Goal: Complete application form

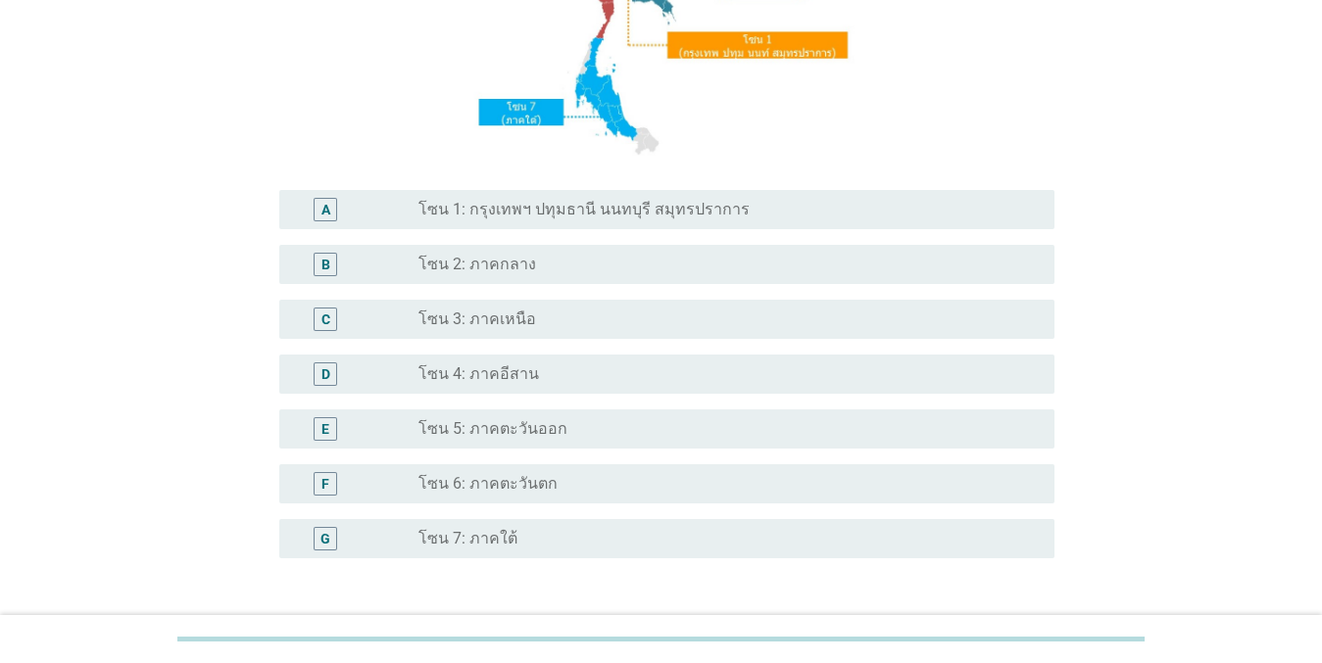
scroll to position [477, 0]
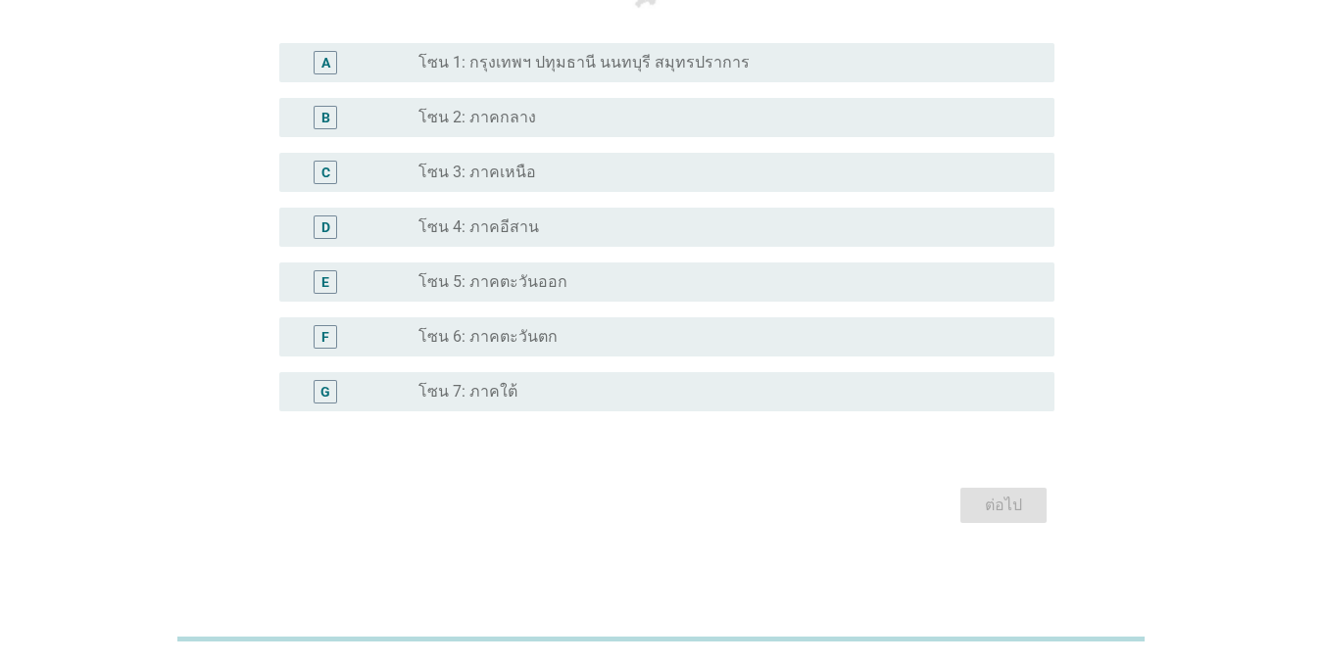
click at [543, 221] on div "radio_button_unchecked โซน 4: ภาคอีสาน" at bounding box center [720, 227] width 604 height 20
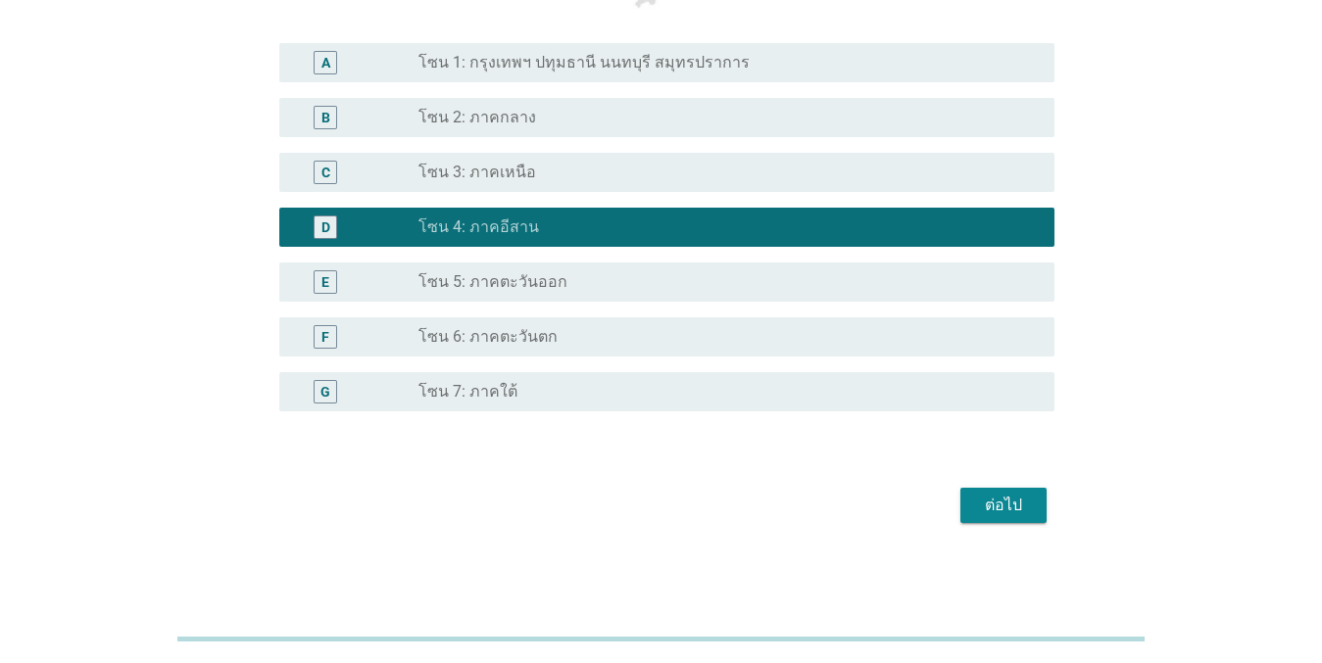
click at [1019, 518] on button "ต่อไป" at bounding box center [1003, 505] width 86 height 35
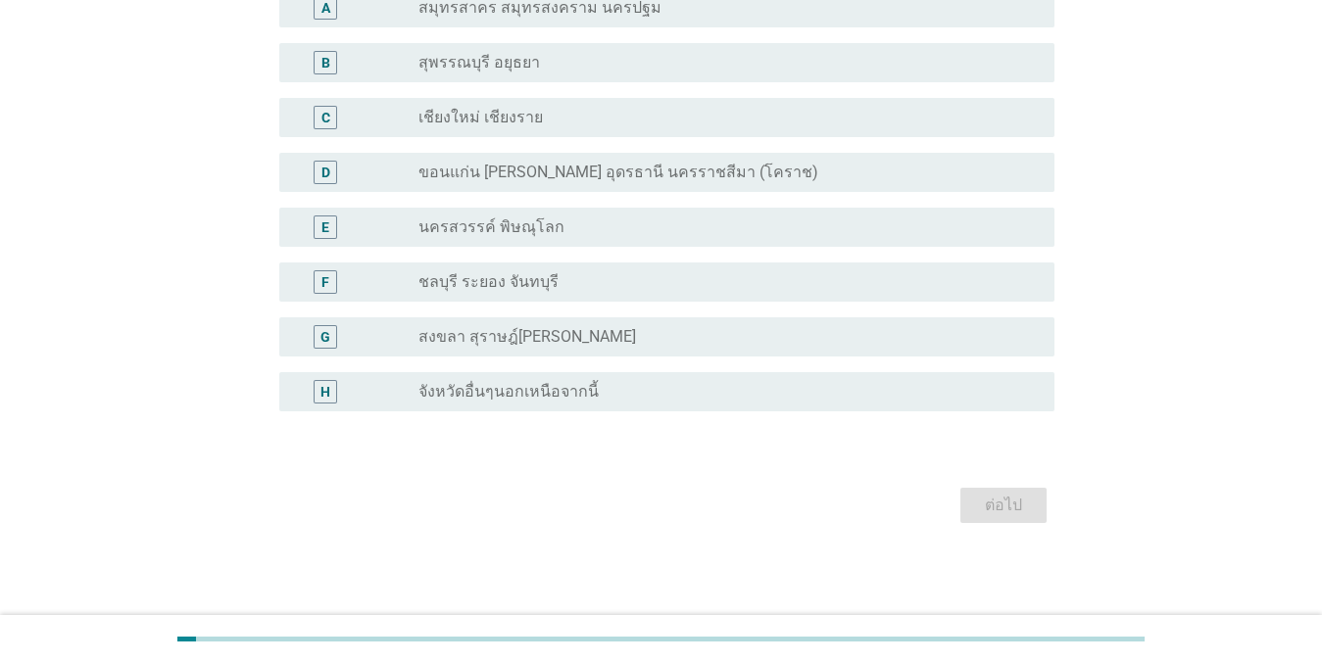
scroll to position [0, 0]
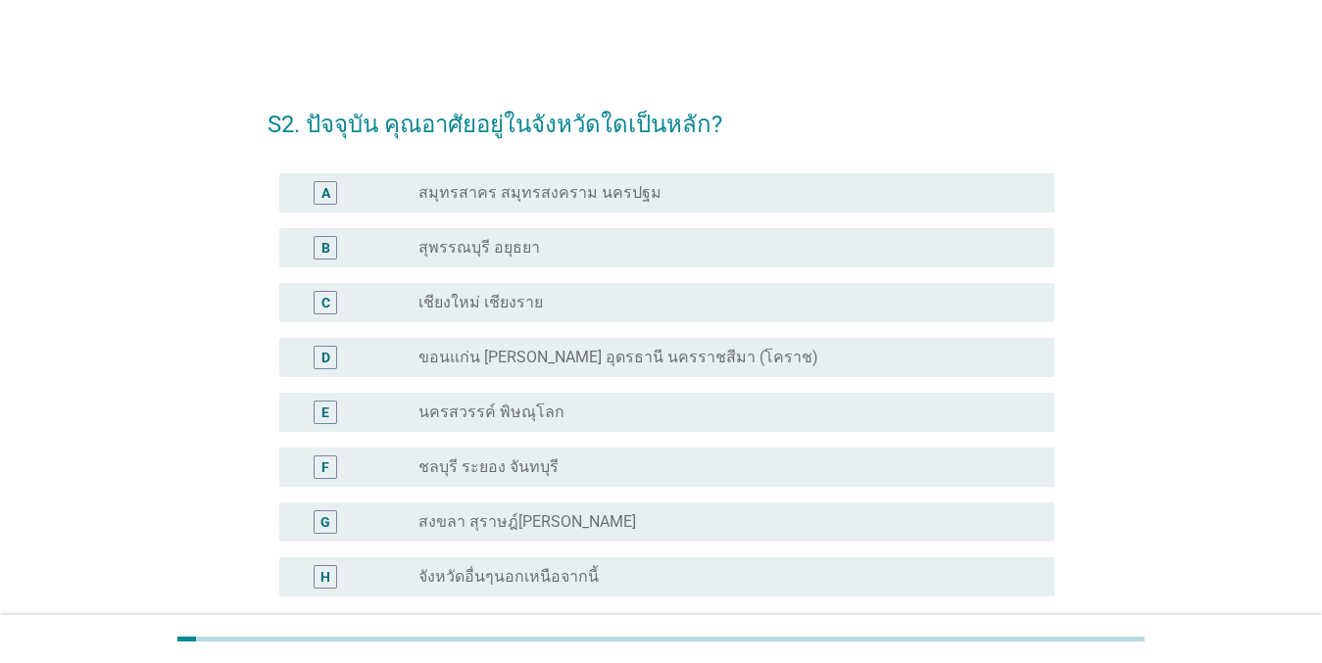
click at [585, 367] on div "radio_button_unchecked ขอนแก่น [PERSON_NAME] อุดรธานี นครราชสีมา (โคราช)" at bounding box center [728, 358] width 620 height 24
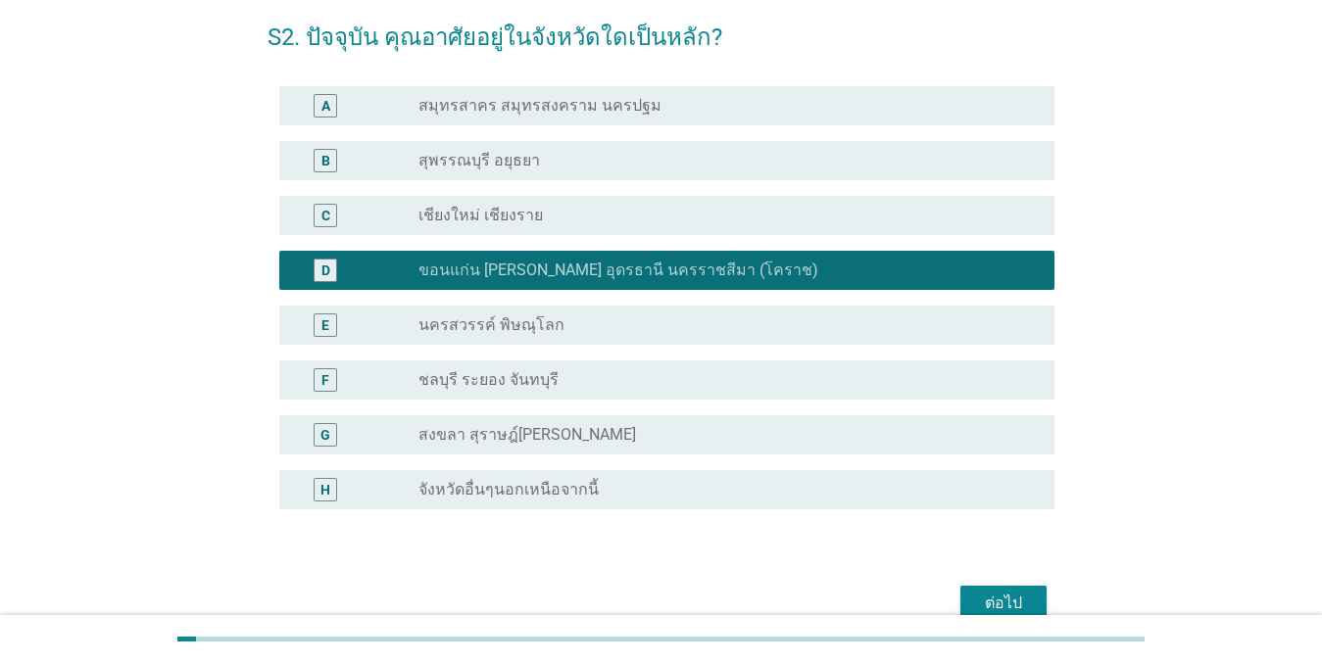
scroll to position [185, 0]
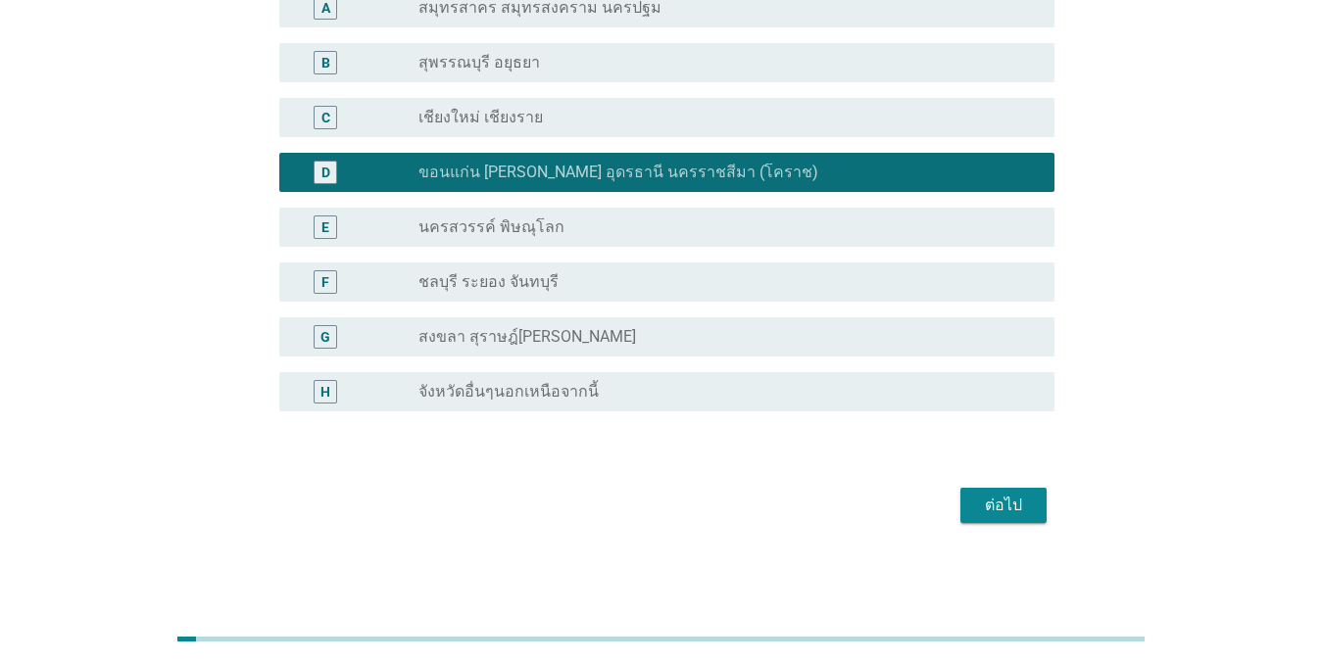
click at [1037, 503] on button "ต่อไป" at bounding box center [1003, 505] width 86 height 35
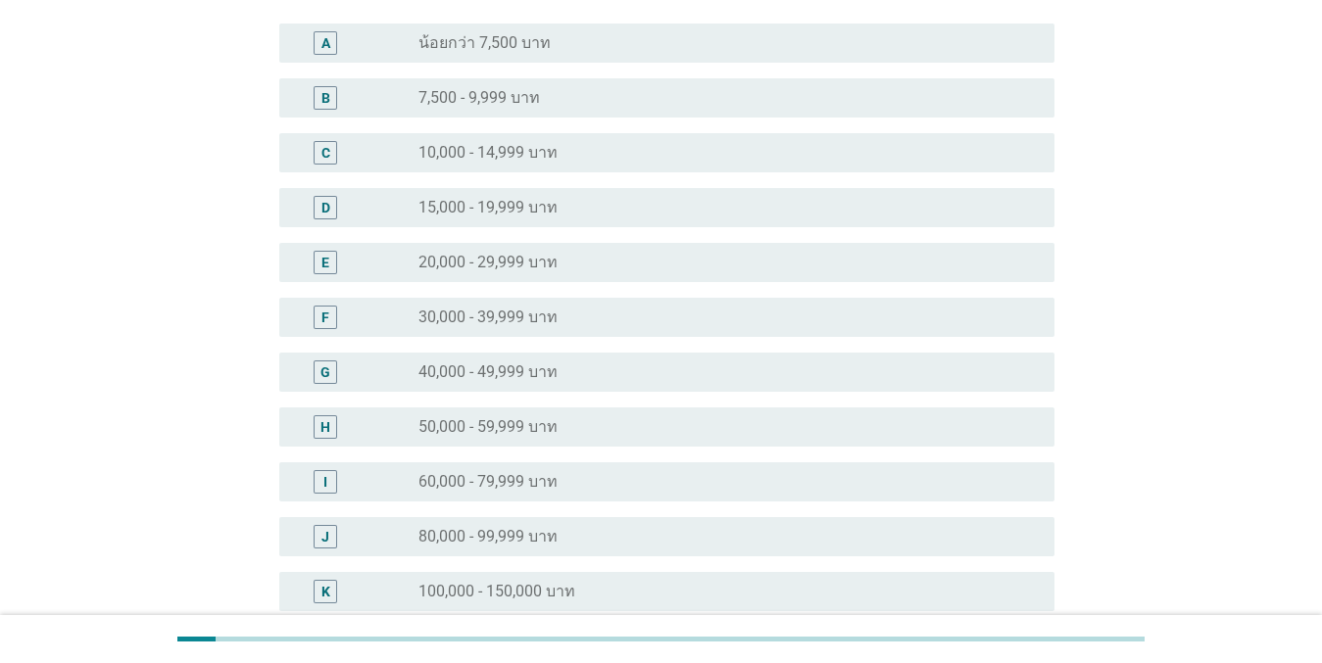
scroll to position [0, 0]
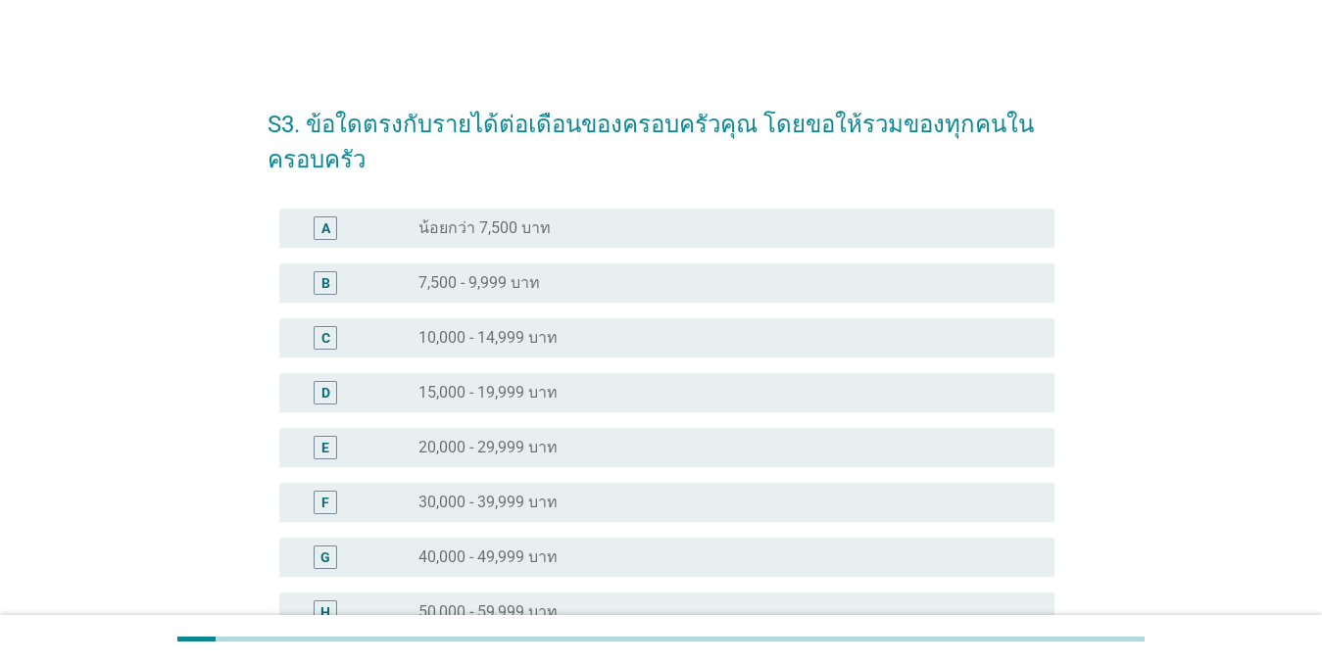
click at [540, 342] on label "10,000 - 14,999 บาท" at bounding box center [487, 338] width 139 height 20
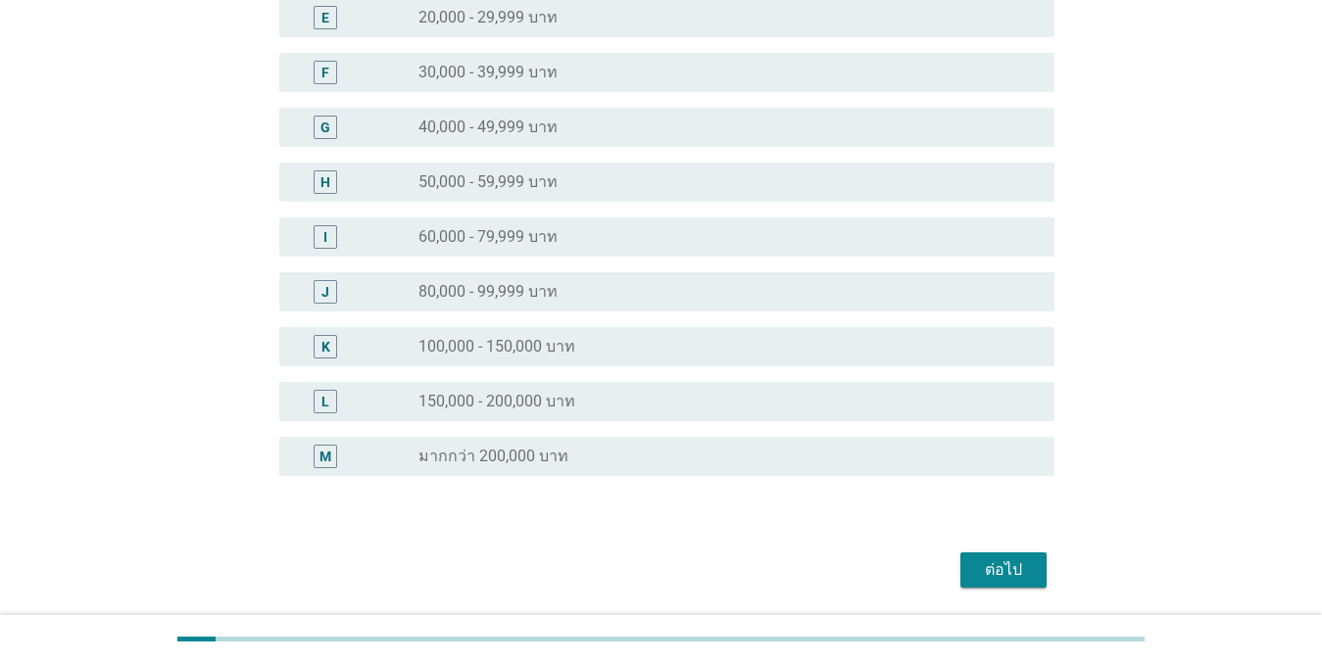
scroll to position [495, 0]
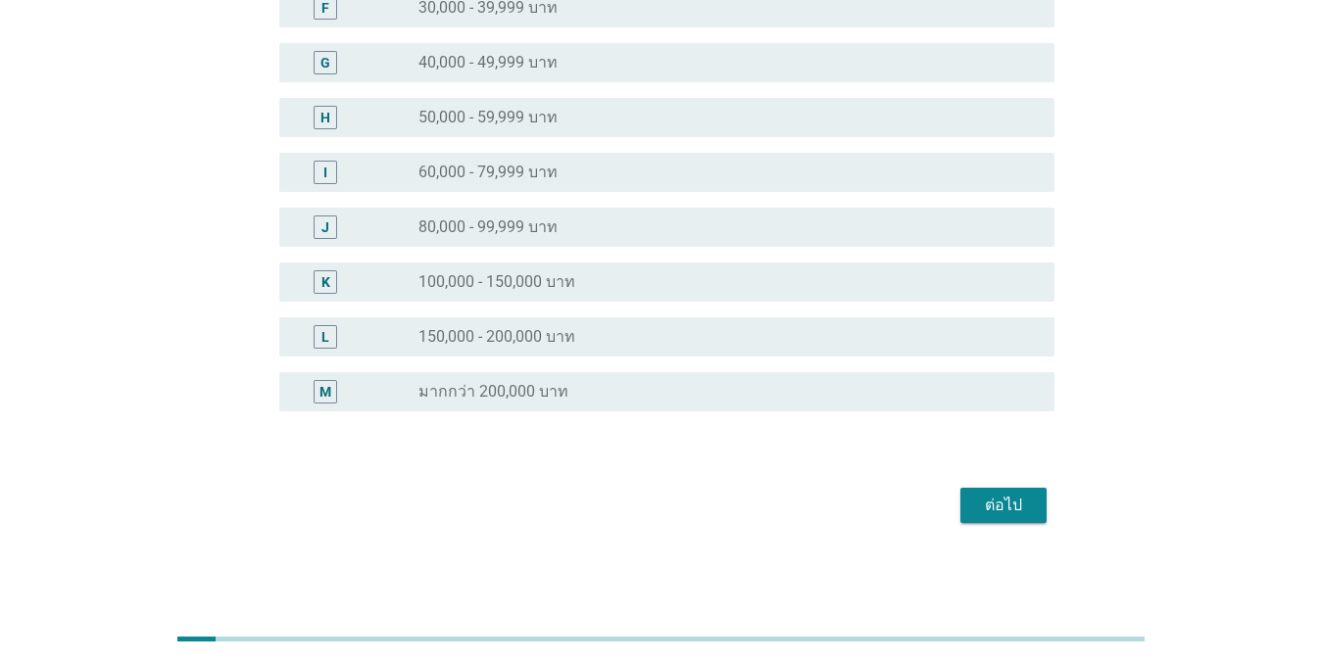
click at [1006, 509] on div "ต่อไป" at bounding box center [1003, 506] width 55 height 24
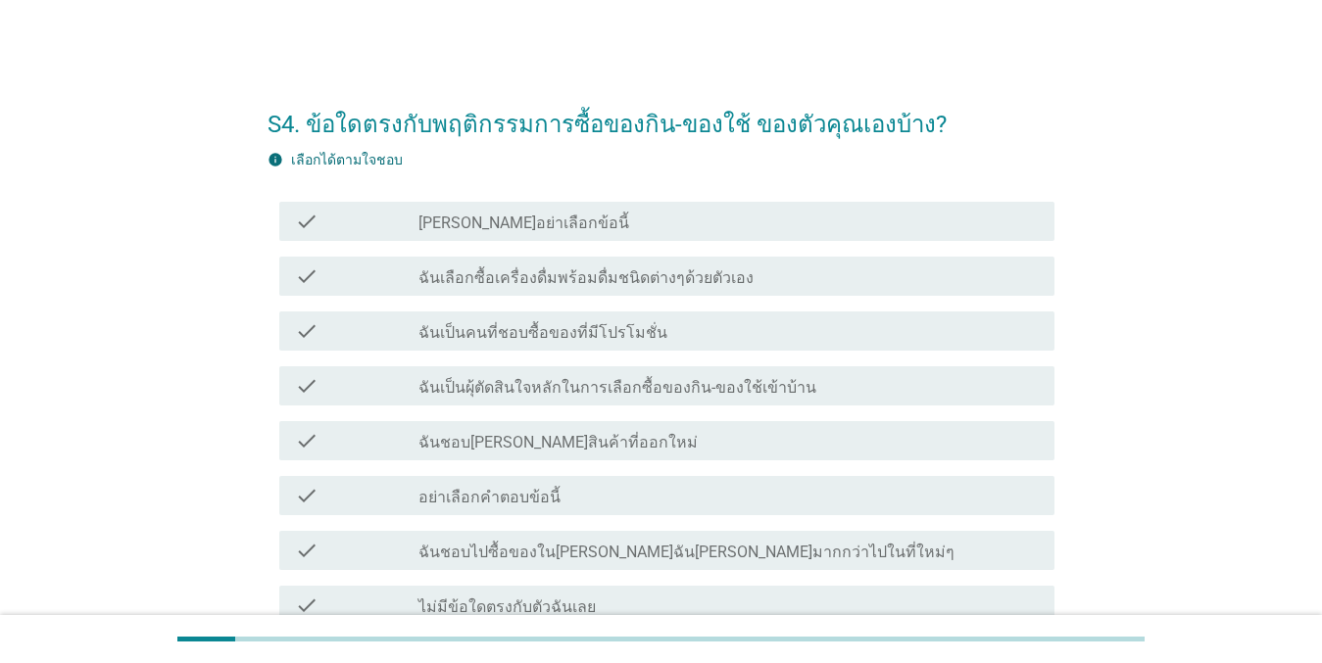
click at [620, 284] on label "ฉันเลือกซื้อเครื่องดื่มพร้อมดื่มชนิดต่างๆด้วยตัวเอง" at bounding box center [585, 278] width 335 height 20
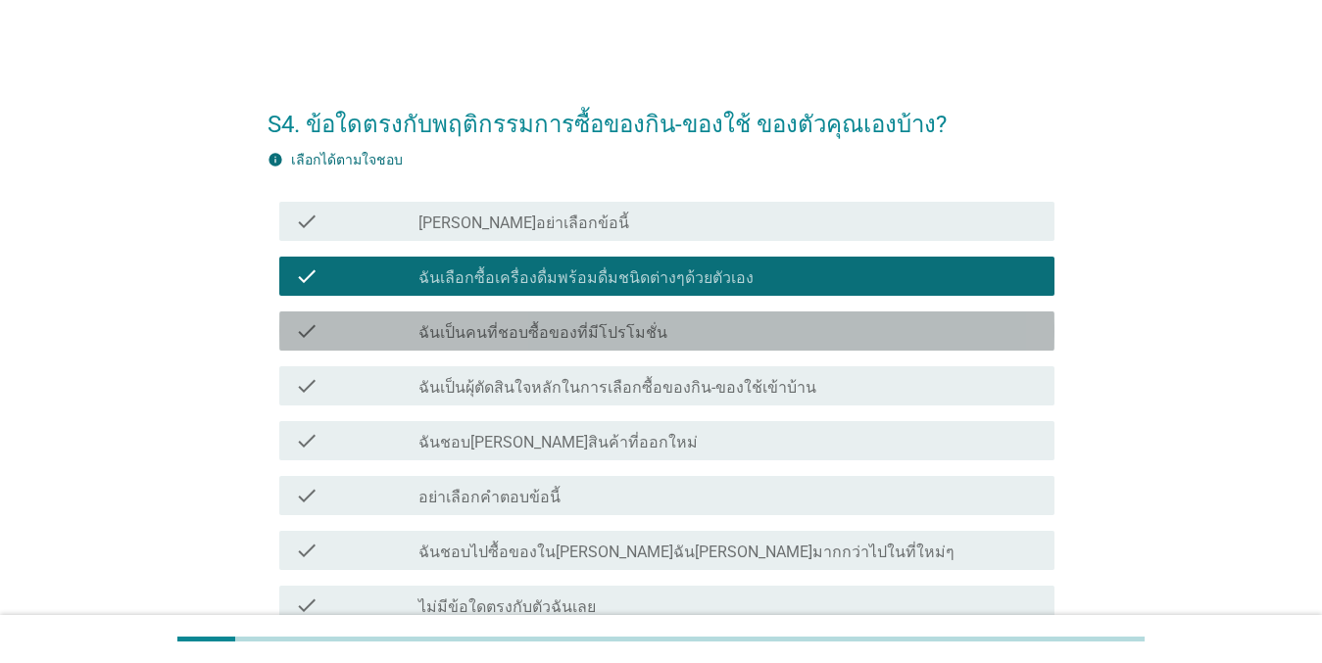
click at [607, 335] on label "ฉันเป็นคนที่ชอบซื้อของที่มีโปรโมชั่น" at bounding box center [542, 333] width 249 height 20
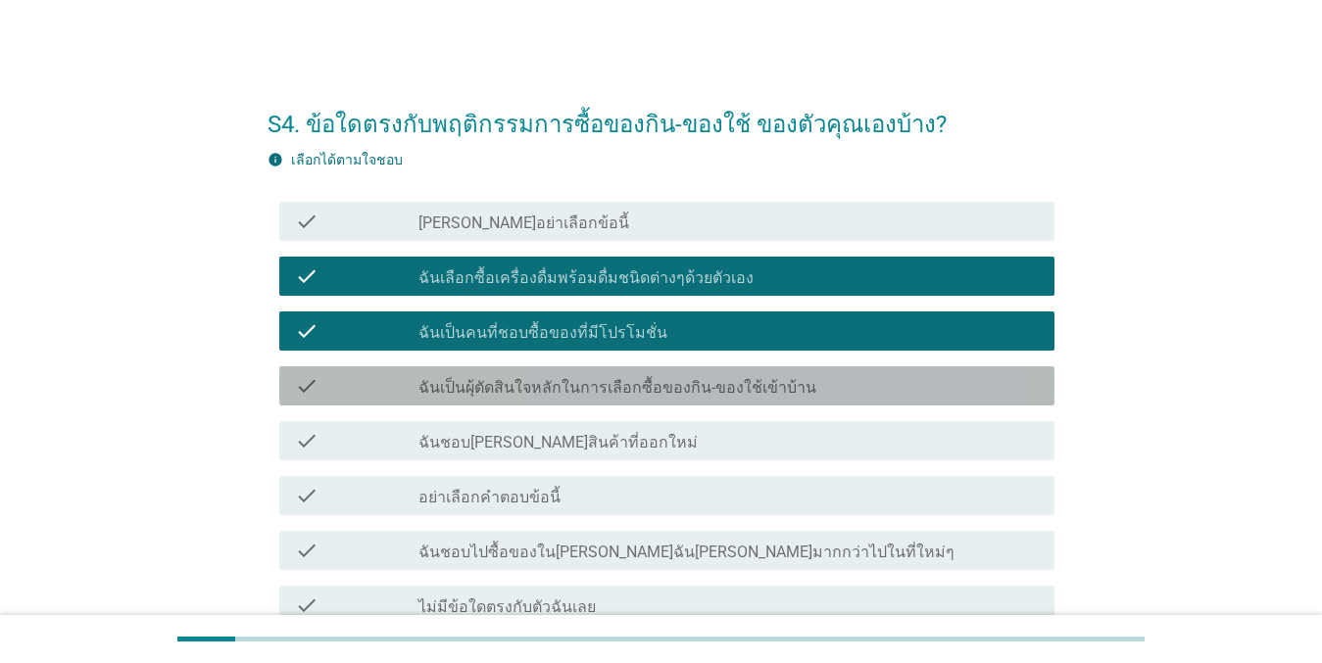
click at [608, 384] on label "ฉันเป็นผุ้ตัดสินใจหลักในการเลือกซื้อของกิน-ของใช้เข้าบ้าน" at bounding box center [617, 388] width 398 height 20
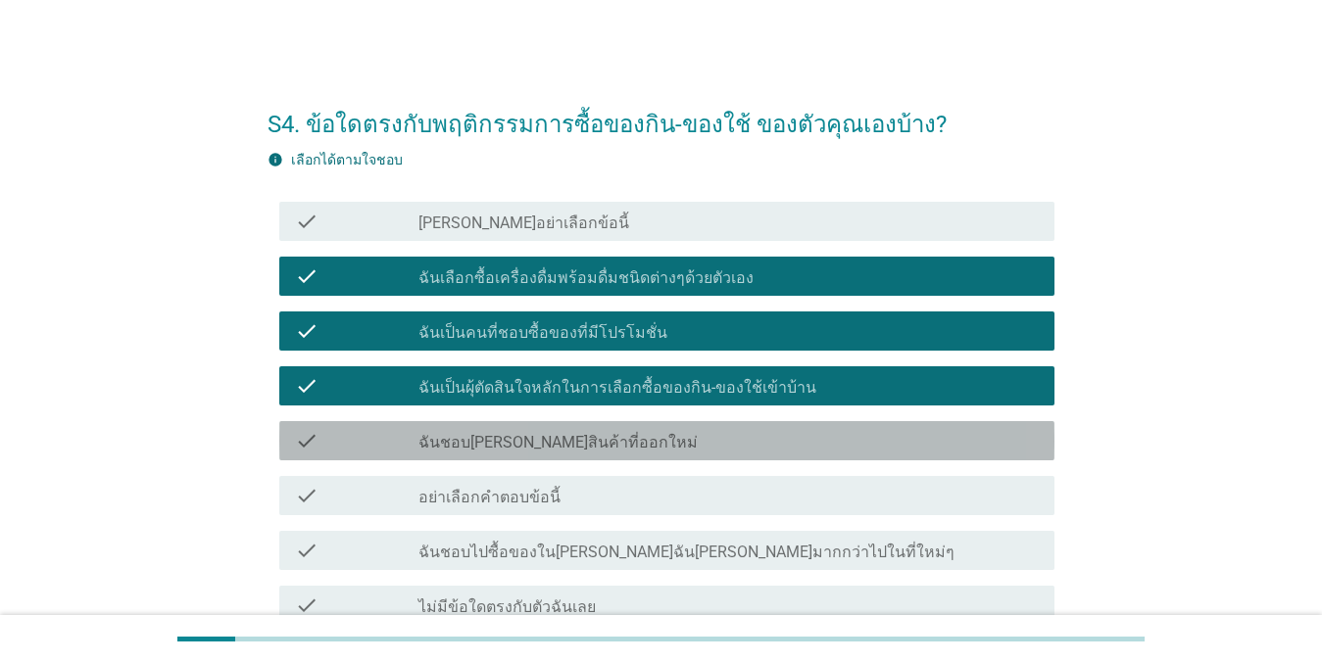
click at [601, 432] on div "check_box_outline_blank ฉันชอบ[PERSON_NAME]สินค้าที่ออกใหม่" at bounding box center [728, 441] width 620 height 24
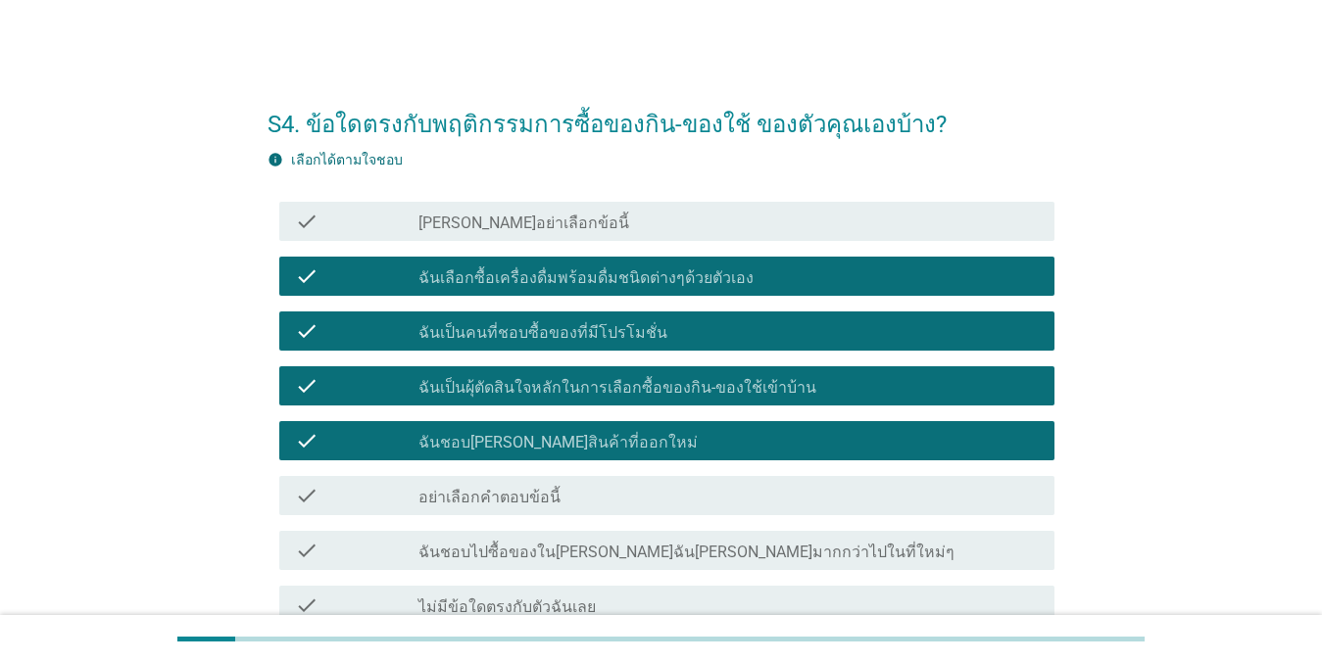
scroll to position [190, 0]
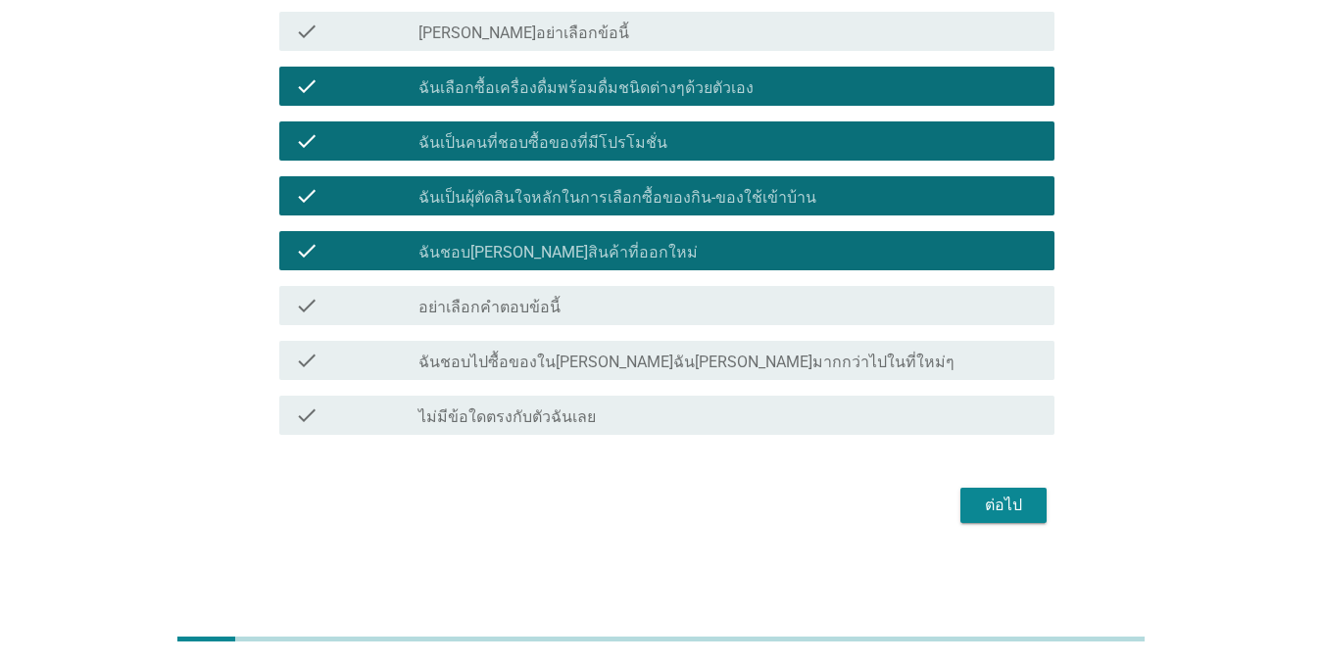
click at [601, 375] on div "check check_box_outline_blank ฉันชอบไปซื้อของใน[PERSON_NAME]ฉัน[PERSON_NAME]มาก…" at bounding box center [666, 360] width 775 height 39
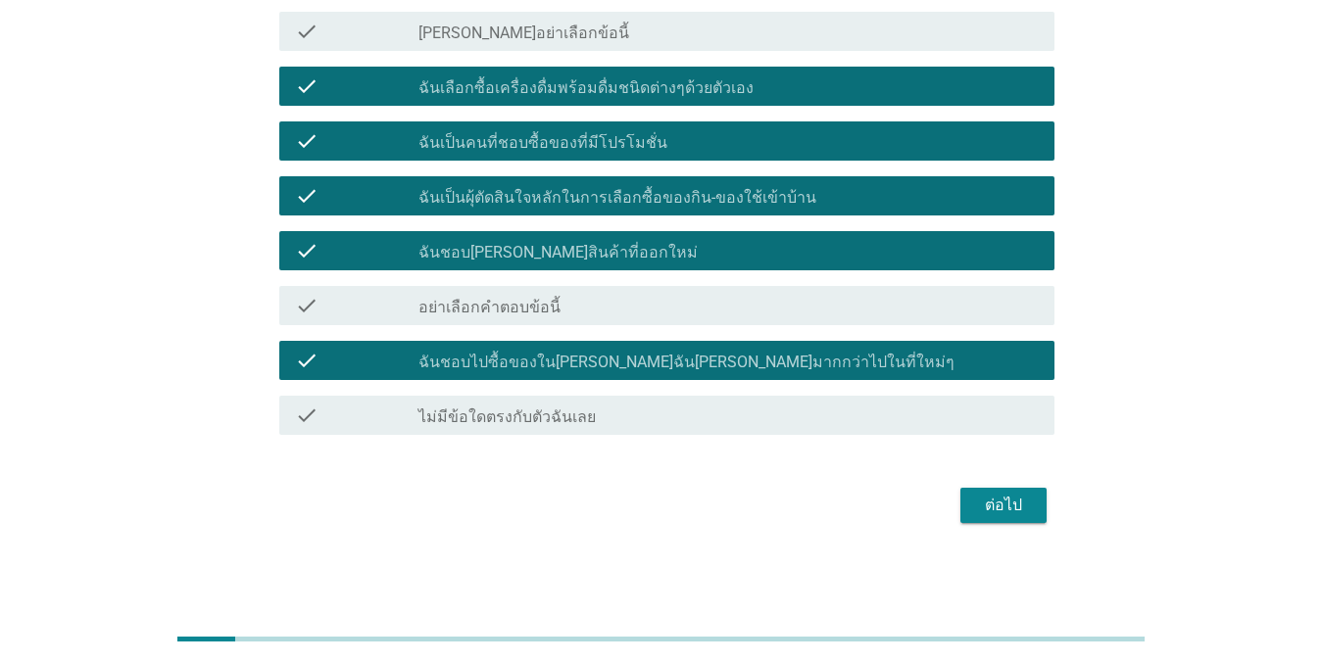
click at [977, 510] on div "ต่อไป" at bounding box center [1003, 506] width 55 height 24
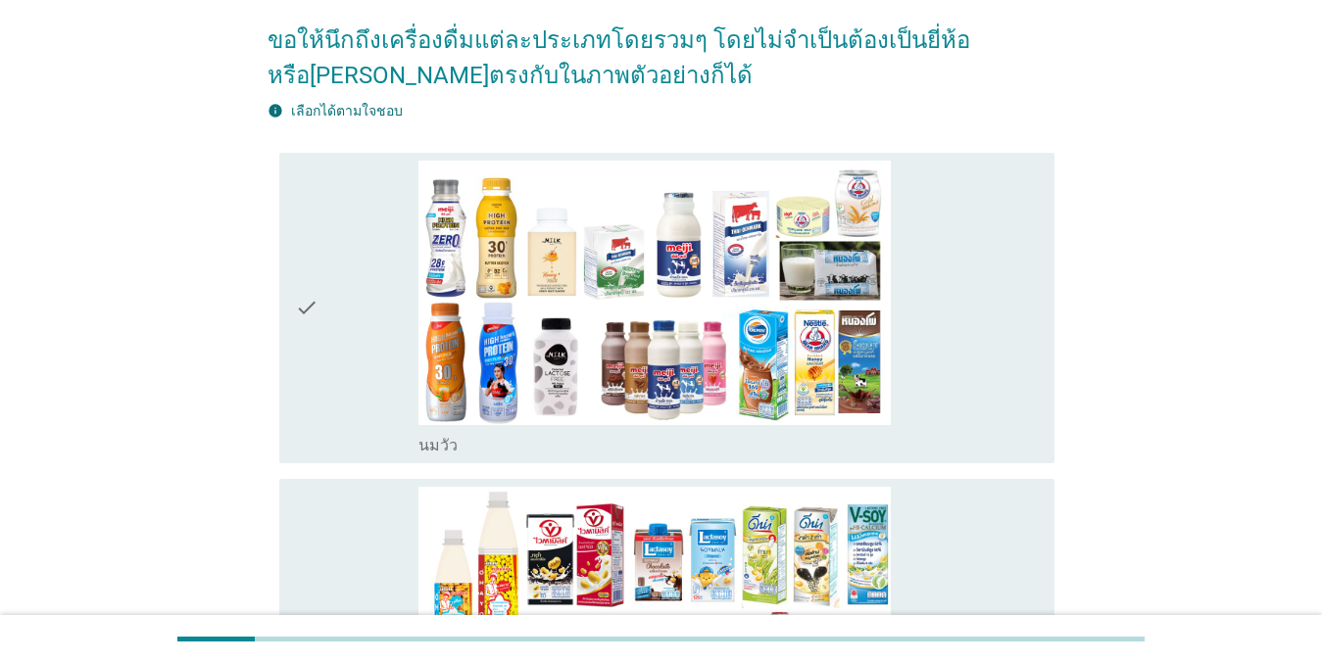
scroll to position [0, 0]
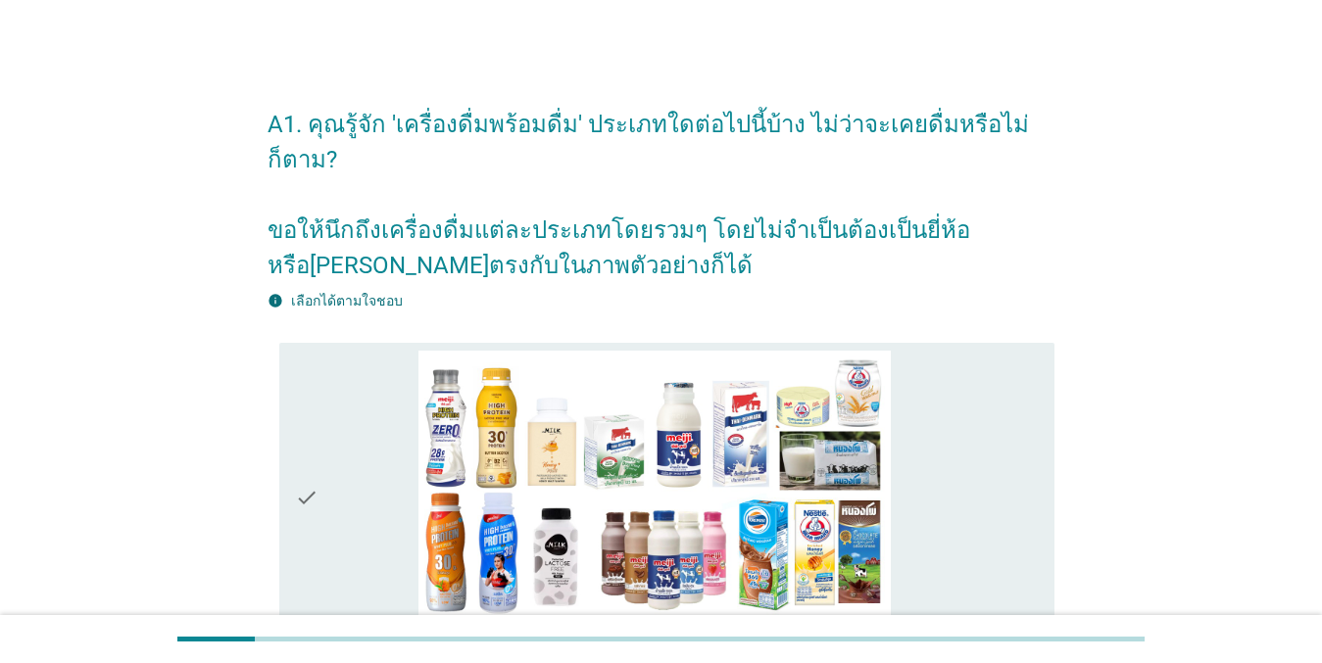
click at [339, 402] on div "check" at bounding box center [357, 499] width 124 height 296
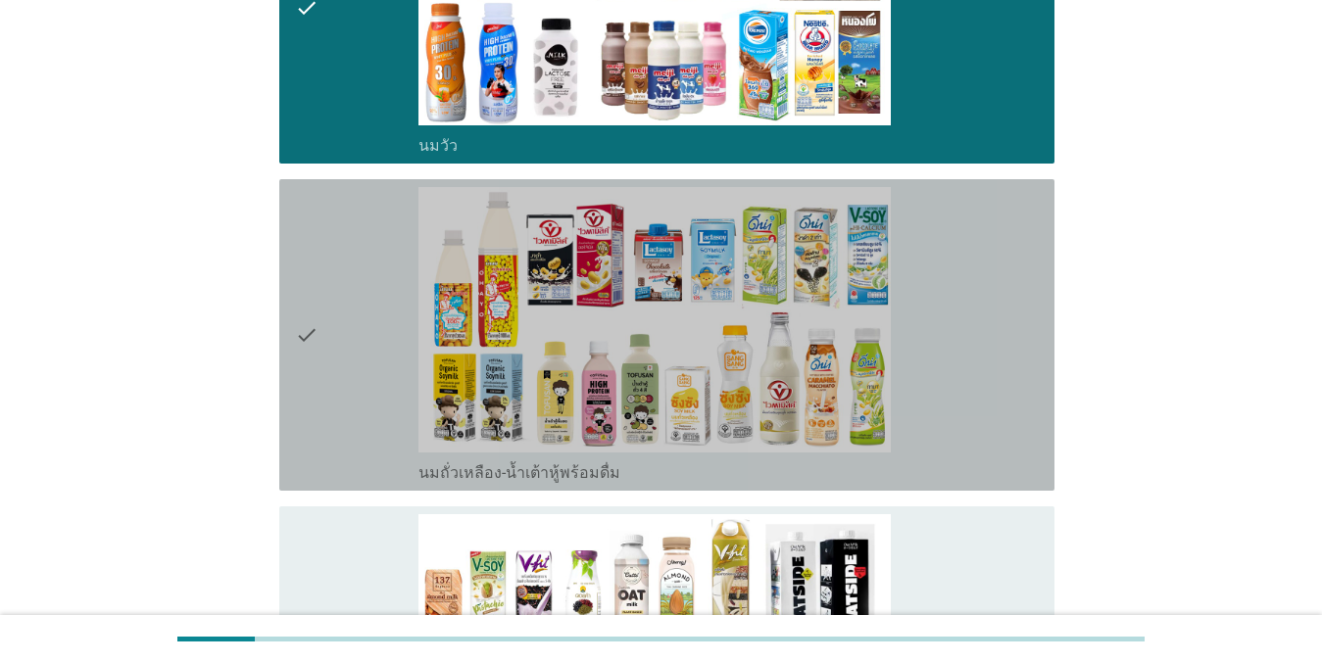
click at [333, 285] on div "check" at bounding box center [357, 335] width 124 height 296
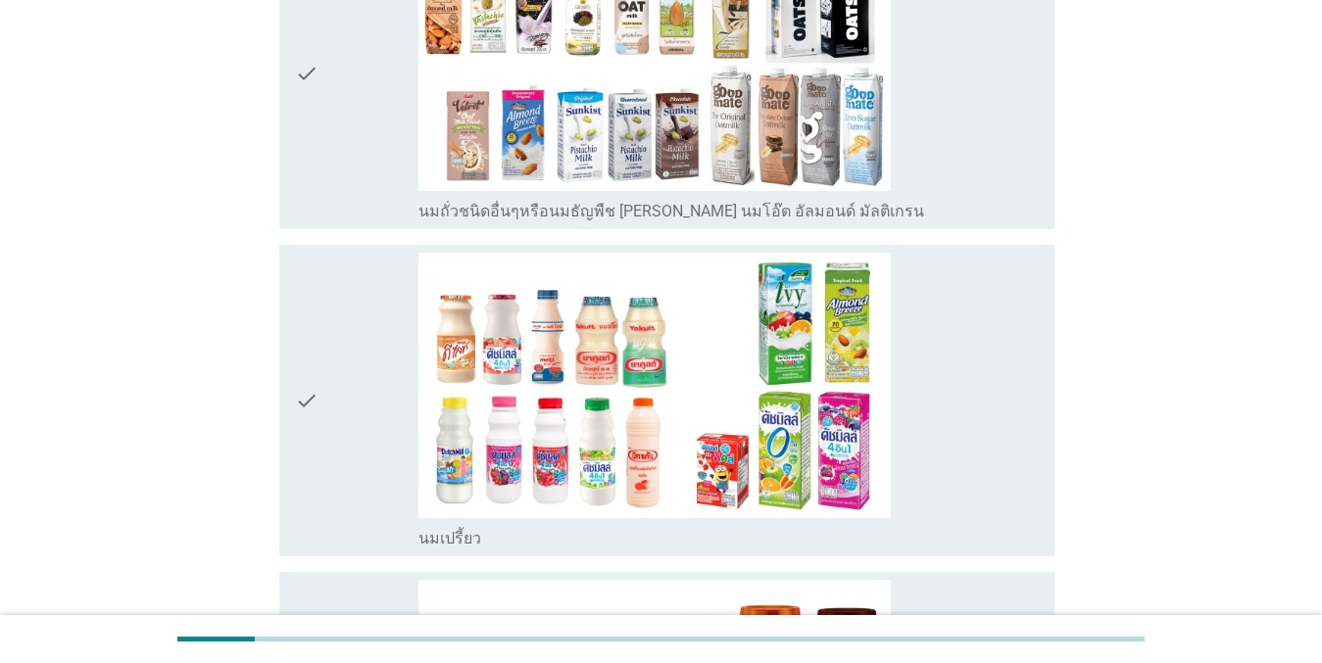
scroll to position [1078, 0]
click at [342, 298] on div "check" at bounding box center [357, 402] width 124 height 296
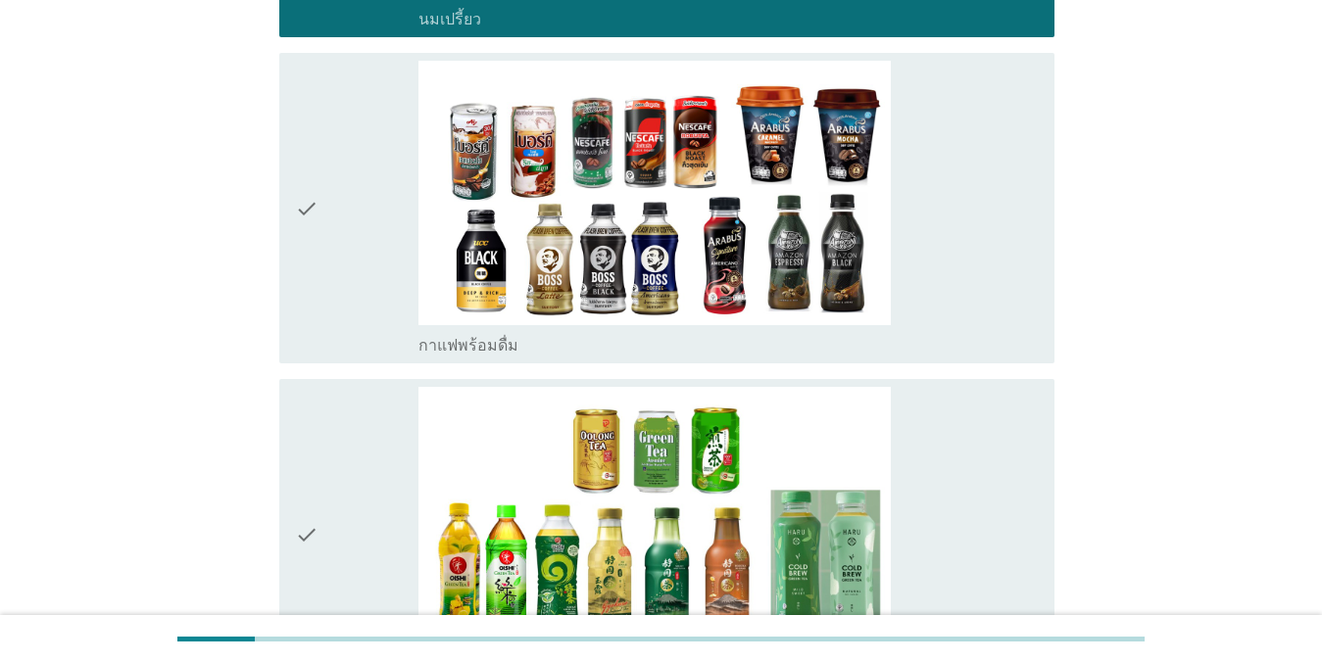
scroll to position [1763, 0]
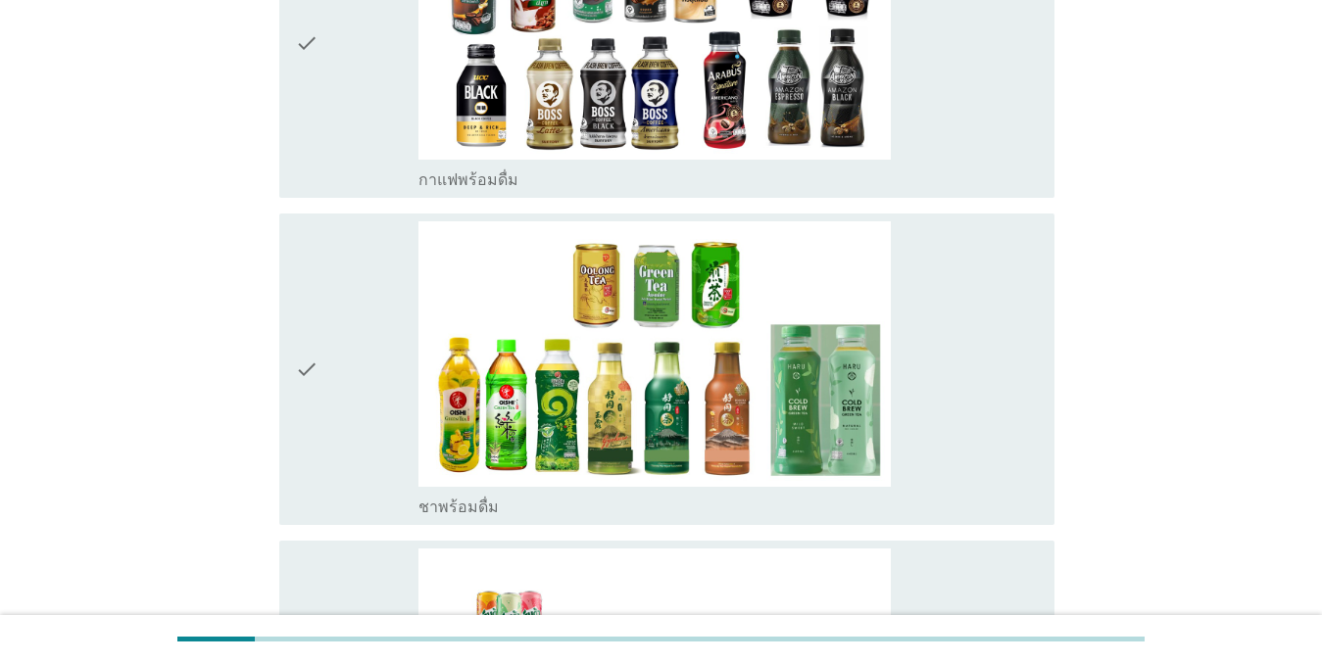
click at [334, 304] on div "check" at bounding box center [357, 369] width 124 height 296
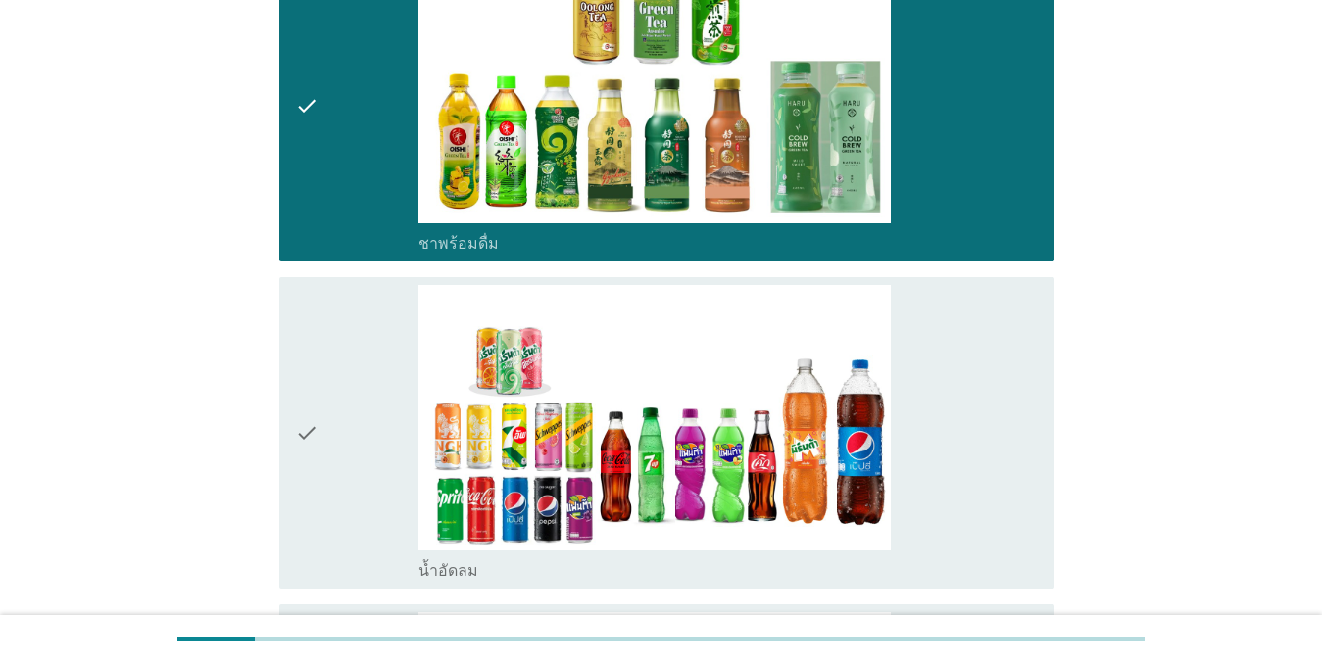
scroll to position [2253, 0]
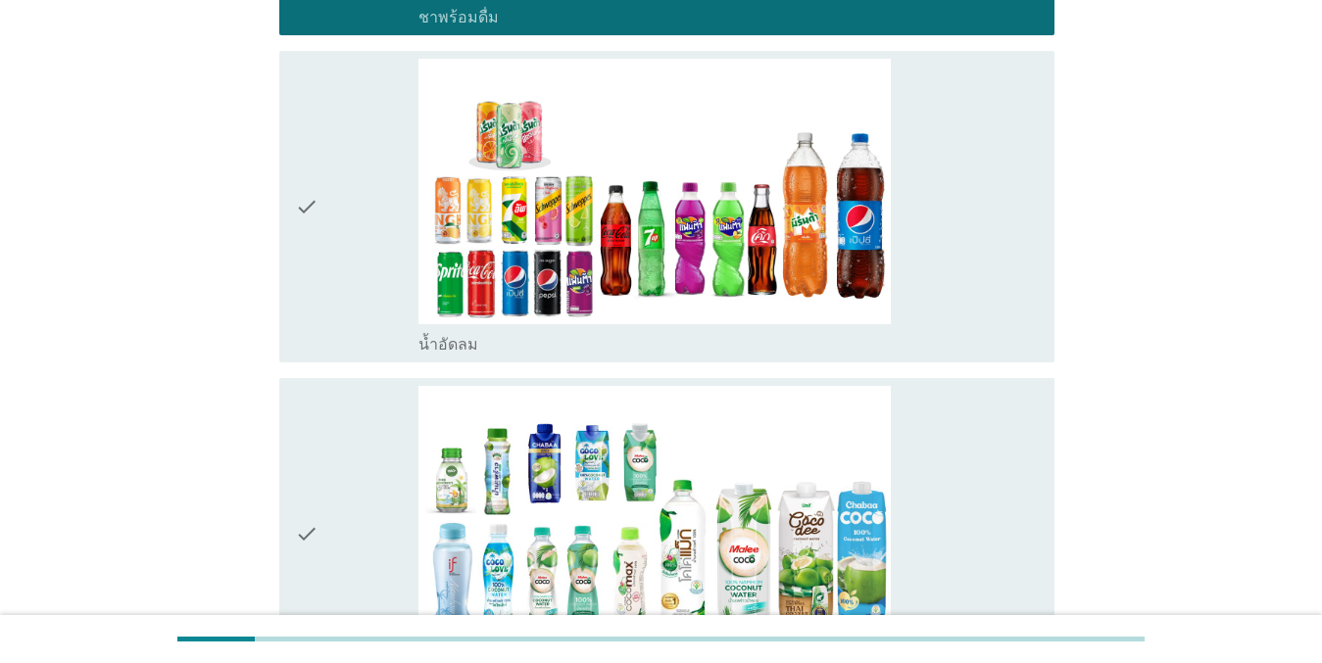
click at [315, 199] on icon "check" at bounding box center [307, 207] width 24 height 296
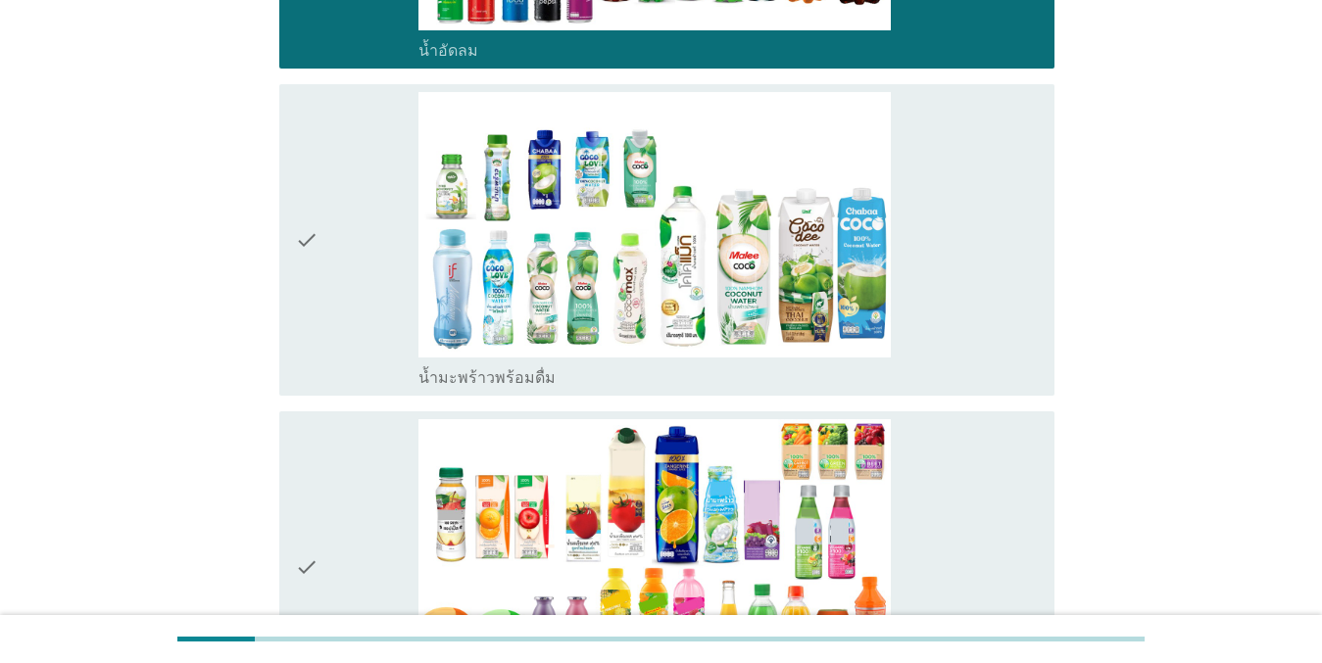
click at [327, 213] on div "check" at bounding box center [357, 240] width 124 height 296
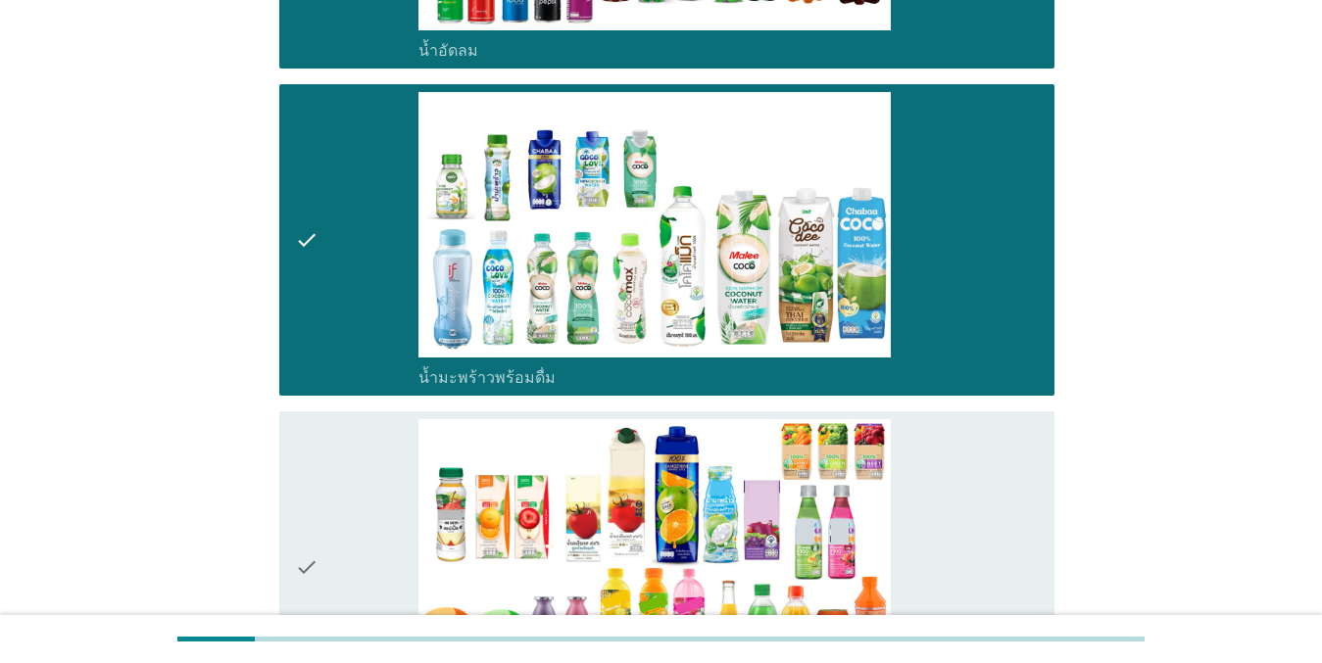
scroll to position [2939, 0]
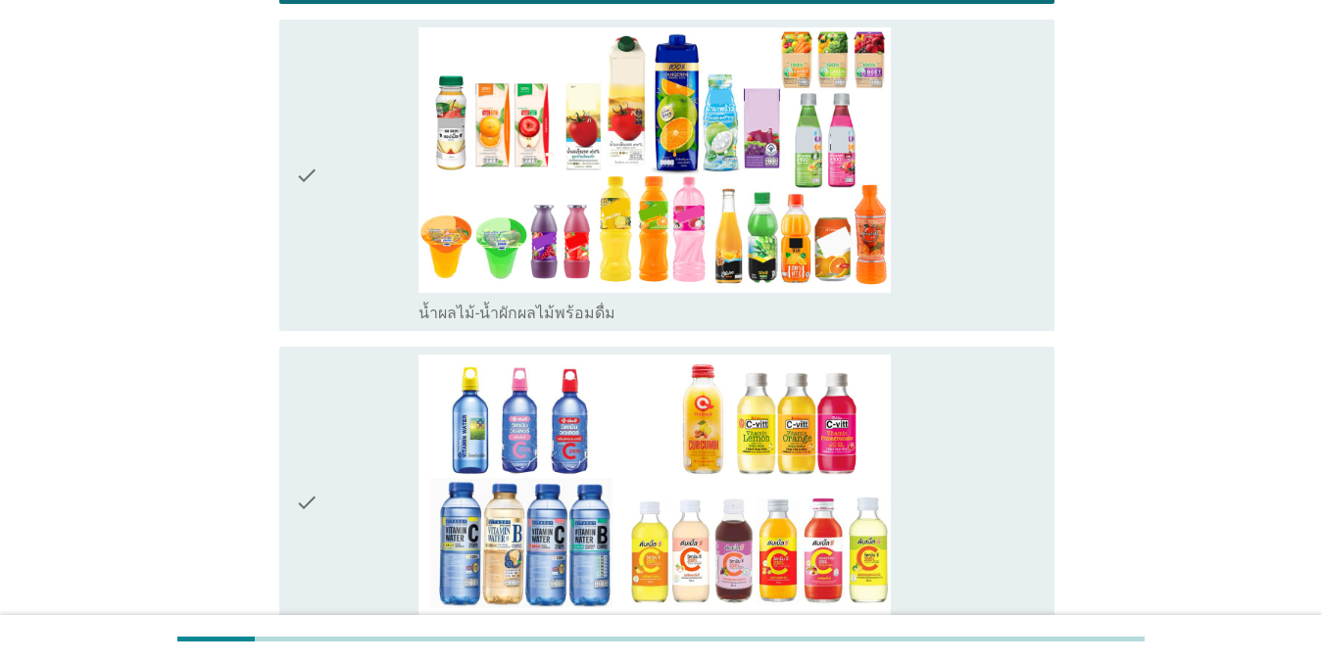
click at [339, 180] on div "check" at bounding box center [357, 175] width 124 height 296
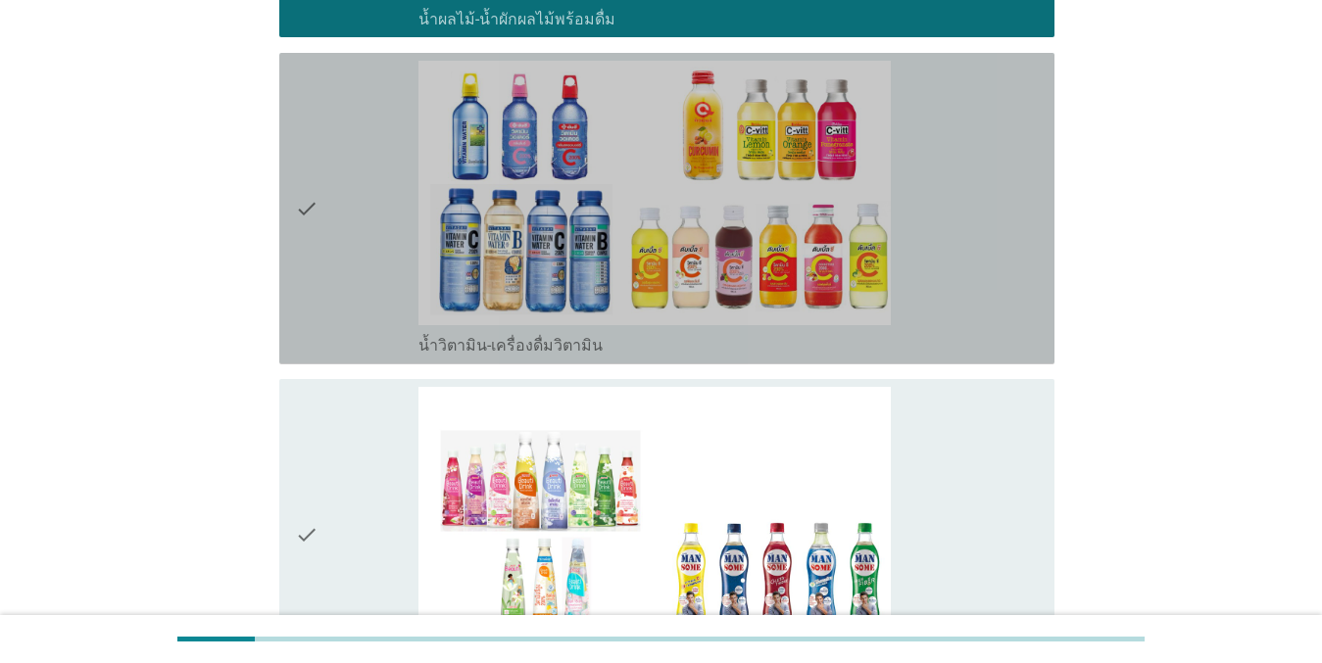
click at [320, 145] on div "check" at bounding box center [357, 209] width 124 height 296
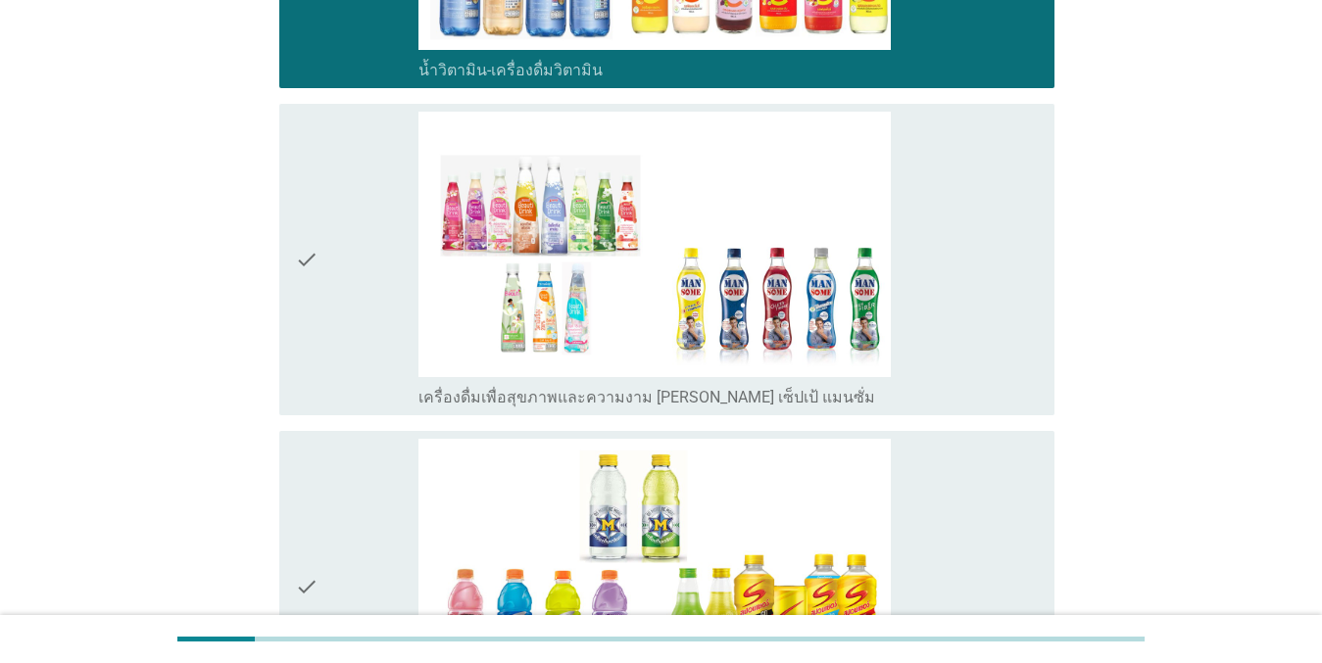
scroll to position [3527, 0]
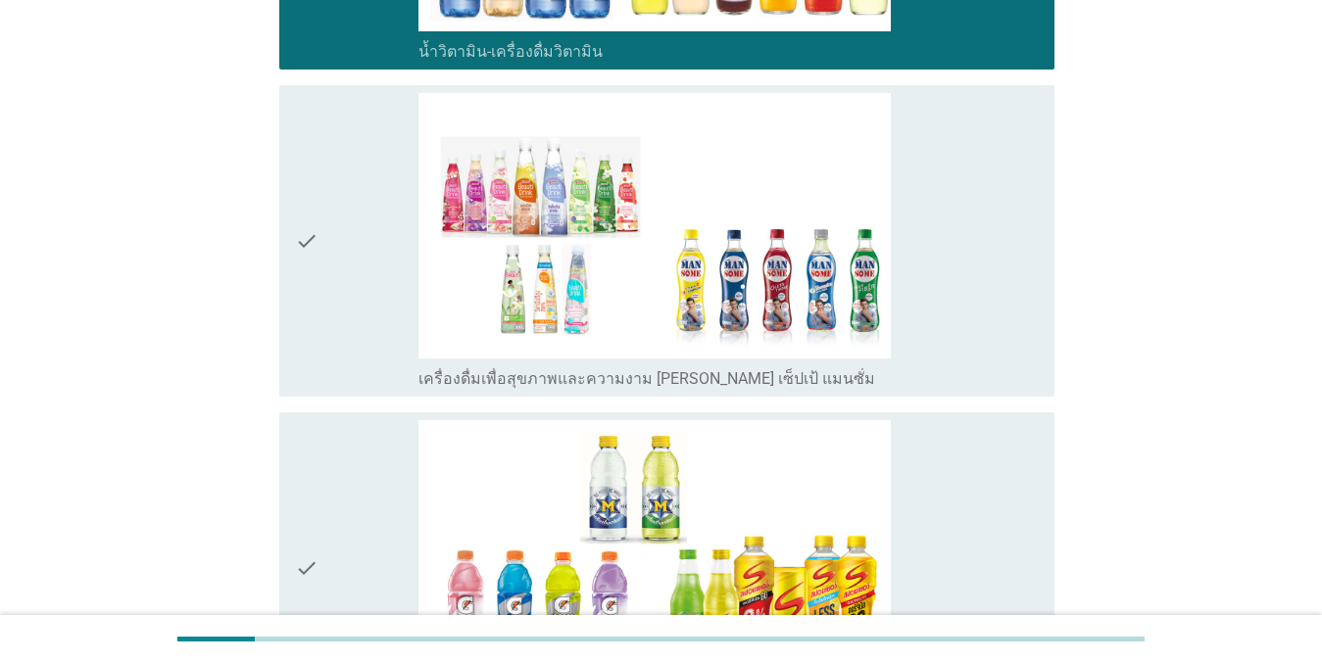
click at [356, 217] on div "check" at bounding box center [357, 241] width 124 height 296
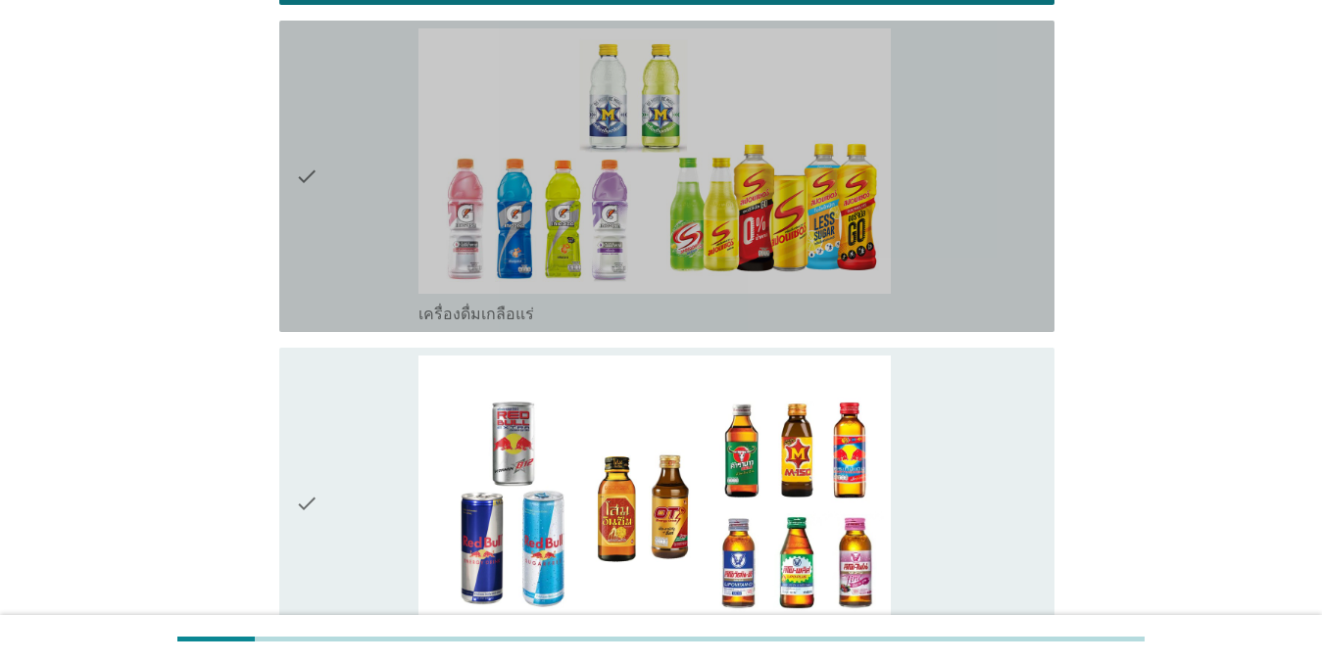
click at [340, 181] on div "check" at bounding box center [357, 176] width 124 height 296
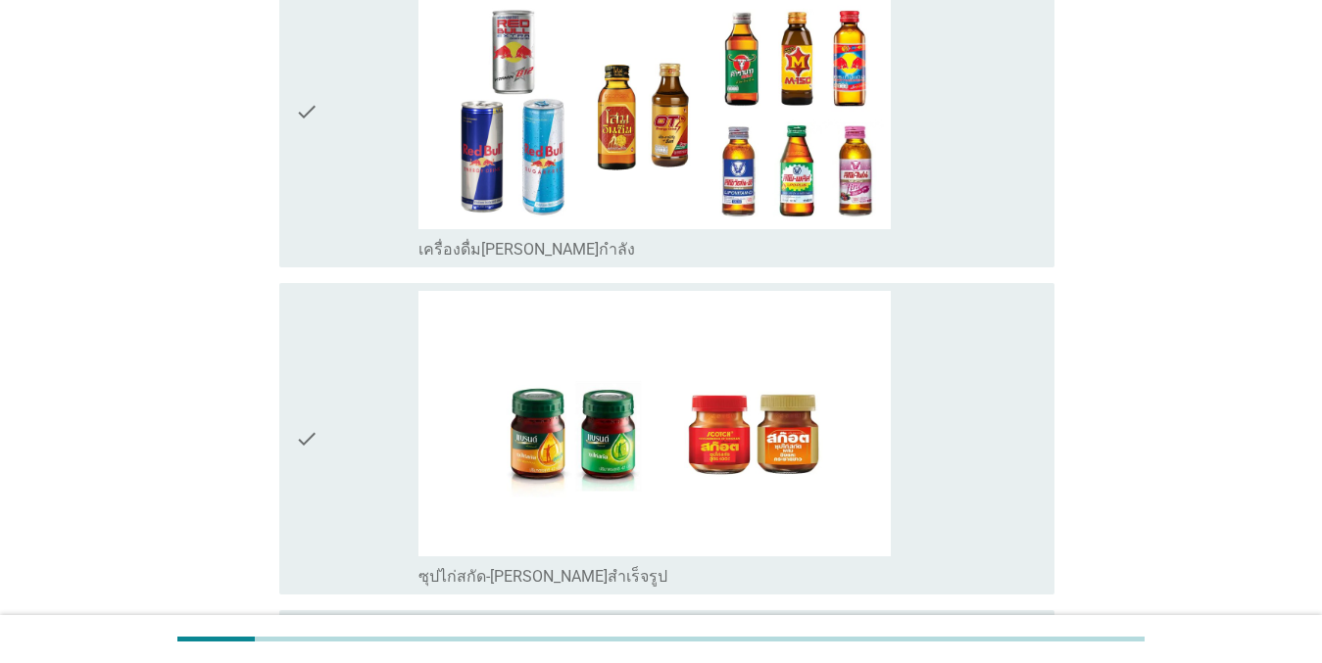
click at [319, 136] on div "check" at bounding box center [357, 112] width 124 height 296
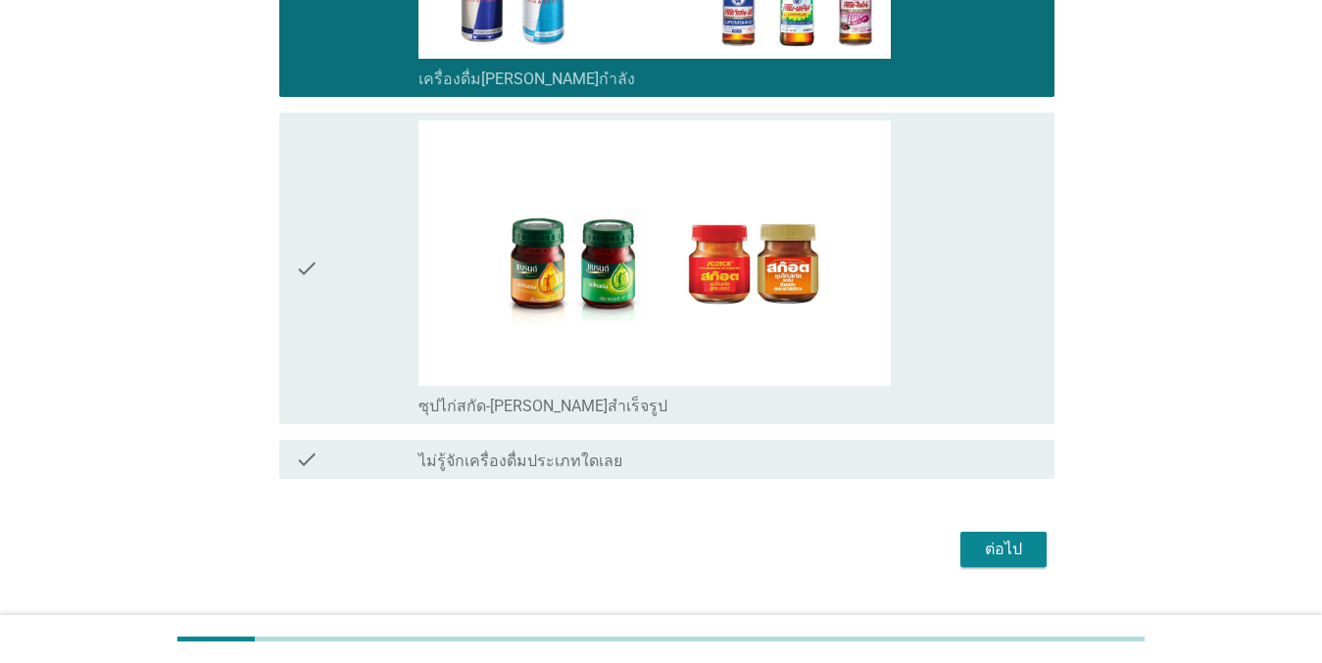
scroll to position [4490, 0]
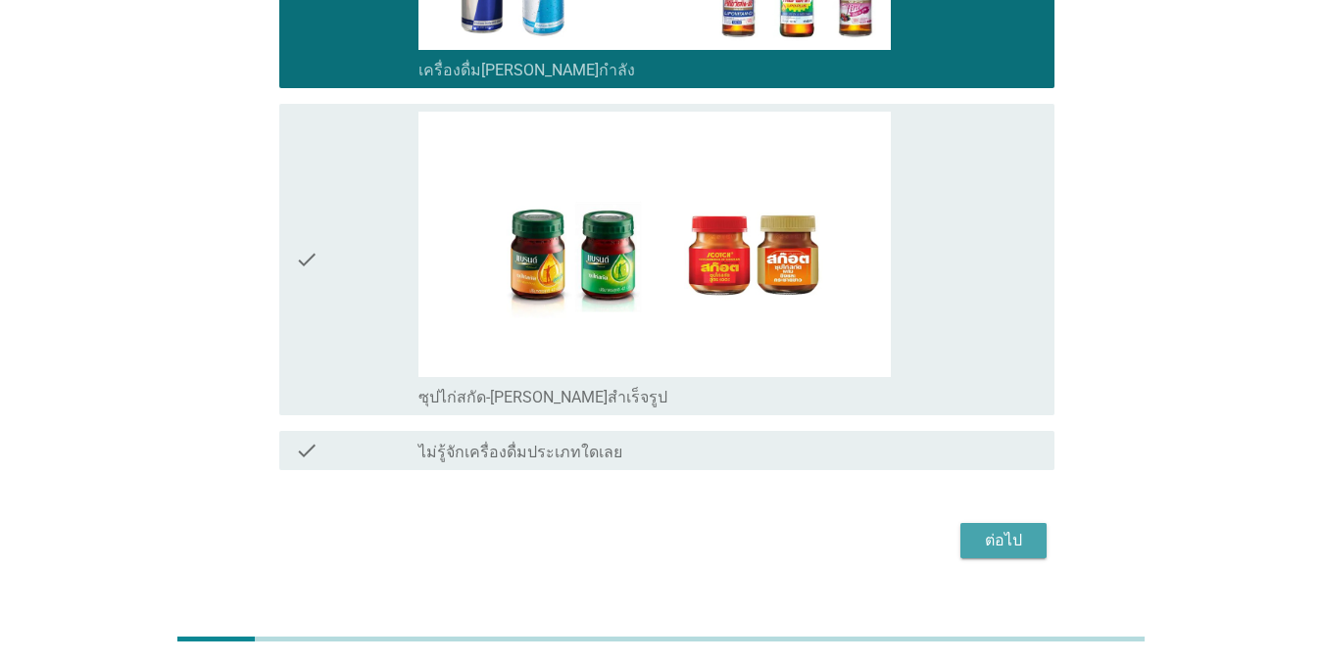
click at [985, 529] on div "ต่อไป" at bounding box center [1003, 541] width 55 height 24
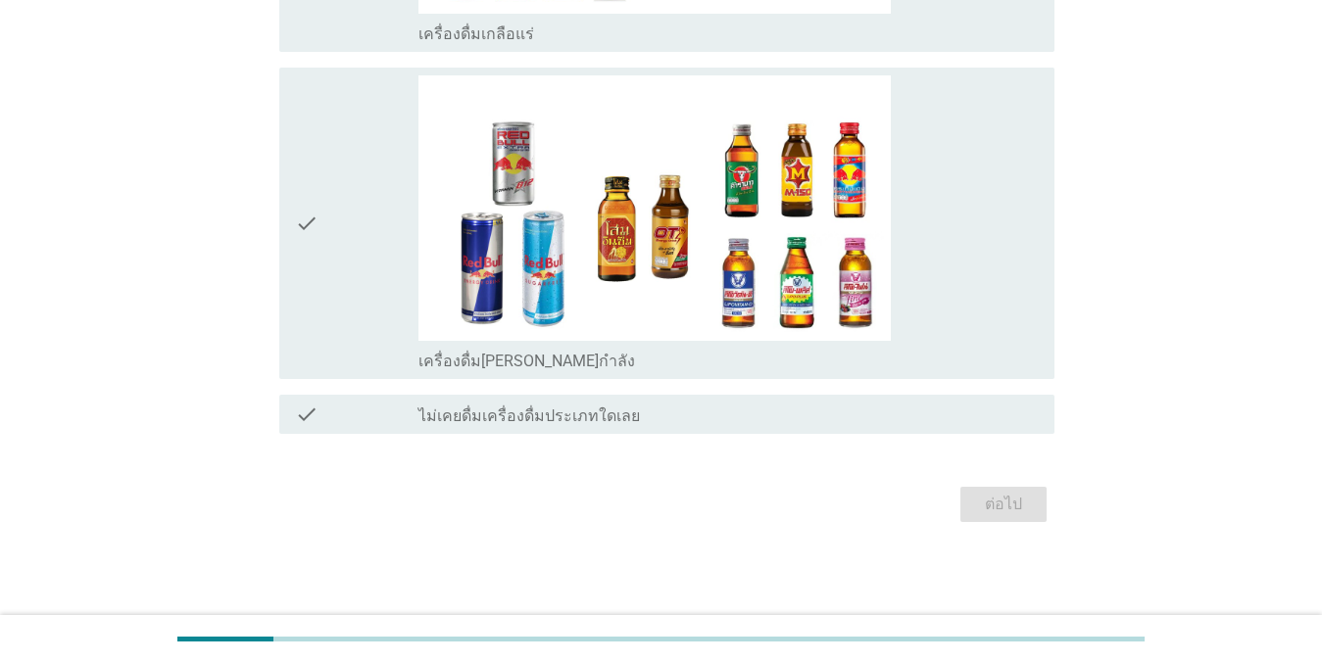
scroll to position [0, 0]
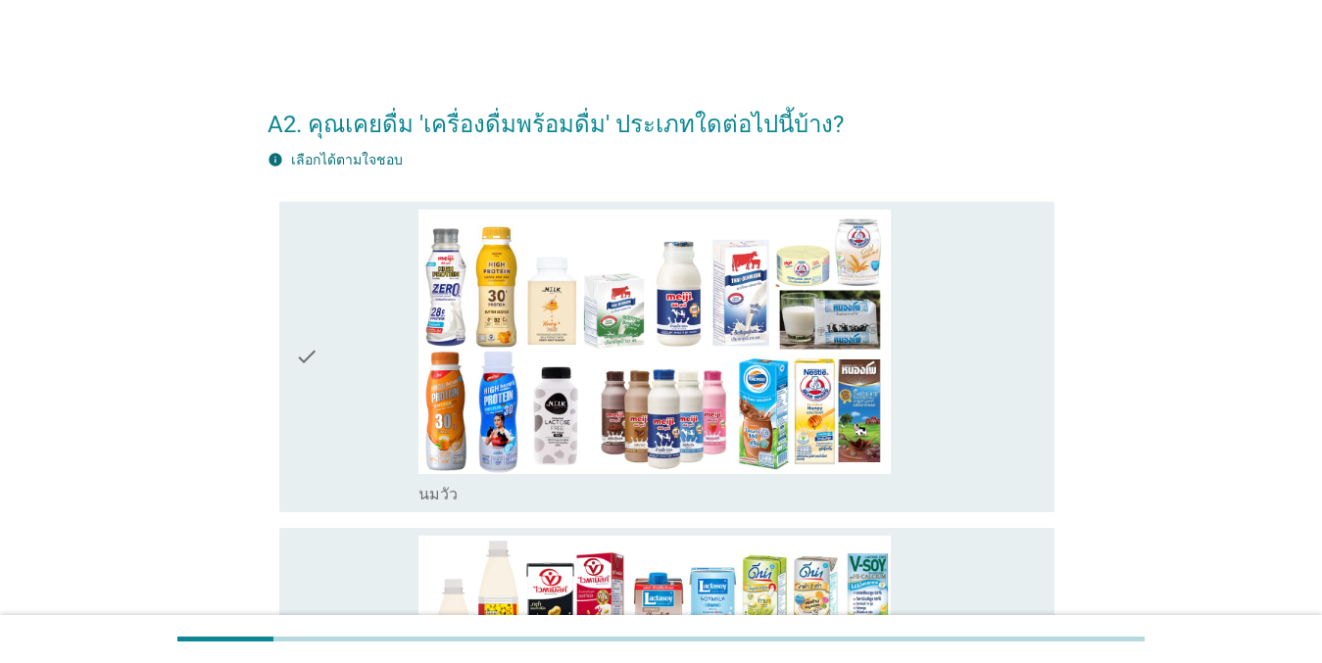
click at [295, 330] on icon "check" at bounding box center [307, 358] width 24 height 296
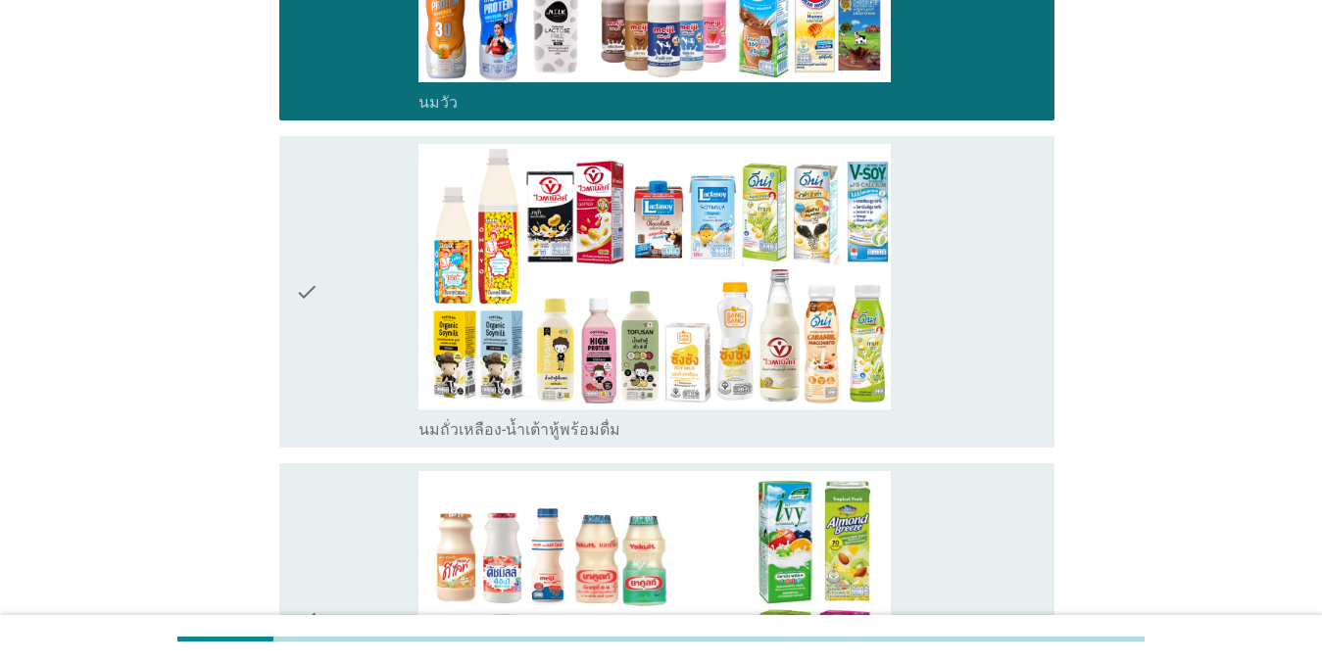
click at [338, 213] on div "check" at bounding box center [357, 292] width 124 height 296
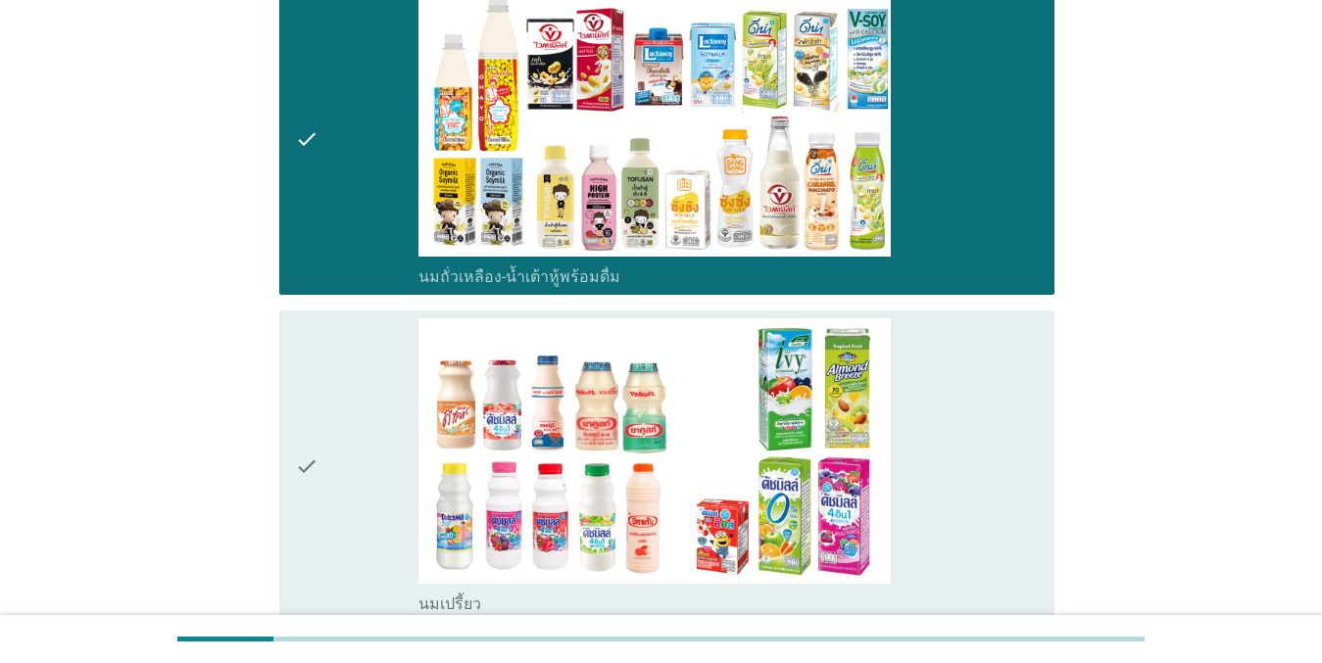
scroll to position [882, 0]
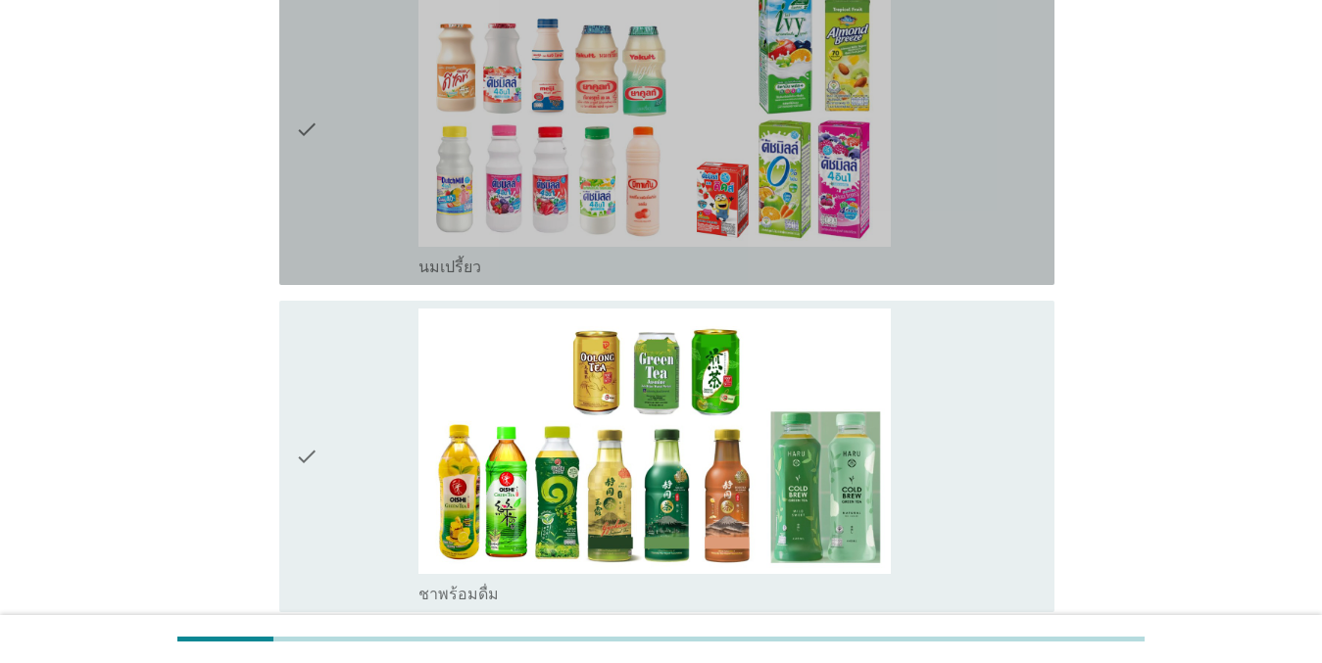
click at [382, 125] on div "check" at bounding box center [357, 129] width 124 height 296
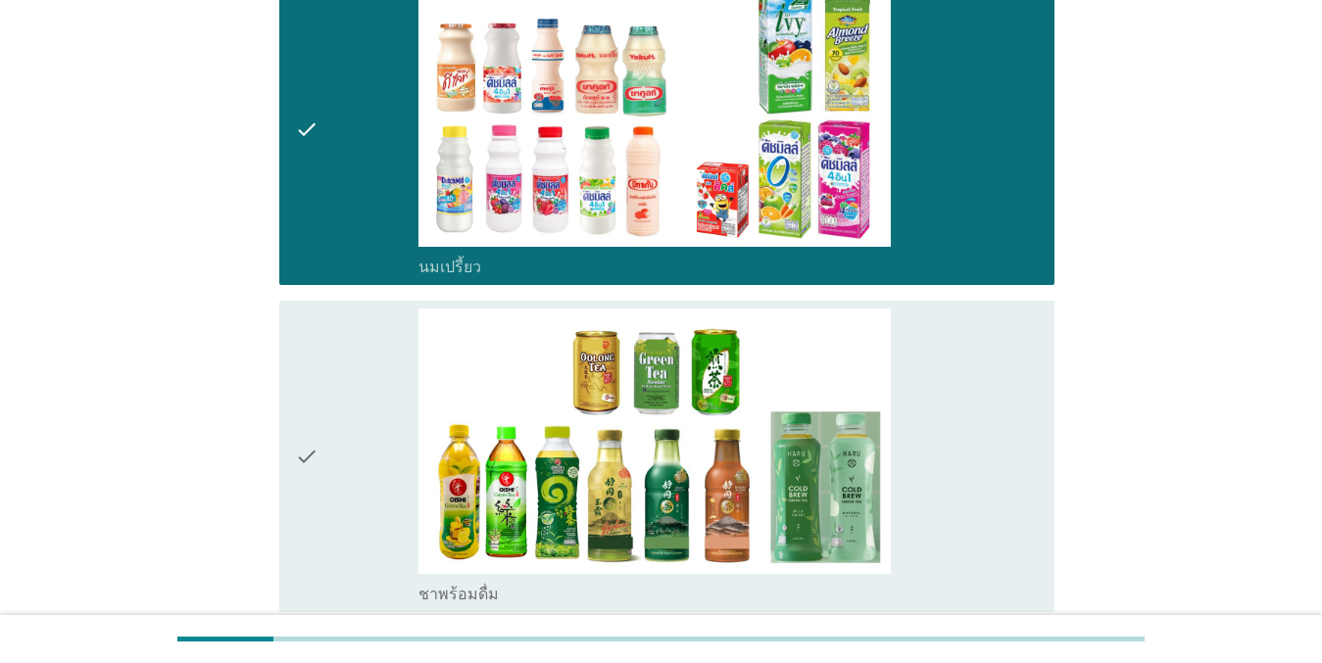
click at [365, 372] on div "check" at bounding box center [357, 457] width 124 height 296
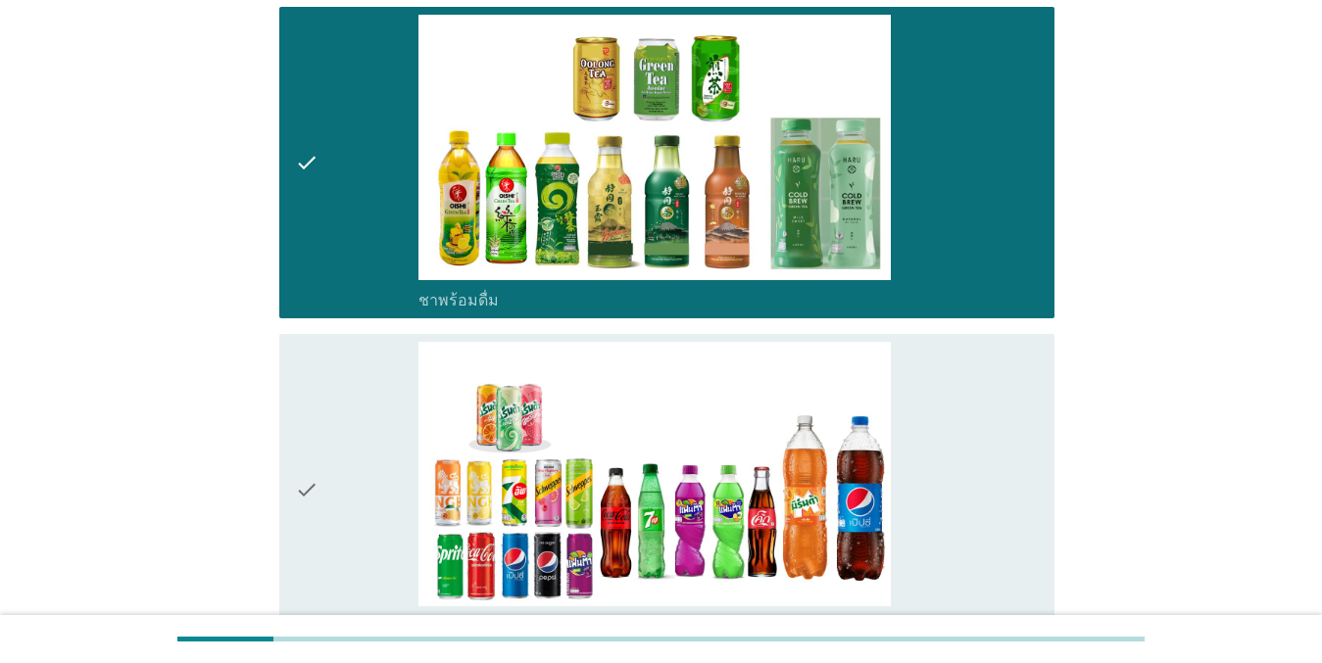
click at [337, 491] on div "check" at bounding box center [357, 490] width 124 height 296
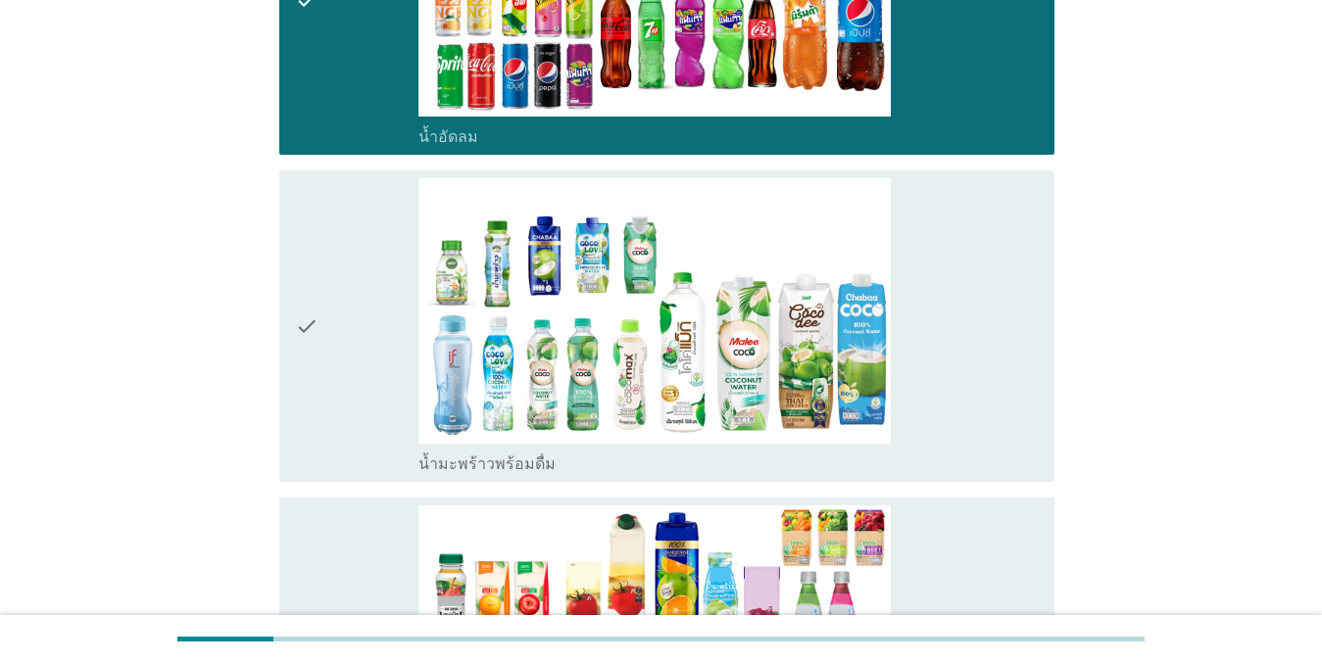
click at [341, 347] on div "check" at bounding box center [357, 326] width 124 height 296
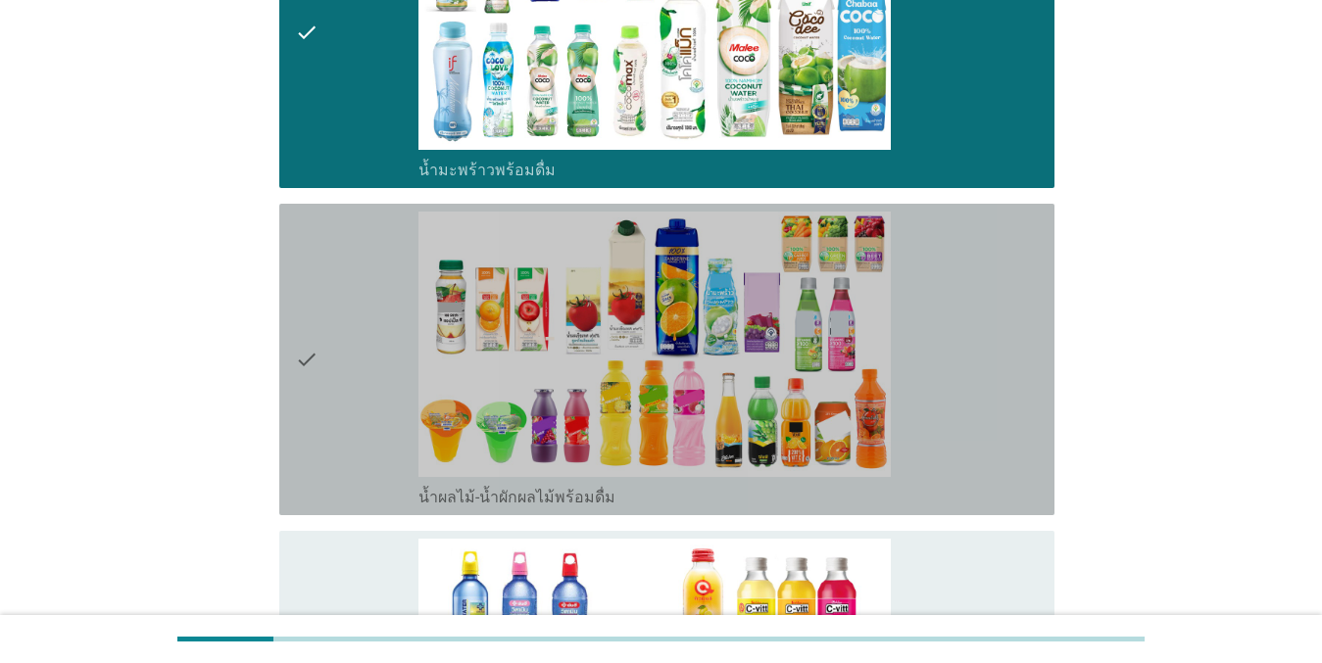
drag, startPoint x: 340, startPoint y: 326, endPoint x: 338, endPoint y: 488, distance: 161.7
click at [339, 325] on div "check" at bounding box center [357, 360] width 124 height 296
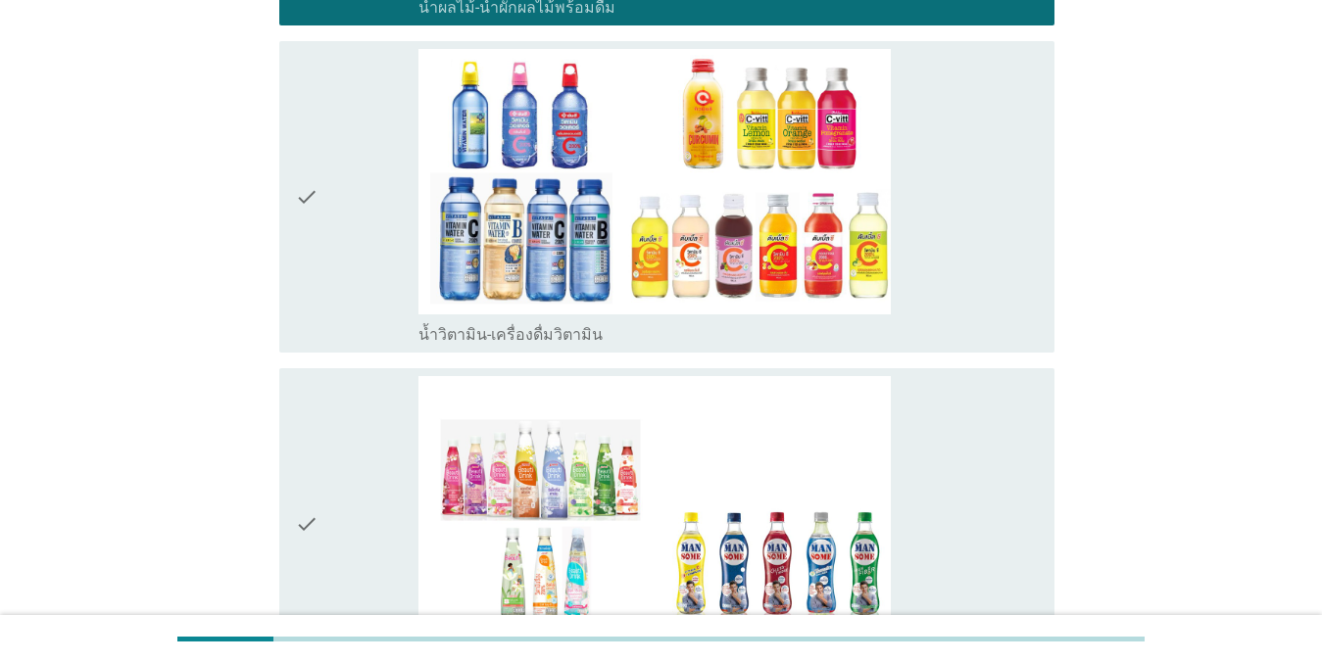
drag, startPoint x: 320, startPoint y: 402, endPoint x: 325, endPoint y: 375, distance: 26.9
click at [320, 400] on div "check" at bounding box center [357, 524] width 124 height 296
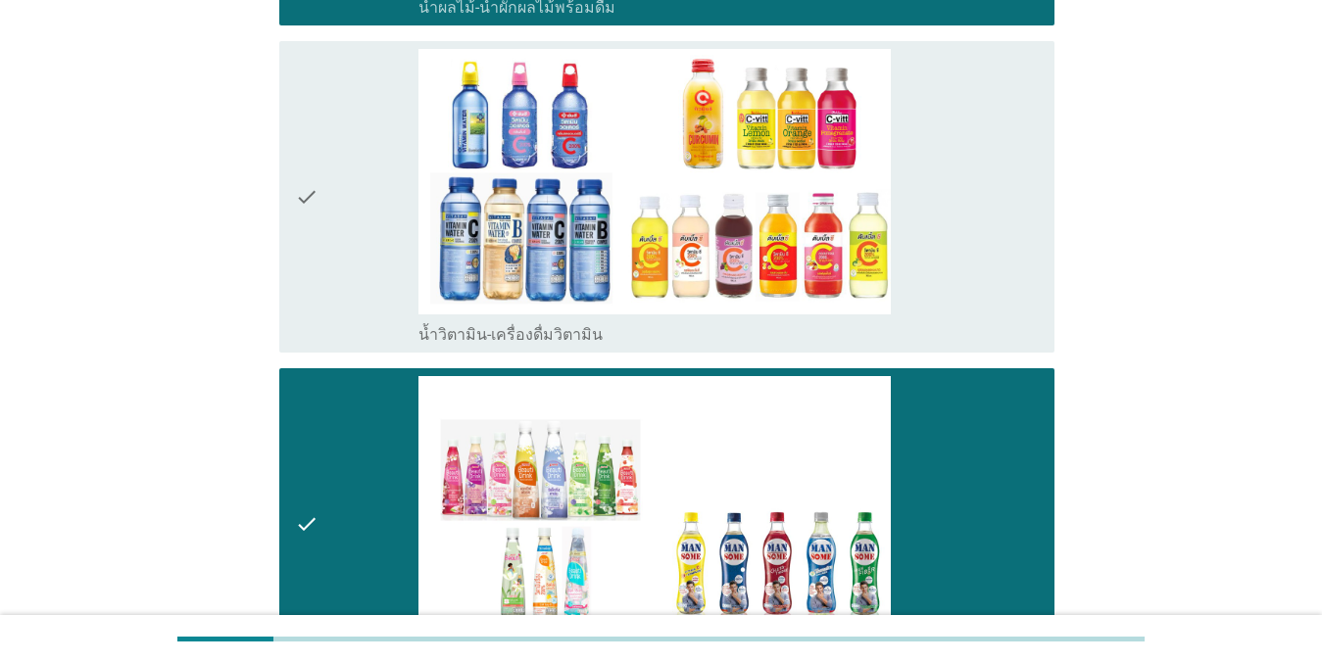
click at [343, 320] on div "check" at bounding box center [357, 197] width 124 height 296
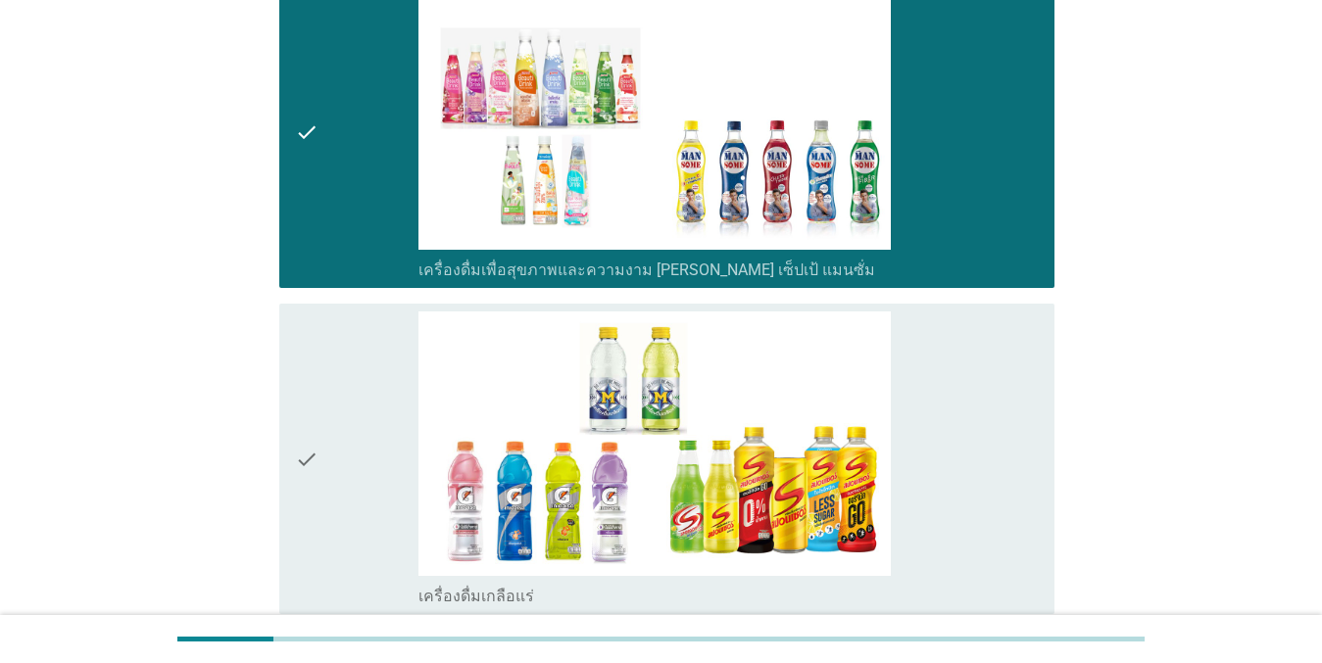
click at [338, 419] on div "check" at bounding box center [357, 460] width 124 height 296
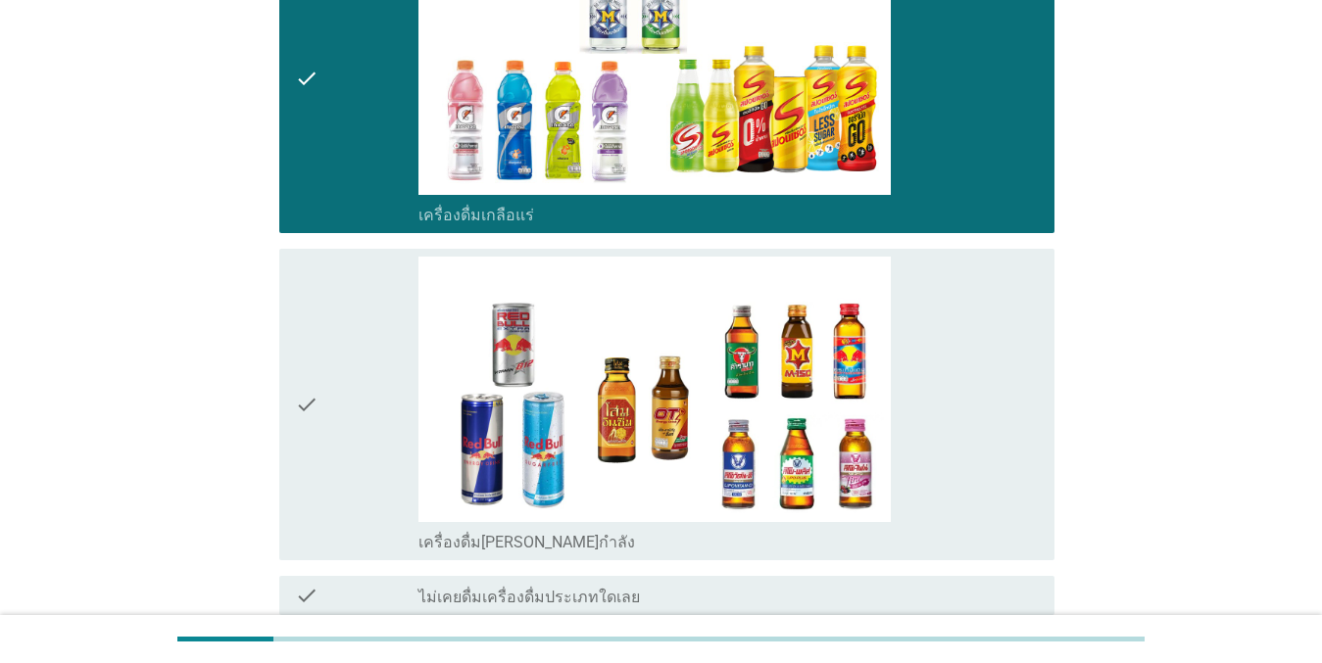
scroll to position [3233, 0]
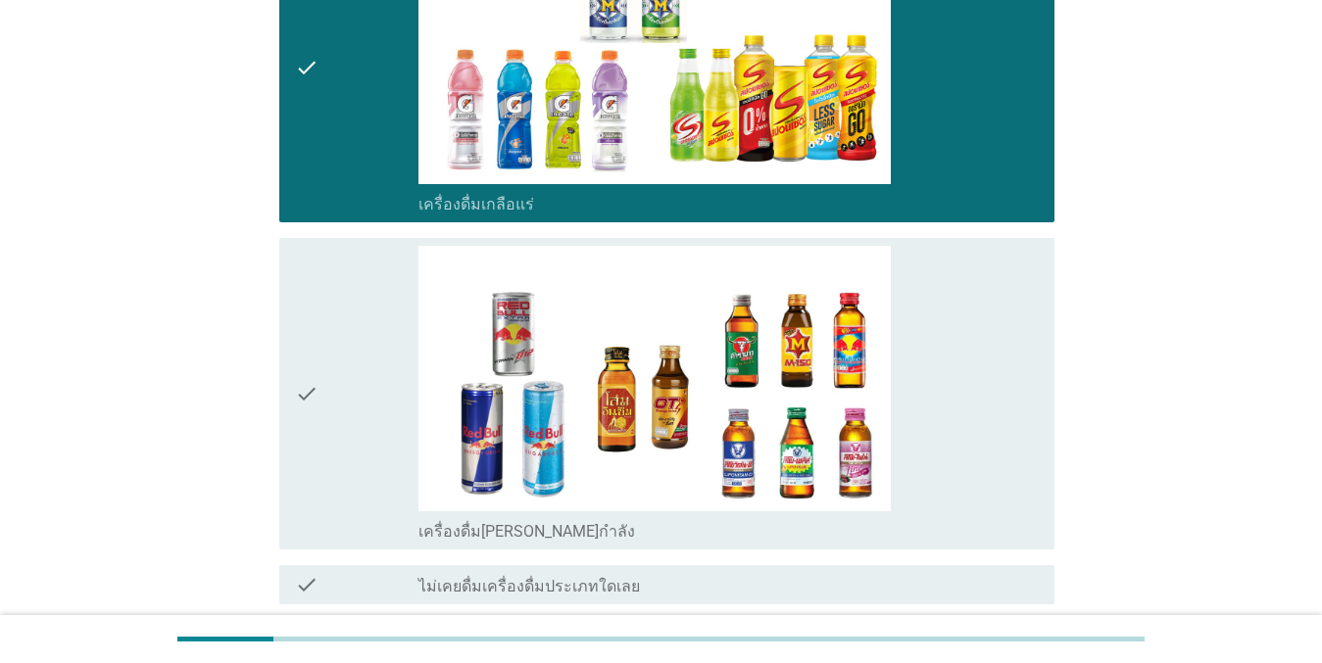
drag, startPoint x: 368, startPoint y: 328, endPoint x: 380, endPoint y: 345, distance: 20.4
click at [367, 328] on div "check" at bounding box center [357, 394] width 124 height 296
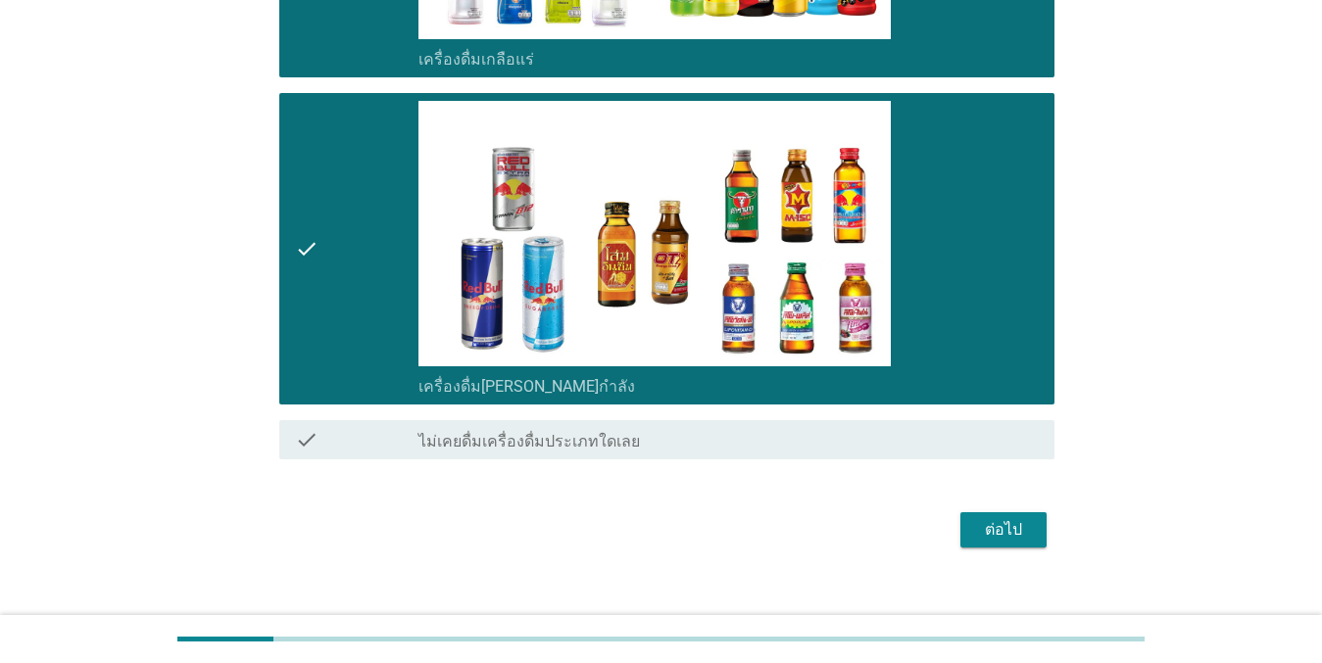
scroll to position [3403, 0]
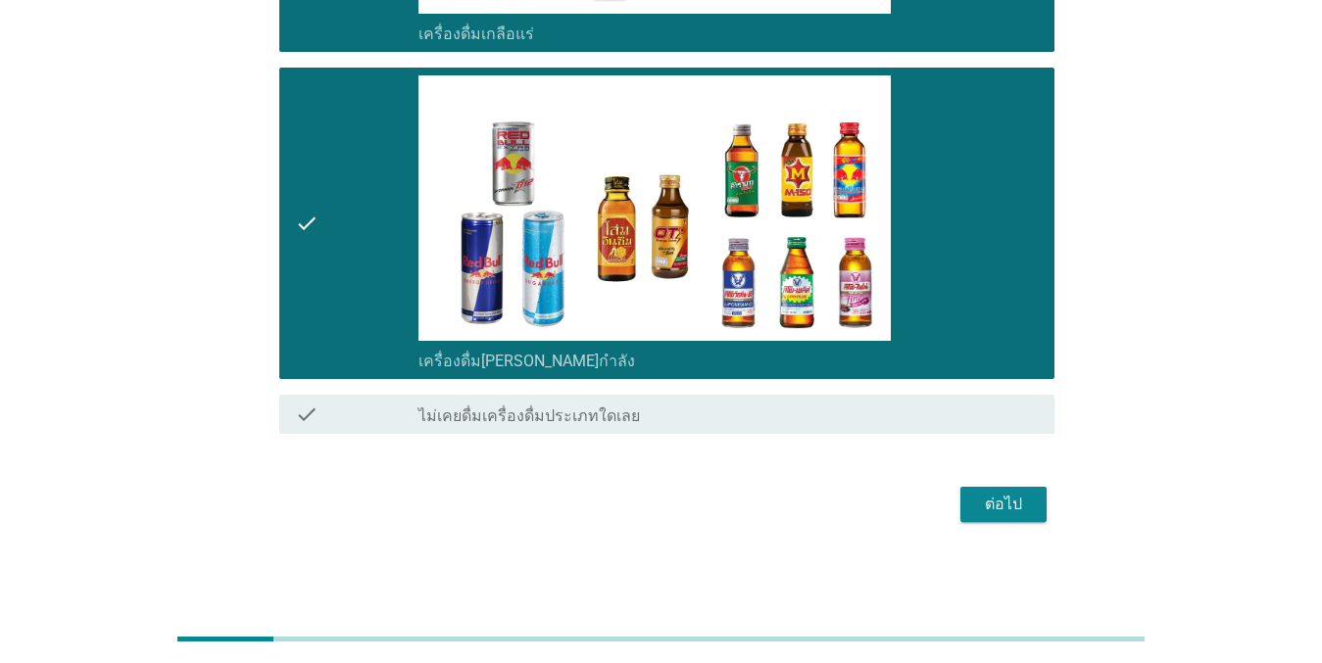
click at [1000, 506] on div "ต่อไป" at bounding box center [1003, 505] width 55 height 24
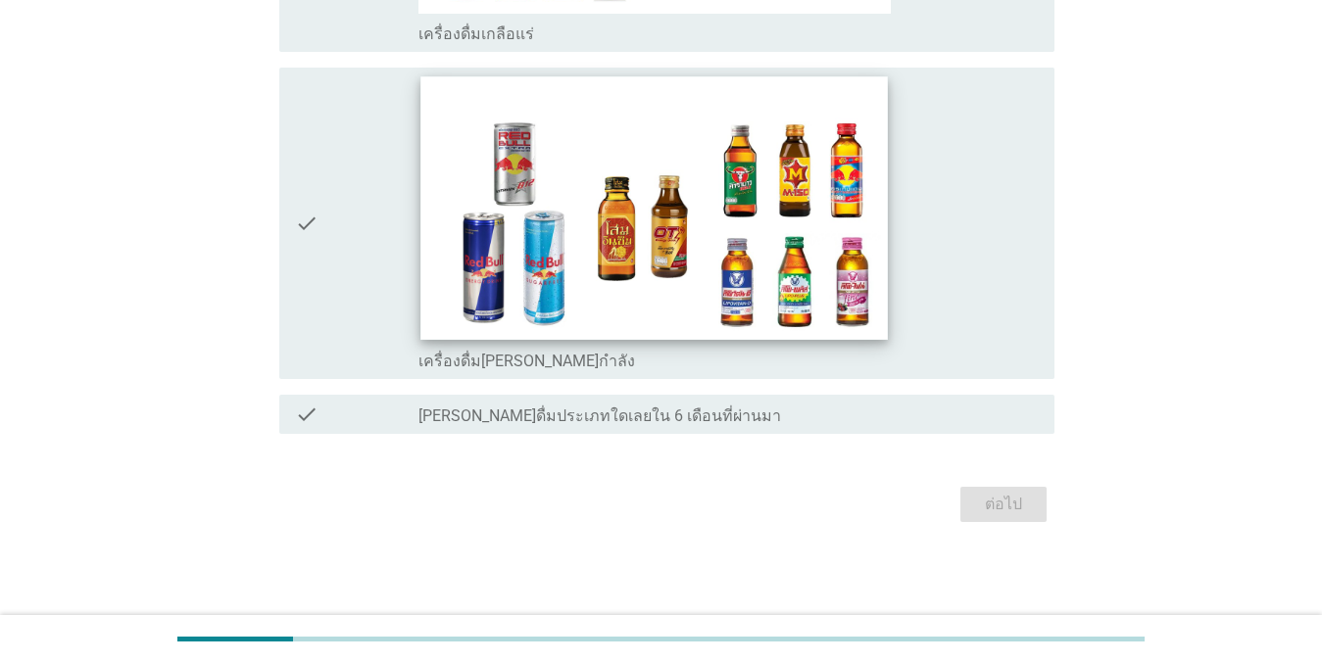
scroll to position [0, 0]
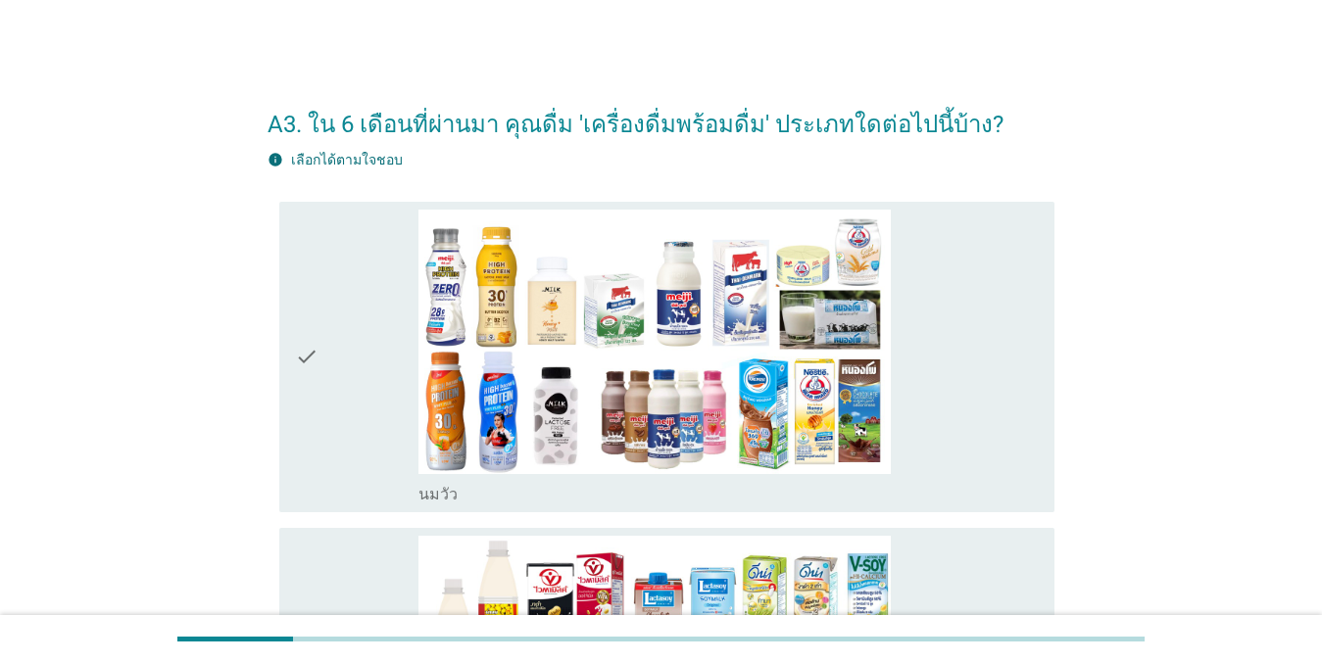
click at [380, 329] on div "check" at bounding box center [357, 358] width 124 height 296
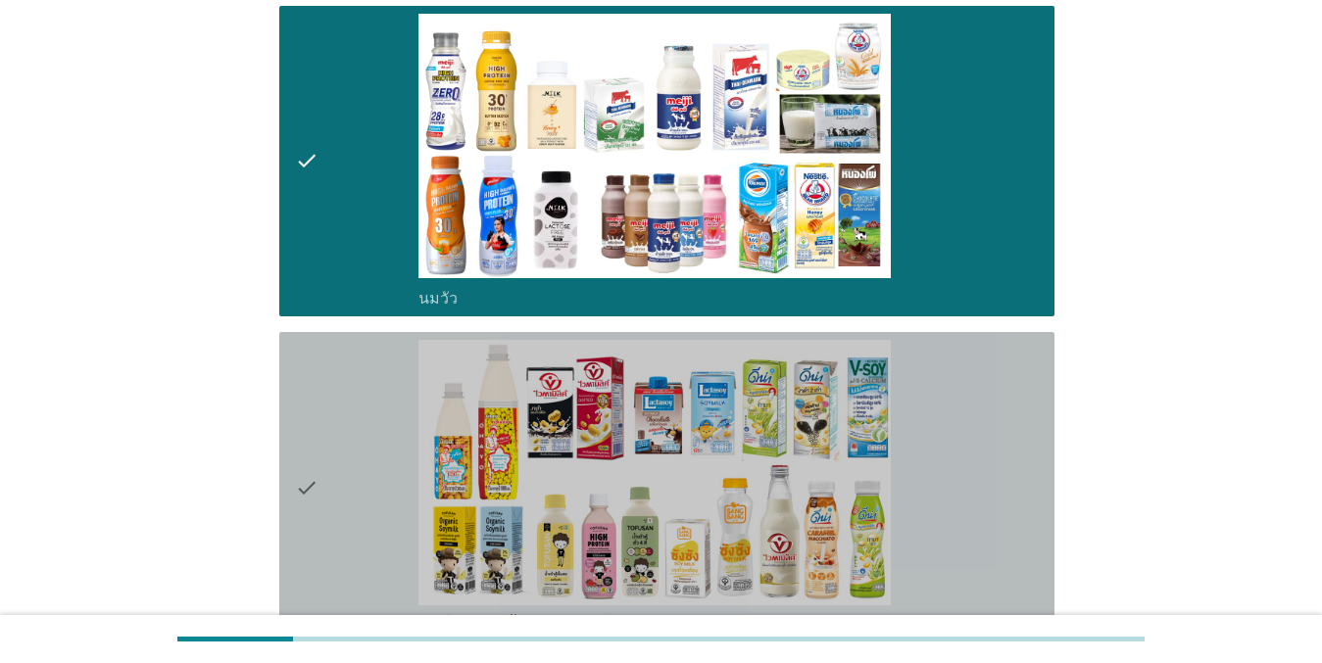
click at [359, 430] on div "check" at bounding box center [357, 488] width 124 height 296
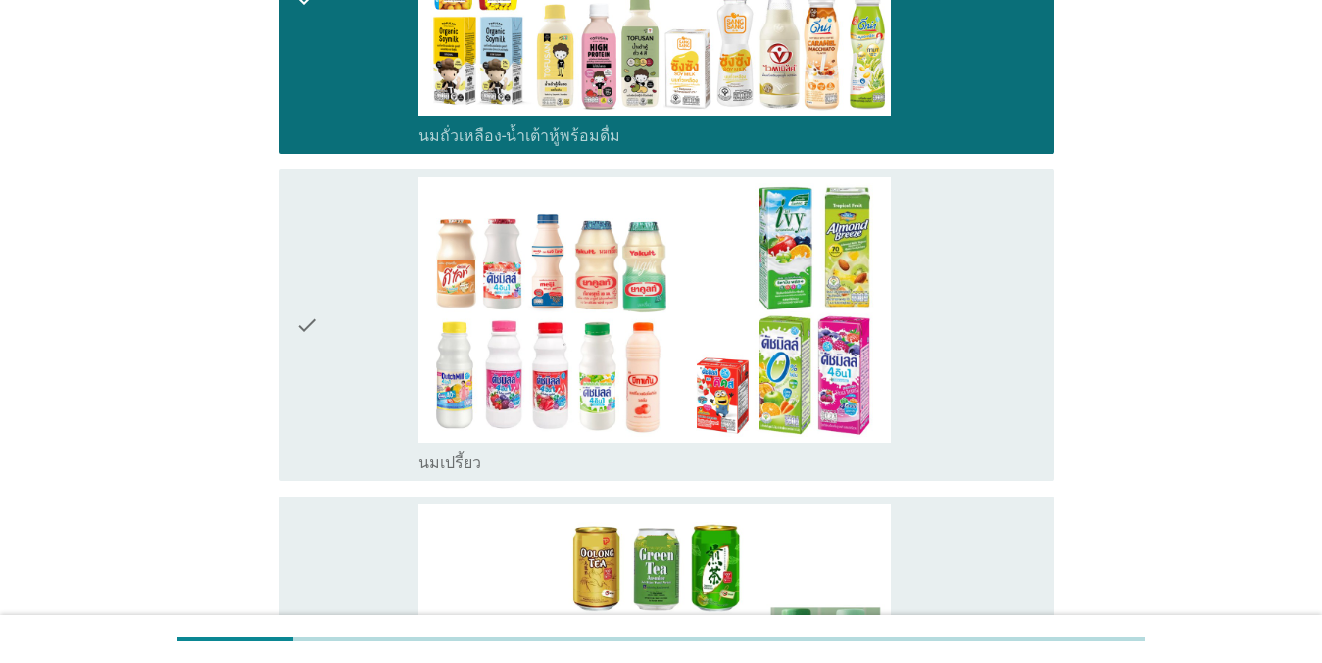
click at [349, 384] on div "check" at bounding box center [357, 325] width 124 height 296
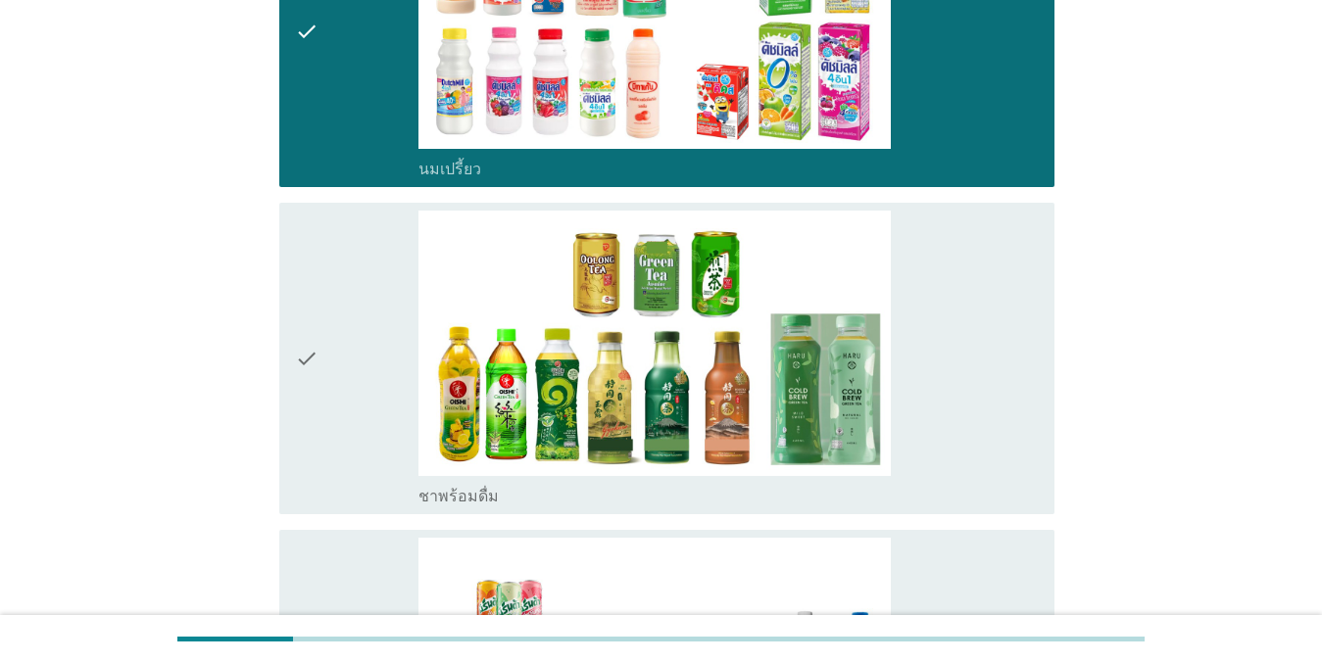
click at [401, 251] on div "check" at bounding box center [357, 359] width 124 height 296
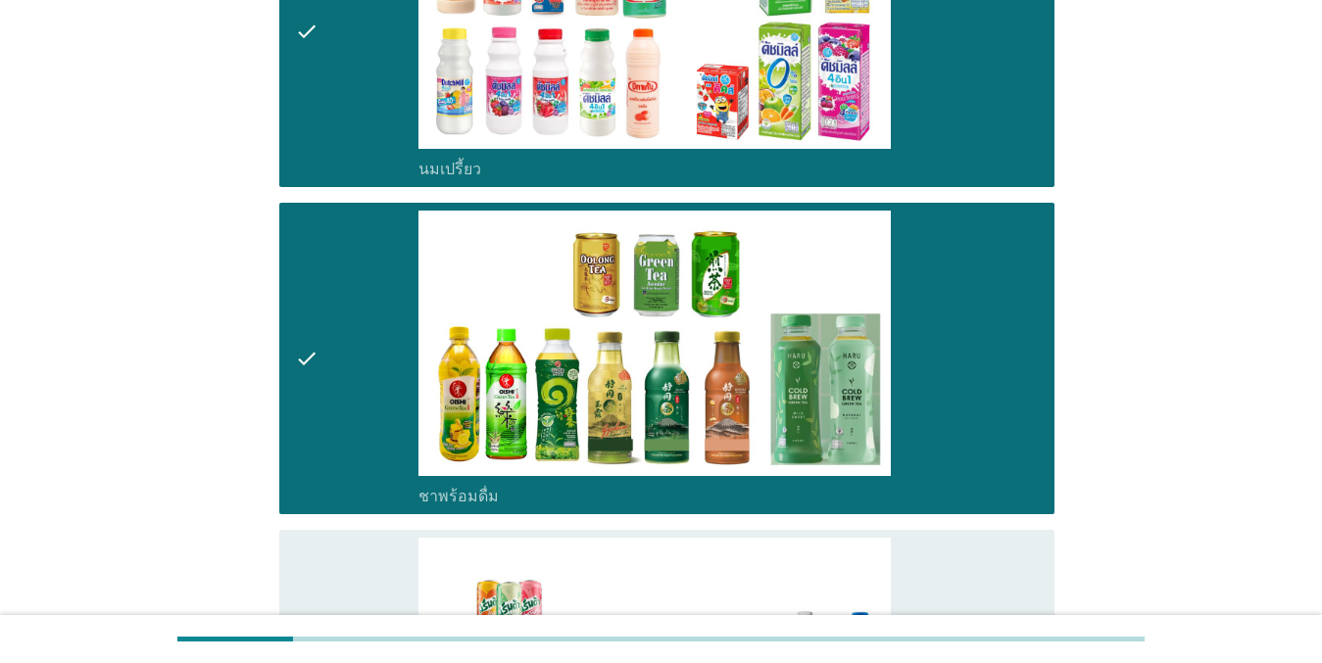
scroll to position [1469, 0]
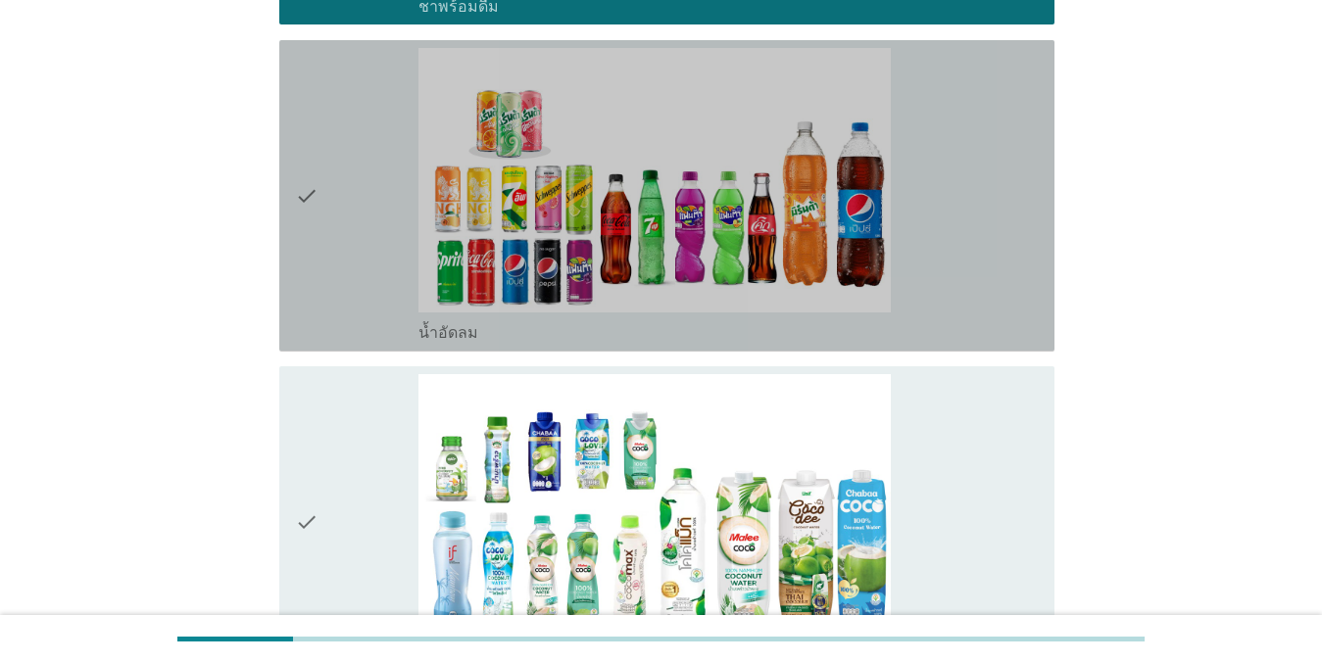
click at [350, 251] on div "check" at bounding box center [357, 196] width 124 height 296
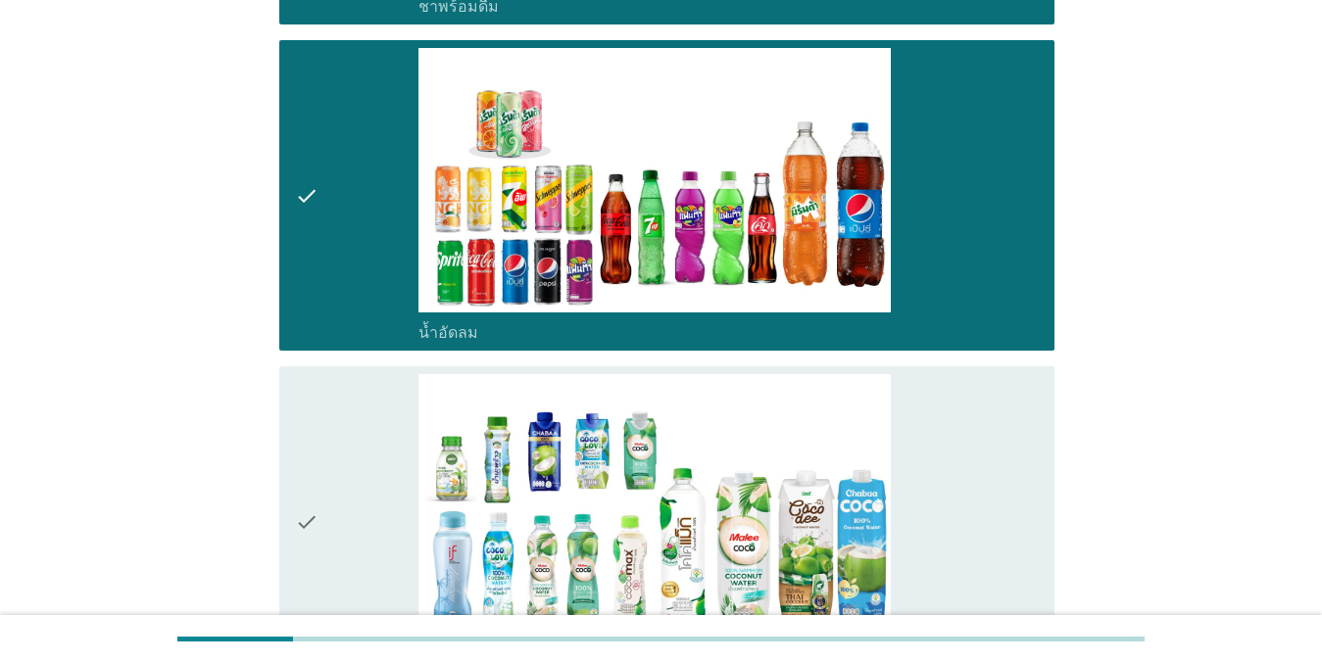
click at [355, 431] on div "check" at bounding box center [357, 522] width 124 height 296
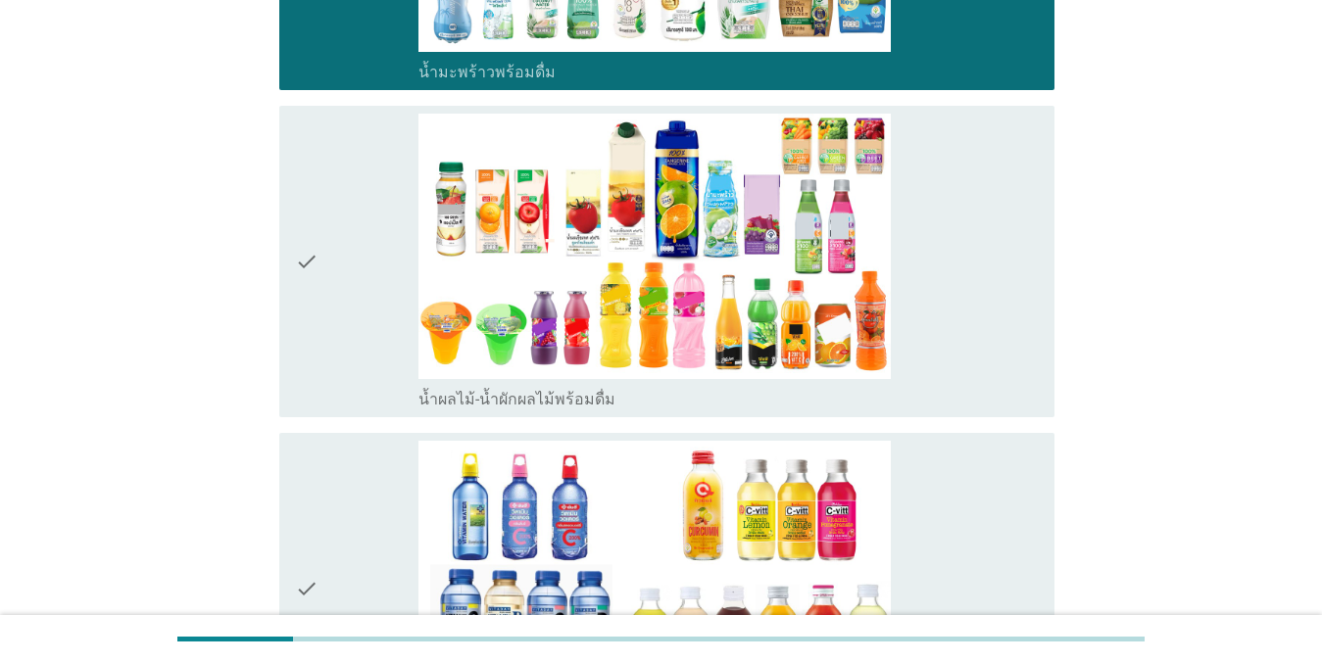
click at [328, 223] on div "check" at bounding box center [357, 262] width 124 height 296
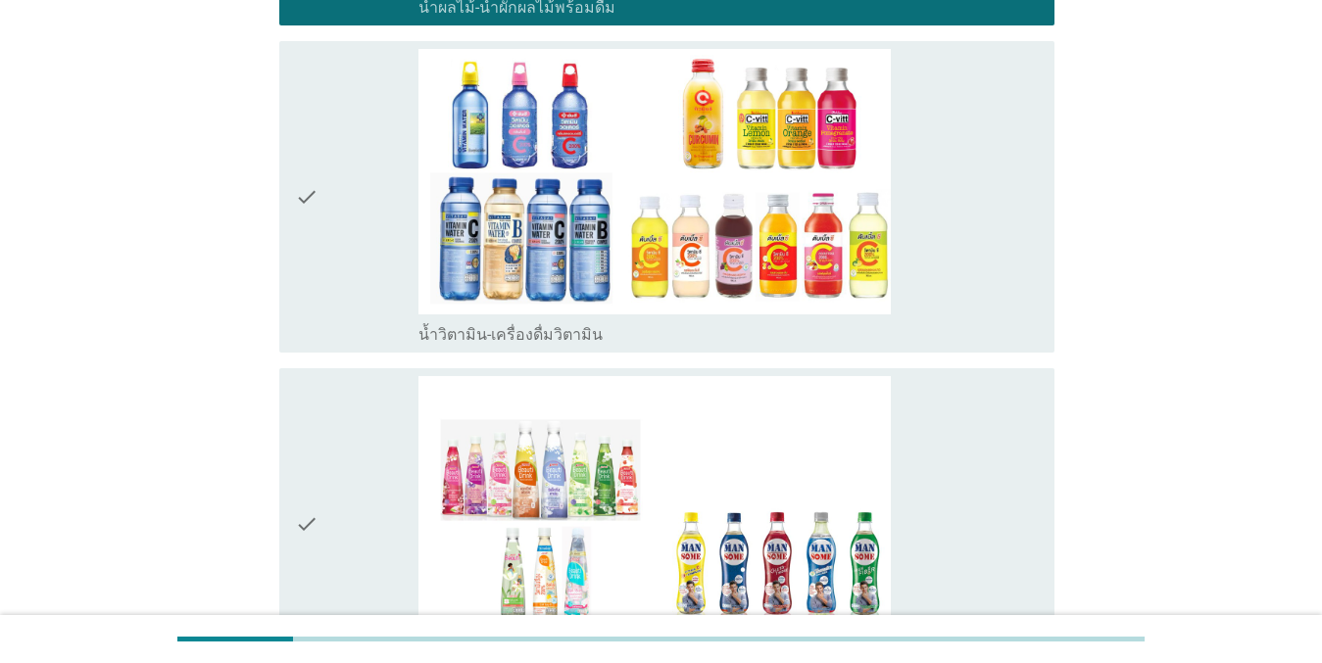
click at [364, 226] on div "check" at bounding box center [357, 197] width 124 height 296
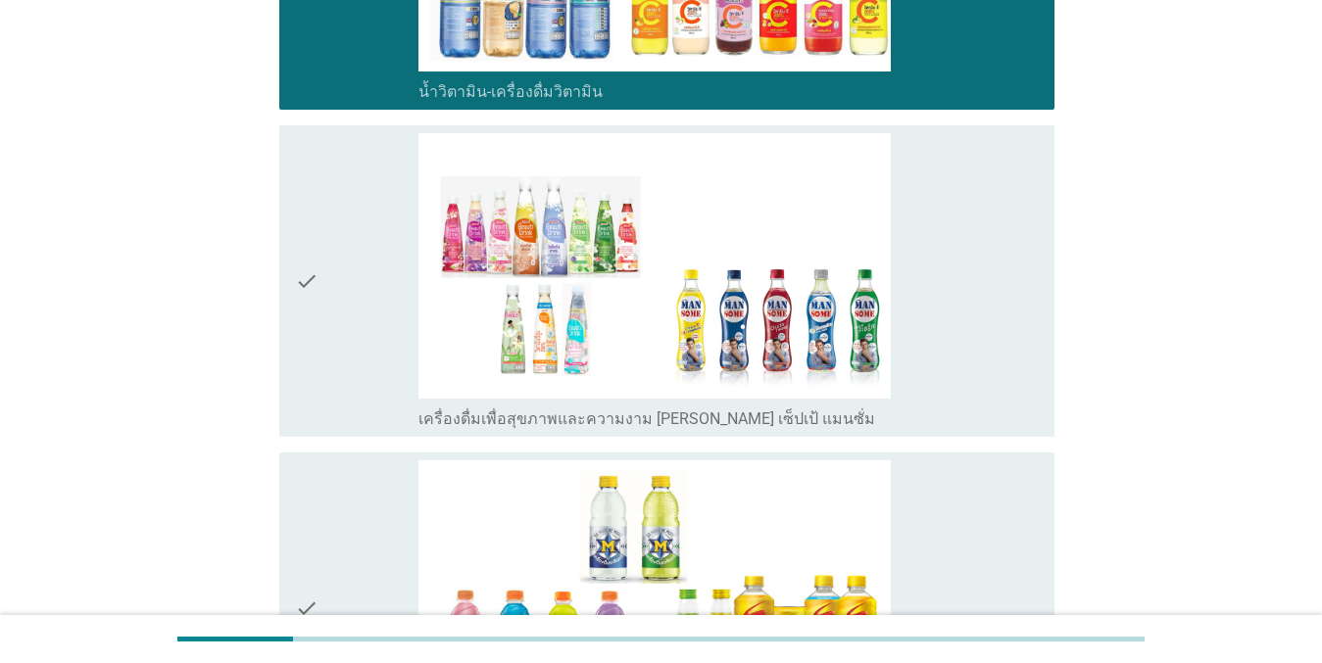
scroll to position [2841, 0]
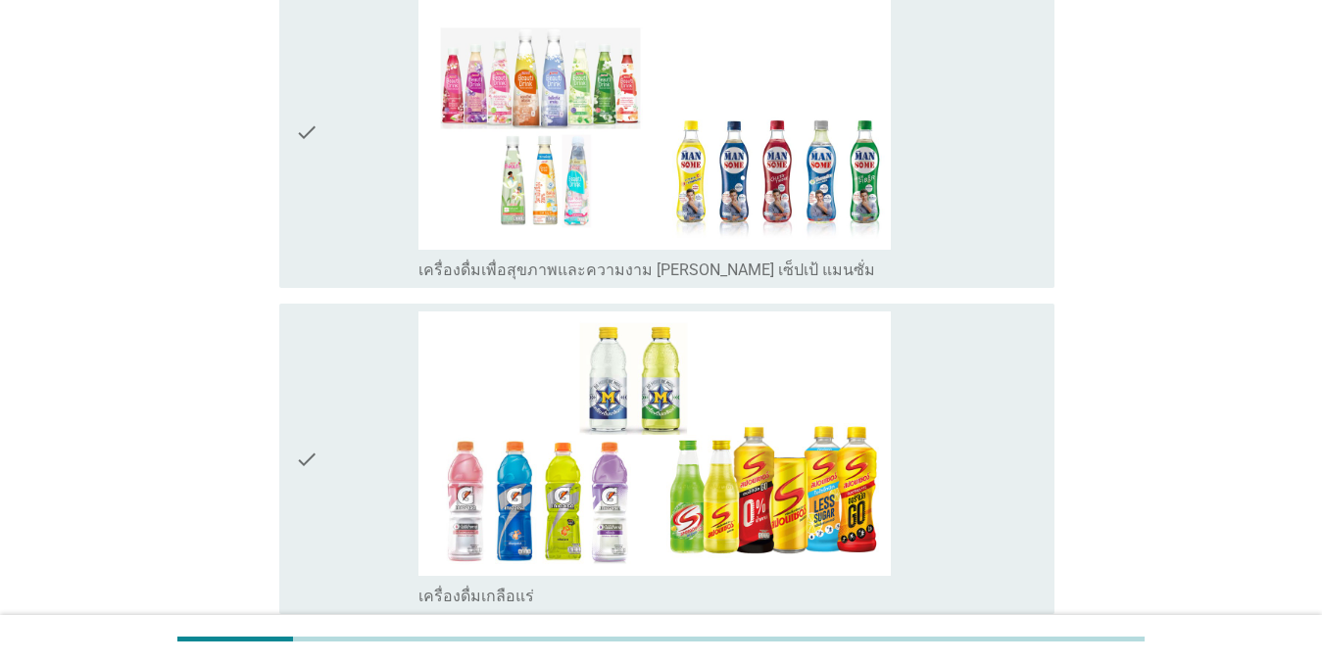
click at [357, 413] on div "check" at bounding box center [357, 460] width 124 height 296
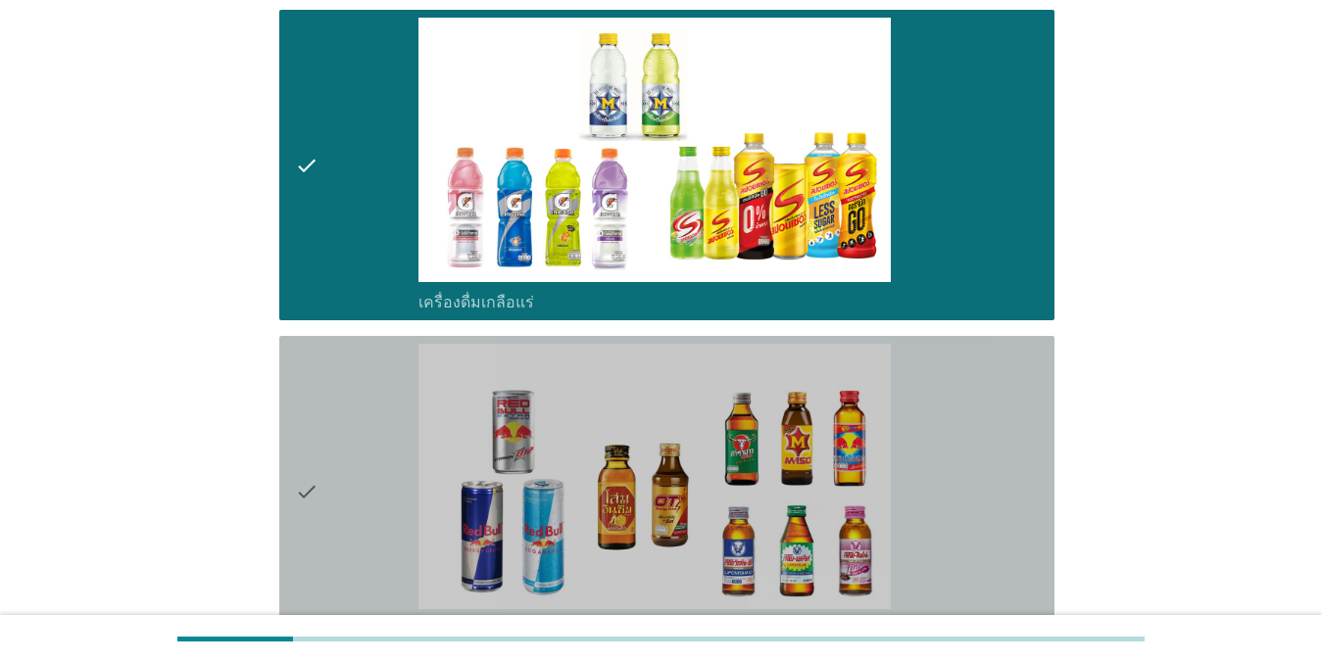
click at [360, 453] on div "check" at bounding box center [357, 492] width 124 height 296
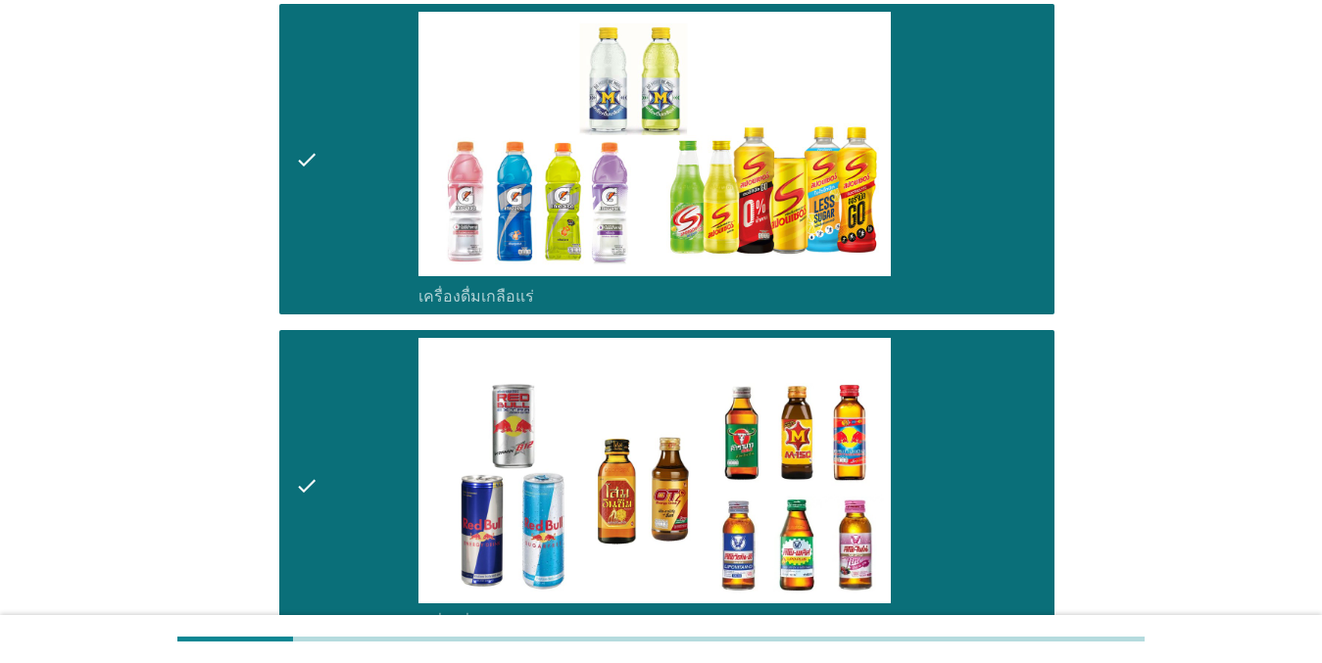
scroll to position [3403, 0]
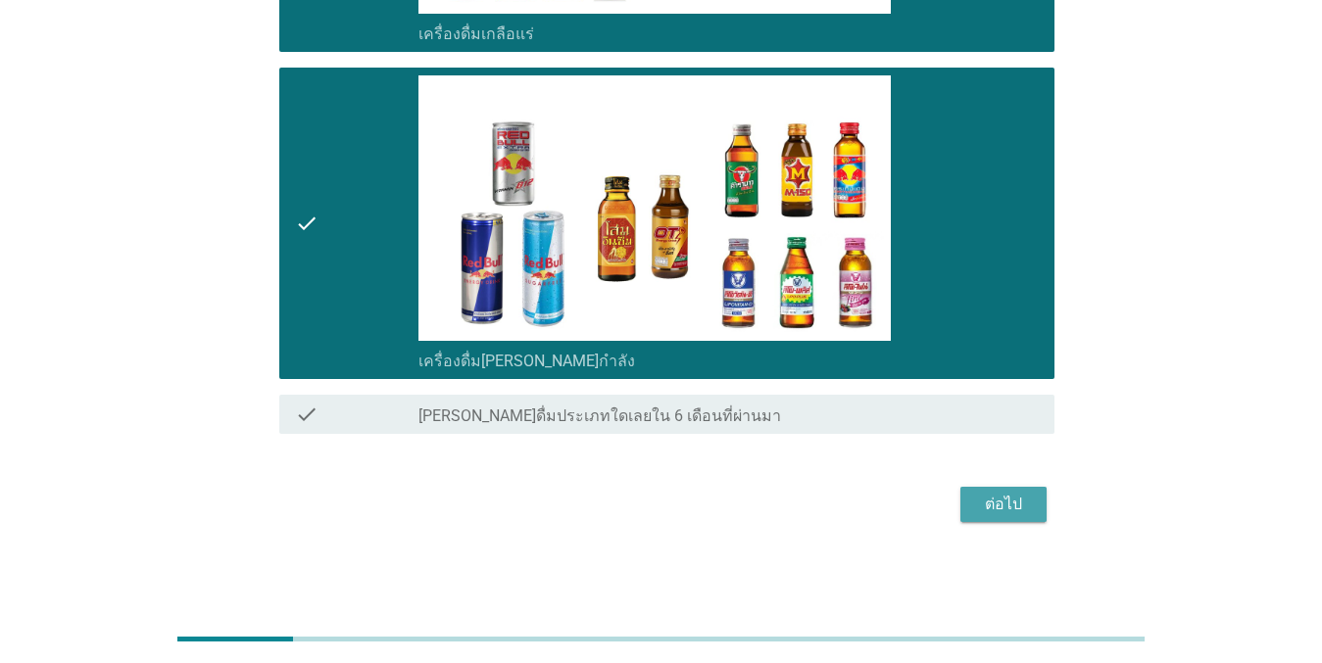
click at [996, 499] on div "ต่อไป" at bounding box center [1003, 505] width 55 height 24
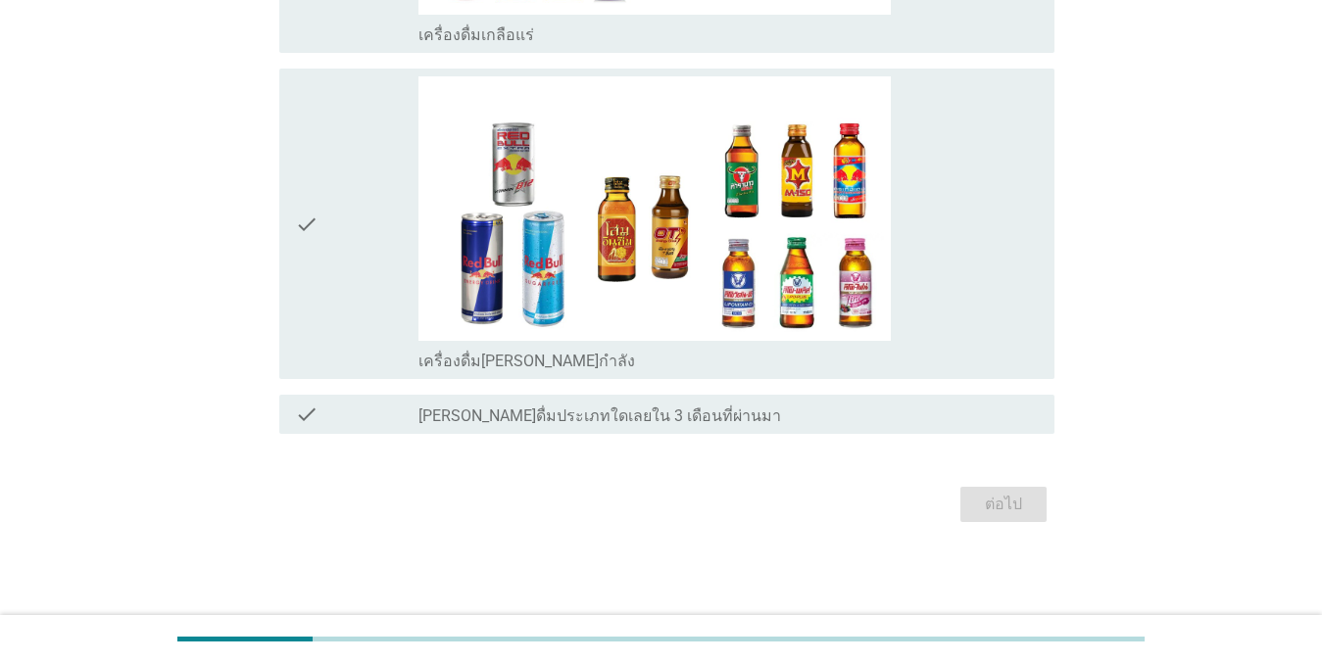
scroll to position [0, 0]
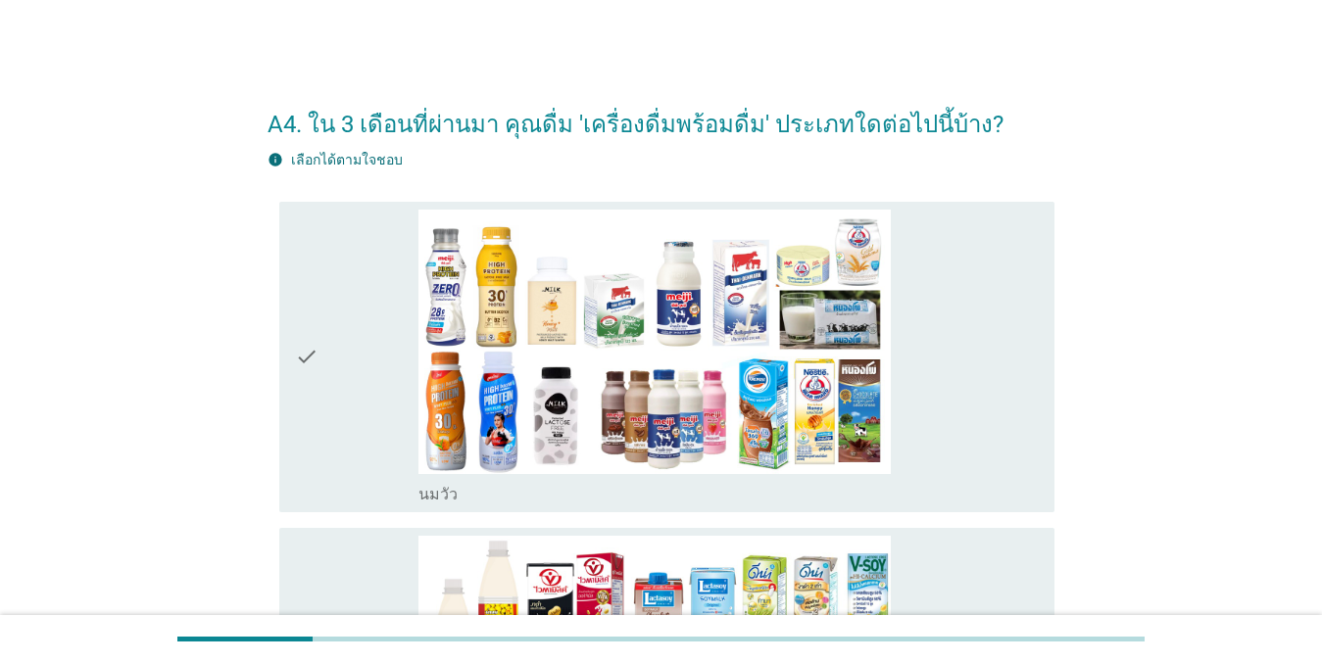
click at [270, 326] on div "check check_box_outline_blank [PERSON_NAME]" at bounding box center [660, 357] width 787 height 327
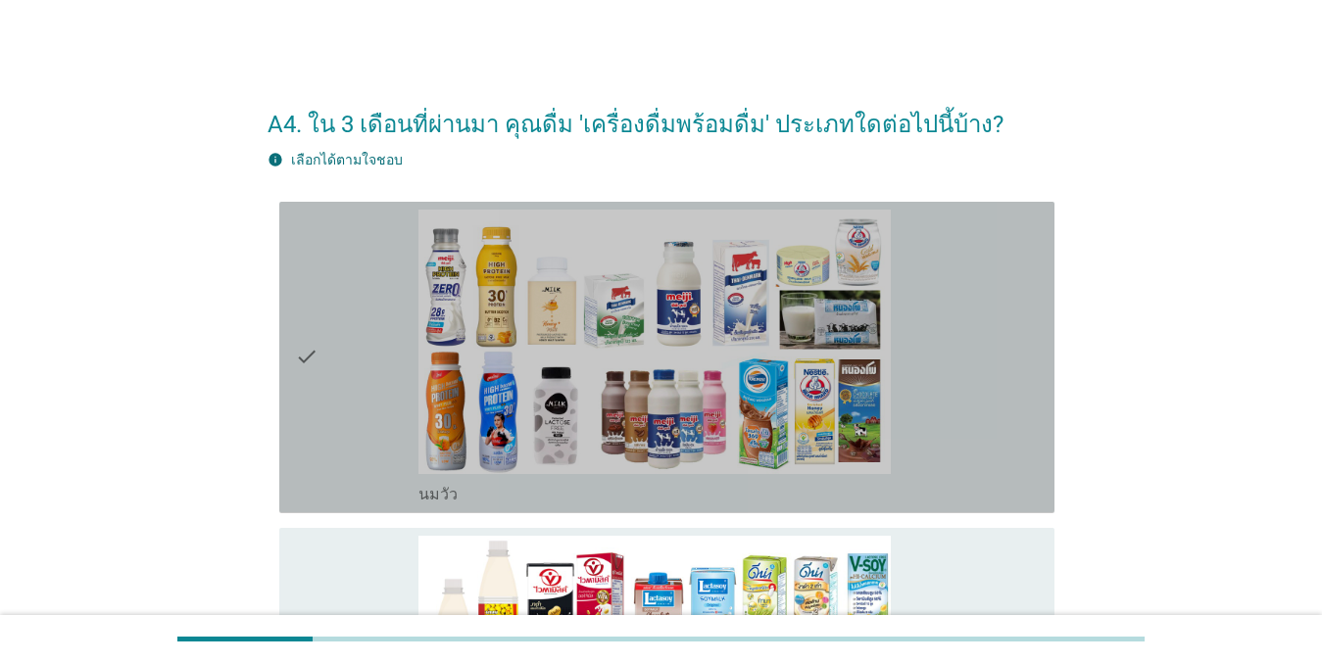
drag, startPoint x: 351, startPoint y: 315, endPoint x: 379, endPoint y: 326, distance: 30.4
click at [352, 315] on div "check" at bounding box center [357, 358] width 124 height 296
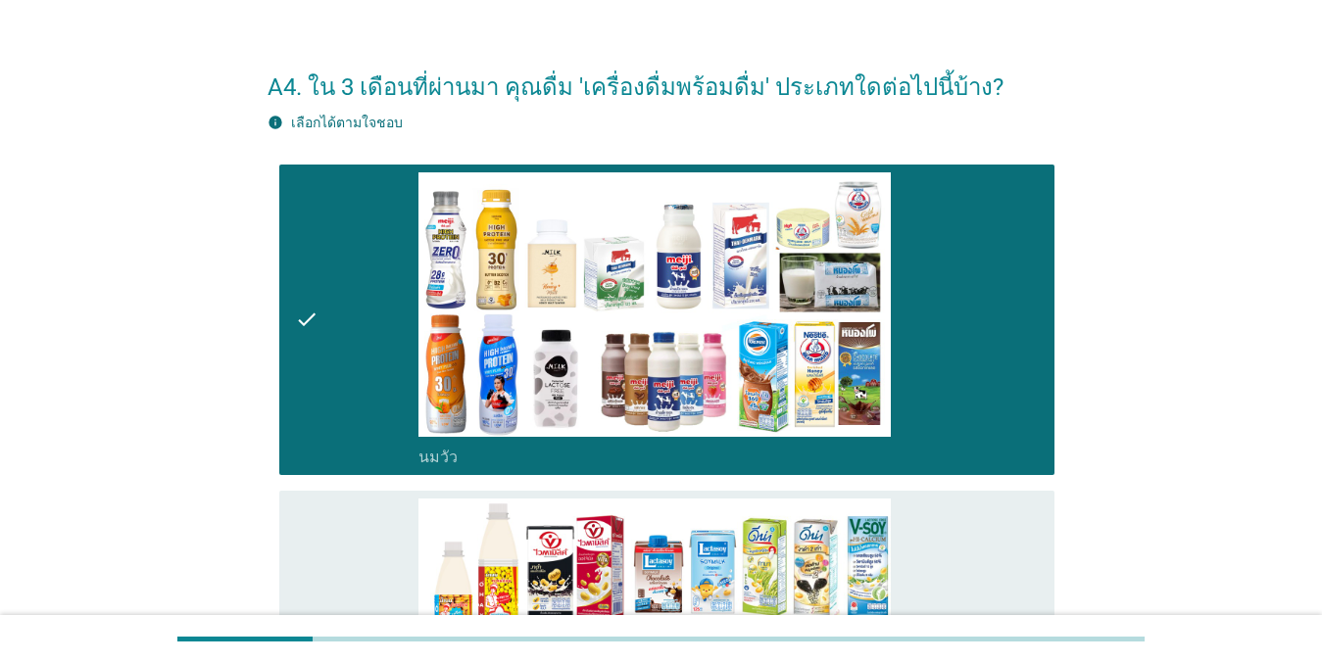
scroll to position [490, 0]
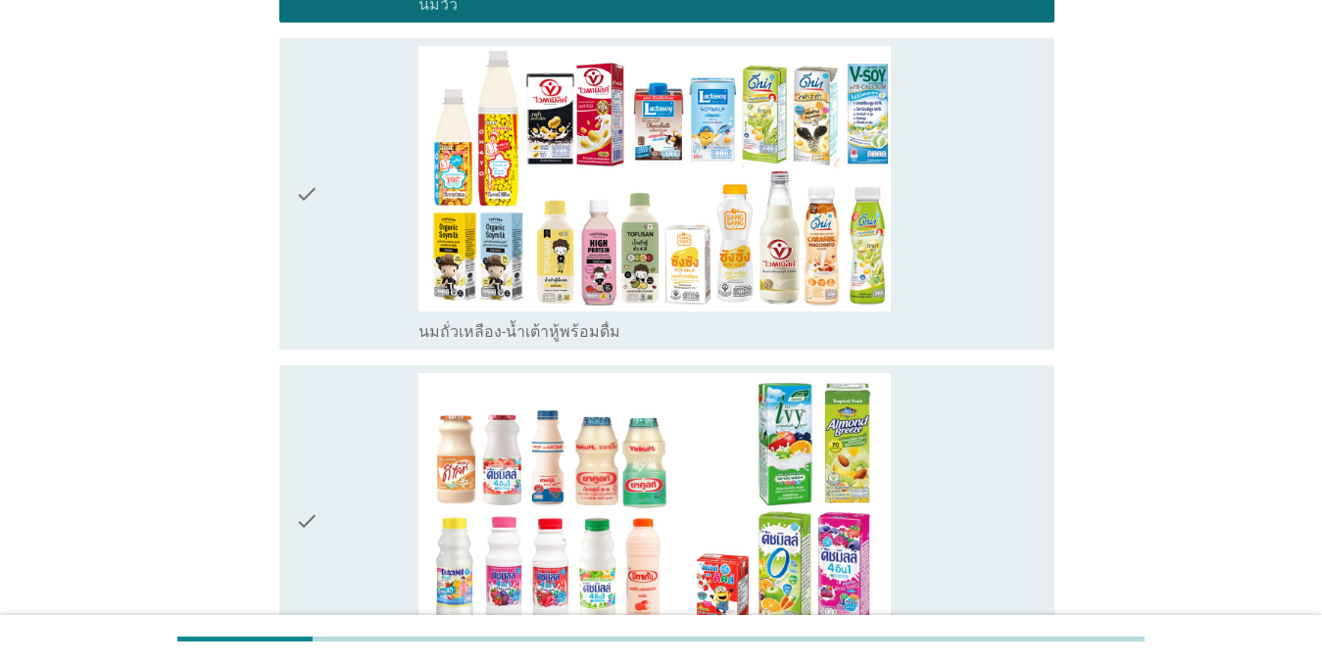
click at [316, 268] on icon "check" at bounding box center [307, 194] width 24 height 296
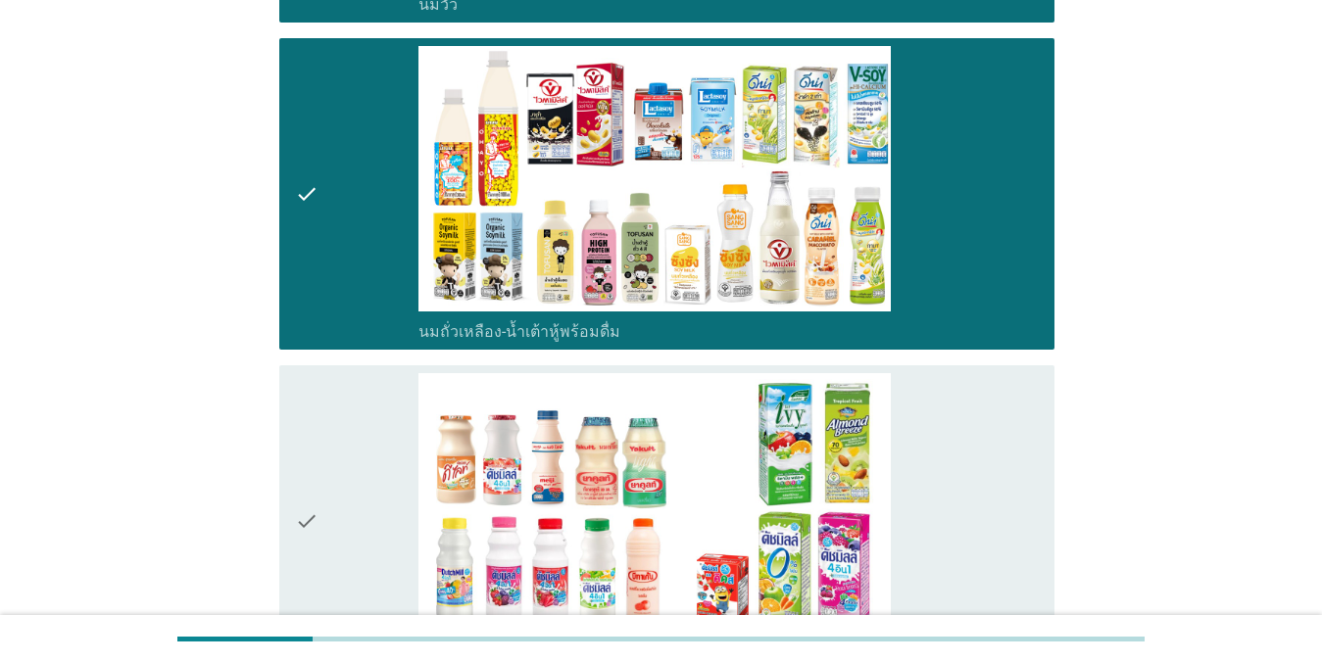
click at [380, 456] on div "check" at bounding box center [357, 521] width 124 height 296
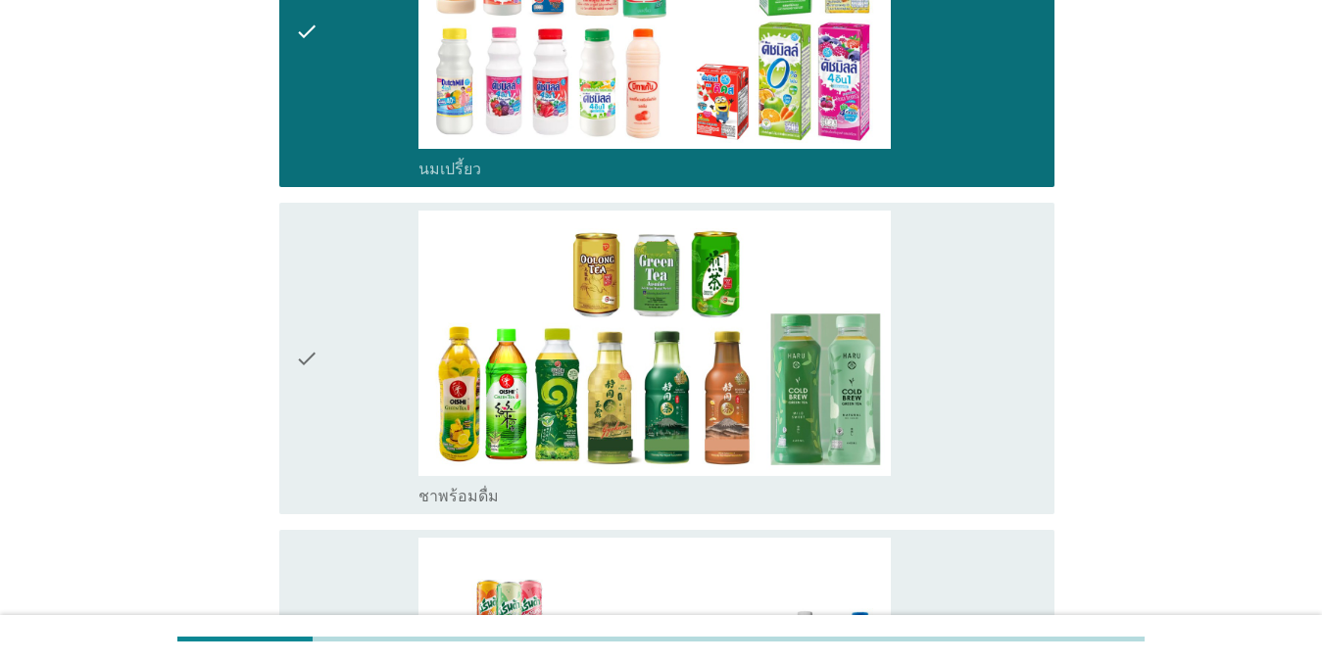
click at [360, 293] on div "check" at bounding box center [357, 359] width 124 height 296
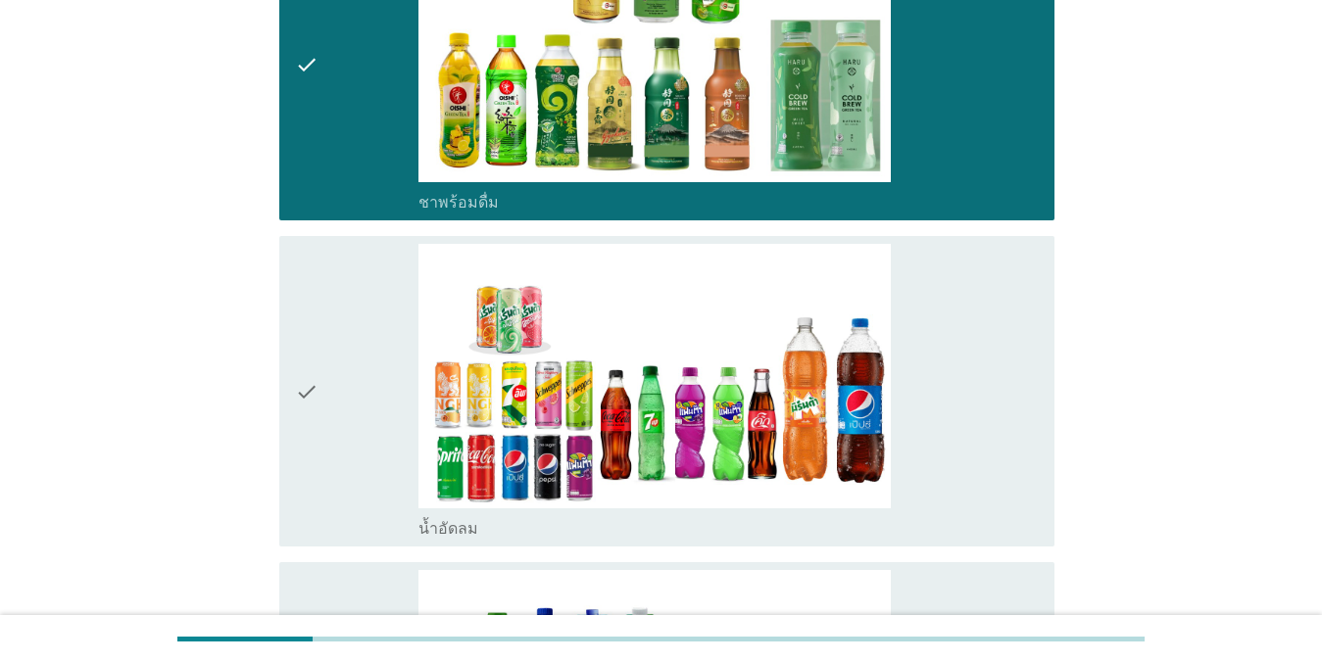
click at [342, 331] on div "check" at bounding box center [357, 392] width 124 height 296
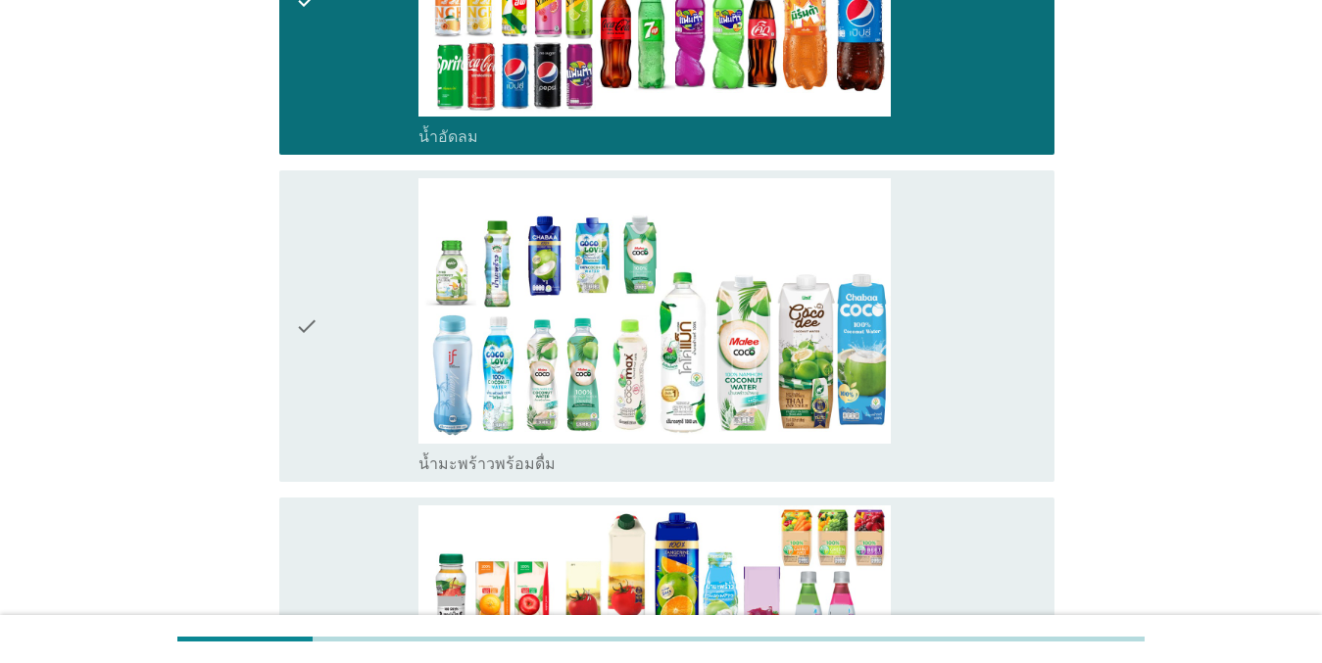
click at [352, 394] on div "check" at bounding box center [357, 326] width 124 height 296
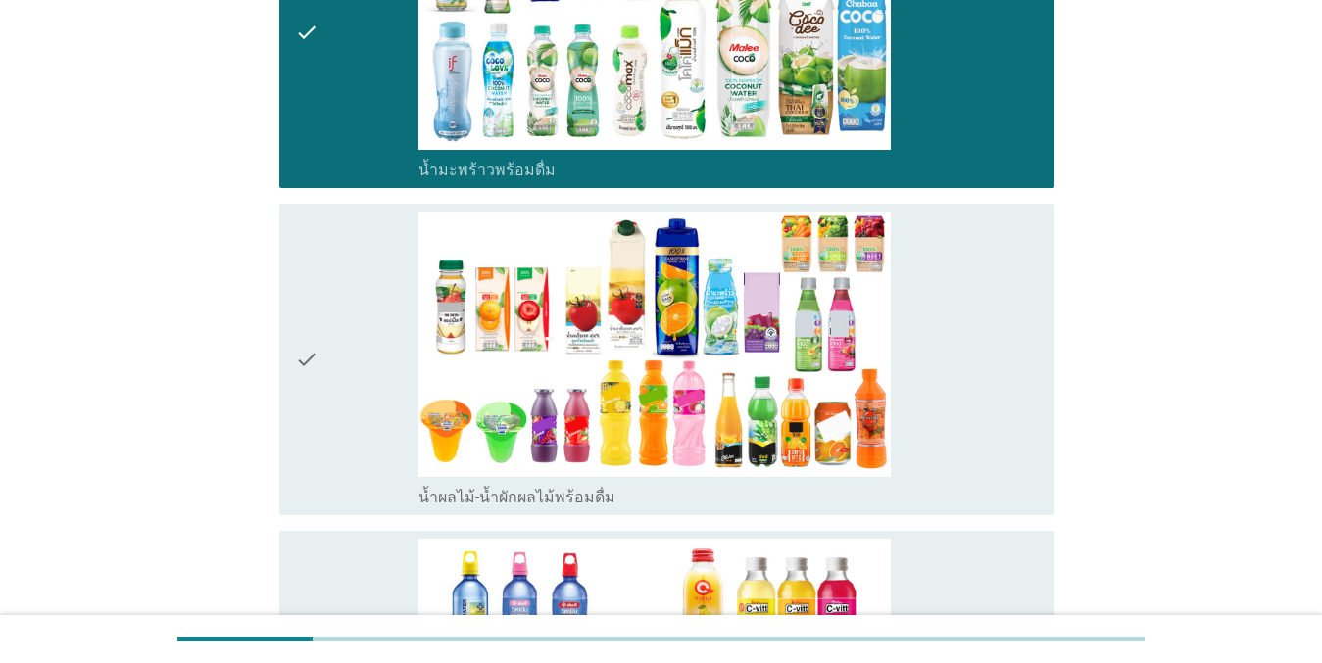
click at [339, 342] on div "check" at bounding box center [357, 360] width 124 height 296
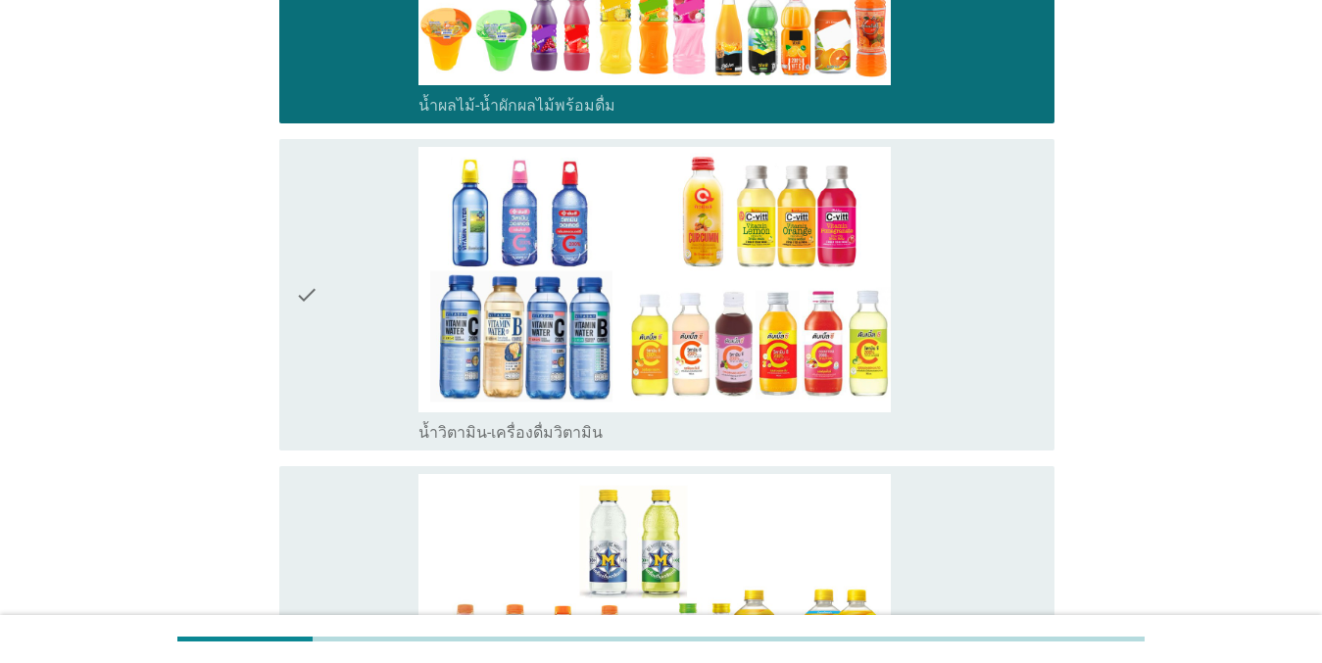
click at [337, 336] on div "check" at bounding box center [357, 295] width 124 height 296
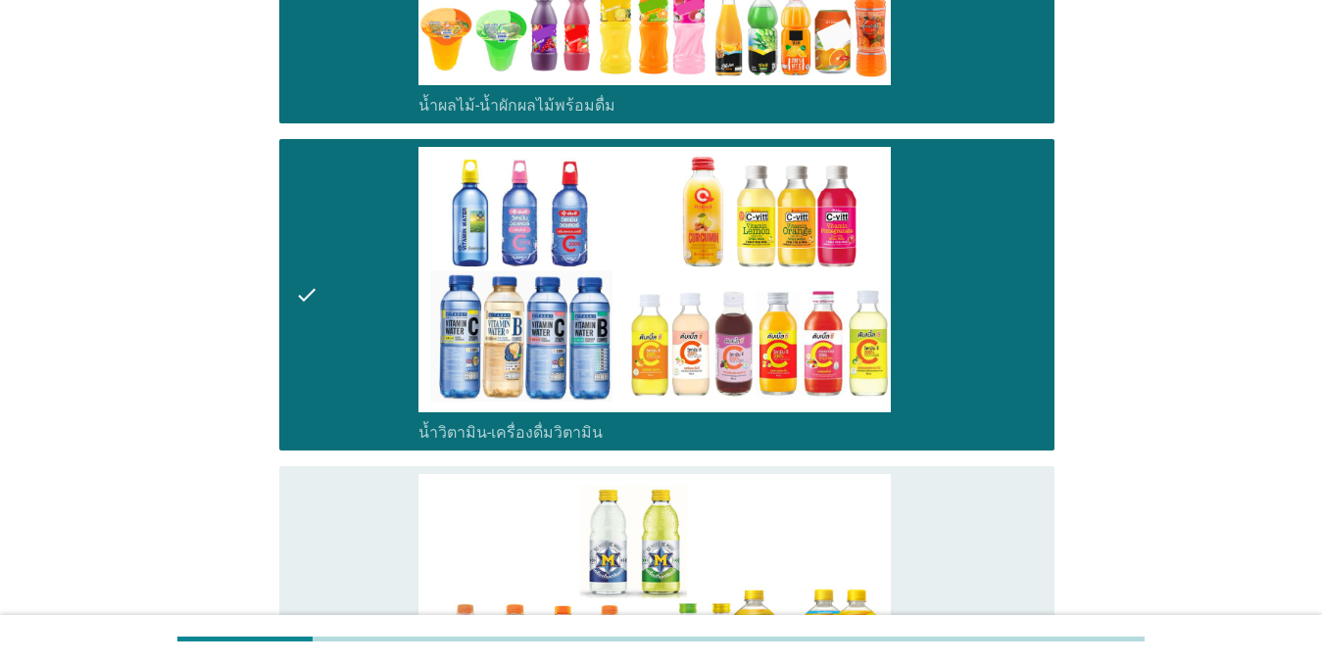
scroll to position [2743, 0]
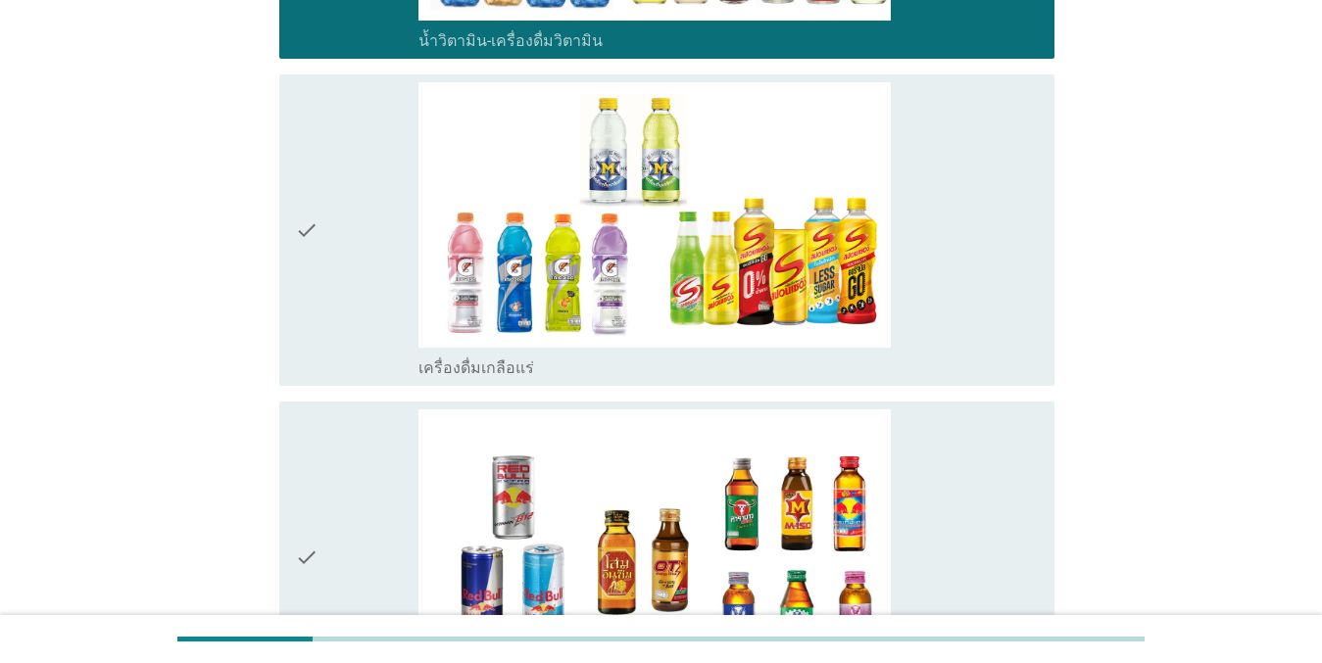
click at [350, 320] on div "check" at bounding box center [357, 230] width 124 height 296
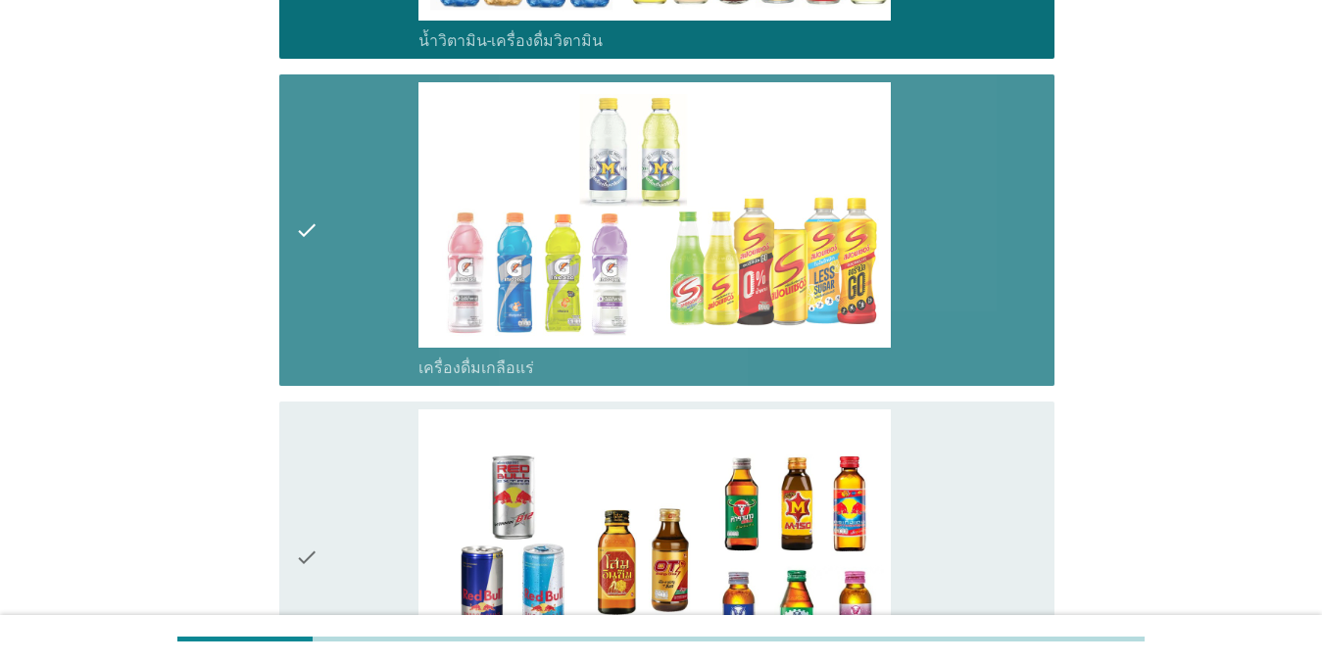
click at [373, 440] on div "check" at bounding box center [357, 557] width 124 height 296
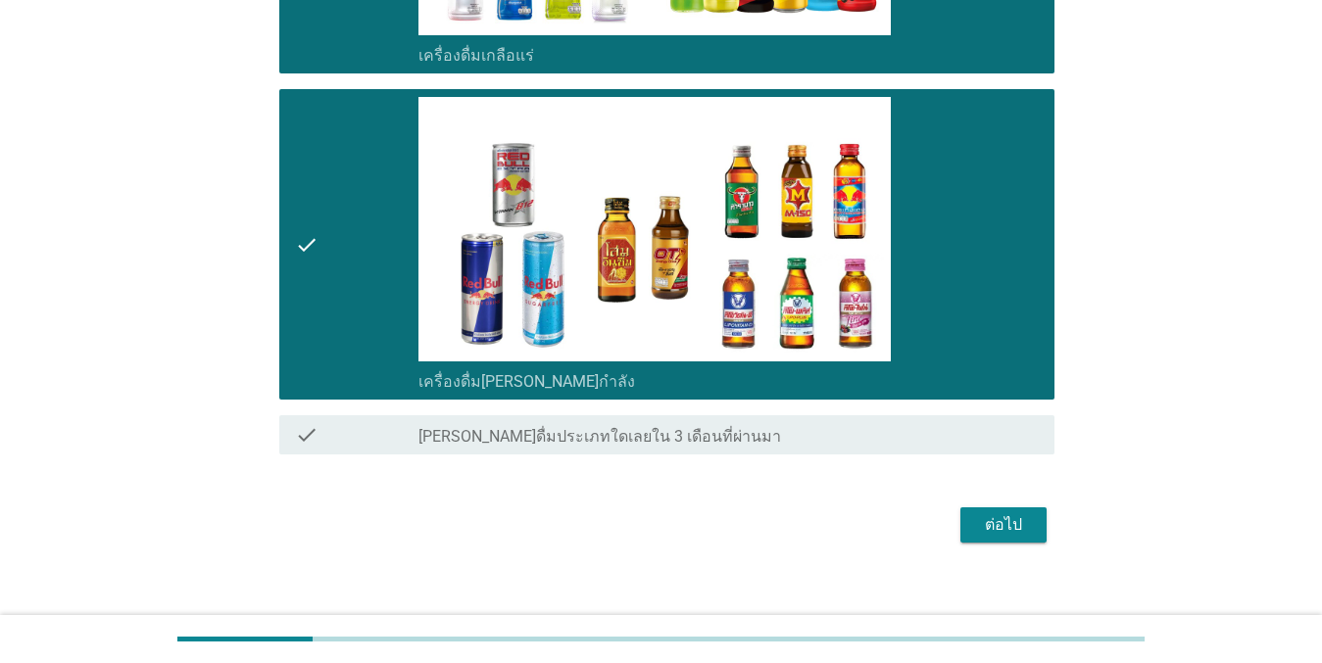
scroll to position [3076, 0]
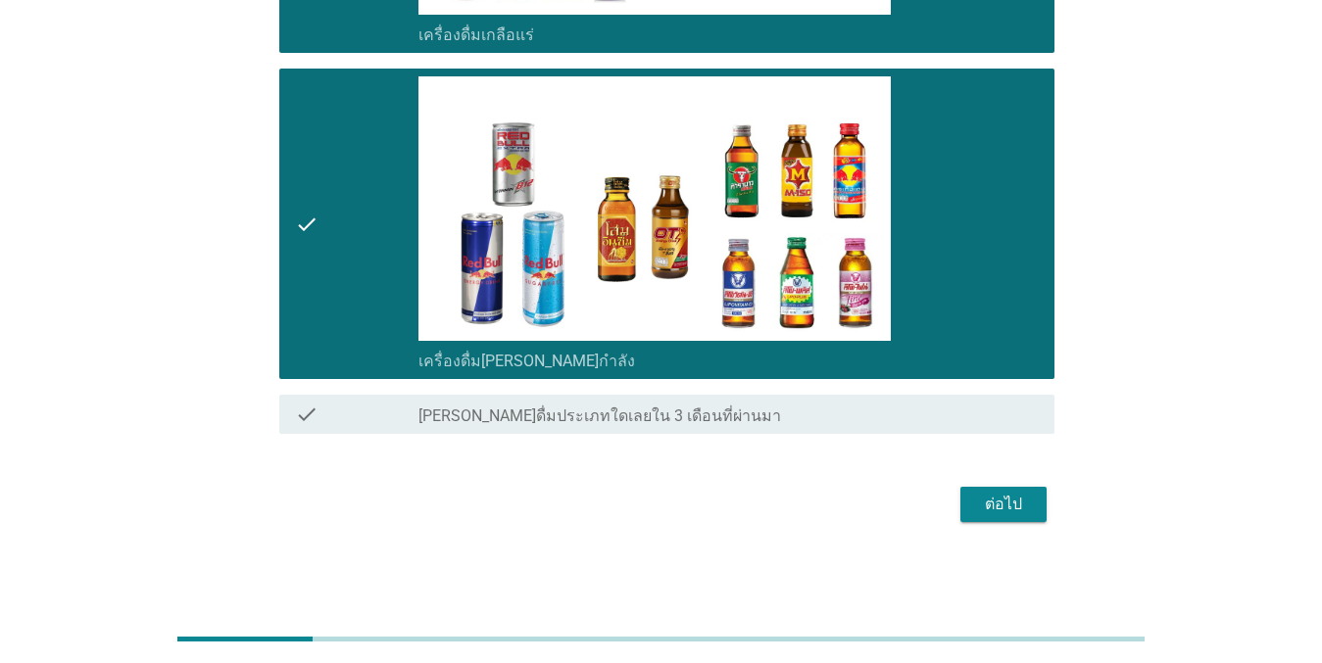
click at [1013, 484] on div "ต่อไป" at bounding box center [660, 504] width 787 height 47
click at [1012, 498] on div "ต่อไป" at bounding box center [1003, 505] width 55 height 24
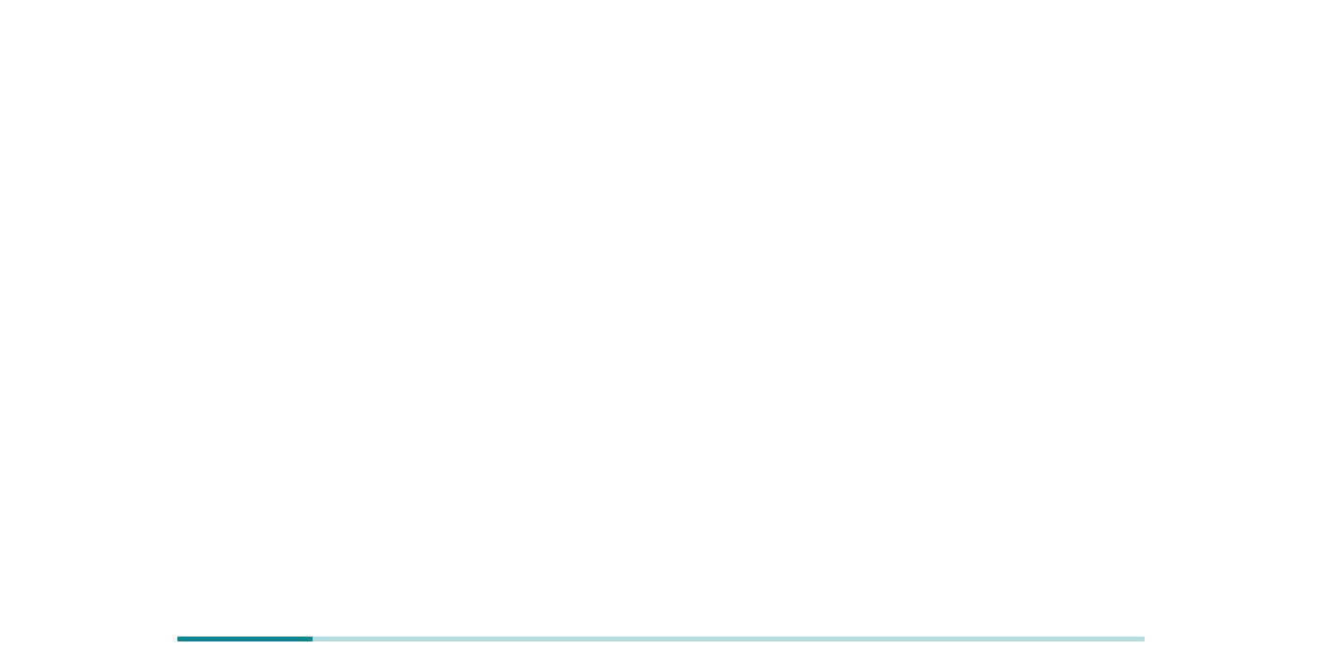
scroll to position [0, 0]
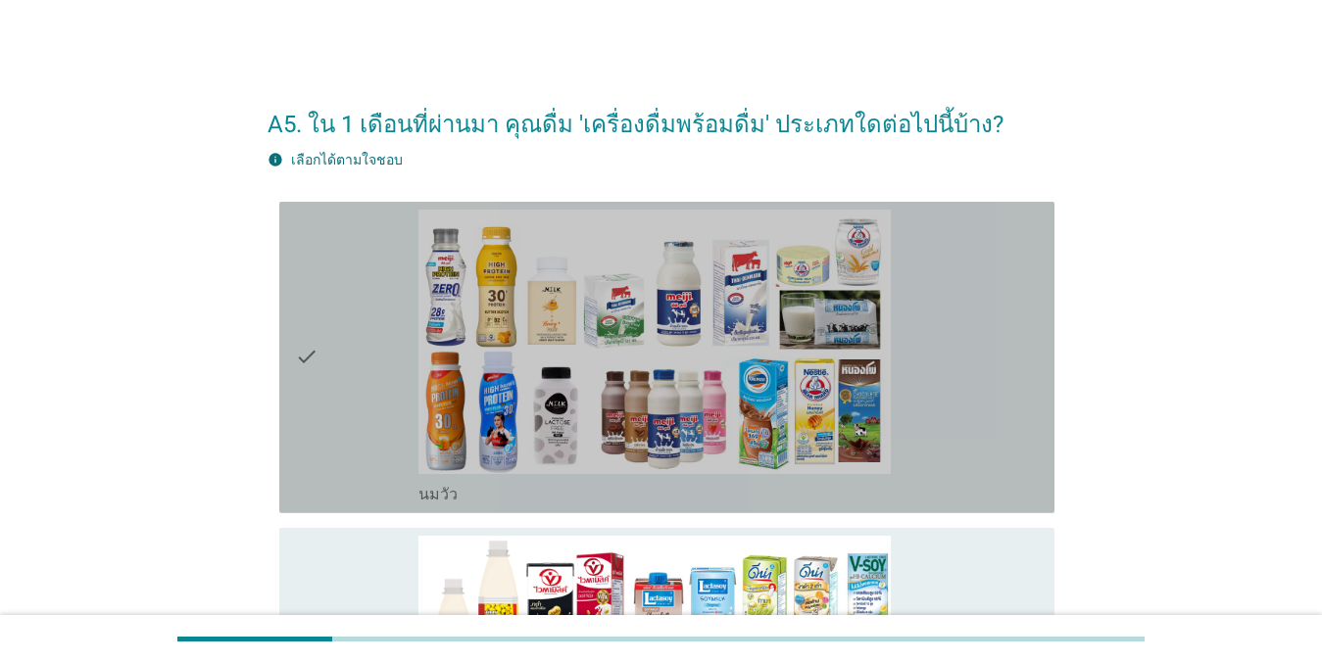
click at [339, 266] on div "check" at bounding box center [357, 358] width 124 height 296
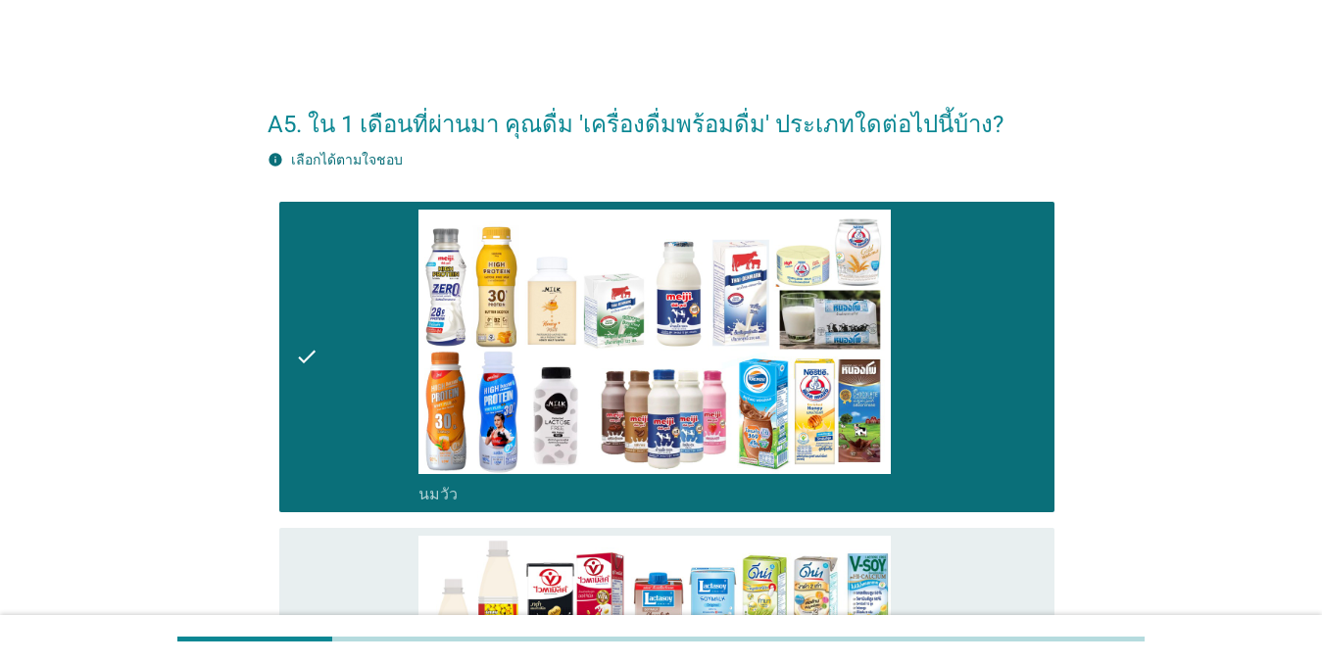
scroll to position [392, 0]
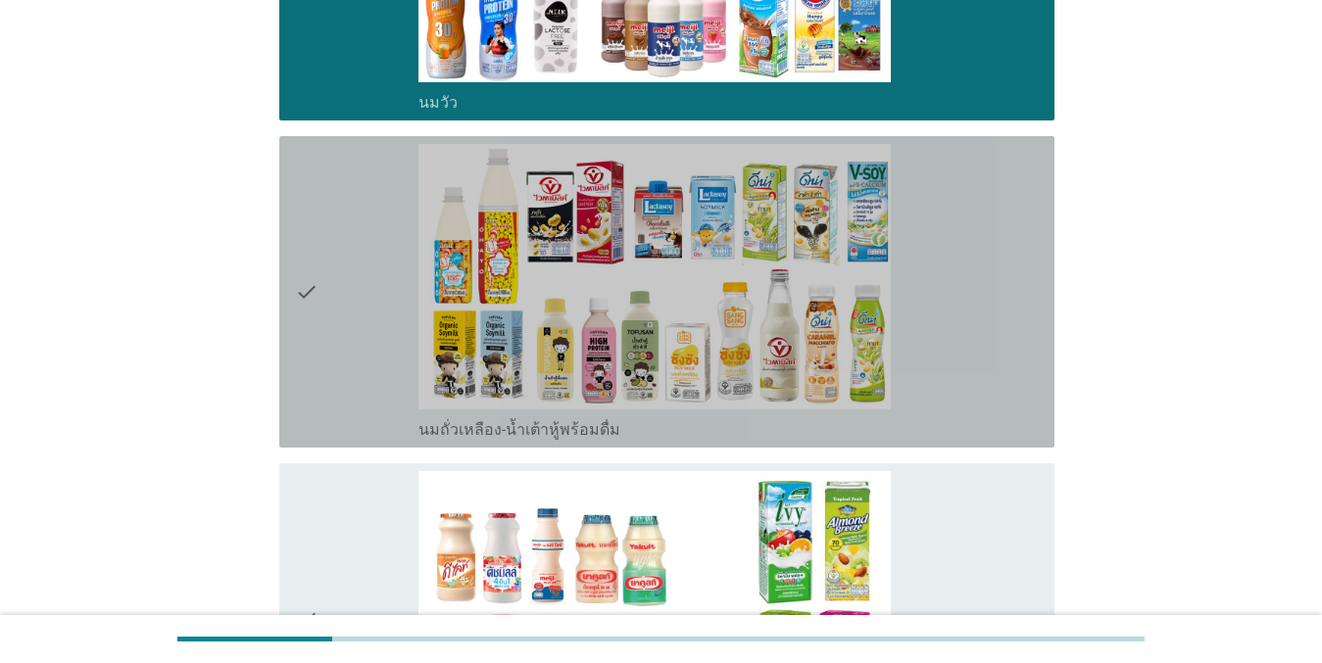
drag, startPoint x: 305, startPoint y: 283, endPoint x: 353, endPoint y: 515, distance: 237.1
click at [305, 284] on icon "check" at bounding box center [307, 292] width 24 height 296
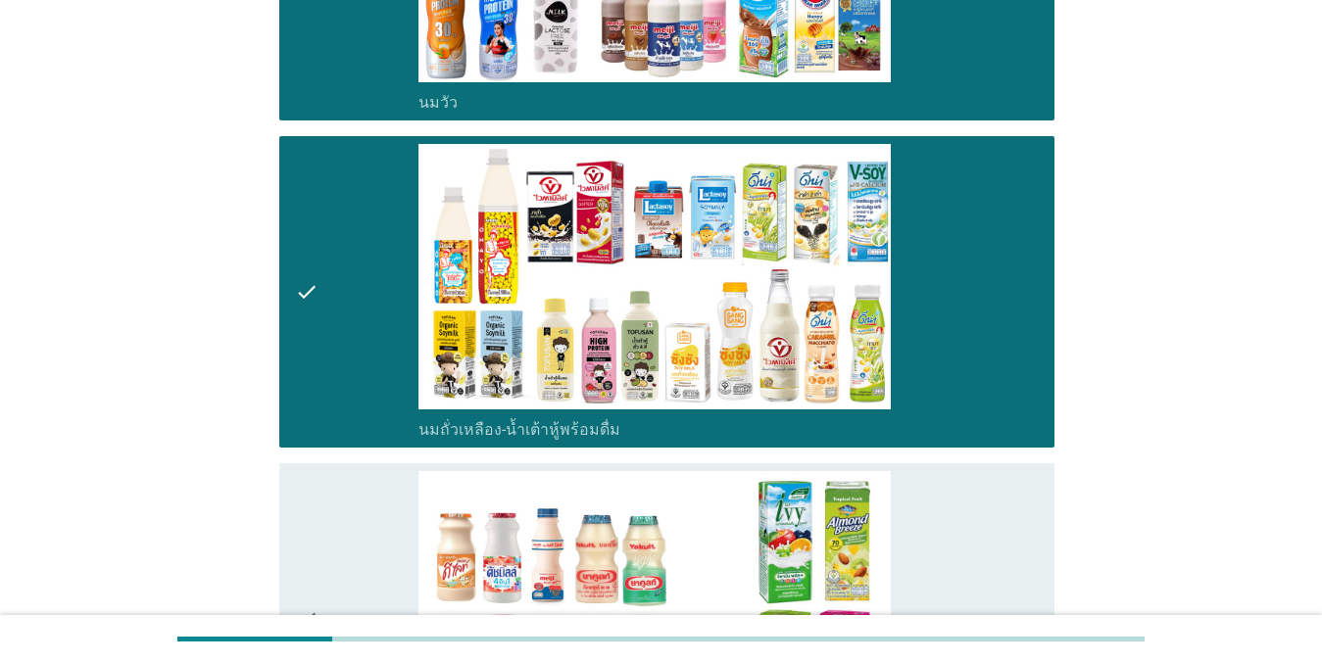
click at [353, 528] on div "check" at bounding box center [357, 619] width 124 height 296
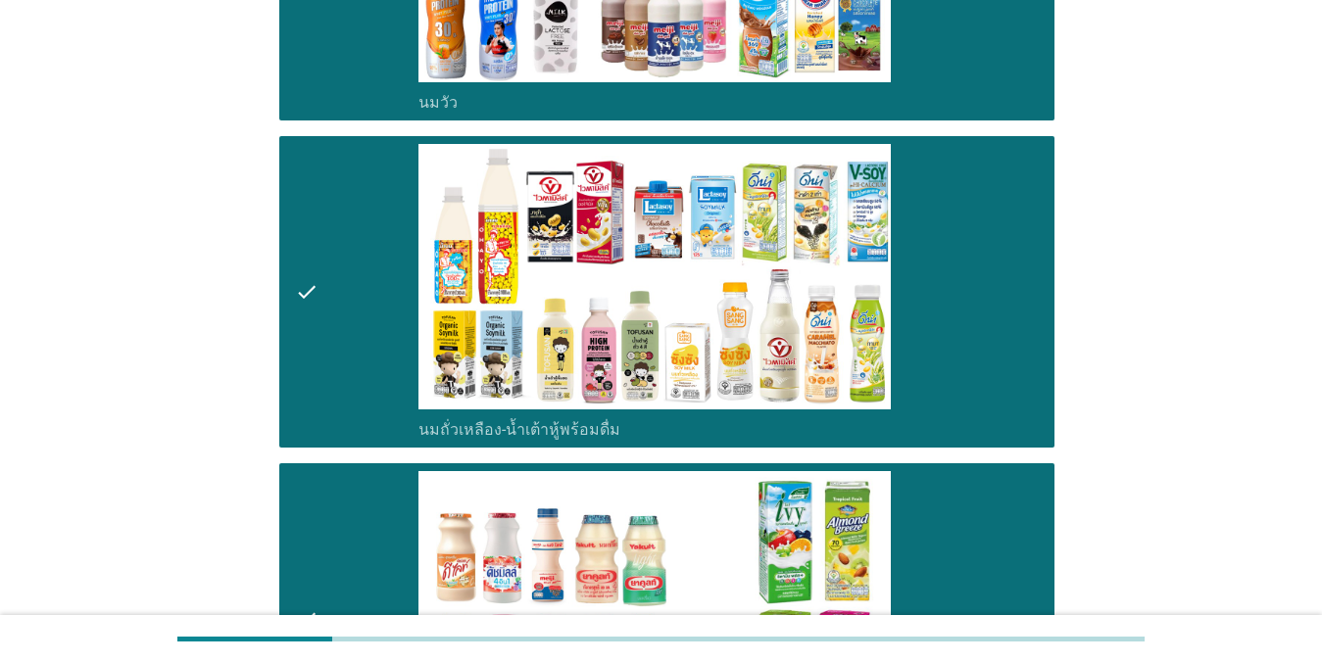
scroll to position [784, 0]
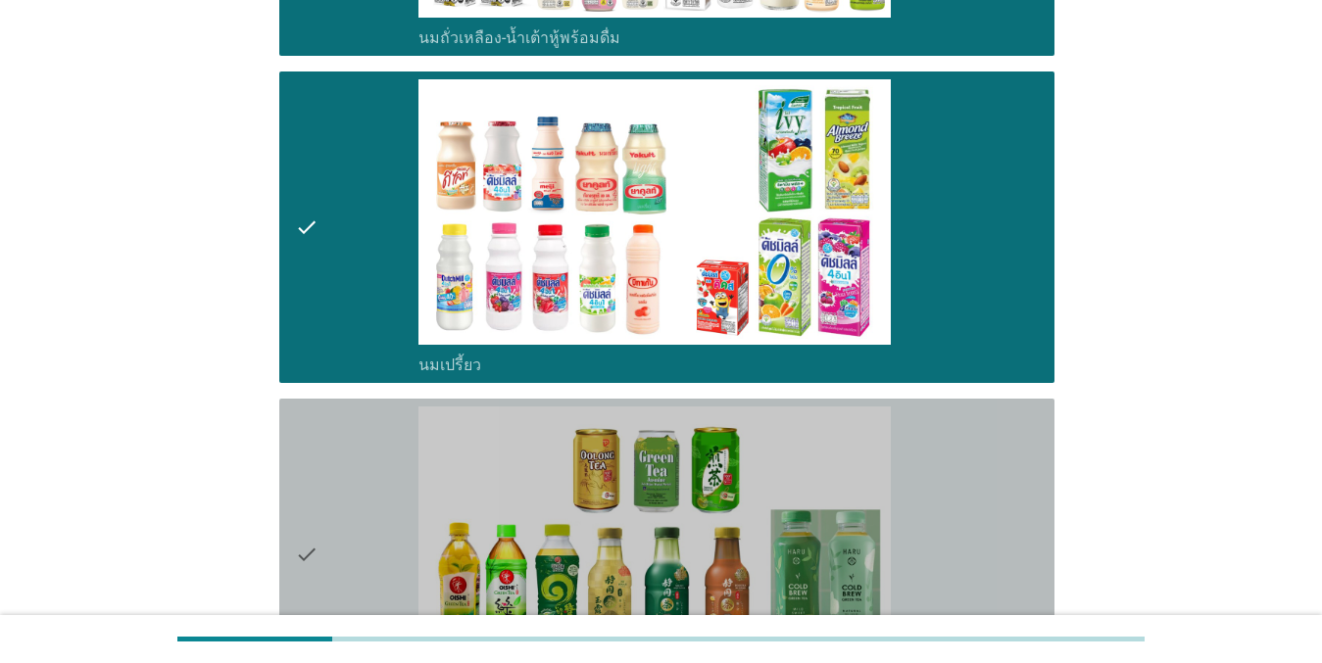
click at [353, 450] on div "check" at bounding box center [357, 555] width 124 height 296
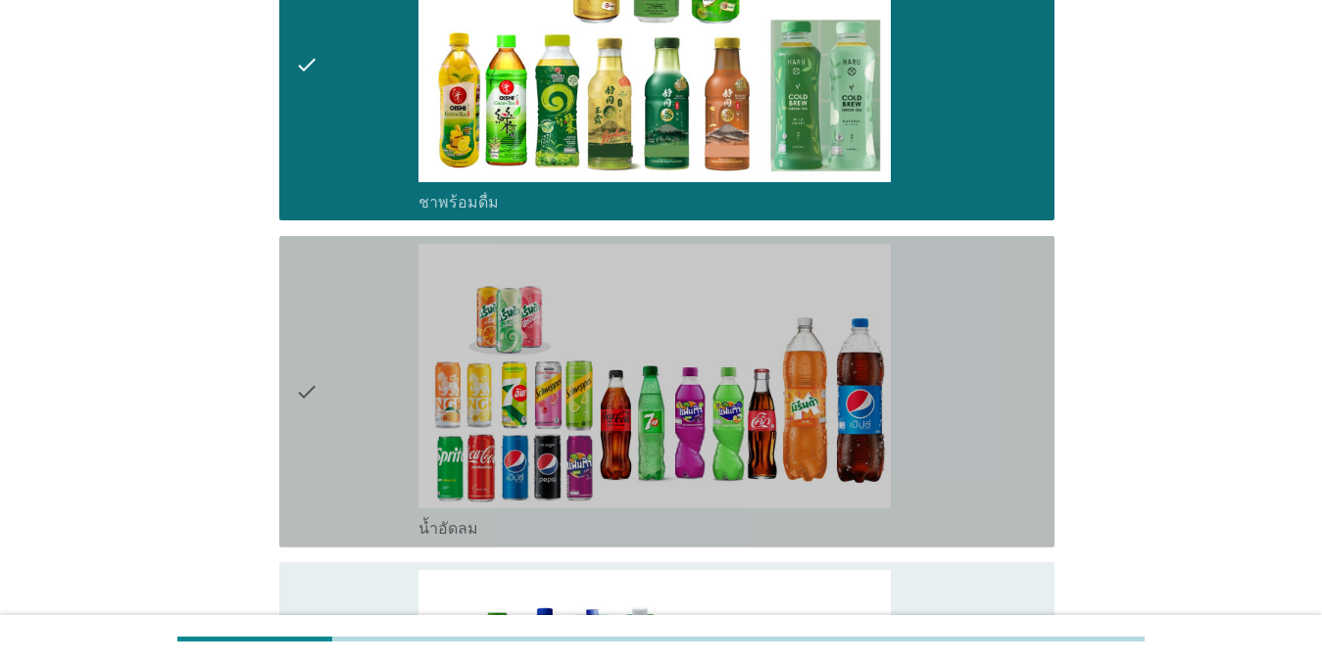
click at [349, 347] on div "check" at bounding box center [357, 392] width 124 height 296
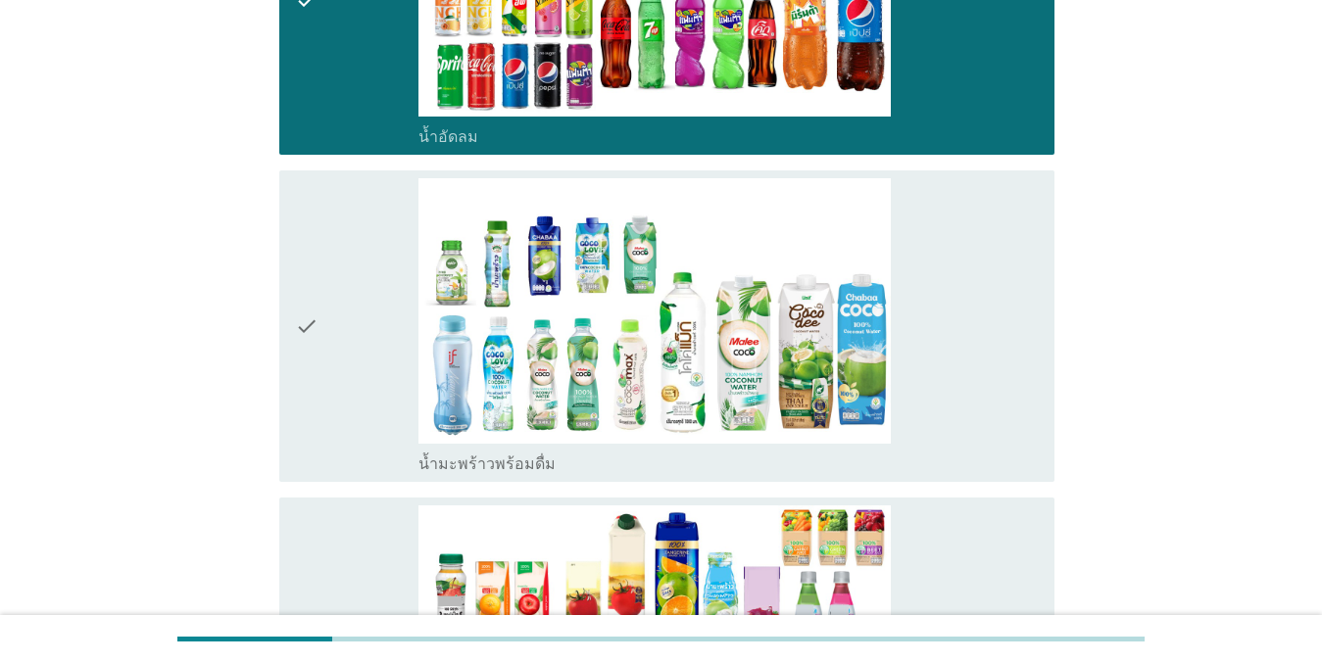
click at [346, 325] on div "check" at bounding box center [357, 326] width 124 height 296
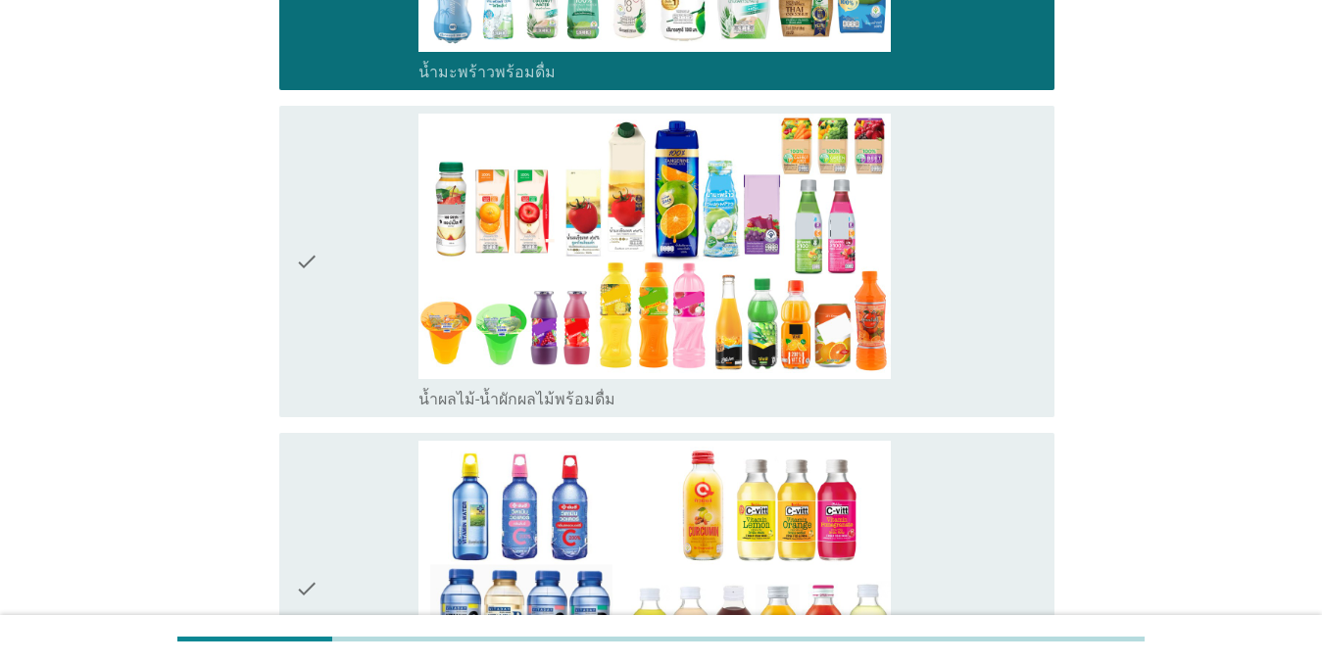
click at [338, 327] on div "check" at bounding box center [357, 262] width 124 height 296
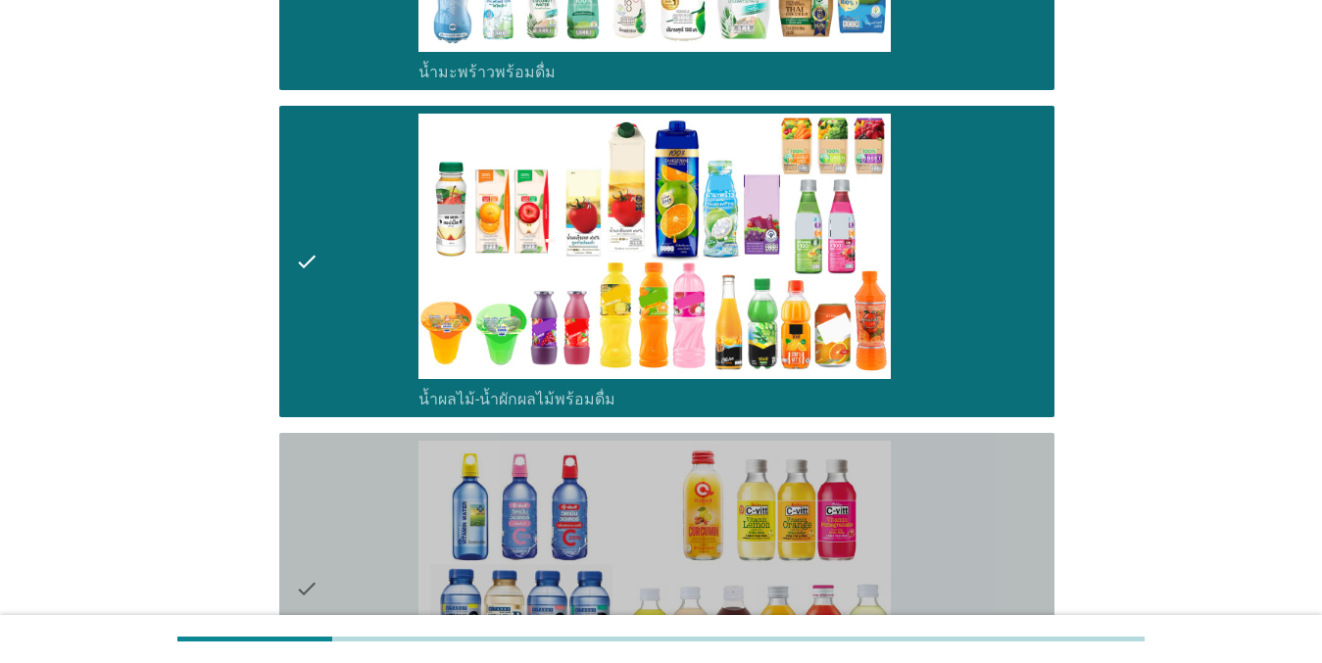
drag, startPoint x: 380, startPoint y: 527, endPoint x: 370, endPoint y: 521, distance: 11.4
click at [380, 528] on div "check" at bounding box center [357, 589] width 124 height 296
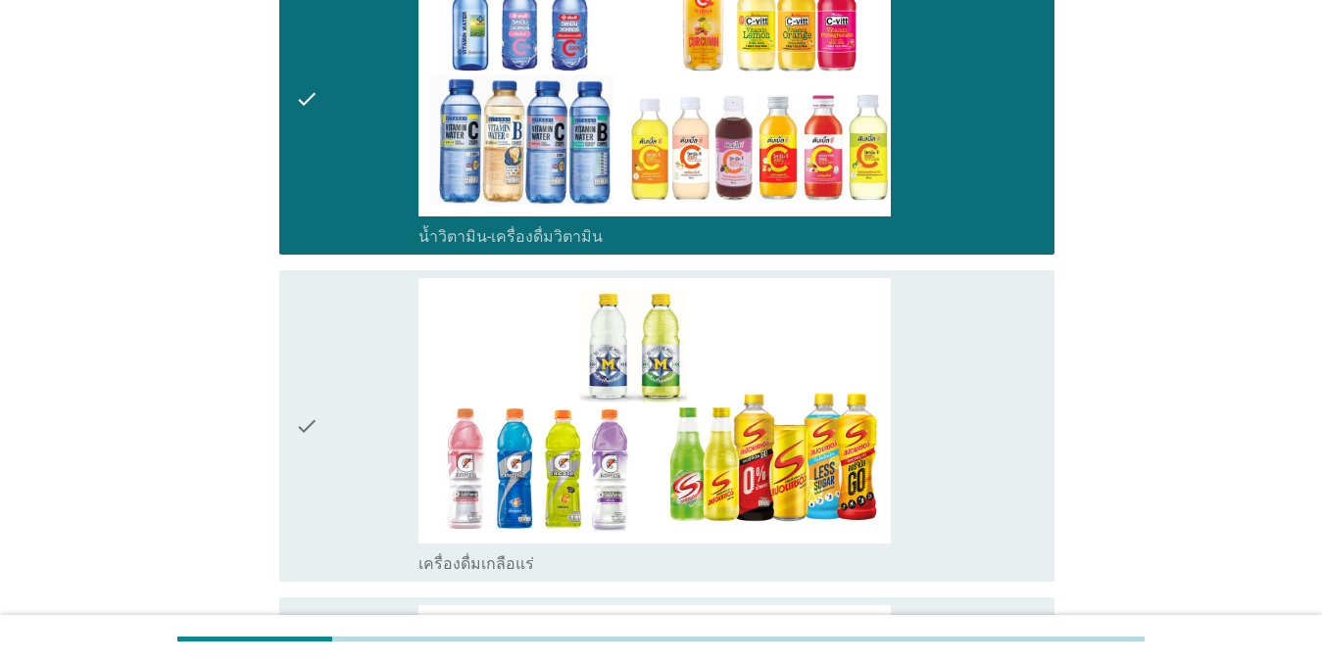
click at [344, 361] on div "check" at bounding box center [357, 426] width 124 height 296
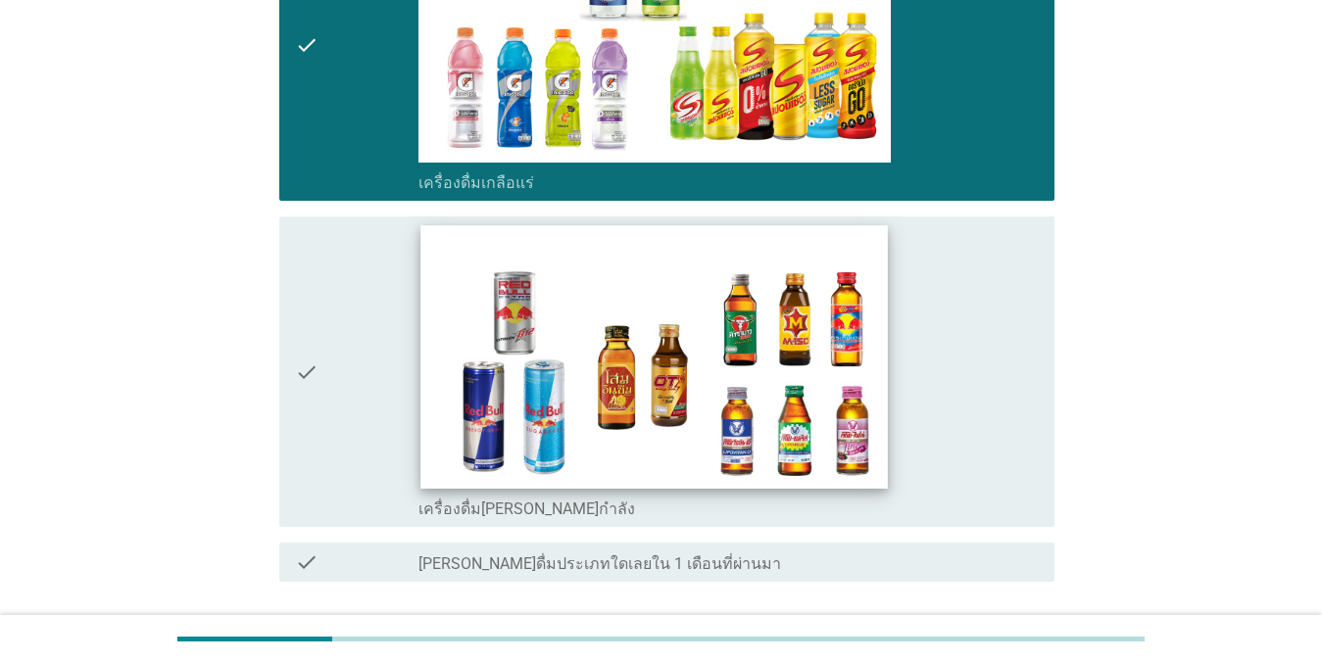
scroll to position [2939, 0]
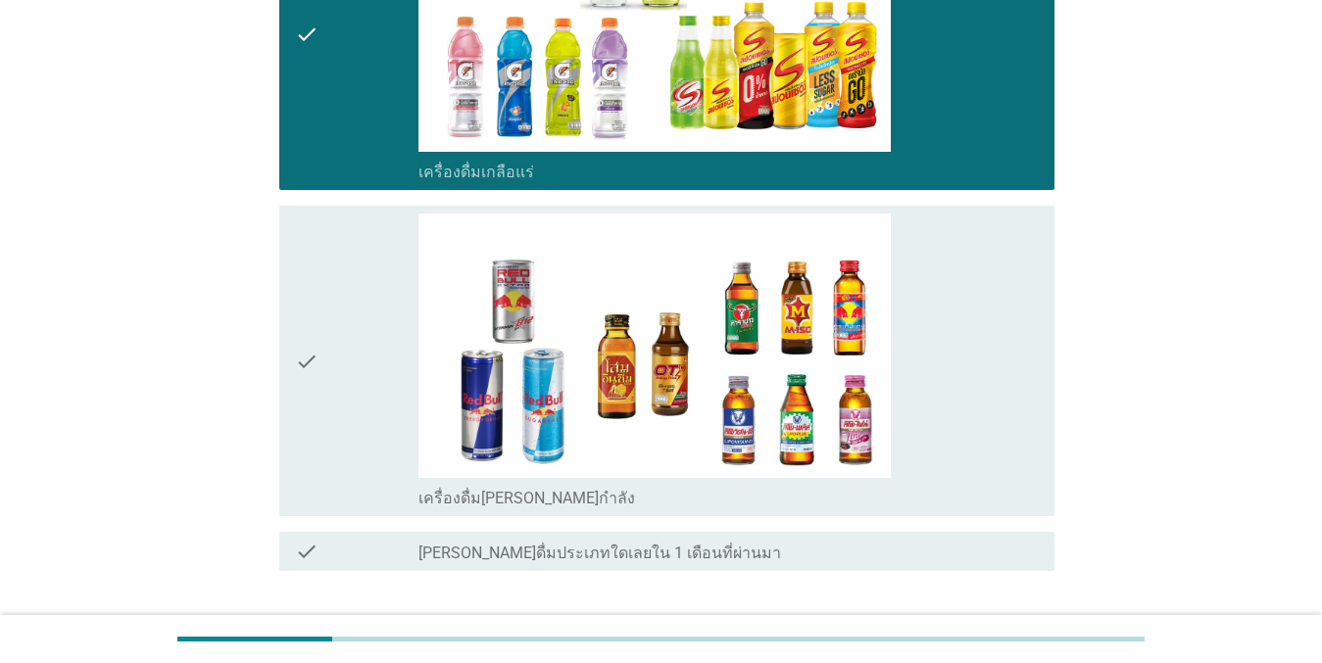
click at [291, 297] on div "check check_box เครื่องดื่ม[PERSON_NAME]กำลัง" at bounding box center [666, 362] width 775 height 312
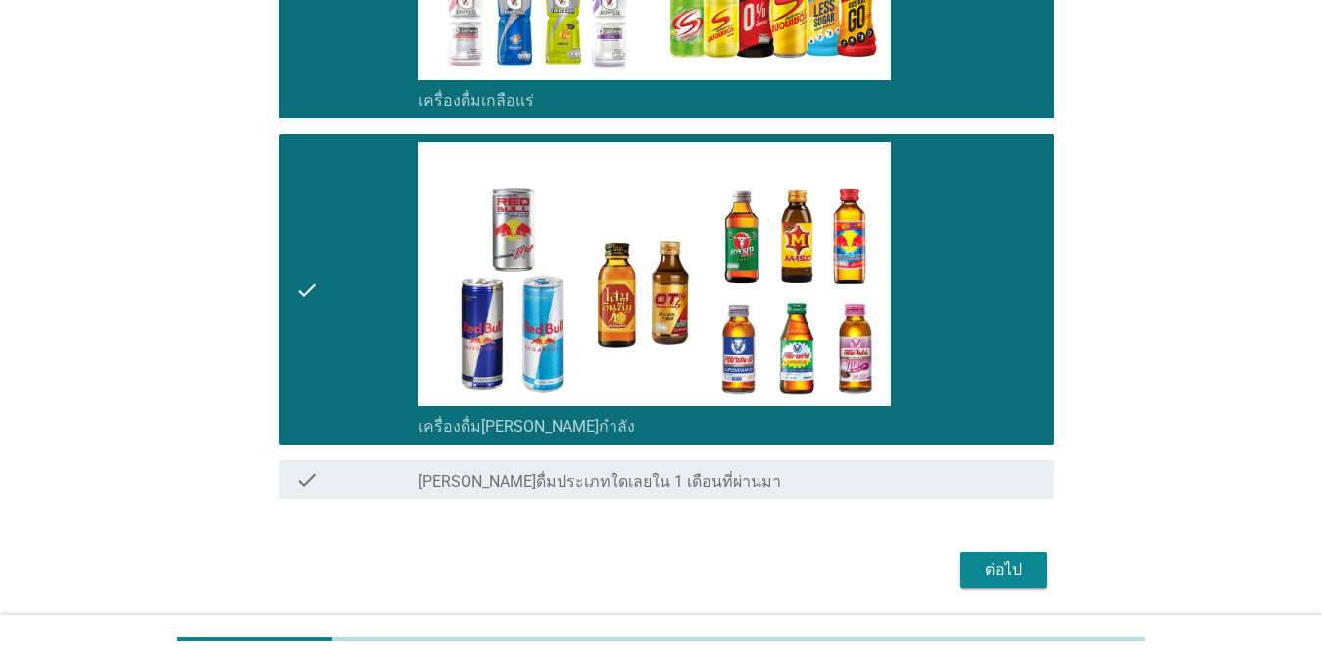
scroll to position [3076, 0]
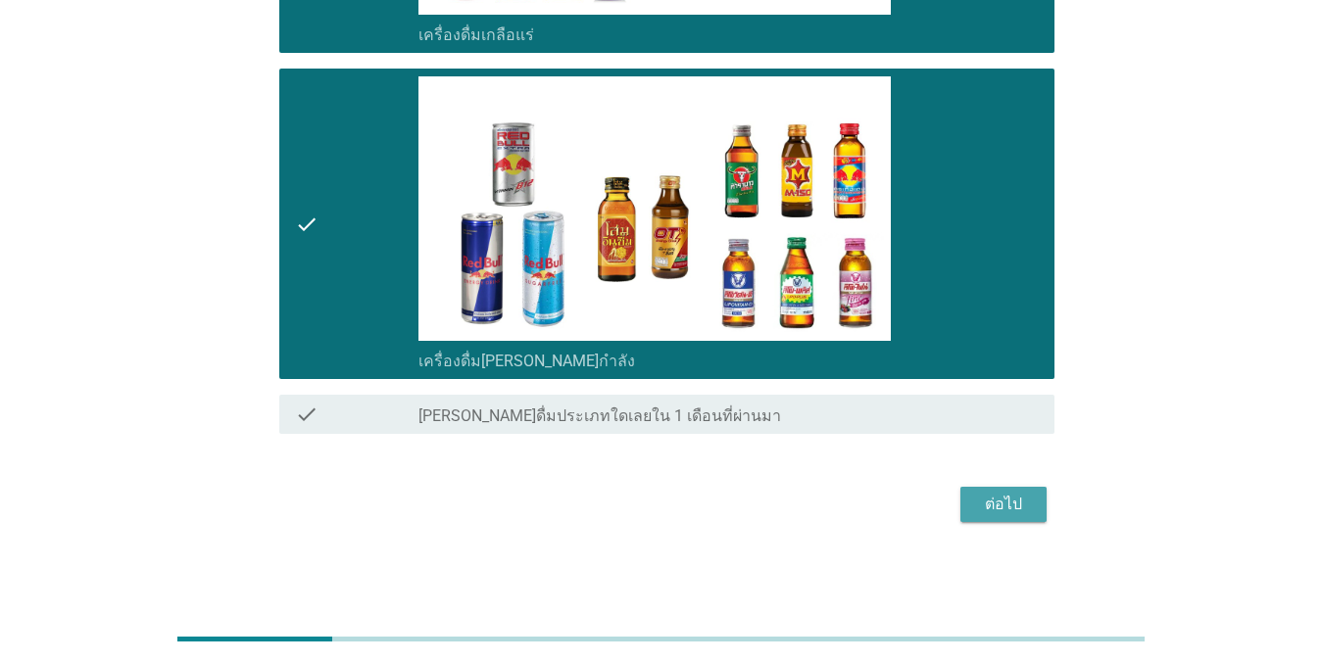
click at [1002, 487] on button "ต่อไป" at bounding box center [1003, 504] width 86 height 35
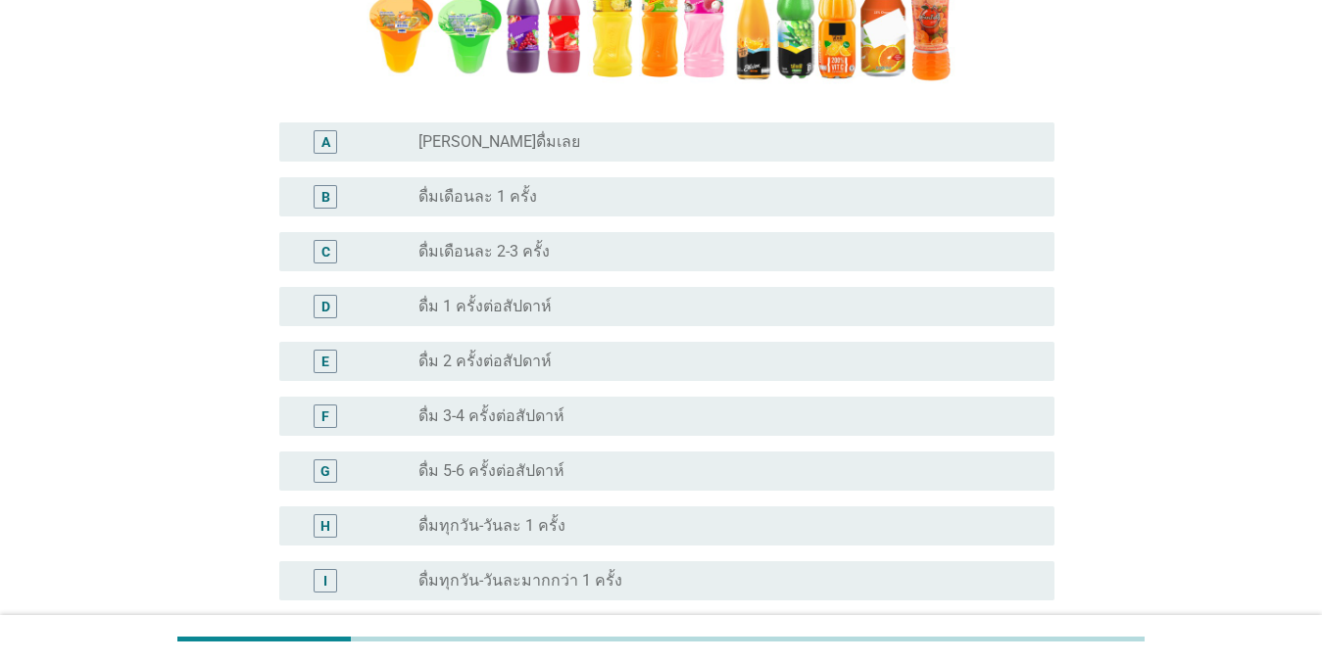
scroll to position [588, 0]
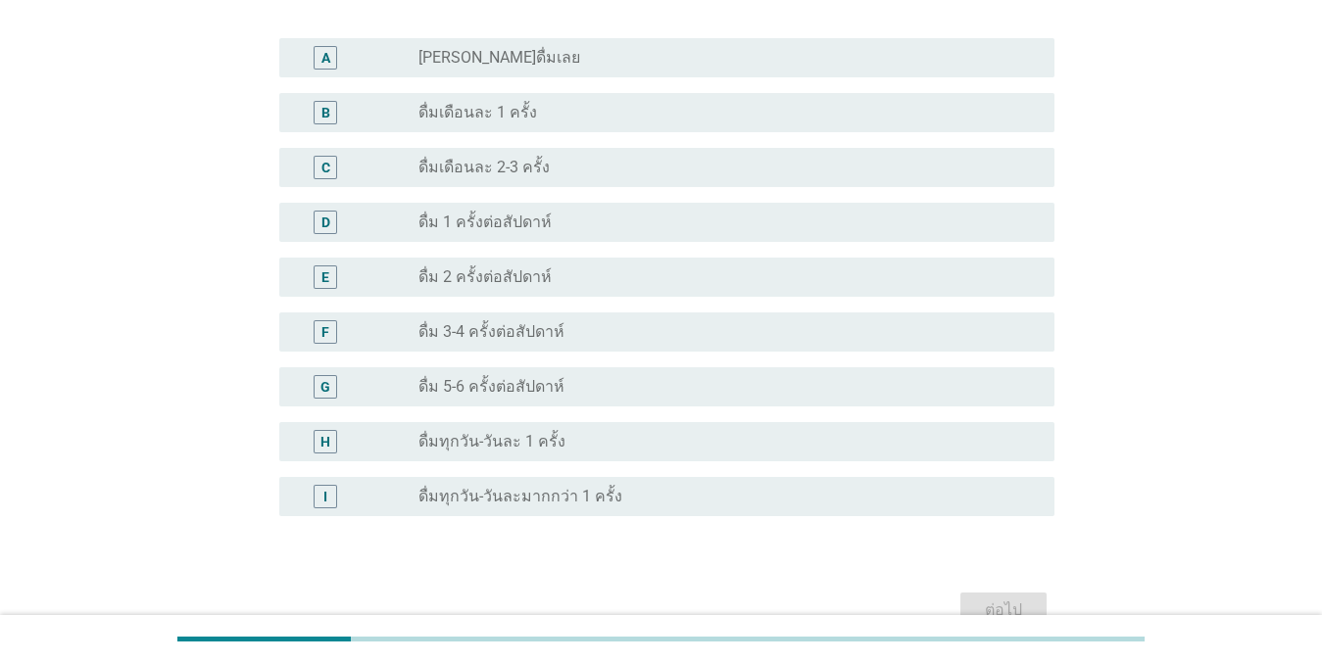
click at [530, 286] on label "ดื่ม 2 ครั้งต่อสัปดาห์" at bounding box center [484, 277] width 133 height 20
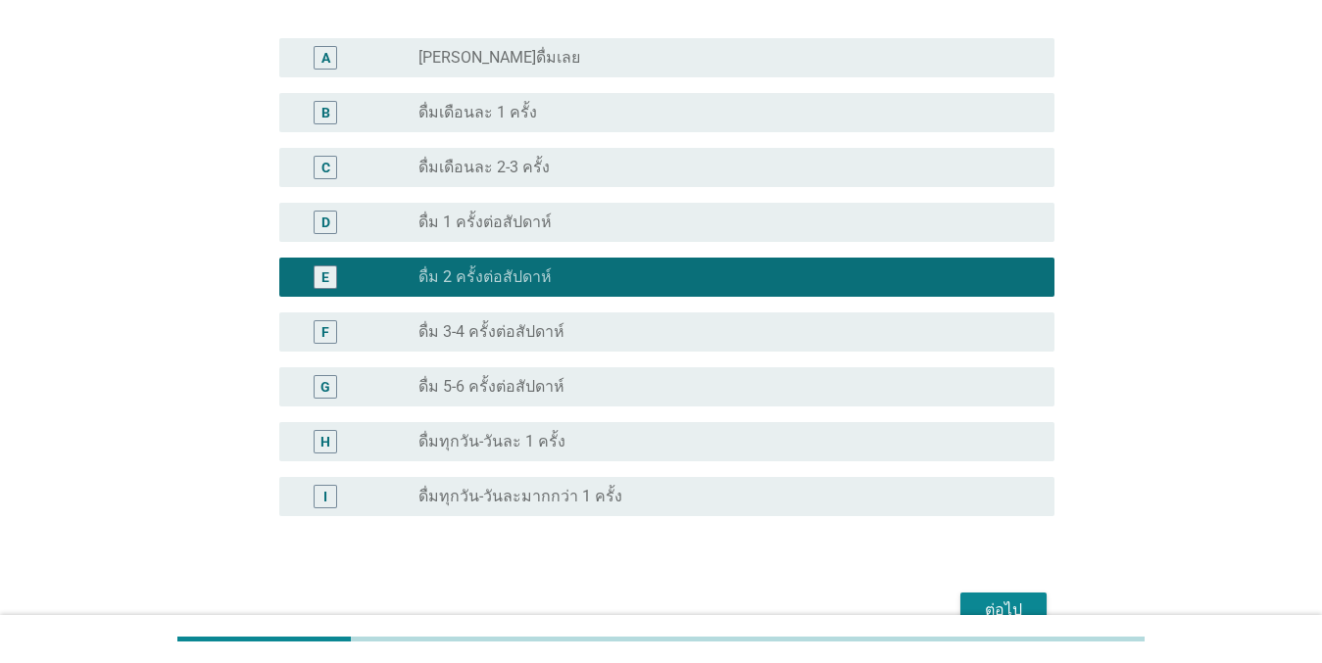
scroll to position [693, 0]
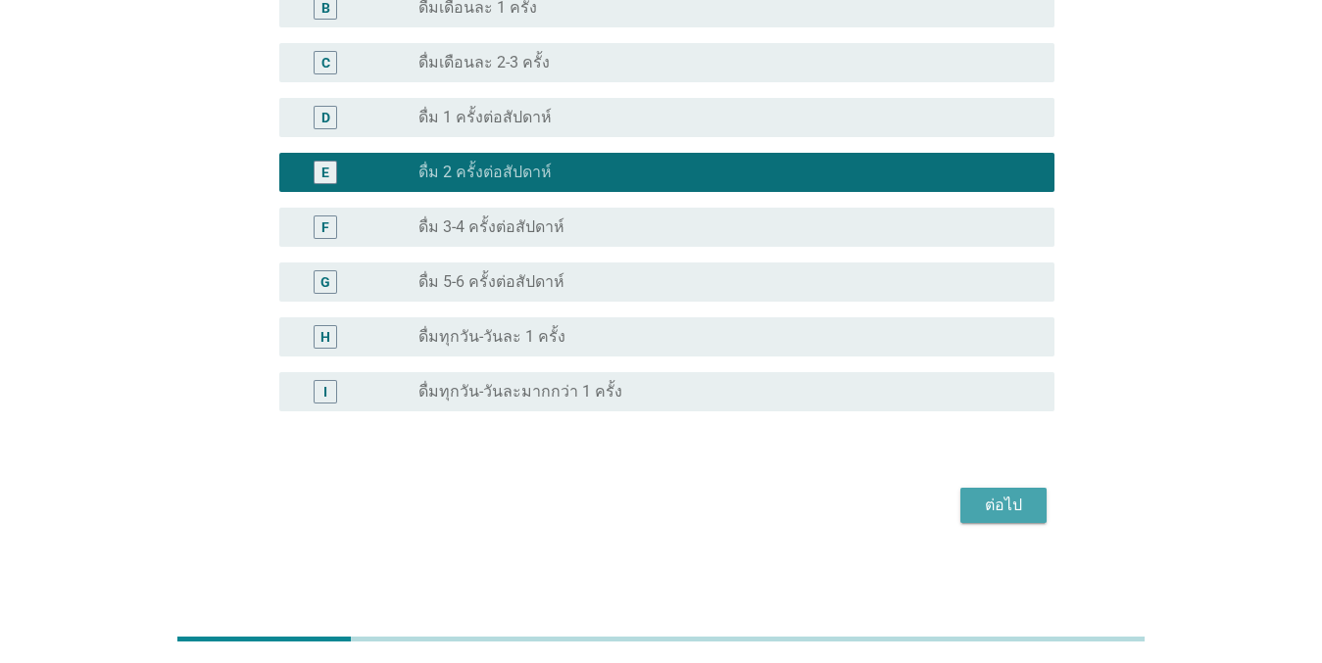
click at [1002, 500] on div "ต่อไป" at bounding box center [1003, 506] width 55 height 24
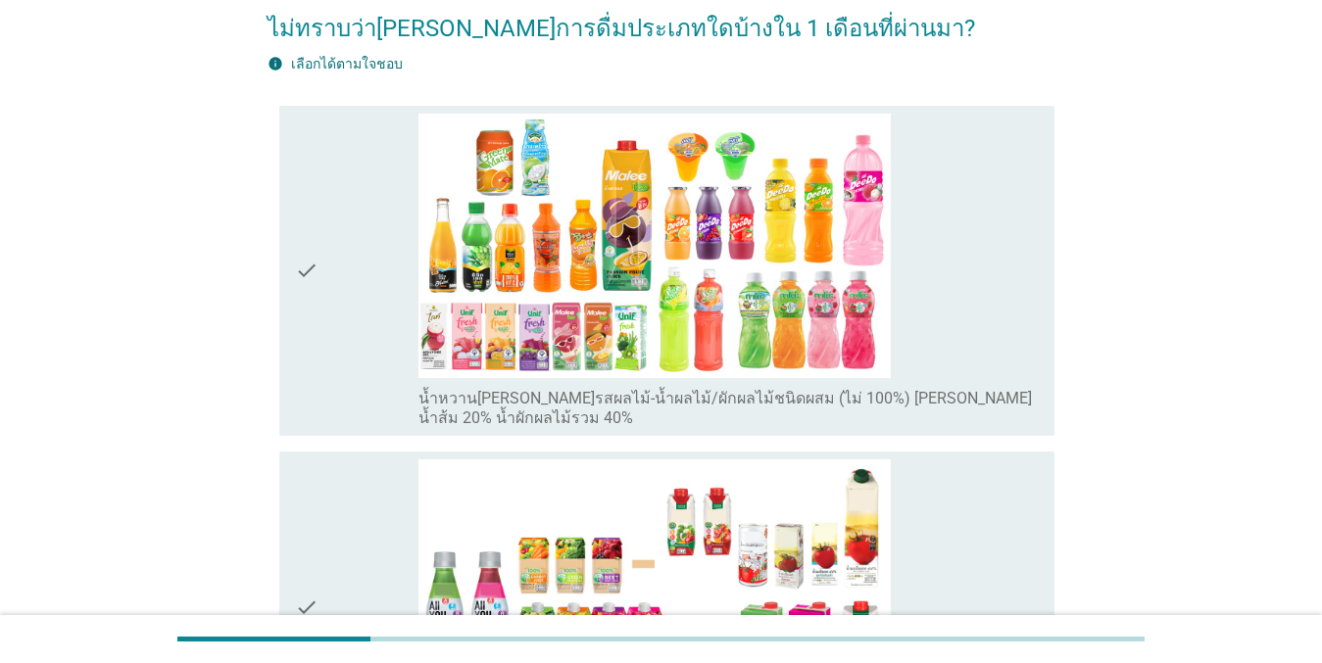
scroll to position [392, 0]
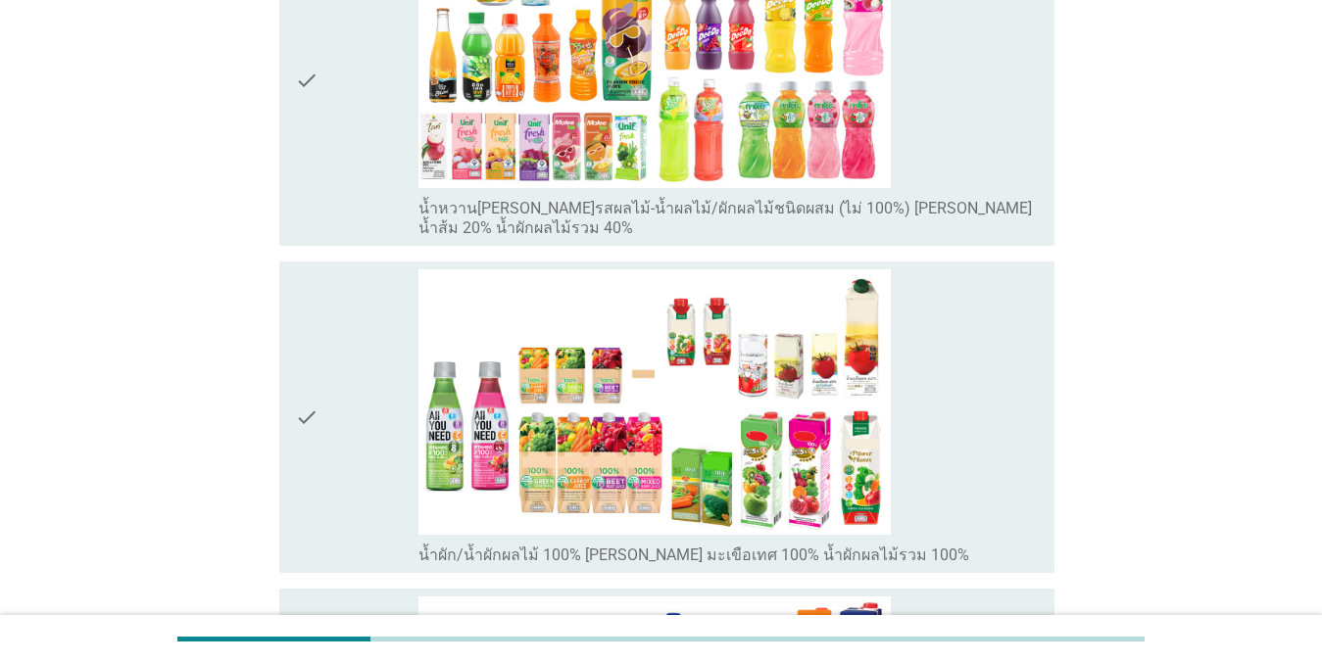
click at [354, 60] on div "check" at bounding box center [357, 81] width 124 height 315
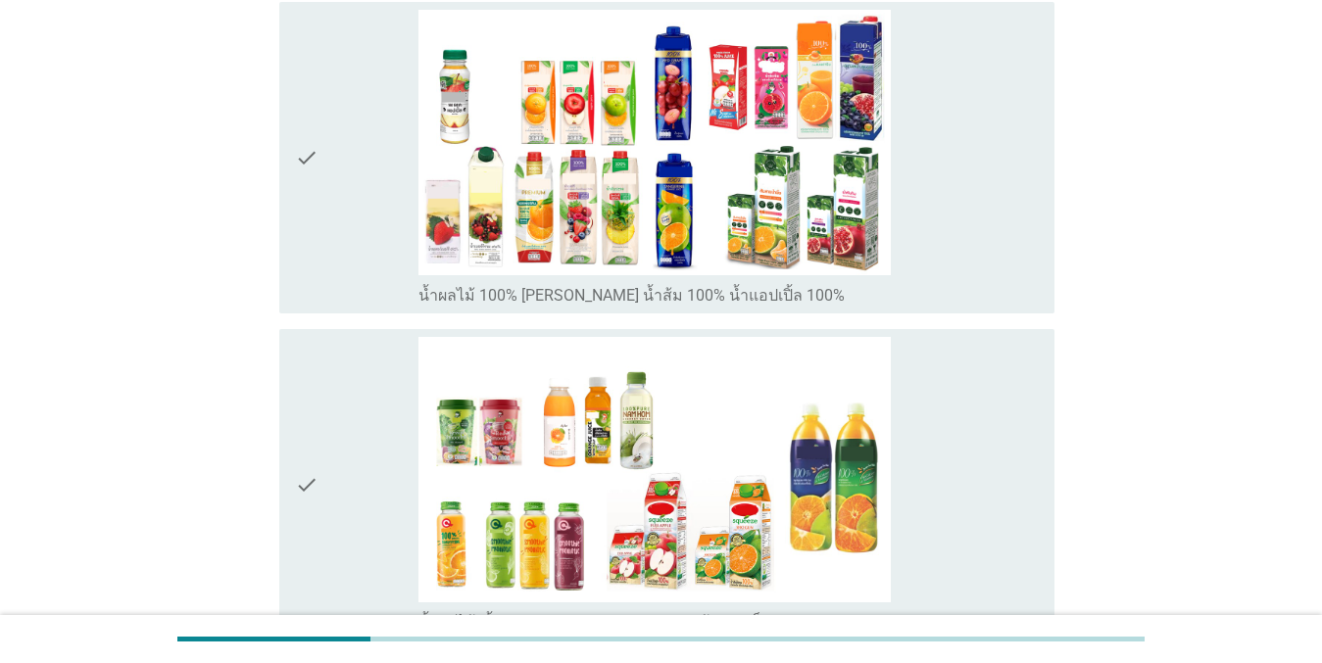
scroll to position [980, 0]
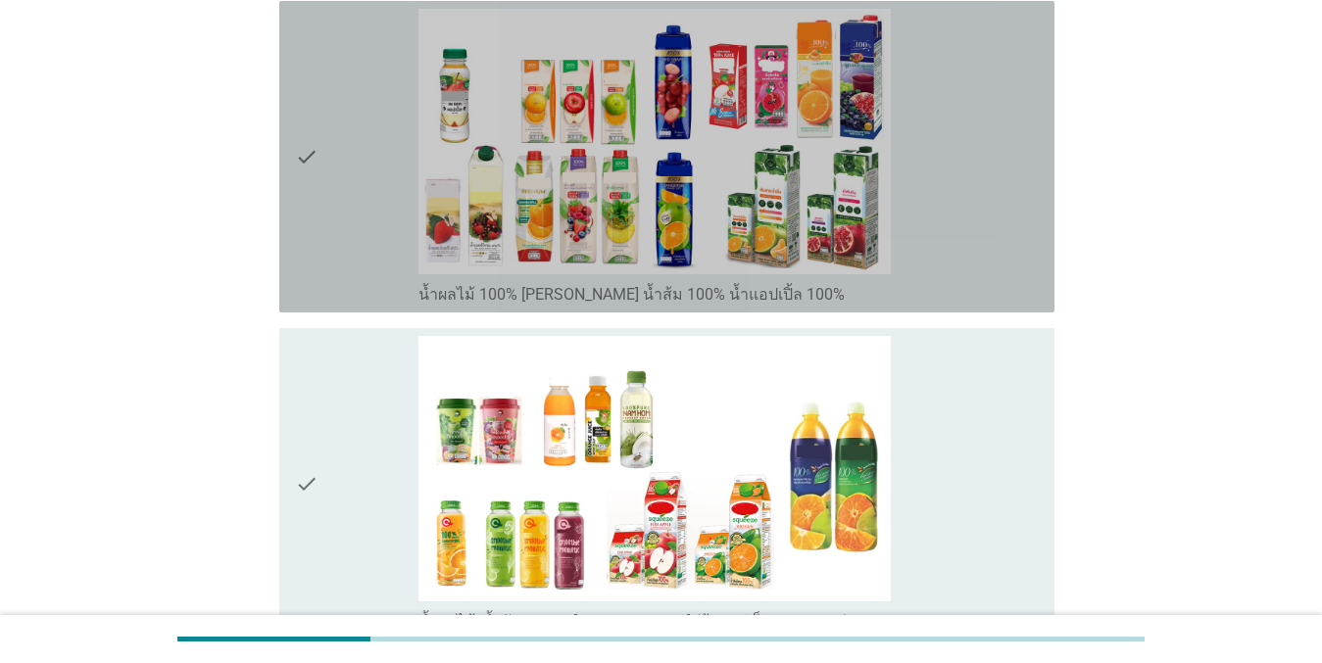
click at [349, 133] on div "check" at bounding box center [357, 157] width 124 height 296
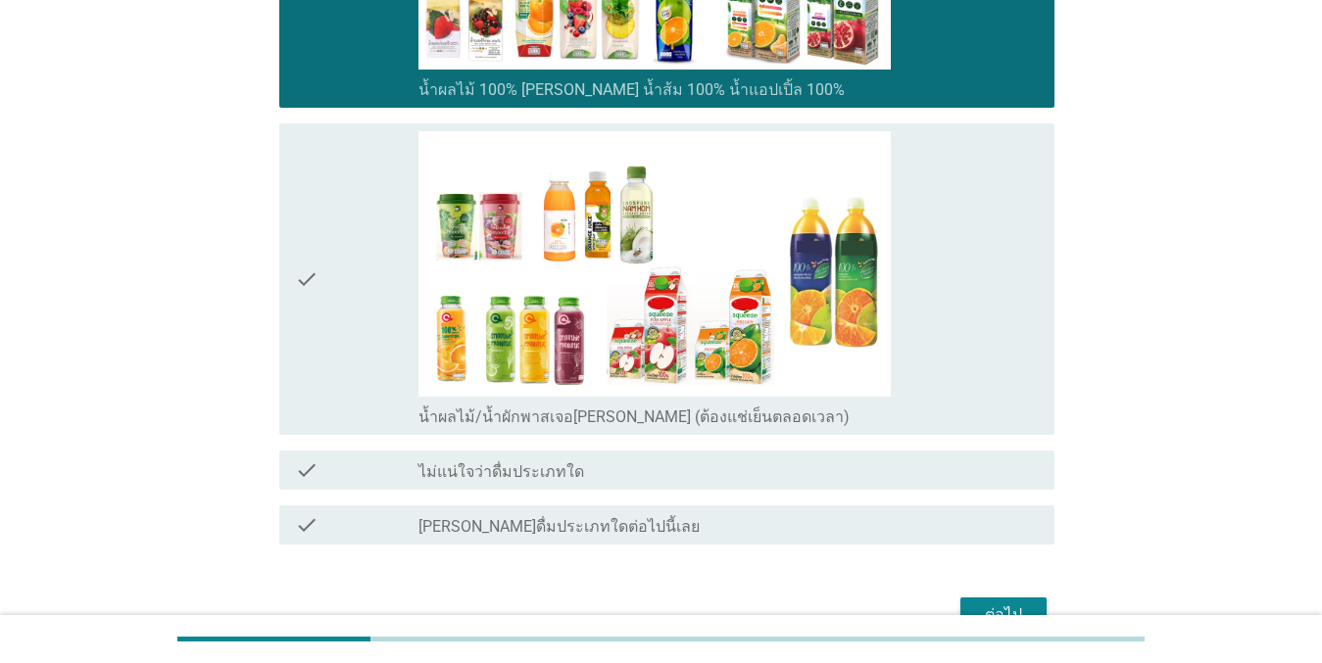
scroll to position [1274, 0]
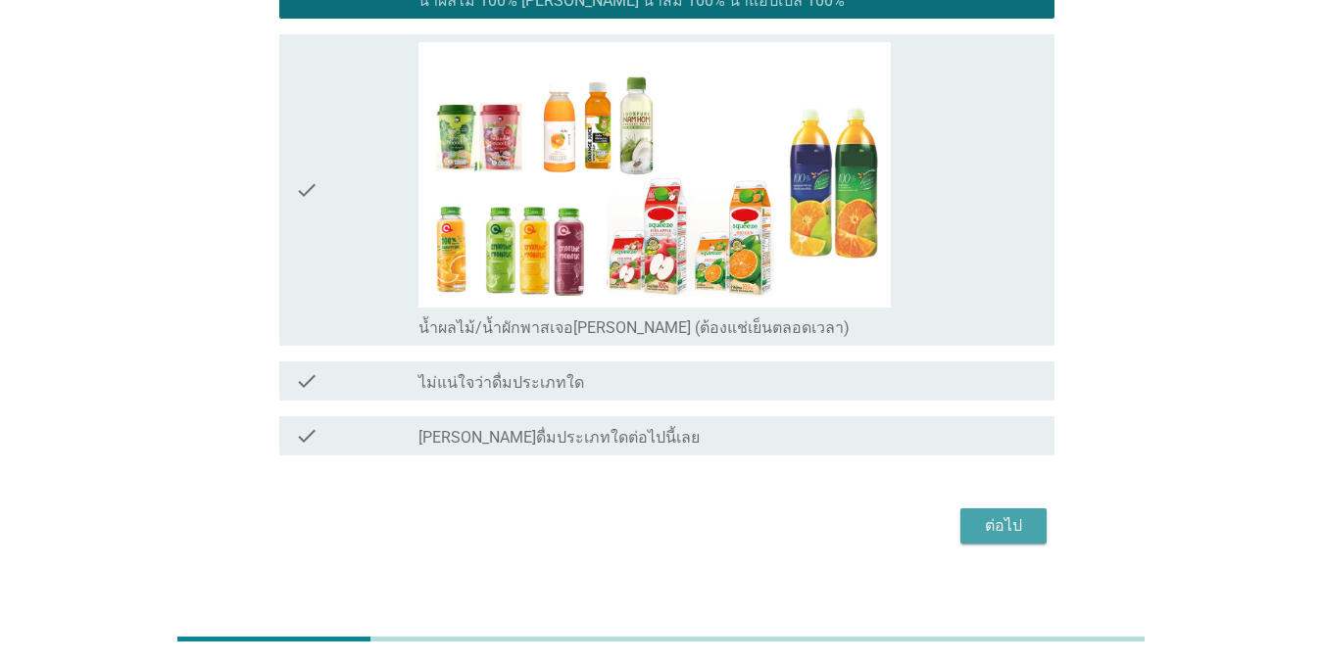
click at [981, 531] on div "ต่อไป" at bounding box center [1003, 526] width 55 height 24
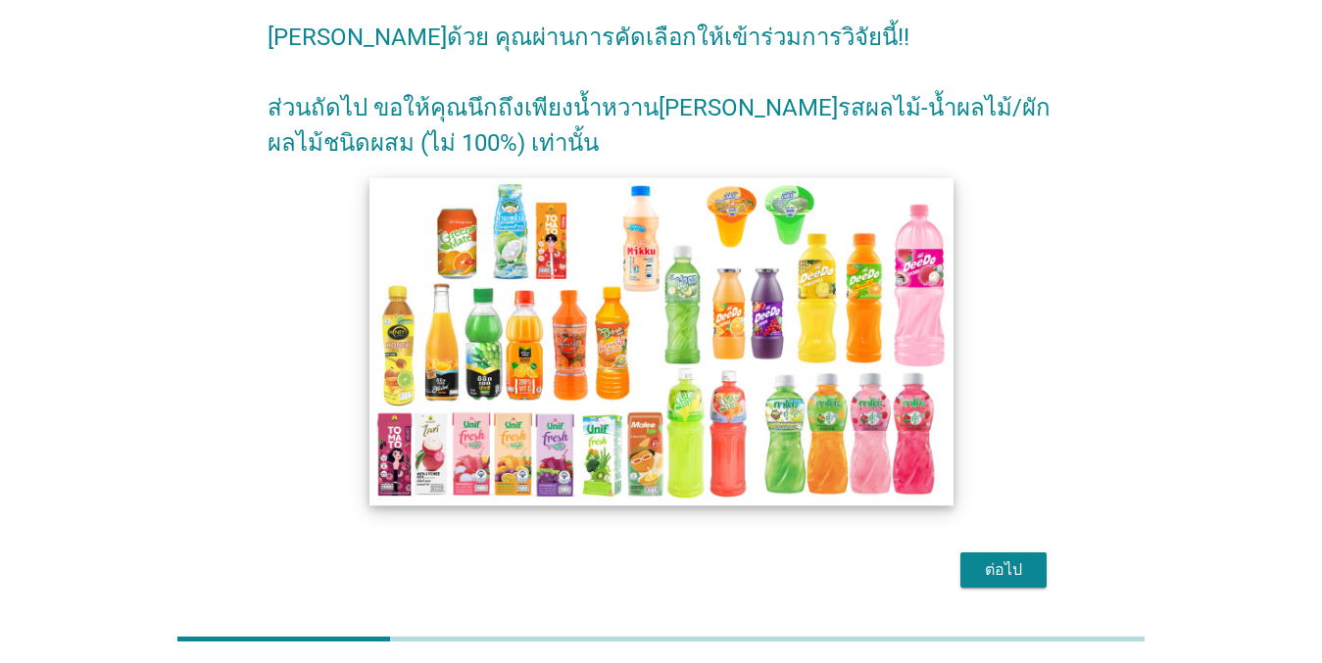
scroll to position [152, 0]
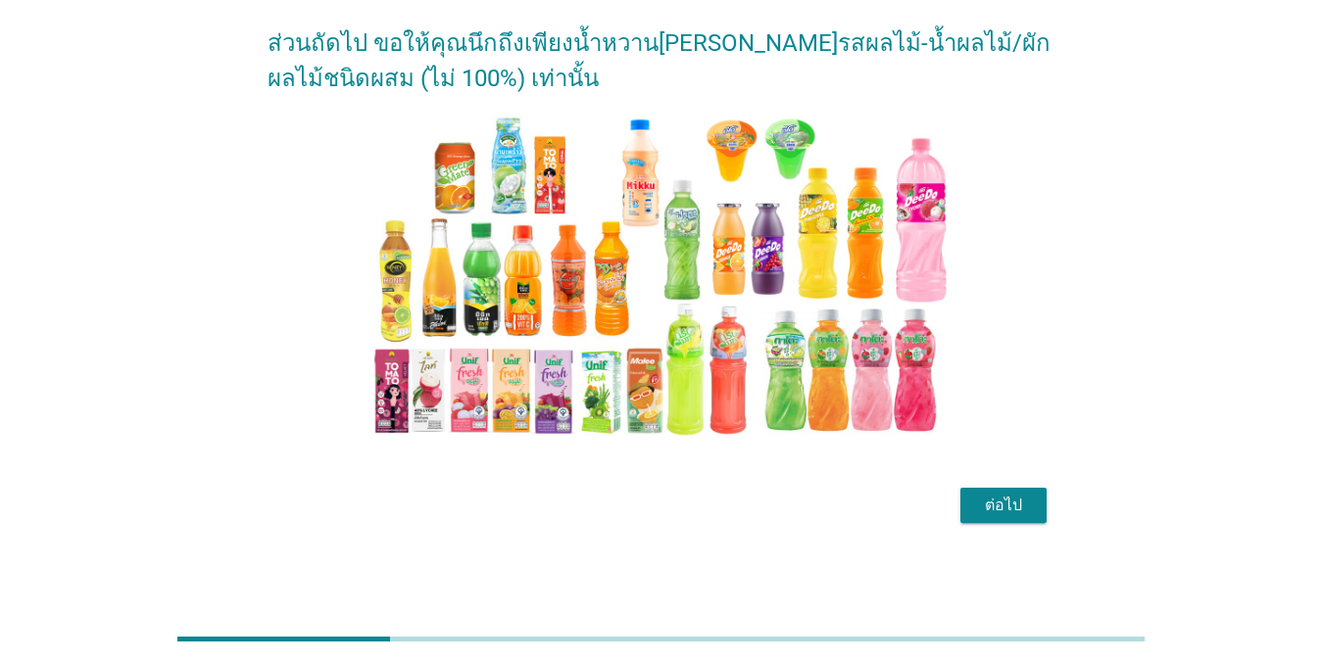
click at [984, 508] on div "ต่อไป" at bounding box center [1003, 506] width 55 height 24
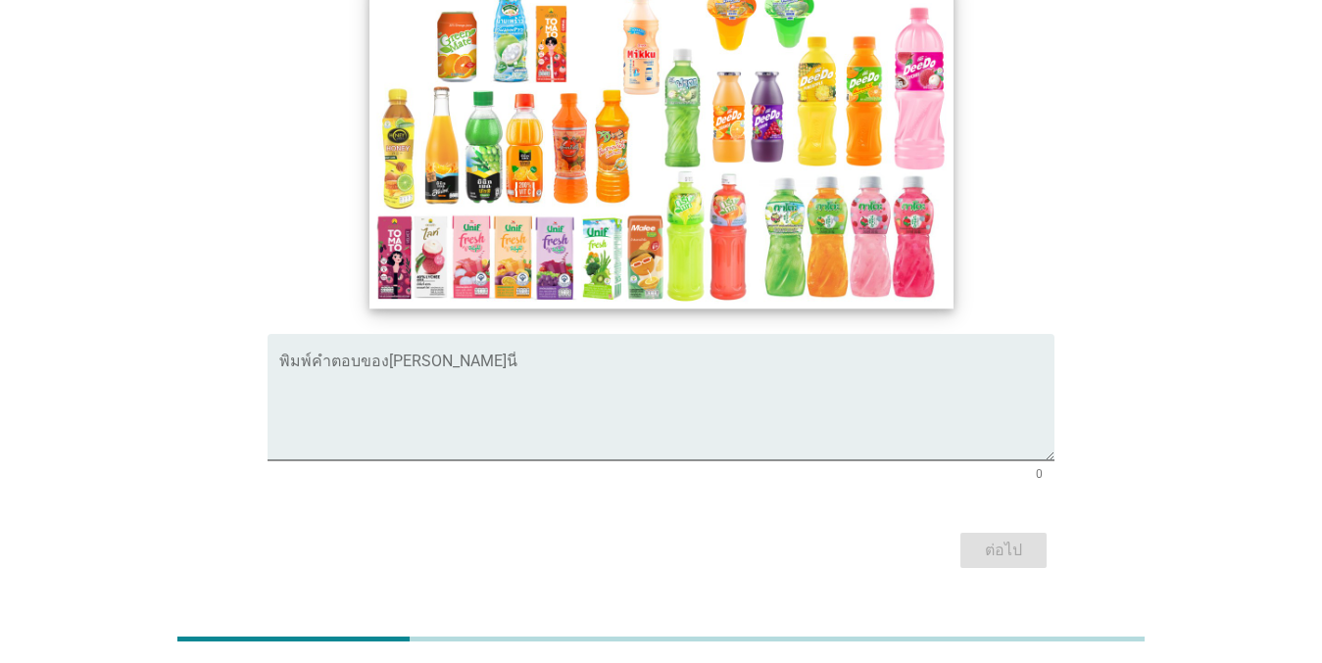
scroll to position [223, 0]
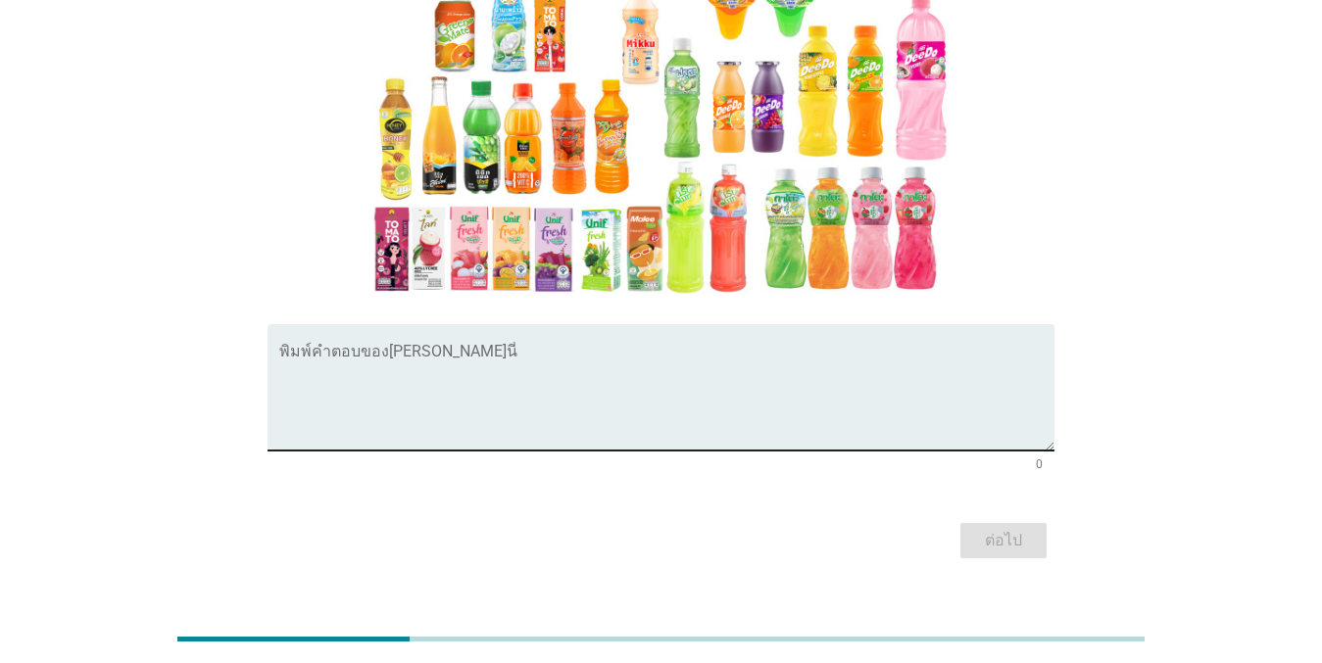
click at [653, 353] on textarea "พิมพ์คำตอบของคุณ ที่นี่" at bounding box center [666, 399] width 775 height 103
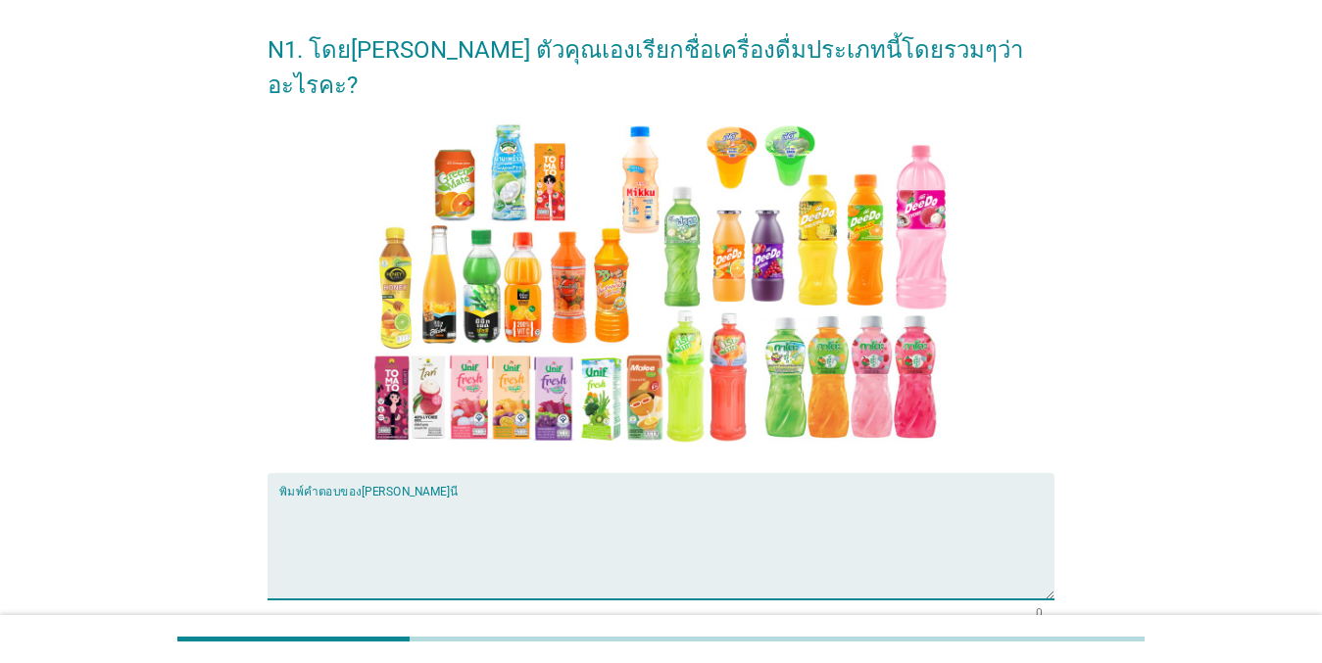
scroll to position [196, 0]
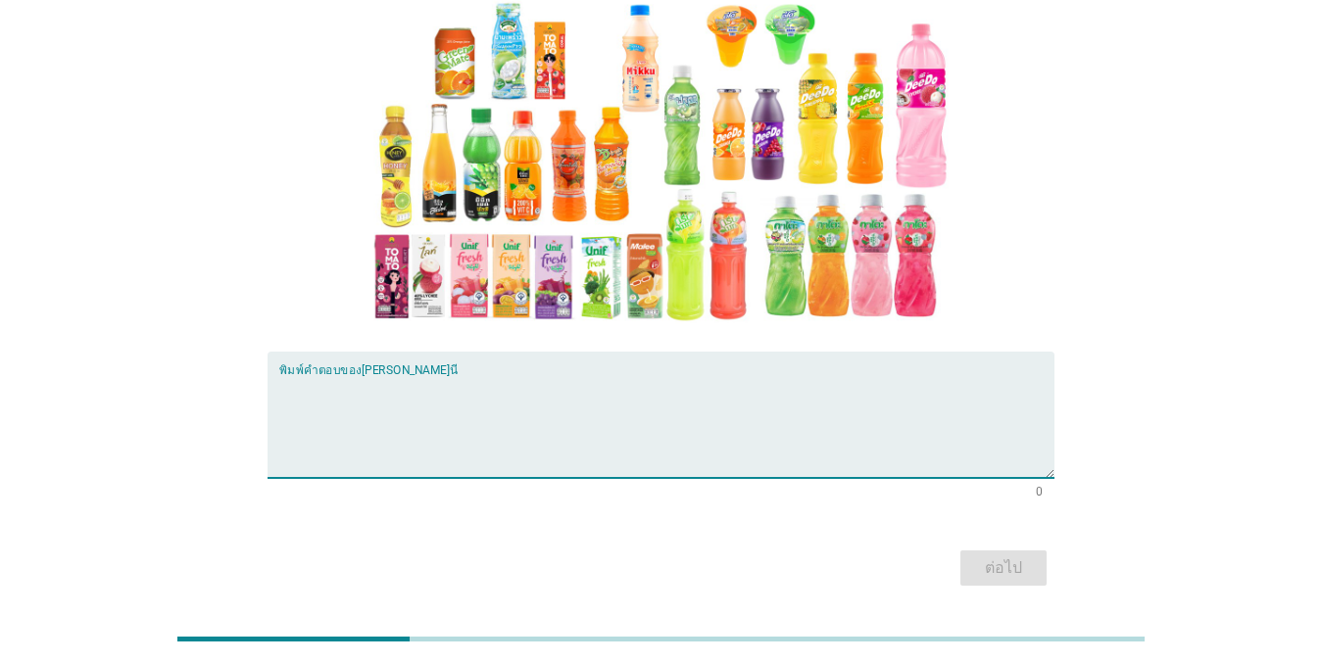
click at [639, 403] on textarea "พิมพ์คำตอบของคุณ ที่นี่" at bounding box center [666, 426] width 775 height 103
type textarea "น้ำผลไม้"
click at [1026, 556] on div "ต่อไป" at bounding box center [1003, 568] width 55 height 24
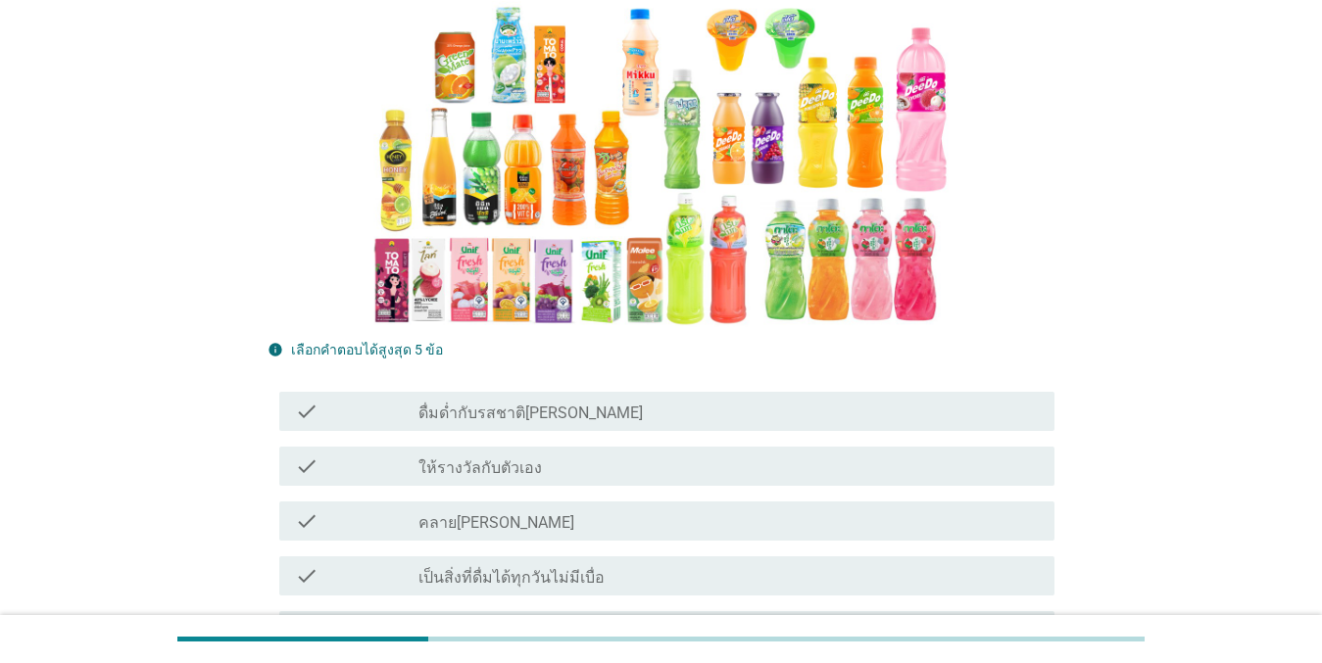
scroll to position [490, 0]
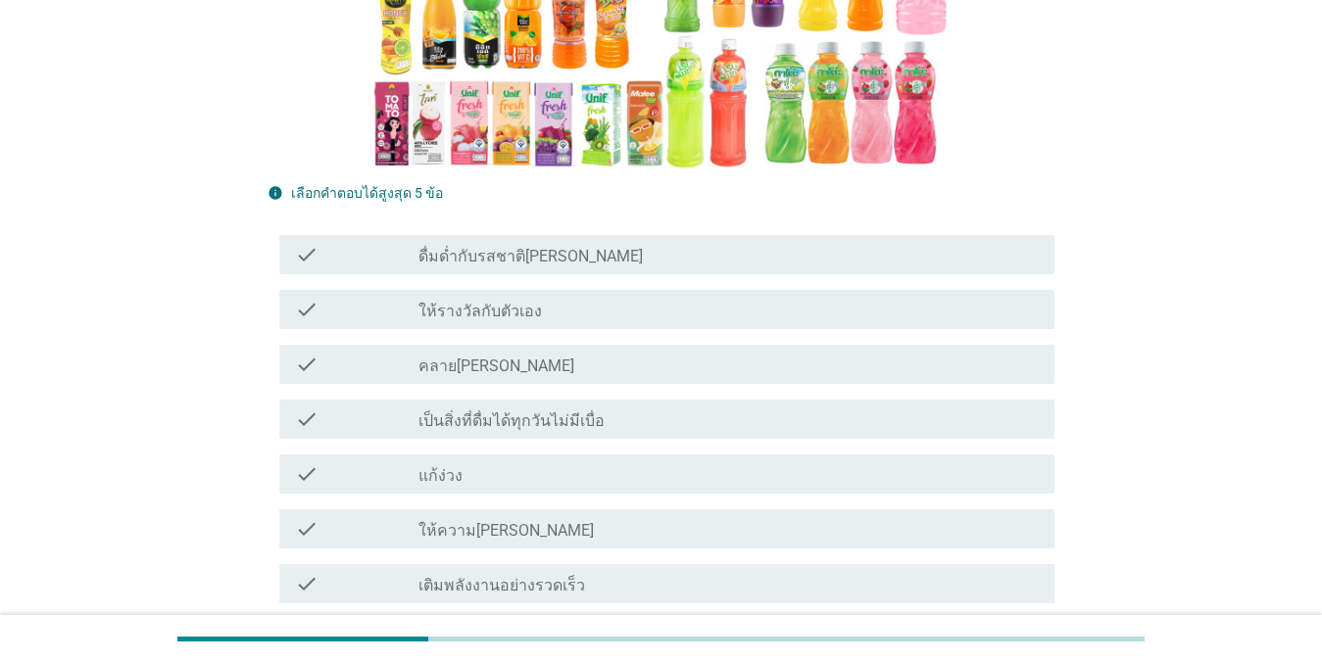
click at [537, 353] on div "check_box_outline_blank คลาย[PERSON_NAME]" at bounding box center [728, 365] width 620 height 24
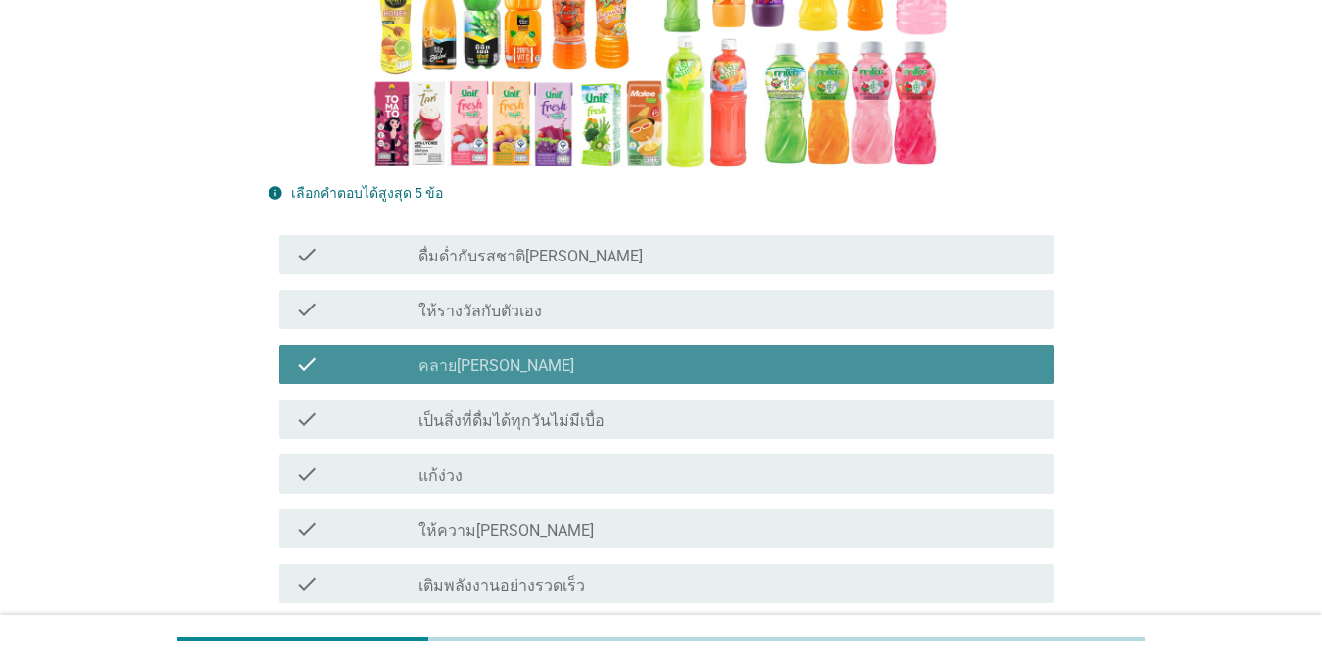
scroll to position [784, 0]
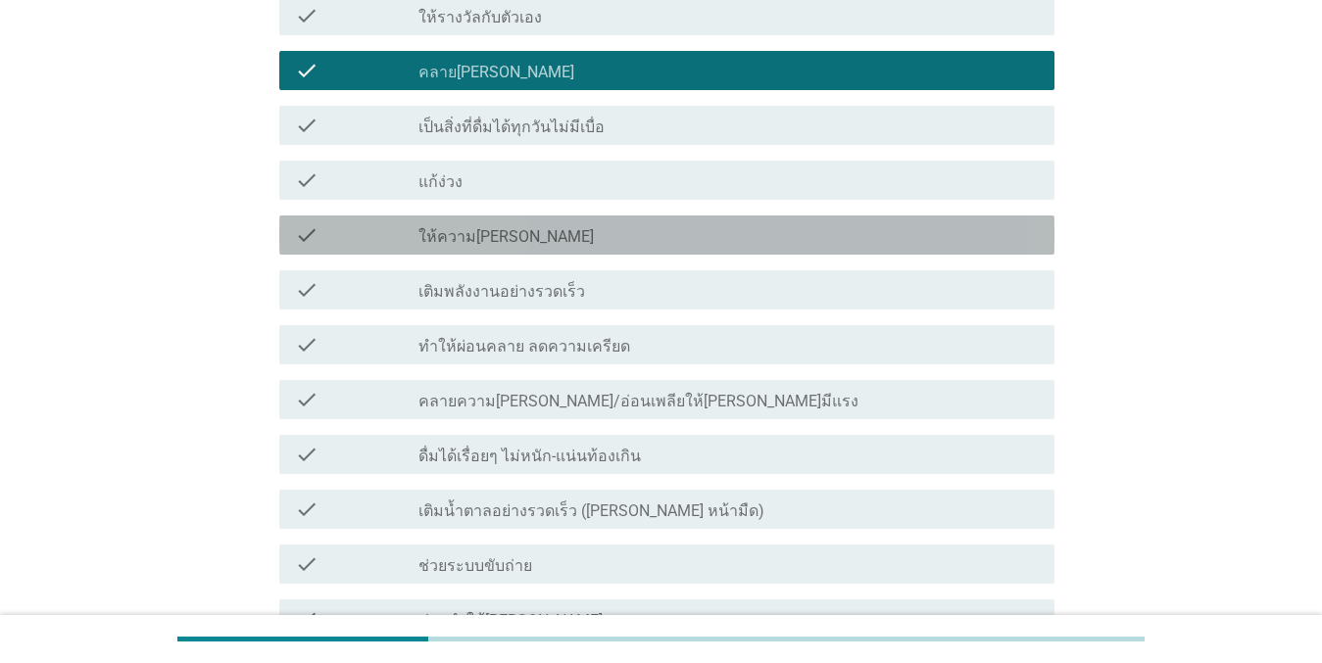
click at [549, 223] on div "check_box_outline_blank ให้ความ[PERSON_NAME]" at bounding box center [728, 235] width 620 height 24
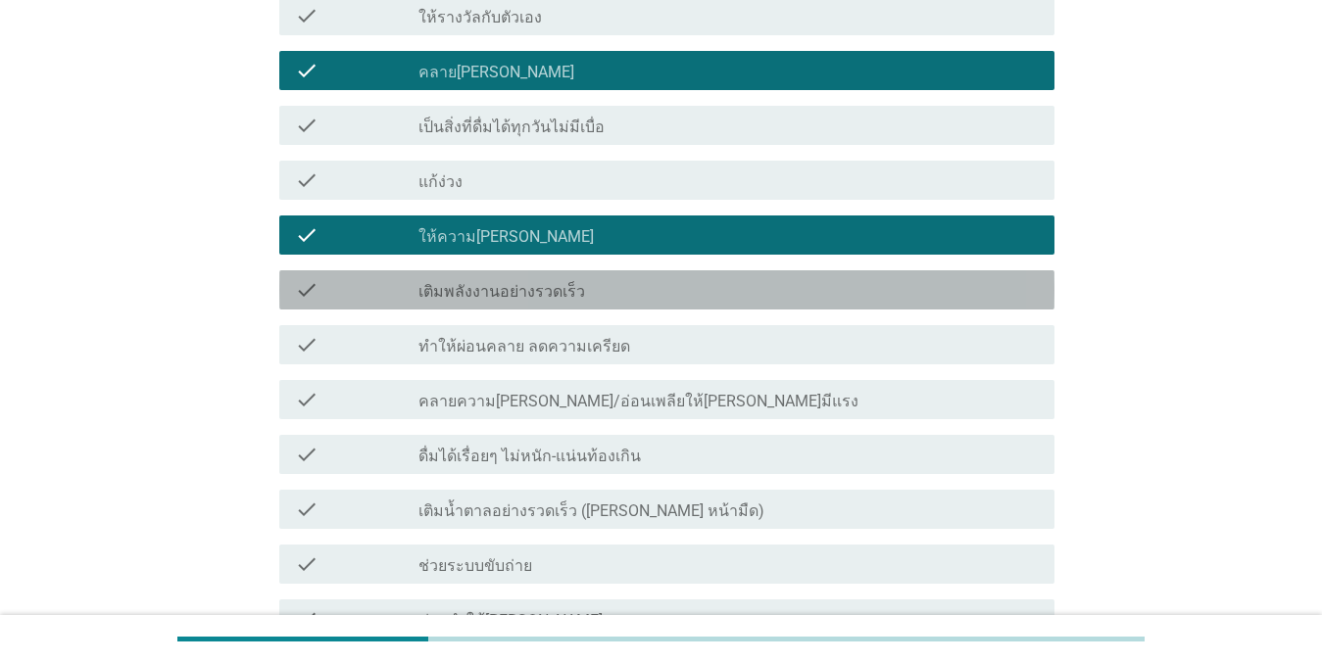
click at [572, 282] on label "เติมพลังงานอย่างรวดเร็ว" at bounding box center [501, 292] width 167 height 20
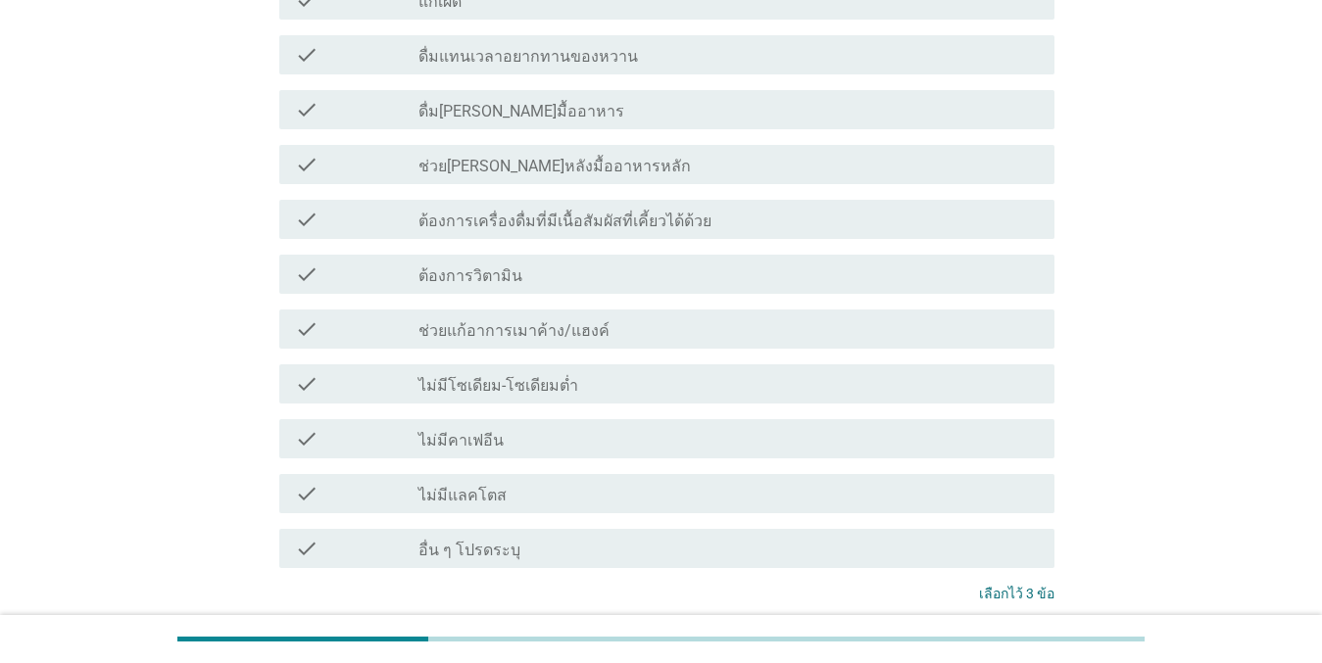
scroll to position [1968, 0]
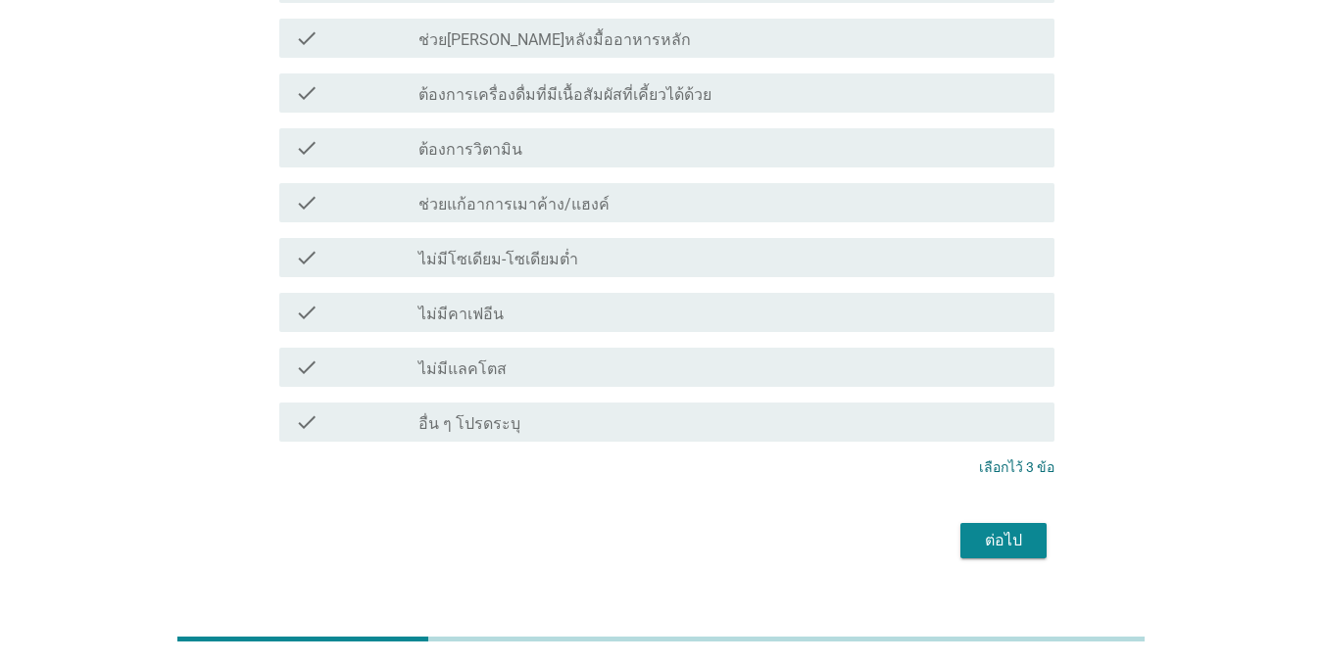
click at [977, 529] on div "ต่อไป" at bounding box center [1003, 541] width 55 height 24
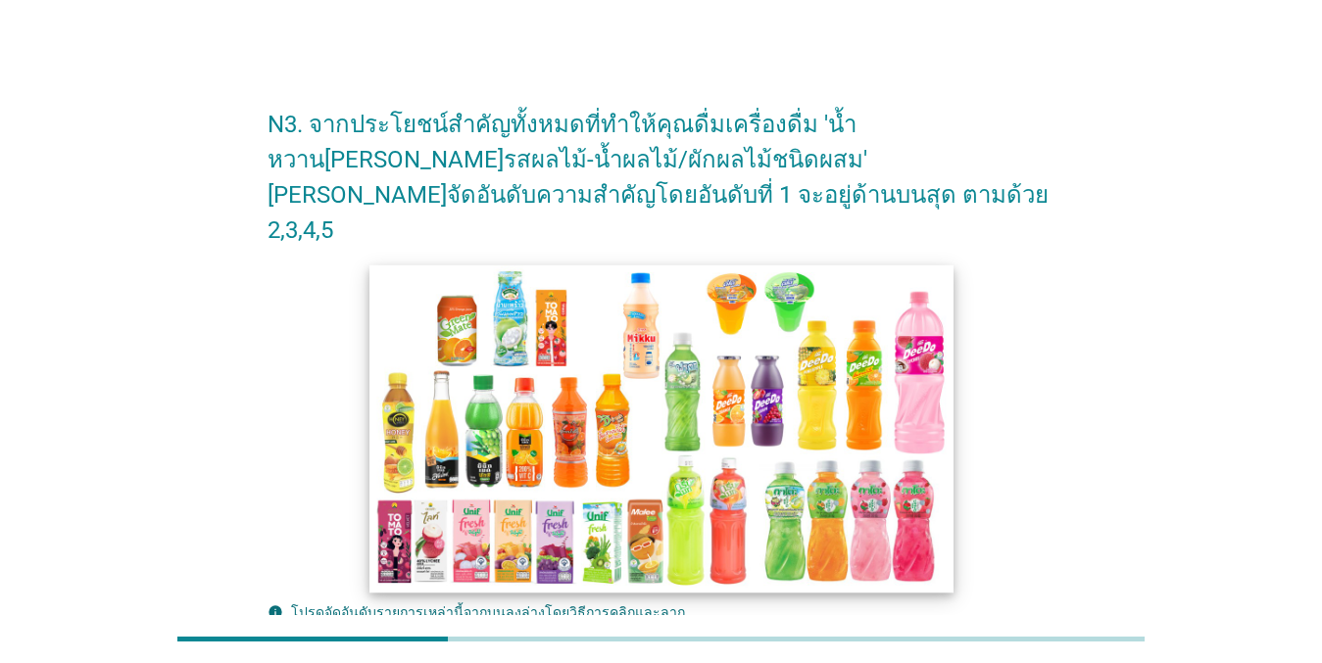
scroll to position [364, 0]
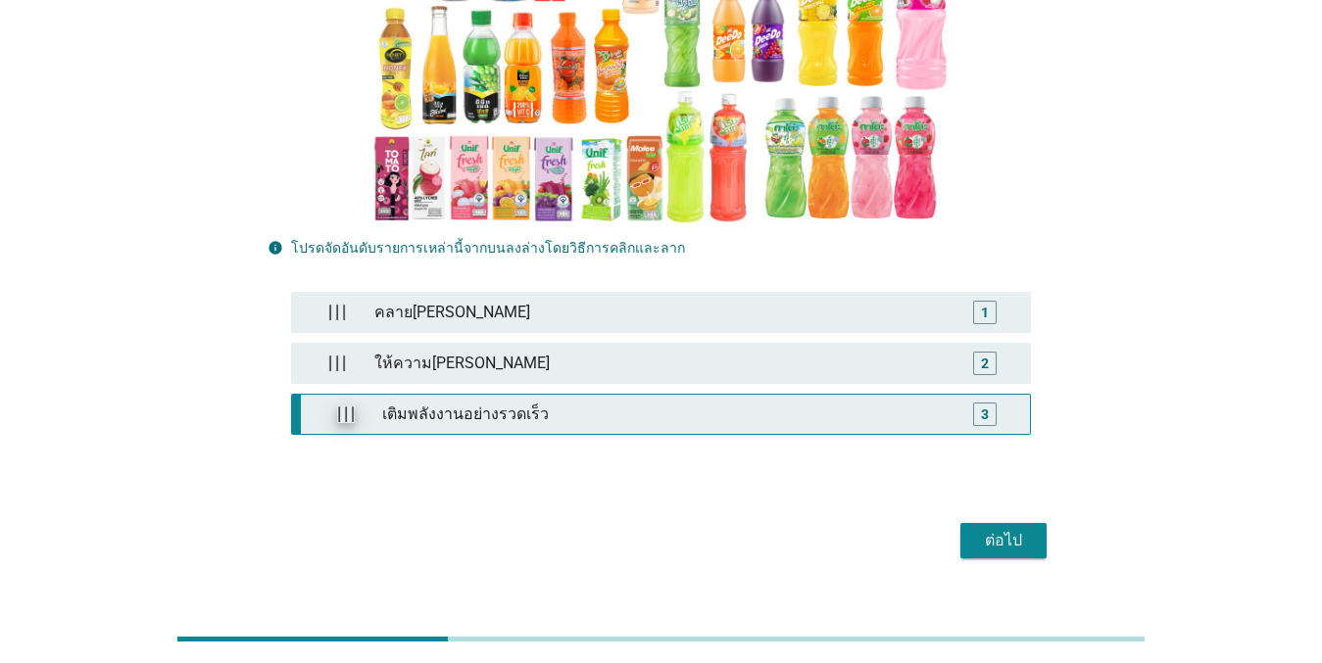
click at [337, 406] on img at bounding box center [346, 415] width 18 height 18
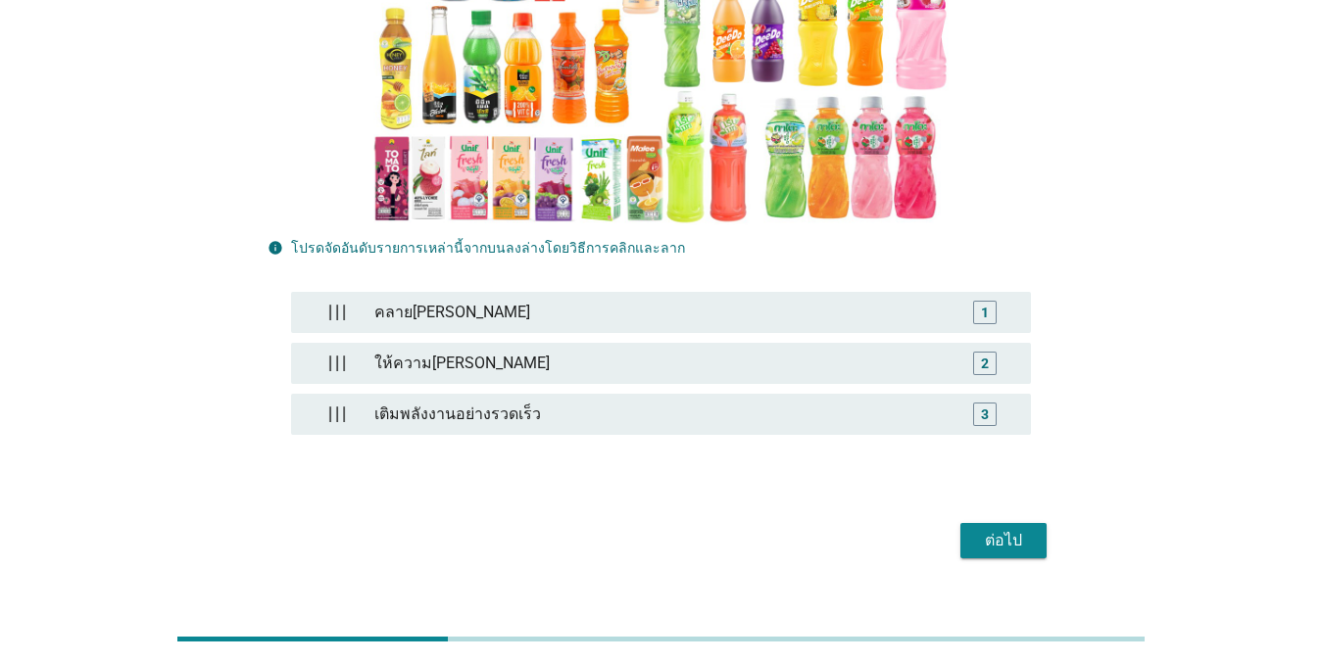
click at [986, 517] on div "ต่อไป" at bounding box center [660, 540] width 787 height 47
click at [983, 529] on div "ต่อไป" at bounding box center [1003, 541] width 55 height 24
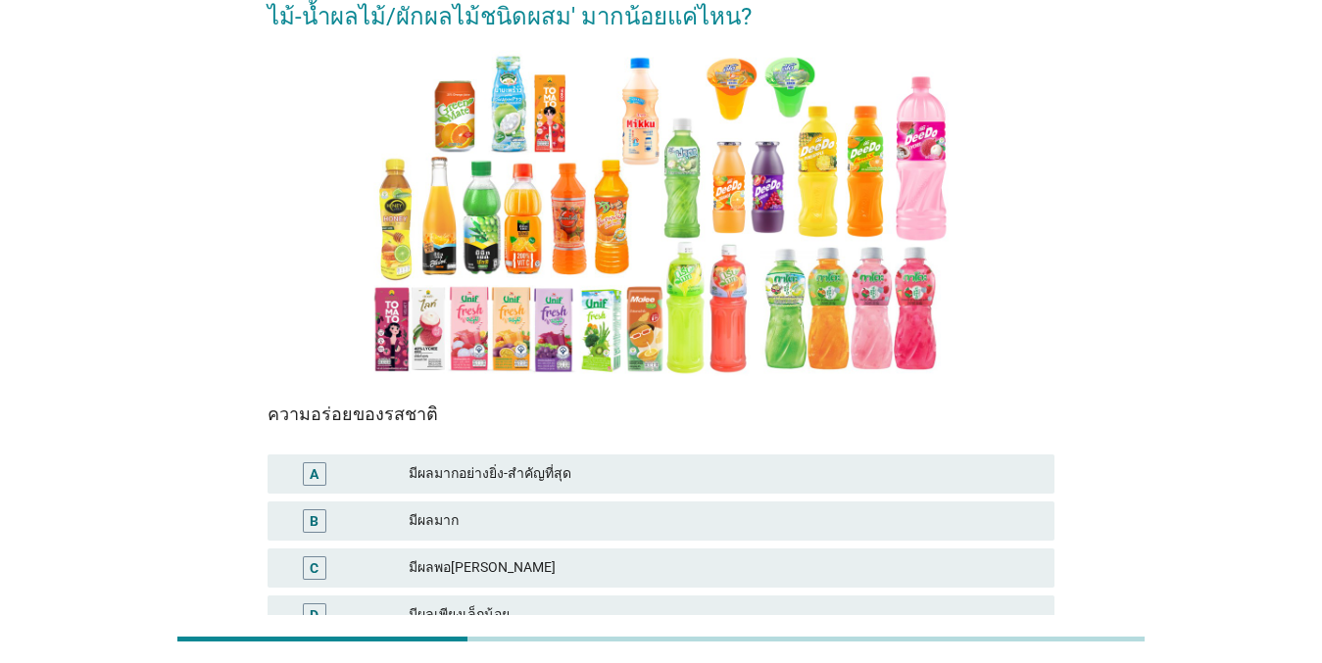
scroll to position [374, 0]
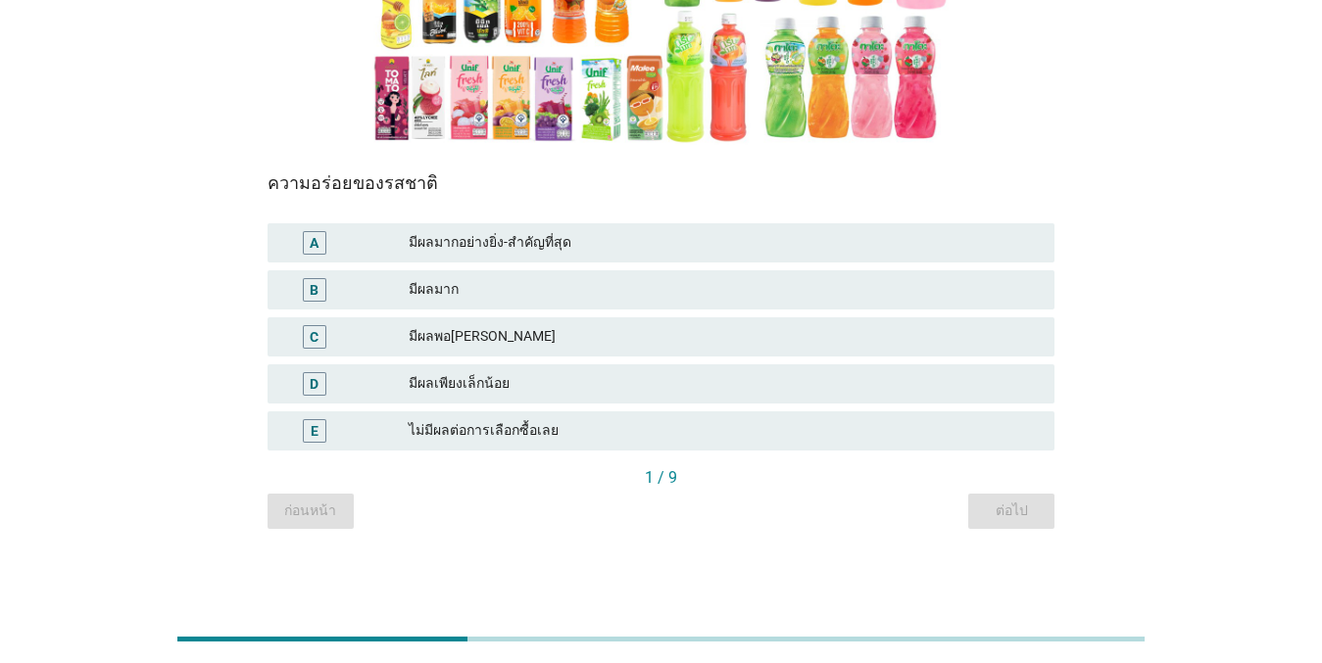
click at [567, 283] on div "มีผลมาก" at bounding box center [724, 290] width 630 height 24
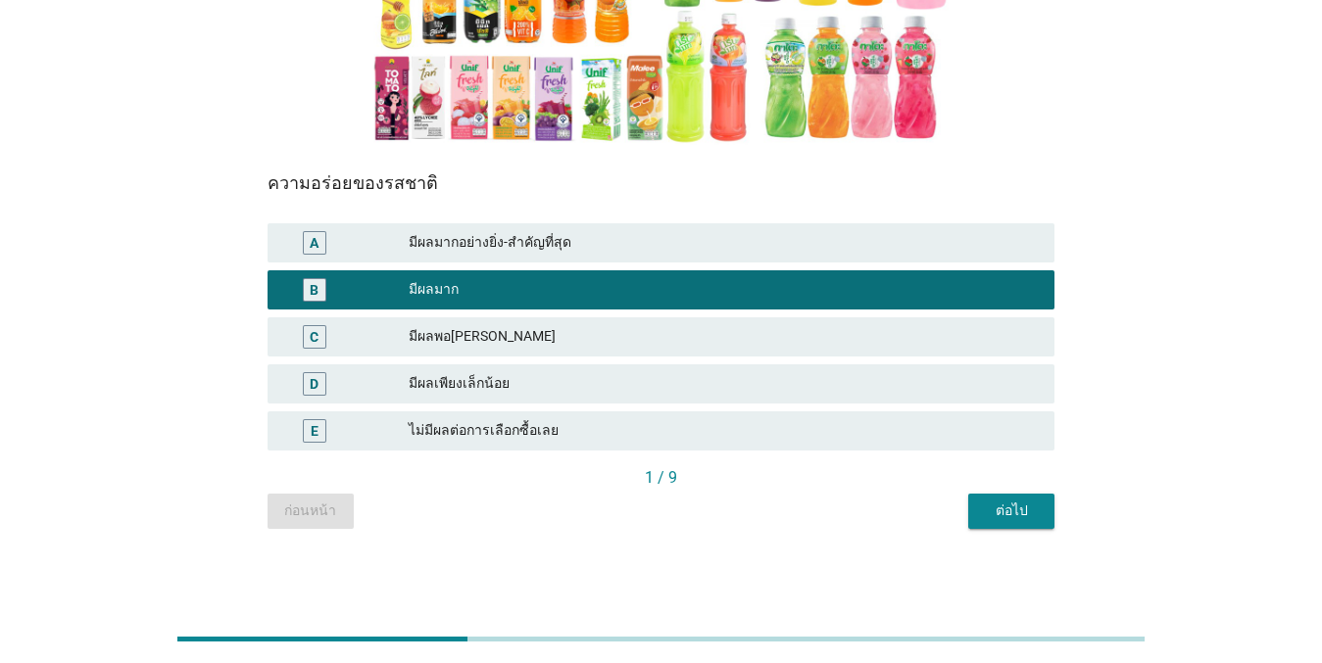
click at [1021, 519] on div "ต่อไป" at bounding box center [1011, 511] width 55 height 21
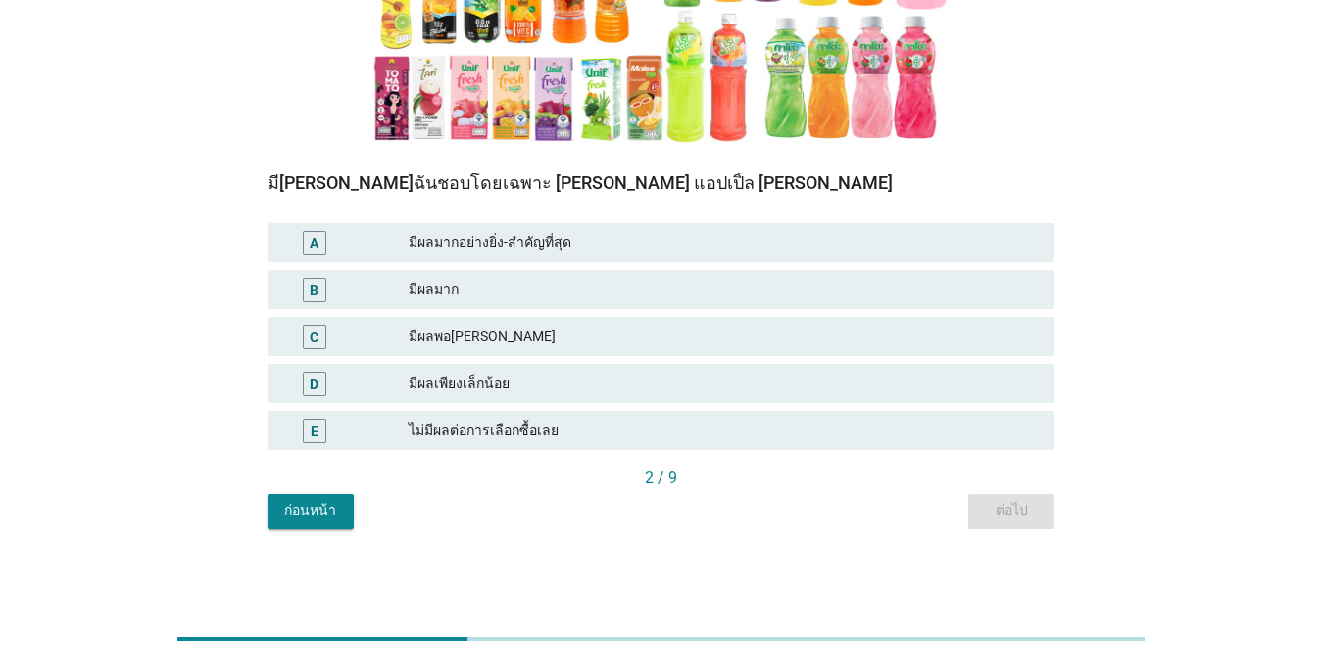
click at [561, 304] on div "B มีผลมาก" at bounding box center [660, 289] width 787 height 39
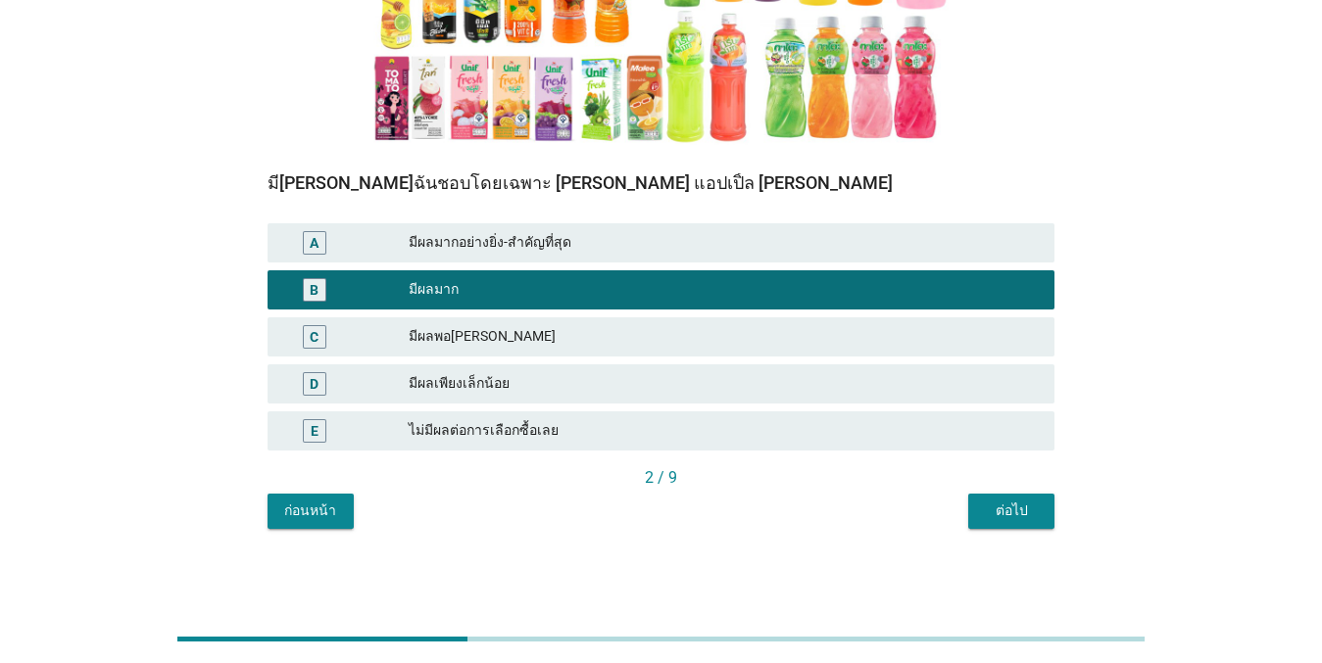
click at [996, 499] on button "ต่อไป" at bounding box center [1011, 511] width 86 height 35
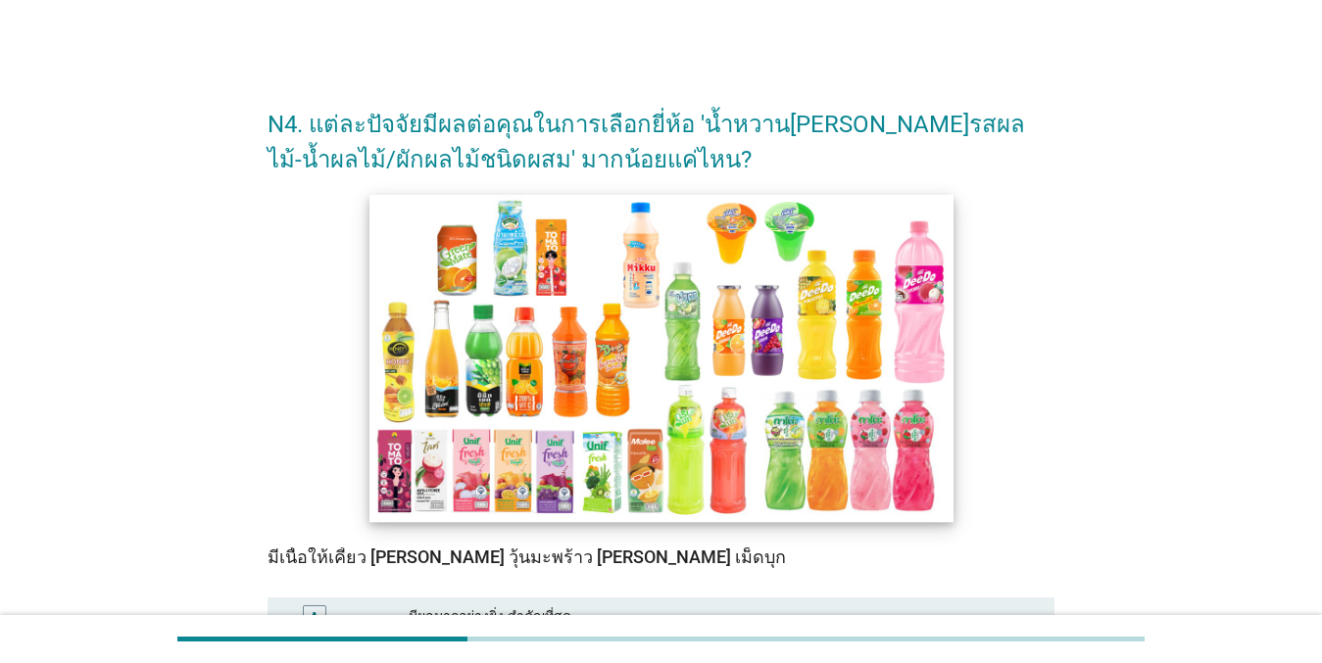
scroll to position [294, 0]
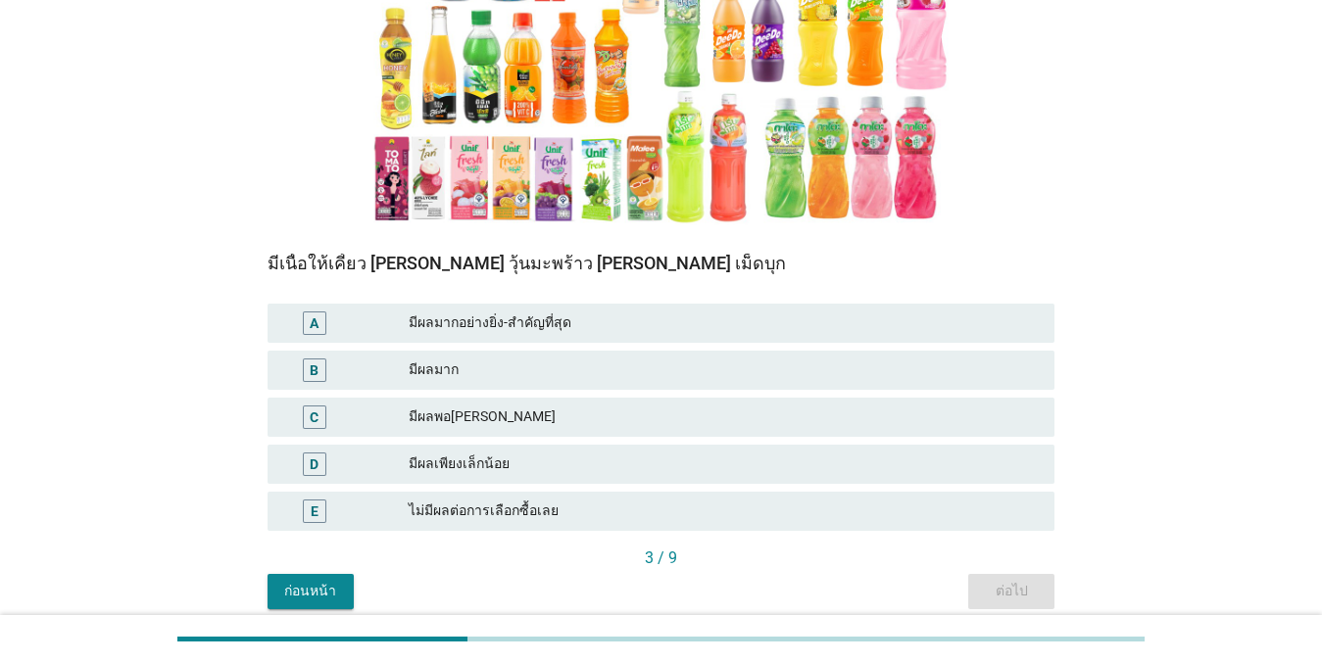
click at [510, 366] on div "มีผลมาก" at bounding box center [724, 371] width 630 height 24
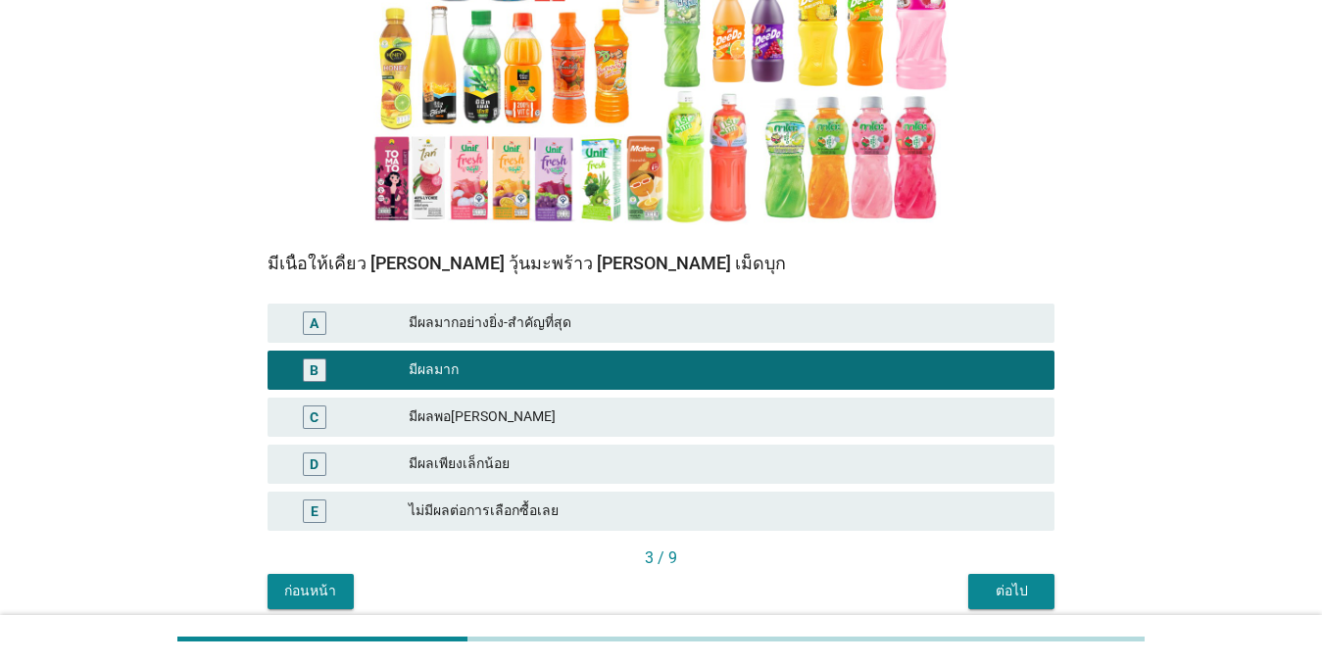
click at [1005, 575] on button "ต่อไป" at bounding box center [1011, 591] width 86 height 35
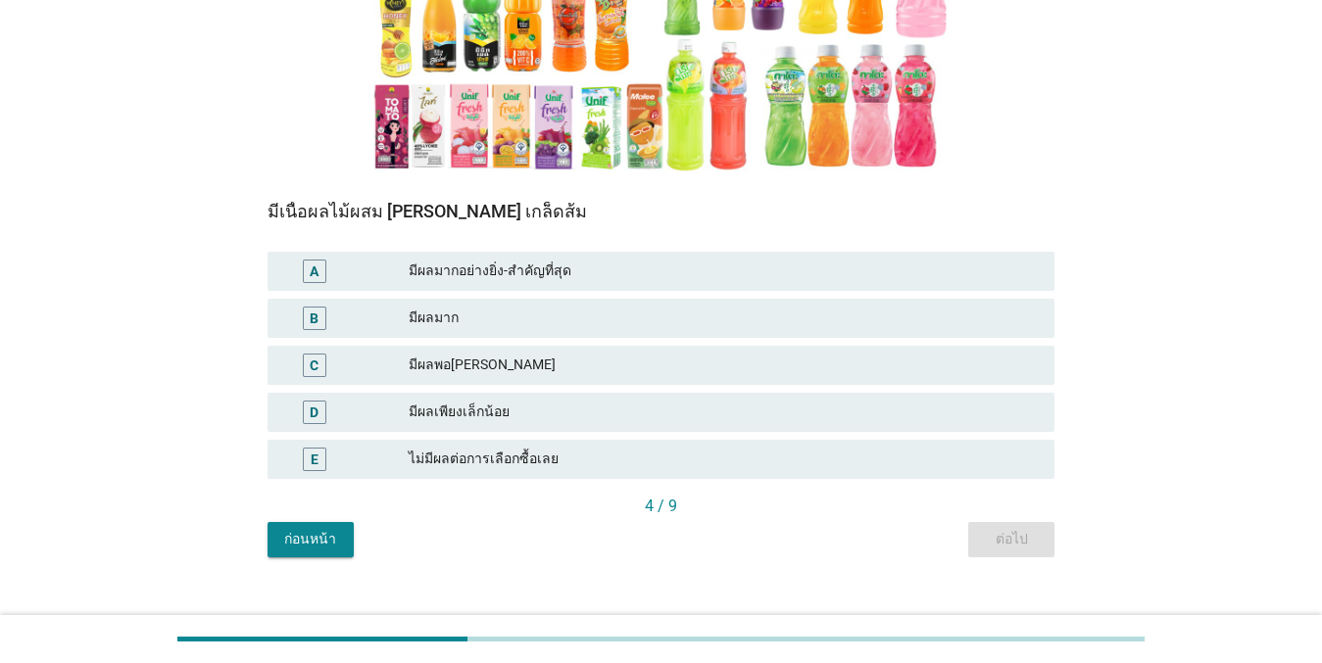
scroll to position [374, 0]
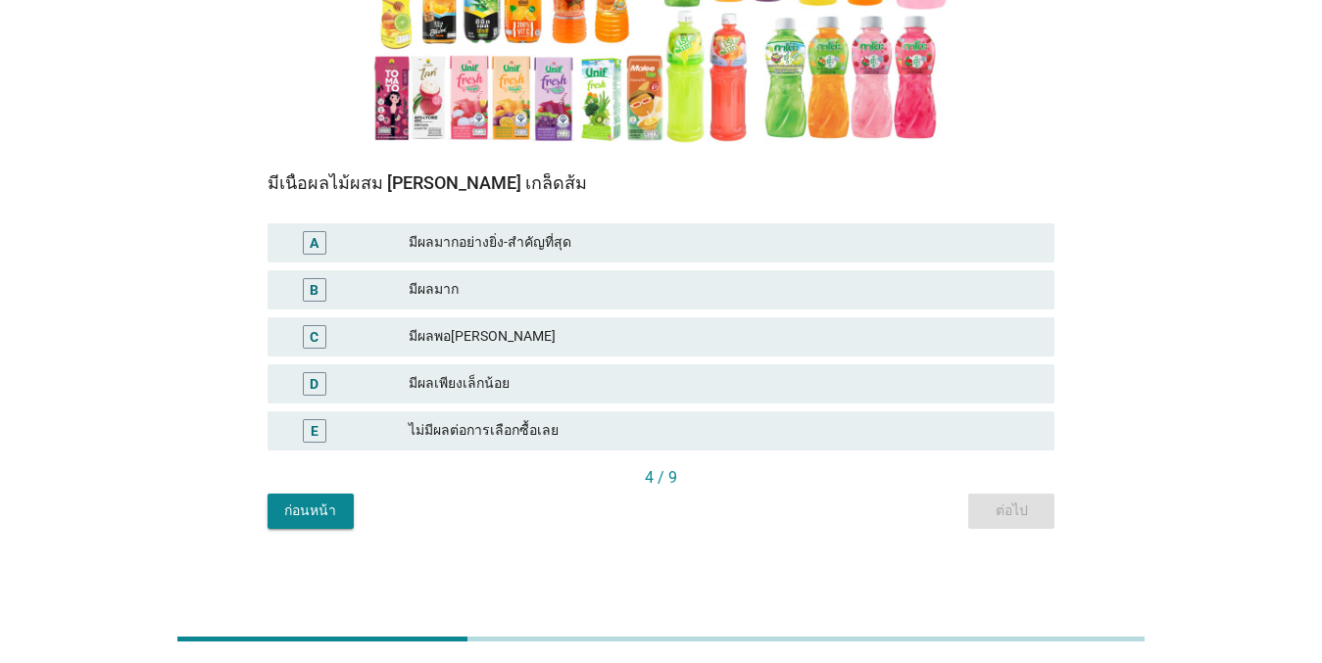
click at [612, 267] on div "B มีผลมาก" at bounding box center [661, 289] width 795 height 47
click at [498, 293] on div "มีผลมาก" at bounding box center [724, 290] width 630 height 24
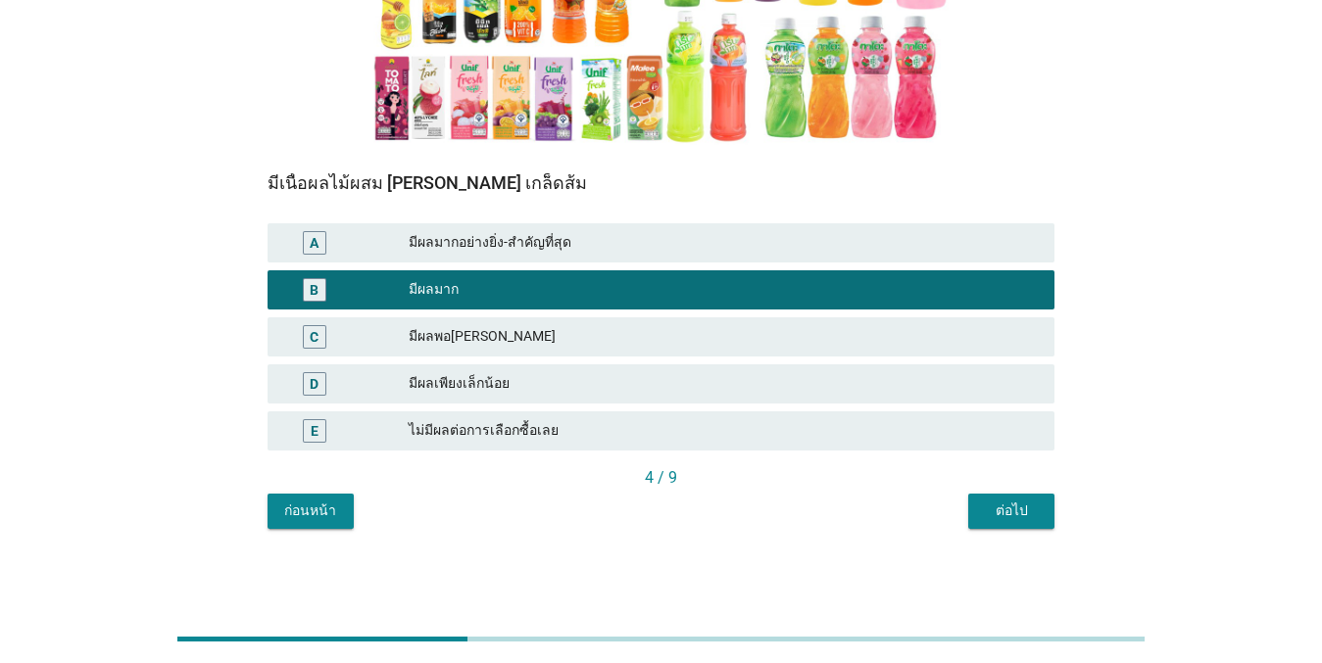
click at [1017, 521] on div "ต่อไป" at bounding box center [1011, 511] width 55 height 21
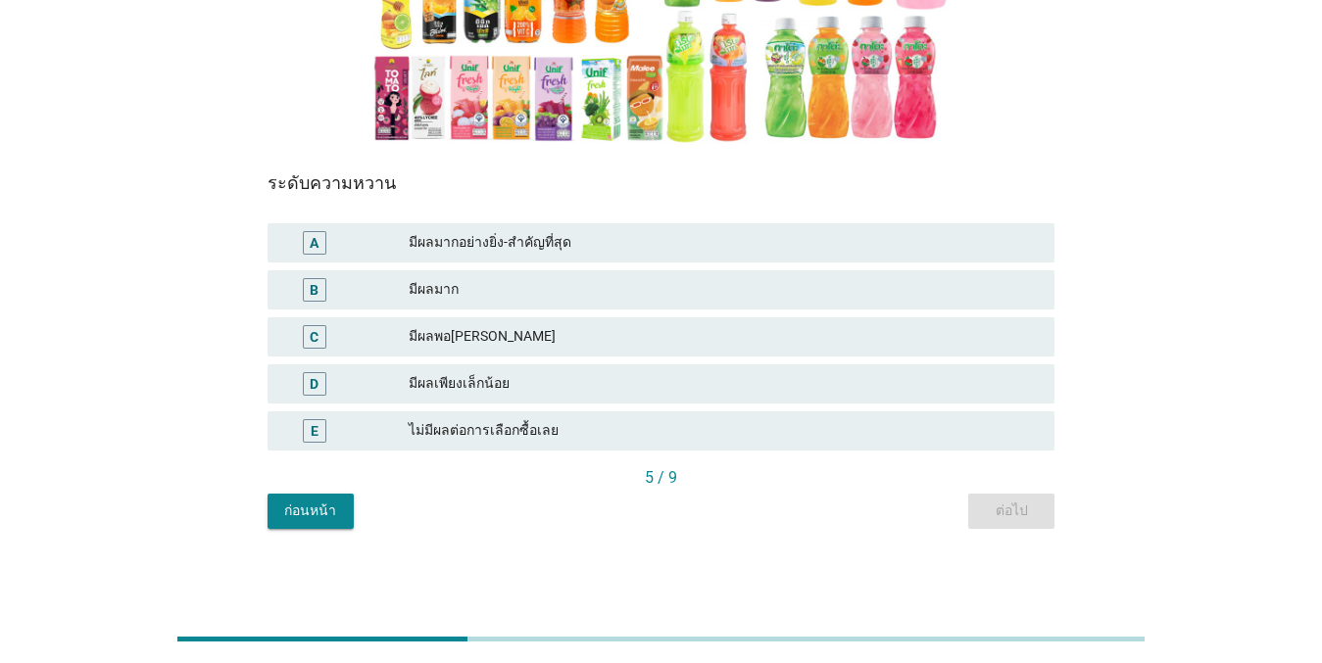
click at [509, 289] on div "มีผลมาก" at bounding box center [724, 290] width 630 height 24
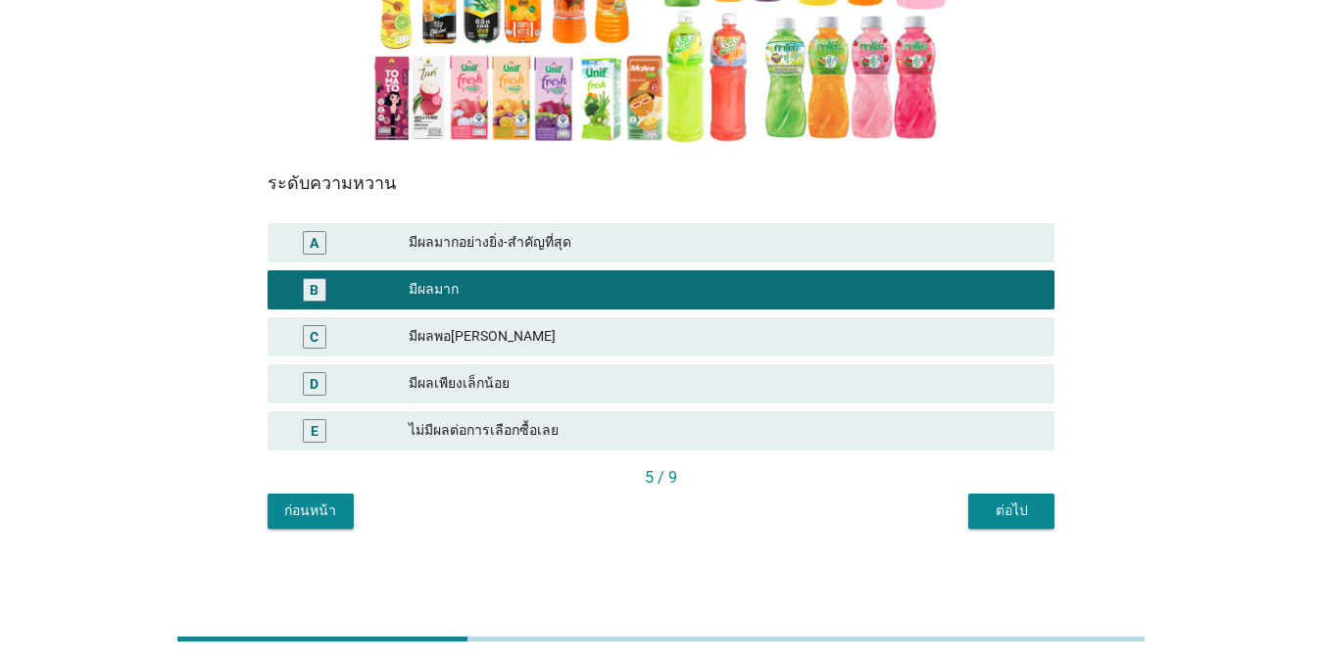
click at [1019, 506] on div "ต่อไป" at bounding box center [1011, 511] width 55 height 21
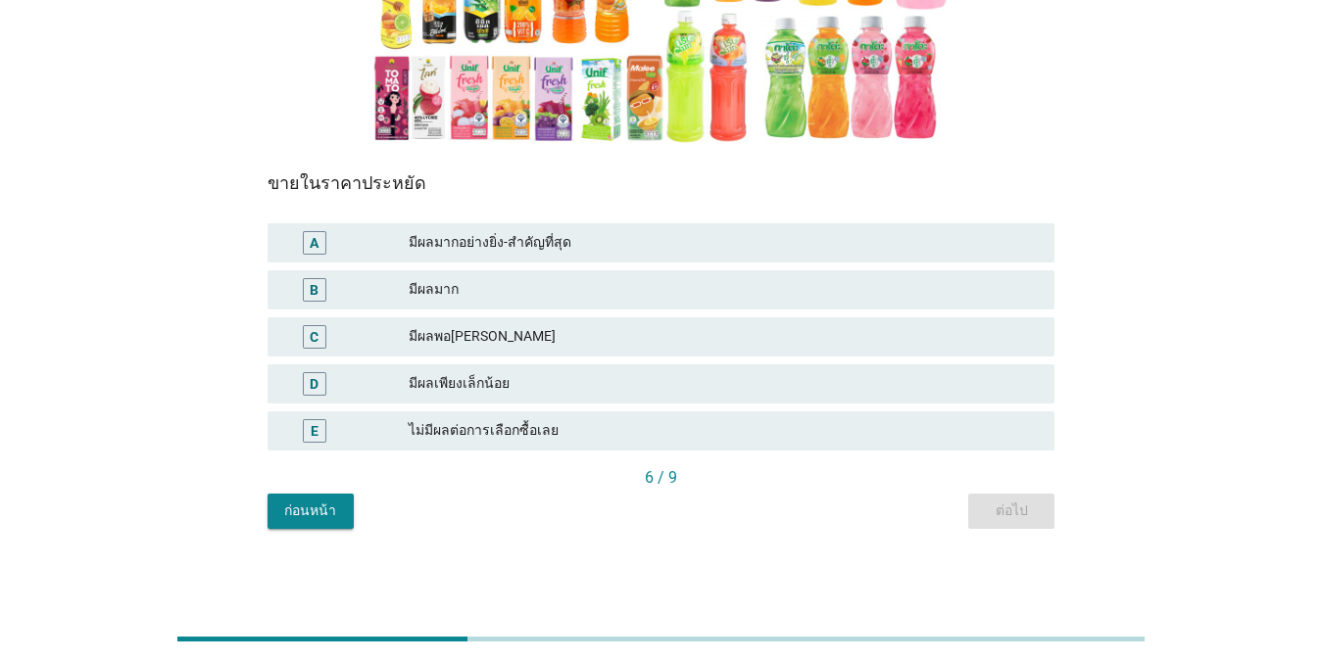
click at [503, 248] on div "มีผลมากอย่างยิ่ง-สำคัญที่สุด" at bounding box center [724, 243] width 630 height 24
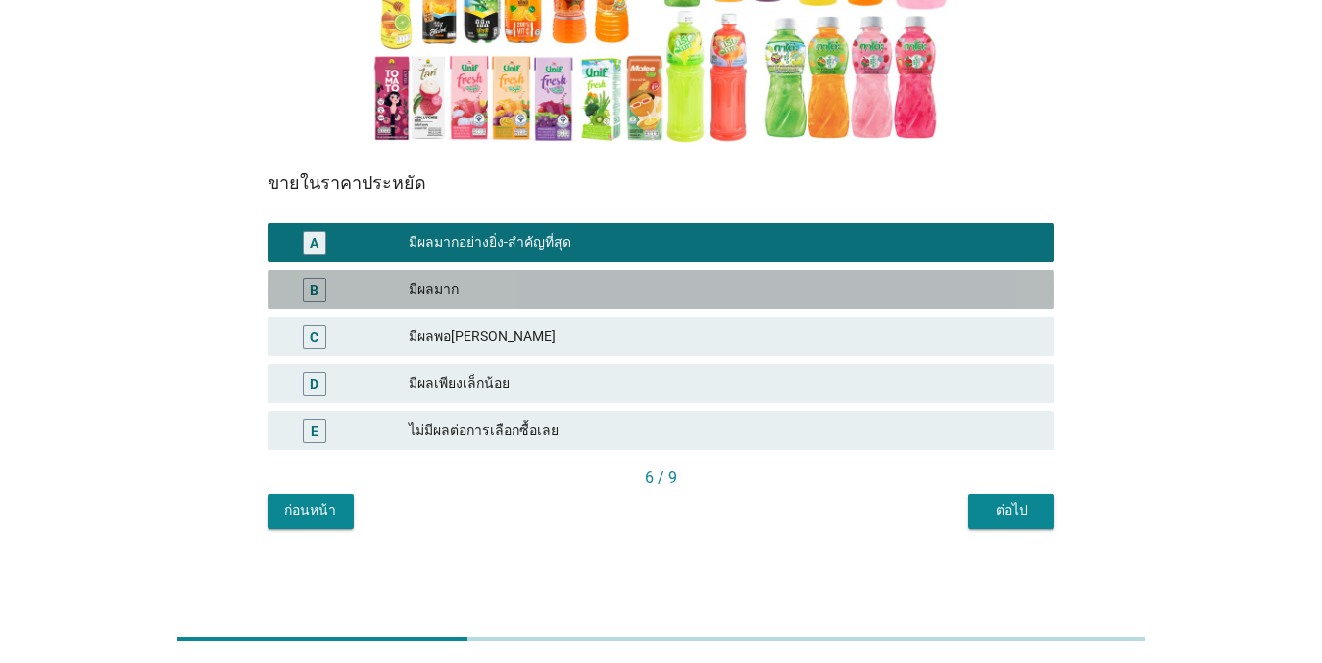
click at [501, 295] on div "มีผลมาก" at bounding box center [724, 290] width 630 height 24
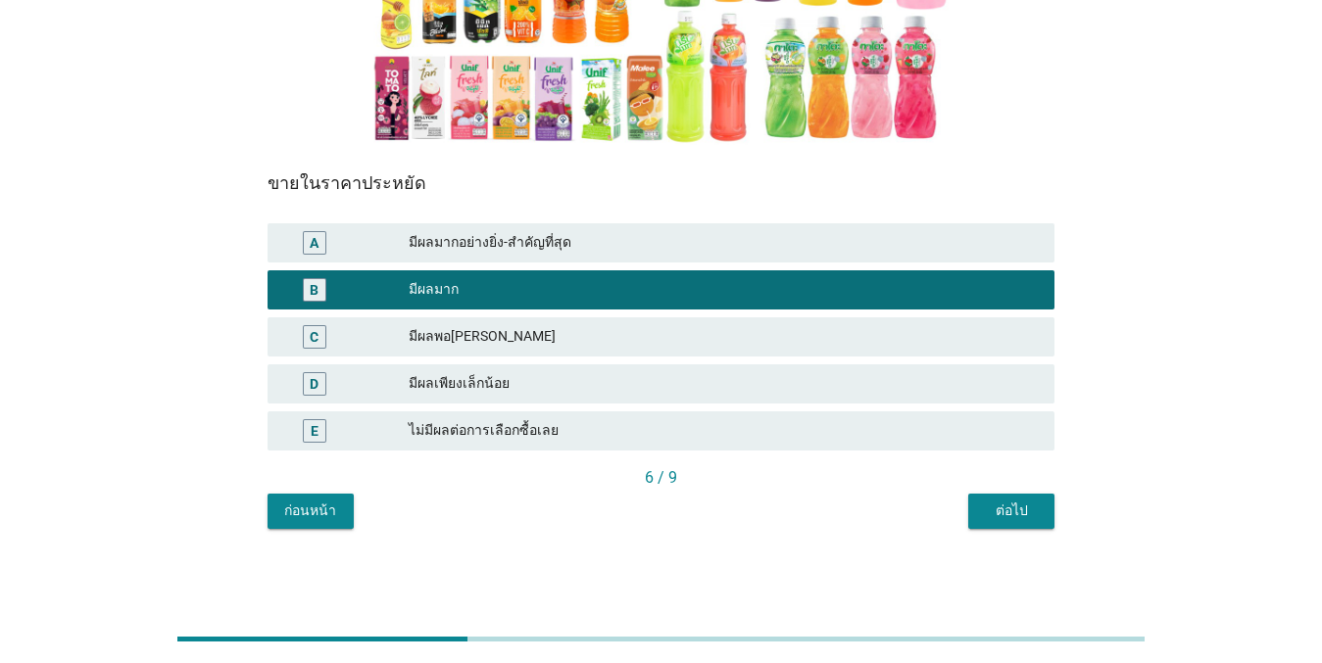
click at [989, 520] on div "ต่อไป" at bounding box center [1011, 511] width 55 height 21
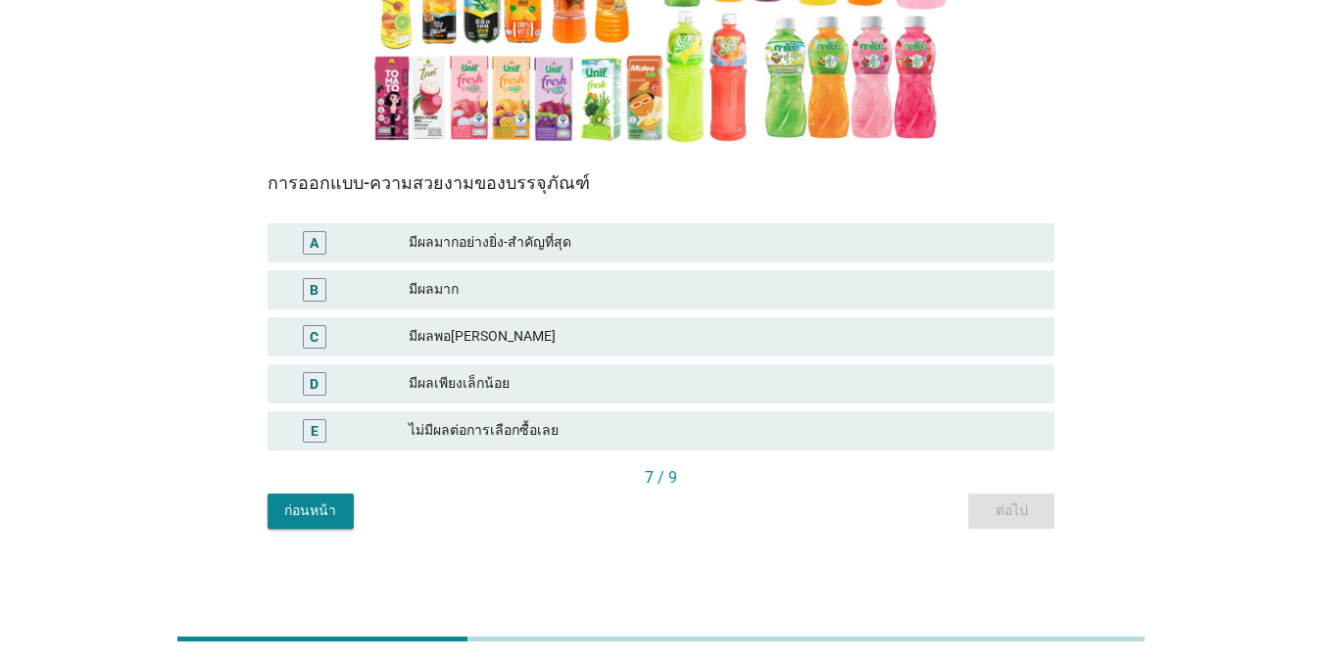
click at [535, 274] on div "B มีผลมาก" at bounding box center [660, 289] width 787 height 39
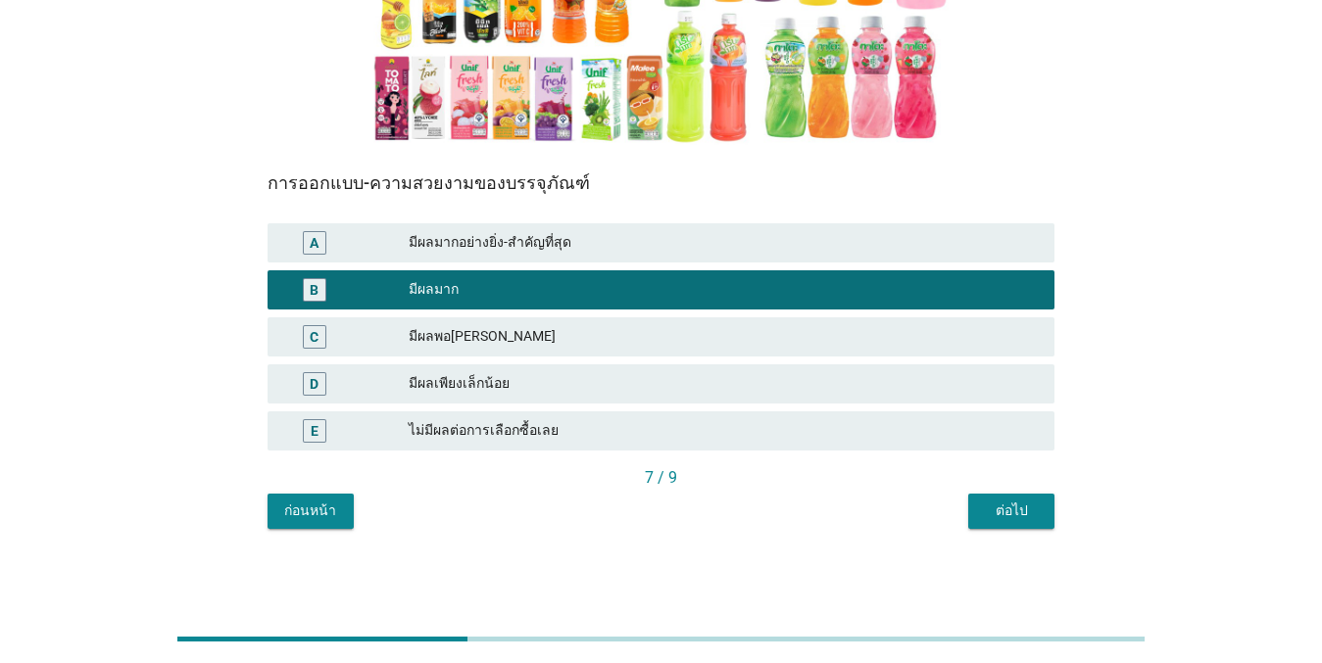
click at [1010, 516] on div "ต่อไป" at bounding box center [1011, 511] width 55 height 21
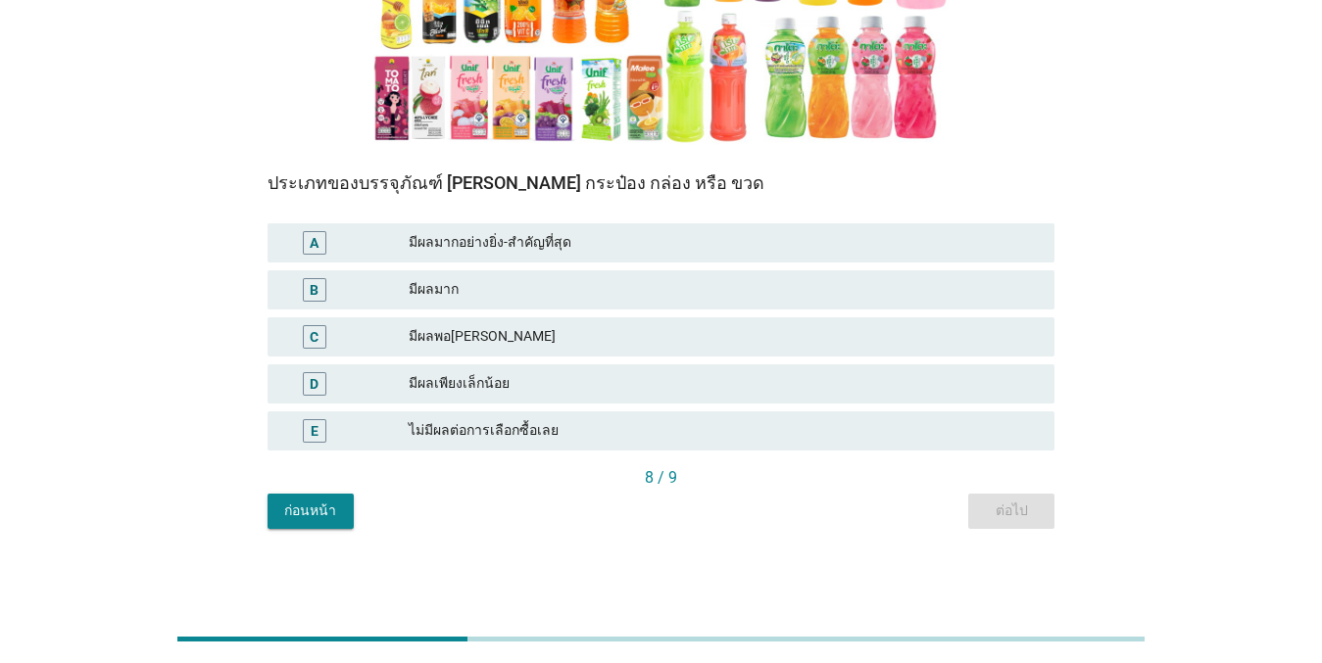
click at [546, 301] on div "มีผลมาก" at bounding box center [724, 290] width 630 height 24
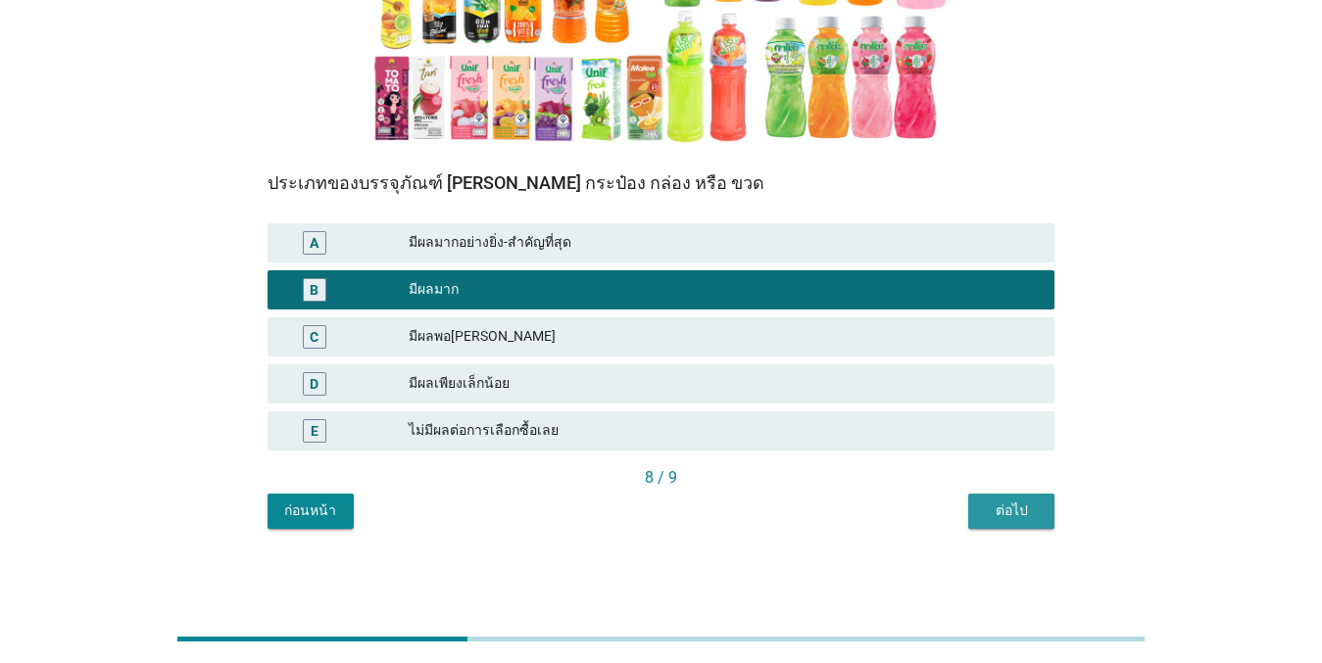
click at [1000, 509] on div "ต่อไป" at bounding box center [1011, 511] width 55 height 21
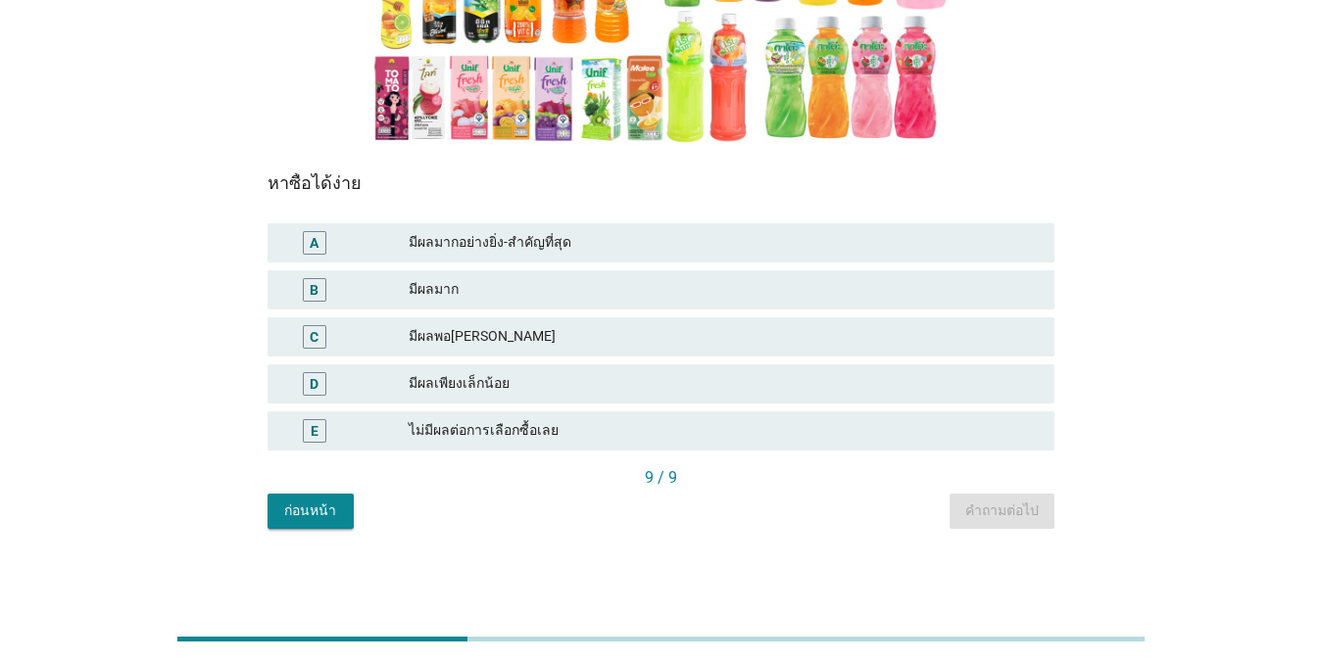
click at [569, 289] on div "มีผลมาก" at bounding box center [724, 290] width 630 height 24
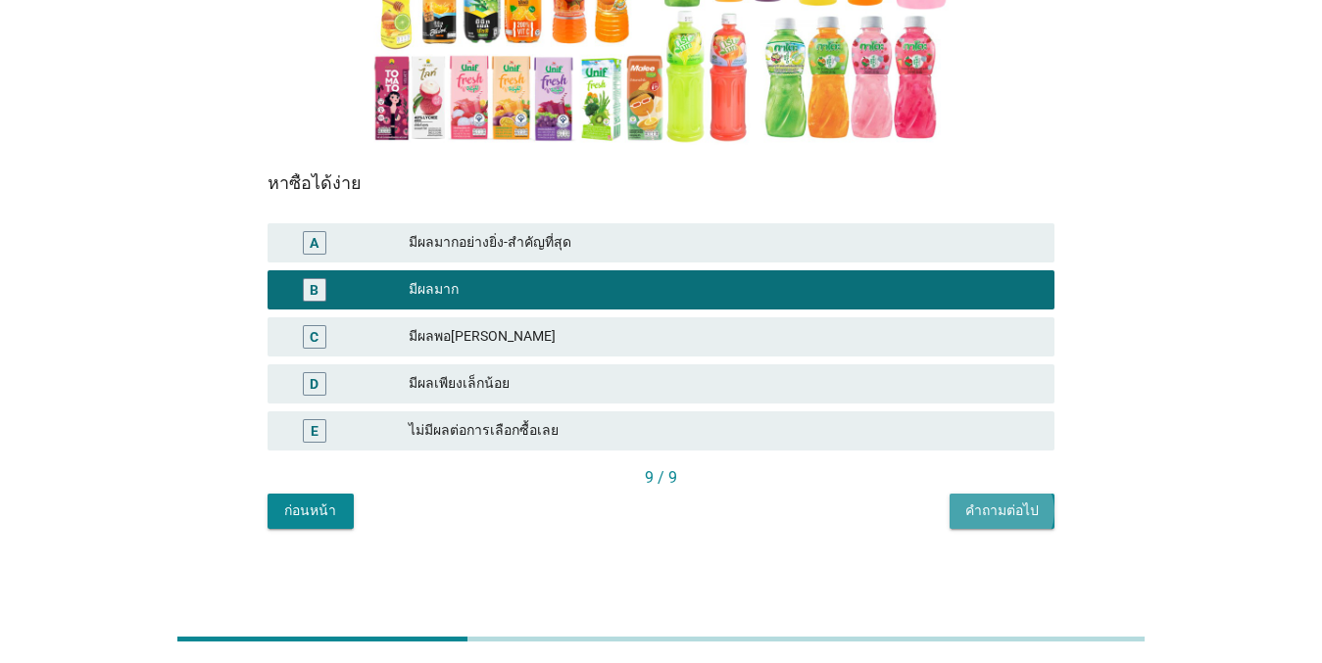
click at [1022, 500] on button "คำถามต่อไป" at bounding box center [1001, 511] width 105 height 35
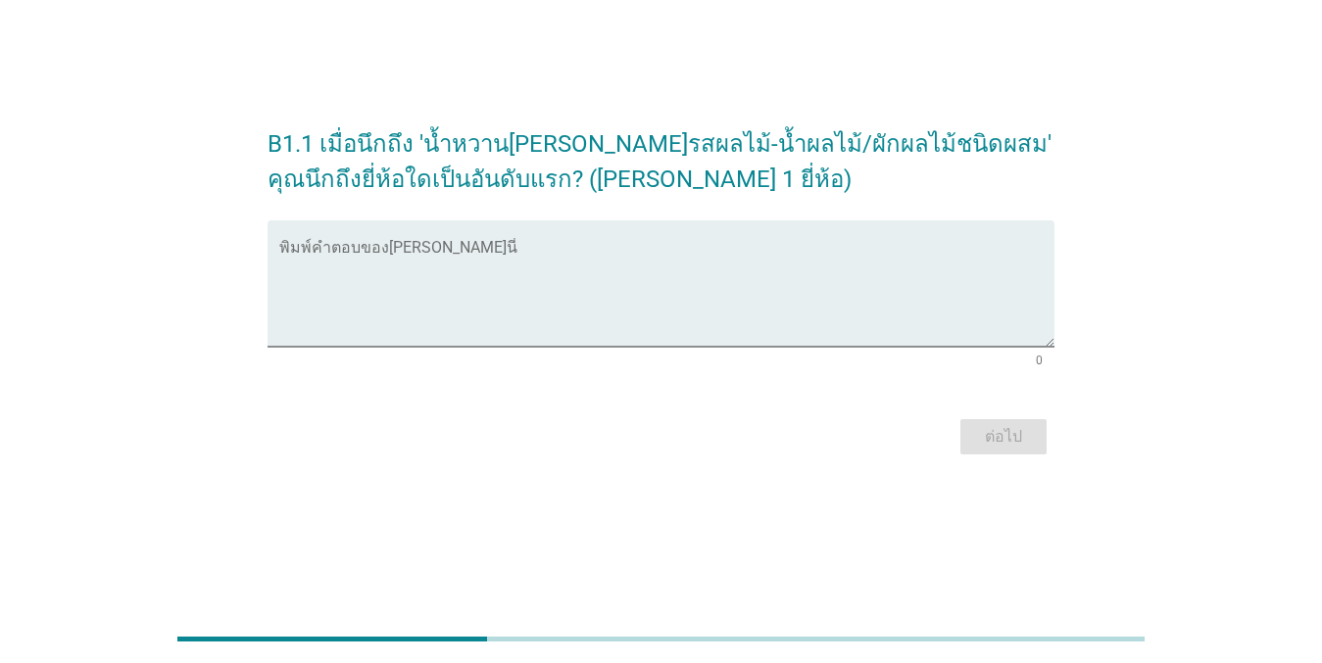
scroll to position [0, 0]
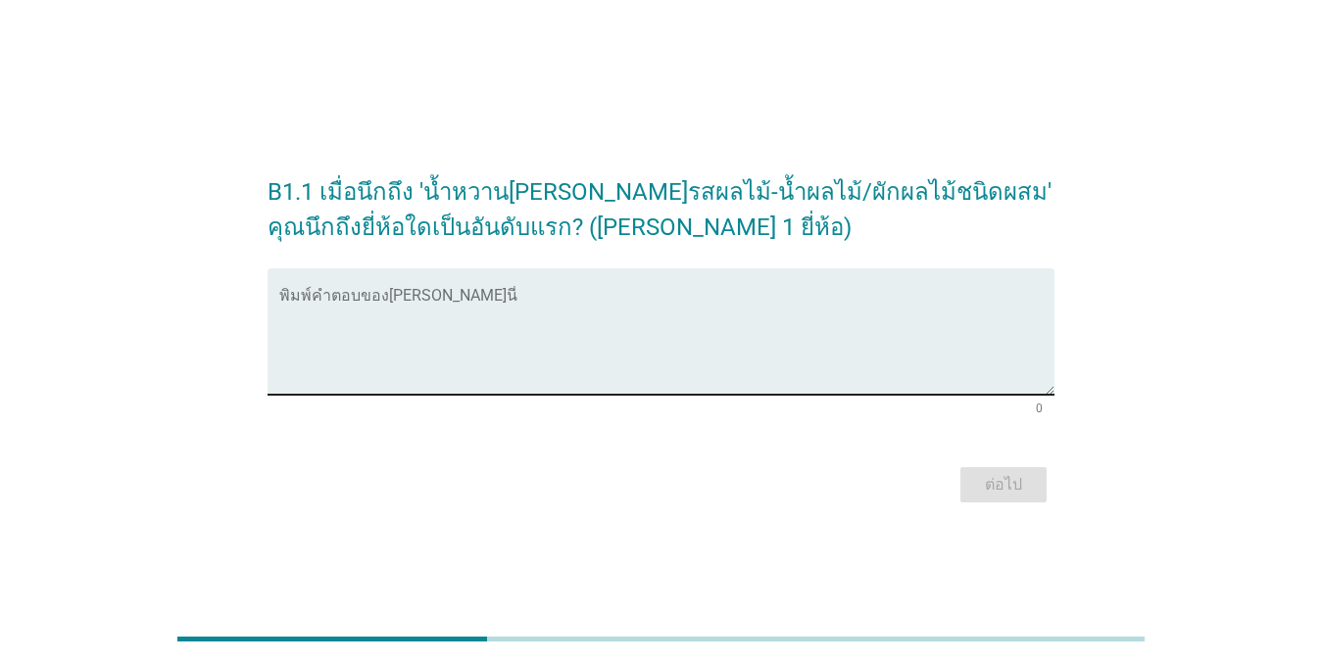
click at [688, 364] on textarea "พิมพ์คำตอบของคุณ ที่นี่" at bounding box center [666, 343] width 775 height 103
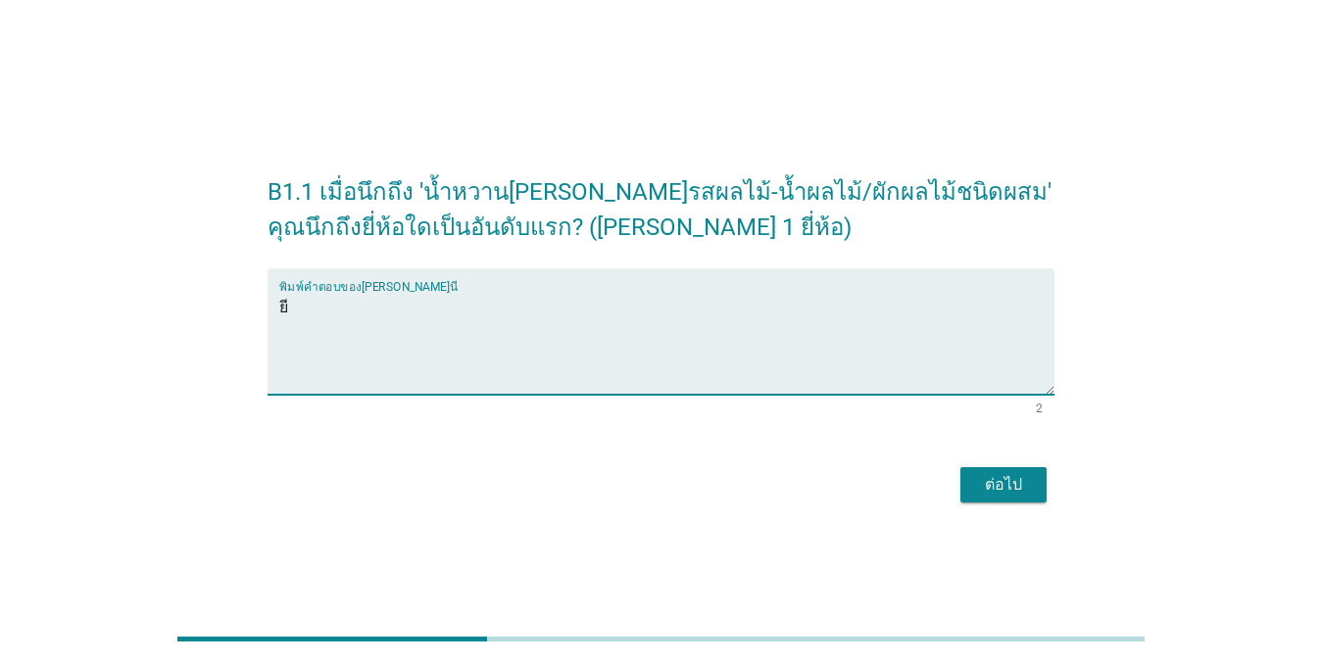
type textarea "ย"
type textarea "[PERSON_NAME]"
click at [1007, 472] on button "ต่อไป" at bounding box center [1003, 484] width 86 height 35
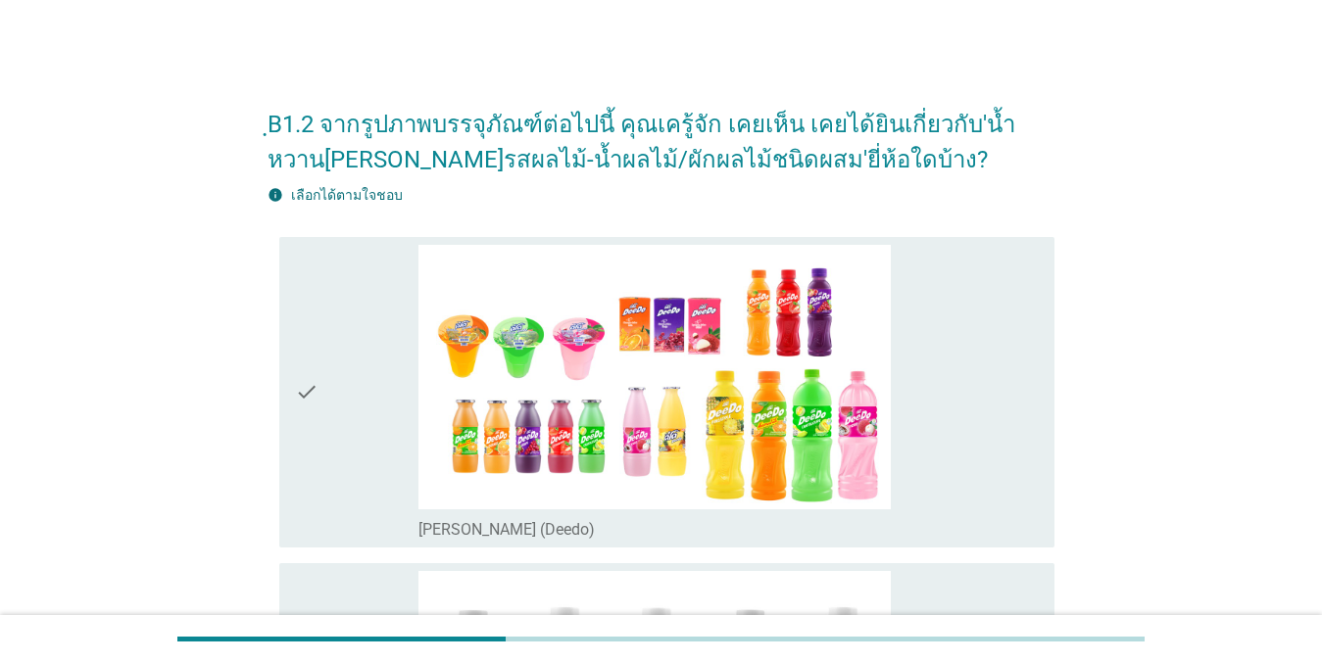
click at [363, 352] on div "check" at bounding box center [357, 393] width 124 height 296
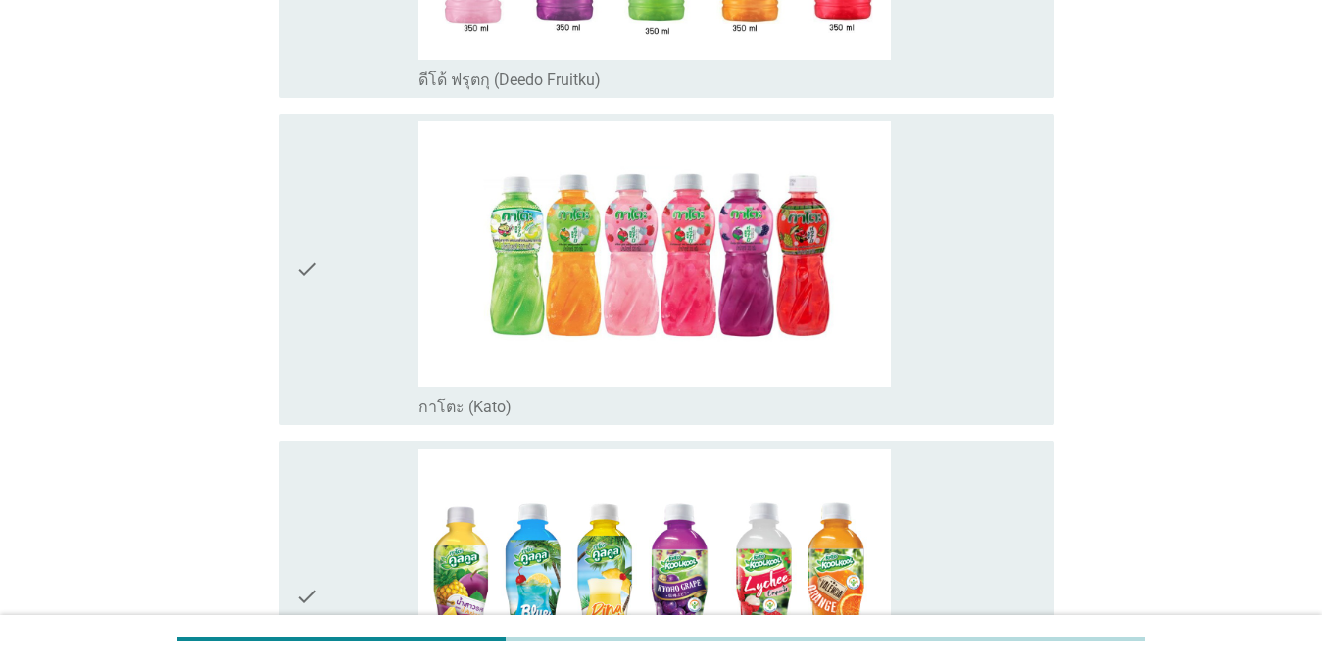
scroll to position [784, 0]
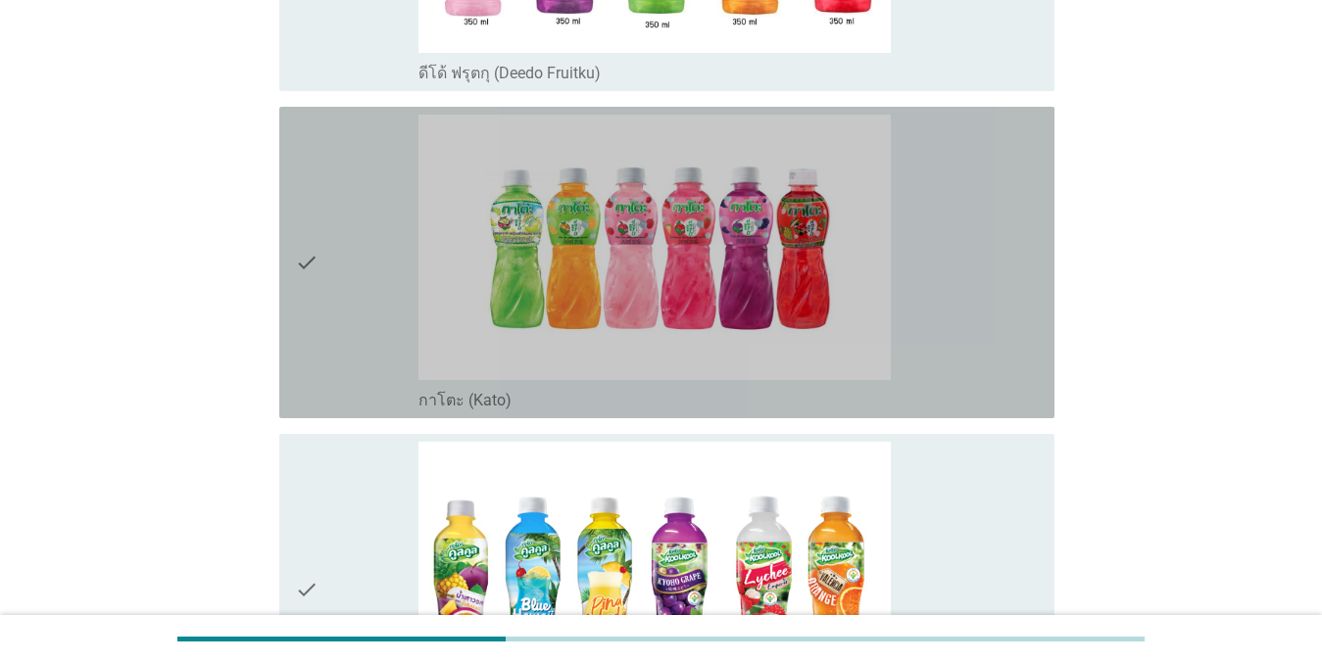
click at [352, 248] on div "check" at bounding box center [357, 263] width 124 height 296
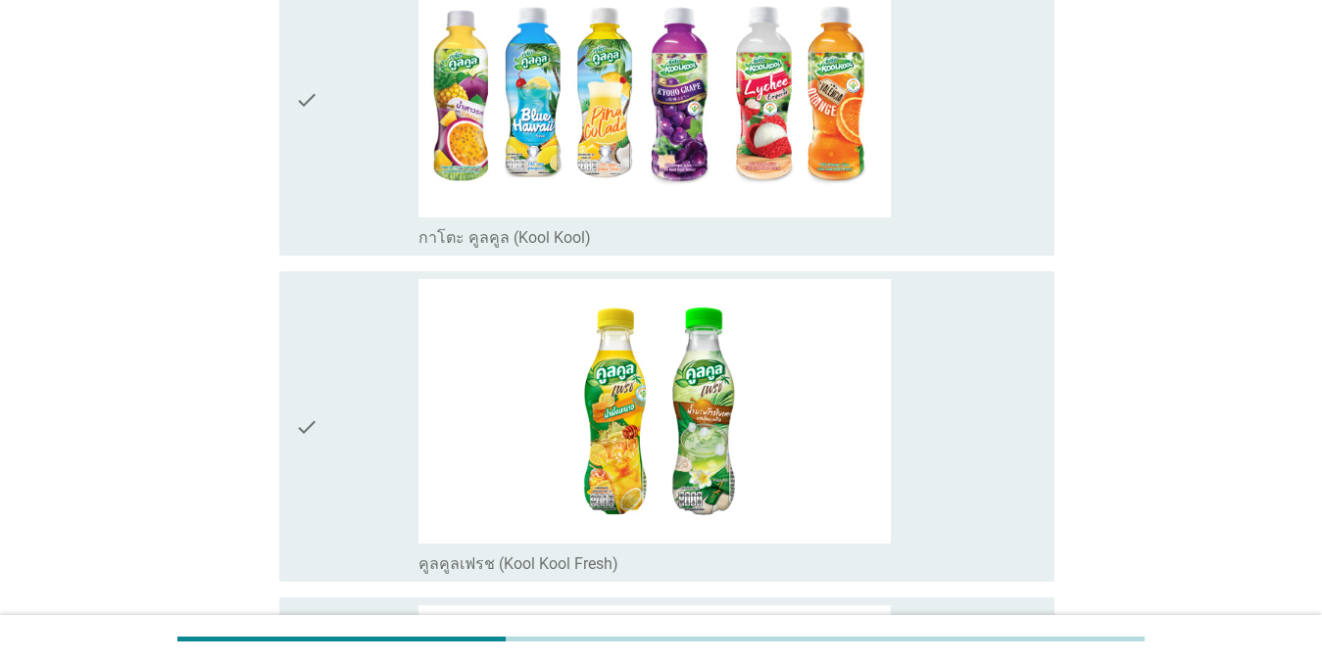
scroll to position [1763, 0]
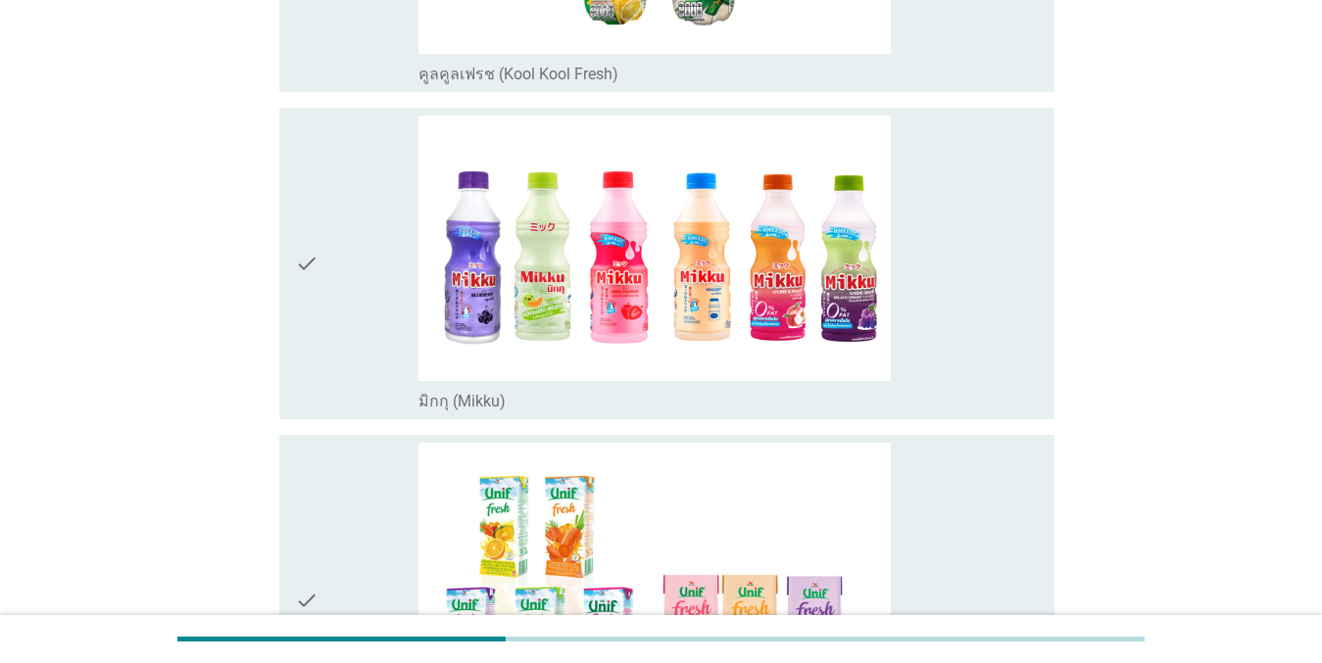
click at [344, 252] on div "check" at bounding box center [357, 264] width 124 height 296
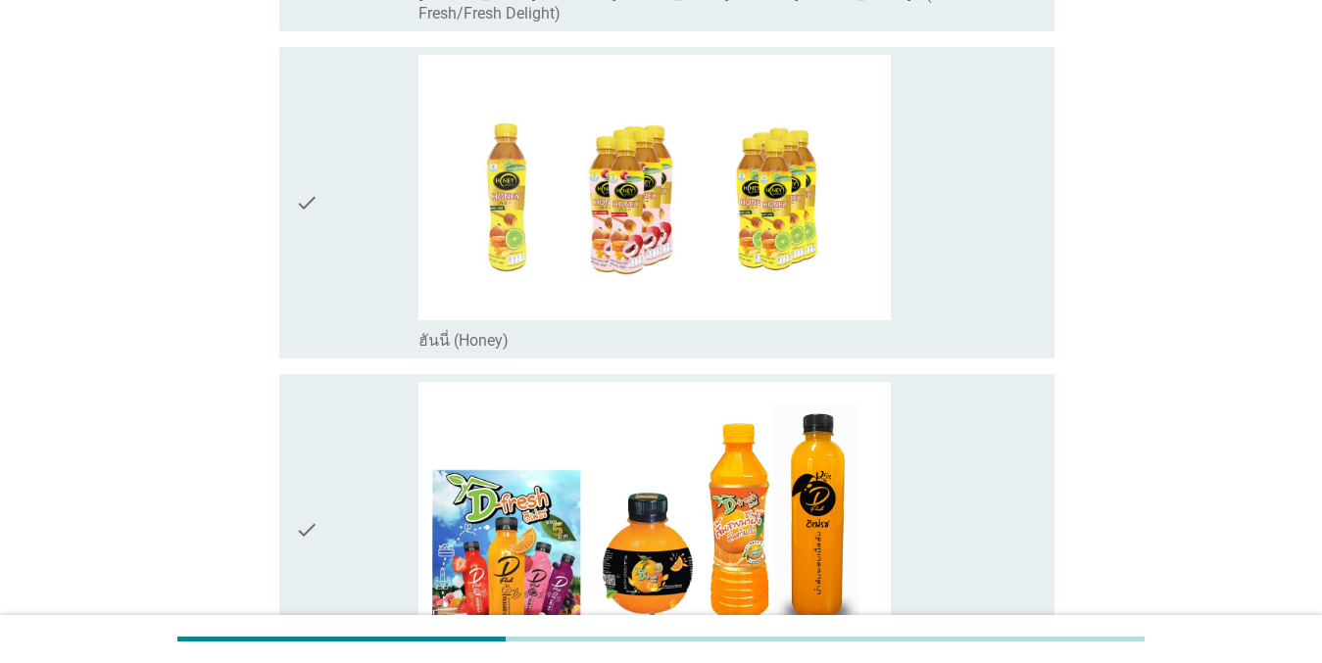
scroll to position [2547, 0]
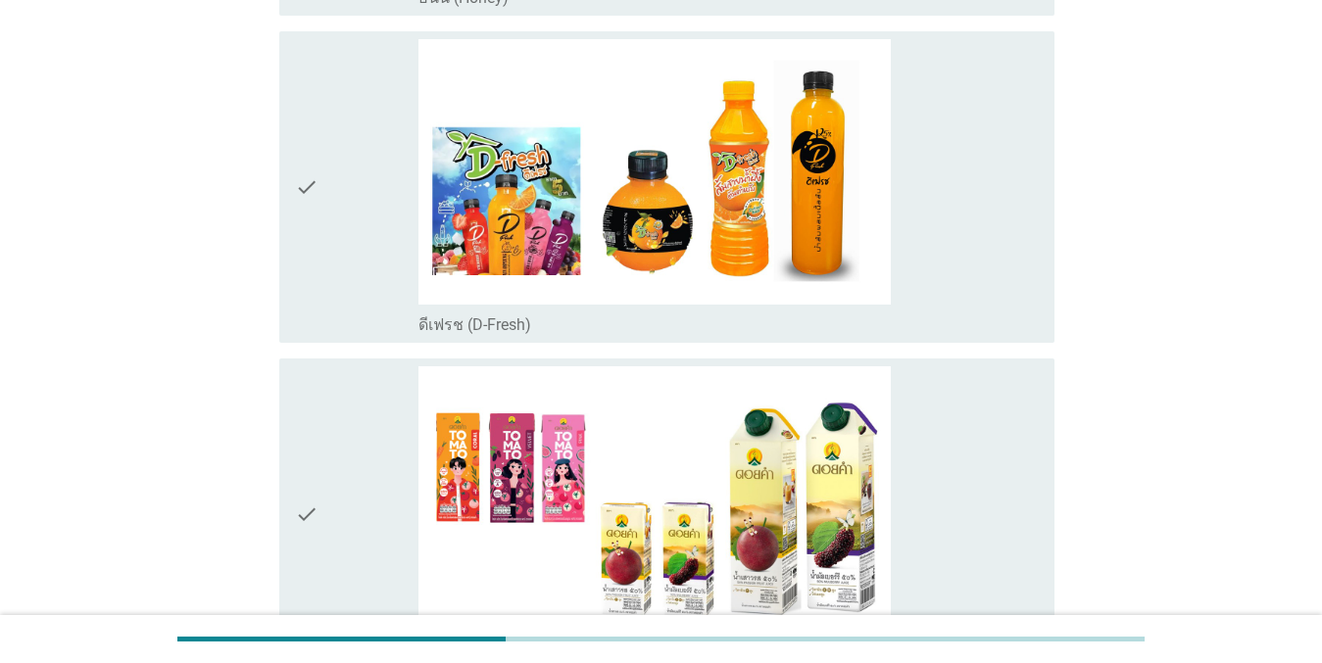
click at [333, 185] on div "check" at bounding box center [357, 187] width 124 height 296
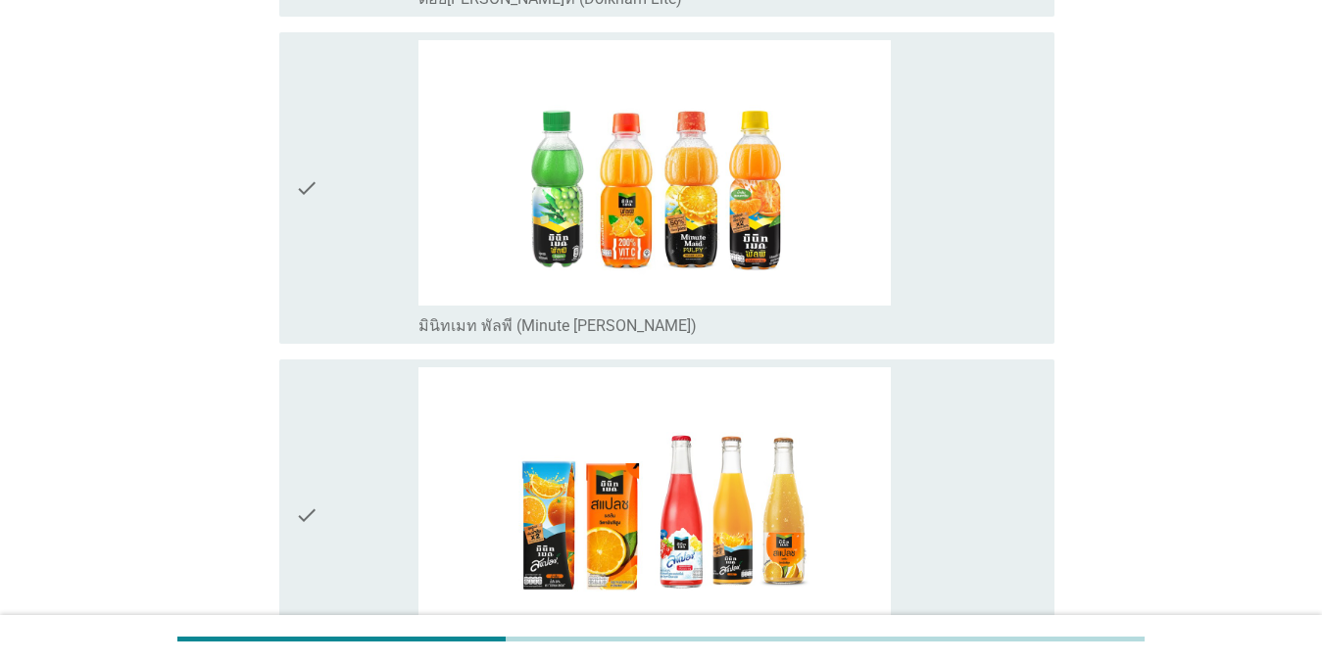
click at [333, 184] on div "check" at bounding box center [357, 188] width 124 height 296
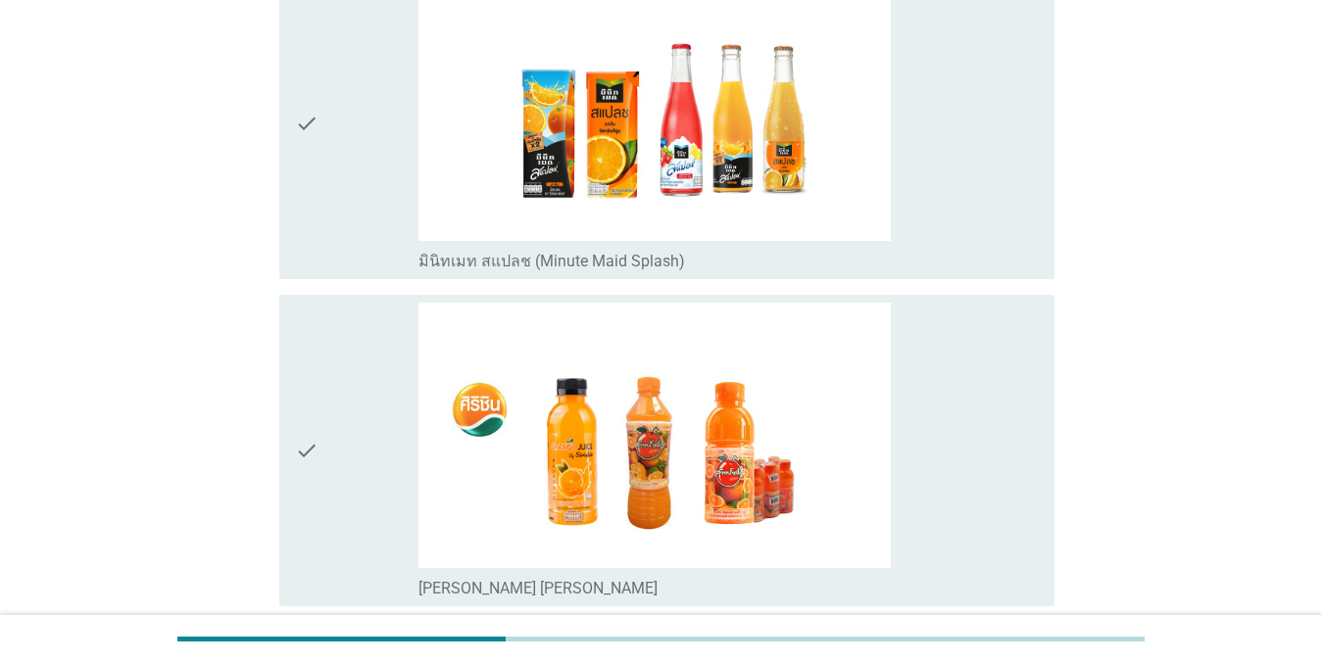
click at [319, 167] on div "check" at bounding box center [357, 124] width 124 height 296
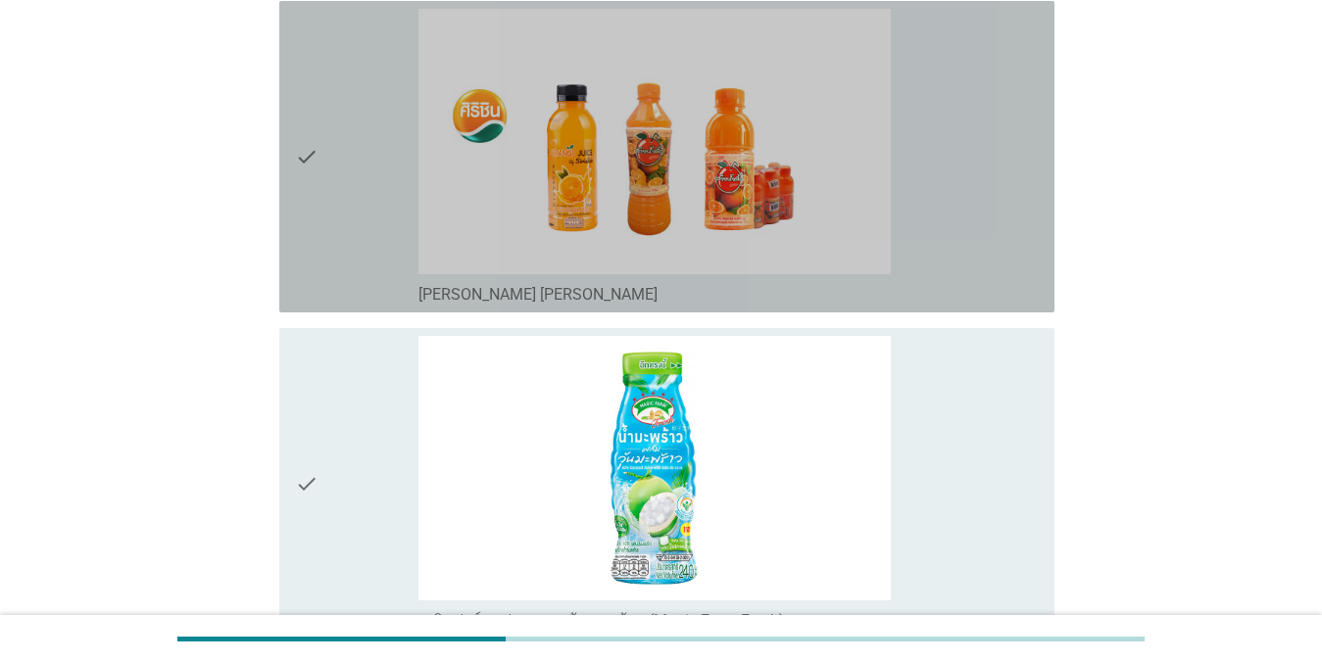
click at [316, 214] on icon "check" at bounding box center [307, 157] width 24 height 296
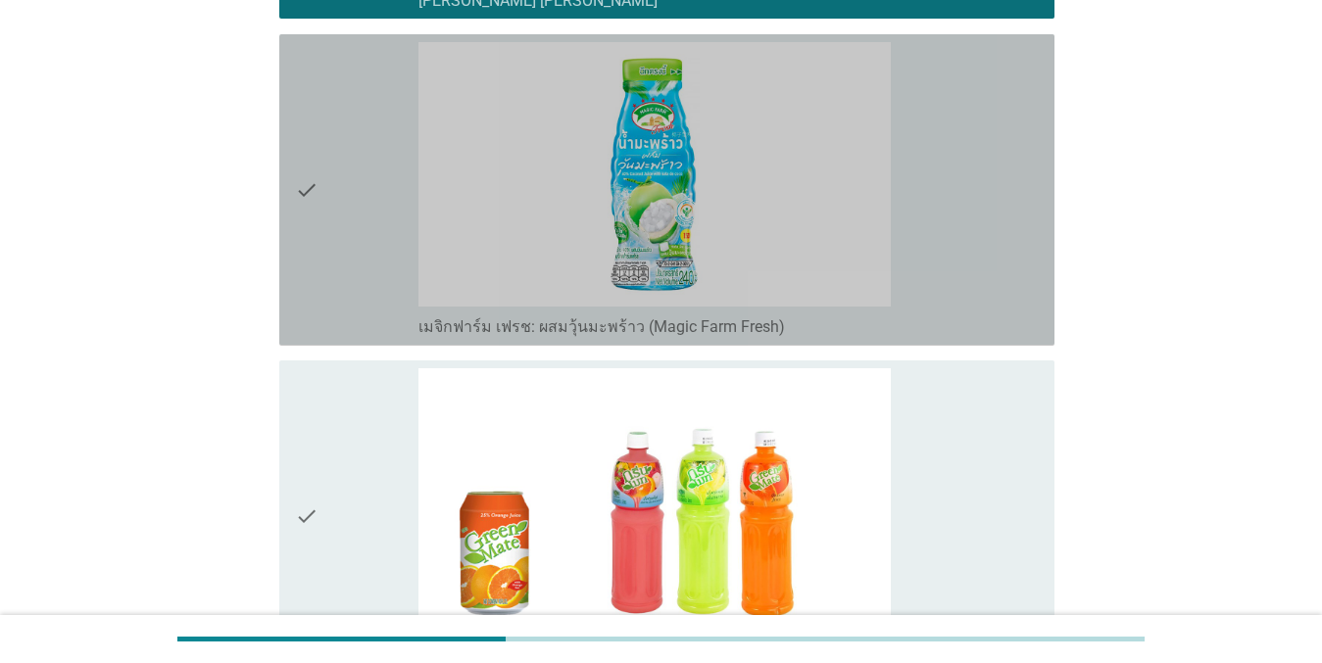
click at [333, 217] on div "check" at bounding box center [357, 190] width 124 height 296
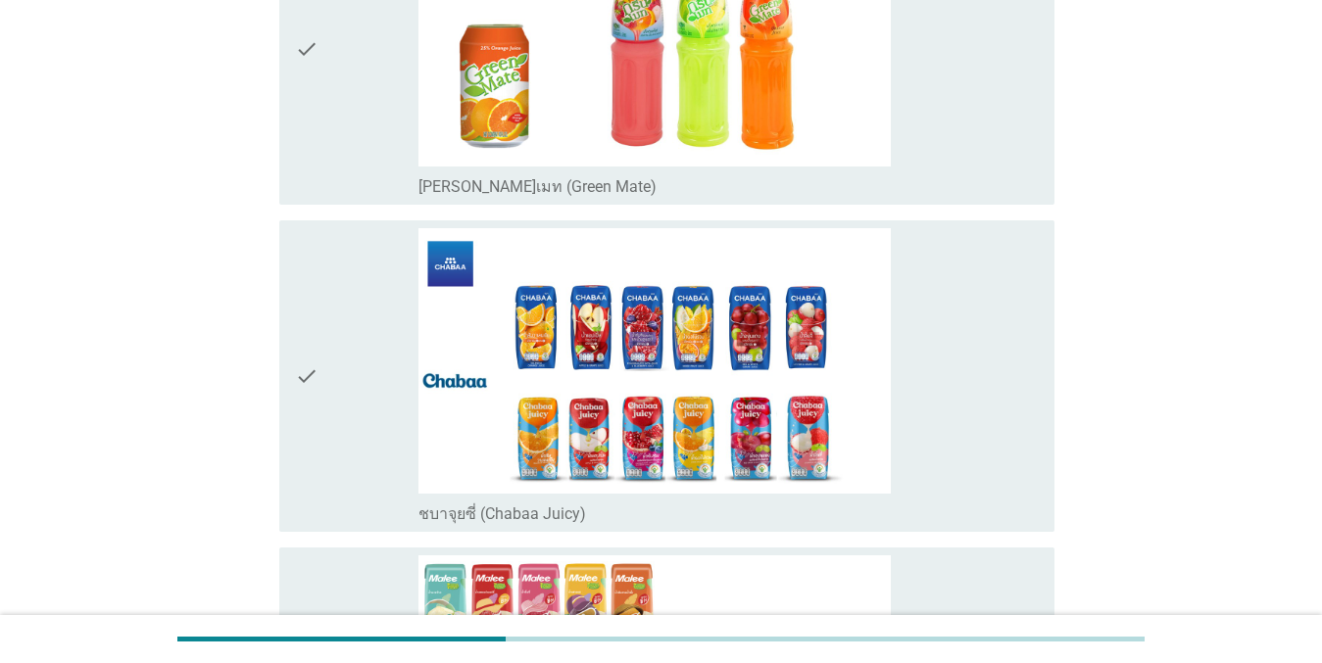
scroll to position [5290, 0]
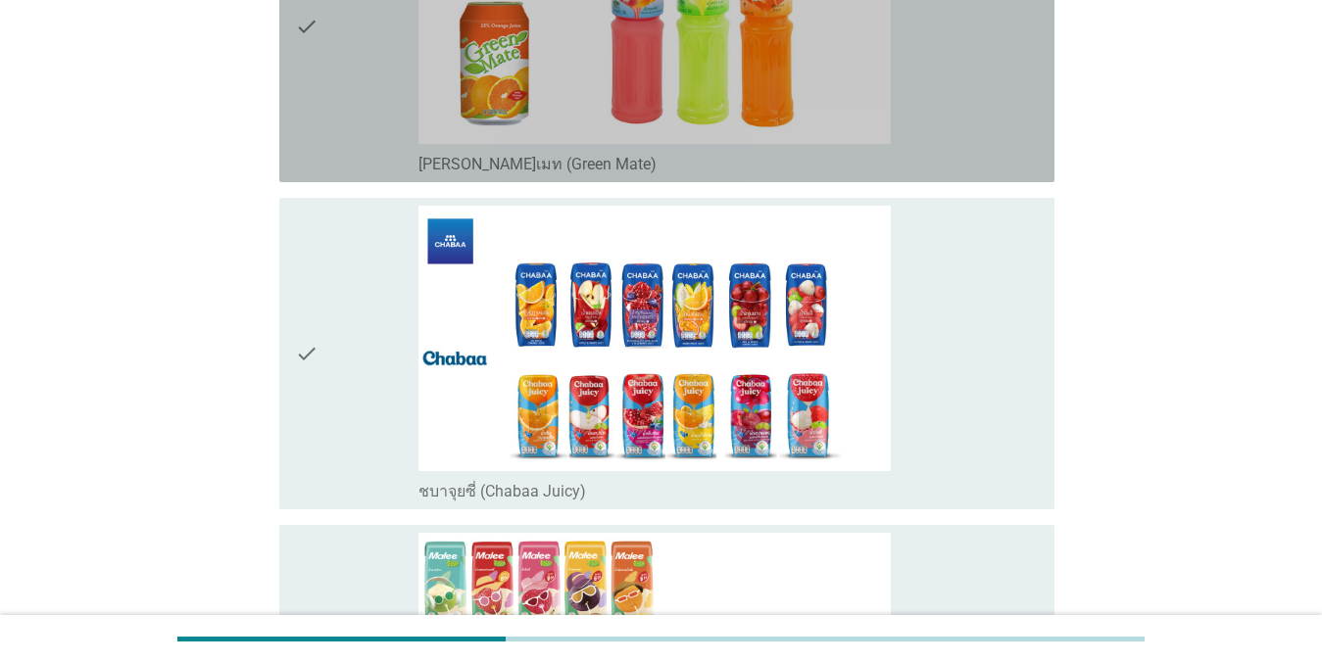
click at [338, 159] on div "check check_box_outline_blank [PERSON_NAME]เมท (Green Mate)" at bounding box center [666, 27] width 775 height 312
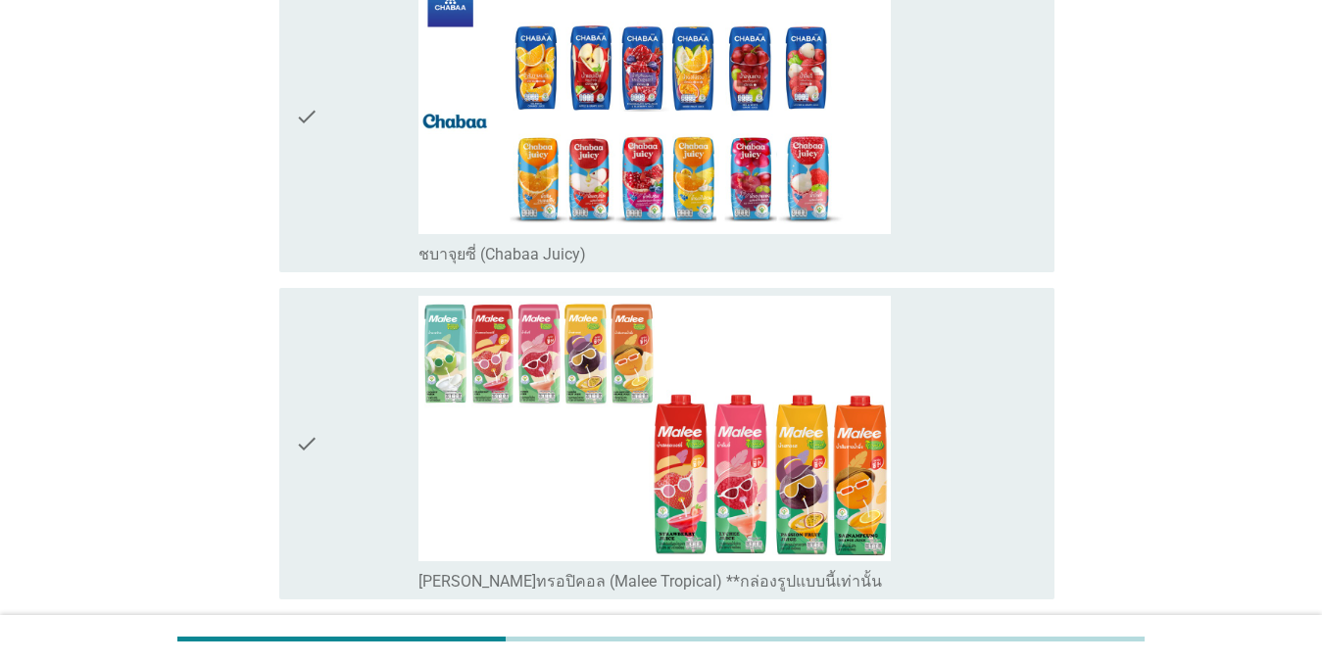
scroll to position [5682, 0]
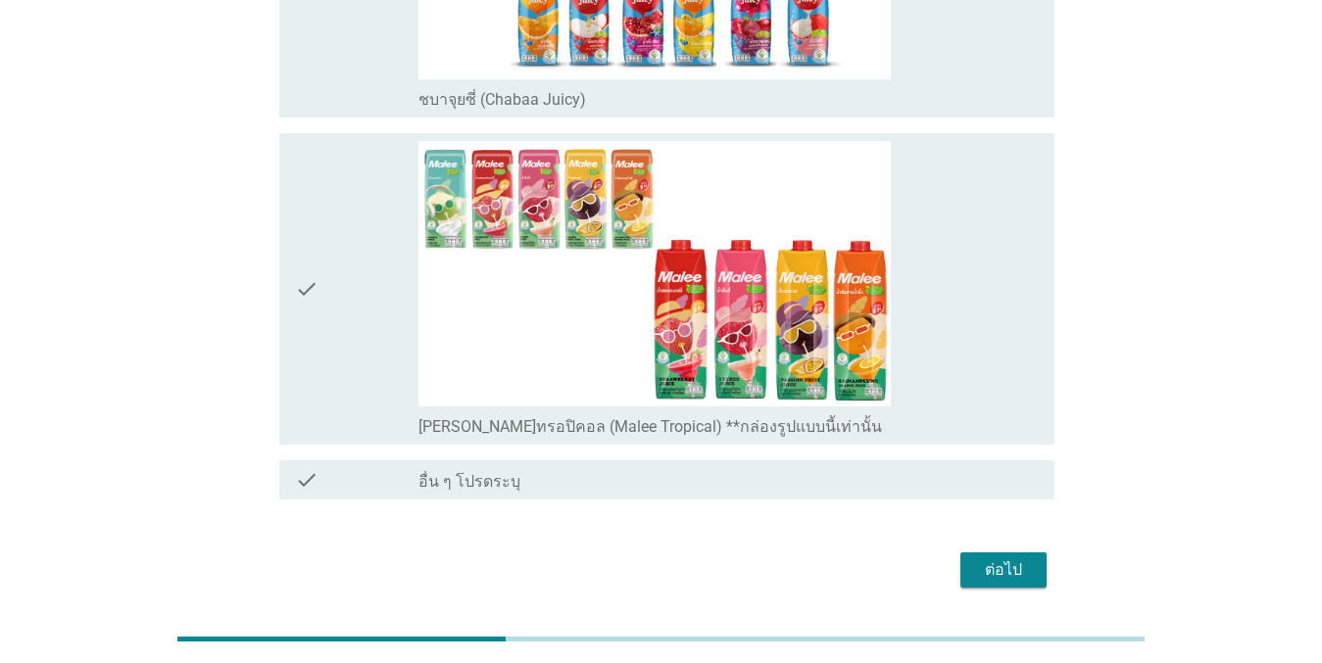
click at [1008, 558] on div "ต่อไป" at bounding box center [1003, 570] width 55 height 24
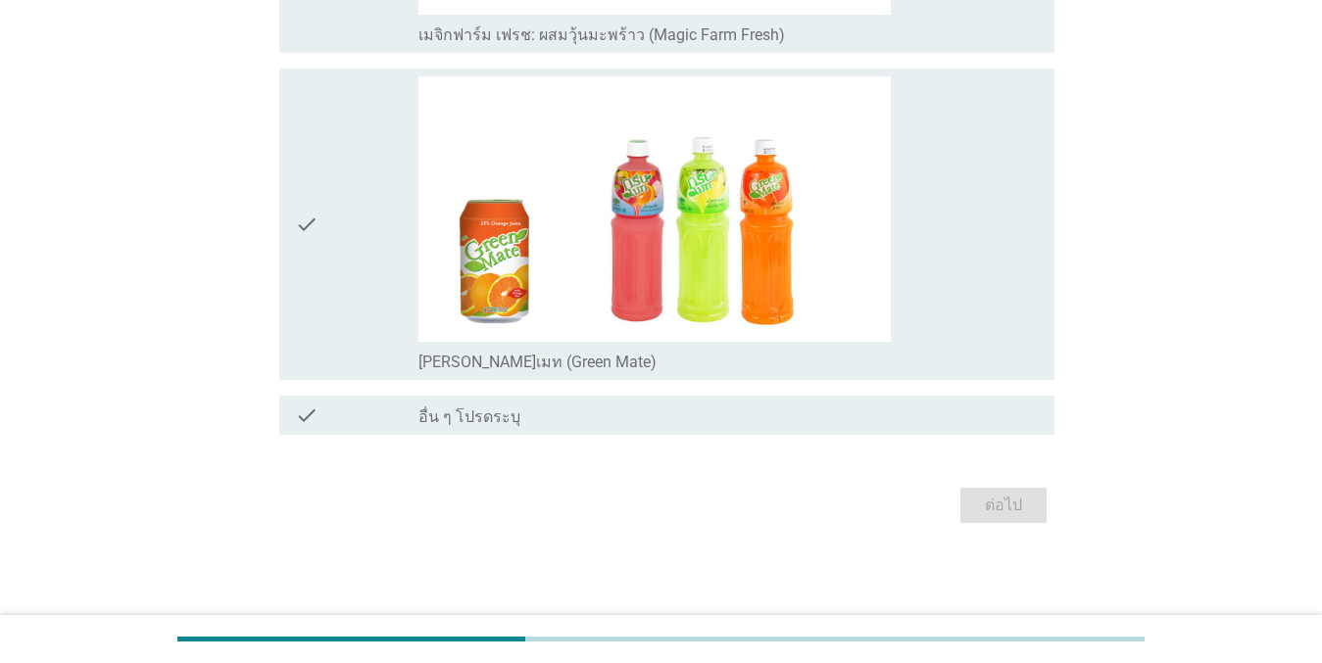
scroll to position [0, 0]
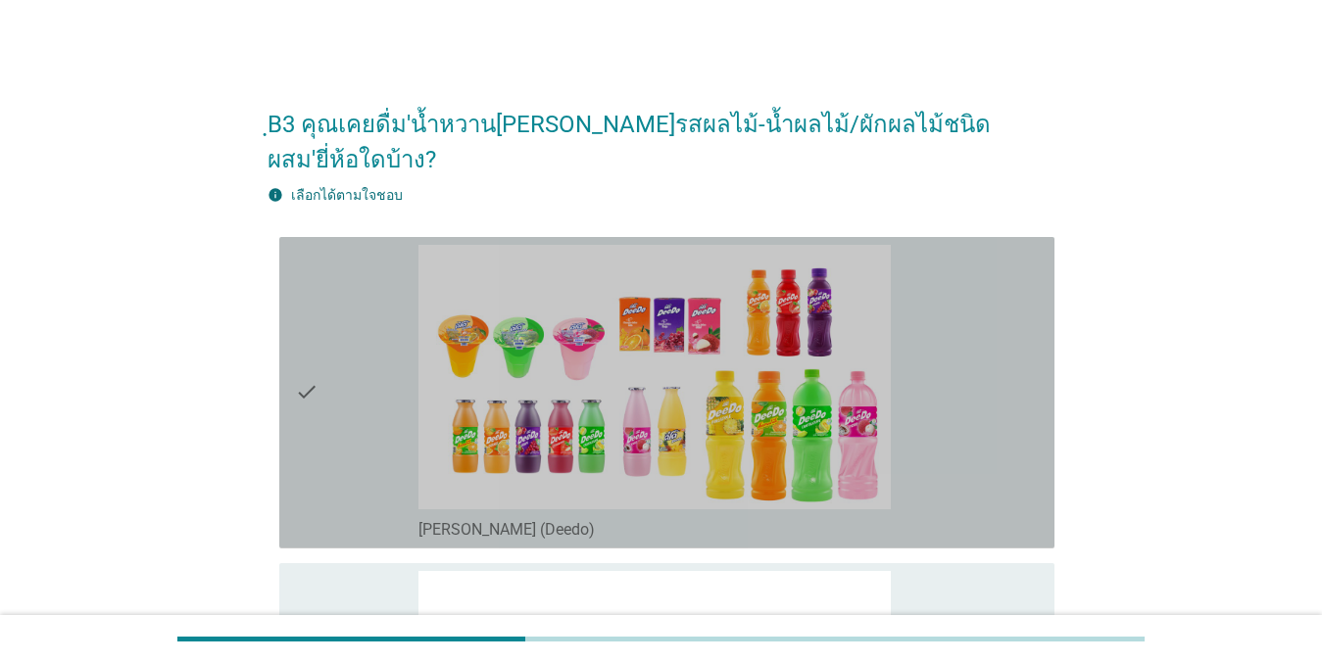
click at [397, 305] on div "check" at bounding box center [357, 393] width 124 height 296
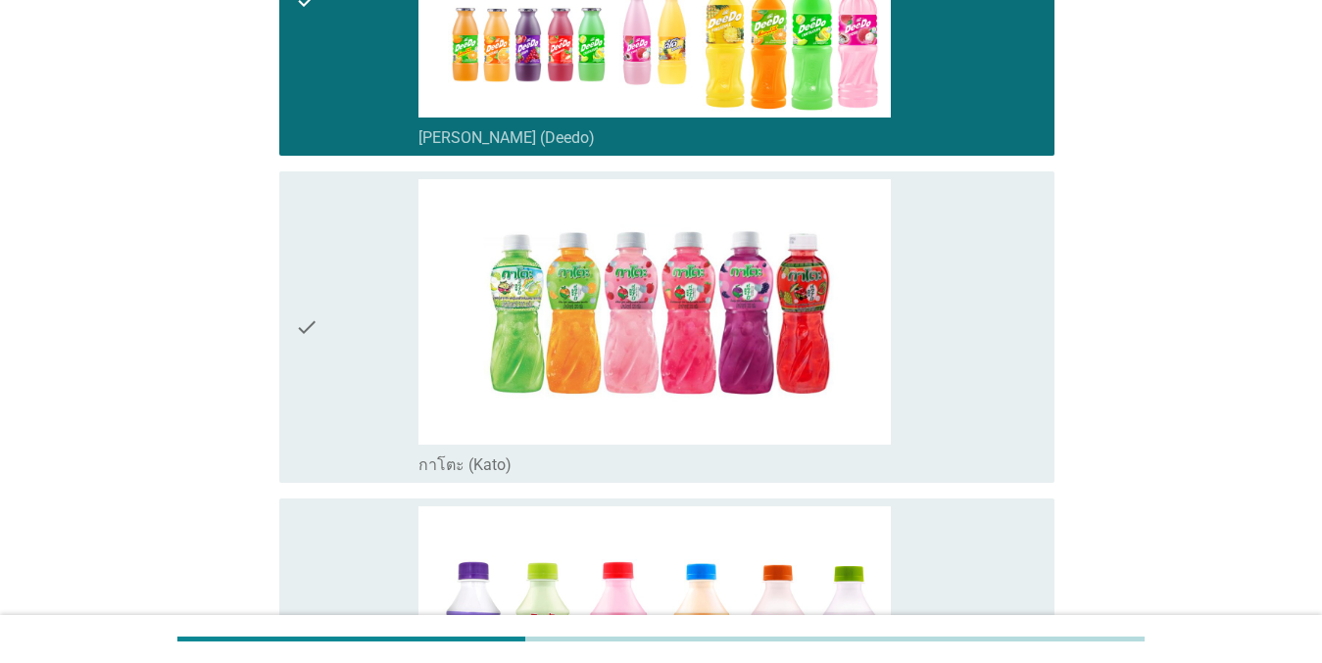
click at [364, 223] on div "check" at bounding box center [357, 327] width 124 height 296
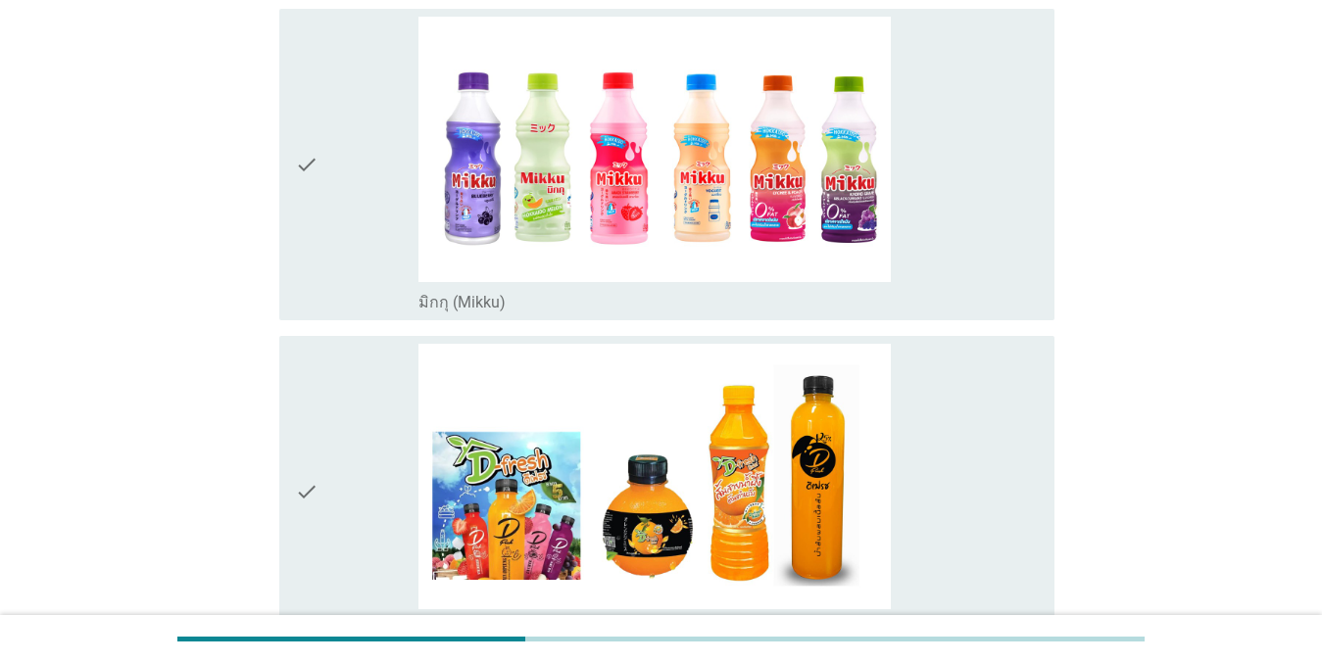
click at [390, 233] on div "check" at bounding box center [357, 165] width 124 height 296
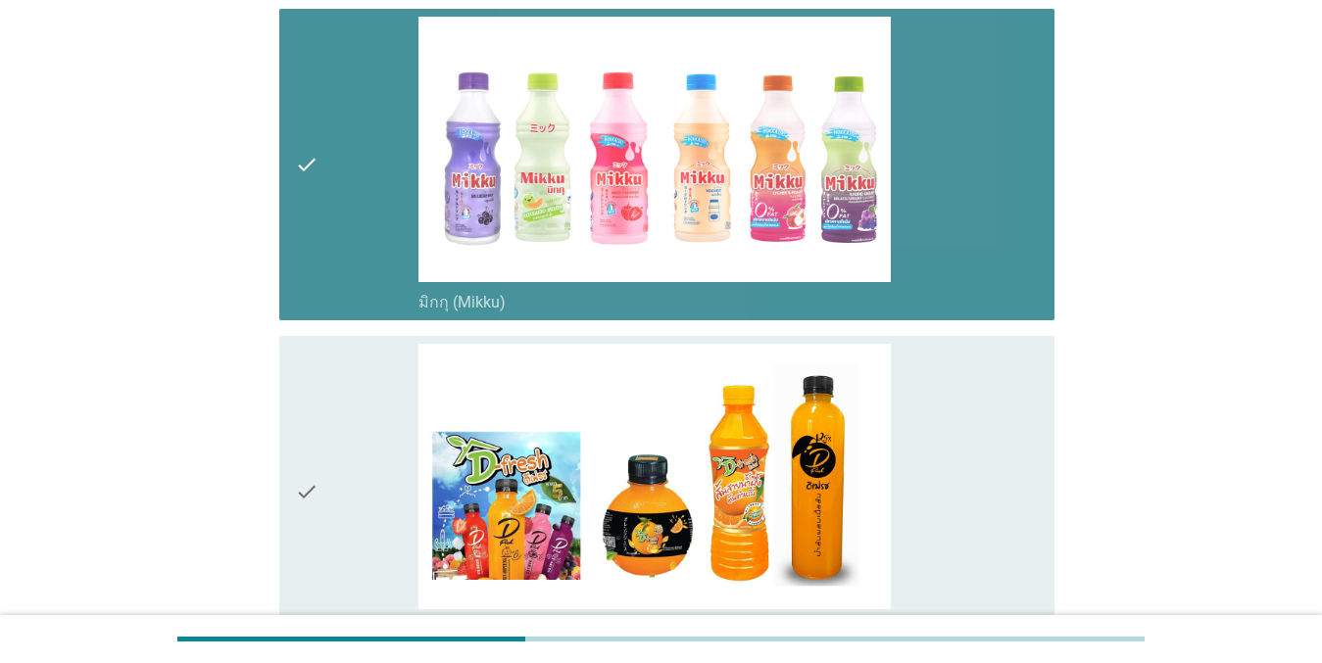
click at [339, 441] on div "check" at bounding box center [357, 492] width 124 height 296
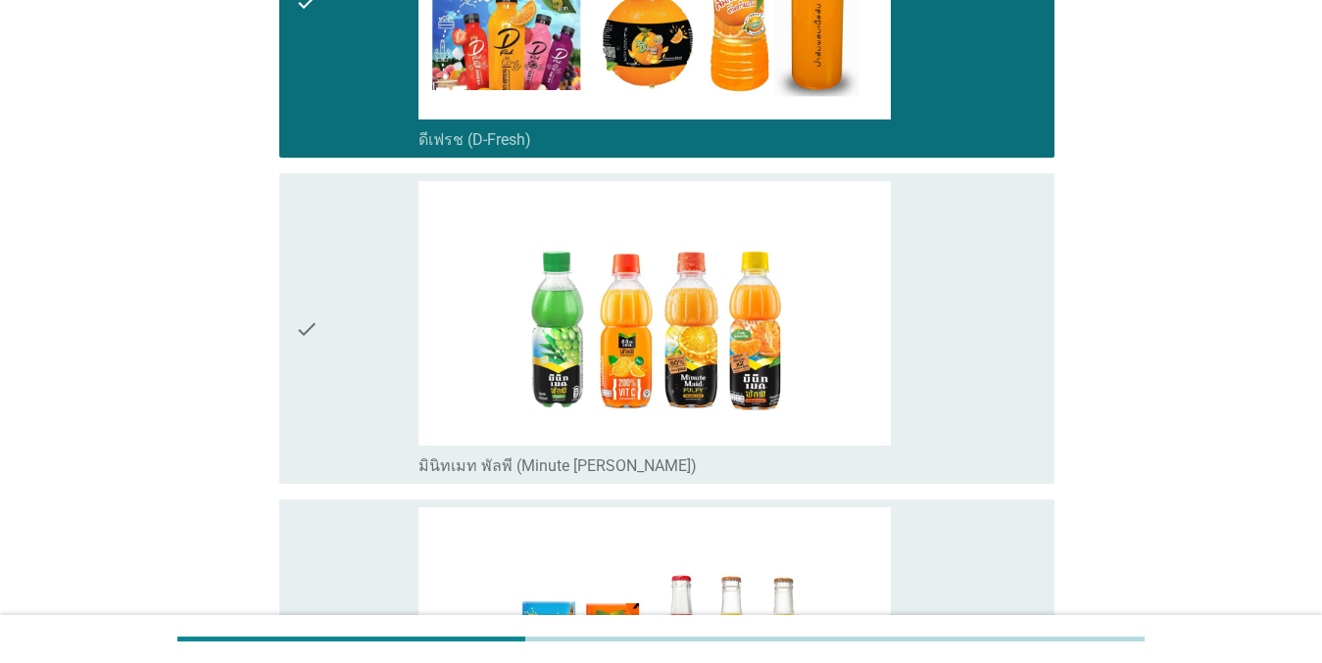
click at [321, 246] on div "check" at bounding box center [357, 329] width 124 height 296
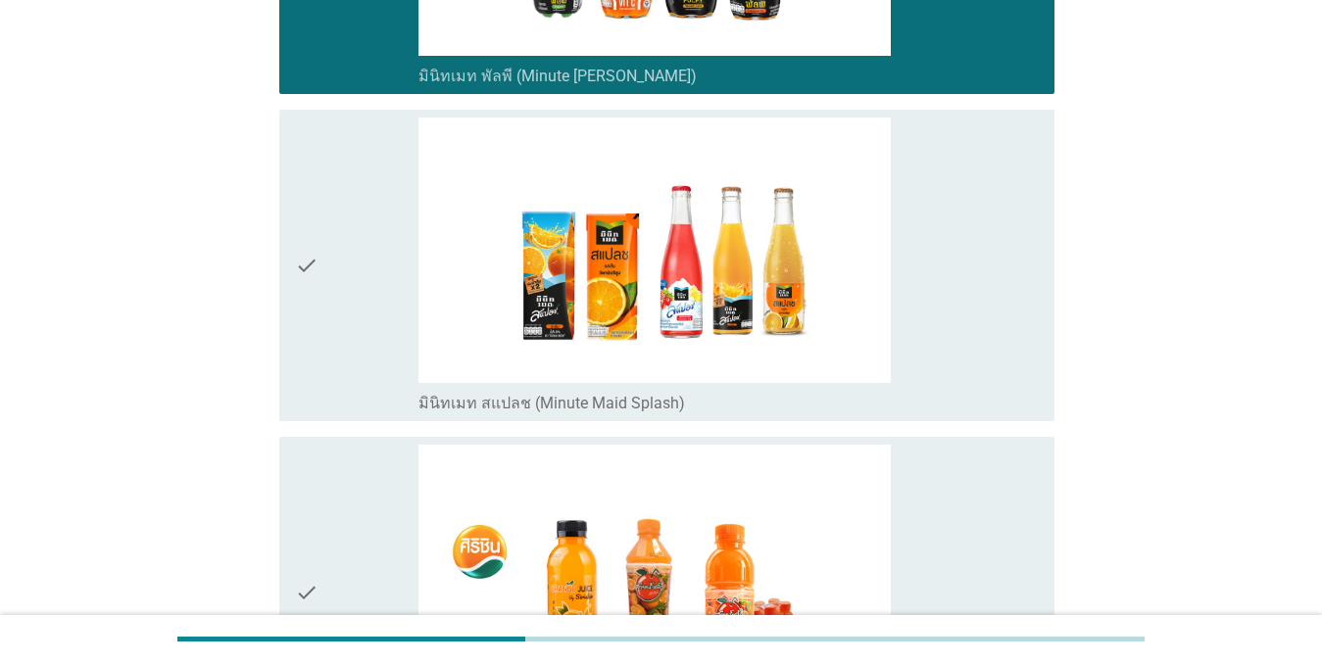
scroll to position [1763, 0]
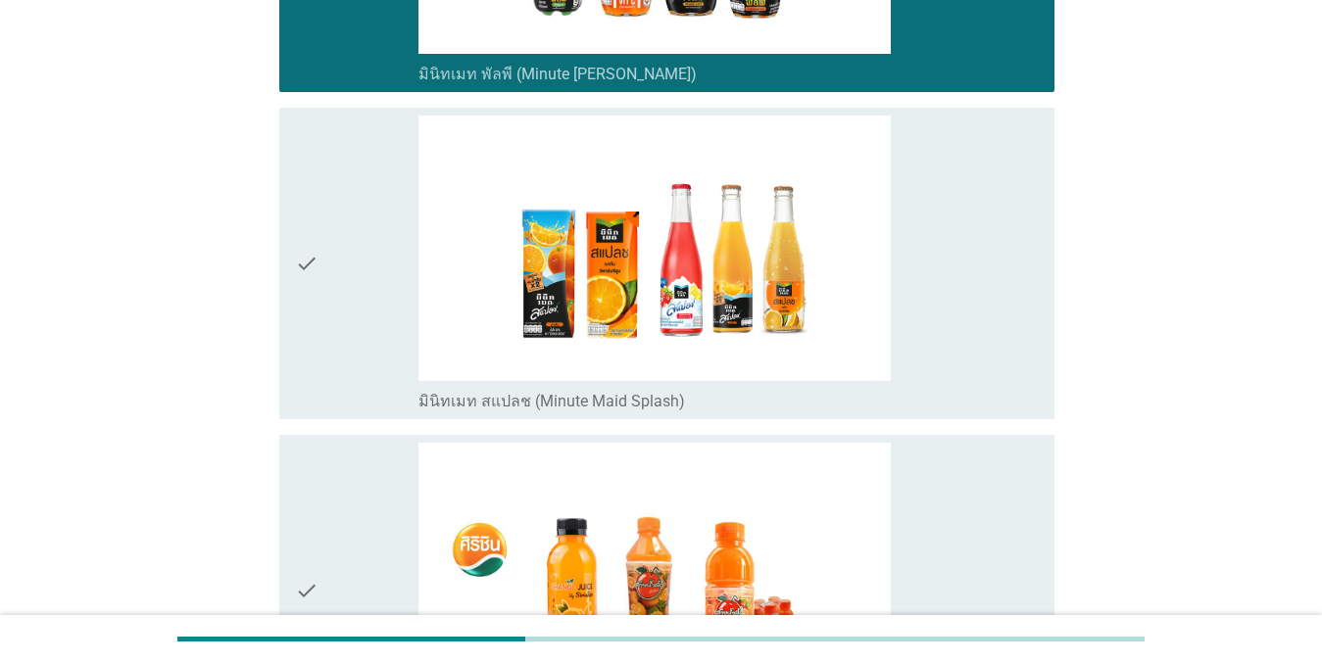
click at [332, 231] on div "check" at bounding box center [357, 264] width 124 height 296
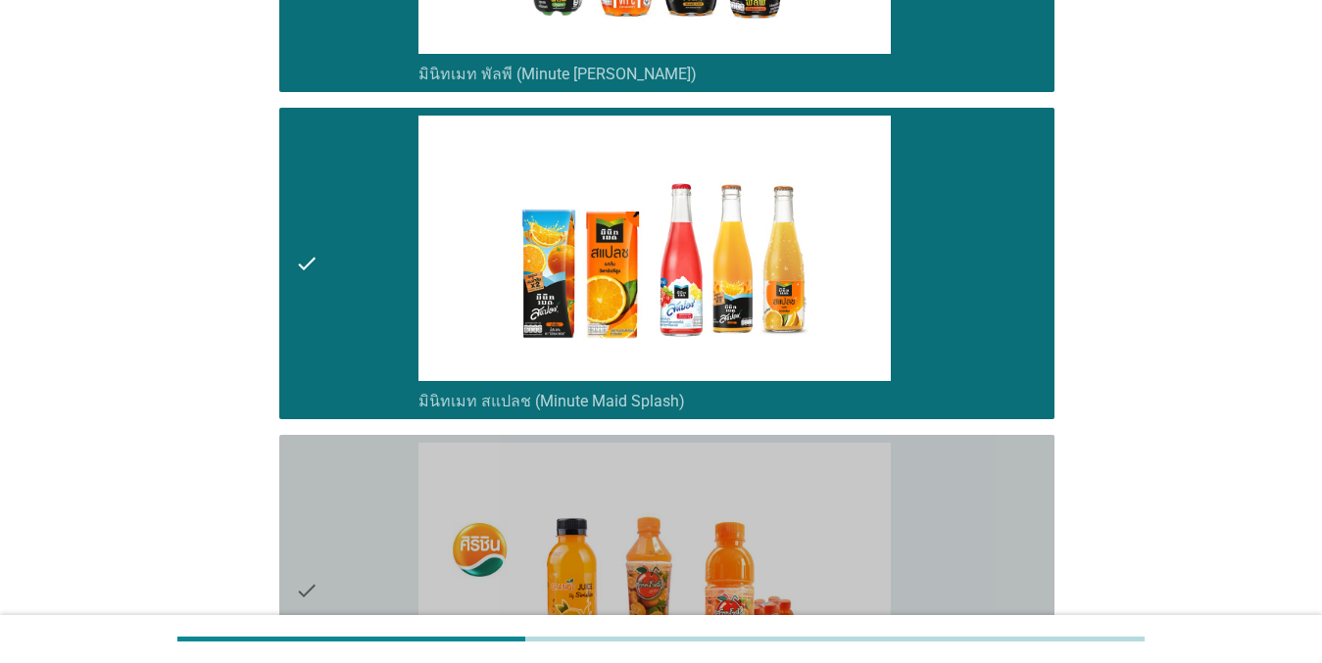
click at [291, 516] on div "check check_box_outline_blank [PERSON_NAME] [PERSON_NAME]" at bounding box center [666, 591] width 775 height 312
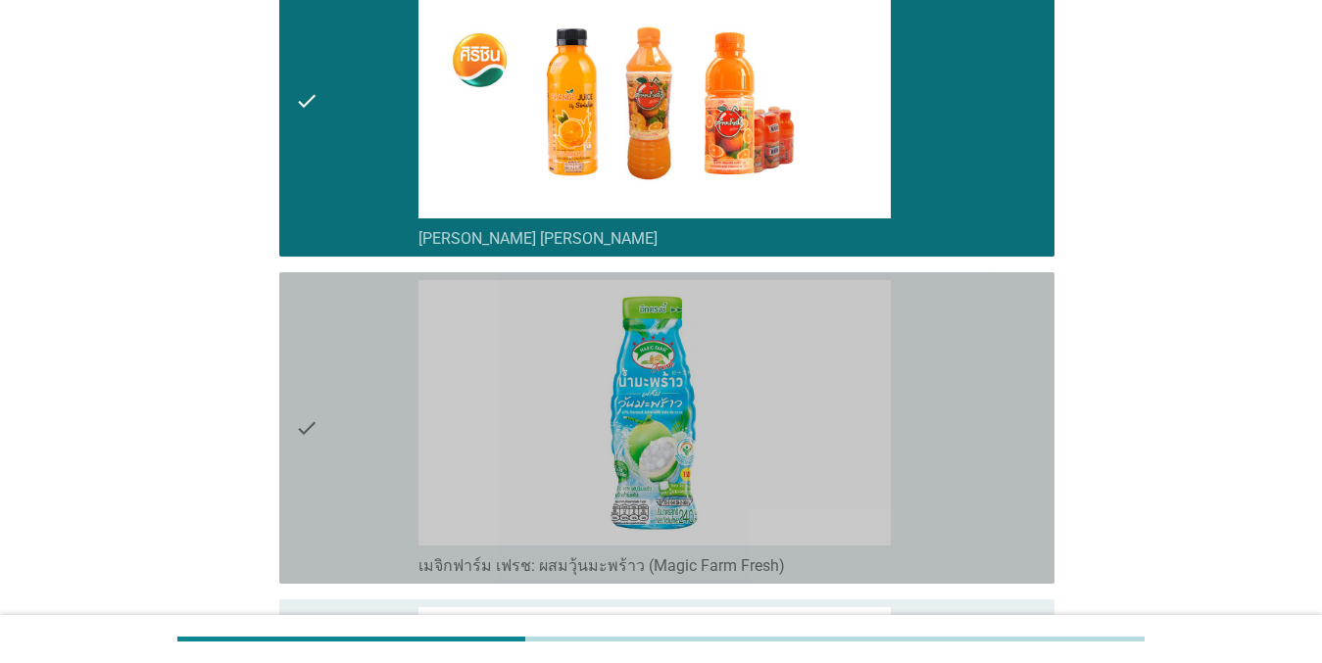
click at [360, 354] on div "check" at bounding box center [357, 428] width 124 height 296
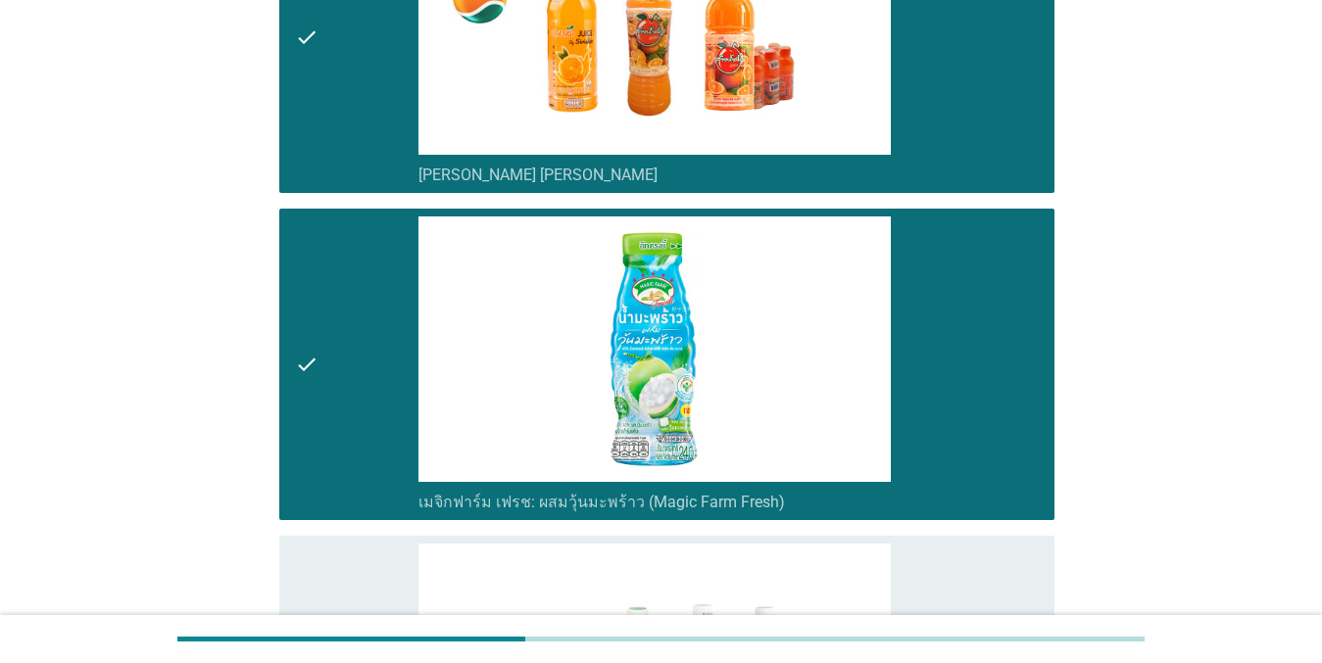
scroll to position [2743, 0]
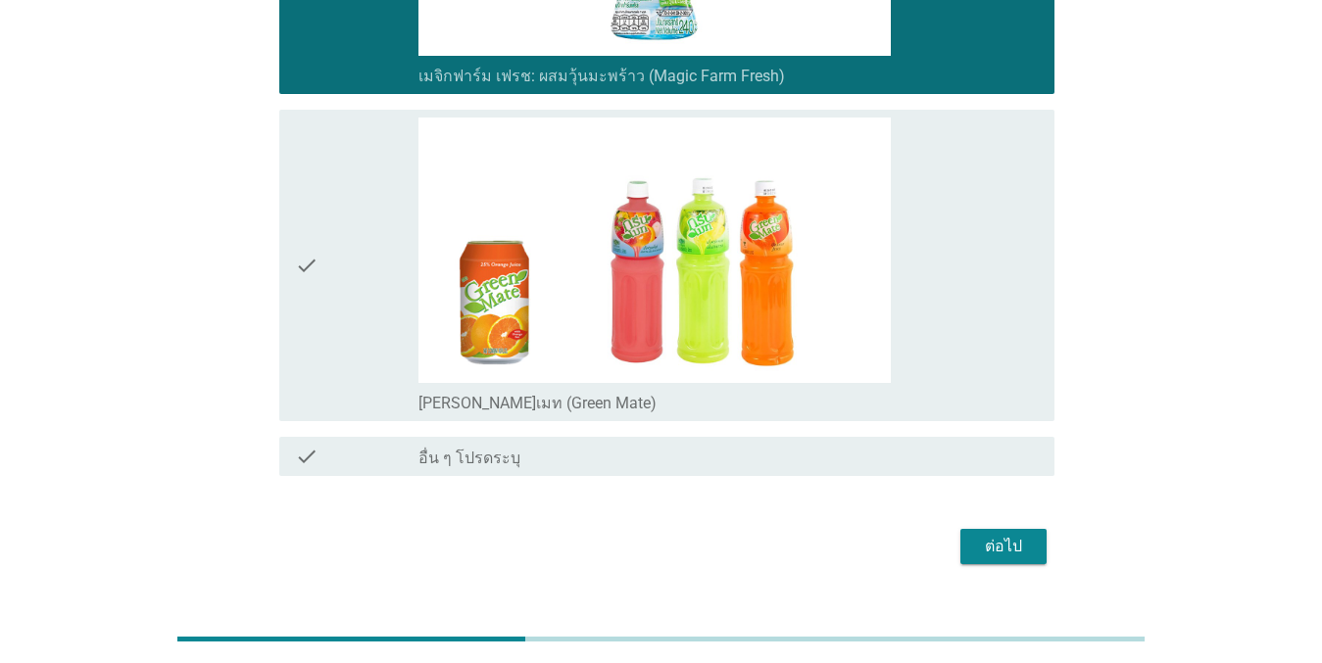
click at [325, 261] on div "check" at bounding box center [357, 266] width 124 height 296
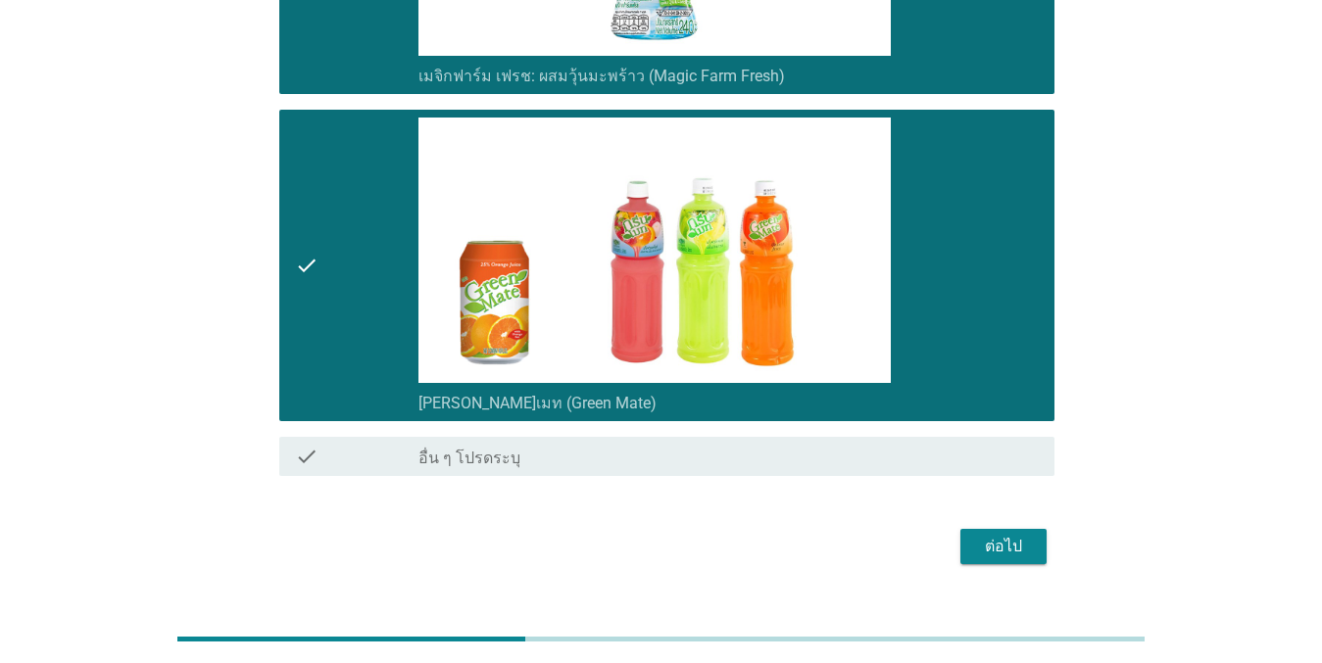
click at [976, 535] on div "ต่อไป" at bounding box center [1003, 547] width 55 height 24
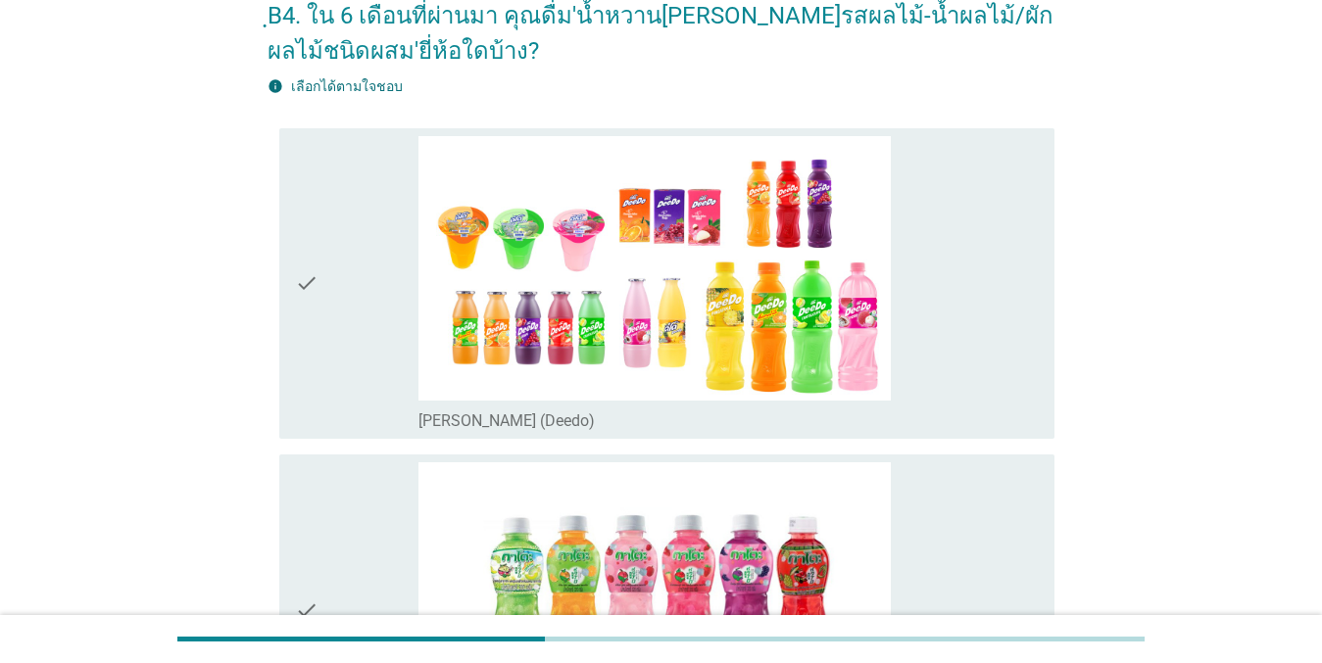
scroll to position [294, 0]
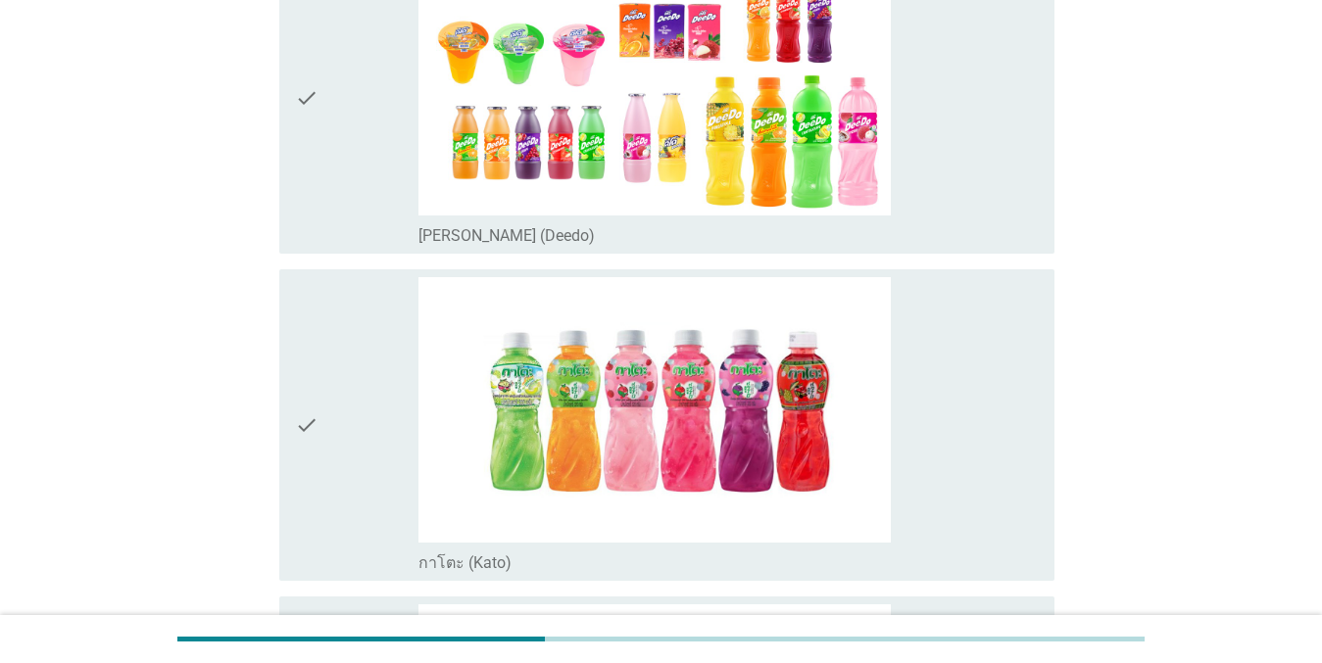
click at [302, 123] on icon "check" at bounding box center [307, 99] width 24 height 296
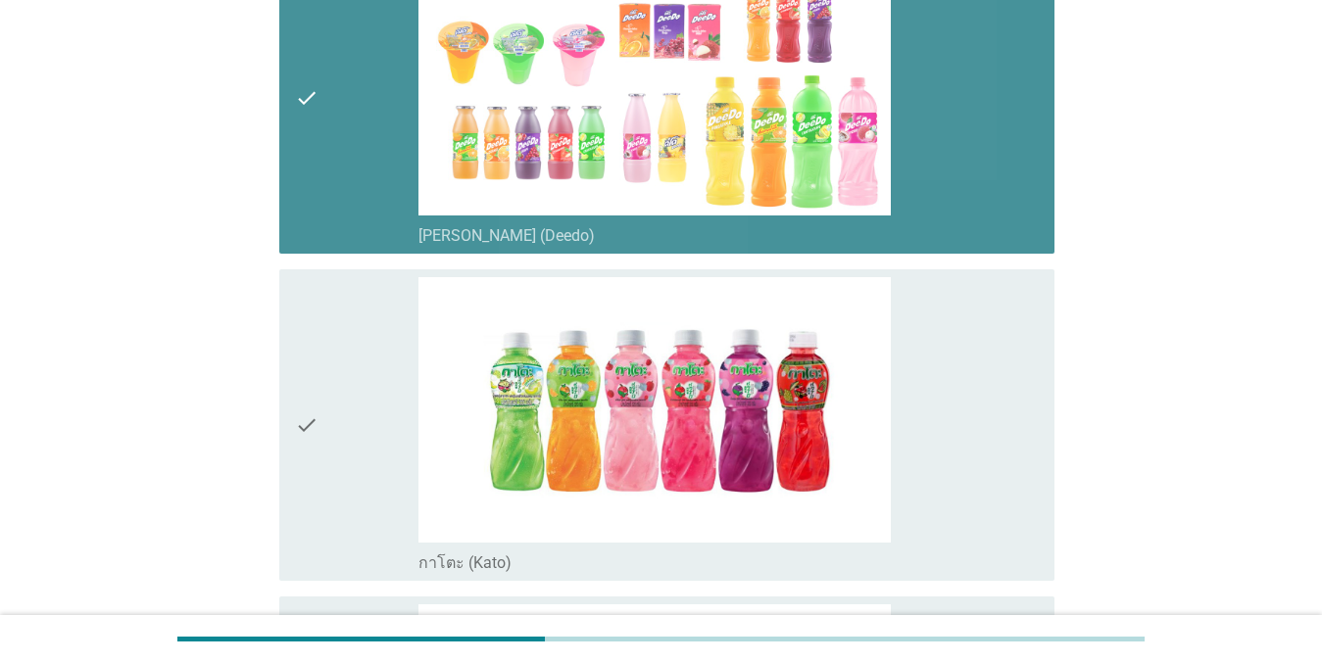
click at [301, 284] on icon "check" at bounding box center [307, 425] width 24 height 296
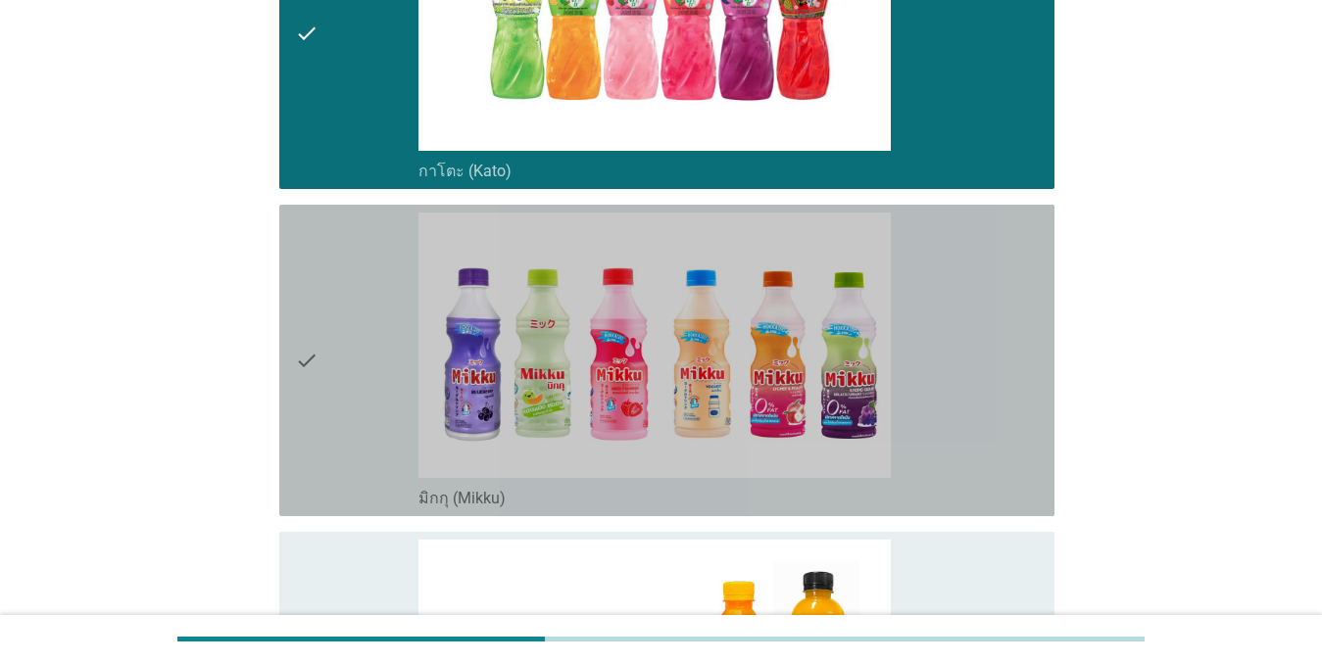
click at [309, 221] on icon "check" at bounding box center [307, 361] width 24 height 296
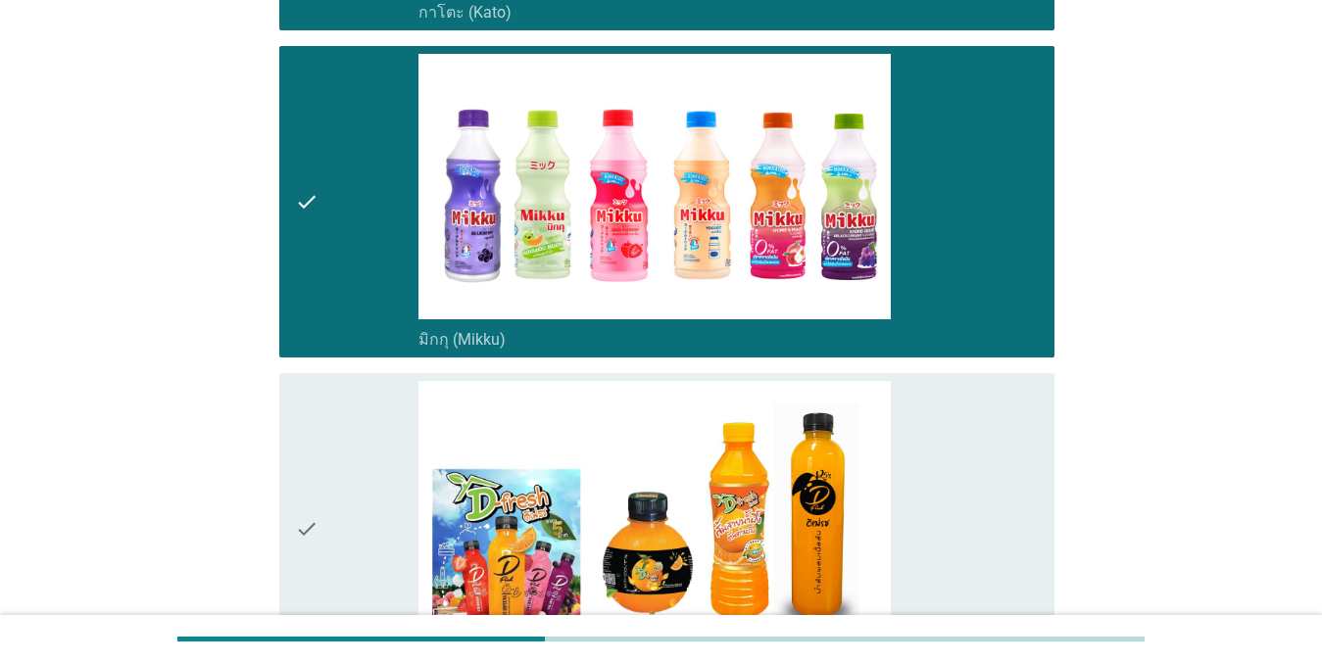
scroll to position [1078, 0]
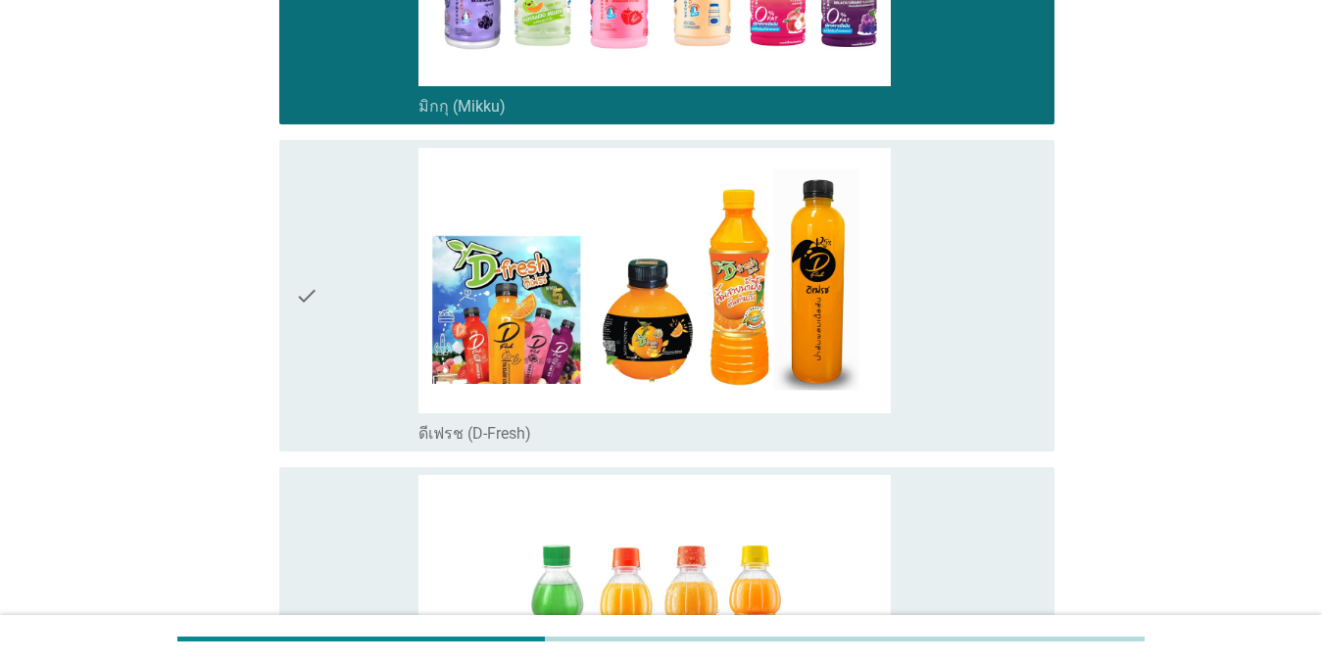
click at [323, 238] on div "check" at bounding box center [357, 296] width 124 height 296
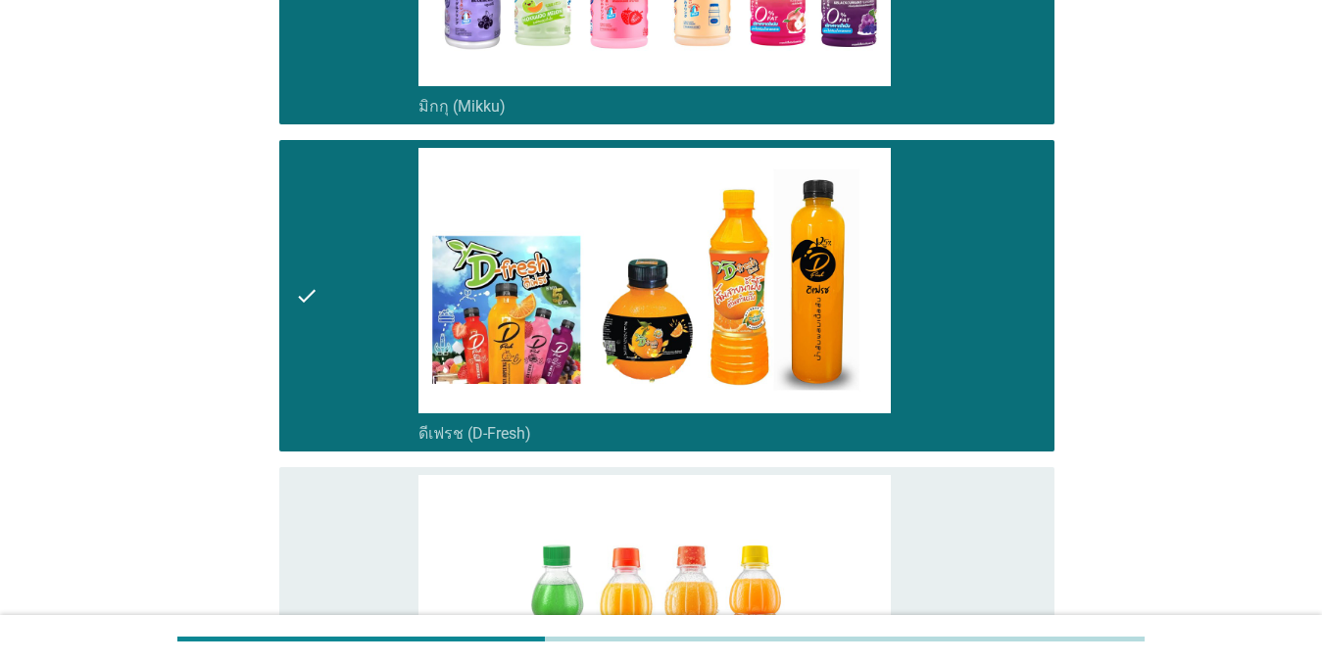
click at [347, 513] on div "check" at bounding box center [357, 623] width 124 height 296
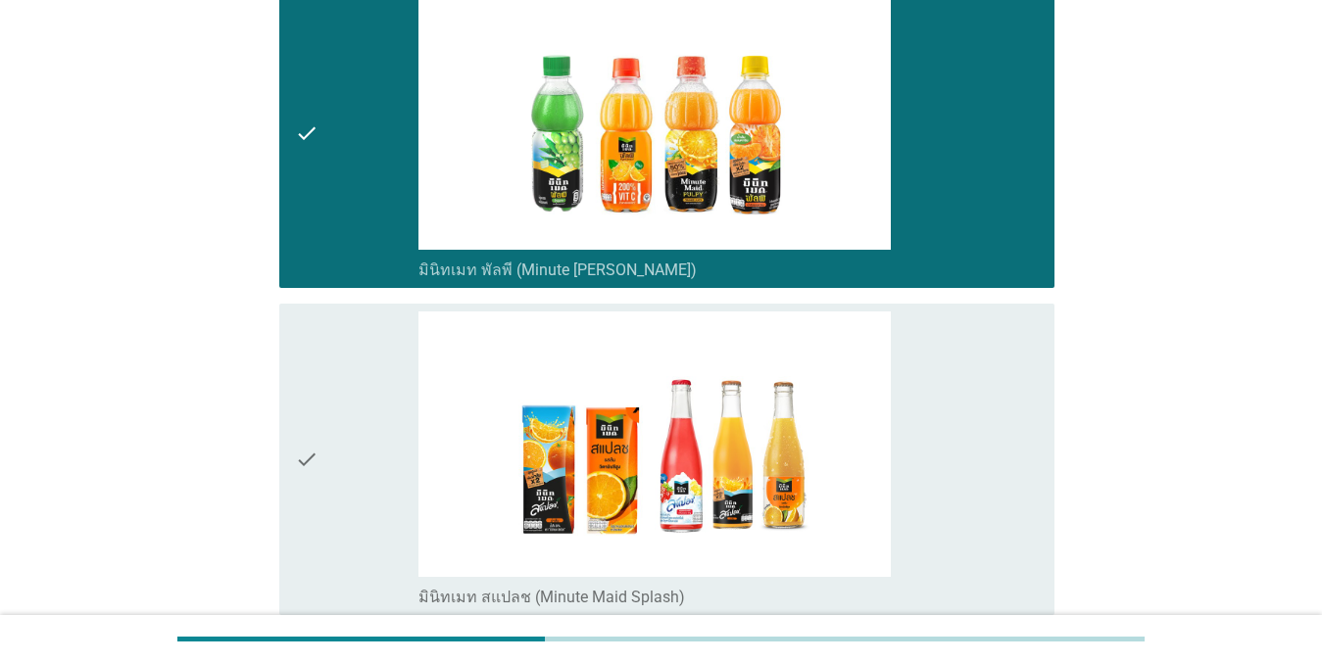
click at [333, 371] on div "check" at bounding box center [357, 460] width 124 height 296
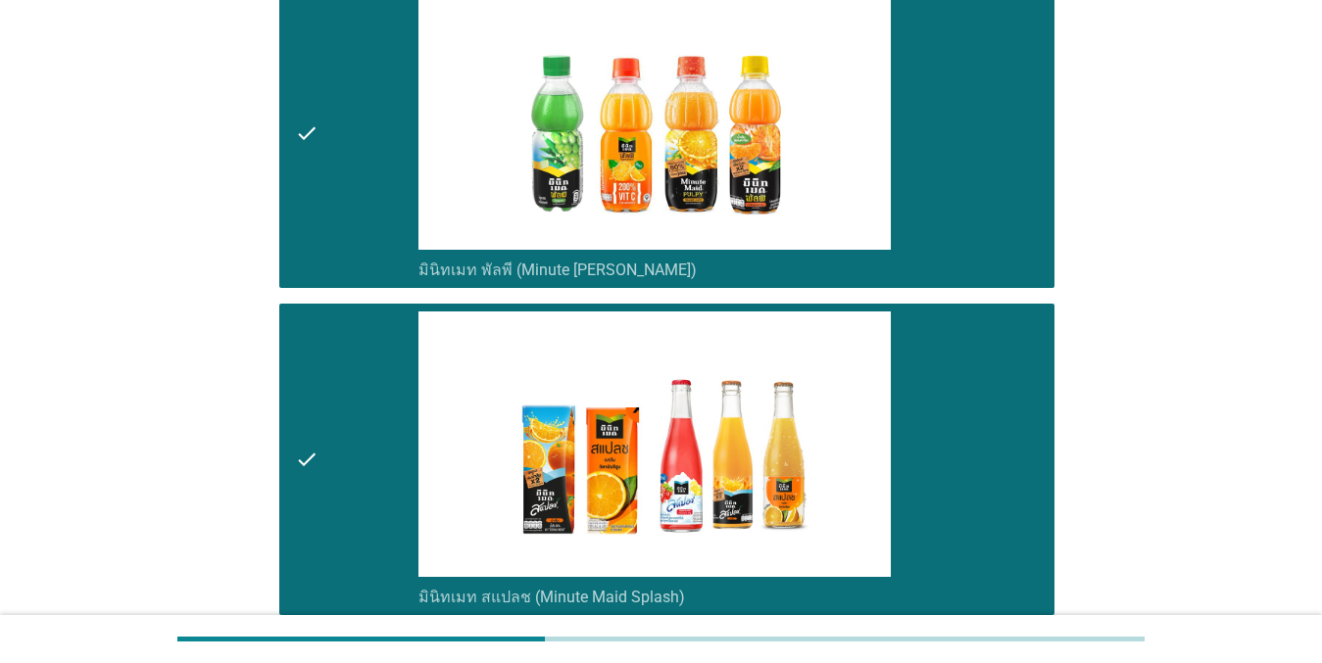
scroll to position [2057, 0]
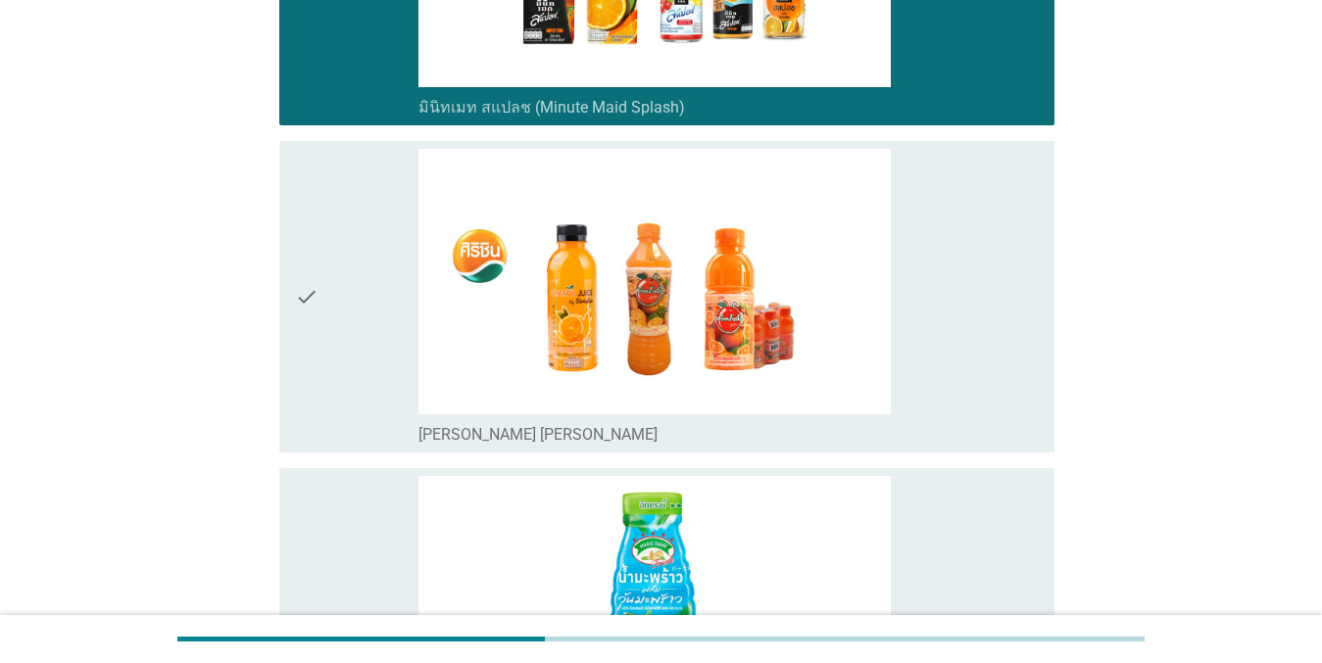
click at [349, 303] on div "check" at bounding box center [357, 297] width 124 height 296
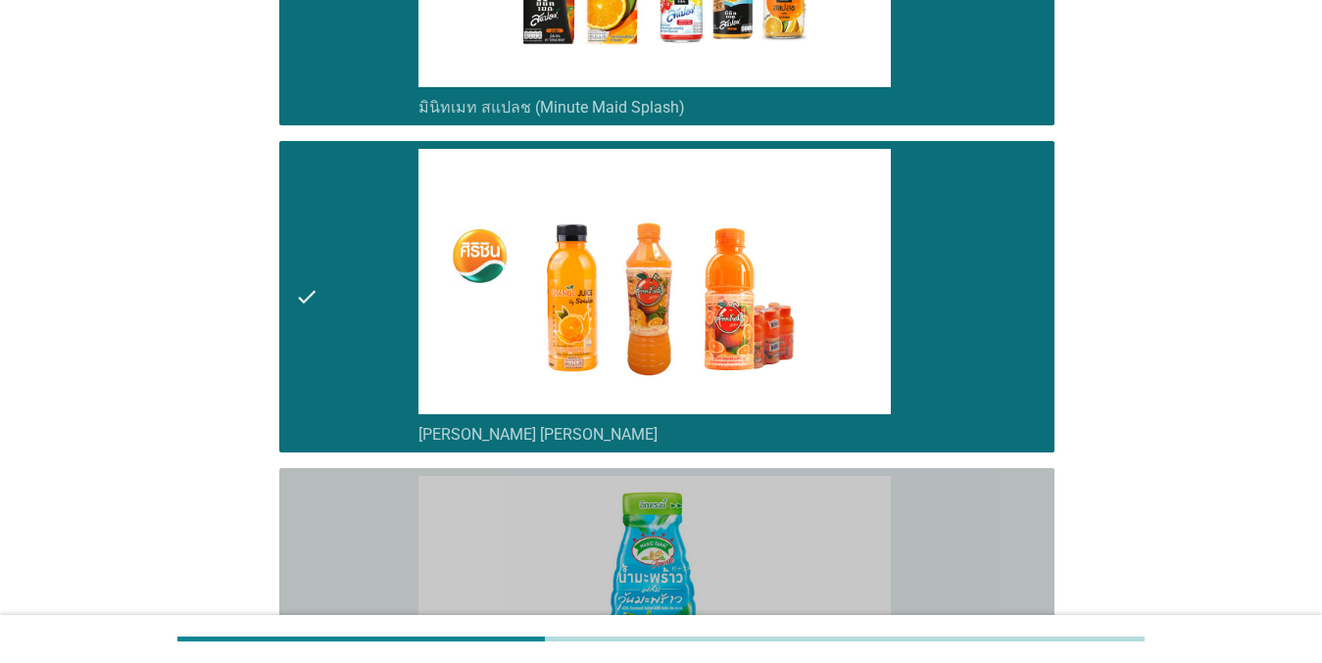
click at [317, 496] on icon "check" at bounding box center [307, 624] width 24 height 296
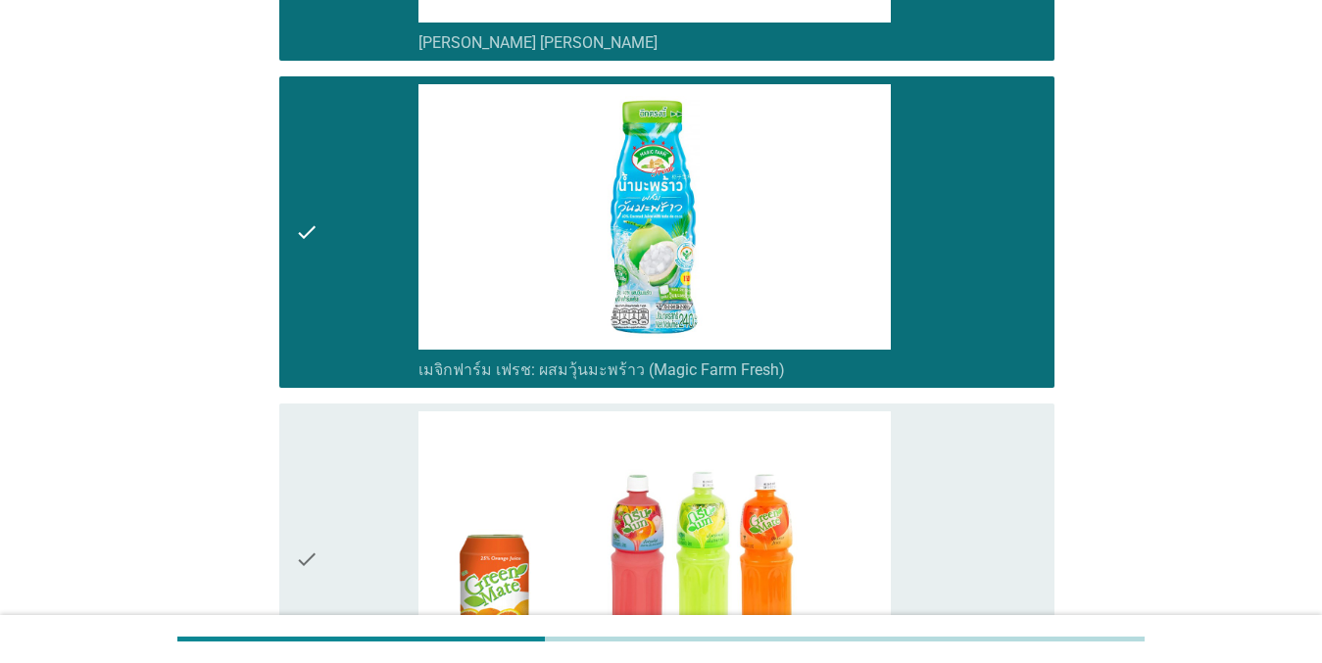
click at [333, 418] on div "check" at bounding box center [357, 559] width 124 height 296
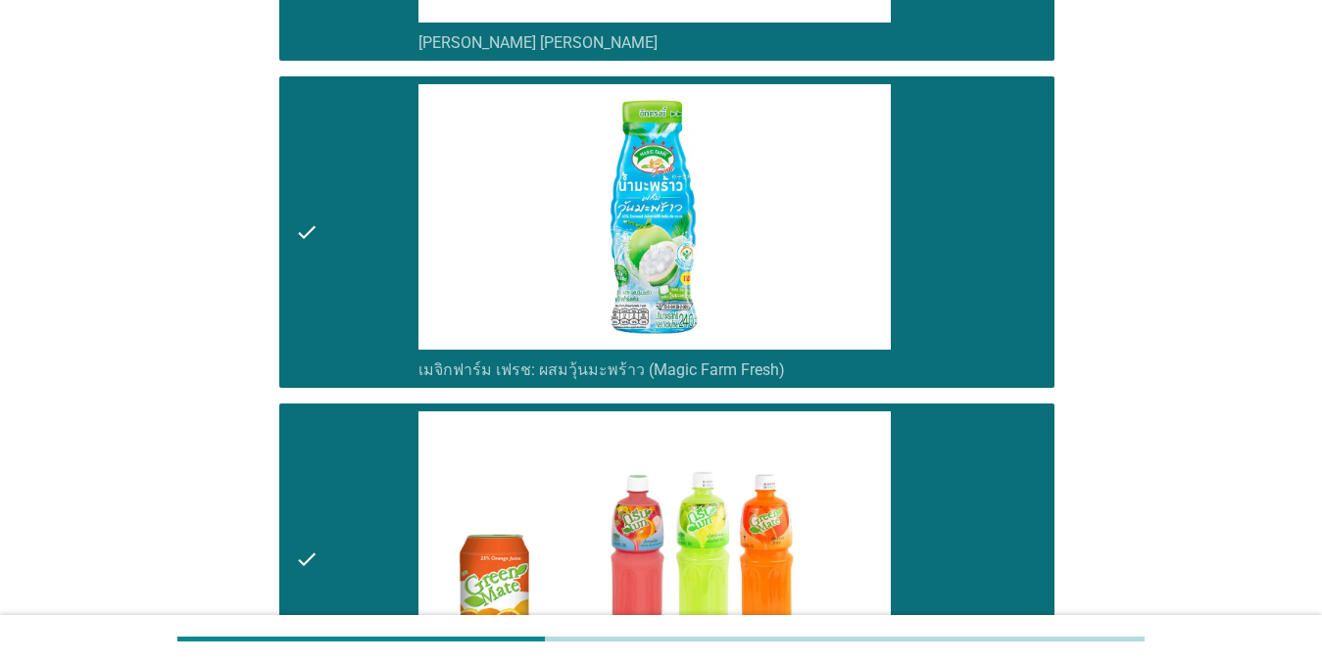
scroll to position [2784, 0]
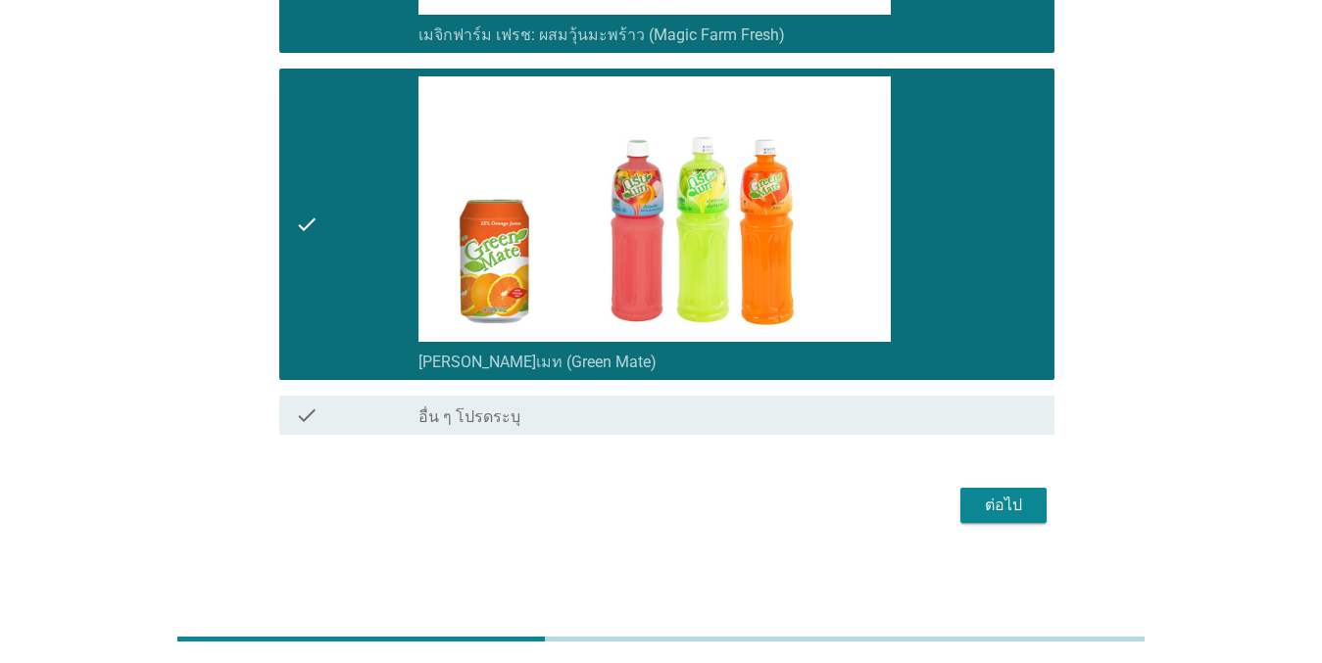
click at [974, 501] on button "ต่อไป" at bounding box center [1003, 505] width 86 height 35
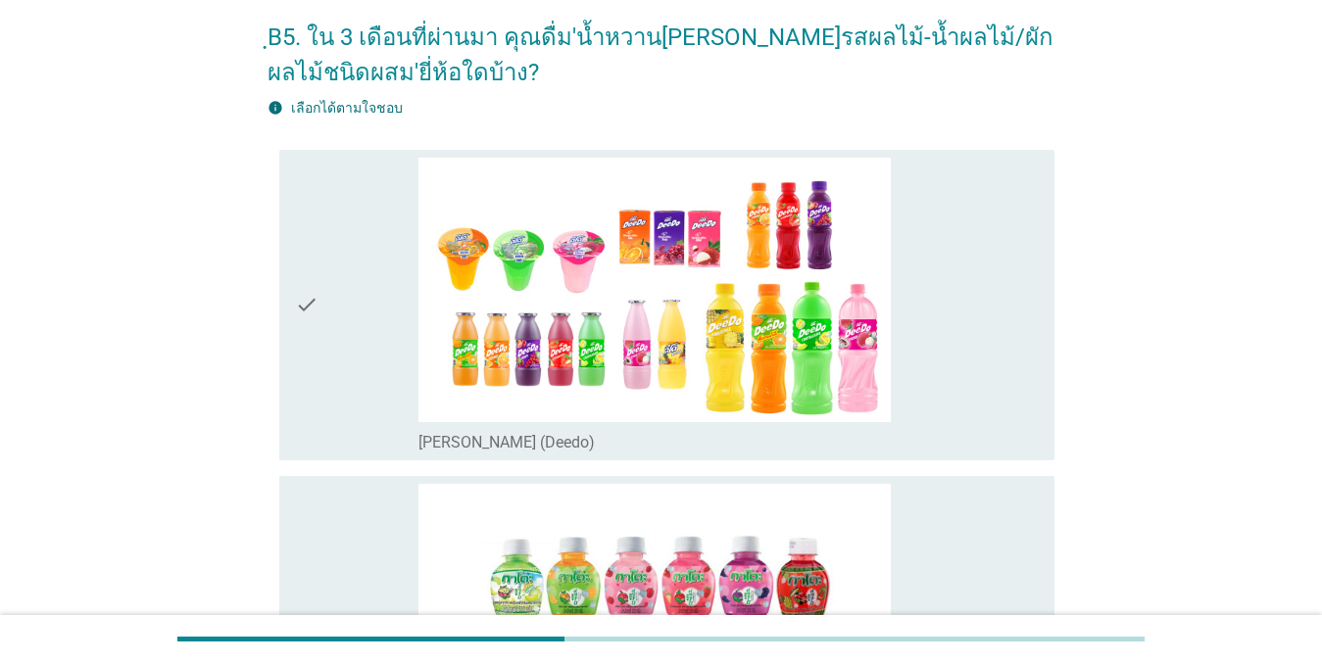
scroll to position [294, 0]
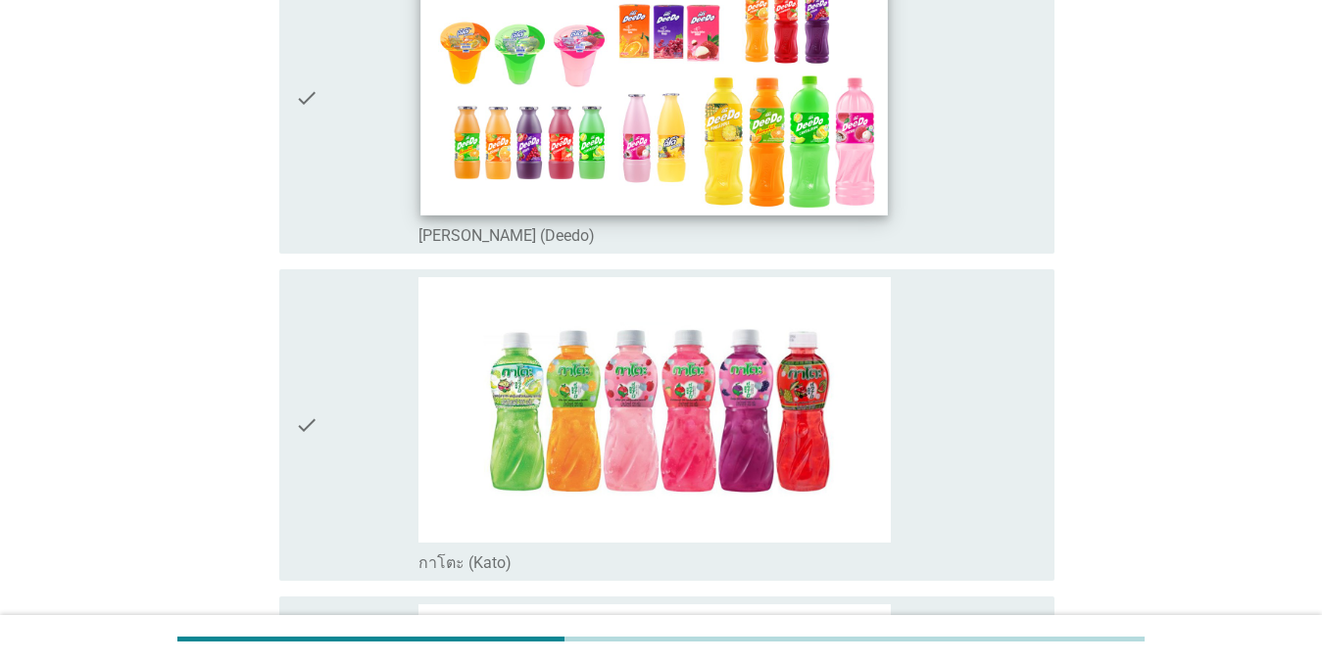
click at [610, 132] on img at bounding box center [654, 83] width 467 height 263
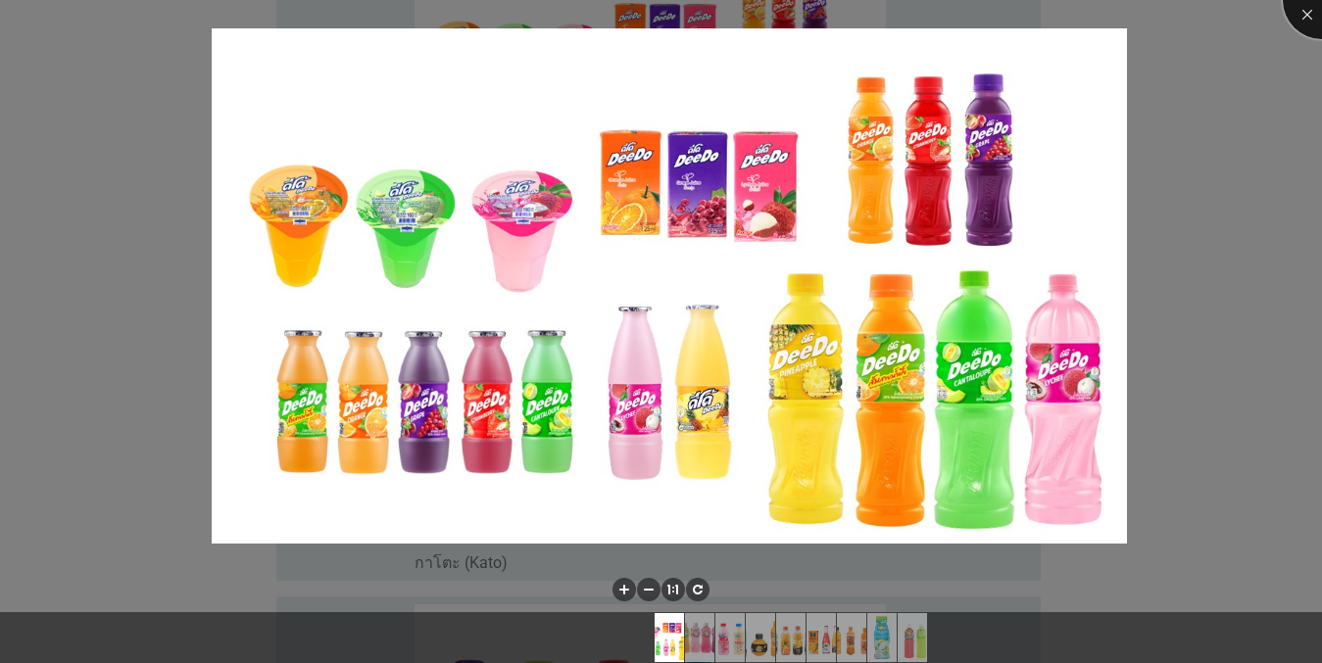
click at [1294, 24] on div at bounding box center [1321, 0] width 78 height 78
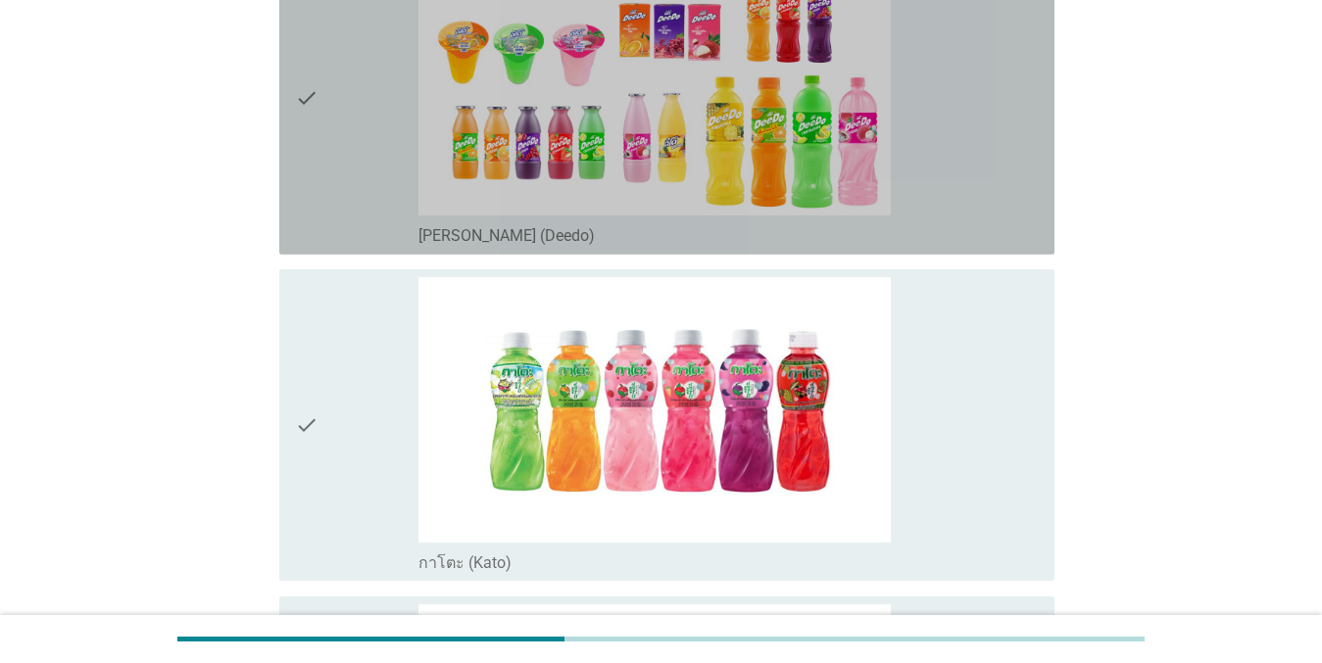
click at [287, 113] on div "check check_box_outline_blank [PERSON_NAME] (Deedo)" at bounding box center [666, 99] width 775 height 312
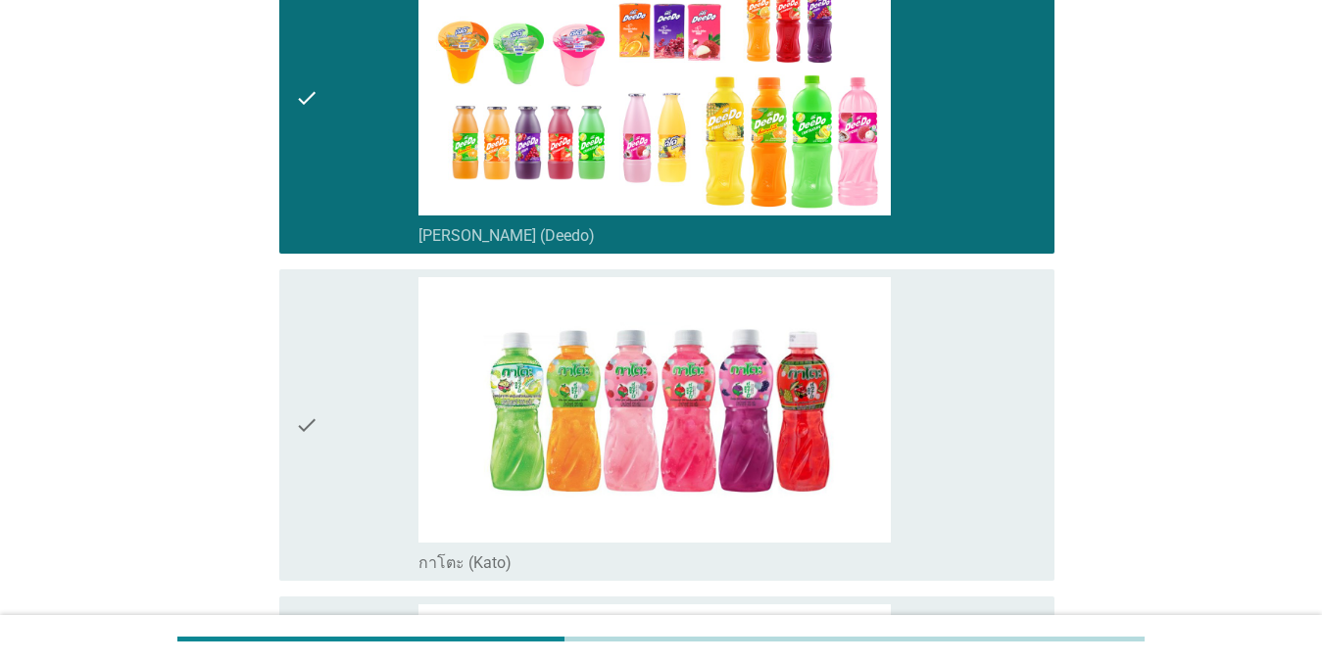
click at [333, 329] on div "check" at bounding box center [357, 425] width 124 height 296
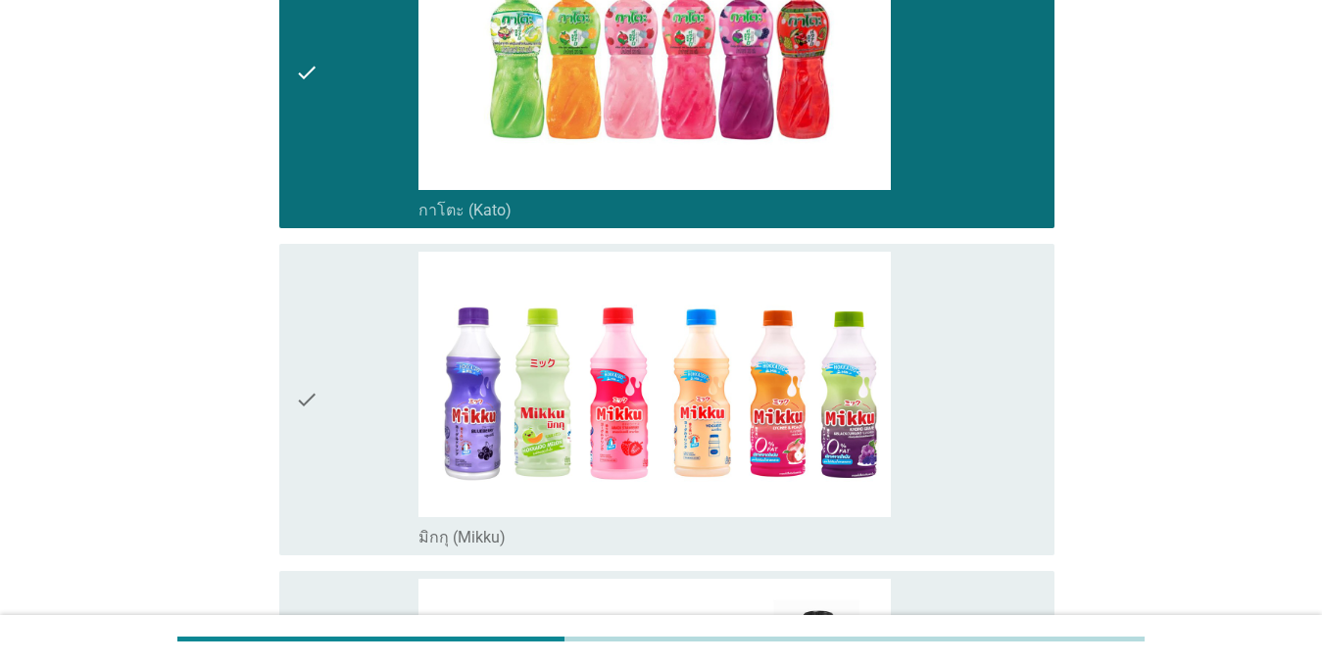
scroll to position [784, 0]
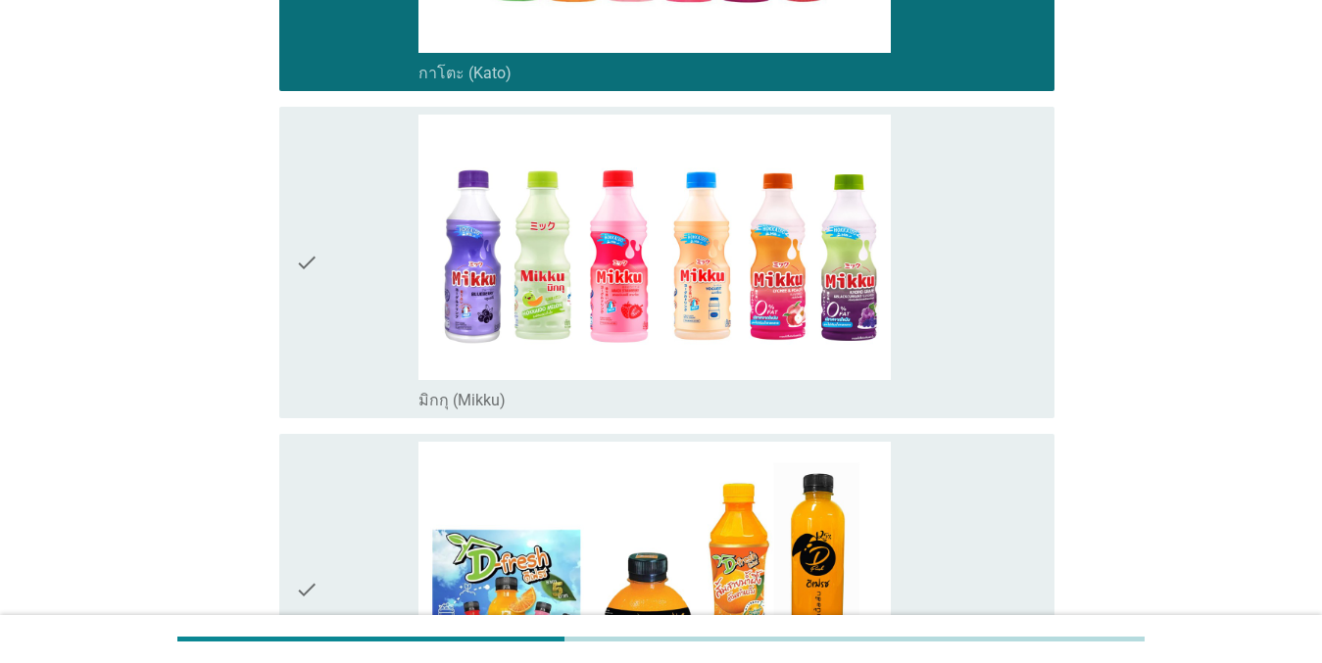
click at [330, 264] on div "check" at bounding box center [357, 263] width 124 height 296
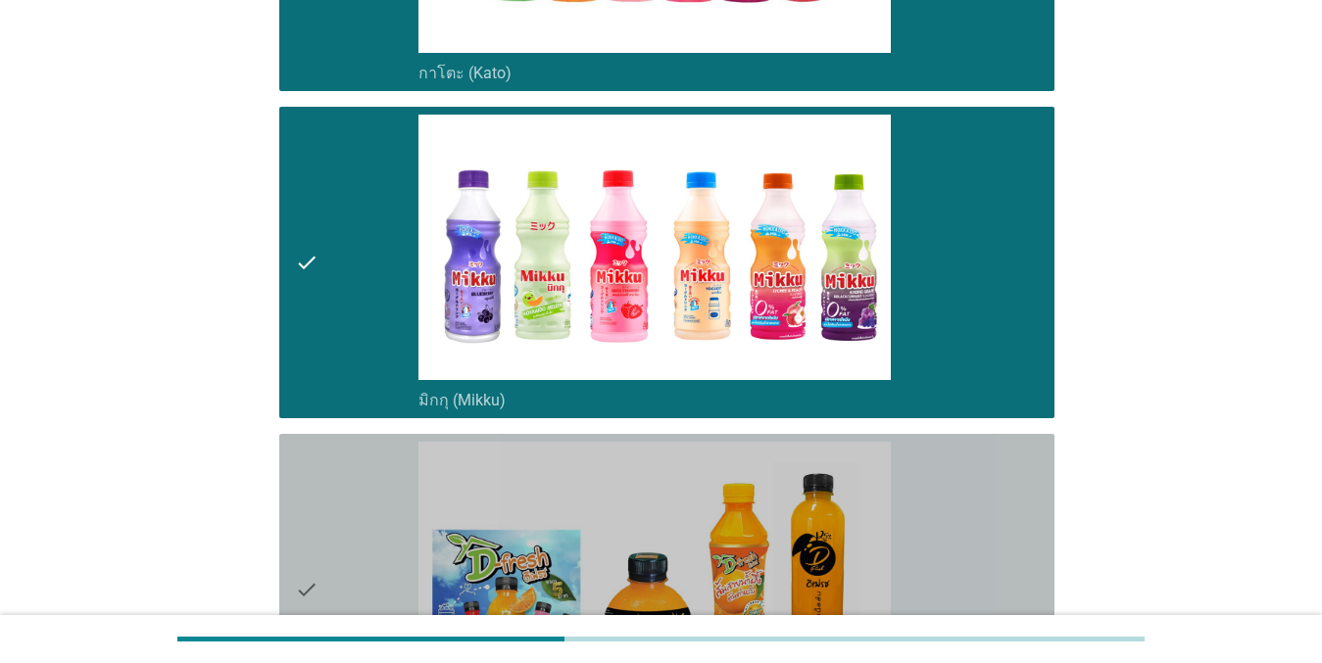
click at [331, 458] on div "check" at bounding box center [357, 590] width 124 height 296
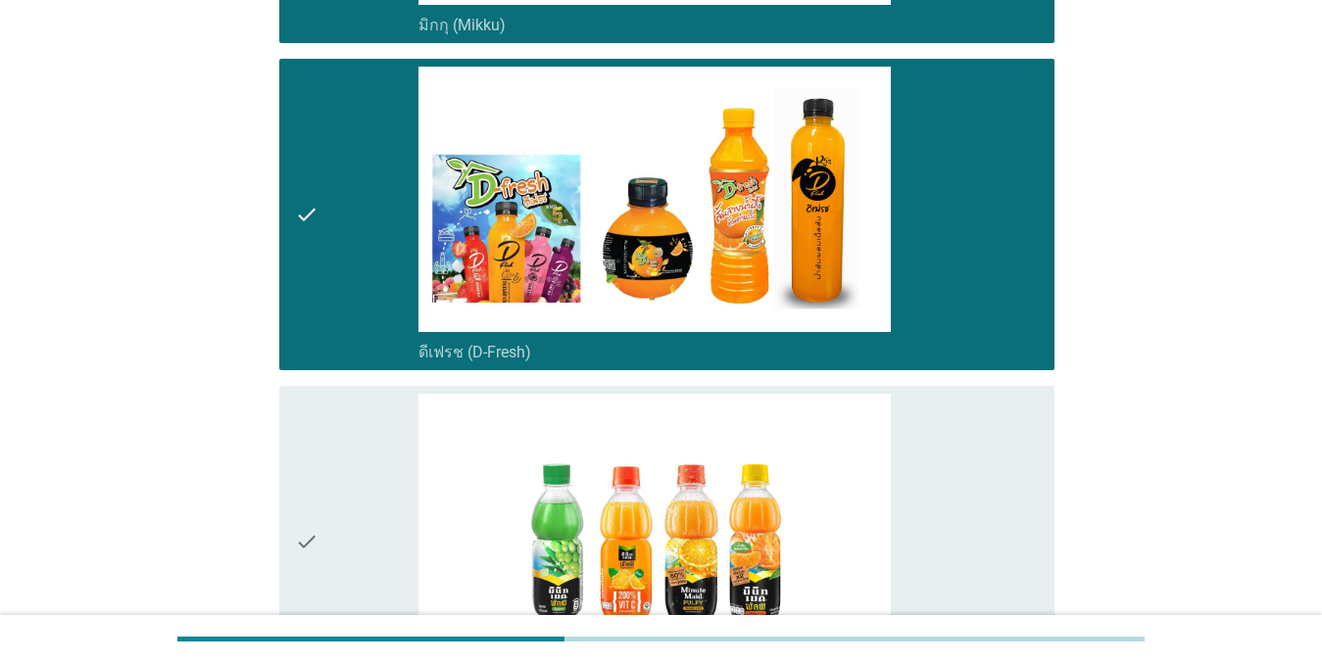
scroll to position [1274, 0]
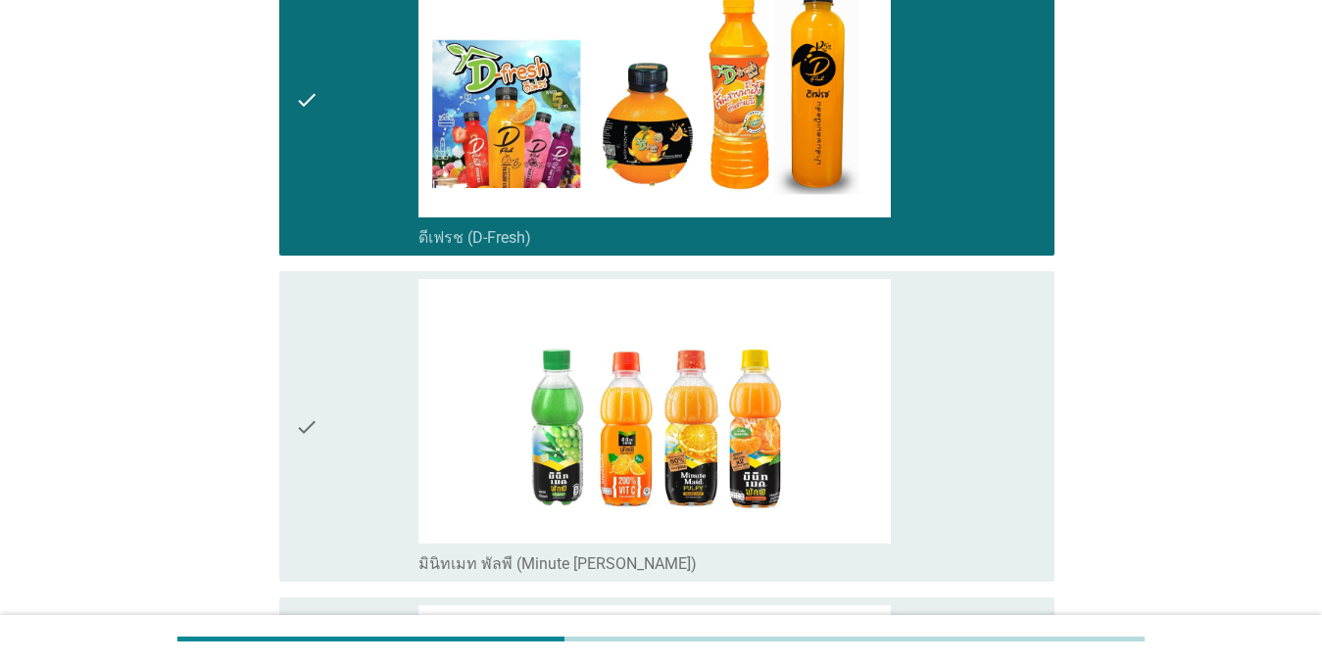
click at [335, 436] on div "check" at bounding box center [357, 427] width 124 height 296
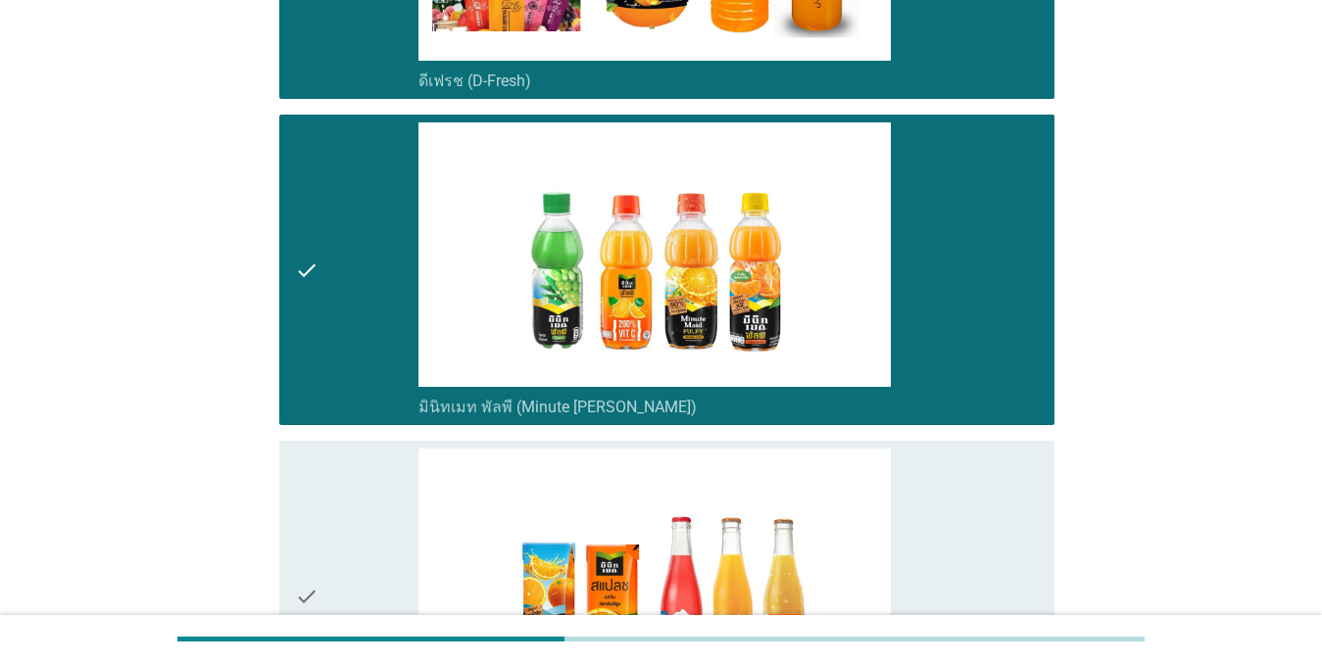
scroll to position [1665, 0]
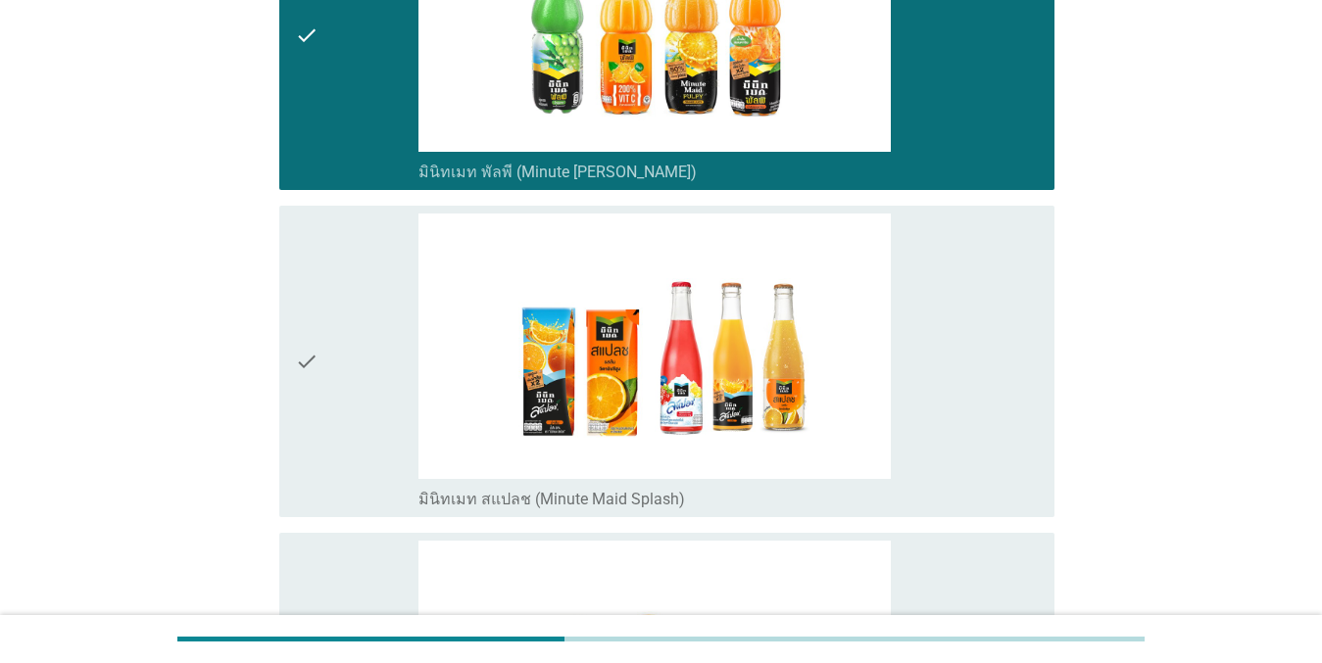
click at [295, 334] on icon "check" at bounding box center [307, 362] width 24 height 296
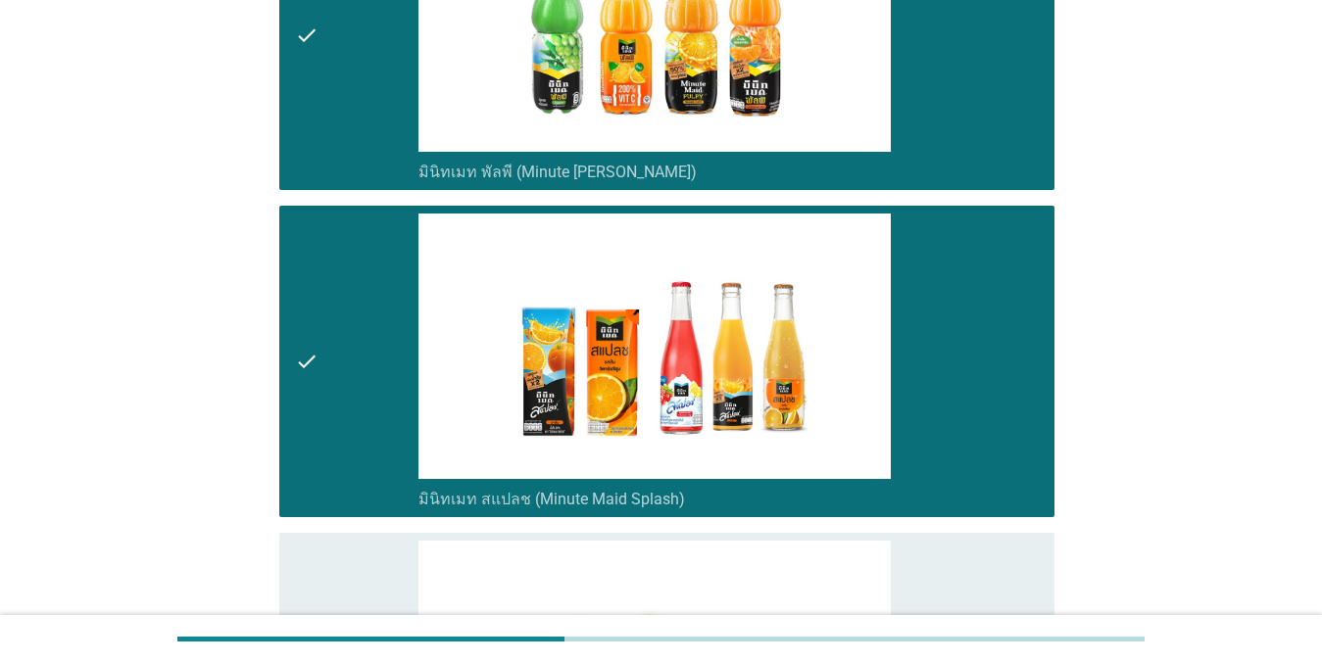
scroll to position [2057, 0]
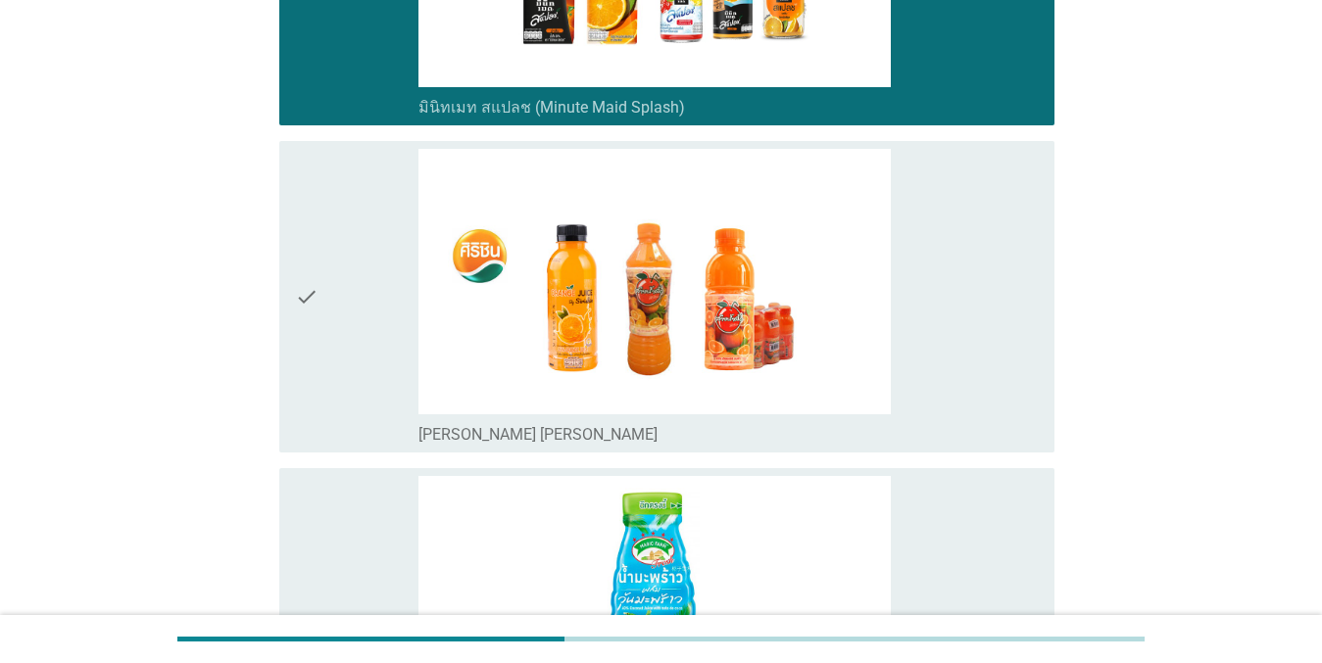
click at [355, 231] on div "check" at bounding box center [357, 297] width 124 height 296
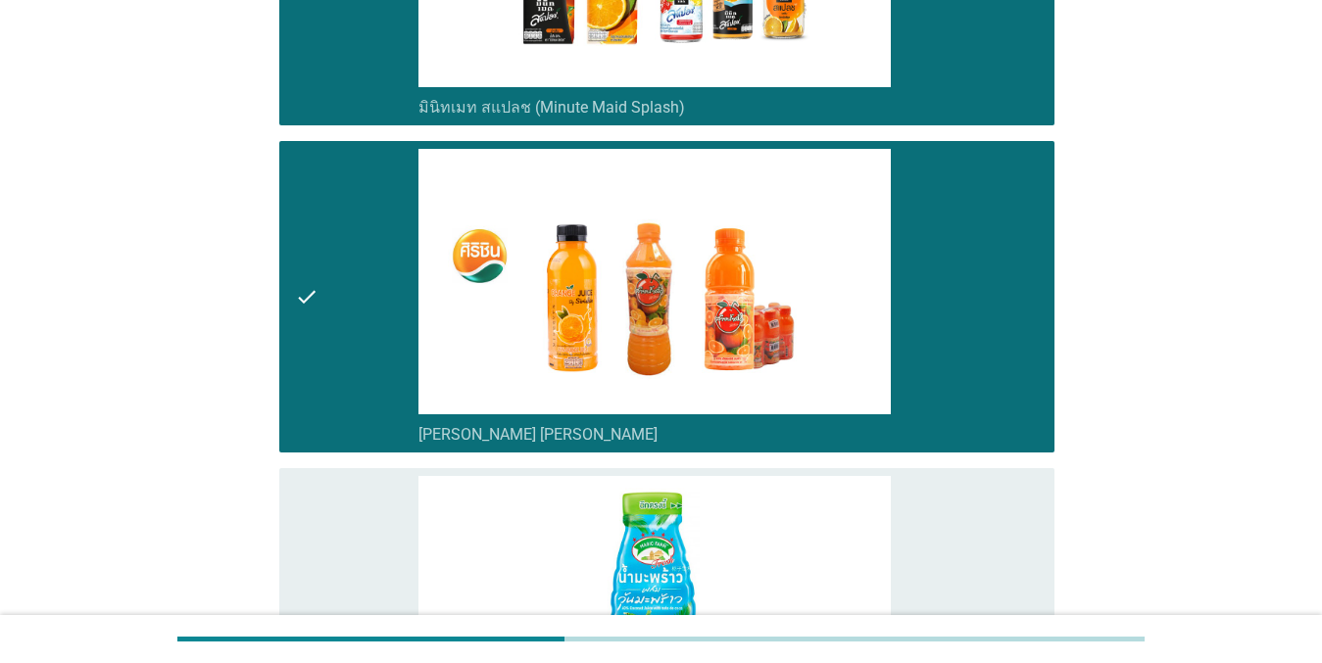
click at [327, 622] on div at bounding box center [661, 639] width 1322 height 48
click at [367, 536] on div "check" at bounding box center [357, 624] width 124 height 296
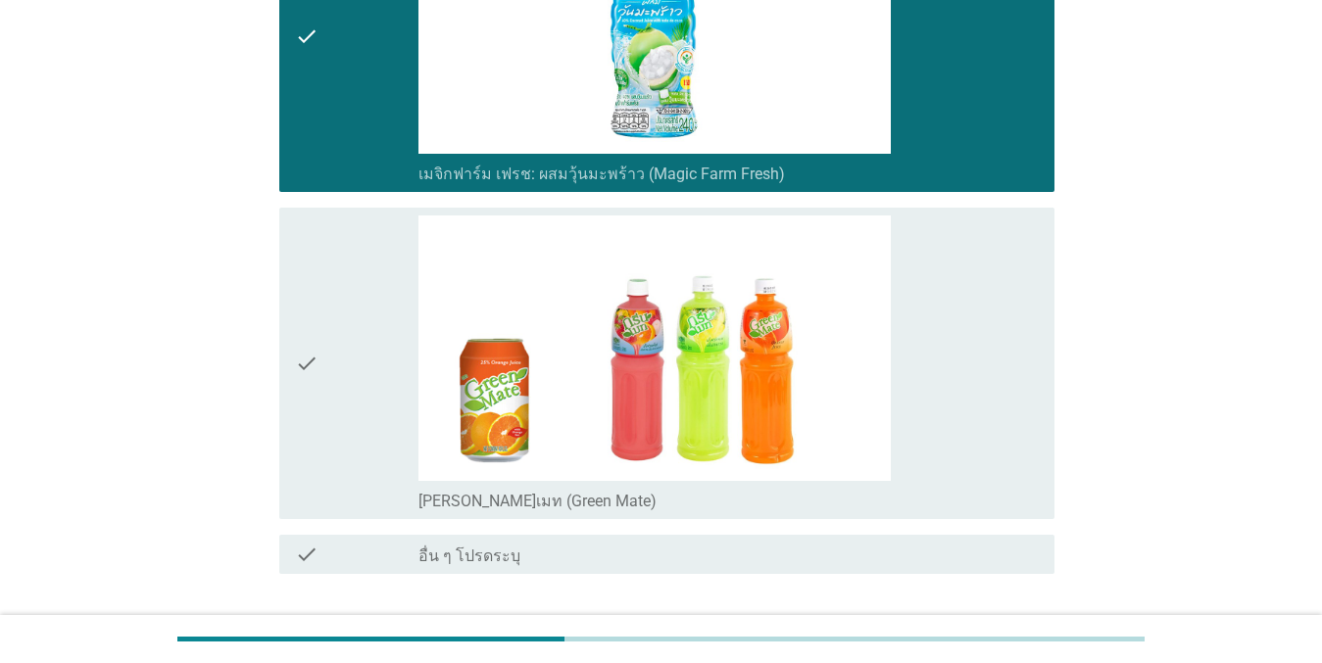
click at [373, 359] on div "check" at bounding box center [357, 364] width 124 height 296
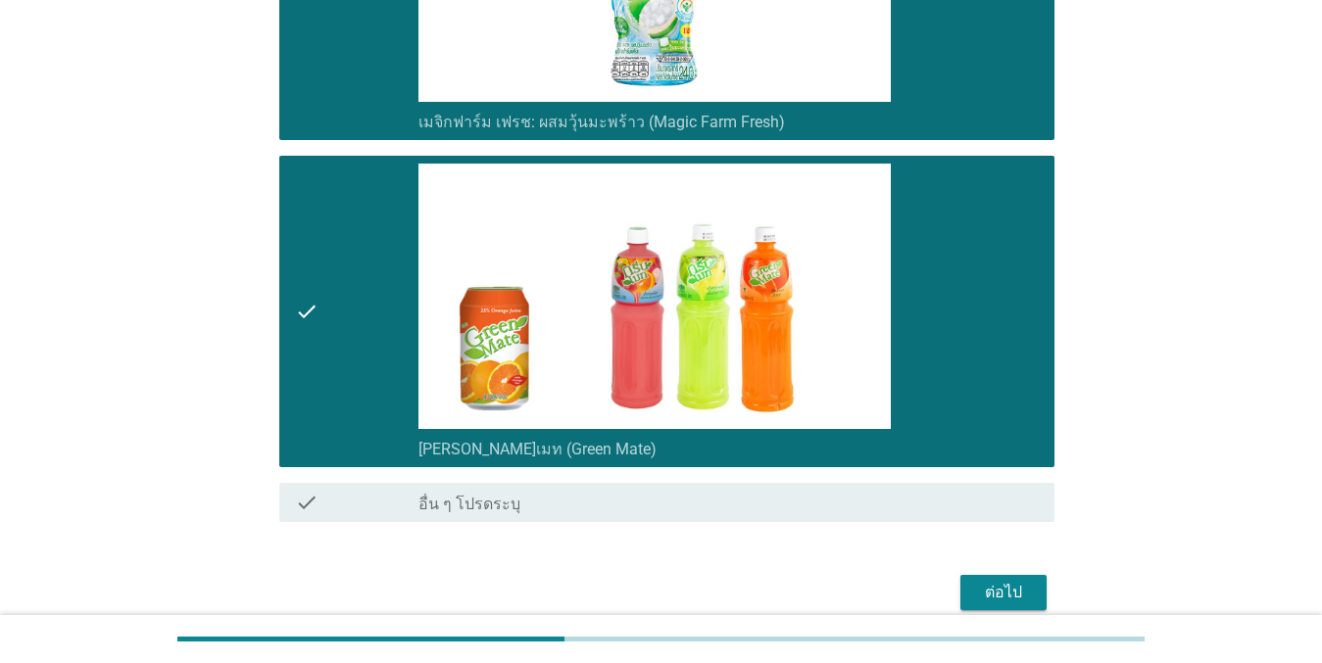
scroll to position [2784, 0]
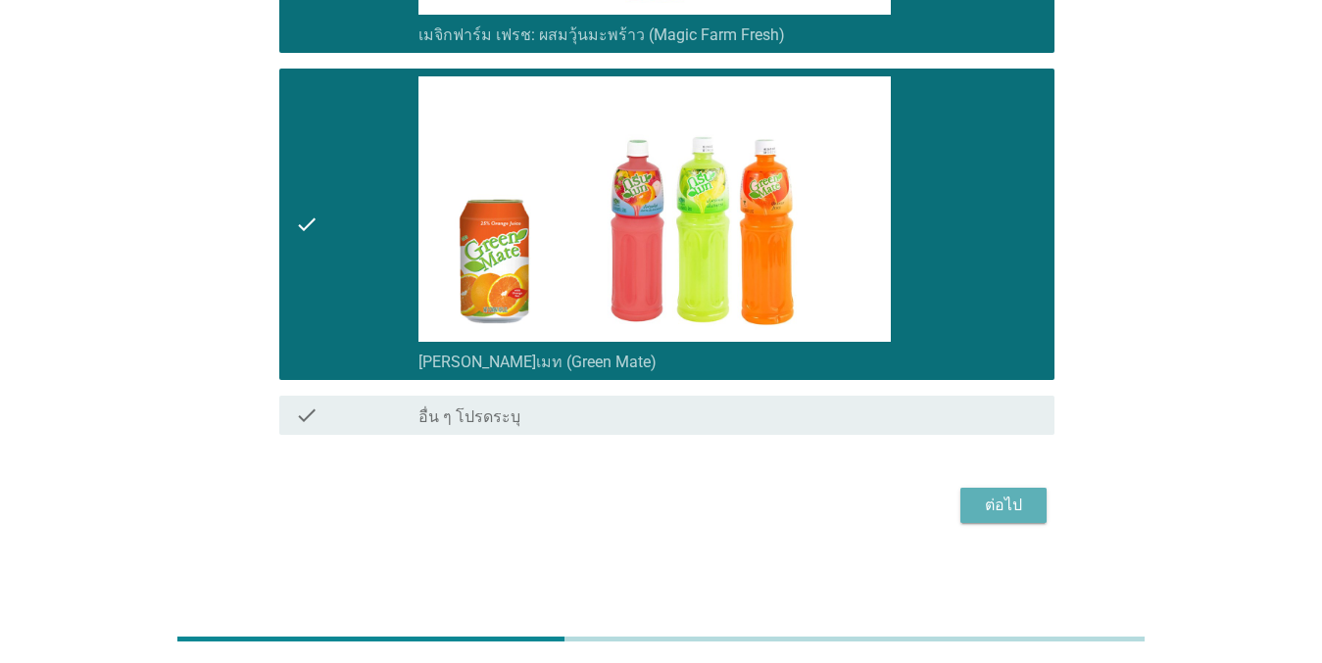
click at [1033, 502] on button "ต่อไป" at bounding box center [1003, 505] width 86 height 35
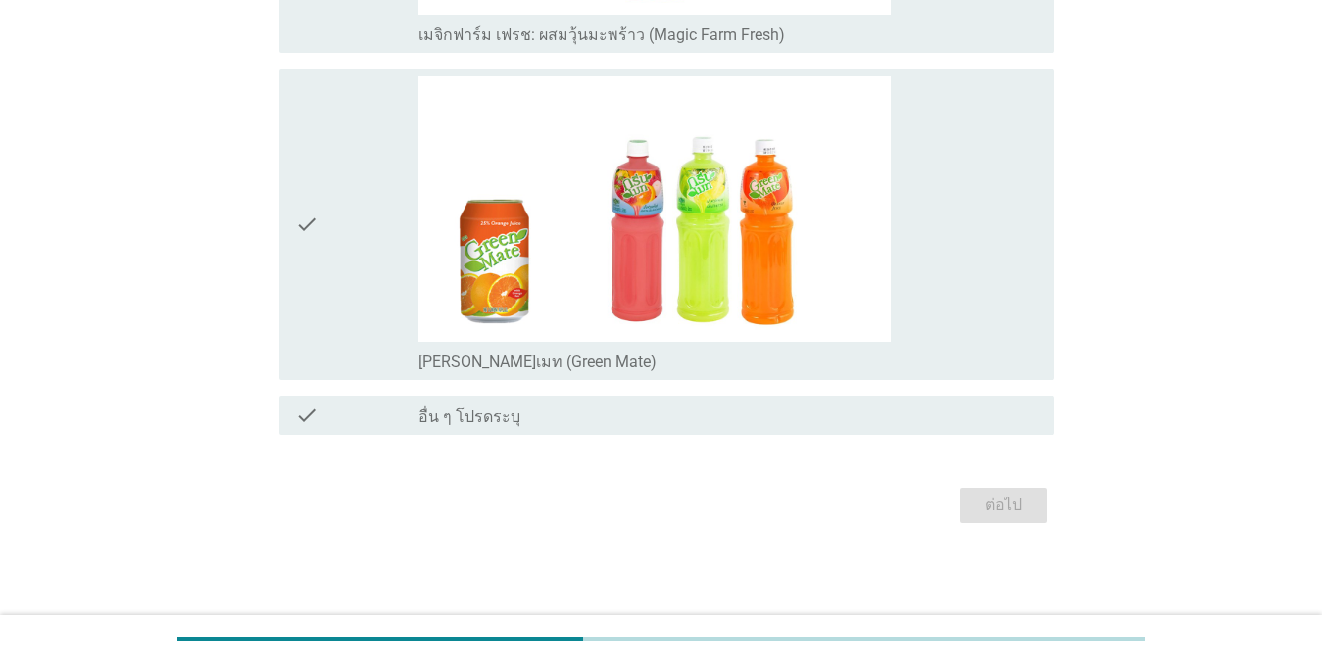
scroll to position [0, 0]
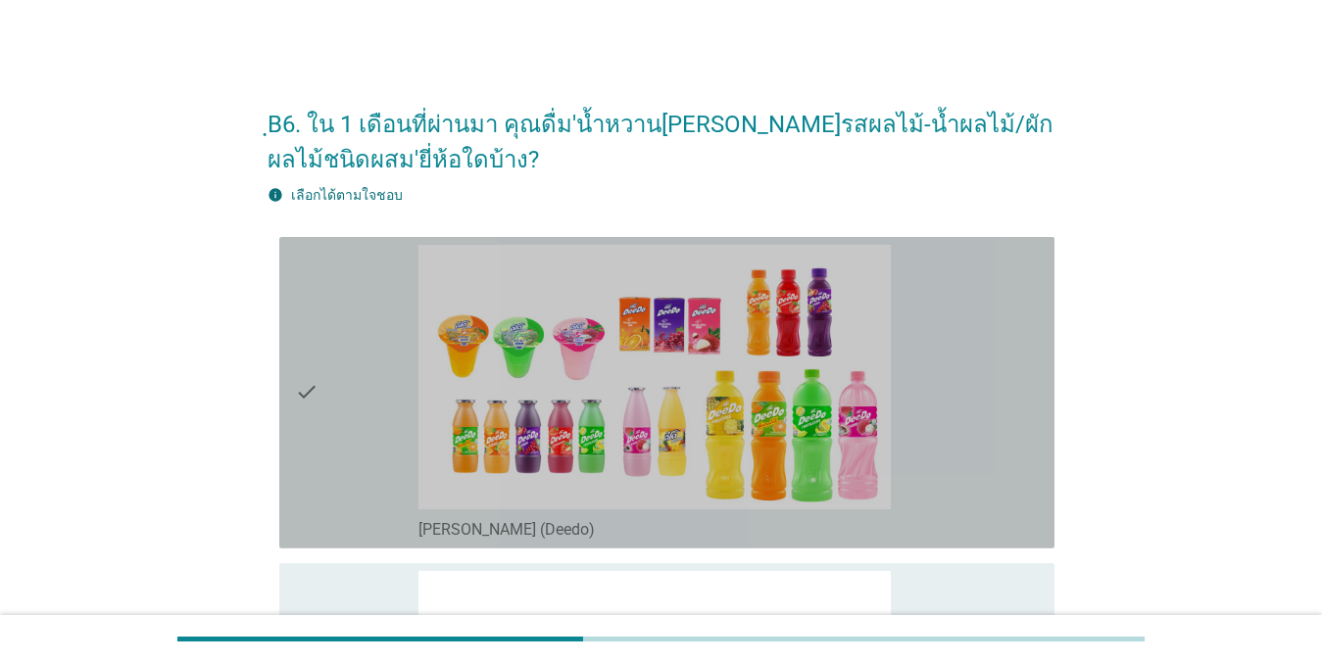
click at [371, 368] on div "check" at bounding box center [357, 393] width 124 height 296
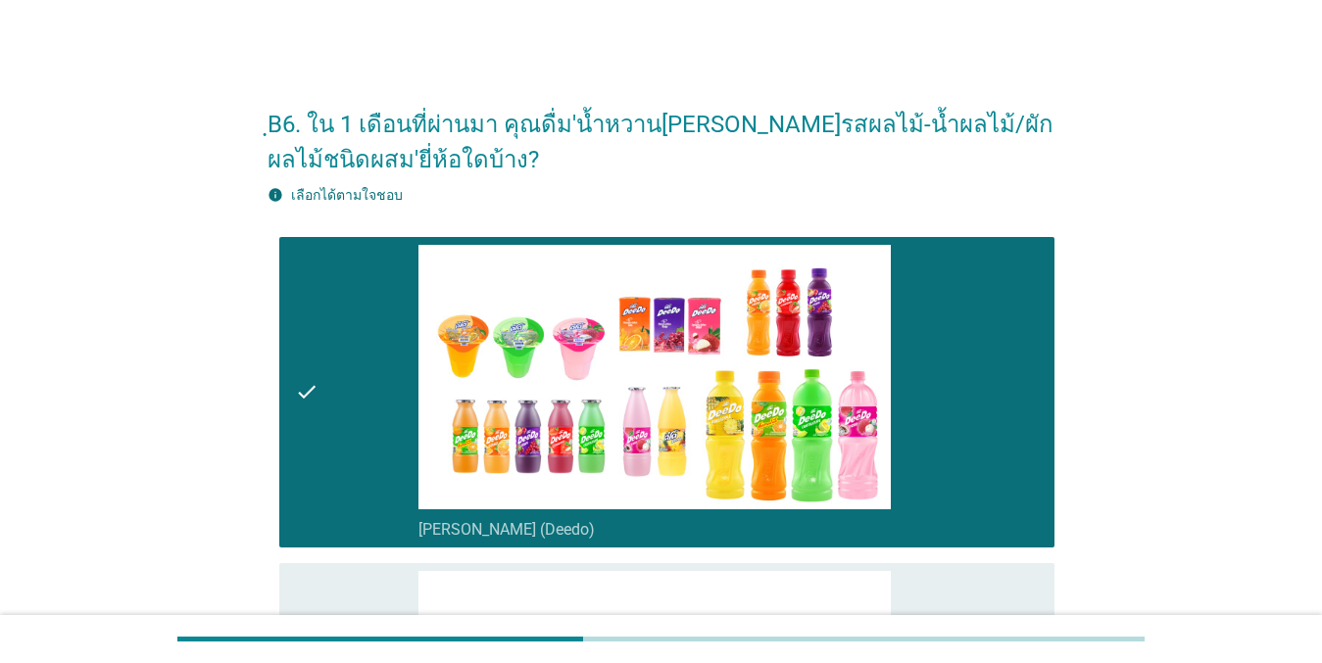
scroll to position [392, 0]
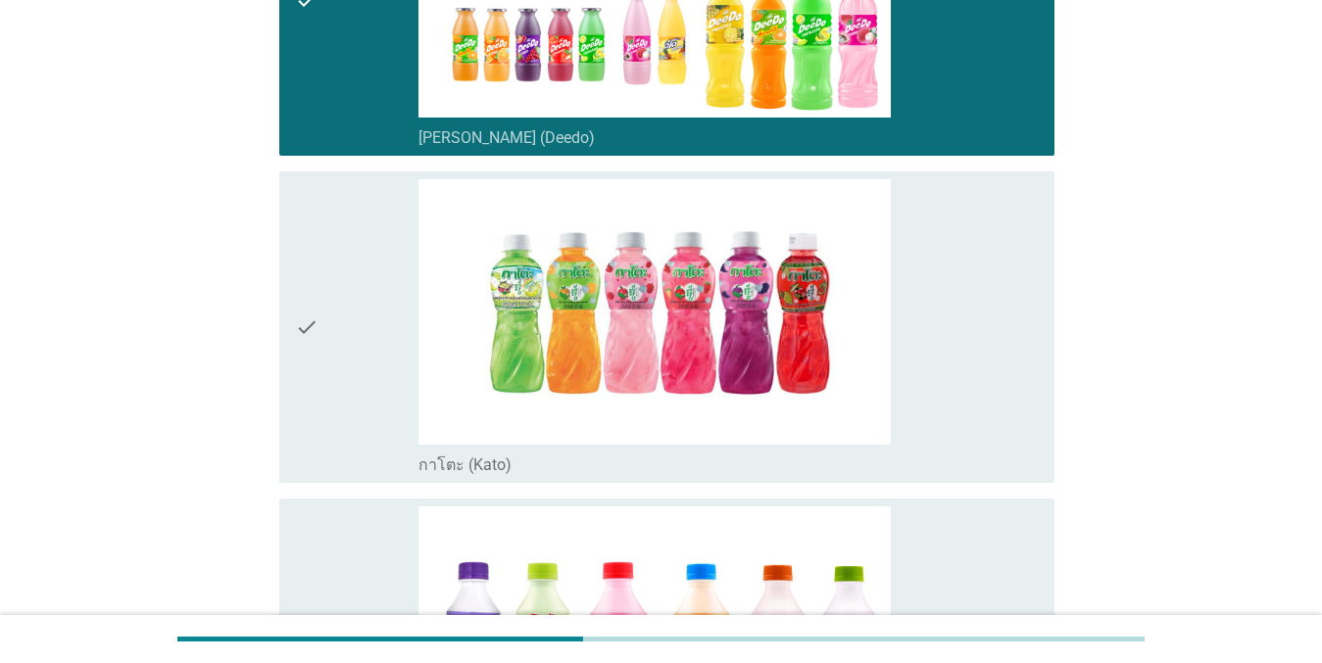
click at [375, 341] on div "check" at bounding box center [357, 327] width 124 height 296
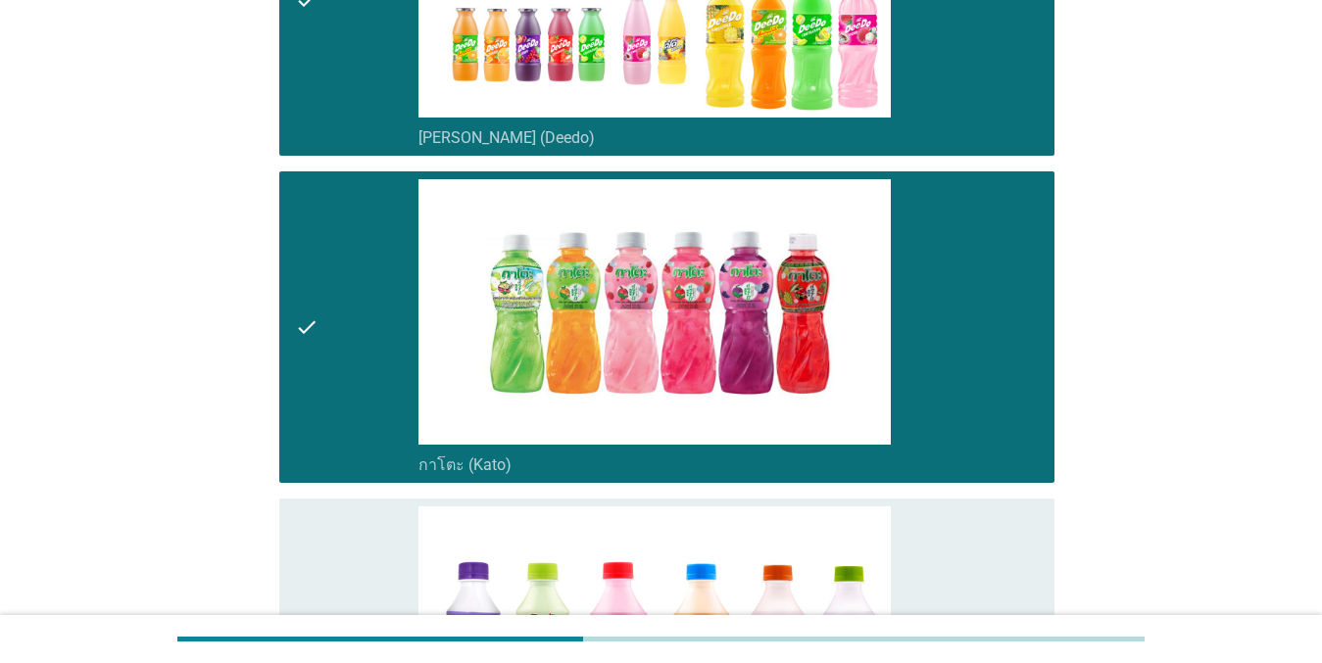
scroll to position [784, 0]
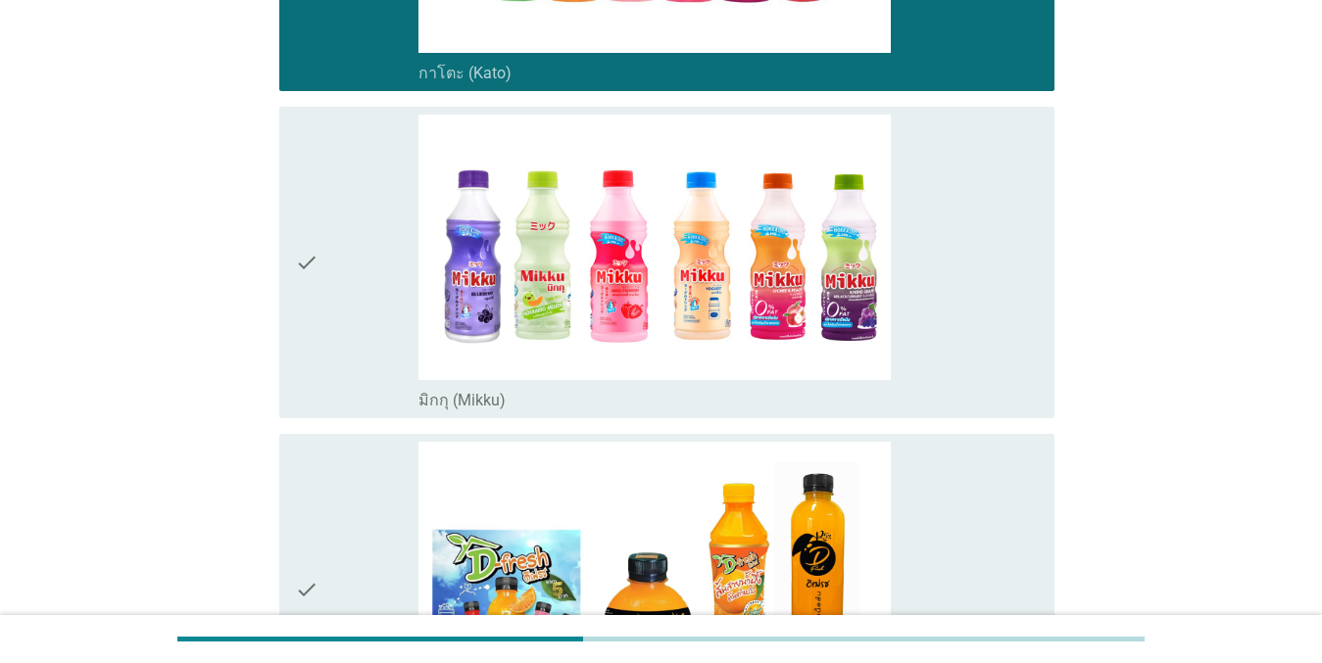
click at [368, 344] on div "check" at bounding box center [357, 263] width 124 height 296
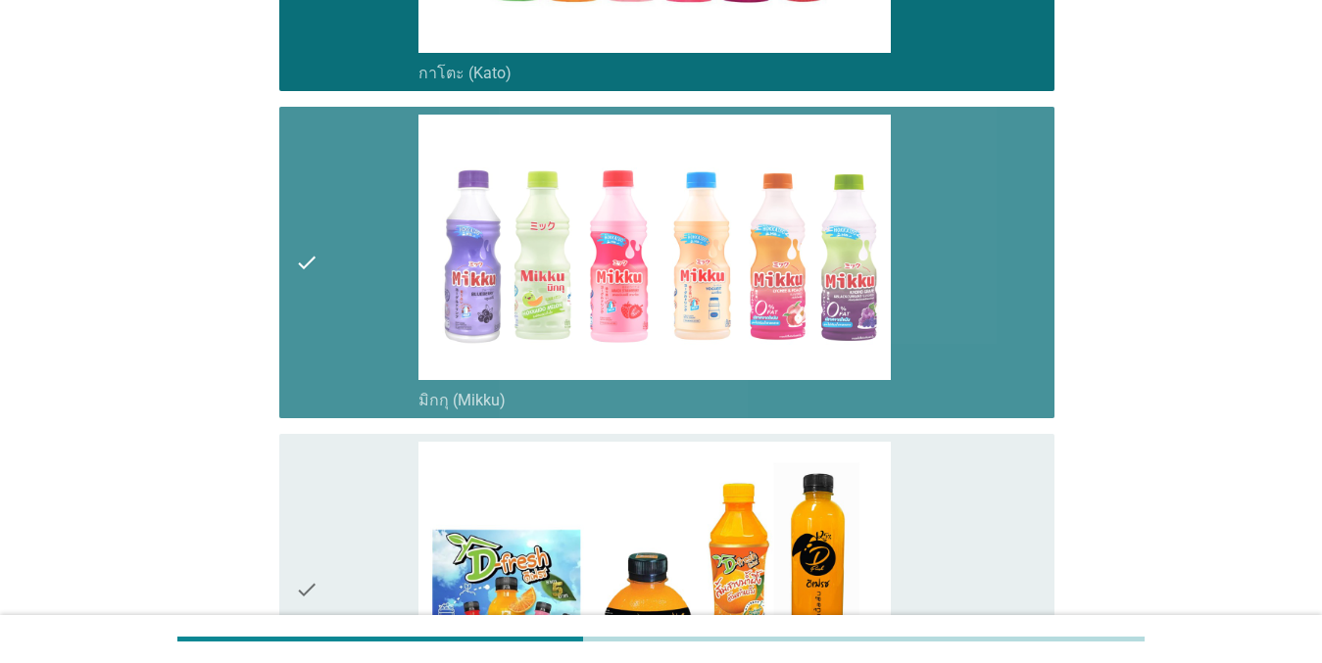
click at [341, 524] on div "check" at bounding box center [357, 590] width 124 height 296
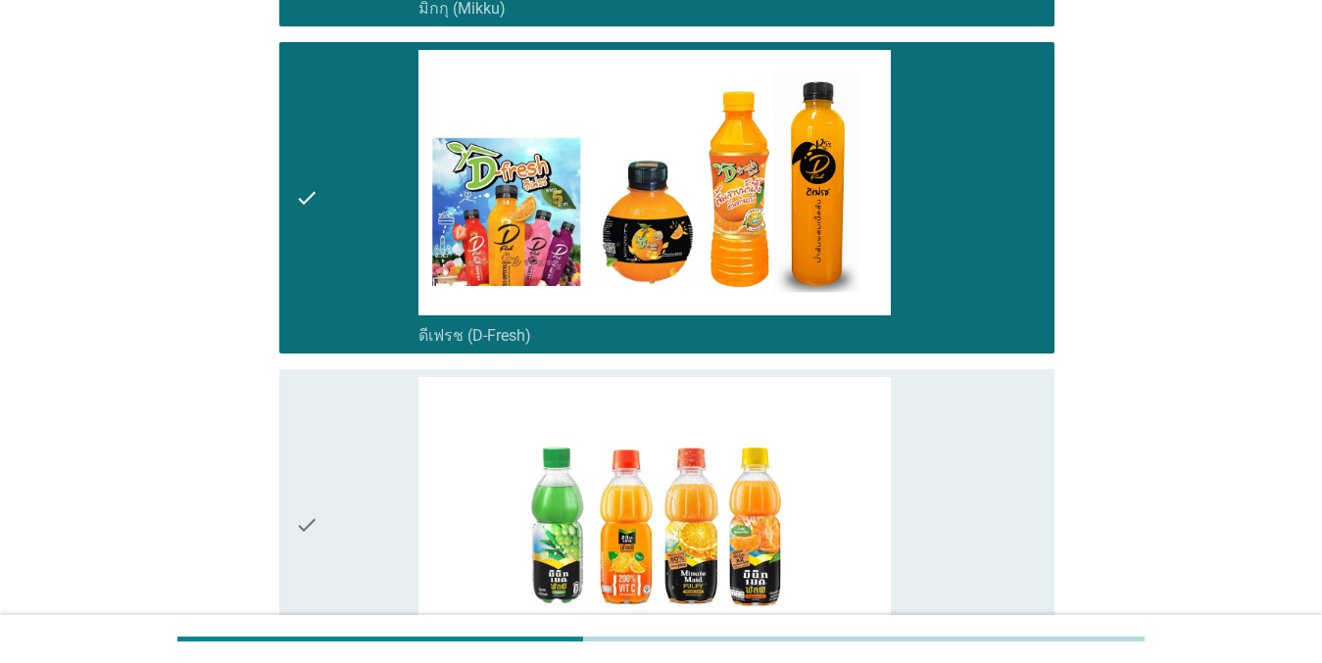
click at [335, 461] on div "check" at bounding box center [357, 525] width 124 height 296
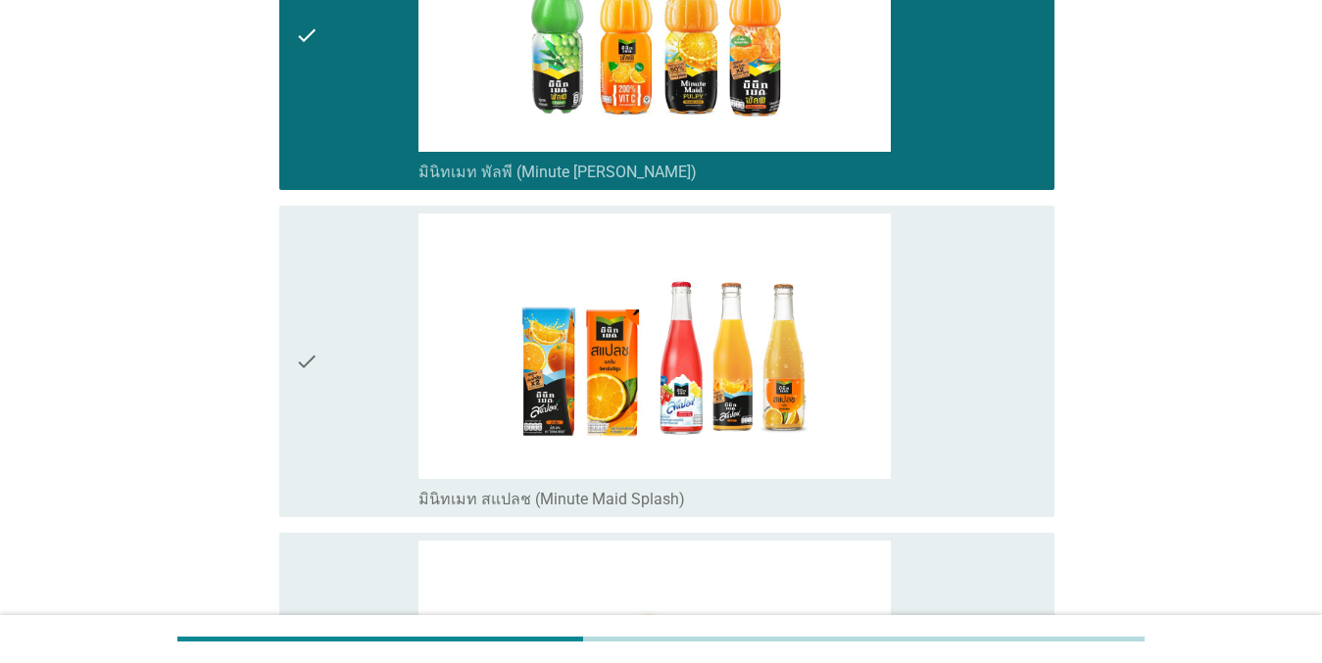
click at [342, 431] on div "check" at bounding box center [357, 362] width 124 height 296
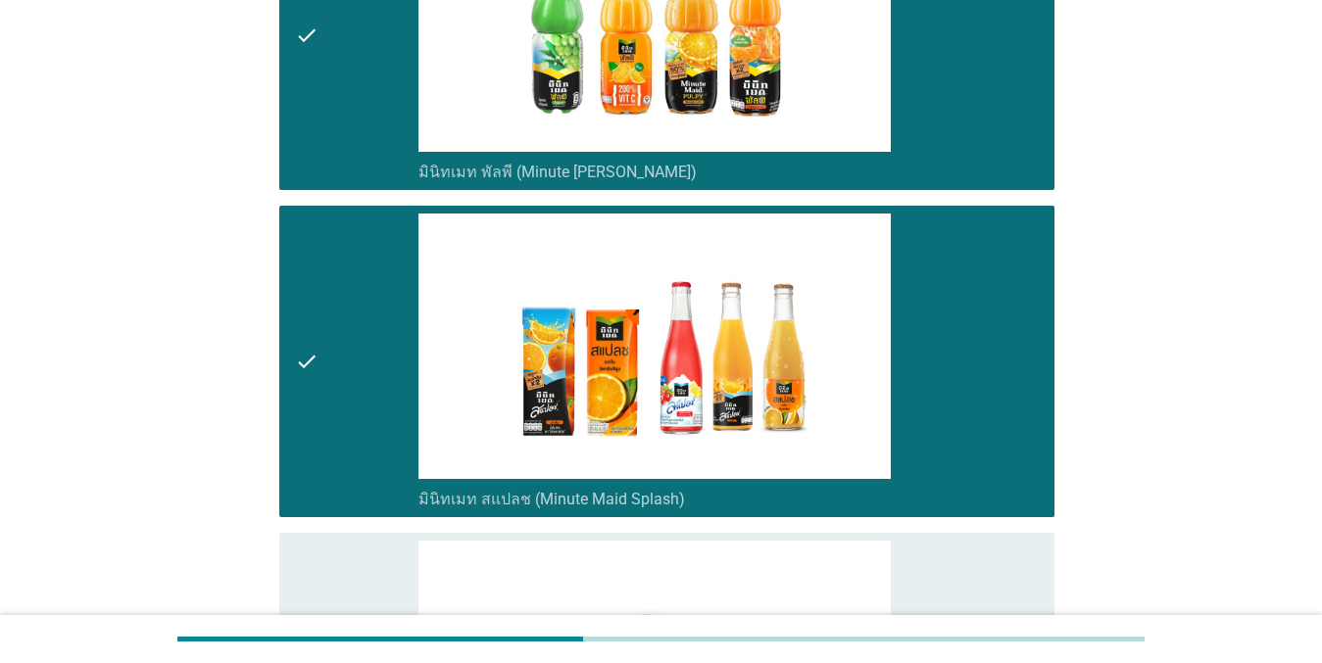
scroll to position [2057, 0]
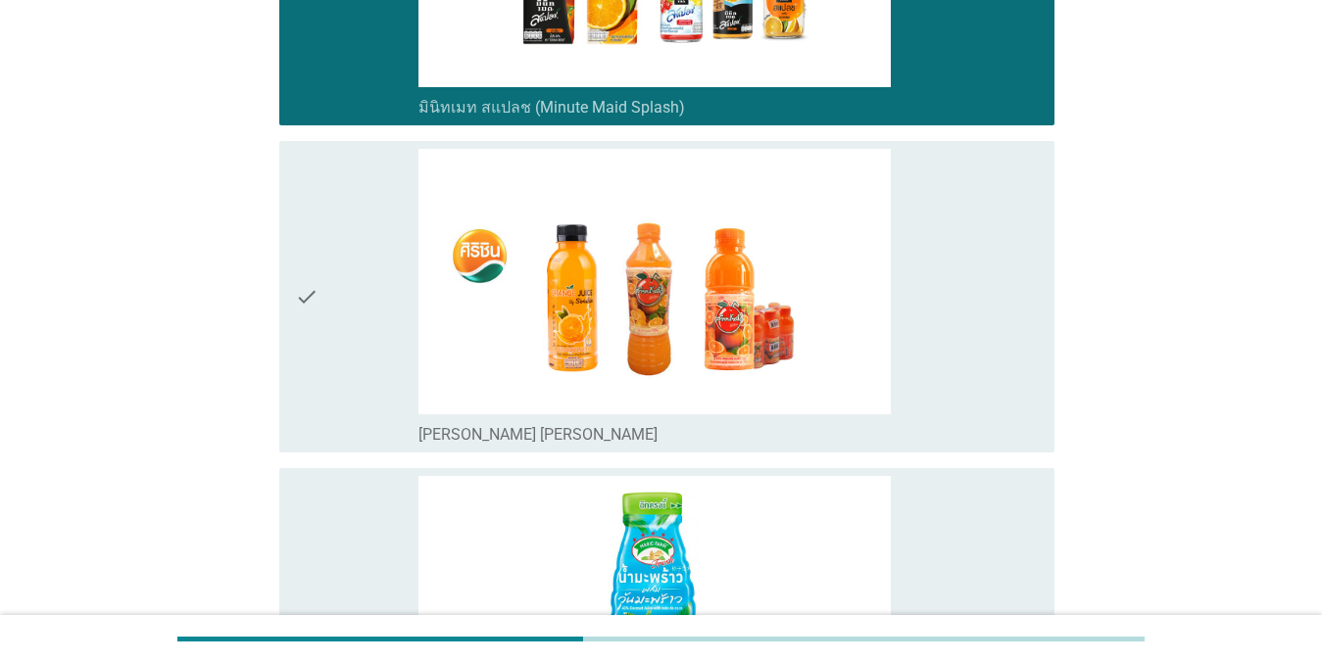
click at [320, 353] on div "check" at bounding box center [357, 297] width 124 height 296
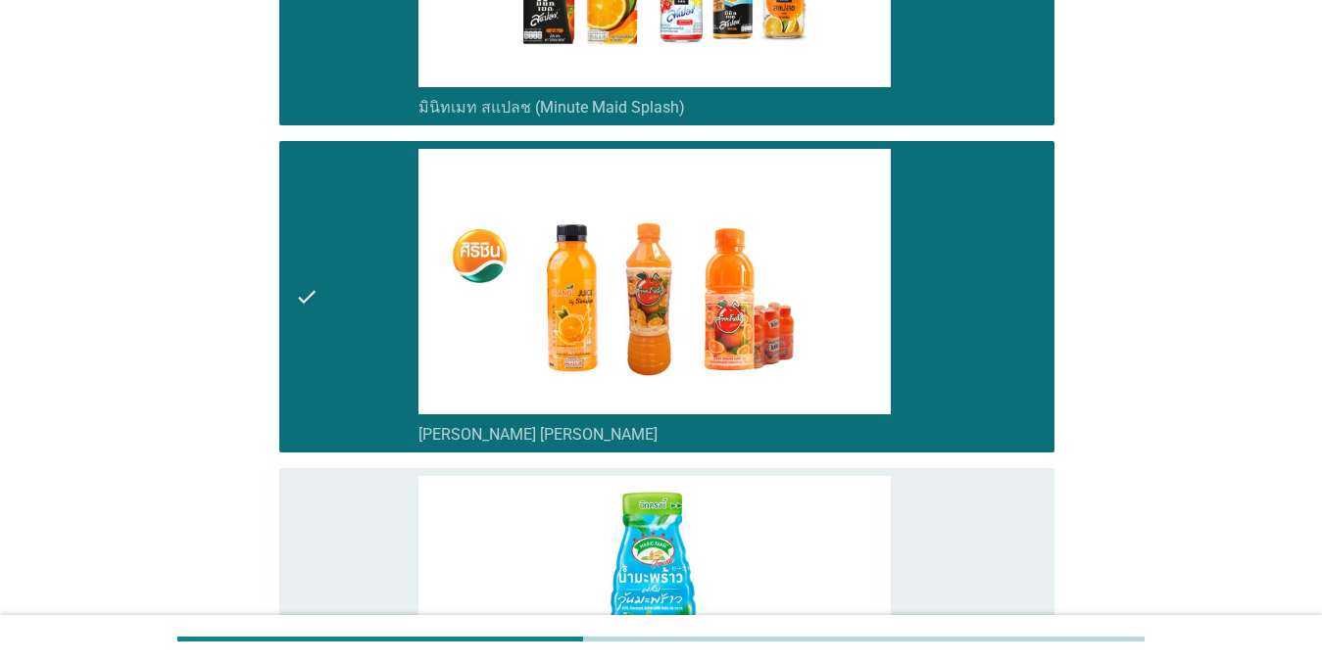
click at [355, 528] on div "check" at bounding box center [357, 624] width 124 height 296
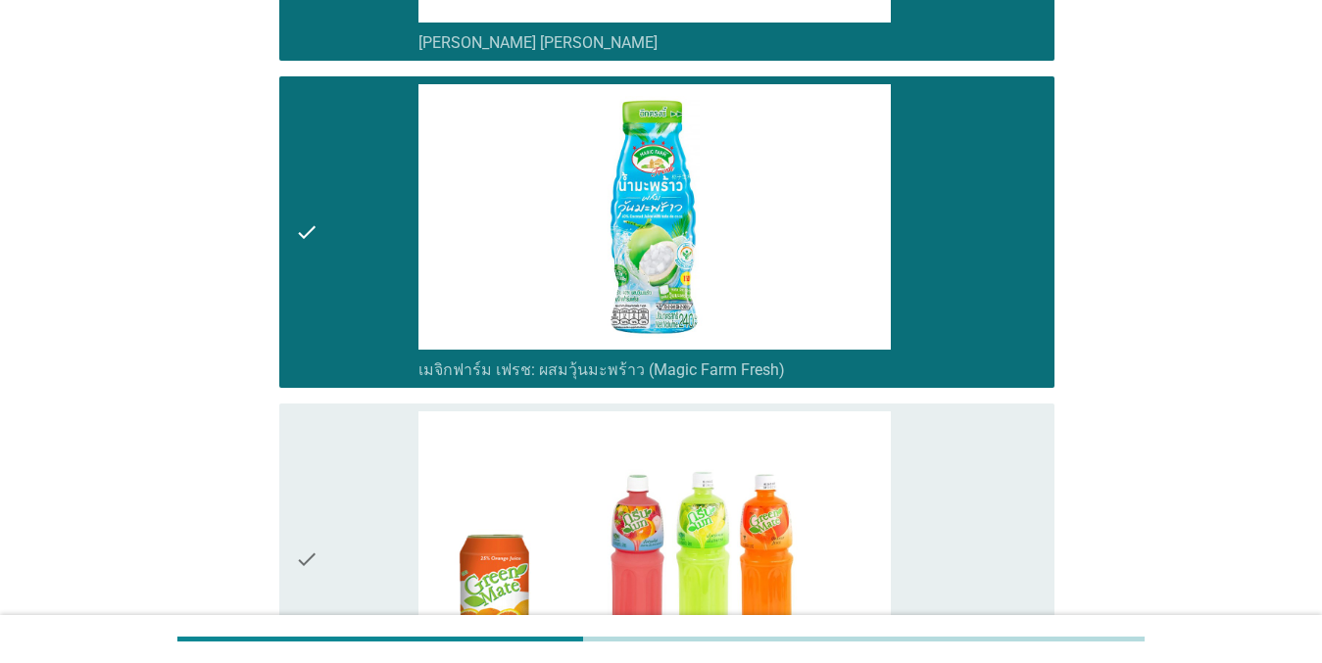
click at [354, 433] on div "check" at bounding box center [357, 559] width 124 height 296
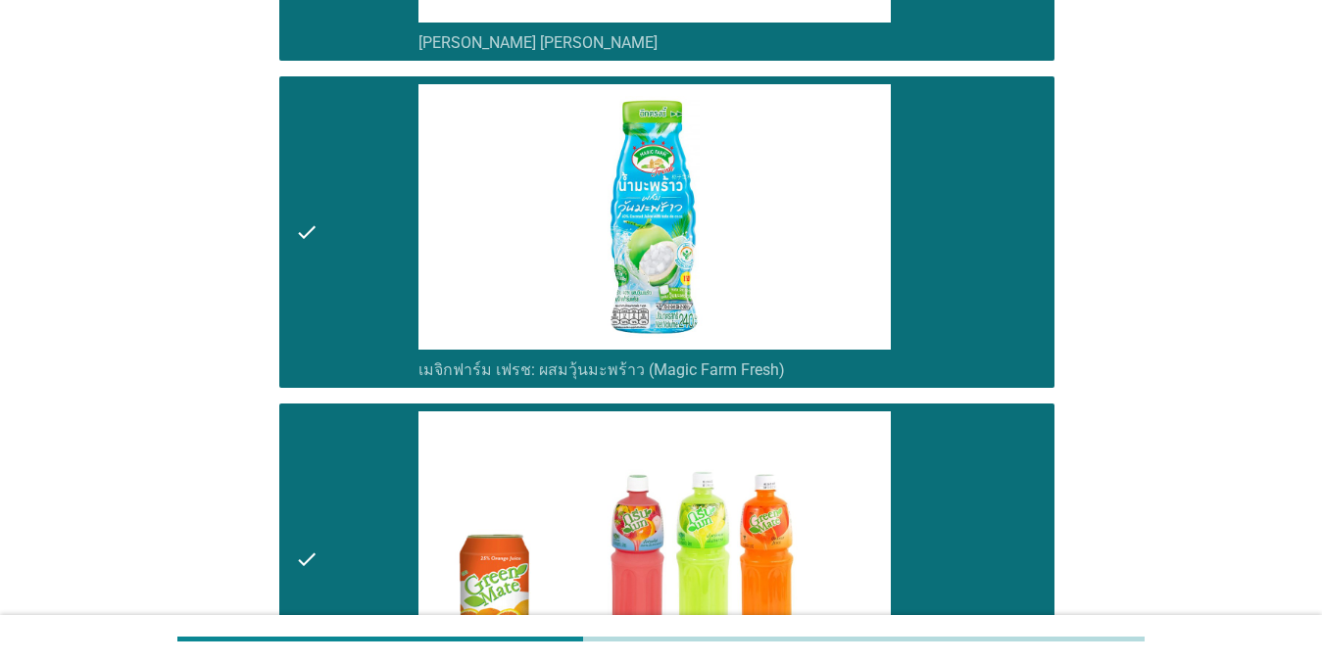
scroll to position [2784, 0]
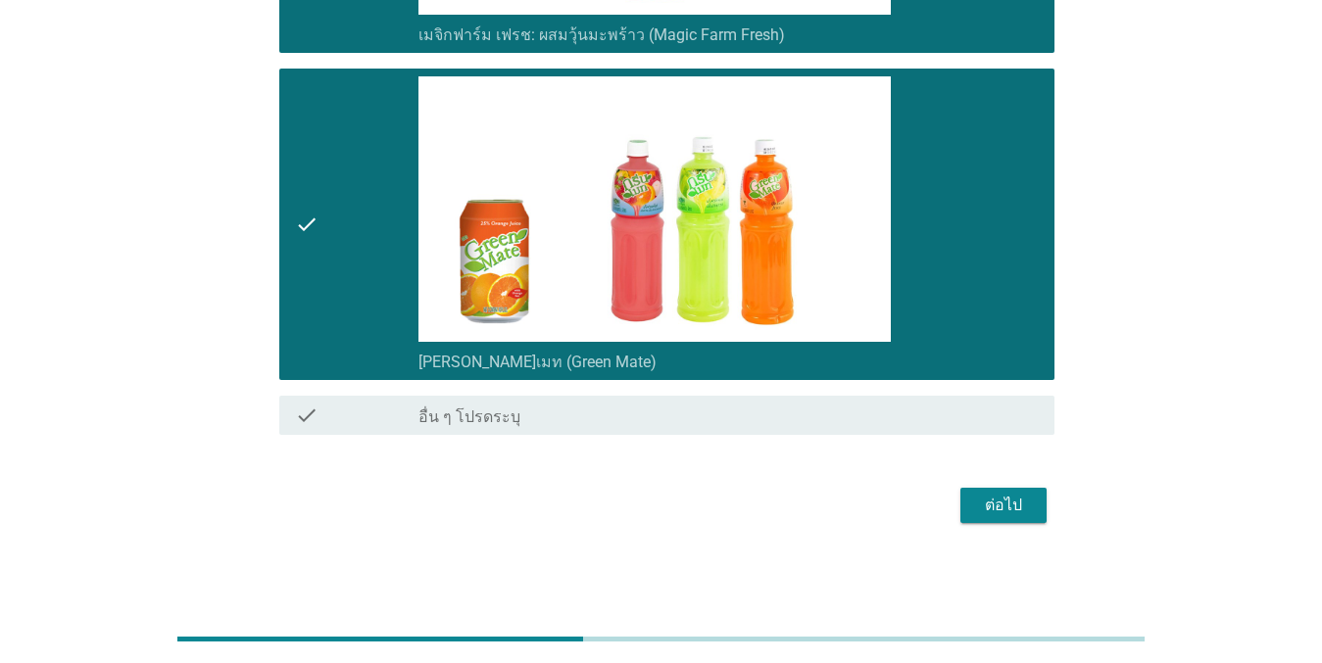
click at [963, 502] on button "ต่อไป" at bounding box center [1003, 505] width 86 height 35
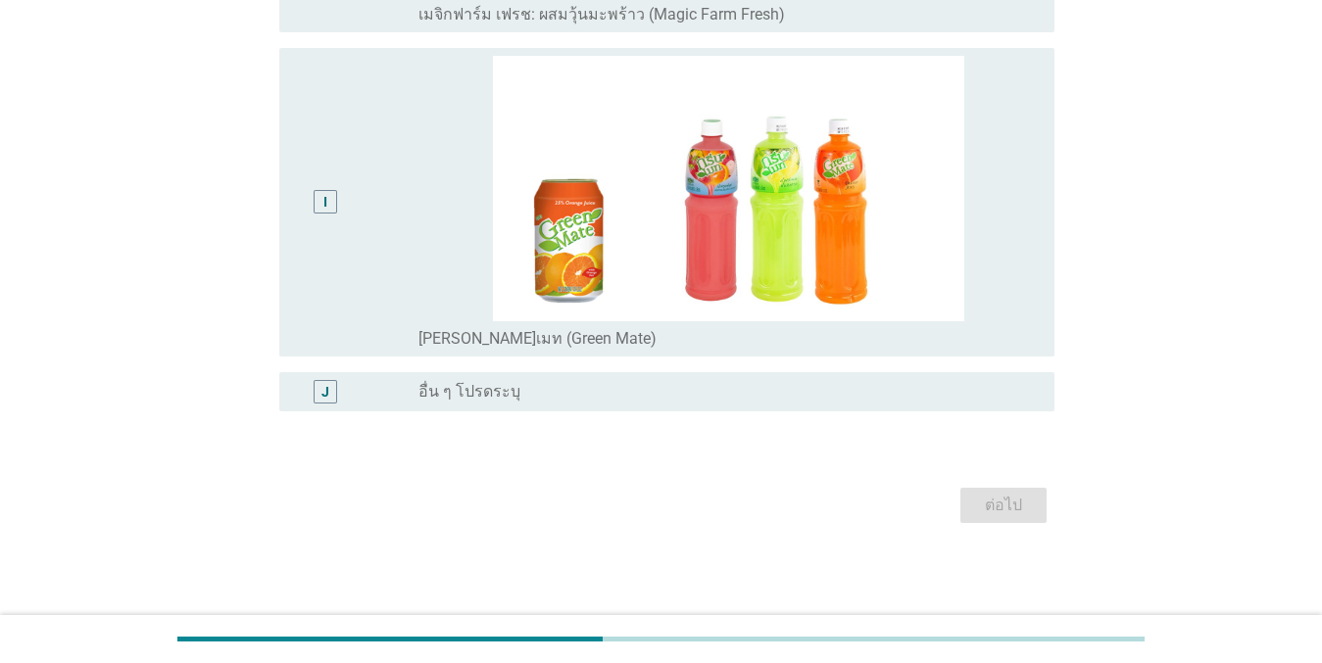
scroll to position [0, 0]
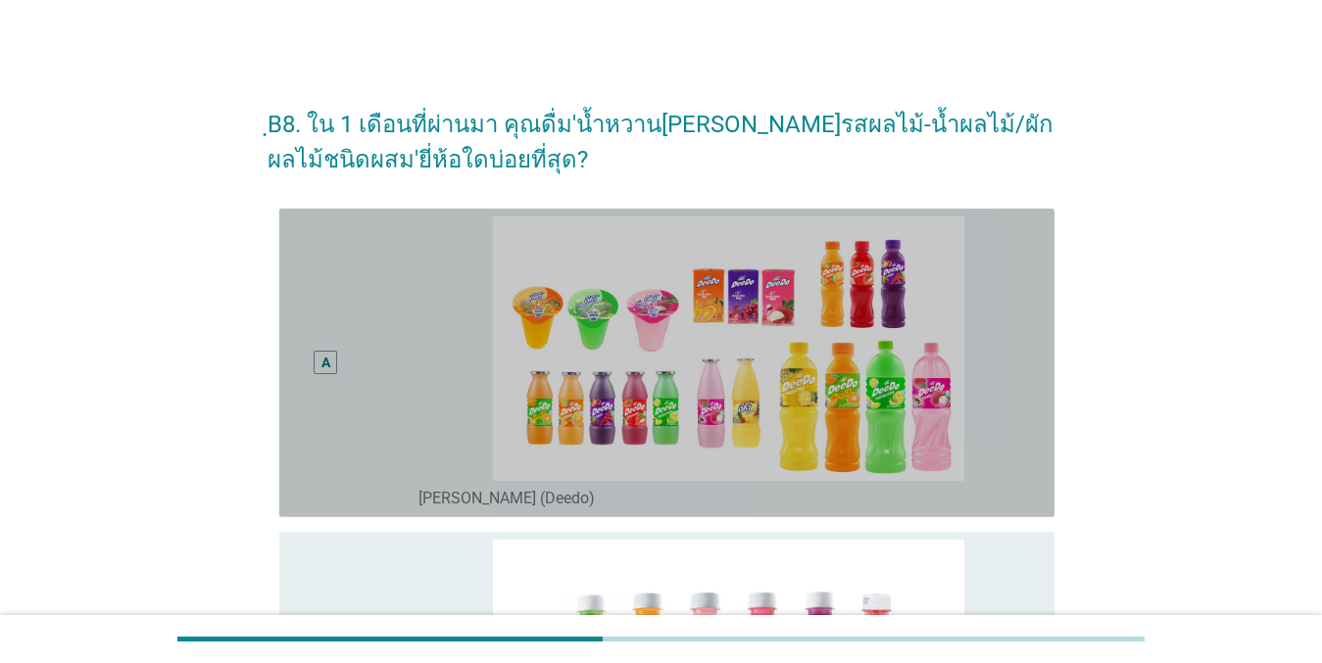
click at [340, 347] on div "A" at bounding box center [326, 363] width 62 height 293
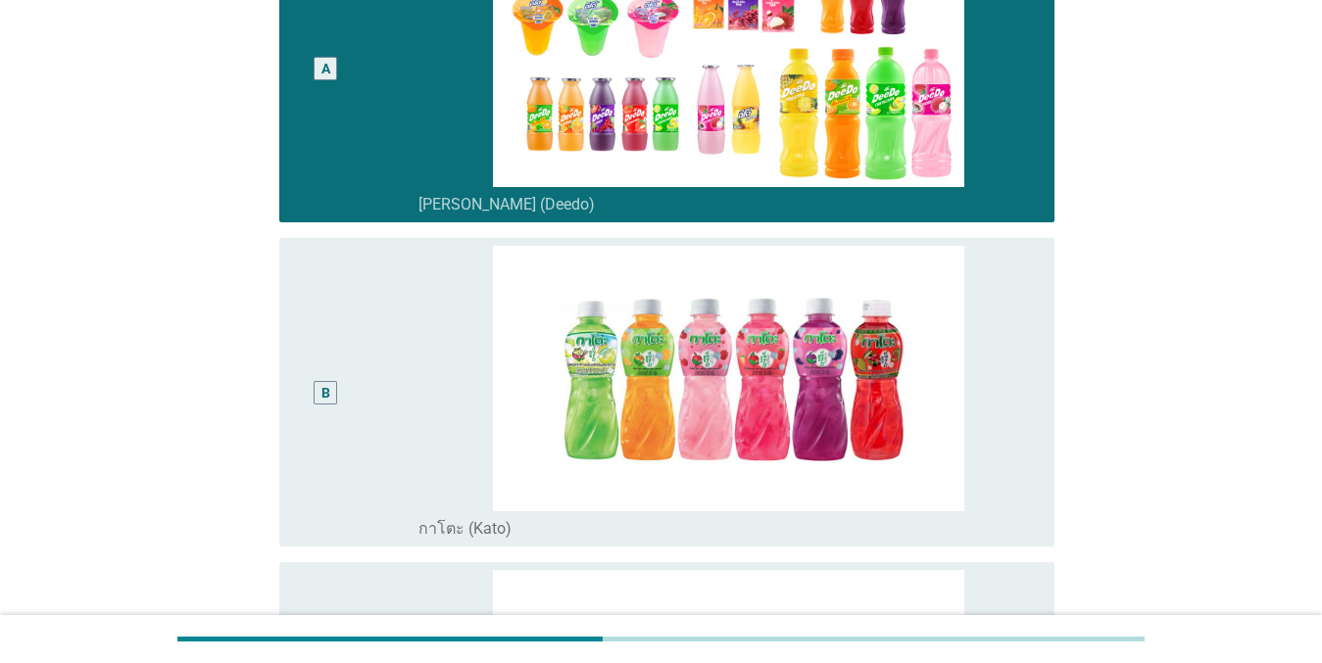
click at [344, 335] on div "B" at bounding box center [326, 392] width 62 height 293
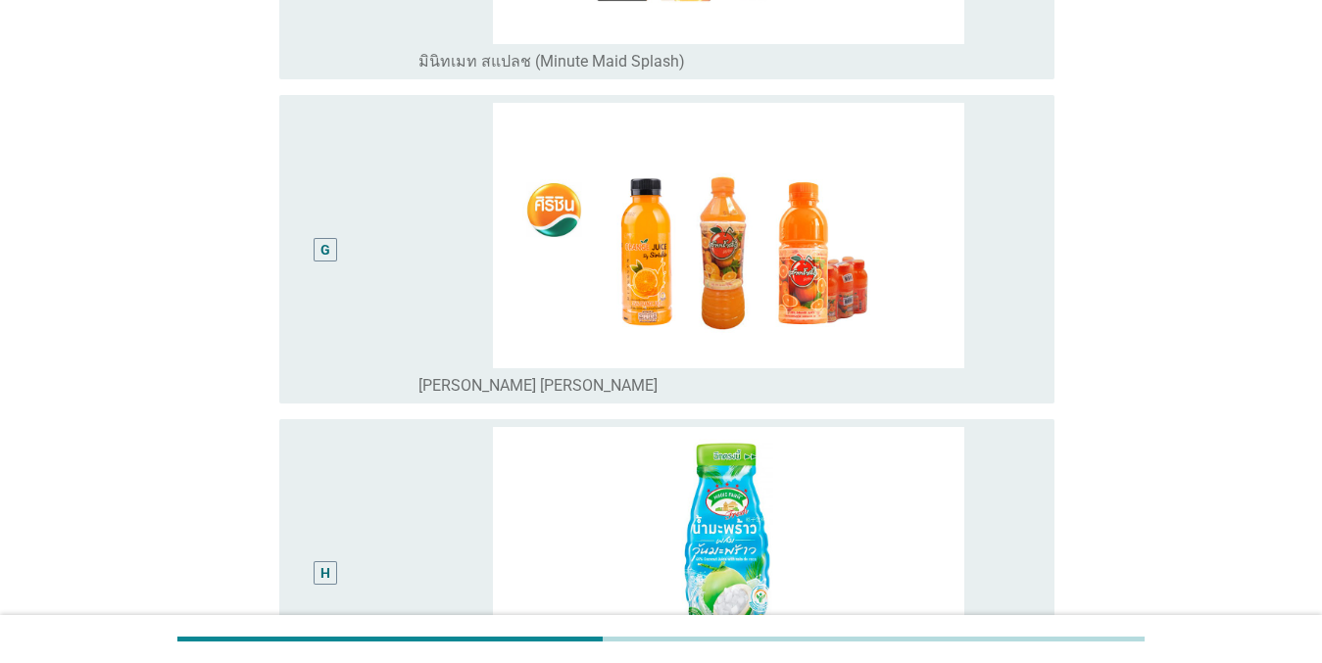
click at [354, 275] on div "G" at bounding box center [326, 249] width 62 height 293
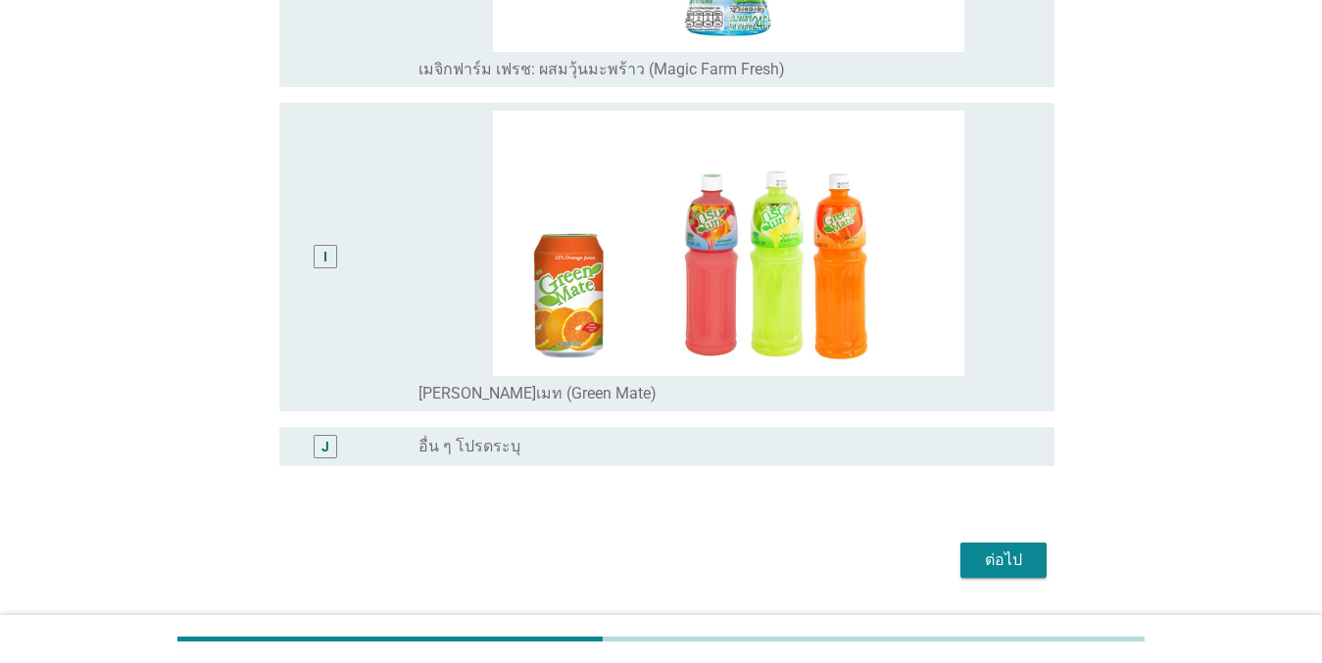
scroll to position [2753, 0]
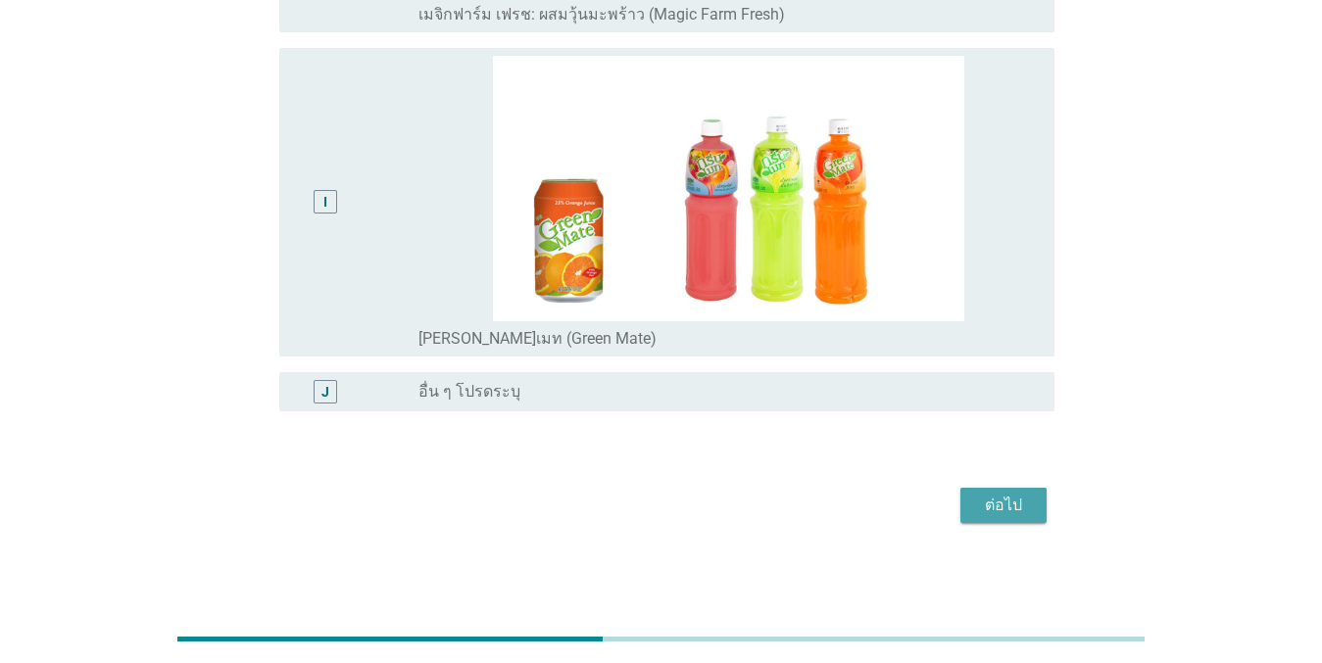
click at [1004, 522] on button "ต่อไป" at bounding box center [1003, 505] width 86 height 35
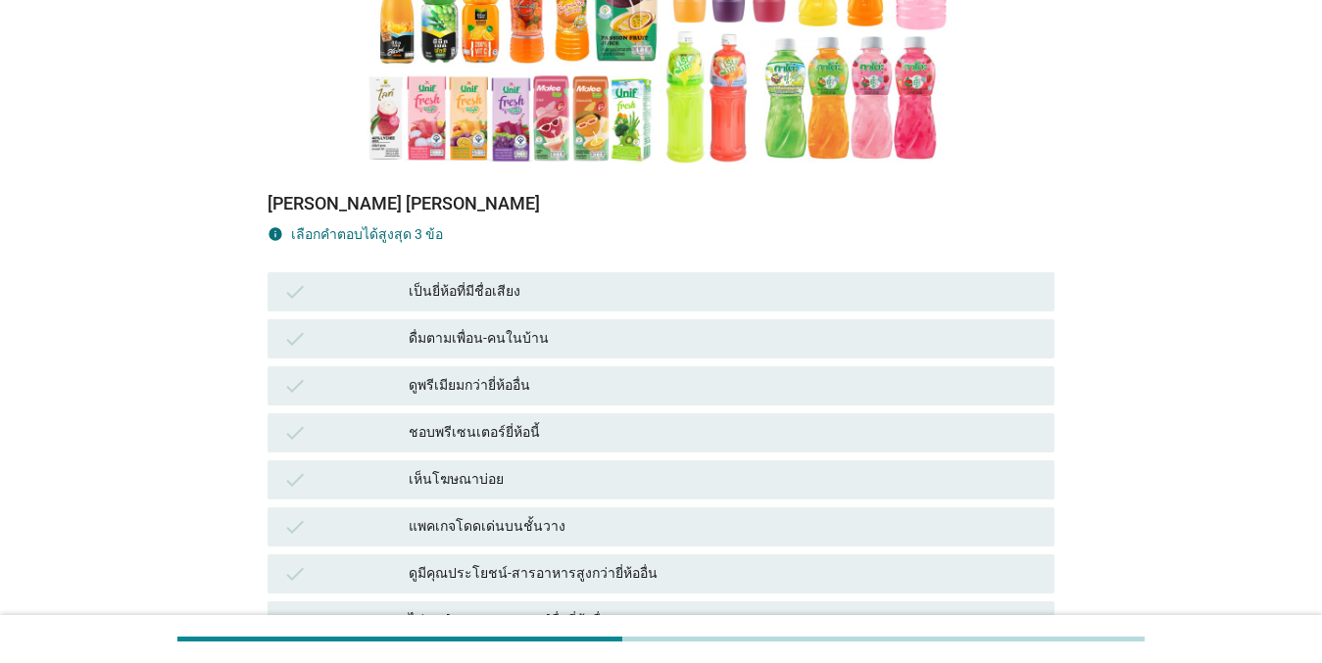
scroll to position [392, 0]
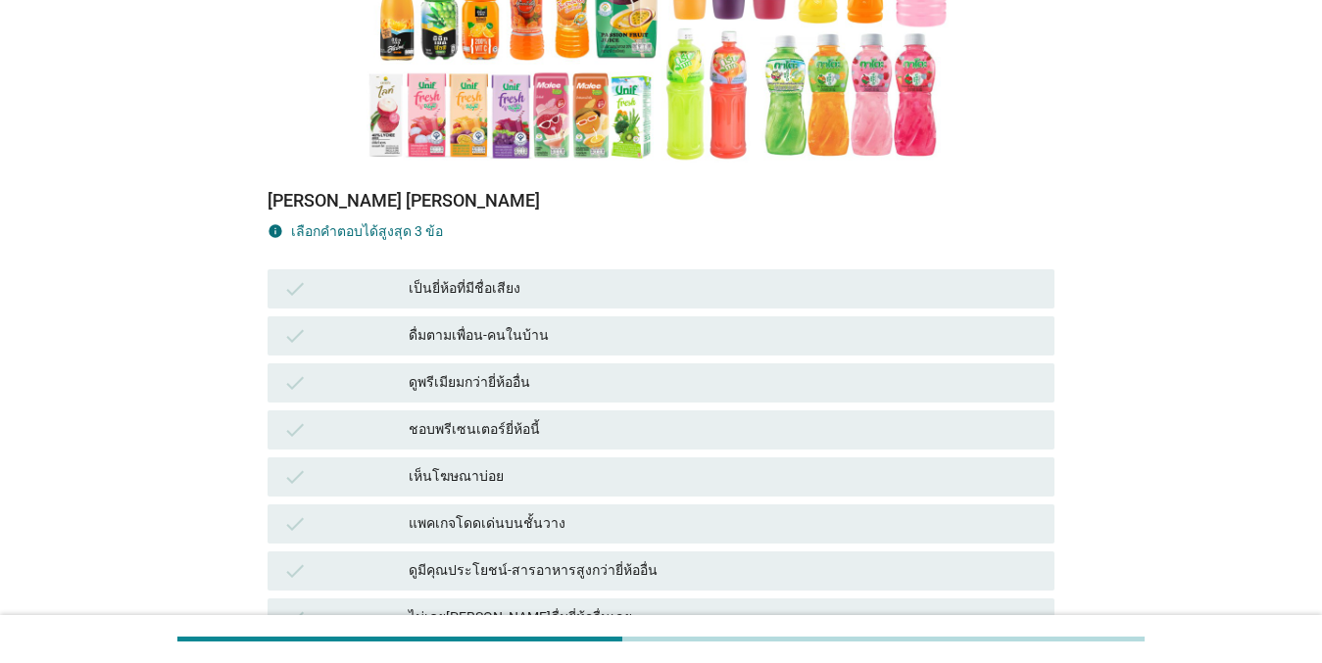
click at [578, 277] on div "เป็นยี่ห้อที่มีชื่อเสียง" at bounding box center [724, 289] width 630 height 24
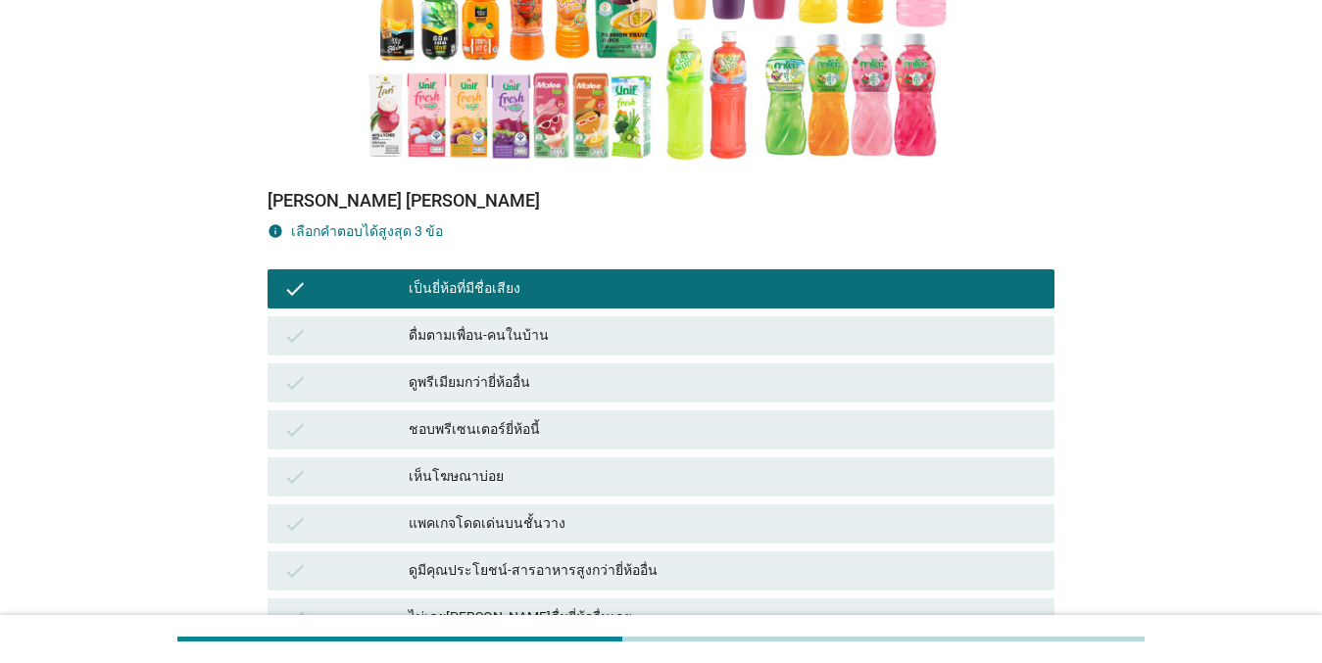
click at [567, 324] on div "ดื่มตามเพื่อน-คนในบ้าน" at bounding box center [724, 336] width 630 height 24
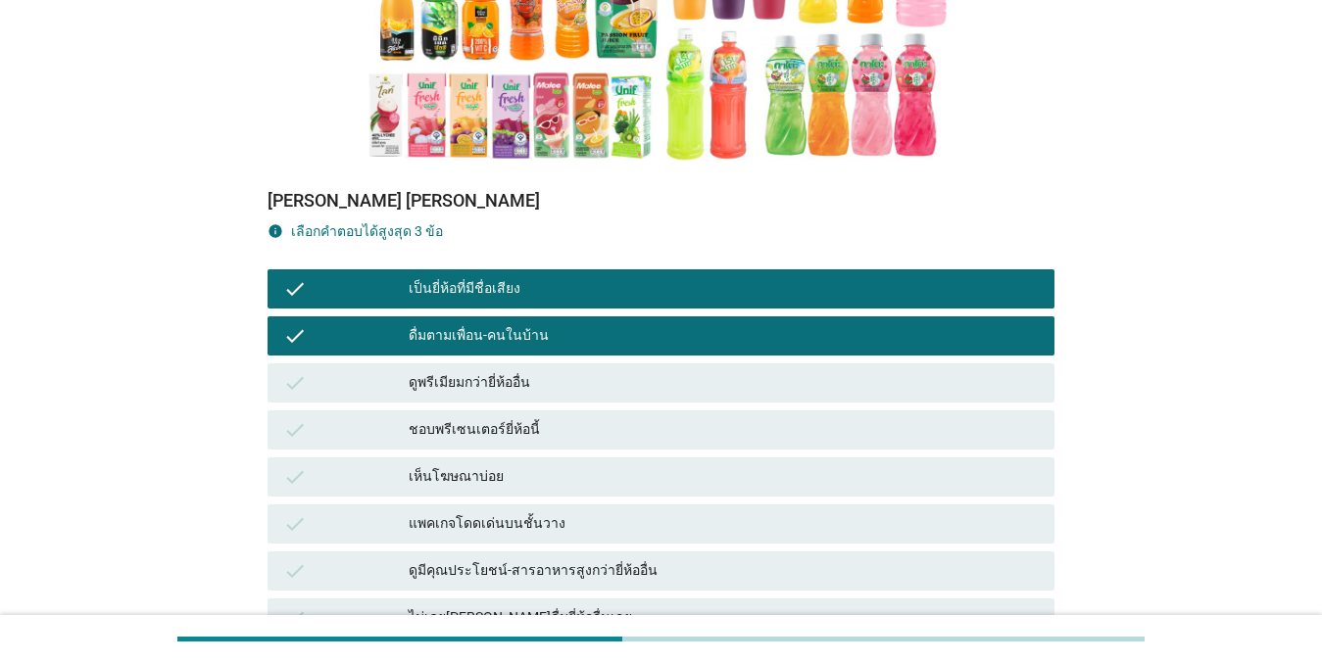
click at [547, 418] on div "ชอบพรีเซนเตอร์ยี่ห้อนี้" at bounding box center [724, 430] width 630 height 24
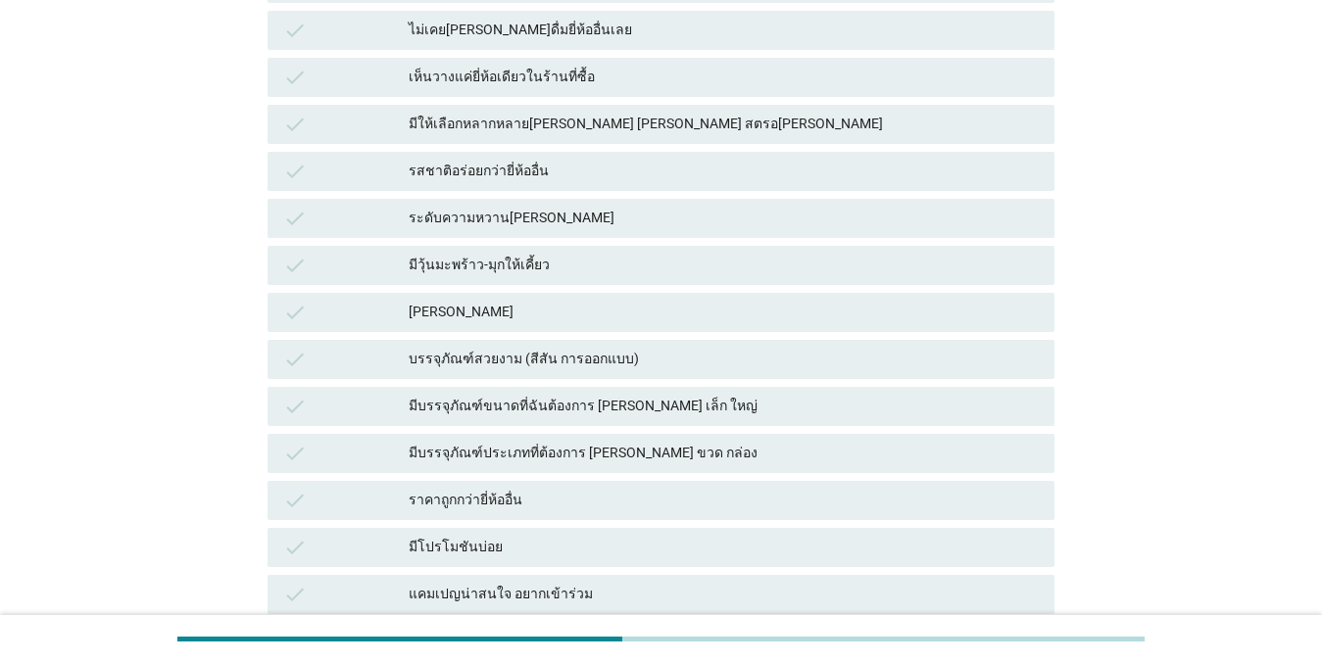
scroll to position [1183, 0]
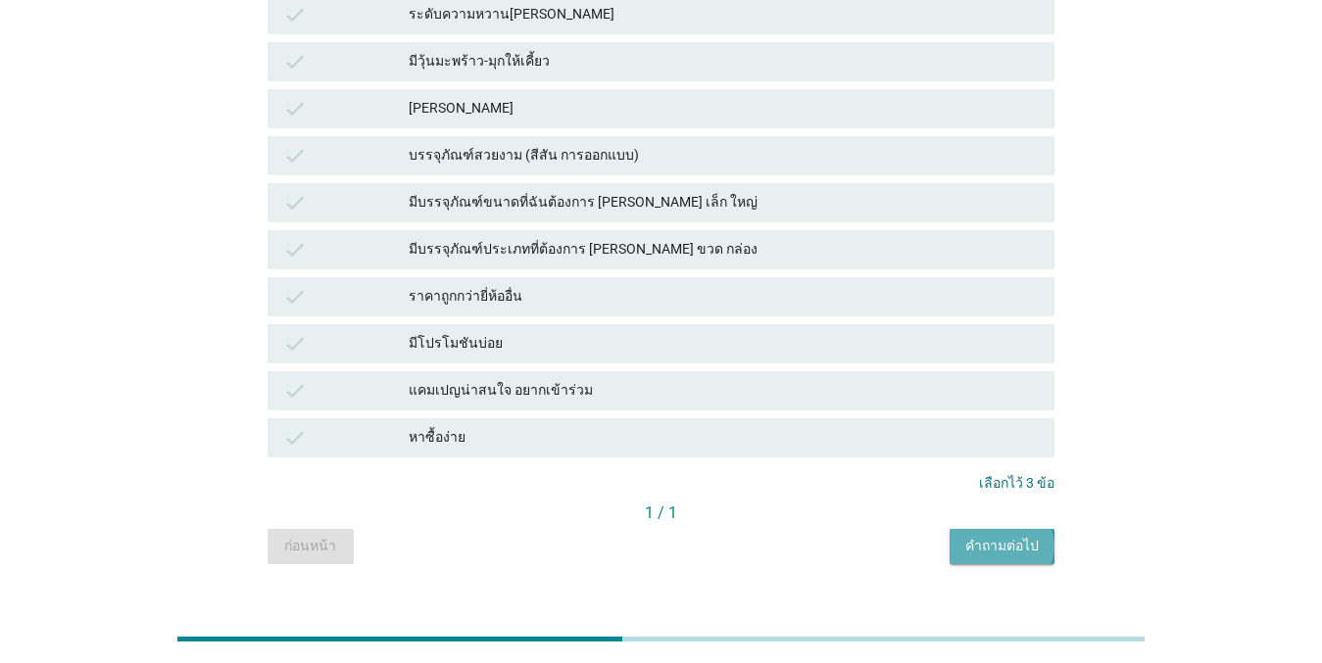
click at [976, 536] on div "คำถามต่อไป" at bounding box center [1001, 546] width 73 height 21
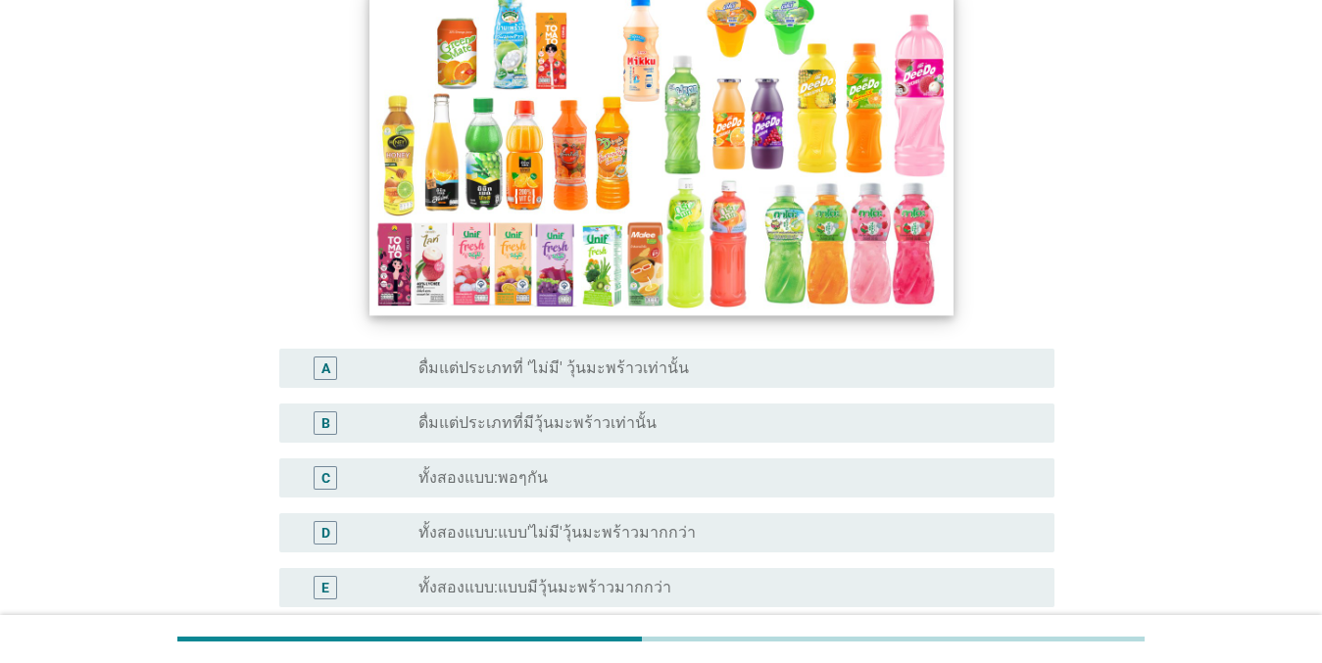
scroll to position [403, 0]
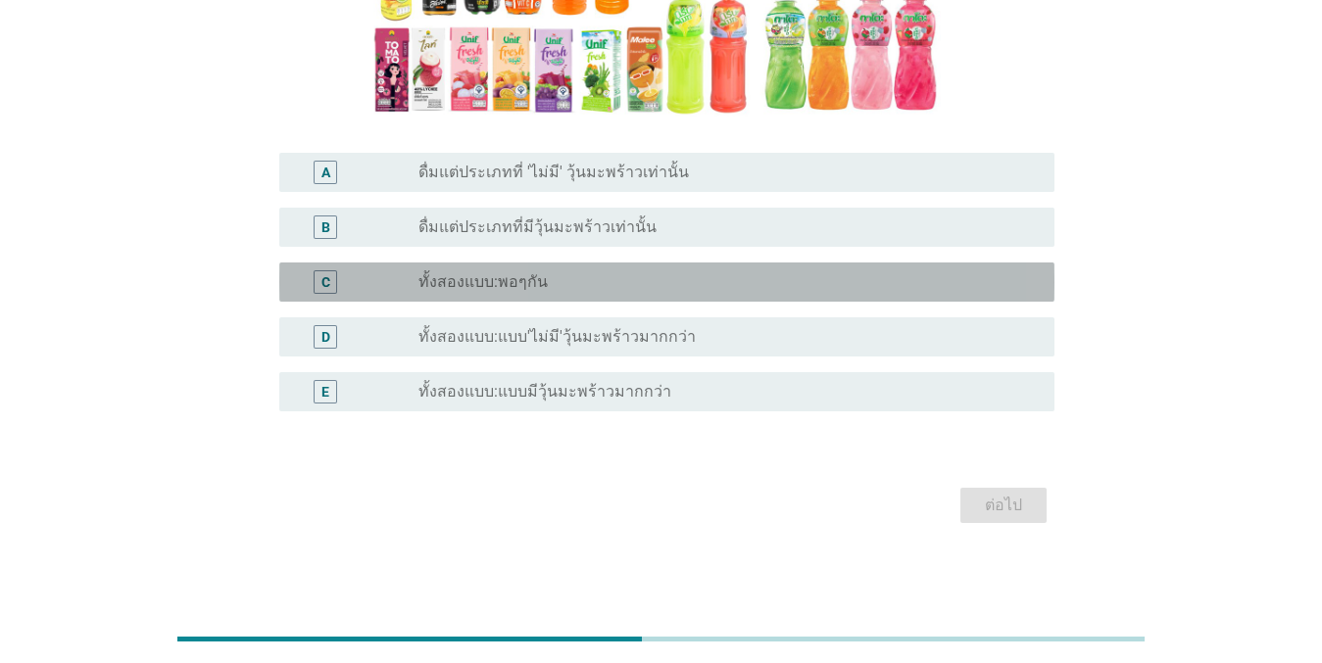
click at [651, 272] on div "radio_button_unchecked ทั้งสองแบบ:พอๆกัน" at bounding box center [720, 282] width 604 height 20
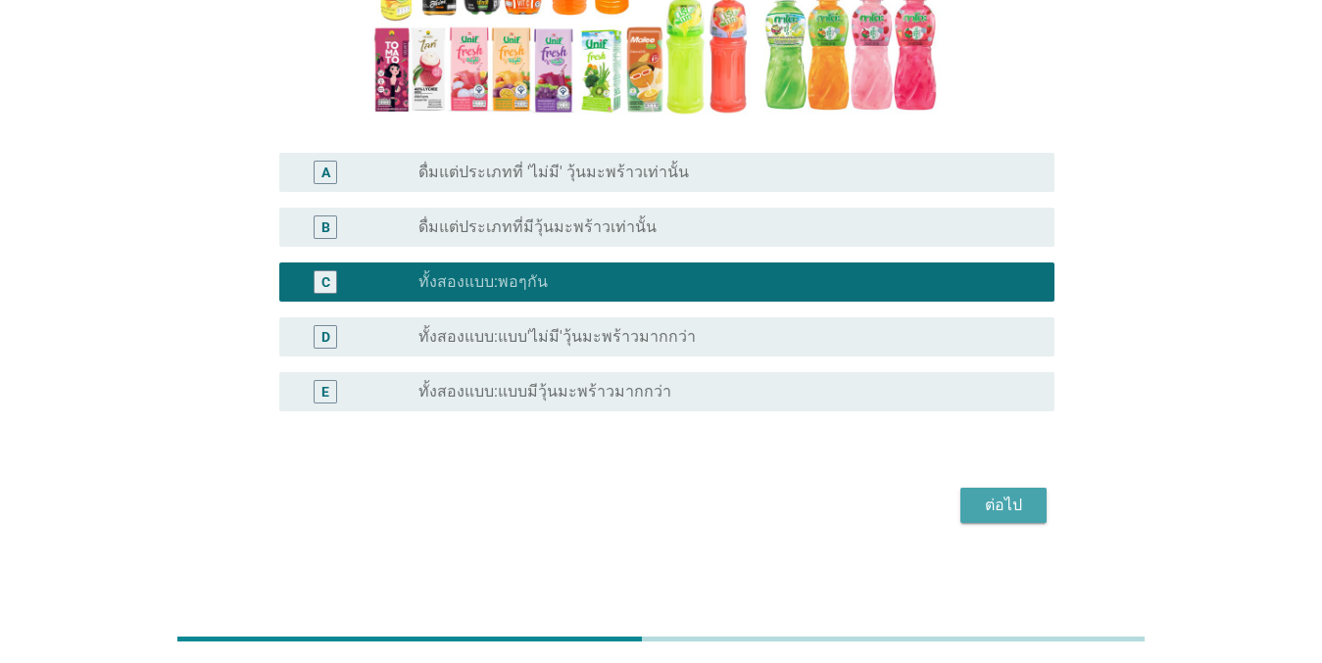
click at [1024, 494] on div "ต่อไป" at bounding box center [1003, 506] width 55 height 24
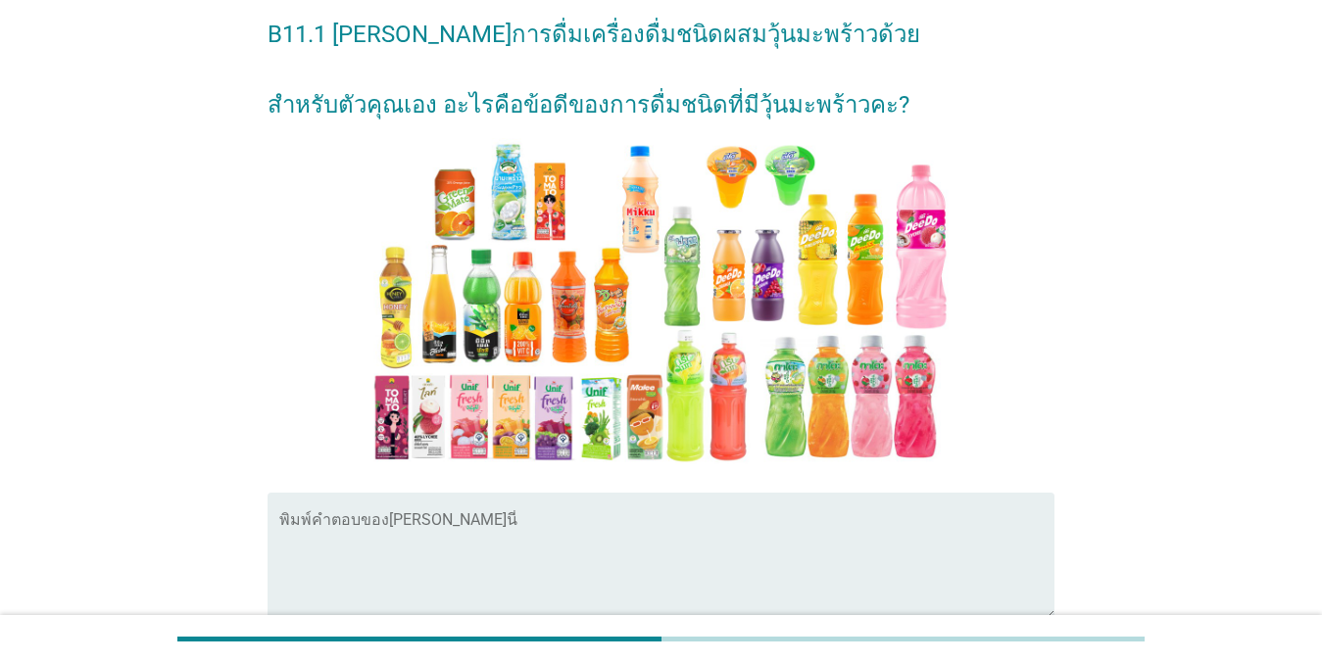
scroll to position [294, 0]
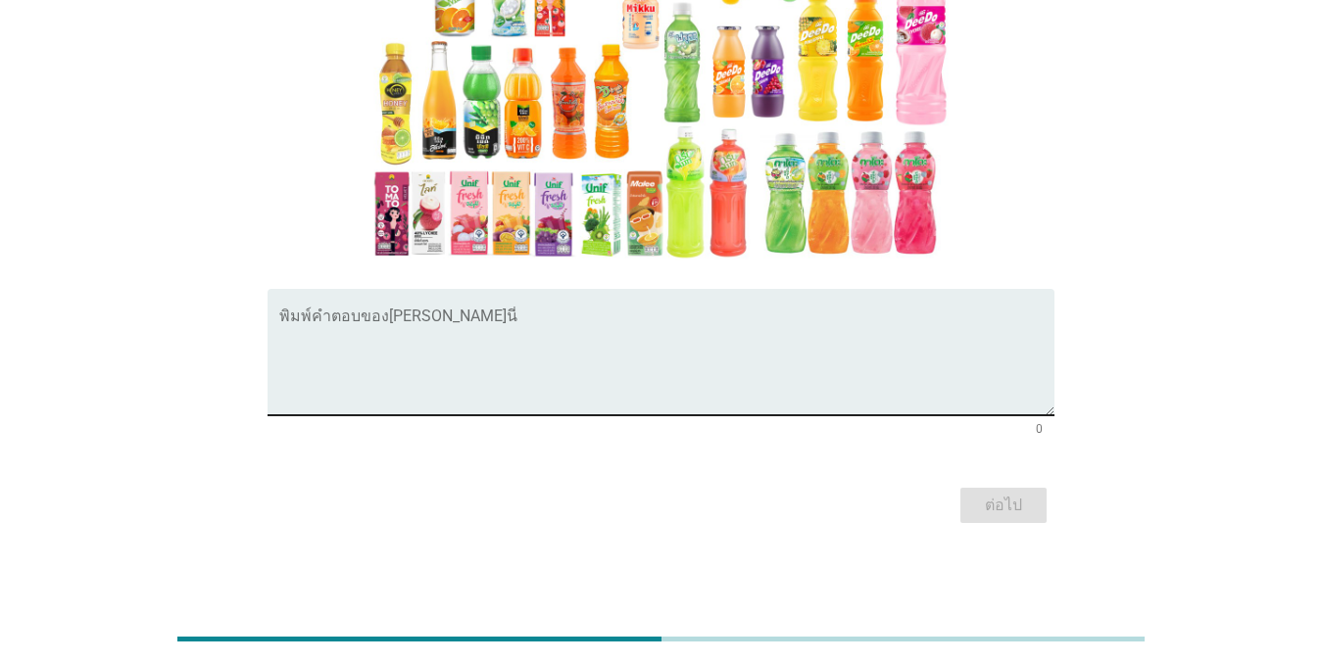
click at [531, 361] on textarea "พิมพ์คำตอบของคุณ ที่นี่" at bounding box center [666, 364] width 775 height 103
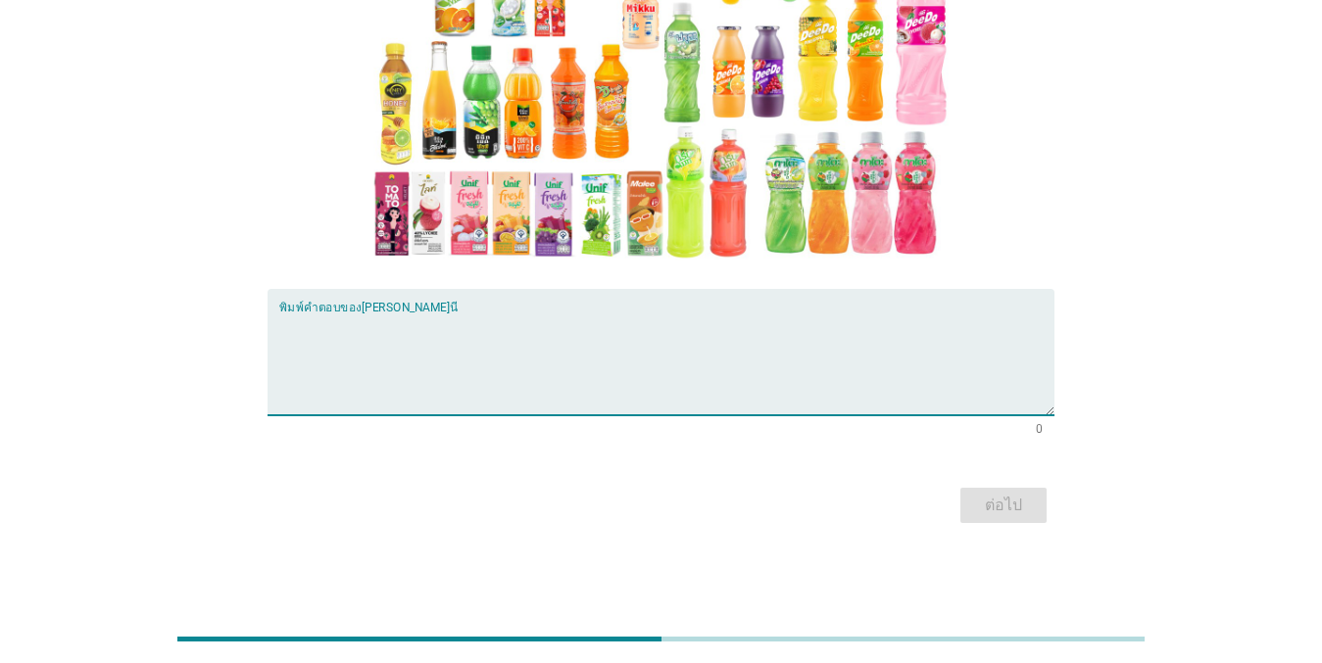
click at [603, 384] on textarea "พิมพ์คำตอบของคุณ ที่นี่" at bounding box center [666, 364] width 775 height 103
type textarea "ความอร่อย อิ่มตัว"
click at [988, 497] on div "ต่อไป" at bounding box center [1003, 506] width 55 height 24
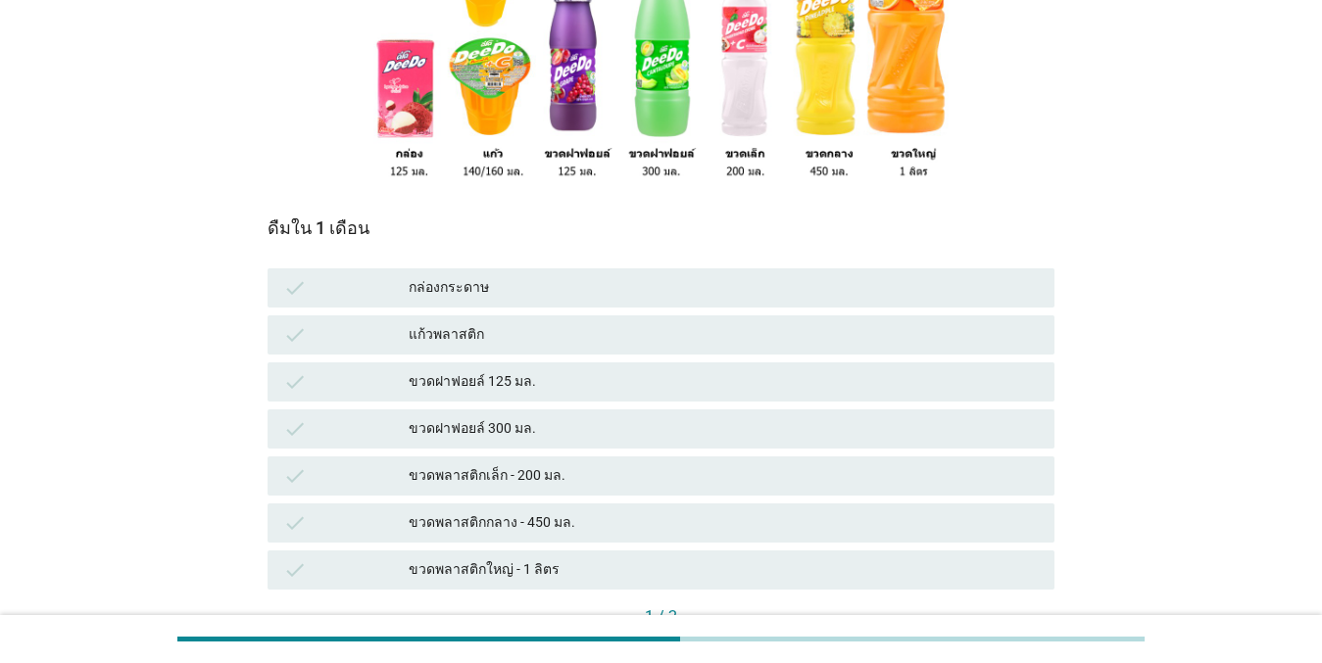
click at [487, 334] on div "แก้วพลาสติก" at bounding box center [724, 335] width 630 height 24
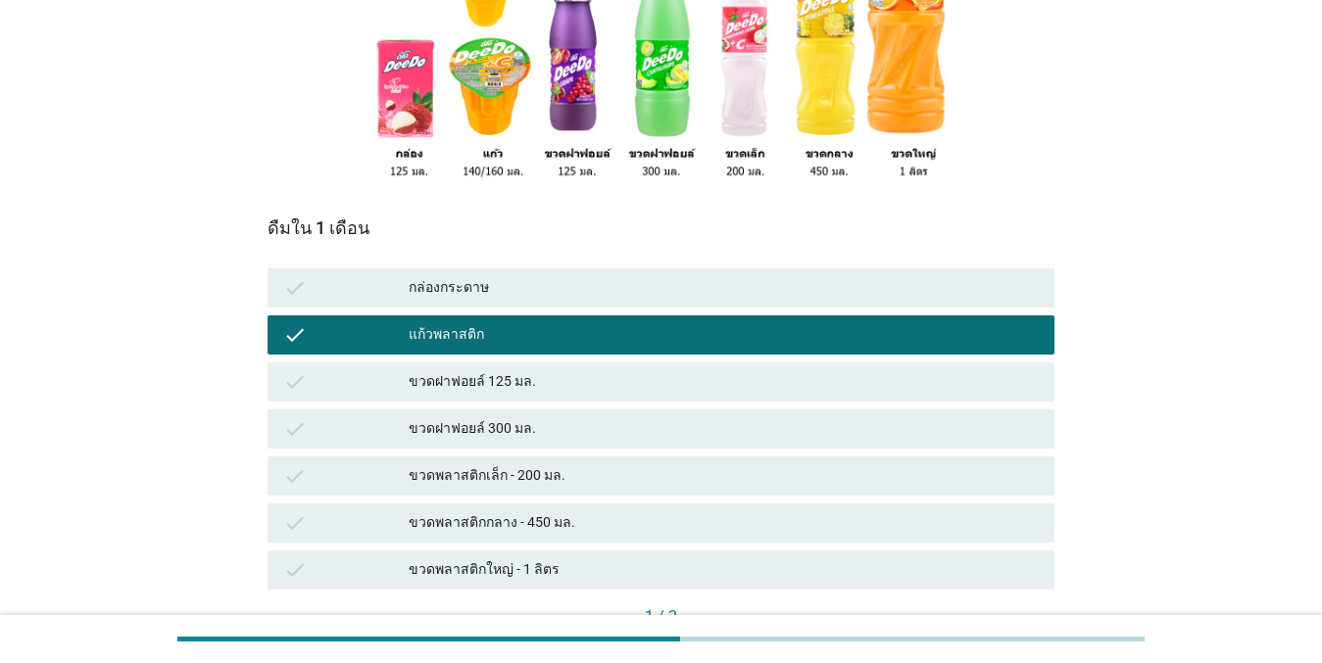
click at [508, 380] on div "ขวดฝาฟอยล์ 125 มล." at bounding box center [724, 382] width 630 height 24
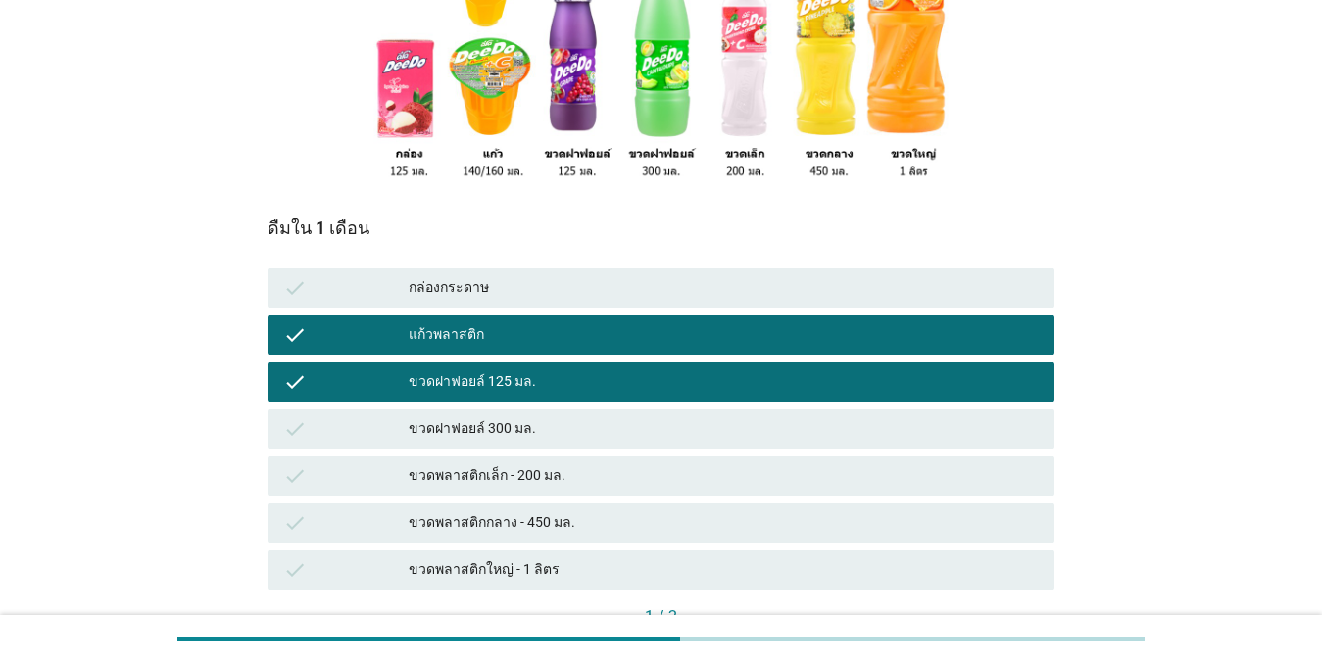
click at [518, 427] on div "ขวดฝาฟอยล์ 300 มล." at bounding box center [724, 429] width 630 height 24
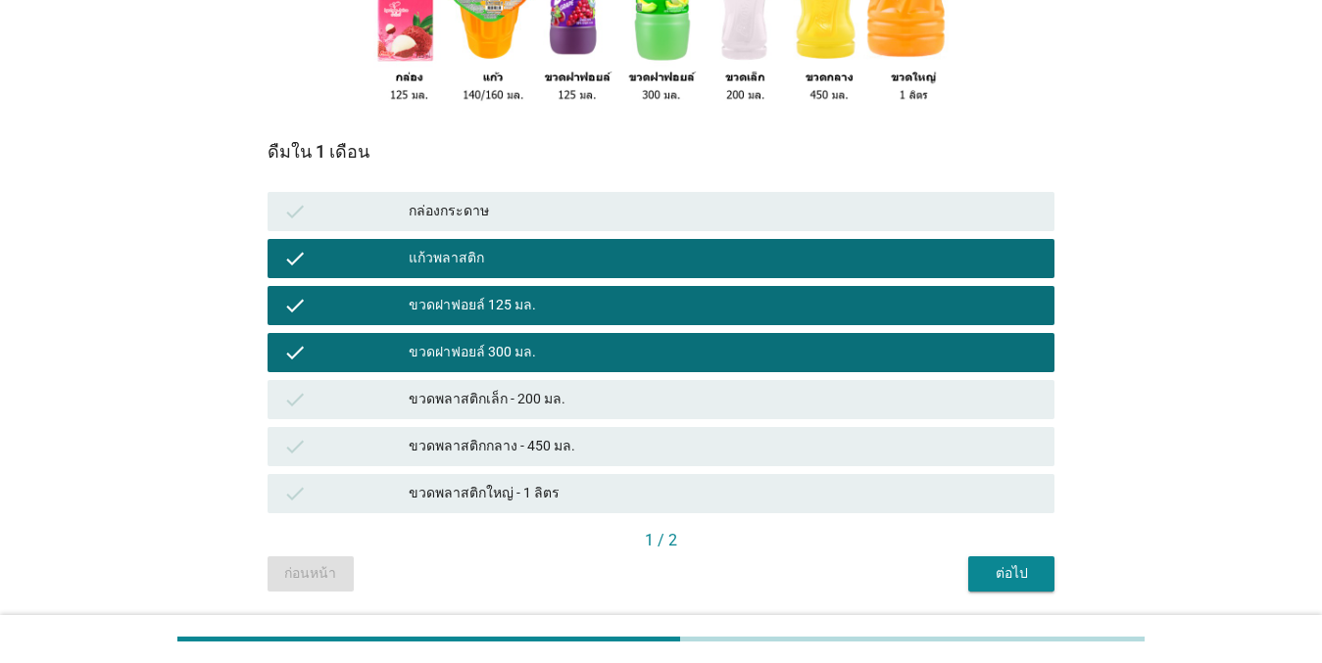
scroll to position [392, 0]
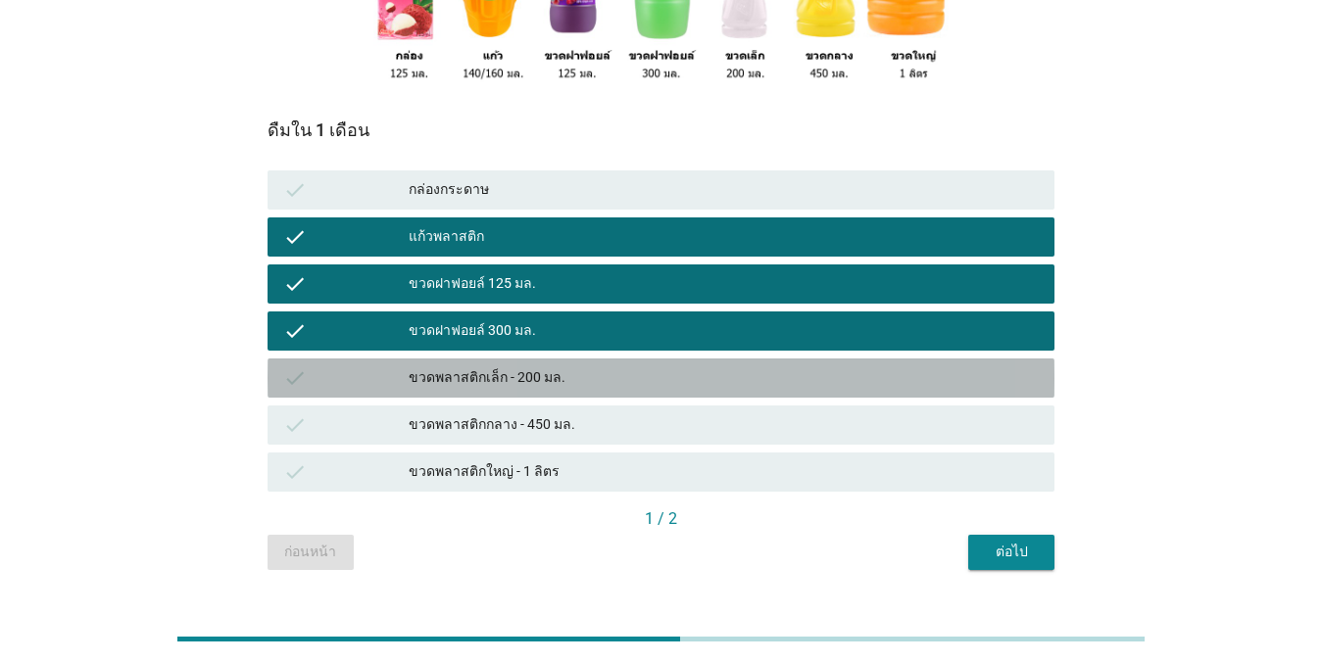
click at [535, 385] on div "ขวดพลาสติกเล็ก - 200 มล." at bounding box center [724, 378] width 630 height 24
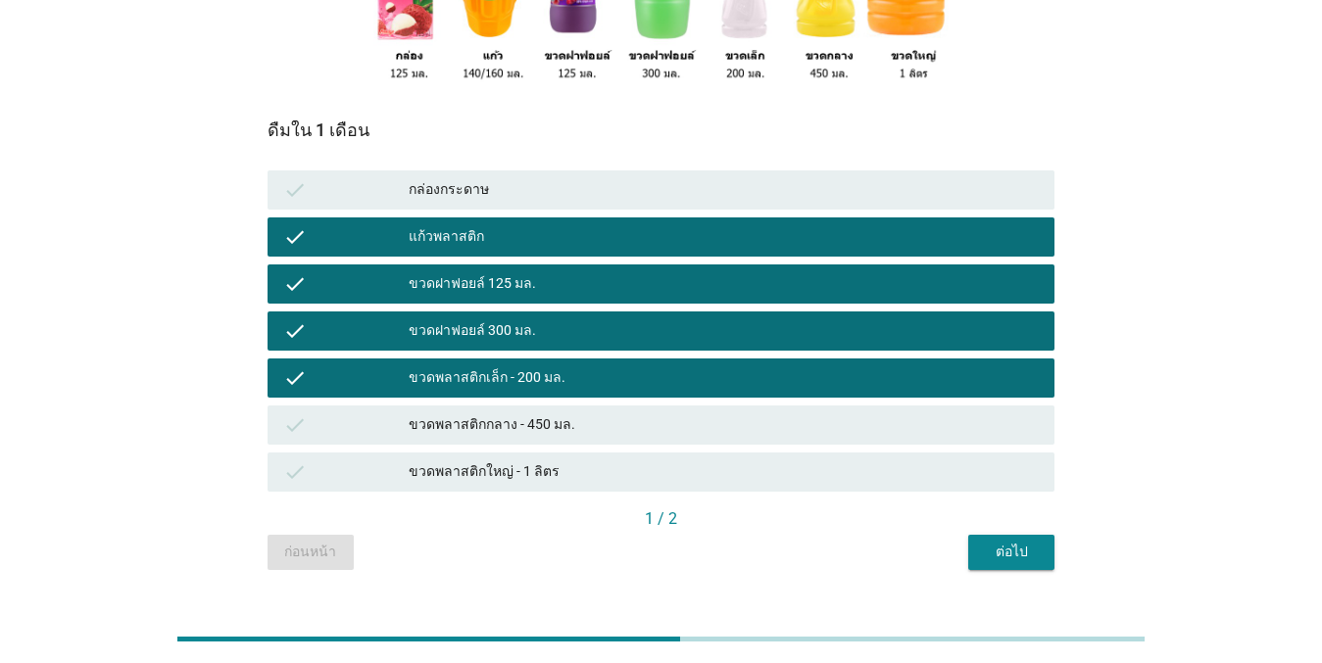
drag, startPoint x: 528, startPoint y: 413, endPoint x: 525, endPoint y: 433, distance: 19.8
click at [528, 414] on div "ขวดพลาสติกกลาง - 450 มล." at bounding box center [724, 425] width 630 height 24
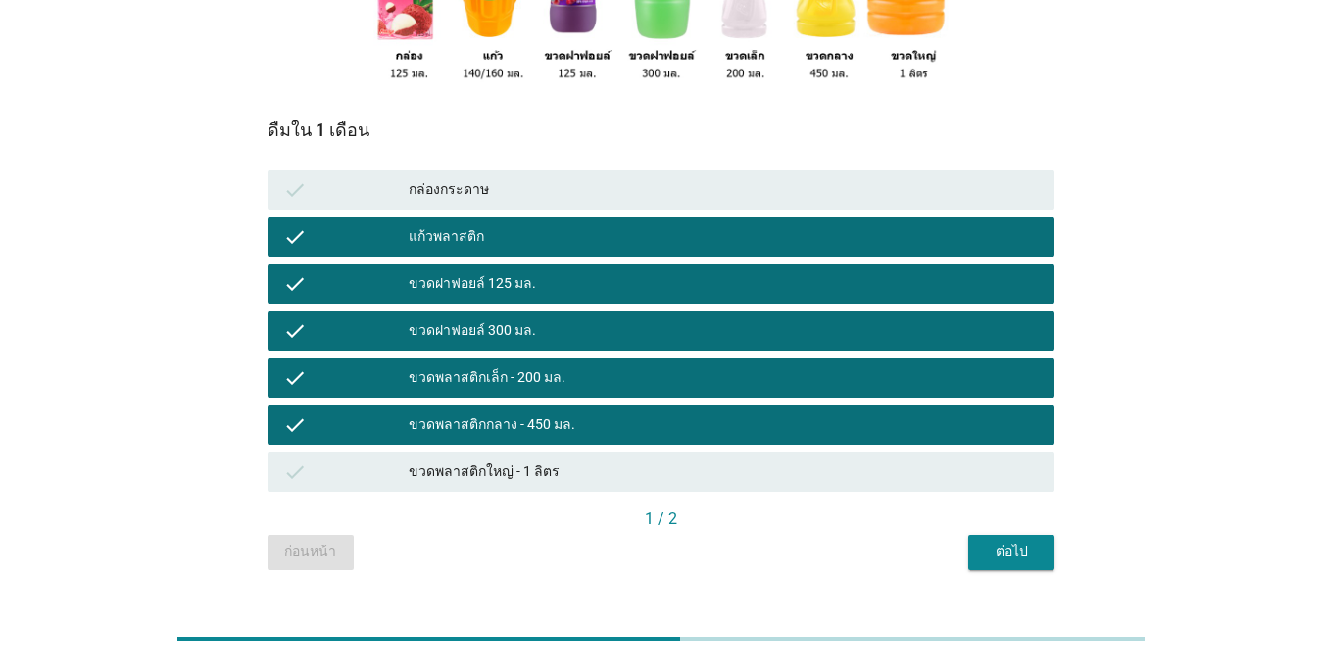
click at [525, 450] on div "check ขวดพลาสติกใหญ่ - 1 ลิตร" at bounding box center [661, 472] width 795 height 47
click at [623, 486] on div "check ขวดพลาสติกใหญ่ - 1 ลิตร" at bounding box center [660, 472] width 787 height 39
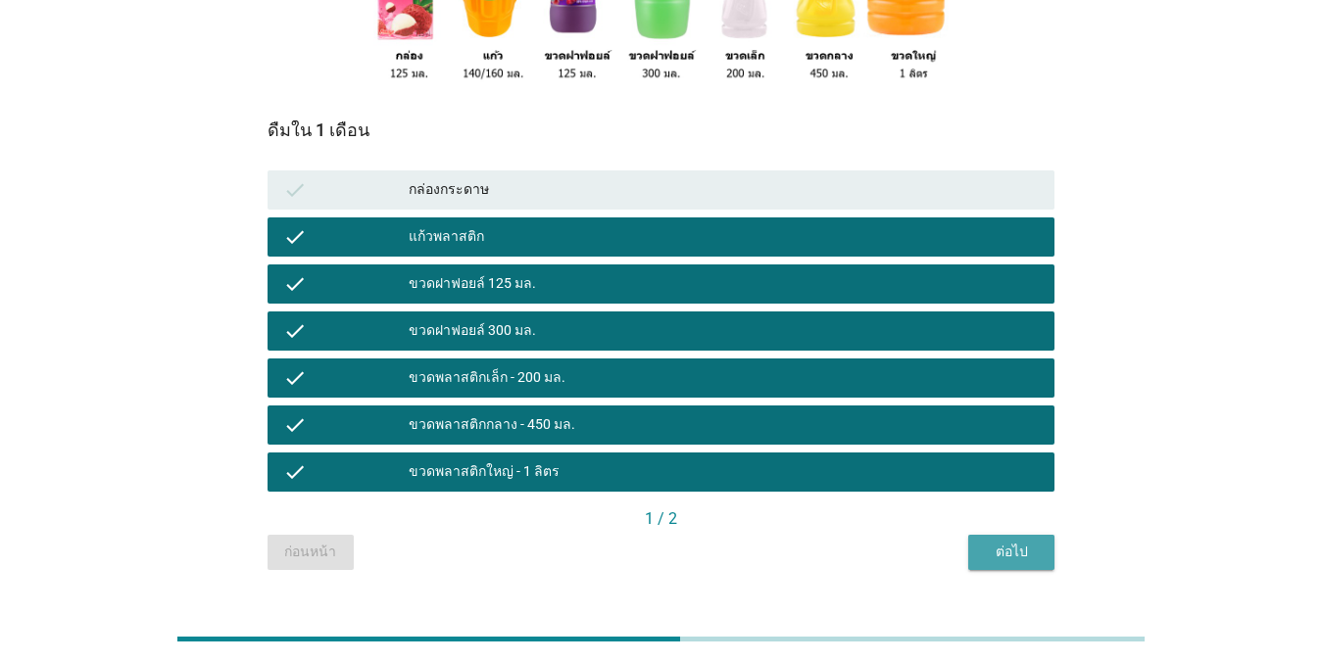
click at [996, 550] on div "ต่อไป" at bounding box center [1011, 552] width 55 height 21
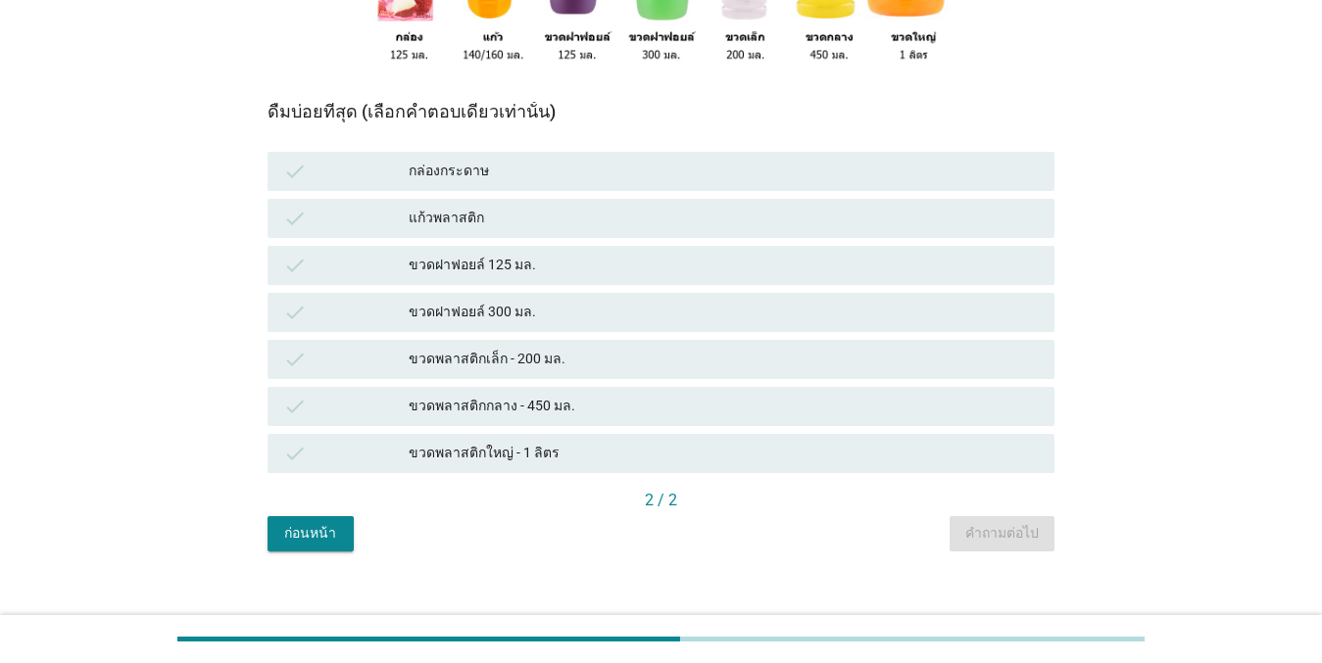
scroll to position [433, 0]
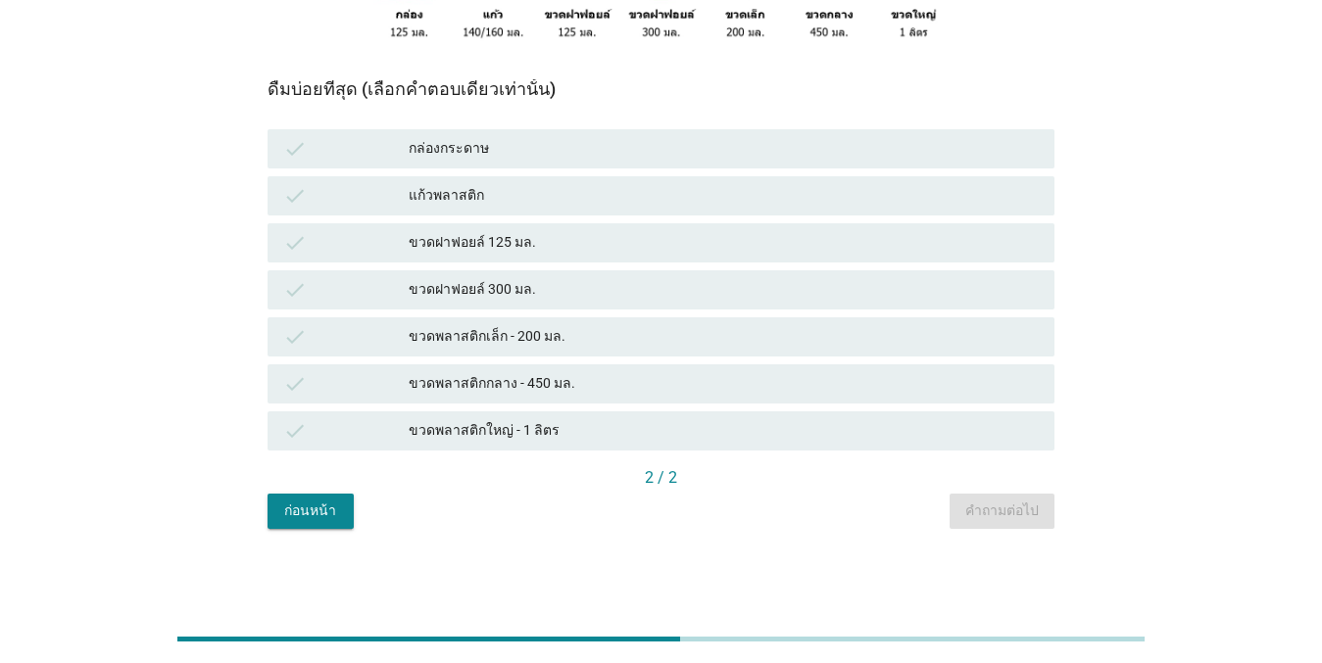
click at [520, 187] on div "แก้วพลาสติก" at bounding box center [724, 196] width 630 height 24
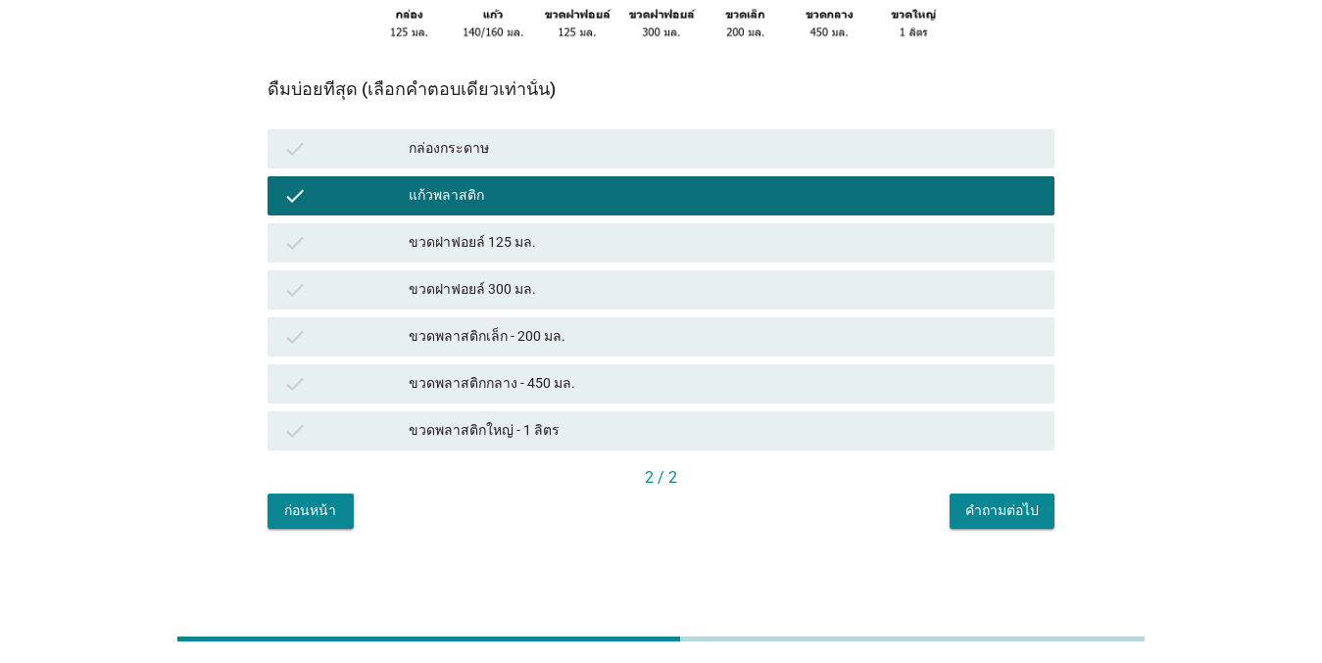
click at [515, 238] on div "ขวดฝาฟอยล์ 125 มล." at bounding box center [724, 243] width 630 height 24
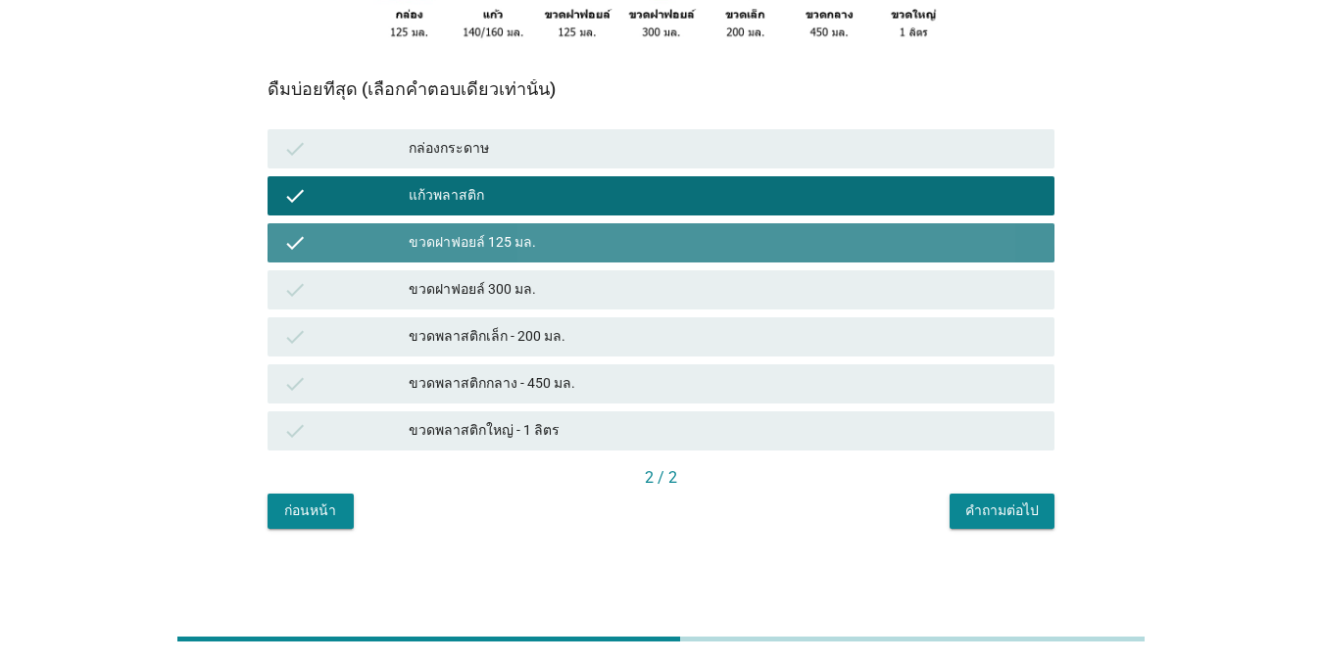
drag, startPoint x: 511, startPoint y: 265, endPoint x: 504, endPoint y: 313, distance: 49.6
click at [511, 267] on div "check กล่องกระดาษ check แก้วพลาสติก check ขวดฝาฟอยล์ 125 มล. check ขวดฝาฟอยล์ 3…" at bounding box center [661, 289] width 795 height 329
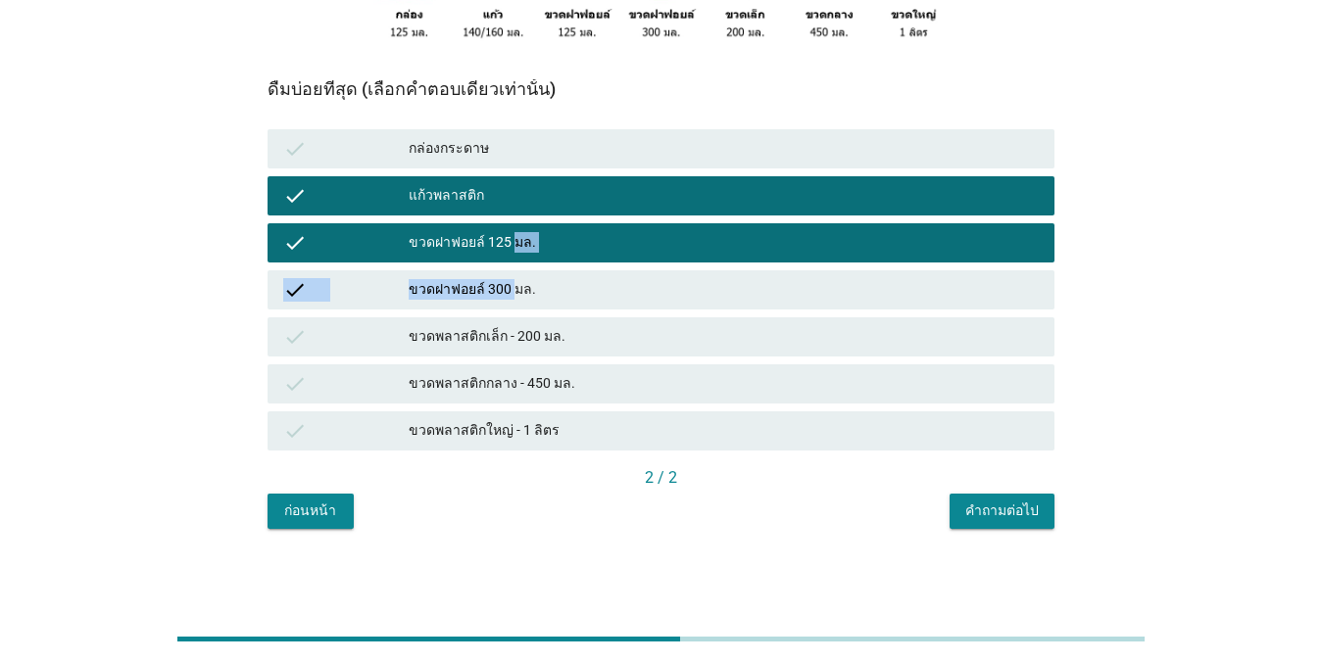
click at [502, 289] on div "ขวดฝาฟอยล์ 300 มล." at bounding box center [724, 290] width 630 height 24
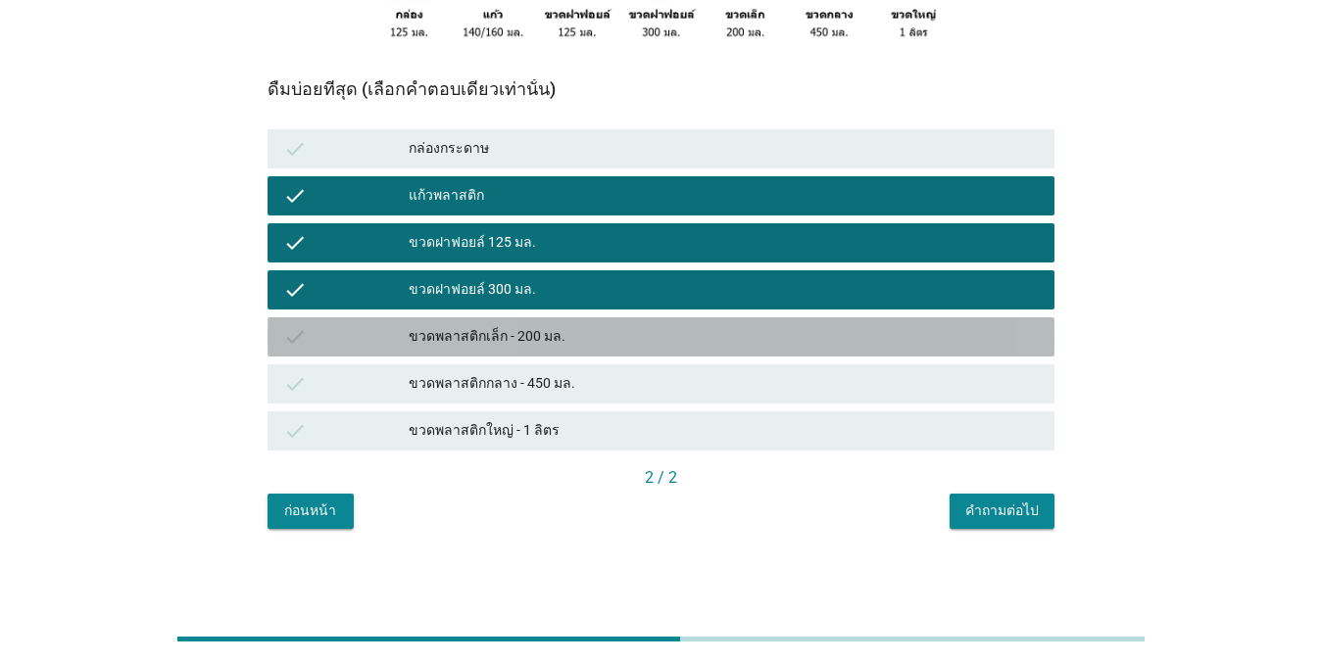
click at [501, 319] on div "check ขวดพลาสติกเล็ก - 200 มล." at bounding box center [660, 336] width 787 height 39
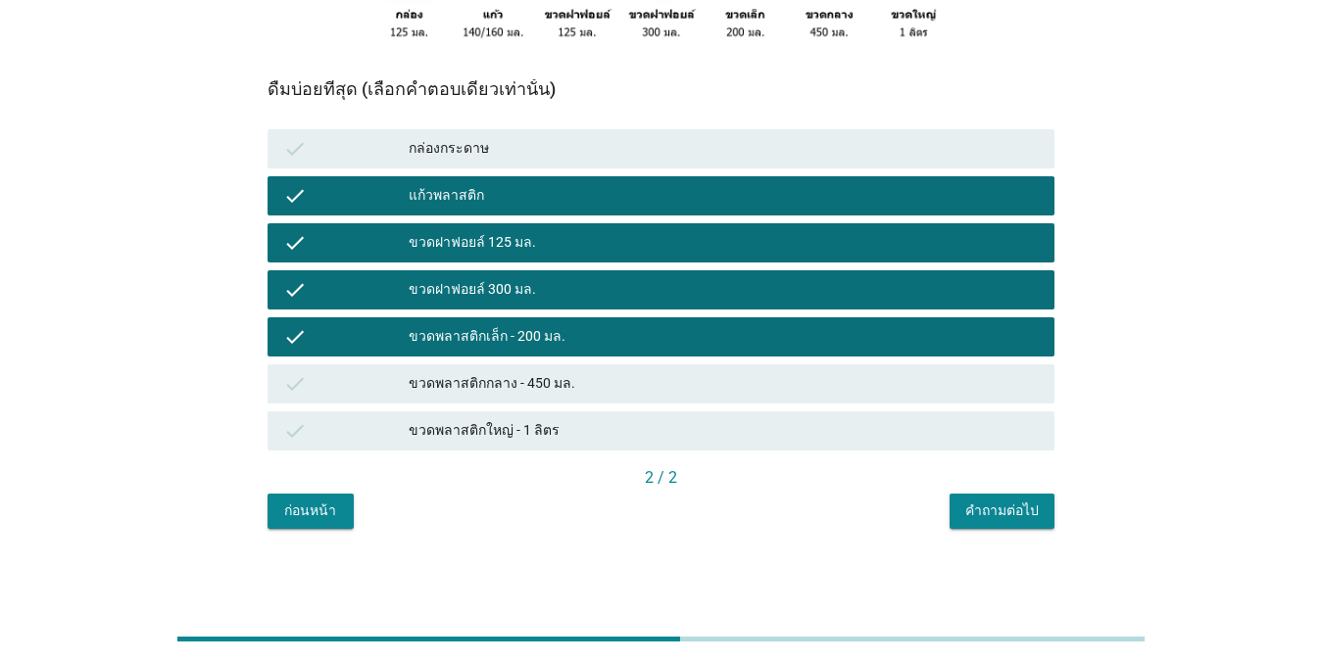
click at [505, 370] on div "check ขวดพลาสติกกลาง - 450 มล." at bounding box center [660, 383] width 787 height 39
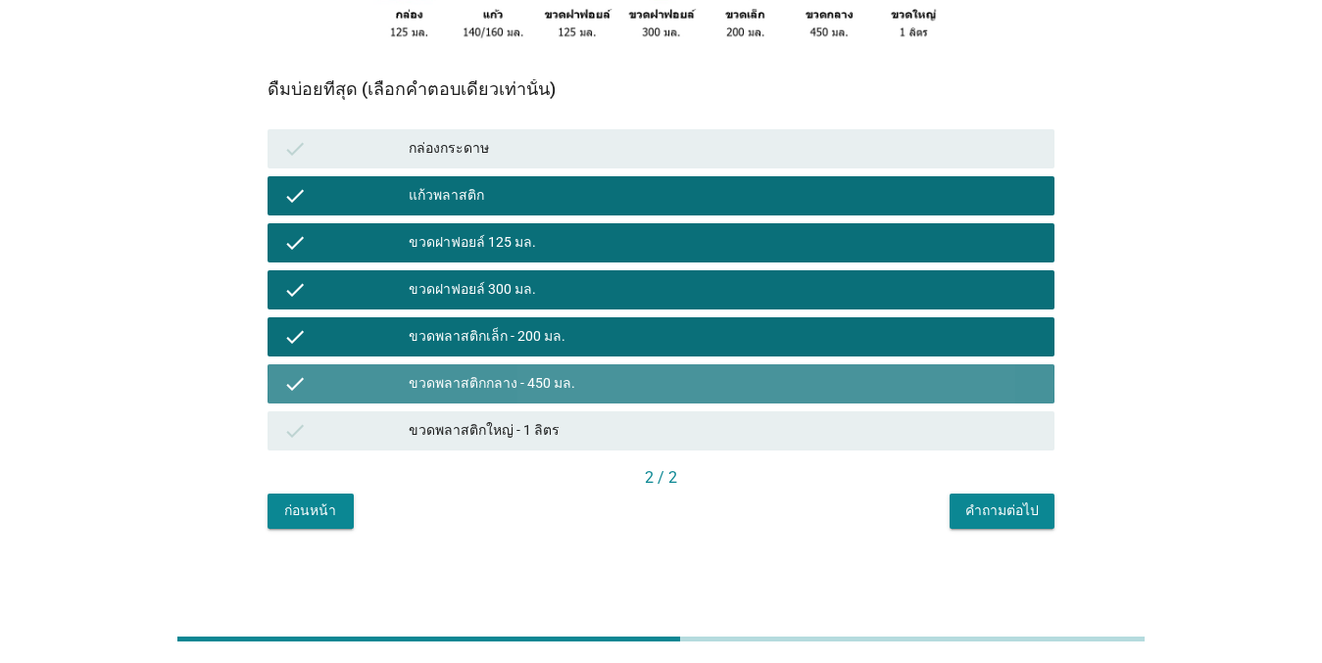
click at [499, 422] on div "ขวดพลาสติกใหญ่ - 1 ลิตร" at bounding box center [724, 431] width 630 height 24
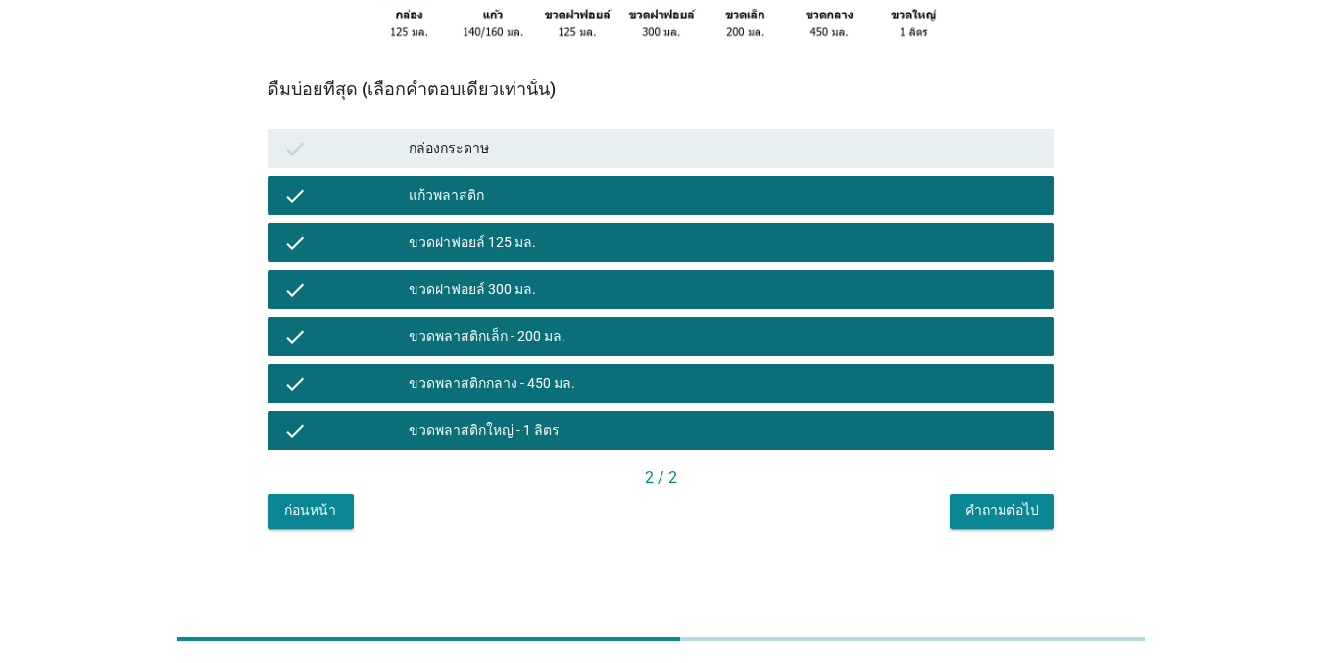
click at [1008, 518] on div "คำถามต่อไป" at bounding box center [1001, 511] width 73 height 21
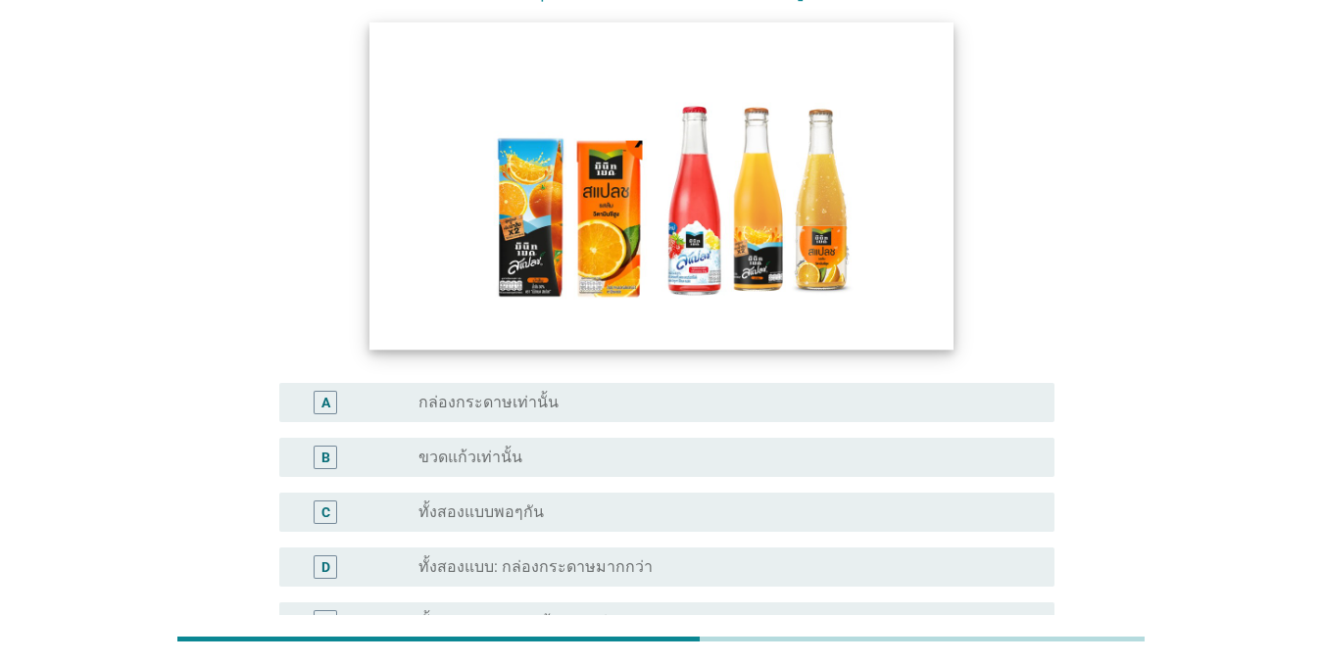
scroll to position [294, 0]
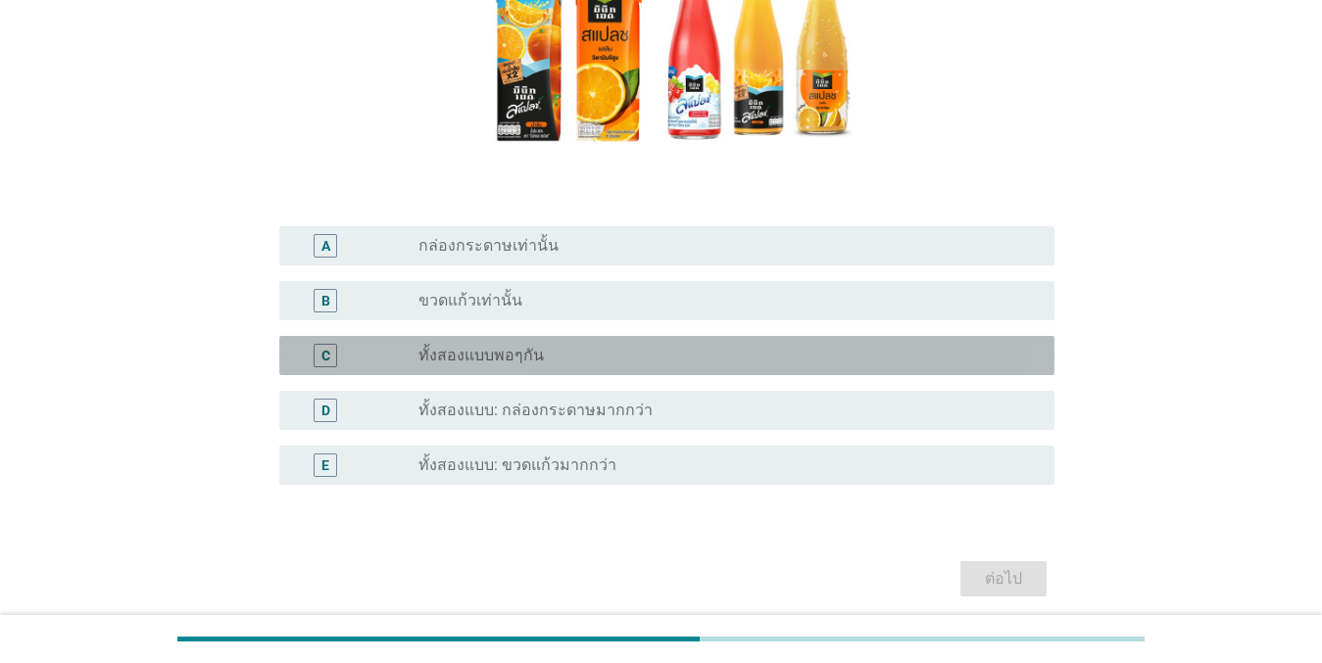
click at [600, 366] on div "radio_button_unchecked ทั้งสองแบบพอๆกัน" at bounding box center [728, 356] width 620 height 24
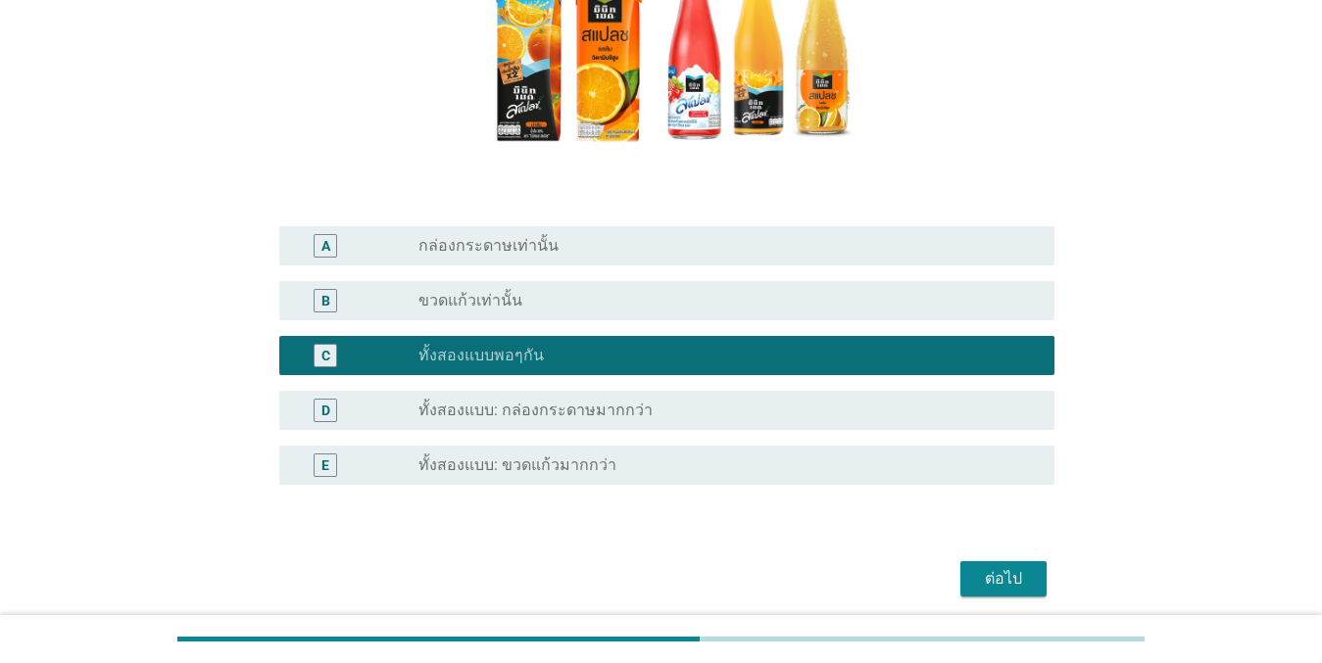
click at [1002, 590] on div "ต่อไป" at bounding box center [1003, 579] width 55 height 24
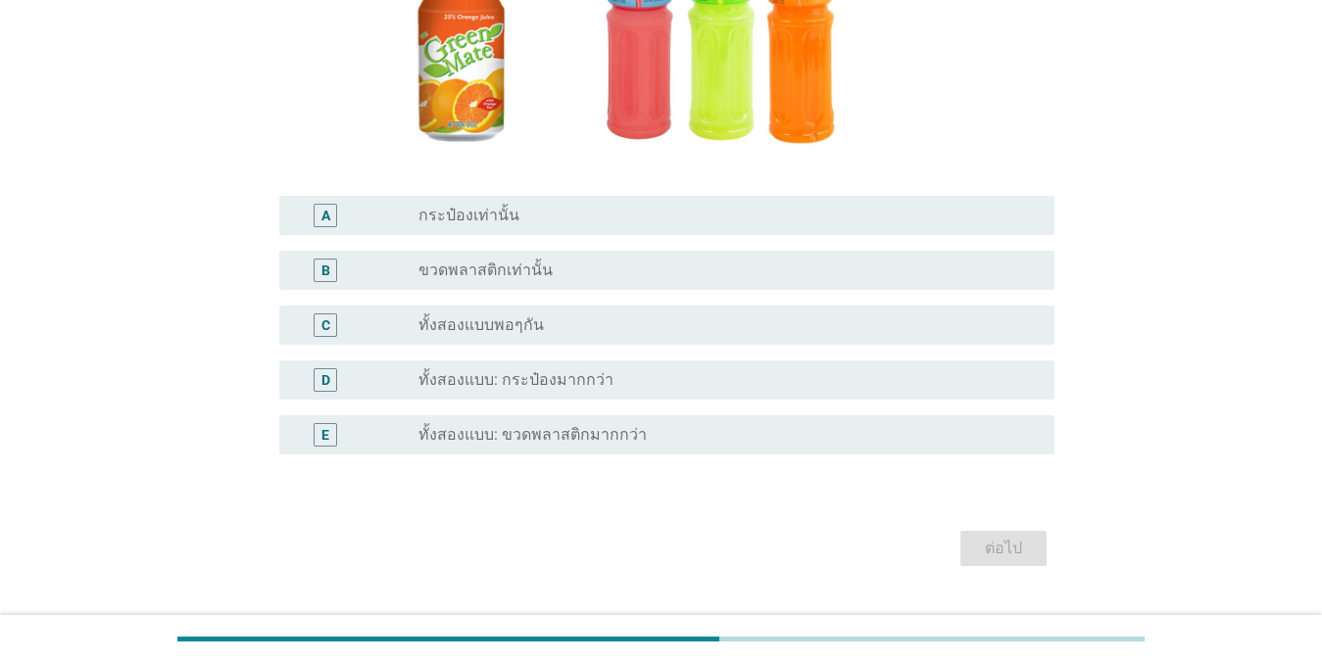
scroll to position [367, 0]
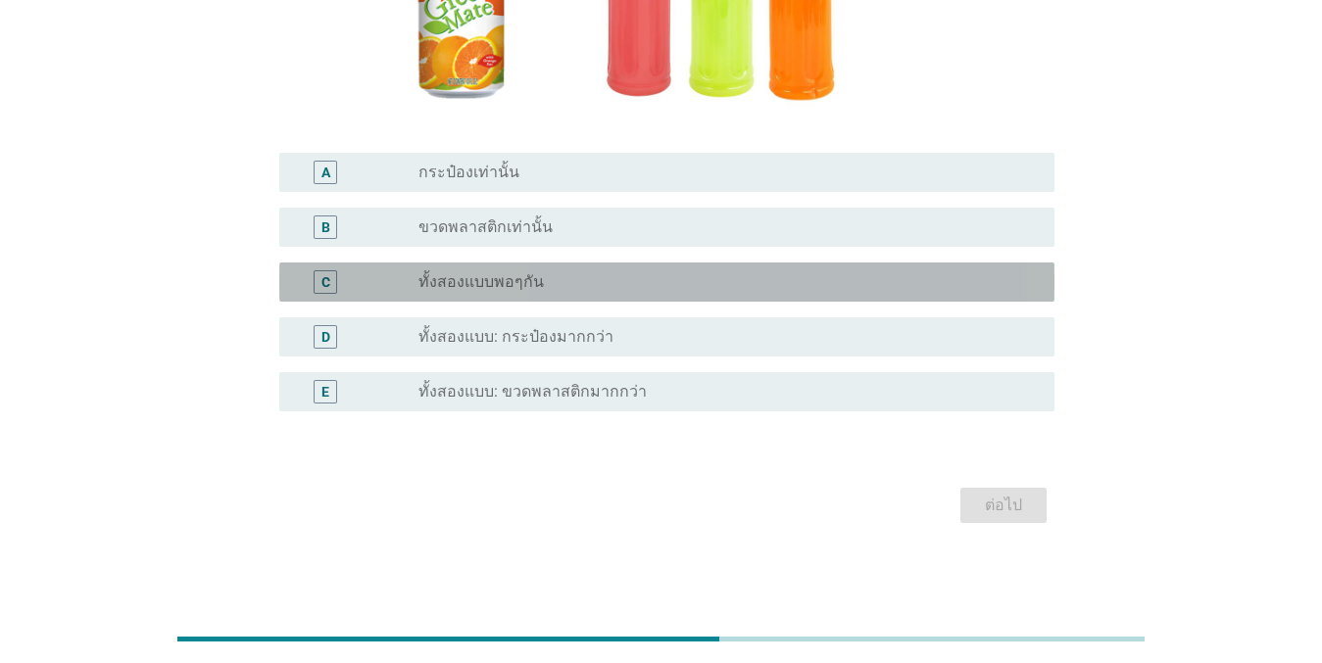
click at [569, 298] on div "C radio_button_unchecked ทั้งสองแบบพอๆกัน" at bounding box center [666, 282] width 775 height 39
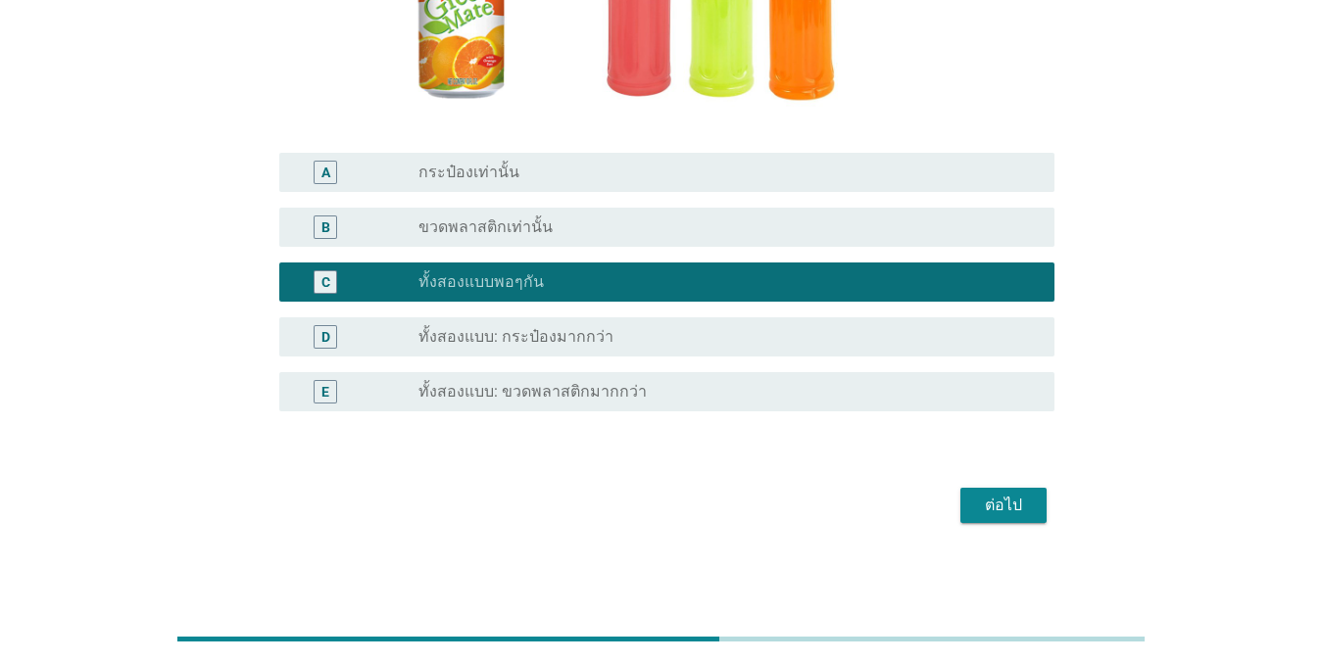
click at [1021, 503] on div "ต่อไป" at bounding box center [1003, 506] width 55 height 24
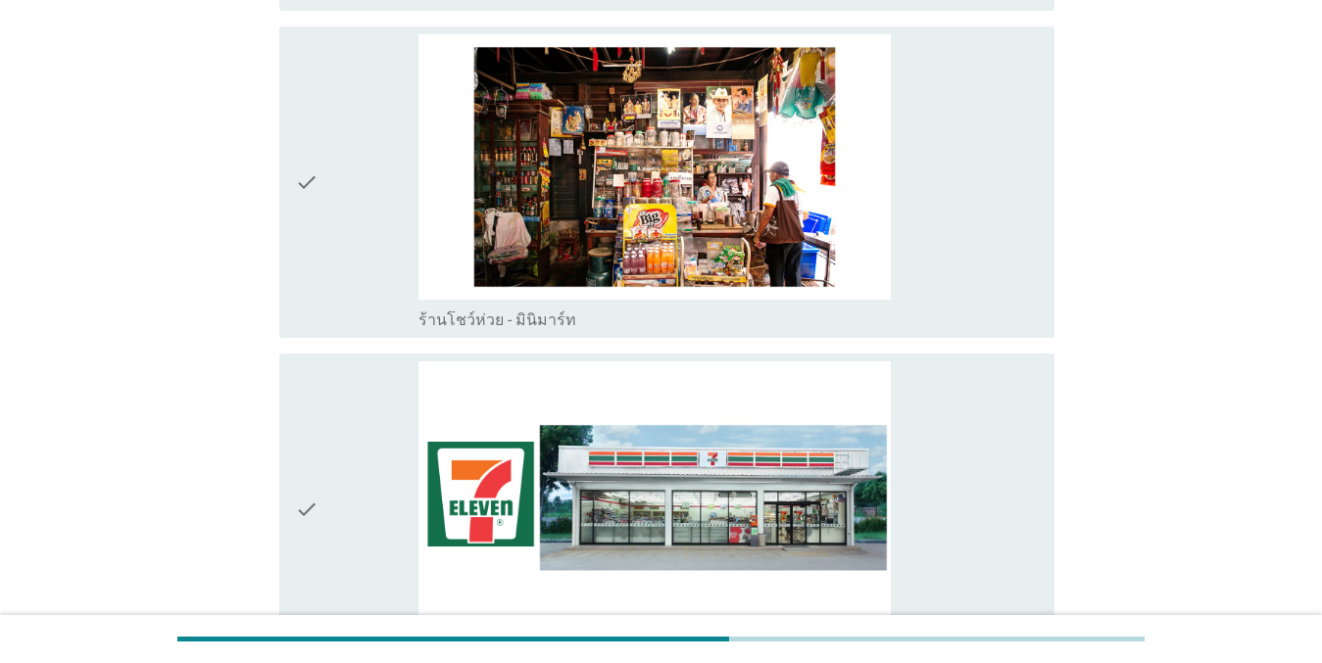
scroll to position [3919, 0]
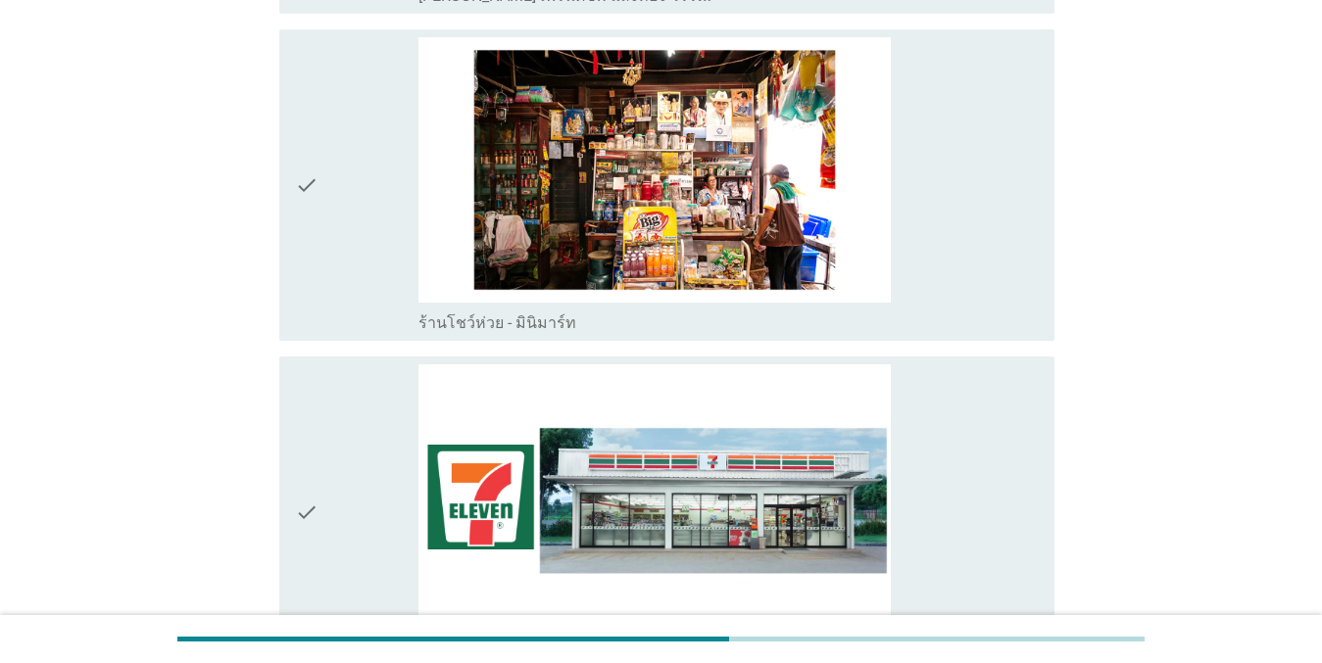
click at [334, 178] on div "check" at bounding box center [357, 185] width 124 height 296
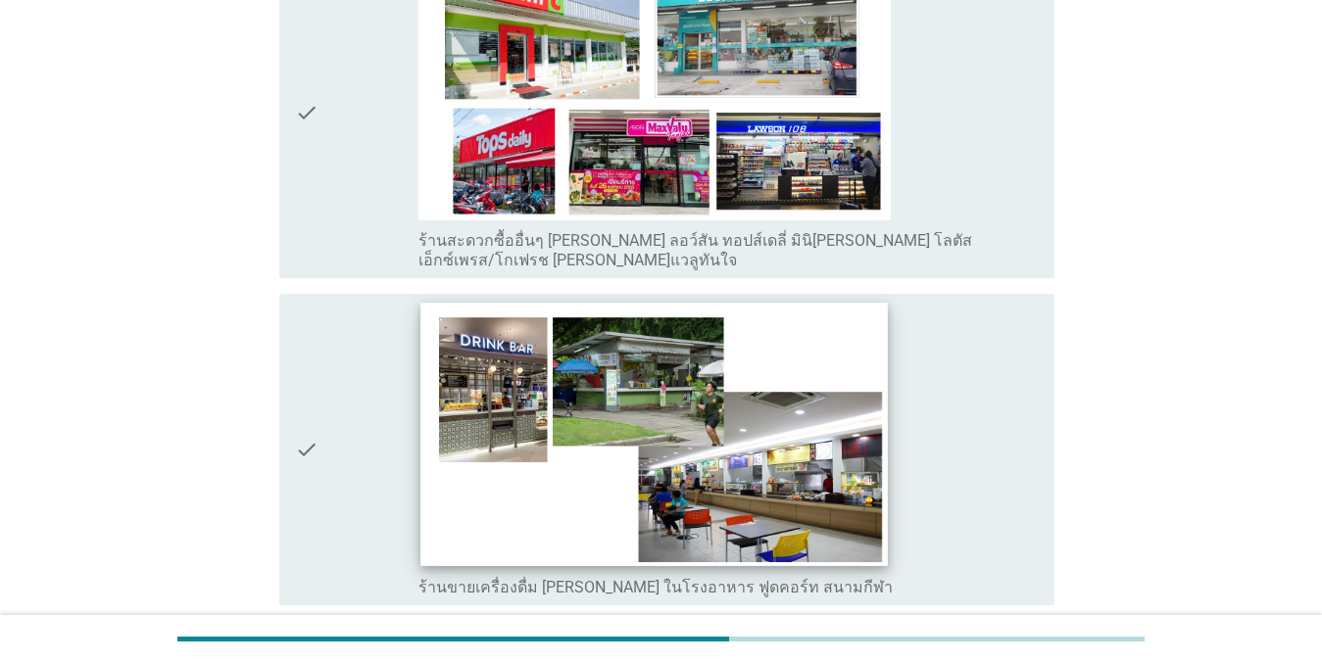
scroll to position [5192, 0]
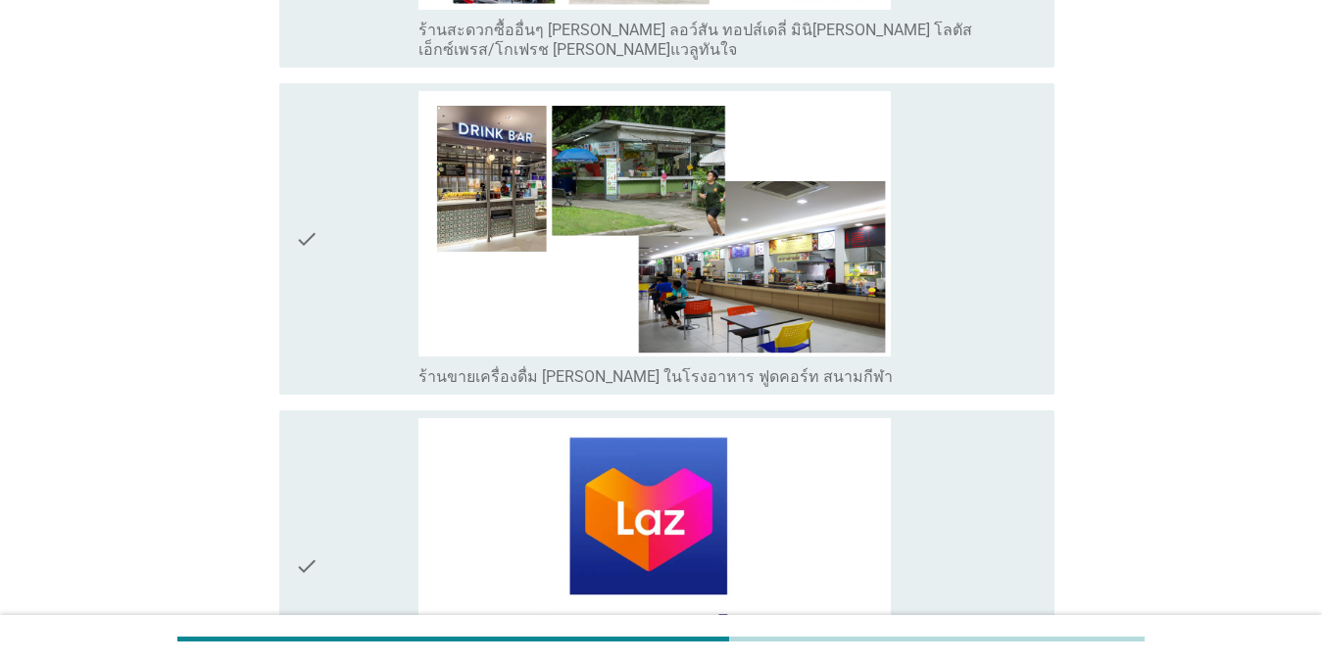
click at [353, 186] on div "check" at bounding box center [357, 239] width 124 height 296
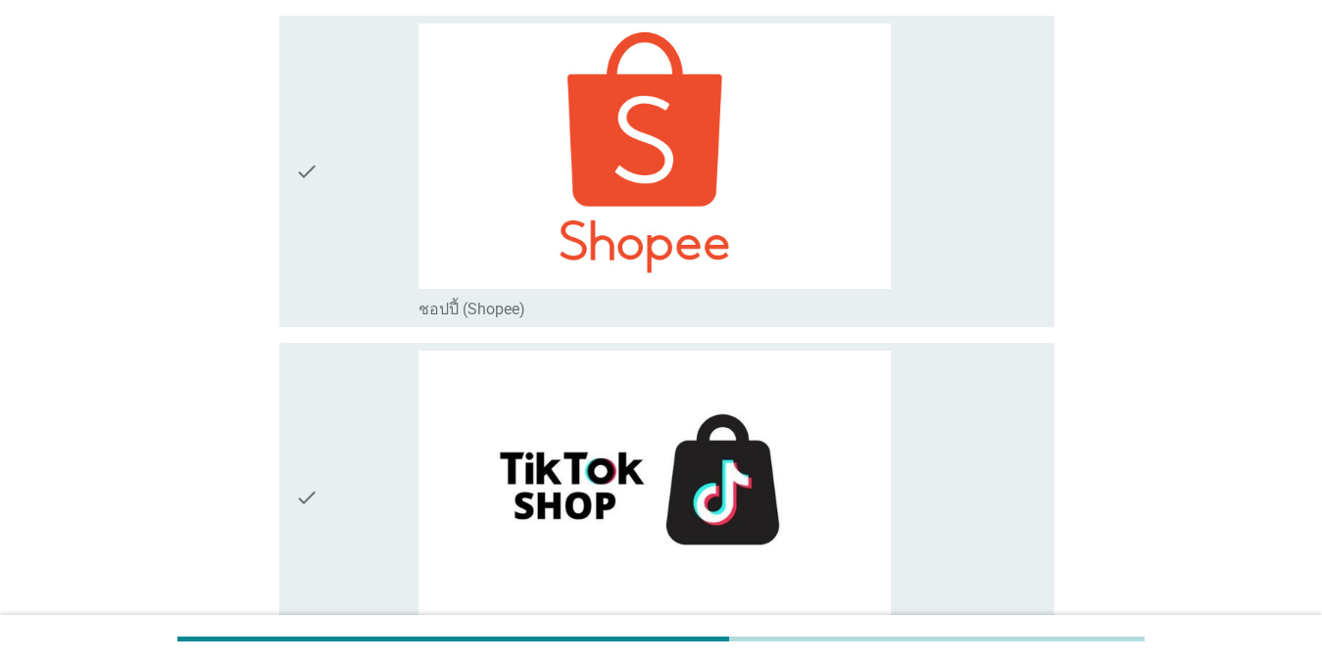
scroll to position [6123, 0]
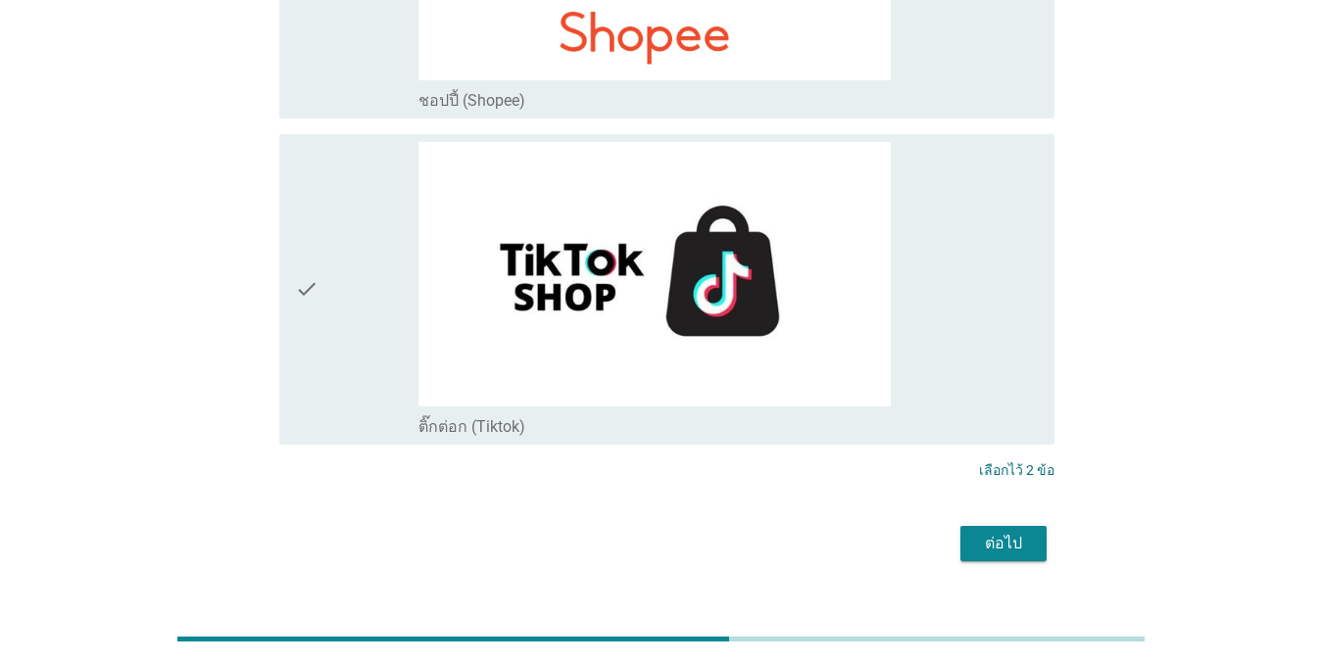
click at [1012, 532] on div "ต่อไป" at bounding box center [1003, 544] width 55 height 24
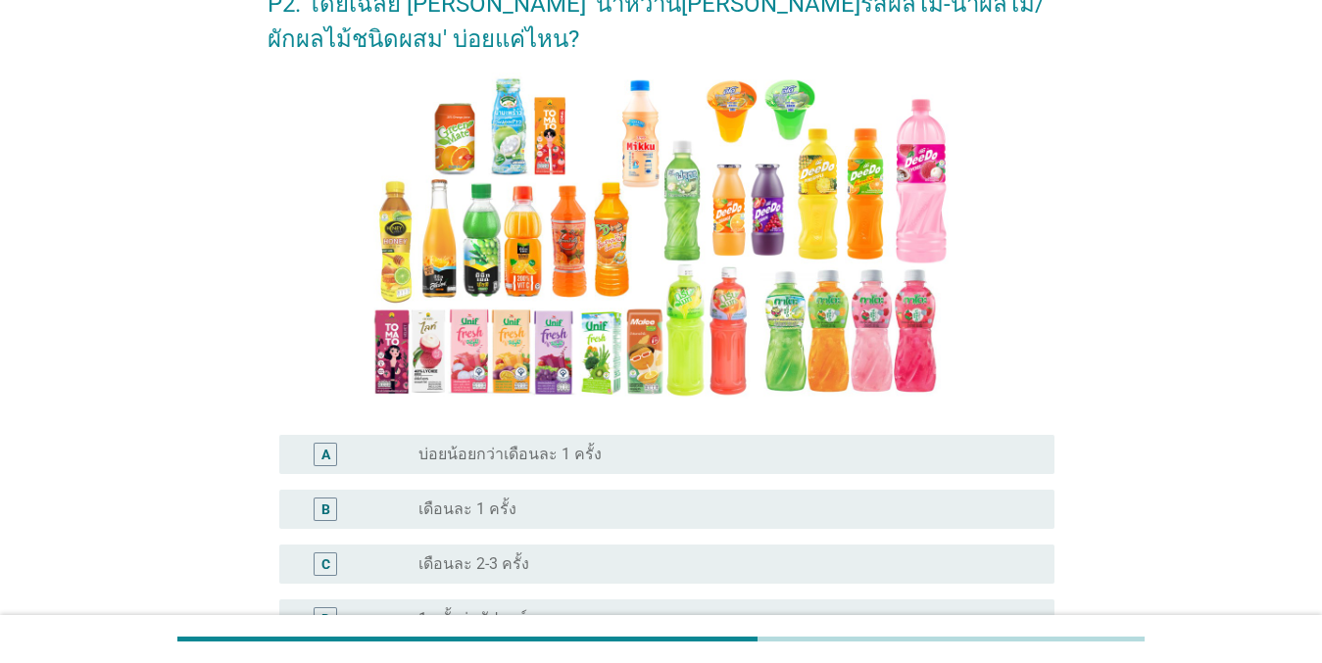
scroll to position [512, 0]
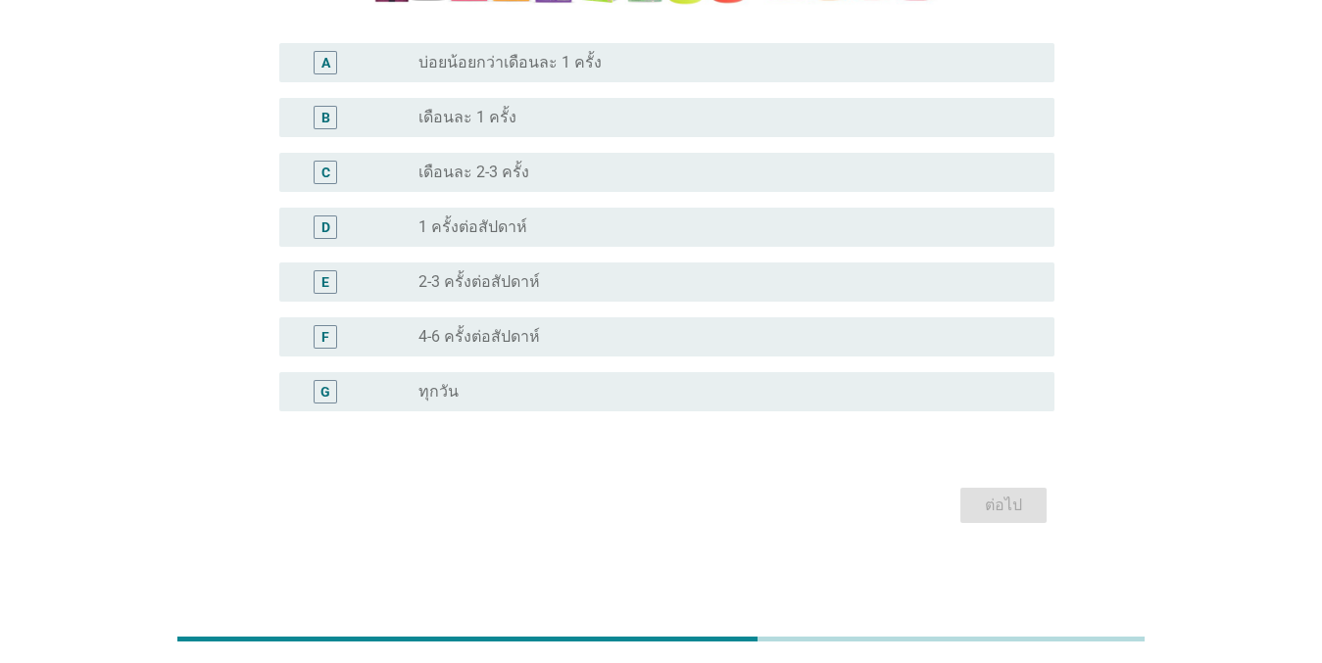
click at [548, 274] on div "radio_button_unchecked 2-3 ครั้งต่อสัปดาห์" at bounding box center [720, 282] width 604 height 20
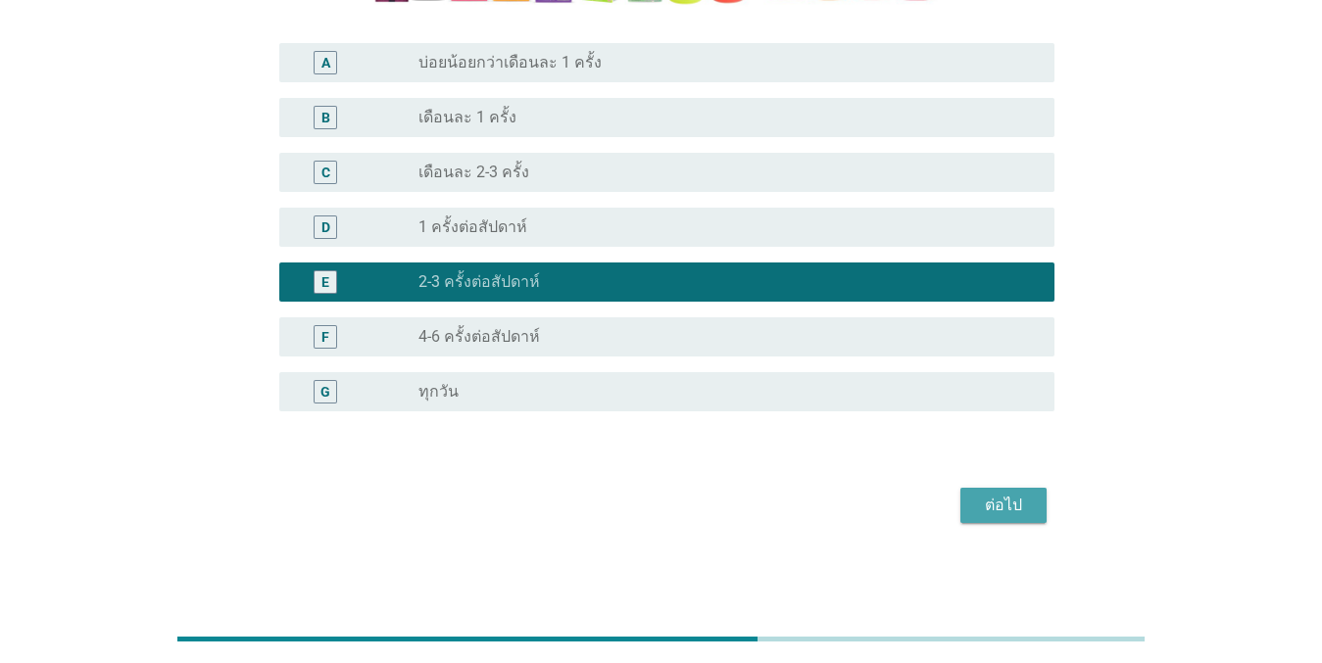
click at [977, 498] on div "ต่อไป" at bounding box center [1003, 506] width 55 height 24
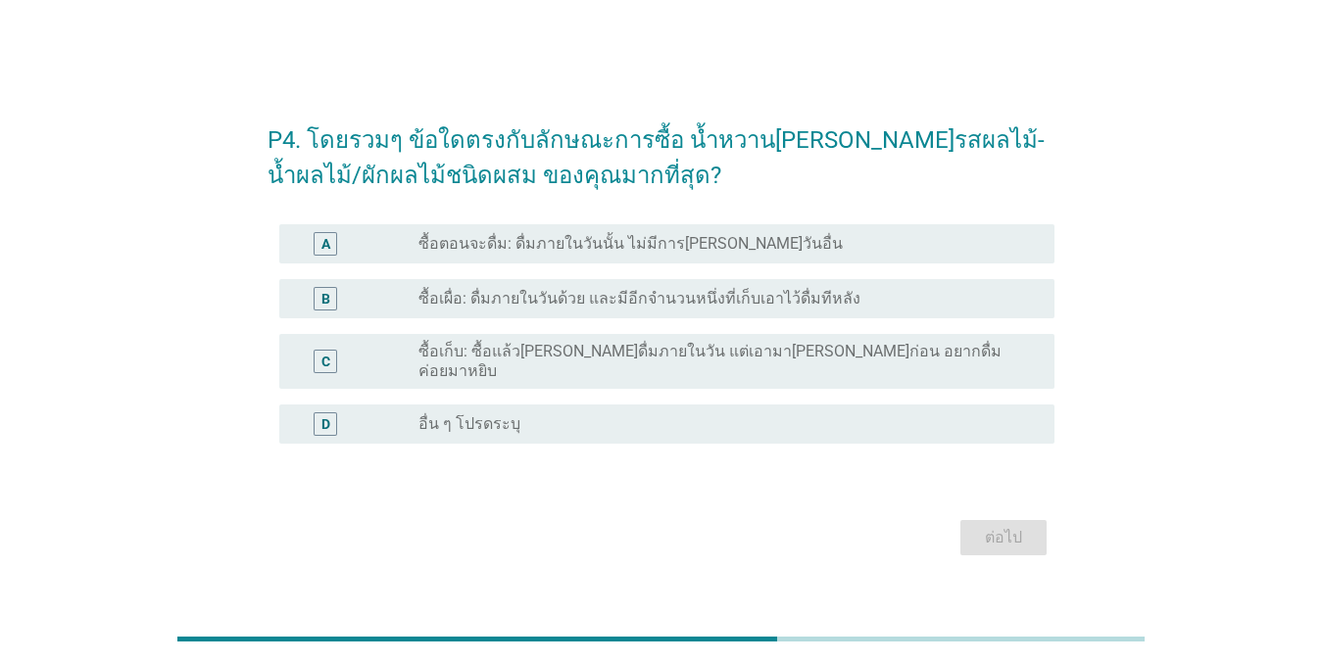
click at [693, 306] on label "ซื้อเผื่อ: ดื่มภายในวันด้วย และมีอีกจำนวนหนึ่งที่เก็บเอาไว้ดื่มทีหลัง" at bounding box center [639, 299] width 442 height 20
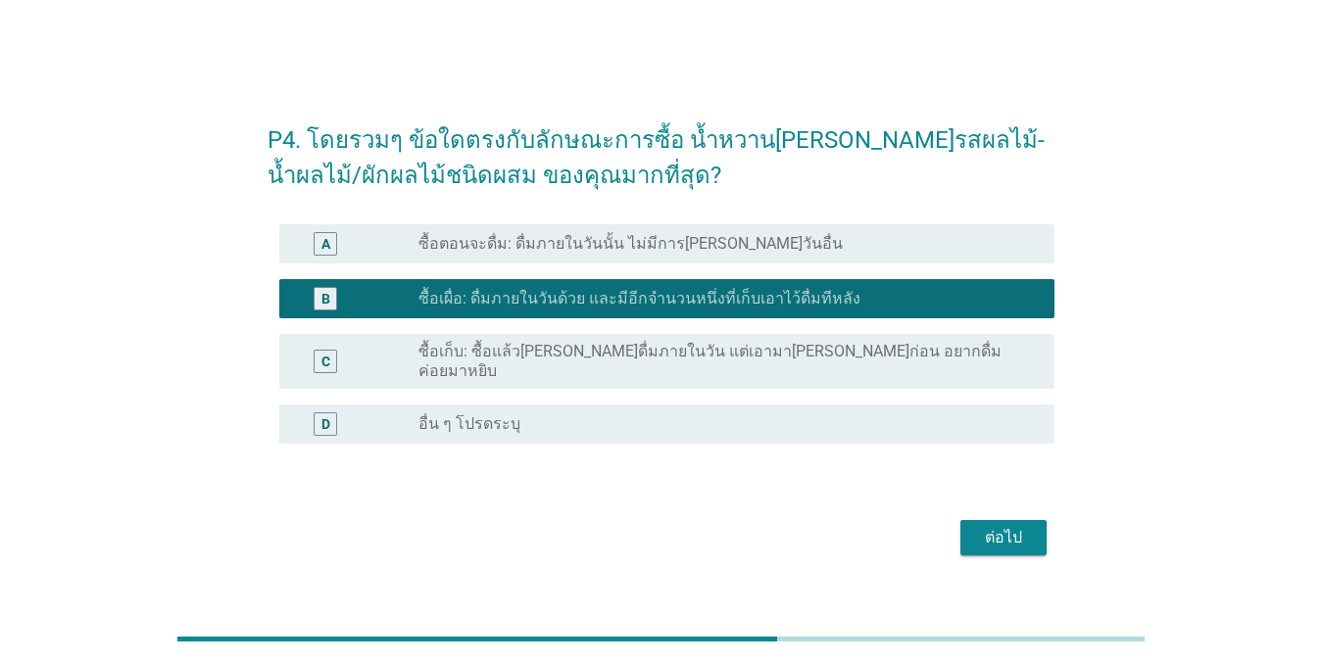
click at [1015, 526] on div "ต่อไป" at bounding box center [1003, 538] width 55 height 24
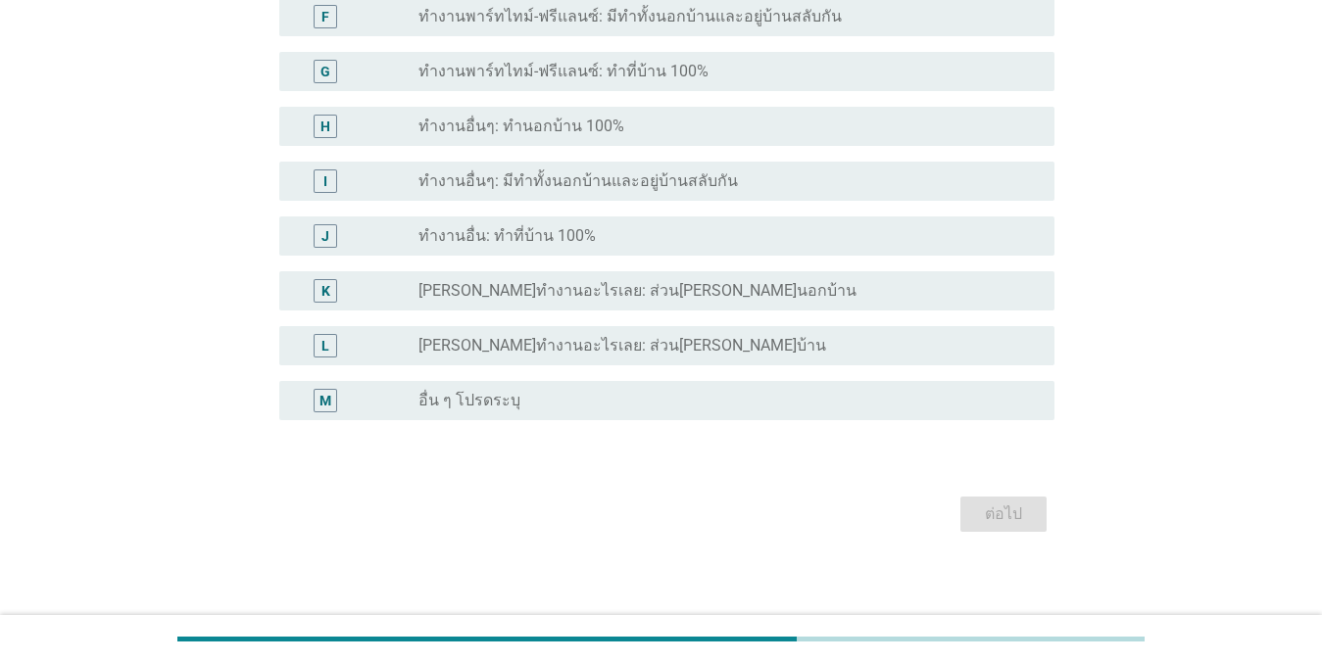
scroll to position [459, 0]
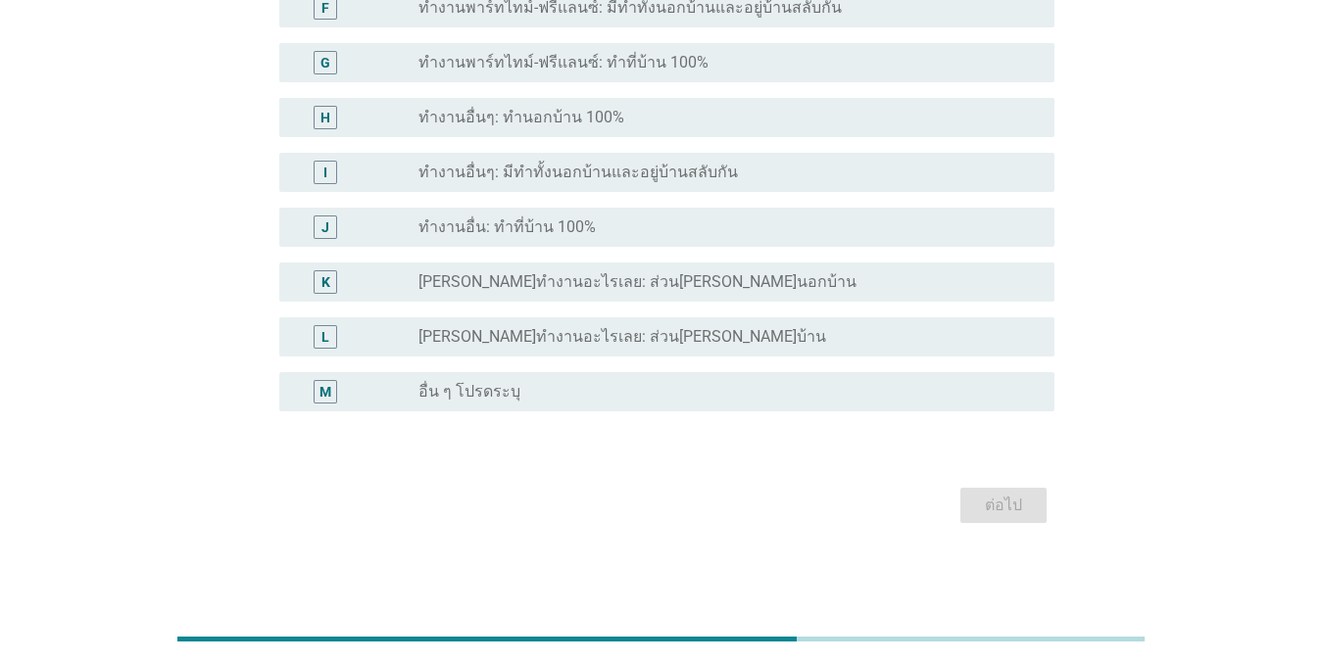
click at [599, 344] on label "[PERSON_NAME]ทำงานอะไรเลย: ส่วน[PERSON_NAME]บ้าน" at bounding box center [622, 337] width 408 height 20
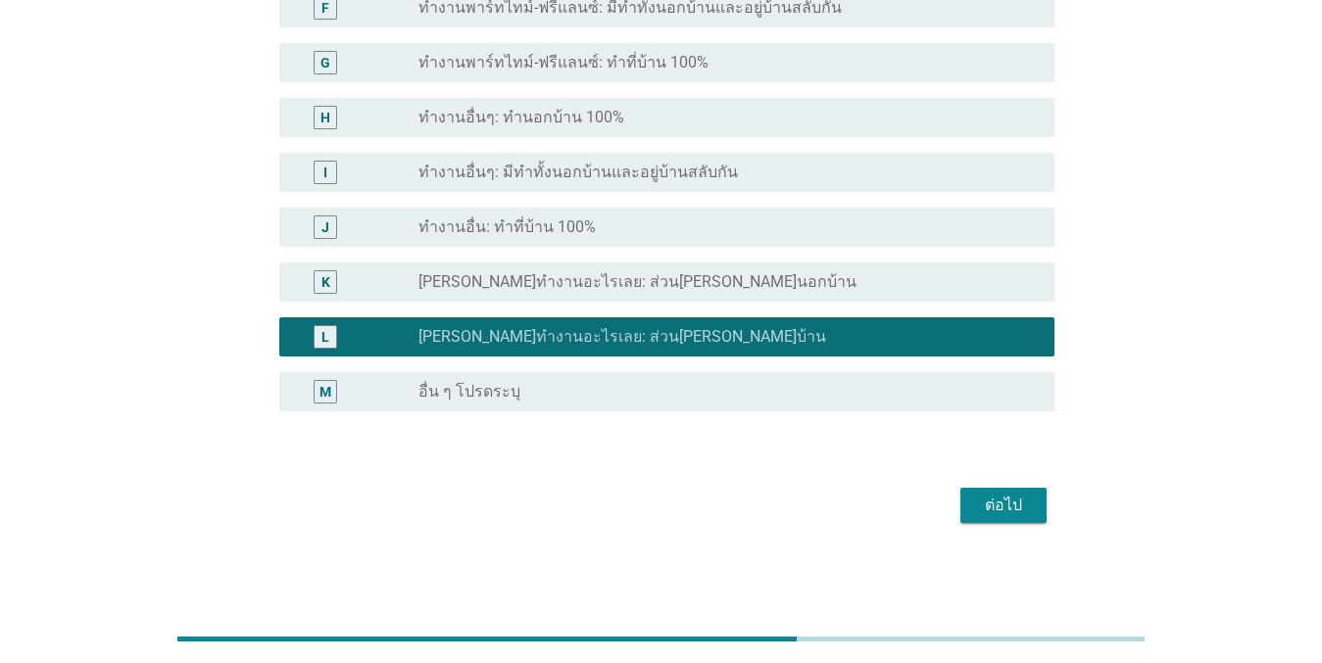
click at [984, 504] on div "ต่อไป" at bounding box center [1003, 506] width 55 height 24
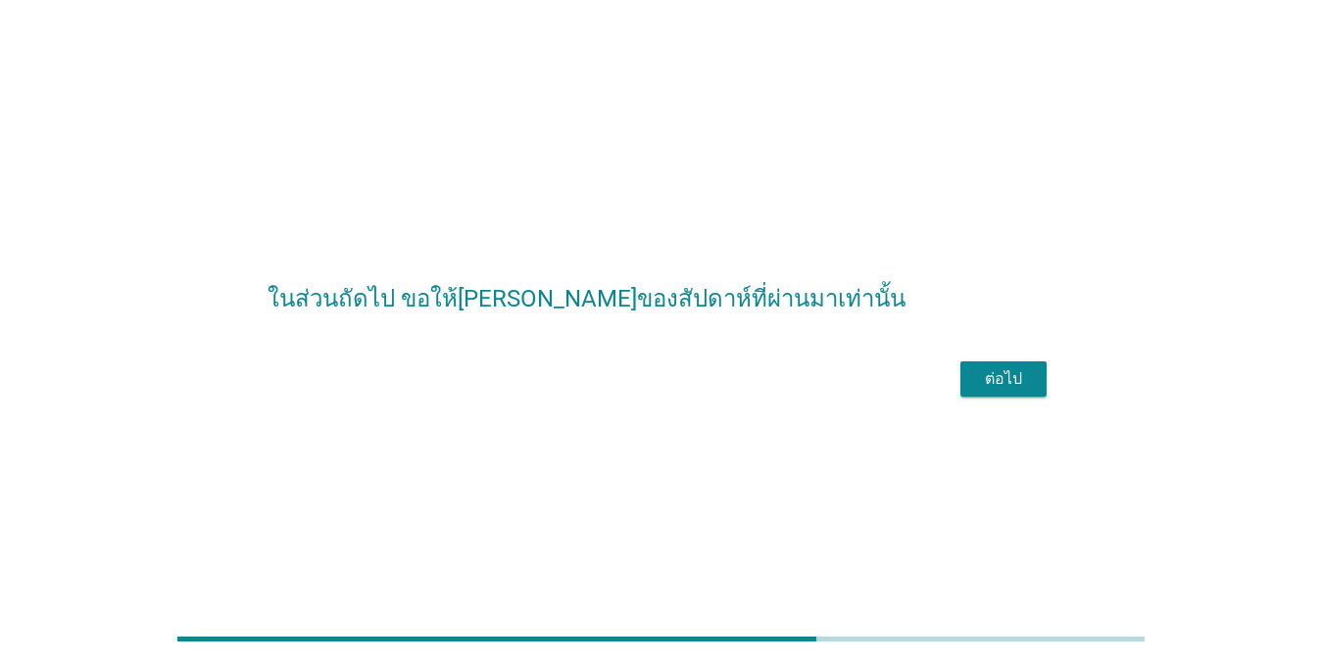
click at [1013, 391] on div "ต่อไป" at bounding box center [1003, 379] width 55 height 24
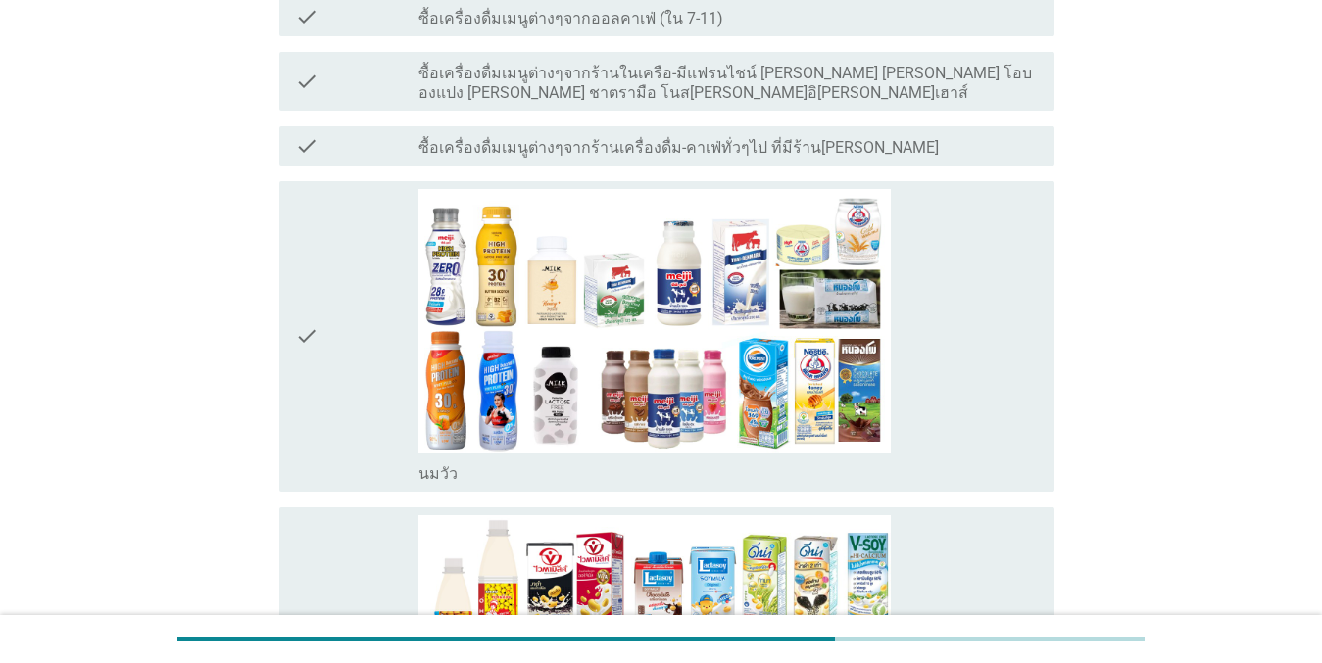
scroll to position [784, 0]
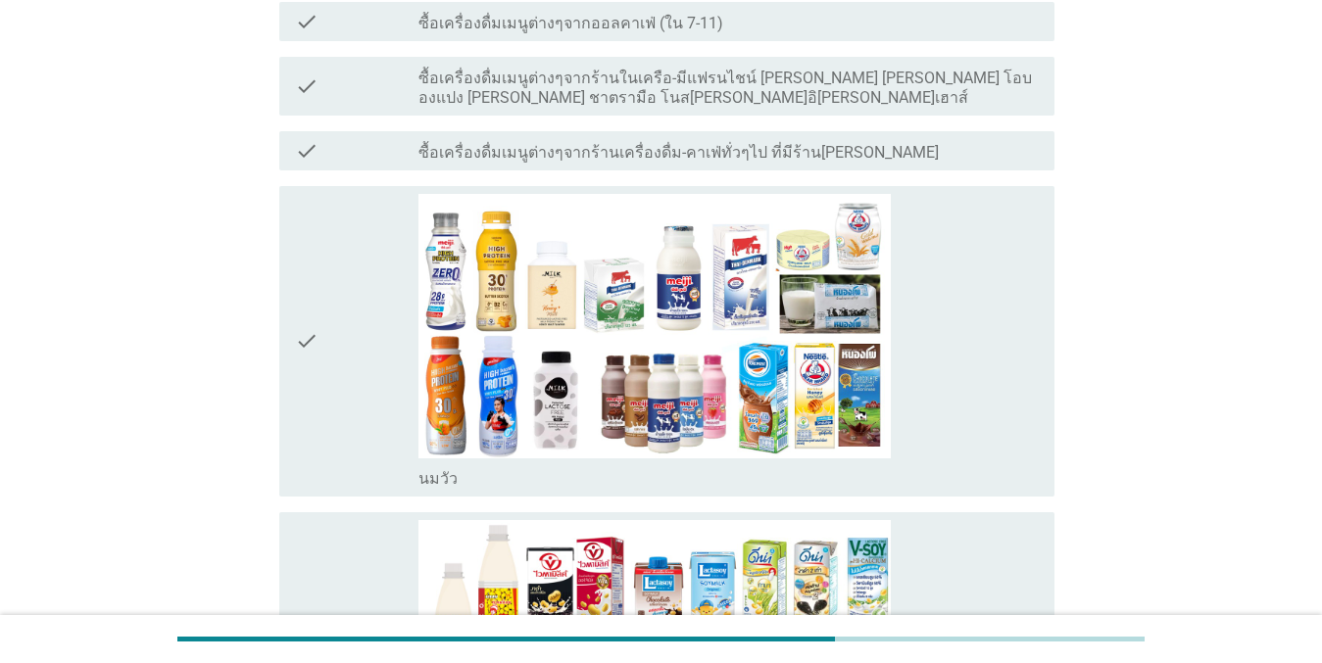
click at [369, 234] on div "check" at bounding box center [357, 342] width 124 height 296
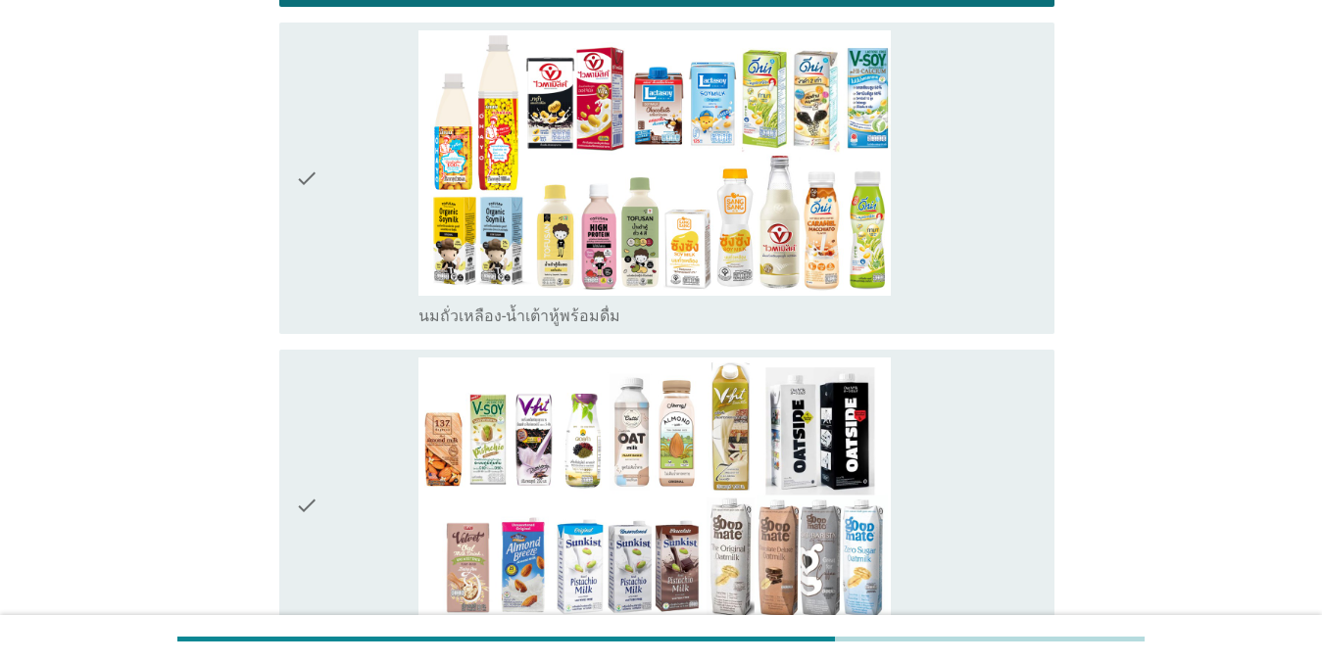
click at [365, 134] on div "check" at bounding box center [357, 178] width 124 height 296
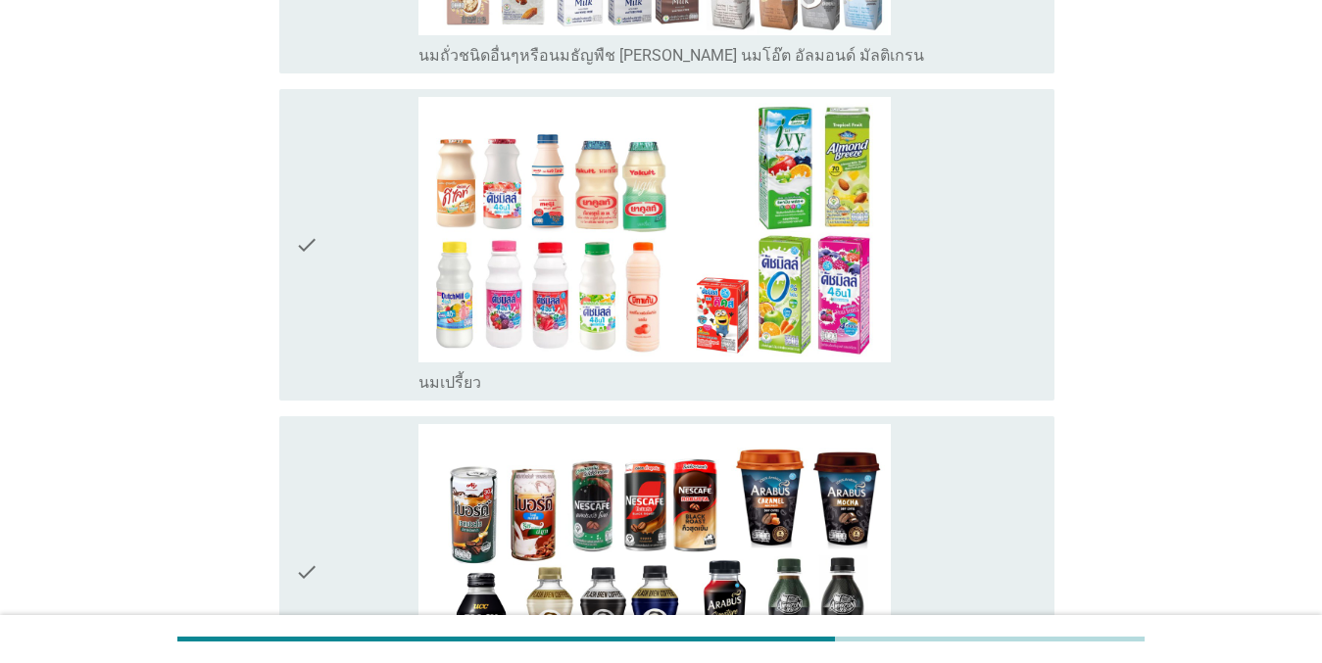
click at [365, 154] on div "check" at bounding box center [357, 245] width 124 height 296
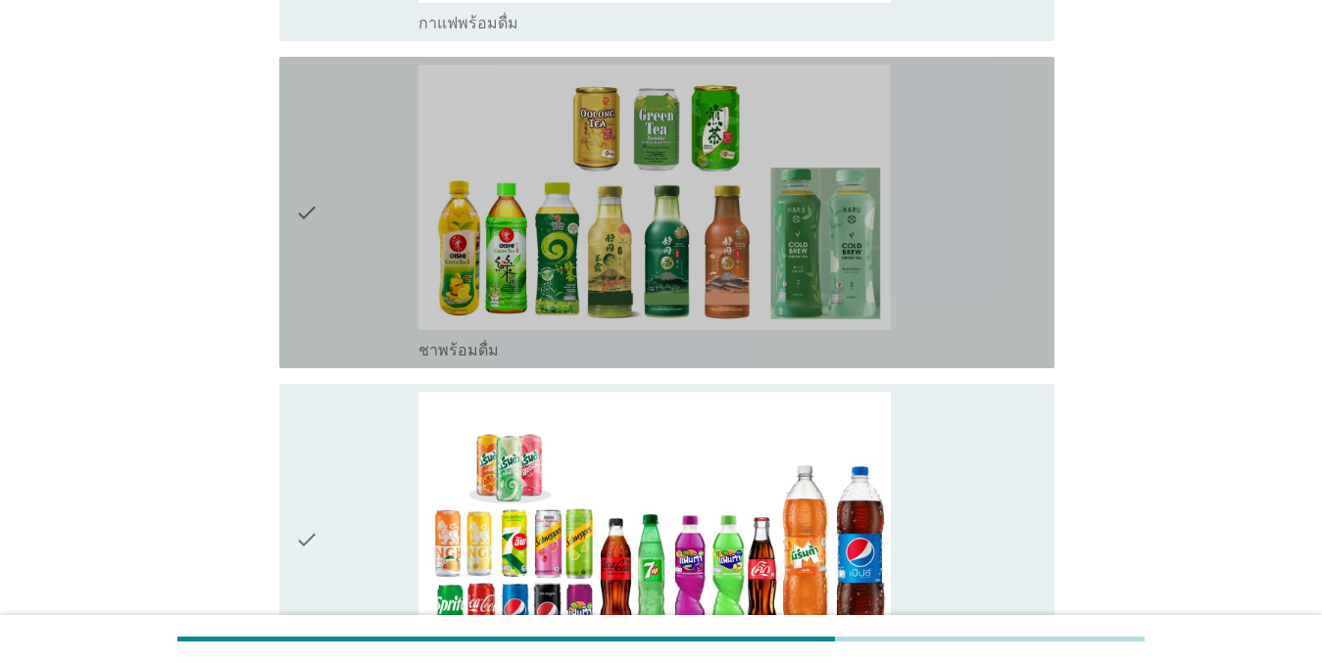
click at [364, 151] on div "check" at bounding box center [357, 213] width 124 height 296
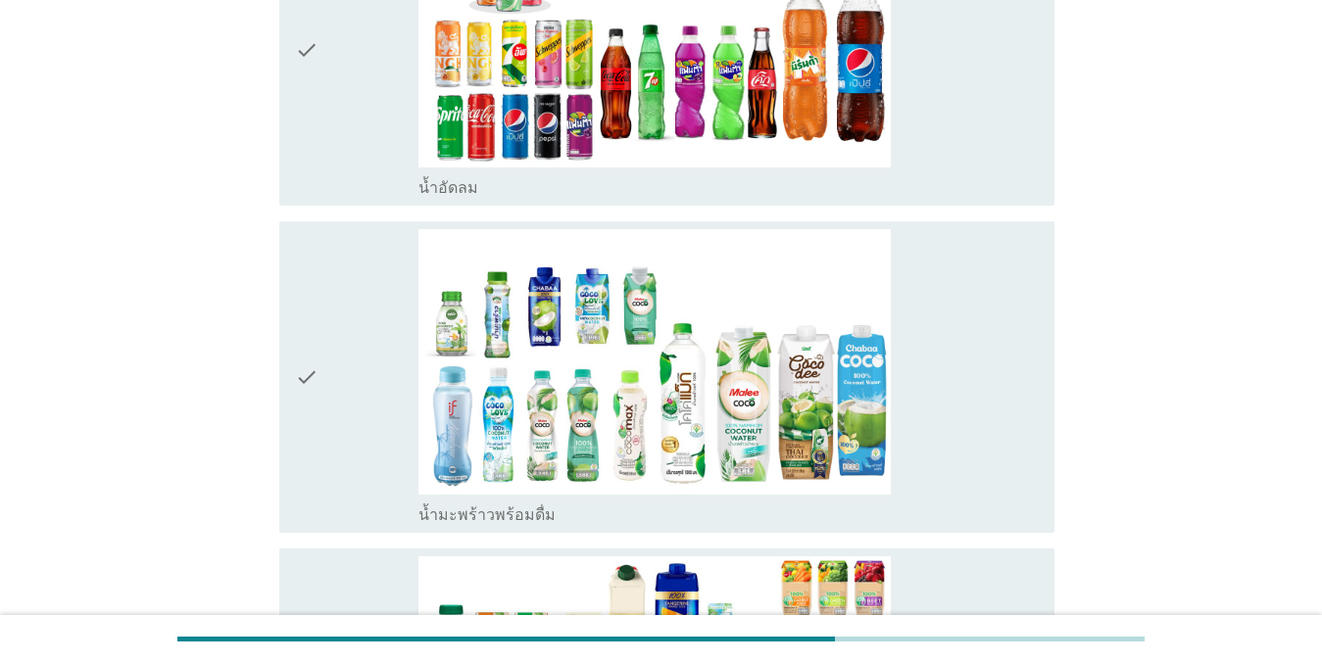
click at [364, 151] on div "check" at bounding box center [357, 50] width 124 height 296
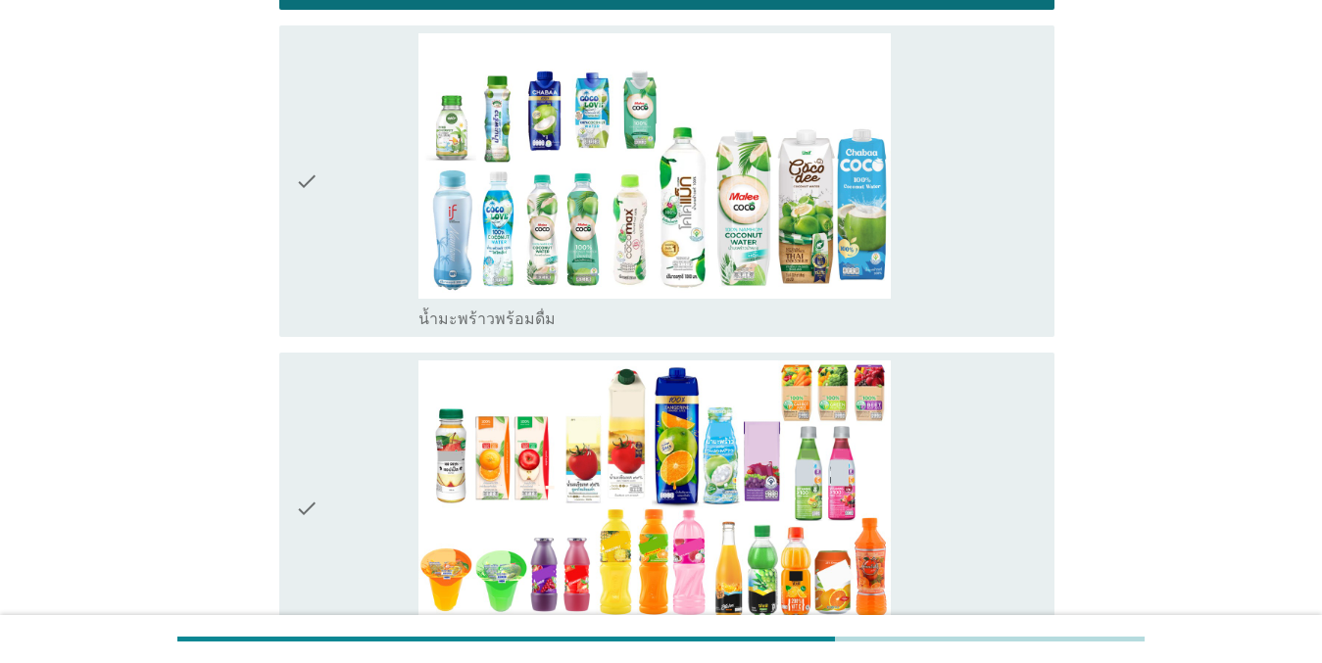
click at [356, 169] on div "check" at bounding box center [357, 181] width 124 height 296
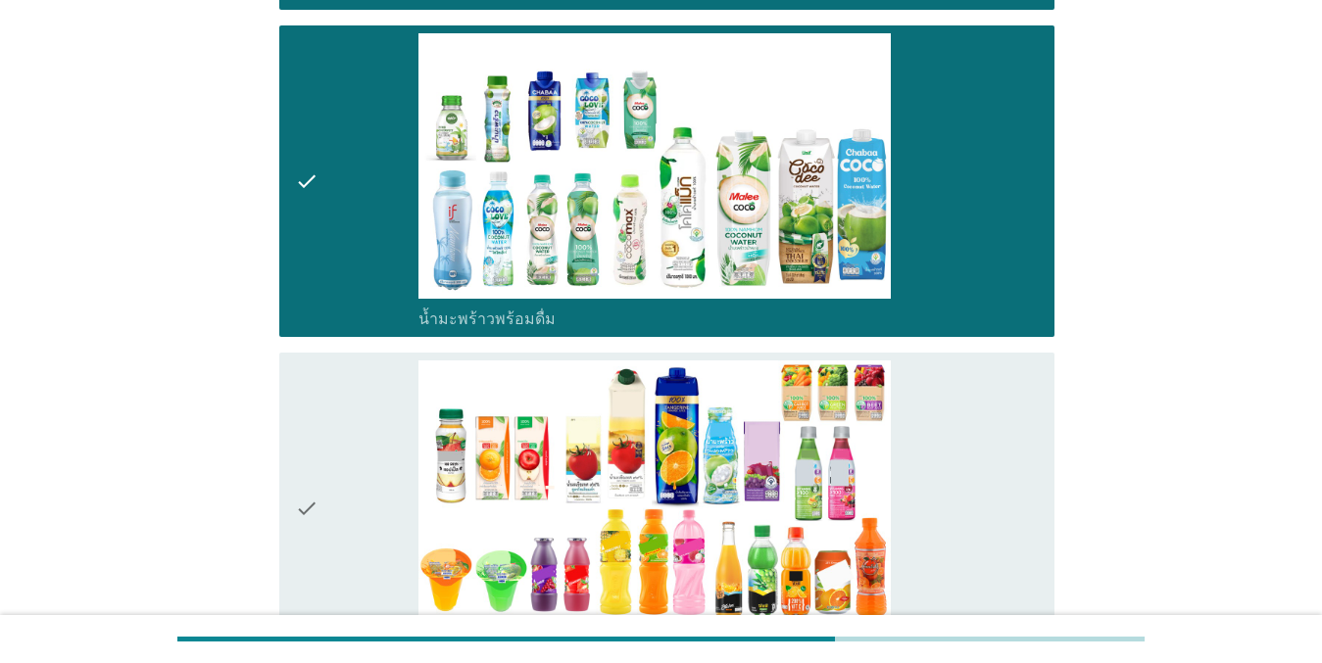
scroll to position [3723, 0]
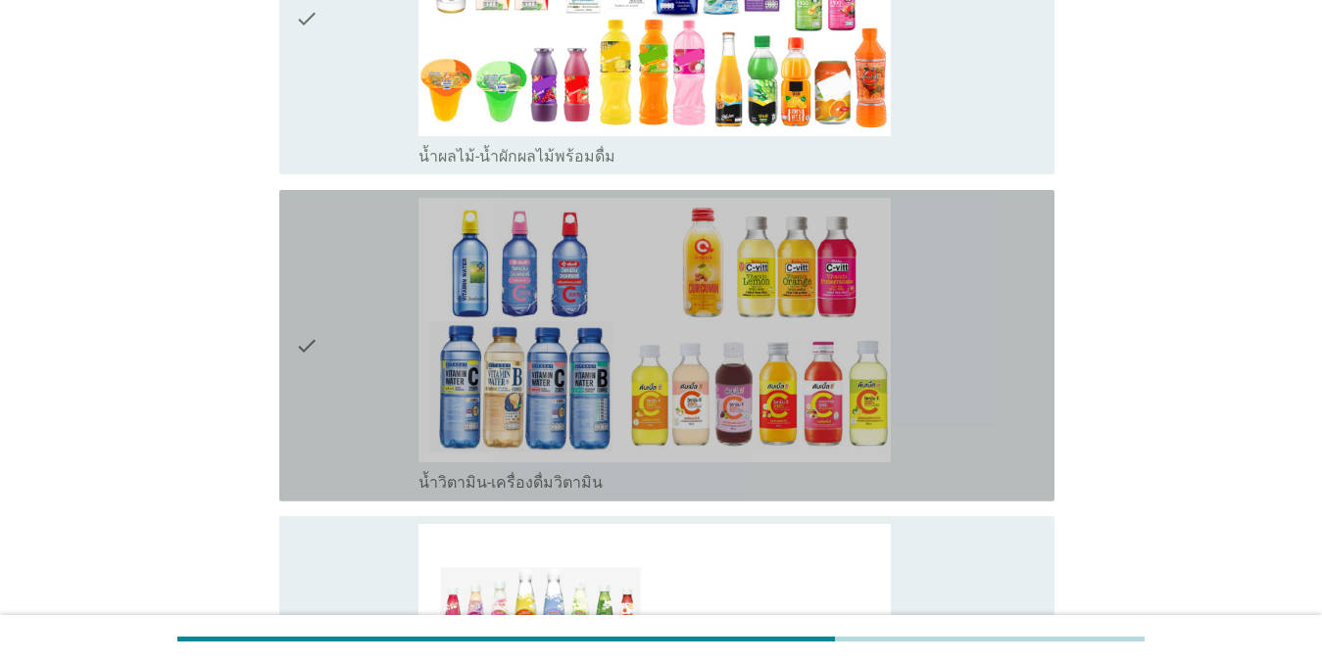
click at [342, 209] on div "check" at bounding box center [357, 346] width 124 height 296
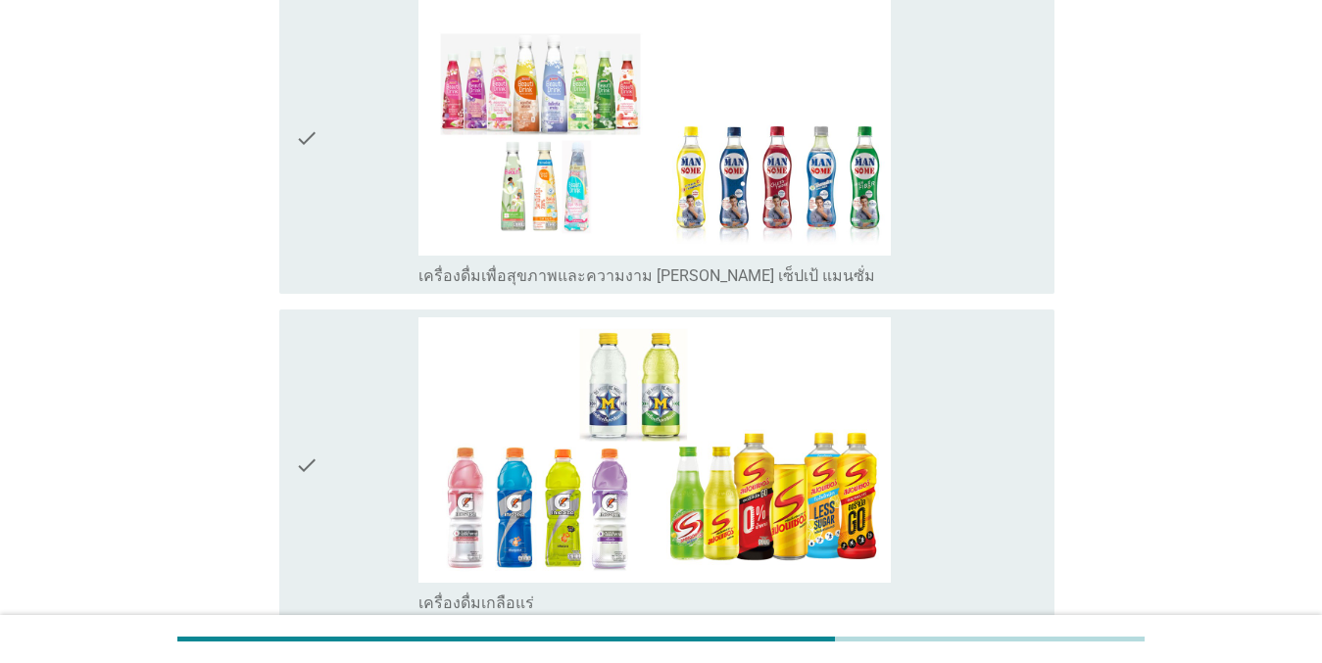
scroll to position [4604, 0]
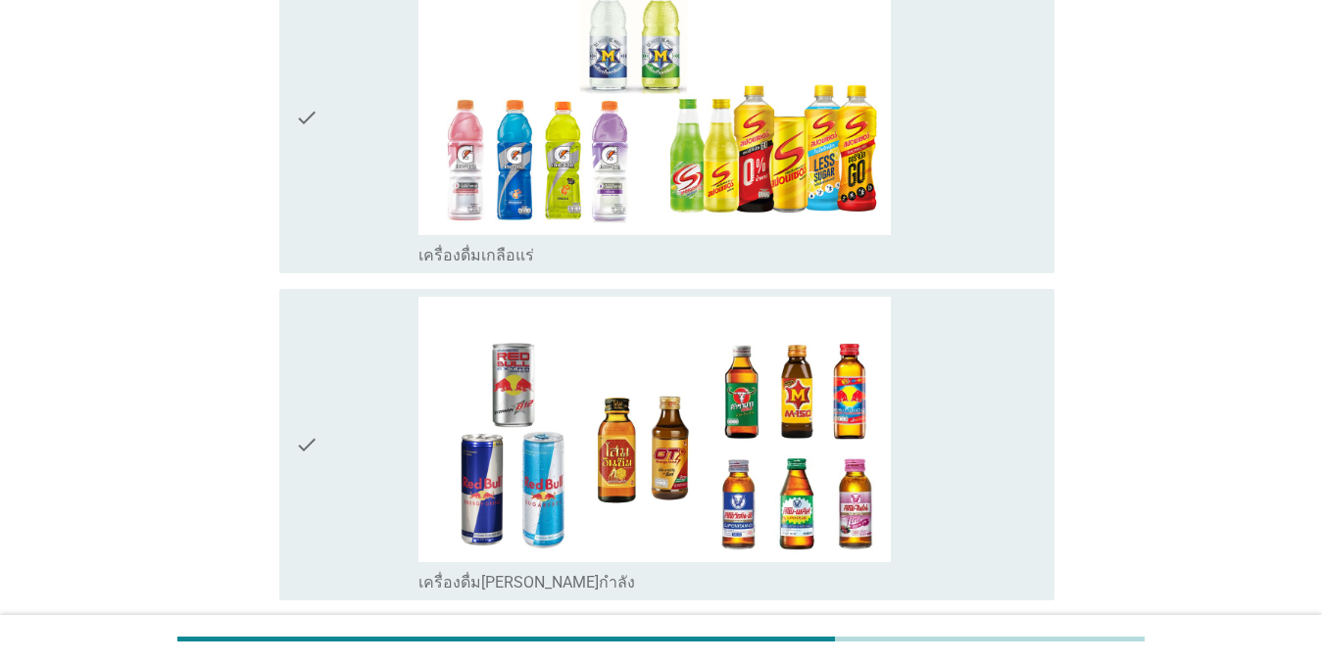
click at [343, 197] on div "check" at bounding box center [357, 118] width 124 height 296
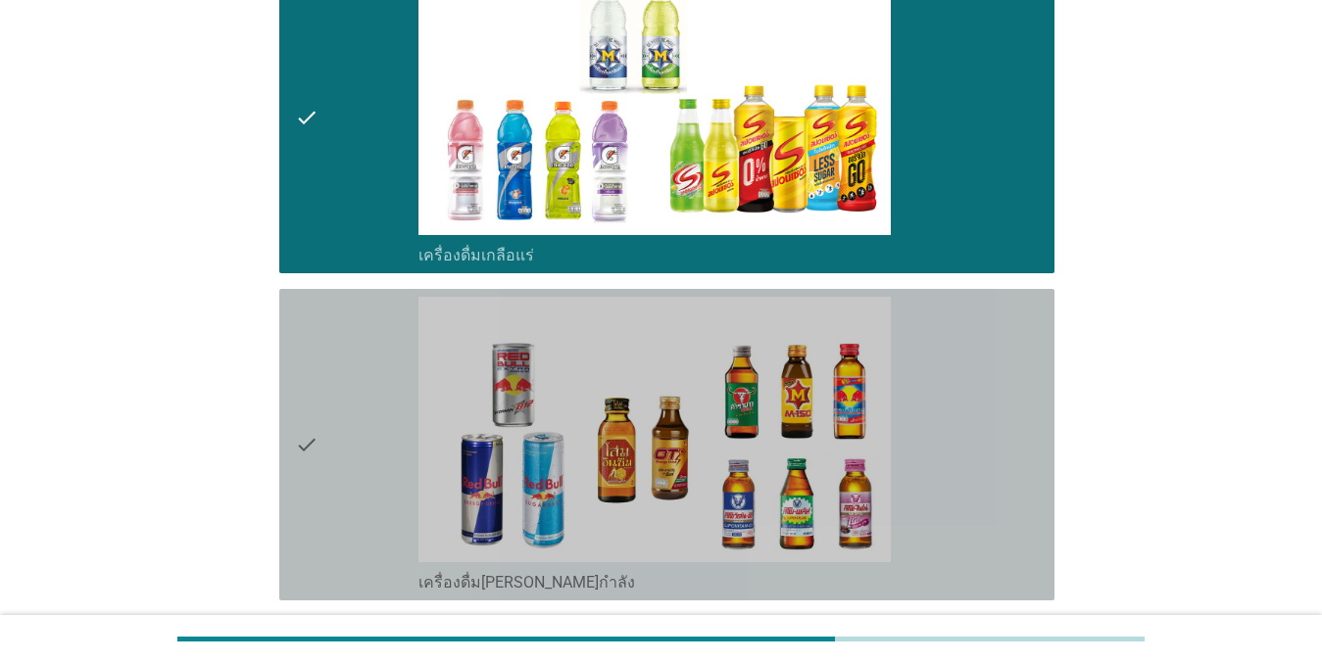
click at [360, 355] on div "check" at bounding box center [357, 445] width 124 height 296
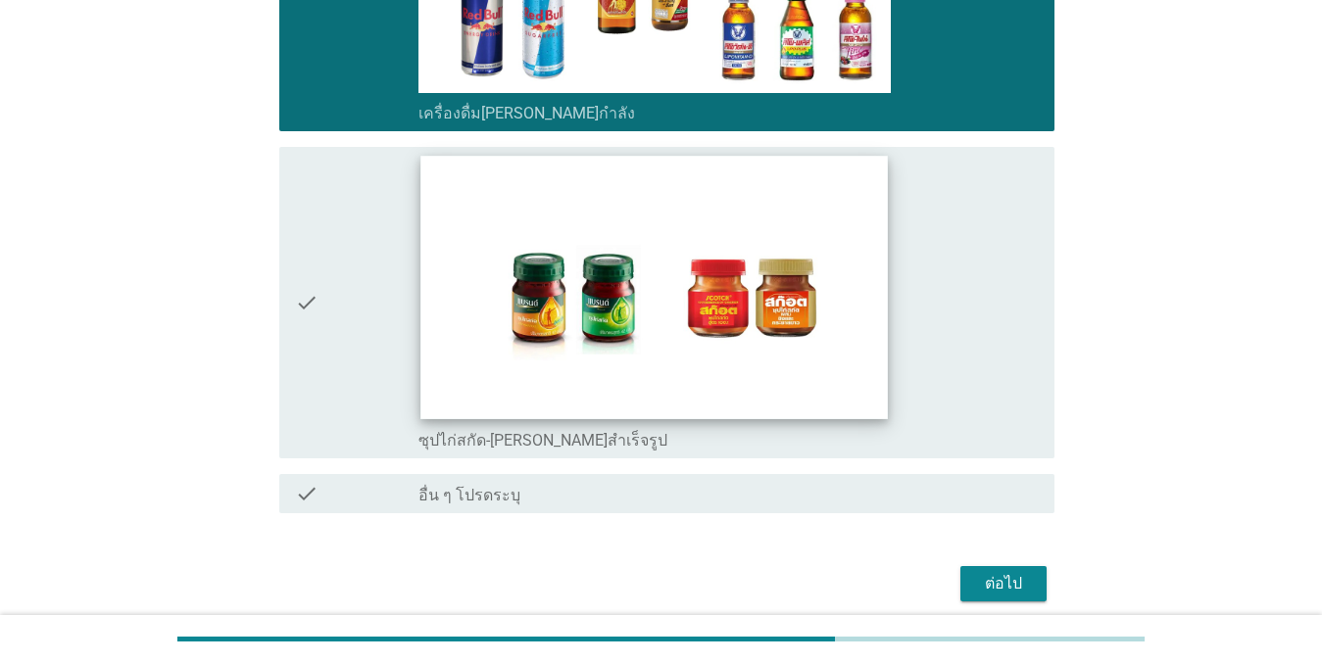
scroll to position [5094, 0]
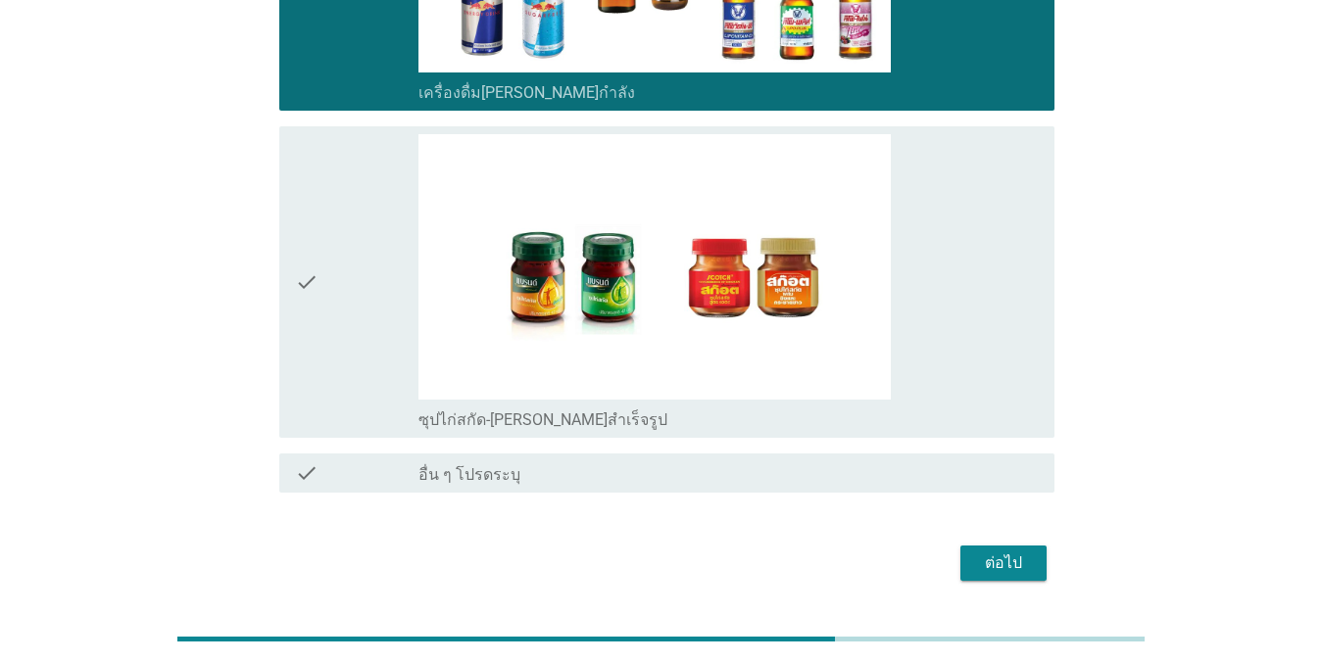
click at [1027, 552] on div "ต่อไป" at bounding box center [1003, 564] width 55 height 24
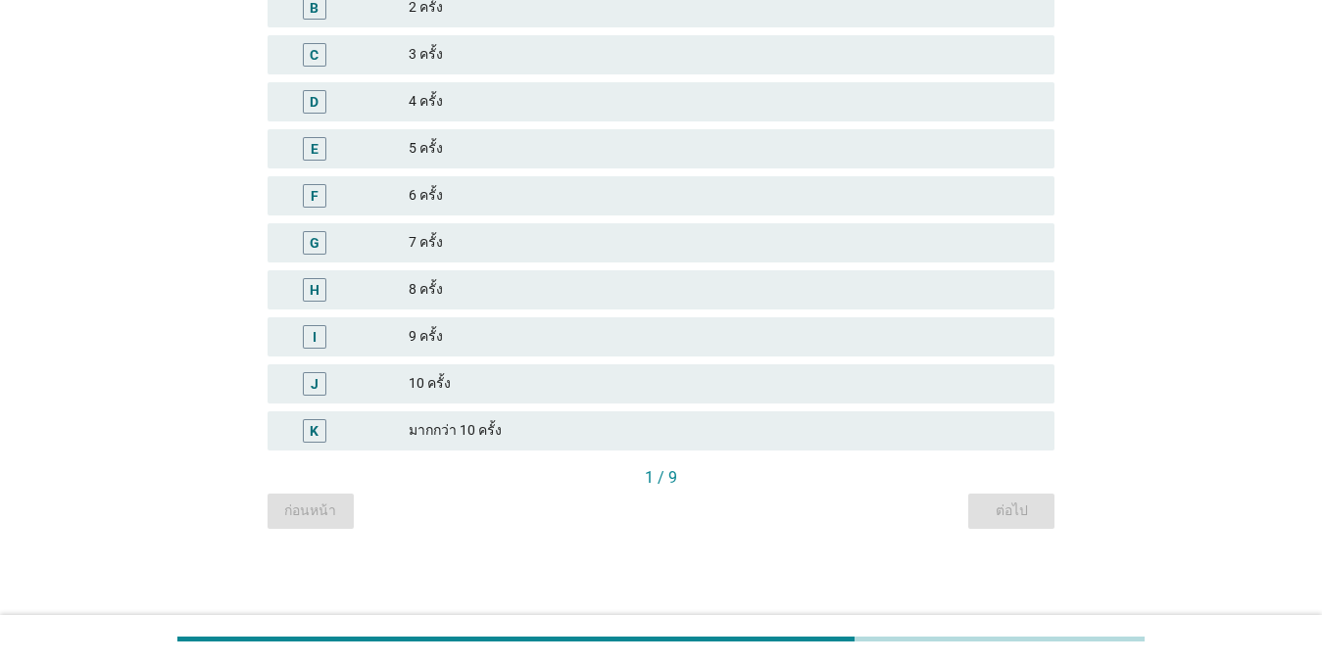
scroll to position [0, 0]
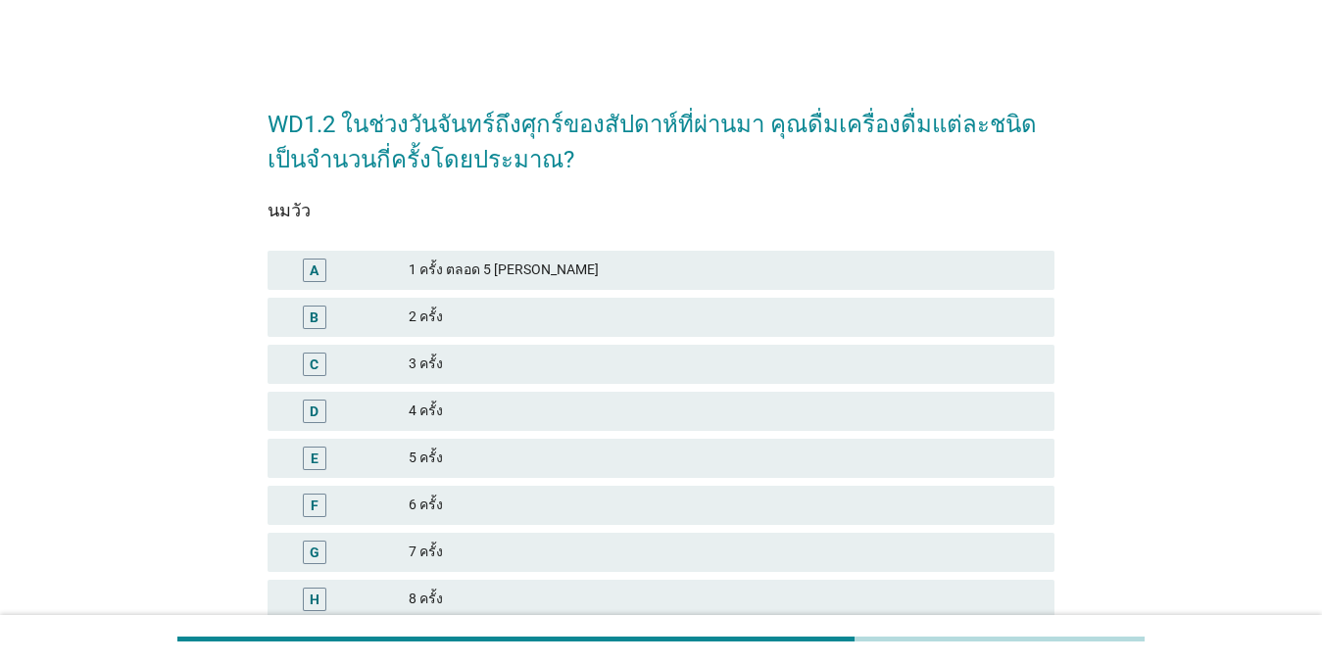
click at [522, 316] on div "2 ครั้ง" at bounding box center [724, 318] width 630 height 24
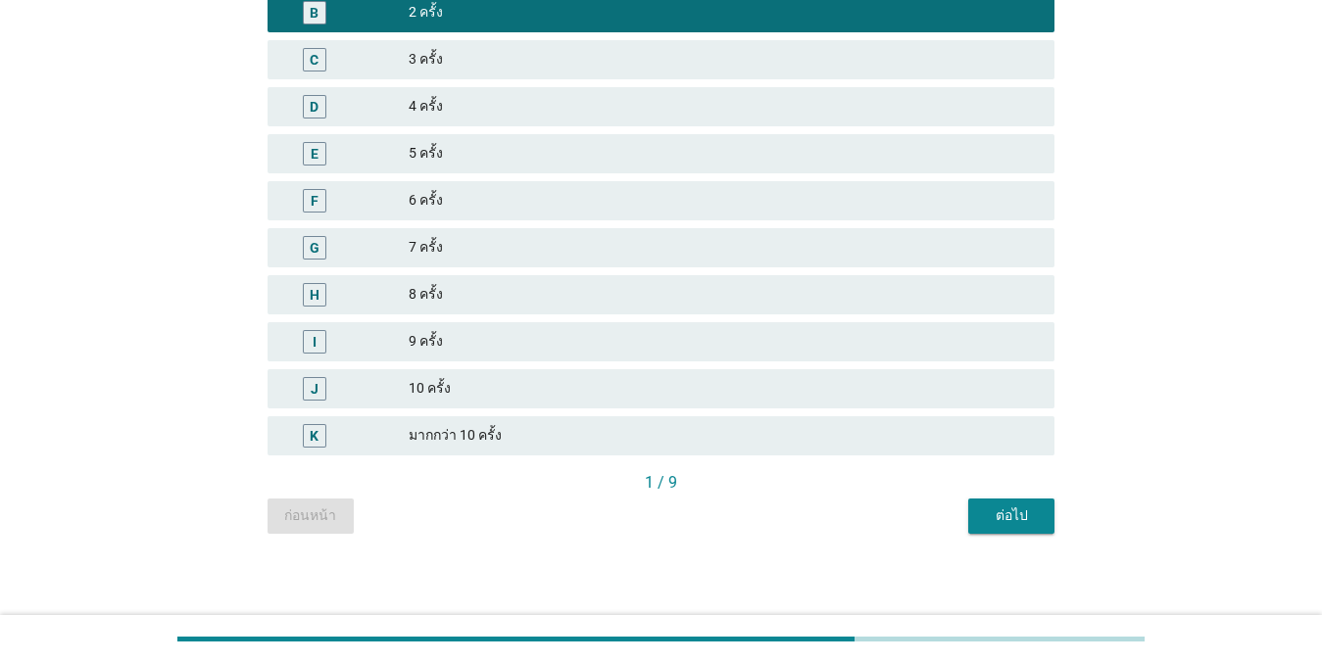
scroll to position [310, 0]
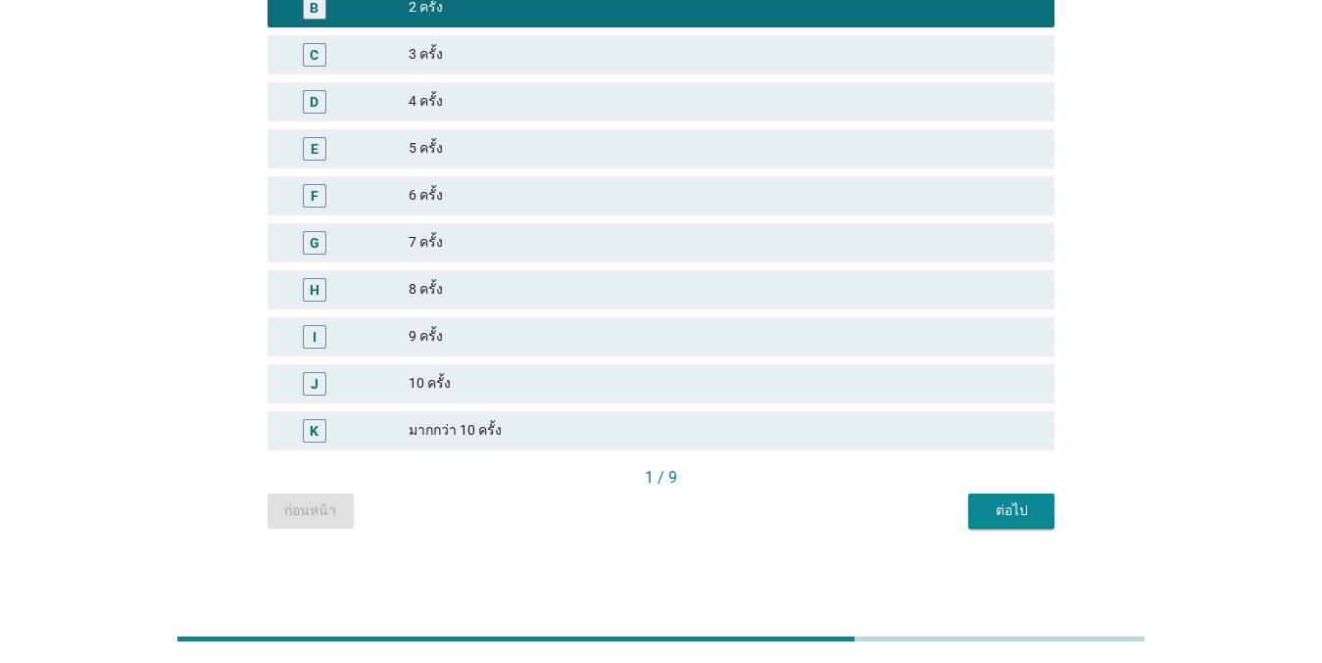
click at [1030, 491] on div "1 / 9" at bounding box center [660, 479] width 787 height 27
click at [1022, 494] on button "ต่อไป" at bounding box center [1011, 511] width 86 height 35
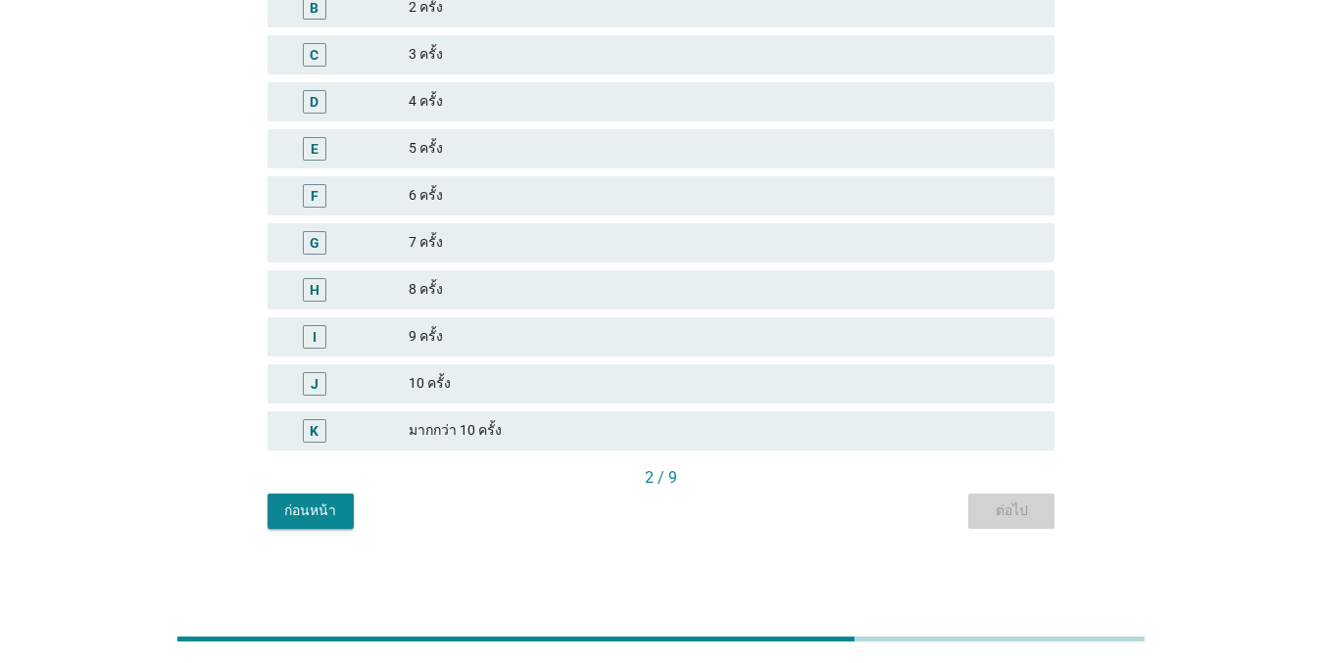
scroll to position [0, 0]
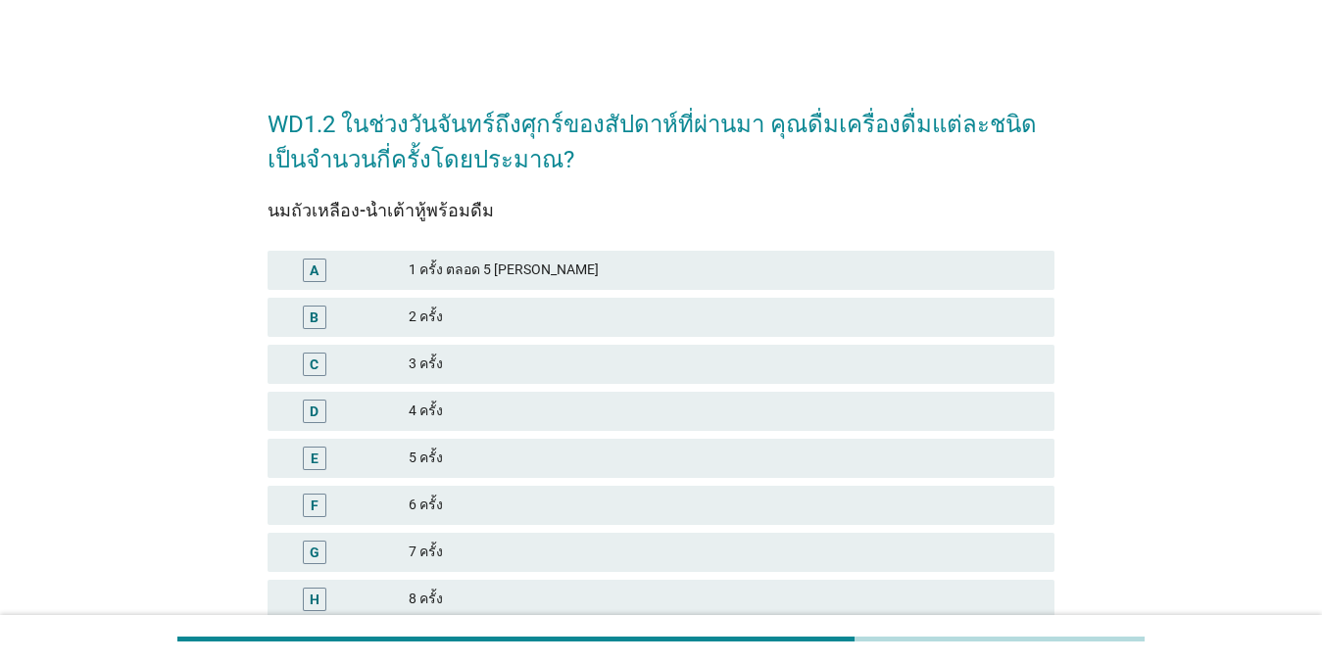
click at [430, 317] on div "2 ครั้ง" at bounding box center [724, 318] width 630 height 24
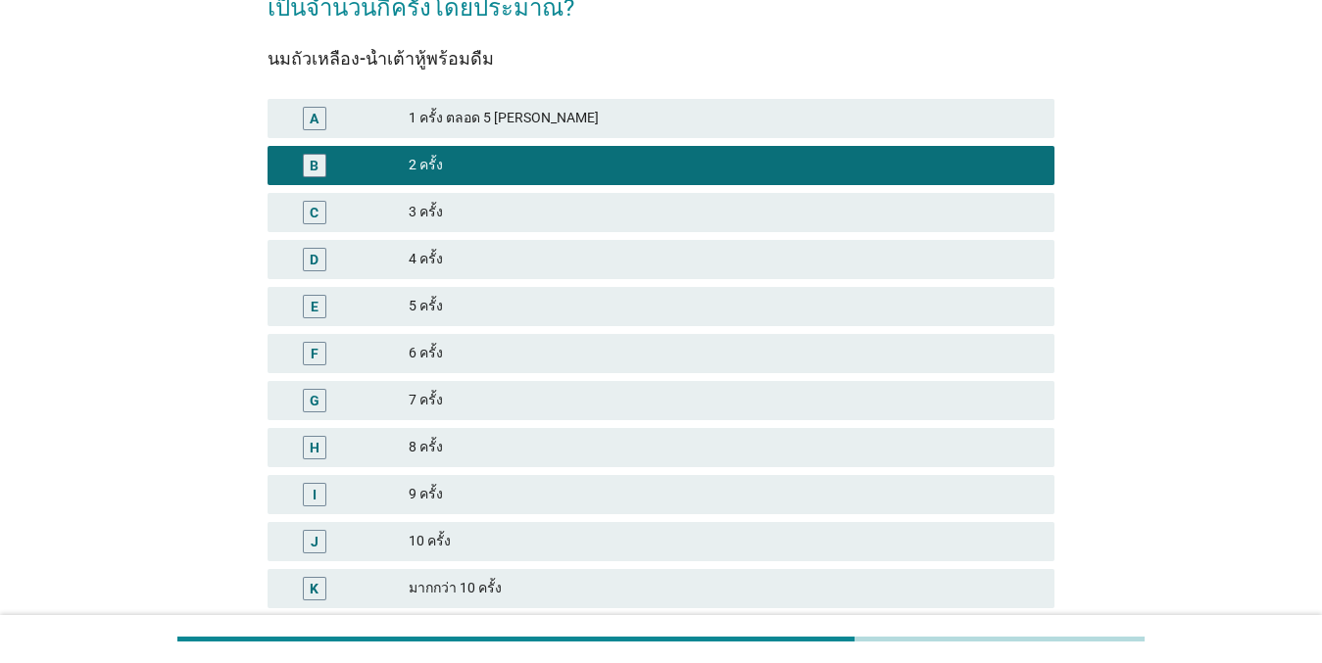
scroll to position [310, 0]
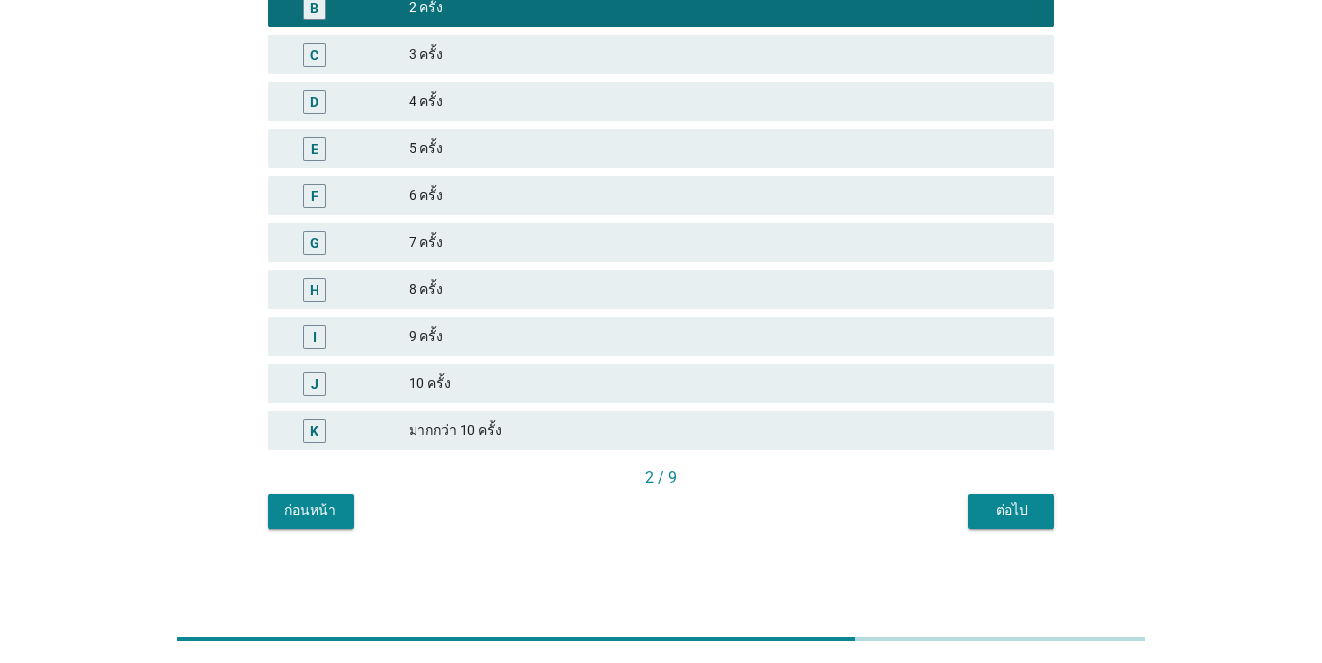
click at [1005, 513] on div "ต่อไป" at bounding box center [1011, 511] width 55 height 21
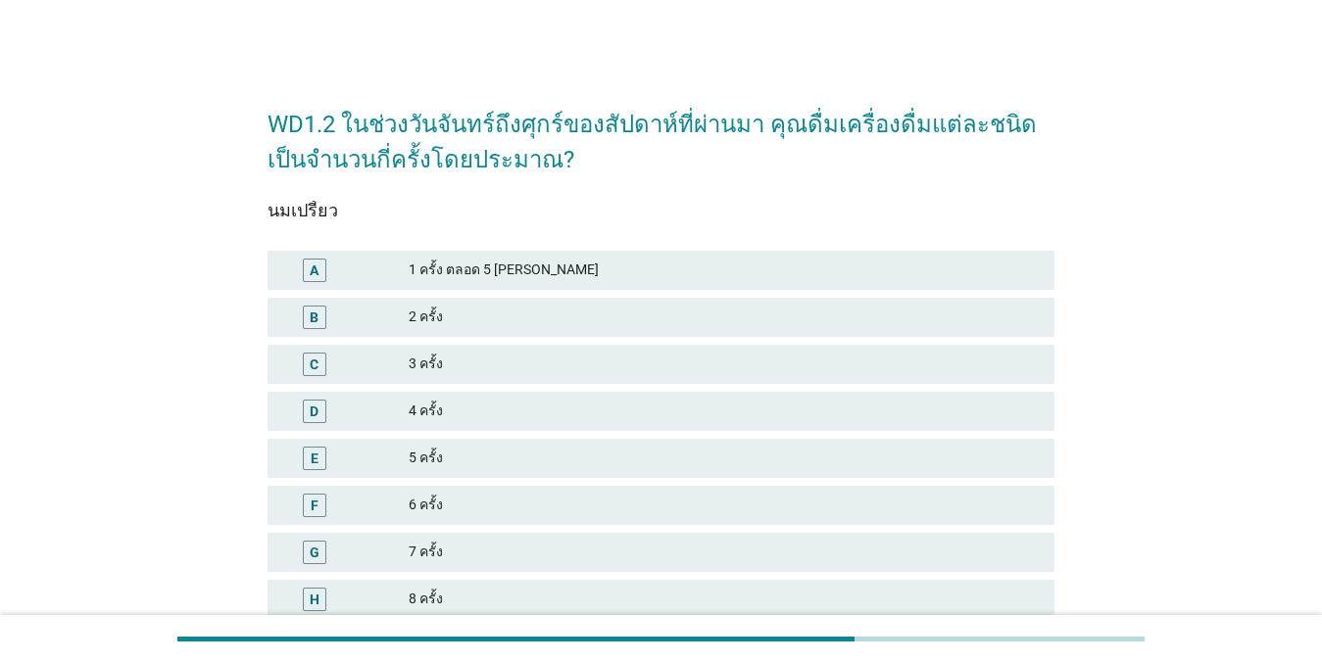
click at [492, 306] on div "2 ครั้ง" at bounding box center [724, 318] width 630 height 24
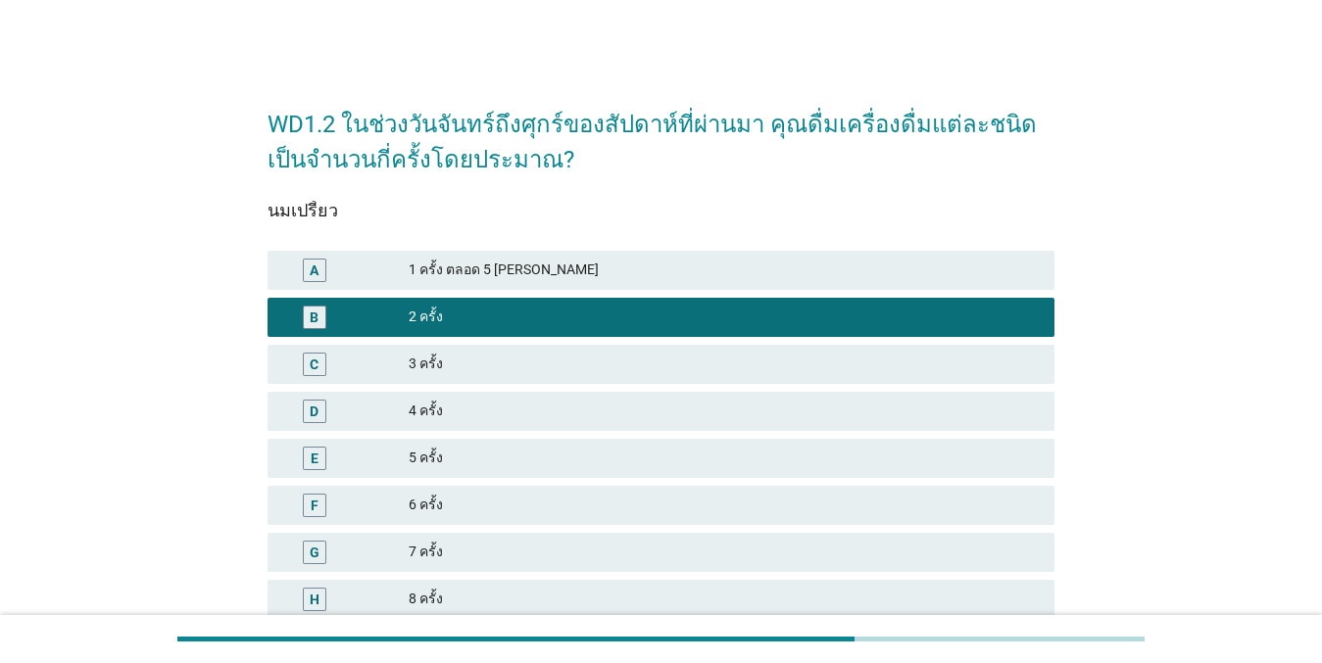
scroll to position [310, 0]
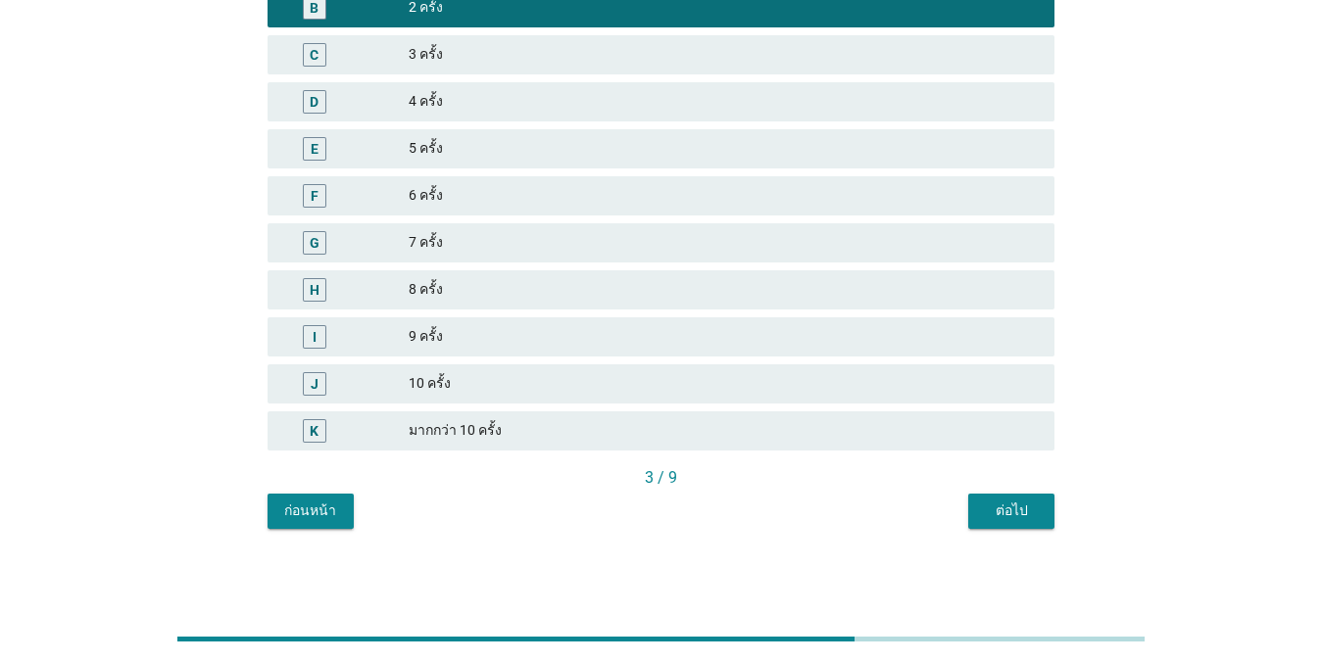
click at [1082, 521] on div "WD1.2 ในช่วงวันจันทร์ถึงศุกร์ของสัปดาห์ที่ผ่านมา คุณดื่มเครื่องดื่มแต่ละชนิดเป็…" at bounding box center [661, 153] width 1228 height 783
click at [959, 498] on div "ก่อนหน้า ต่อไป" at bounding box center [660, 511] width 787 height 35
click at [1032, 495] on button "ต่อไป" at bounding box center [1011, 511] width 86 height 35
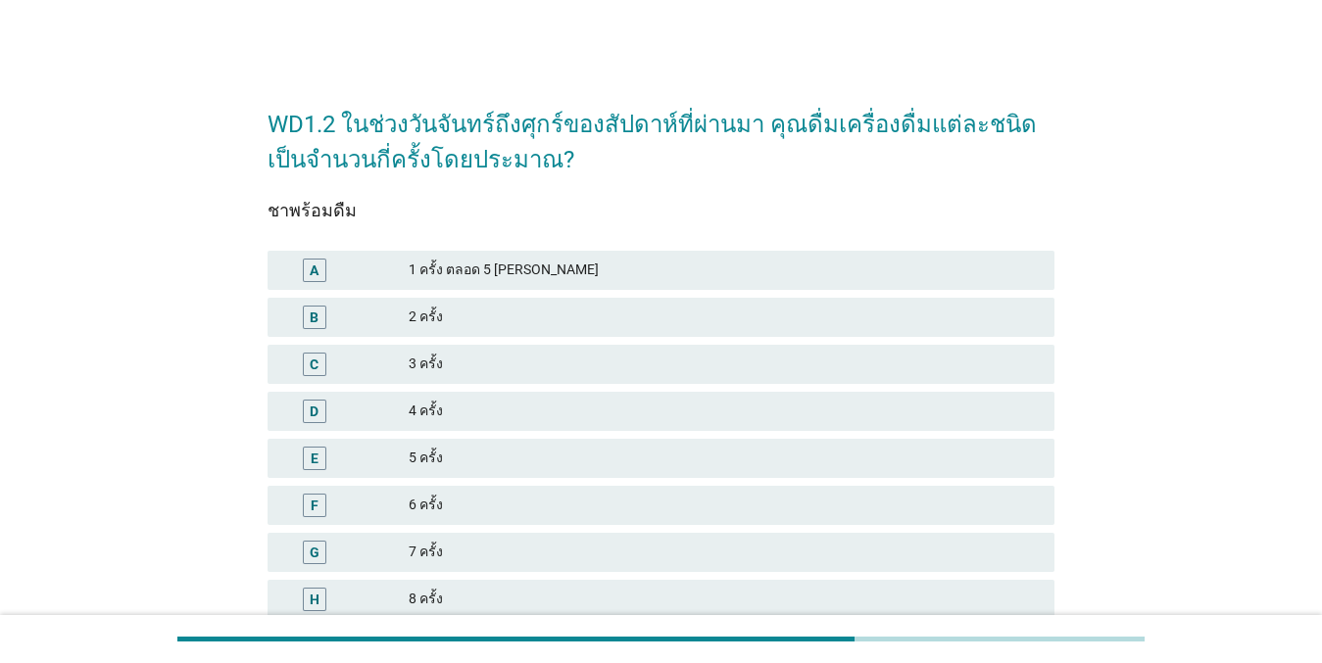
click at [561, 301] on div "B 2 ครั้ง" at bounding box center [660, 317] width 787 height 39
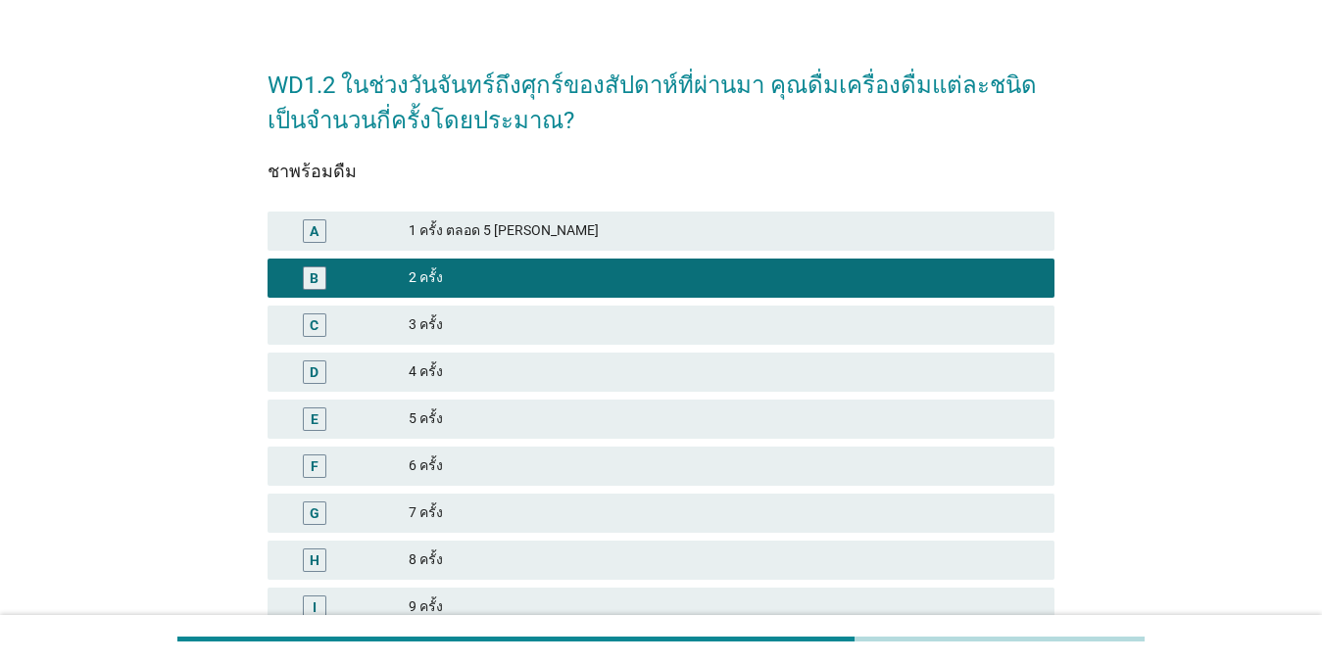
scroll to position [310, 0]
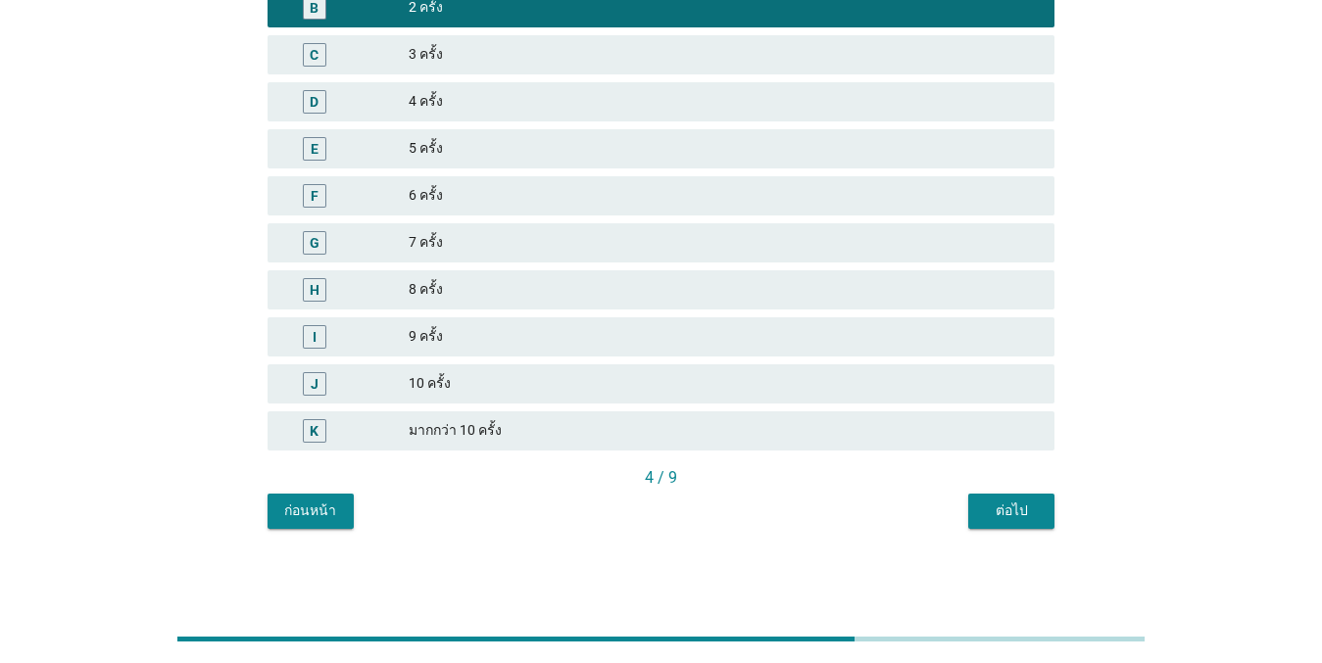
click at [1016, 513] on div "ต่อไป" at bounding box center [1011, 511] width 55 height 21
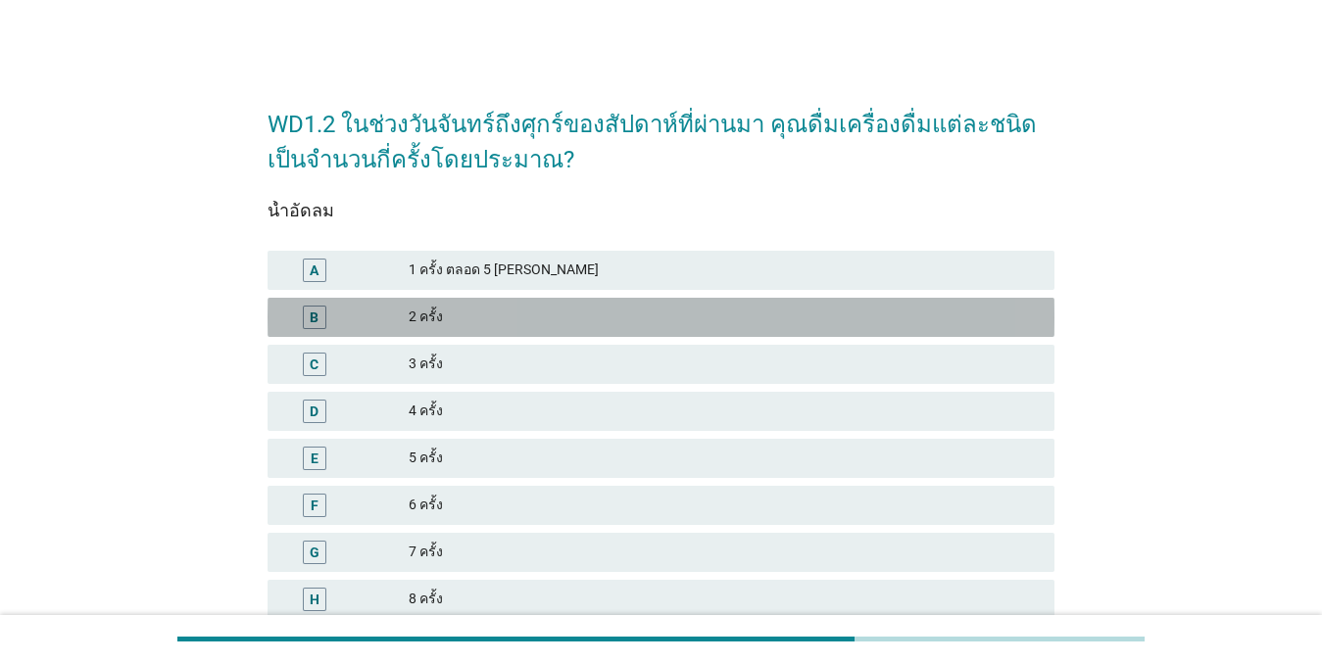
click at [427, 310] on div "2 ครั้ง" at bounding box center [724, 318] width 630 height 24
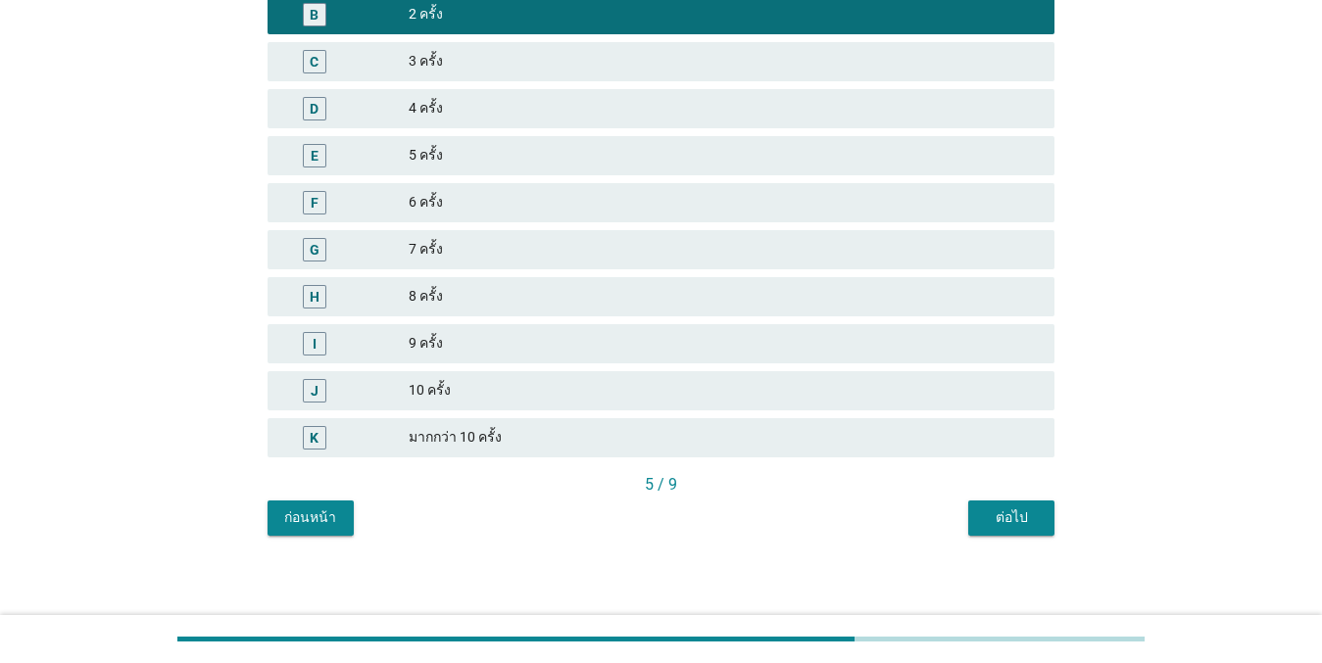
scroll to position [310, 0]
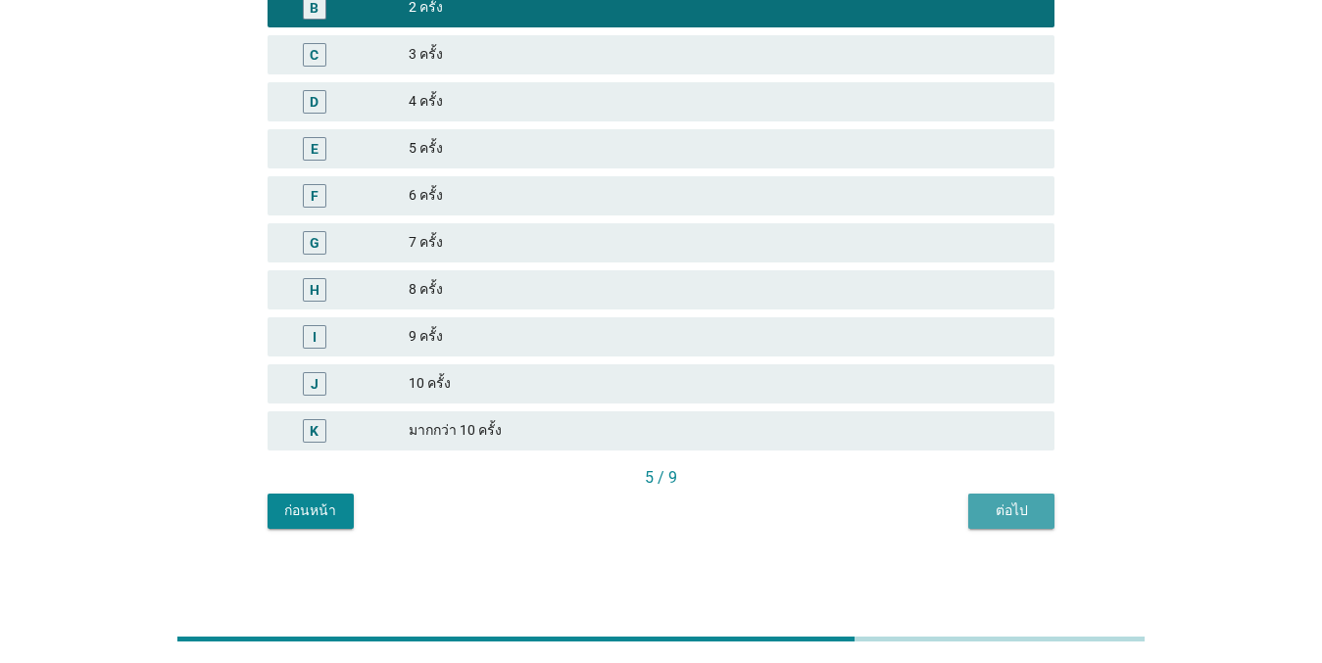
click at [1018, 508] on div "ต่อไป" at bounding box center [1011, 511] width 55 height 21
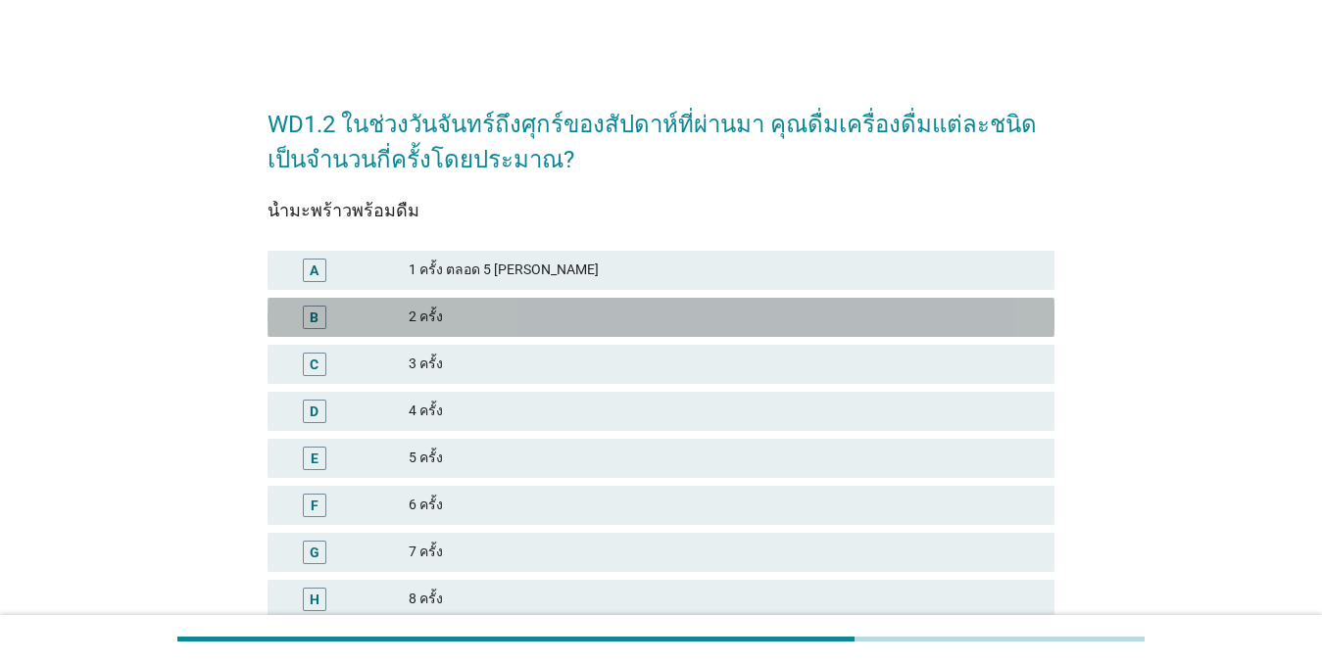
click at [422, 318] on div "2 ครั้ง" at bounding box center [724, 318] width 630 height 24
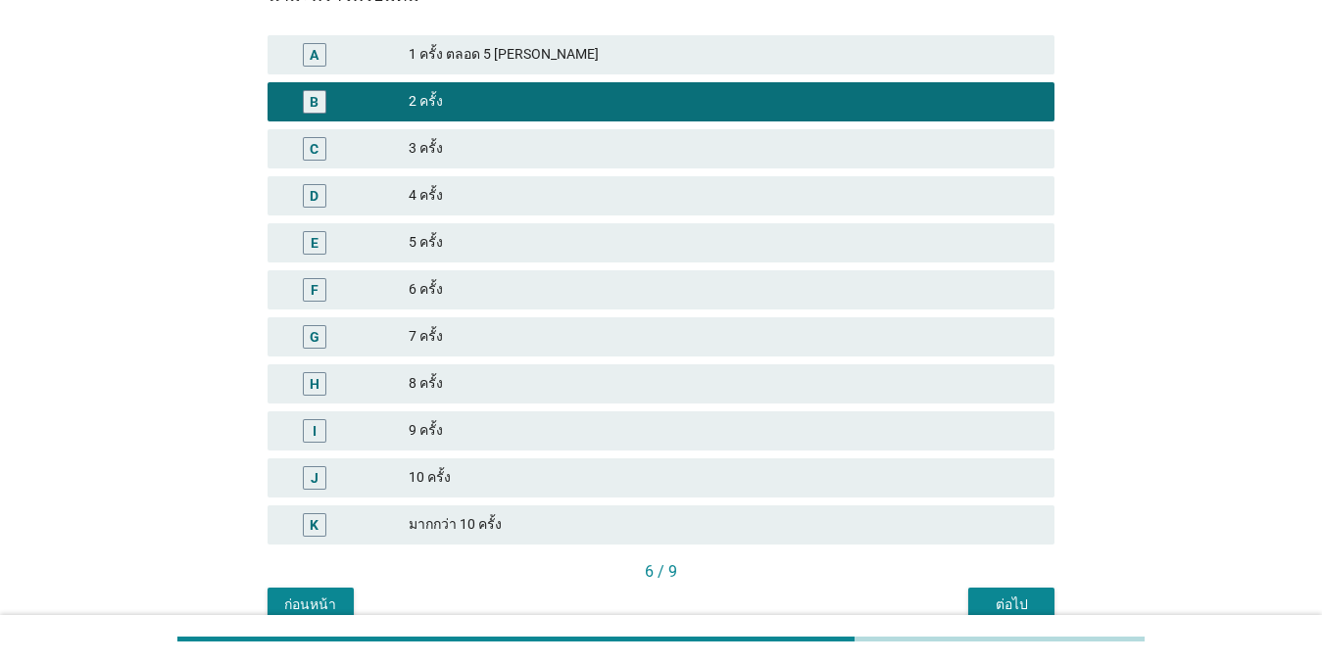
scroll to position [310, 0]
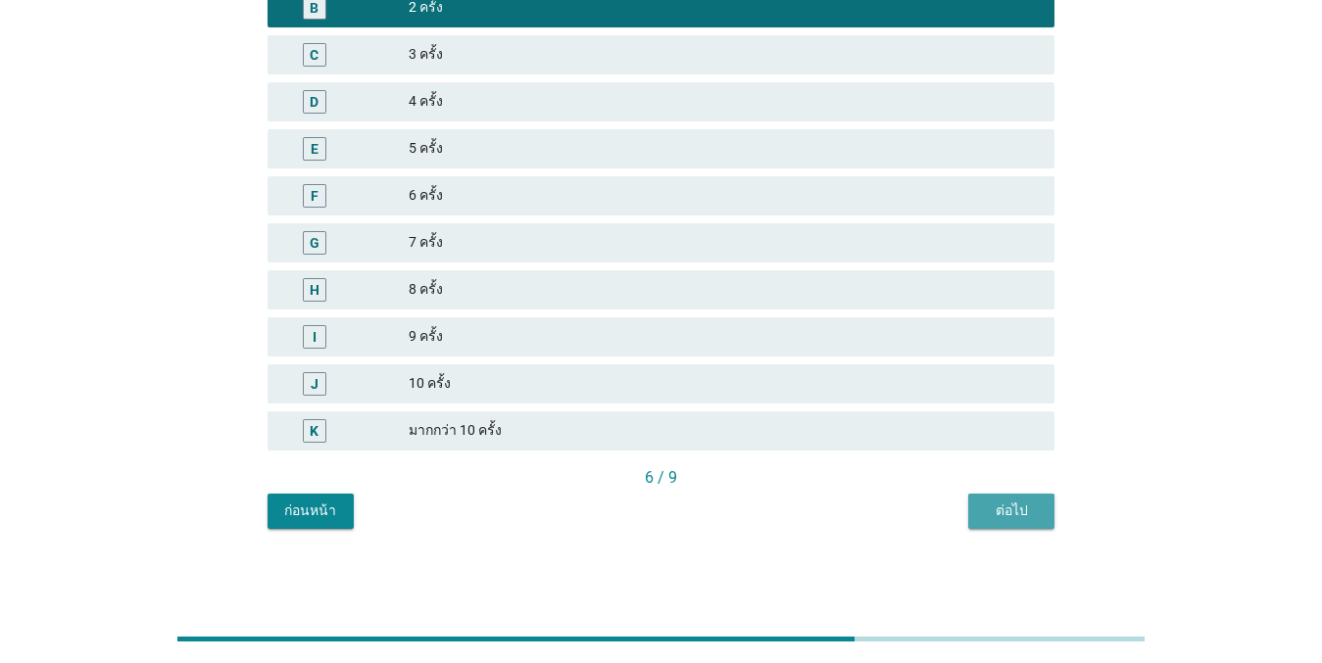
click at [1003, 498] on button "ต่อไป" at bounding box center [1011, 511] width 86 height 35
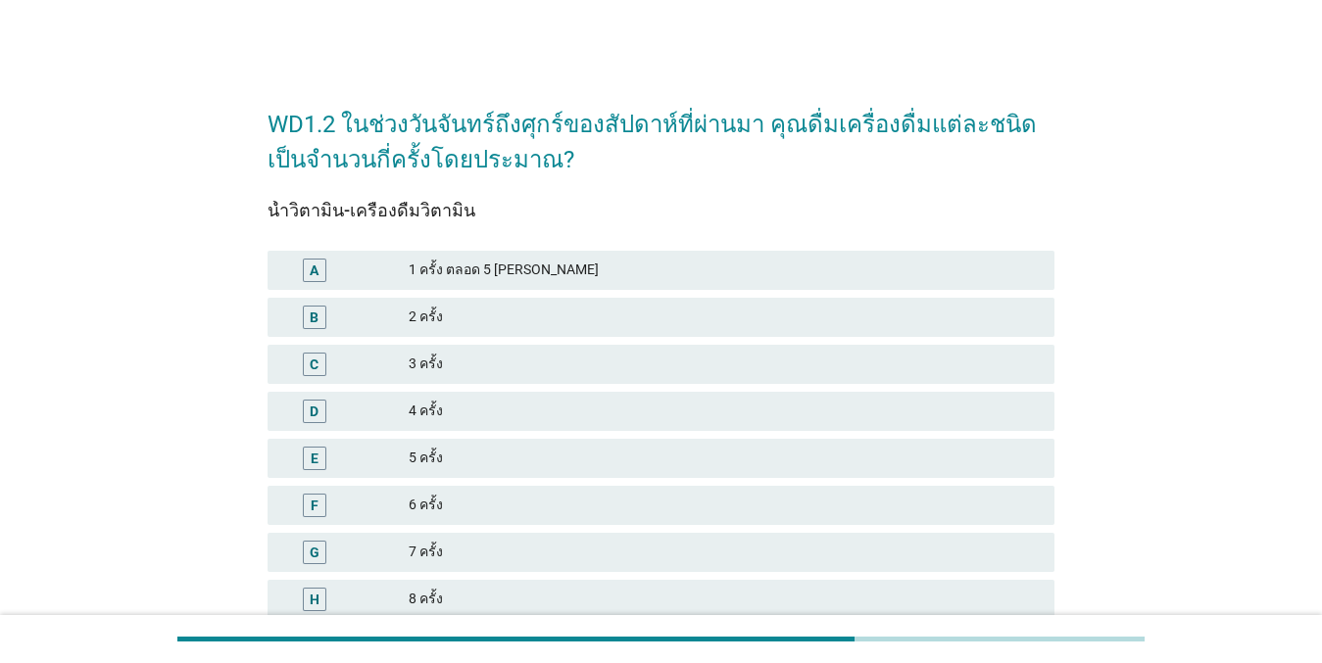
click at [453, 316] on div "2 ครั้ง" at bounding box center [724, 318] width 630 height 24
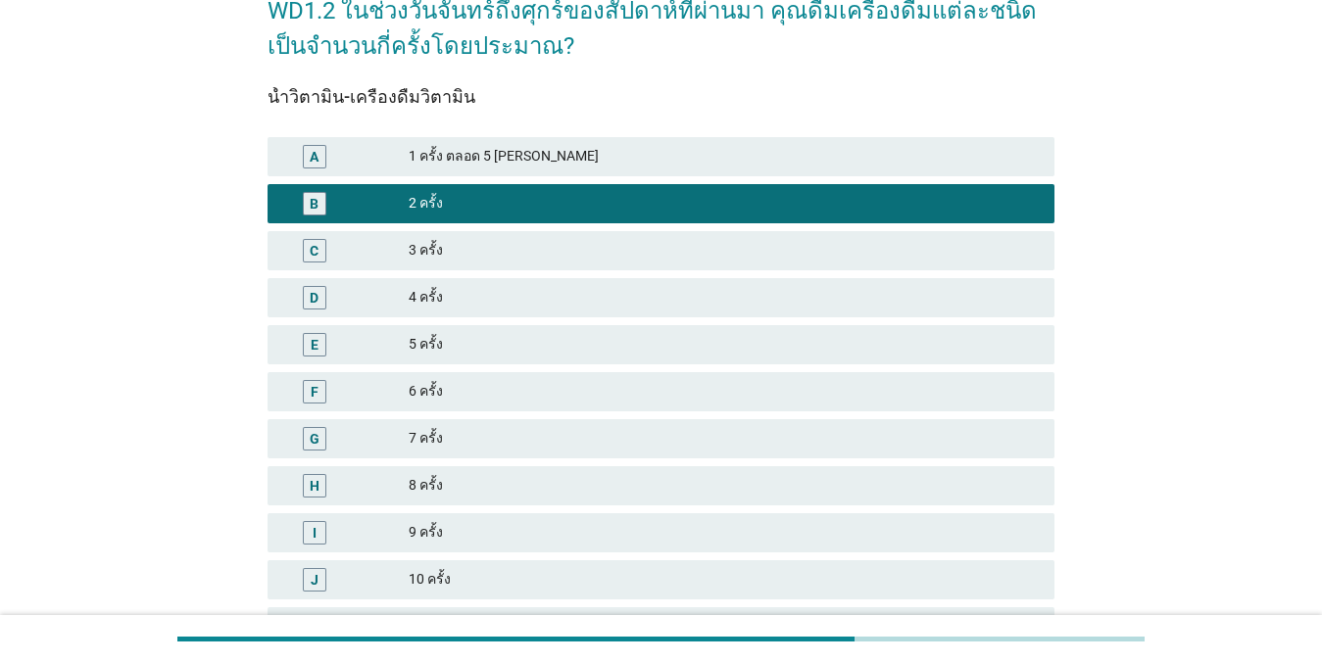
scroll to position [310, 0]
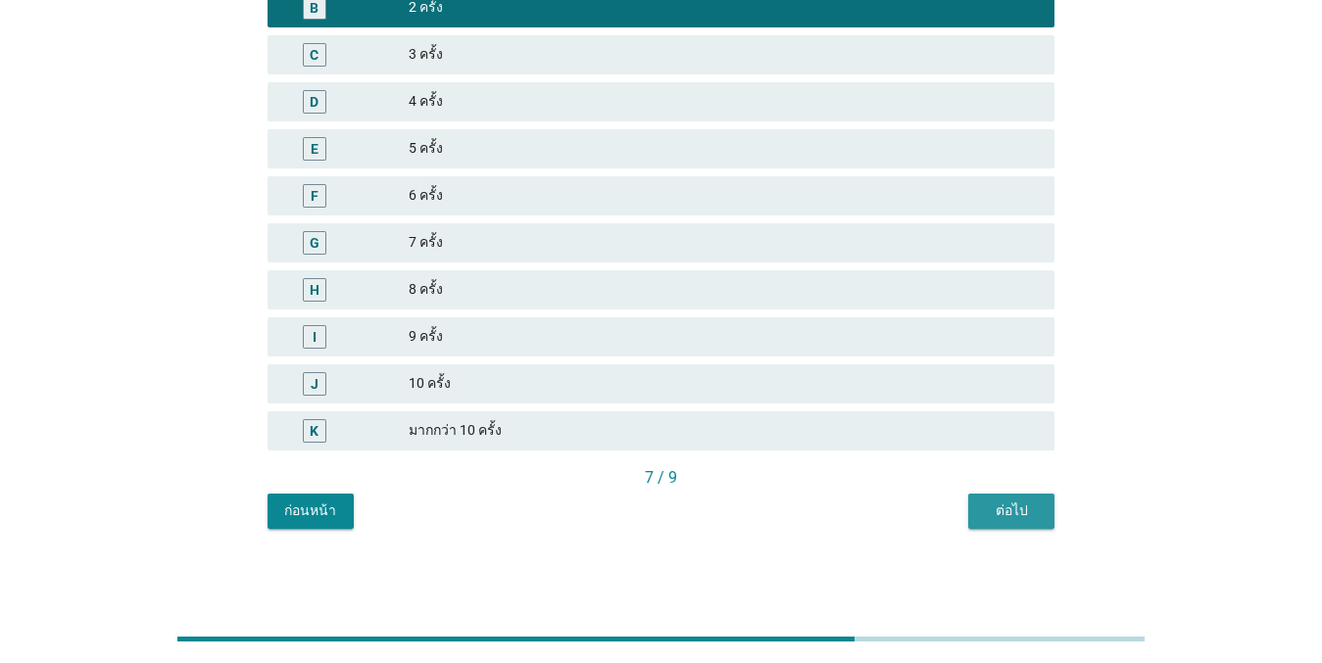
click at [1008, 501] on div "ต่อไป" at bounding box center [1011, 511] width 55 height 21
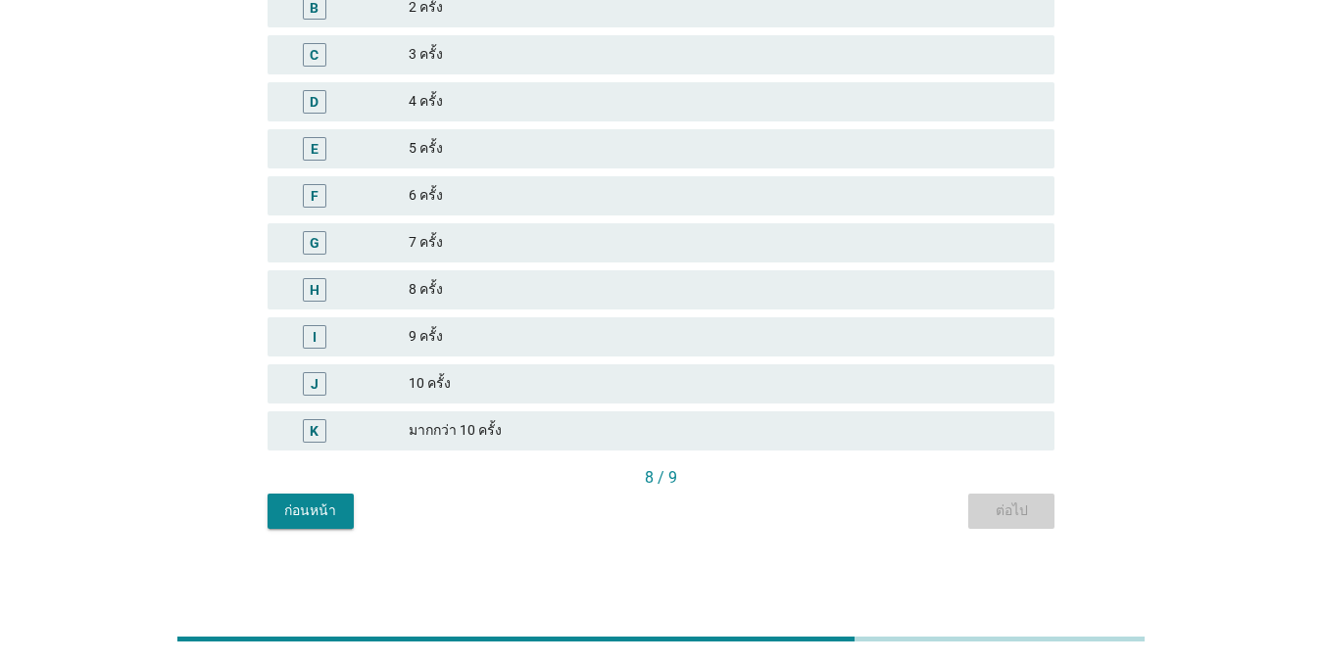
scroll to position [0, 0]
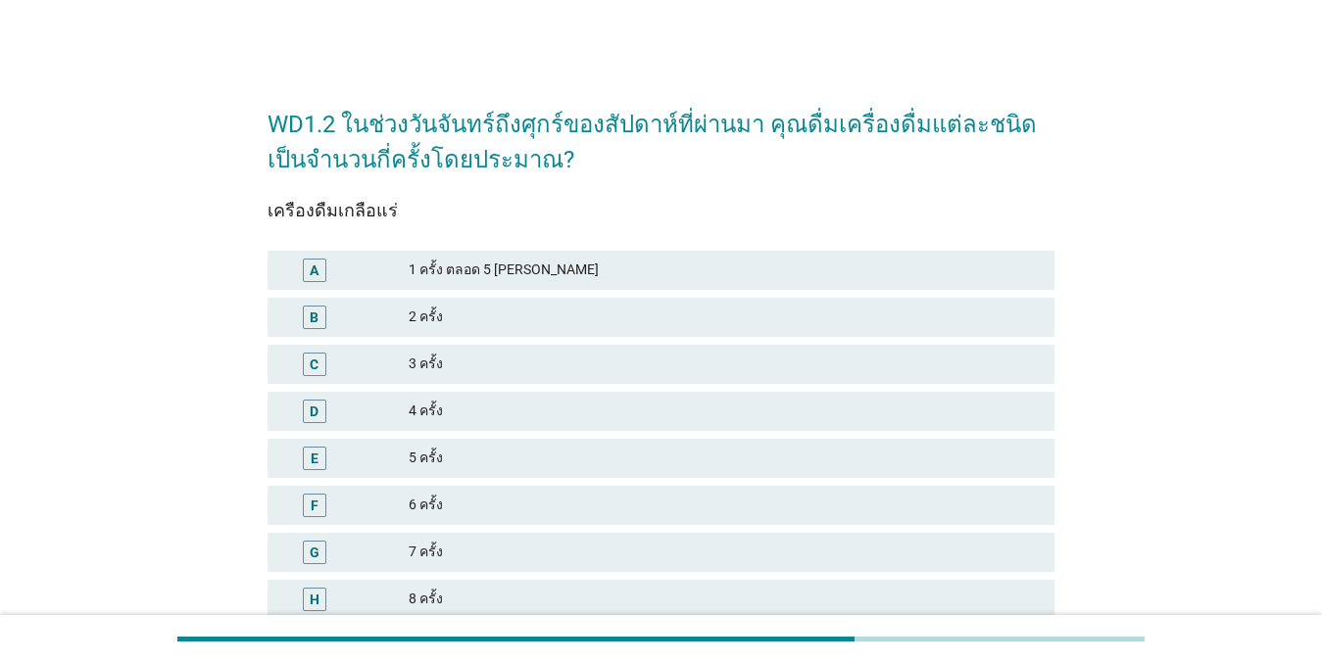
click at [546, 313] on div "2 ครั้ง" at bounding box center [724, 318] width 630 height 24
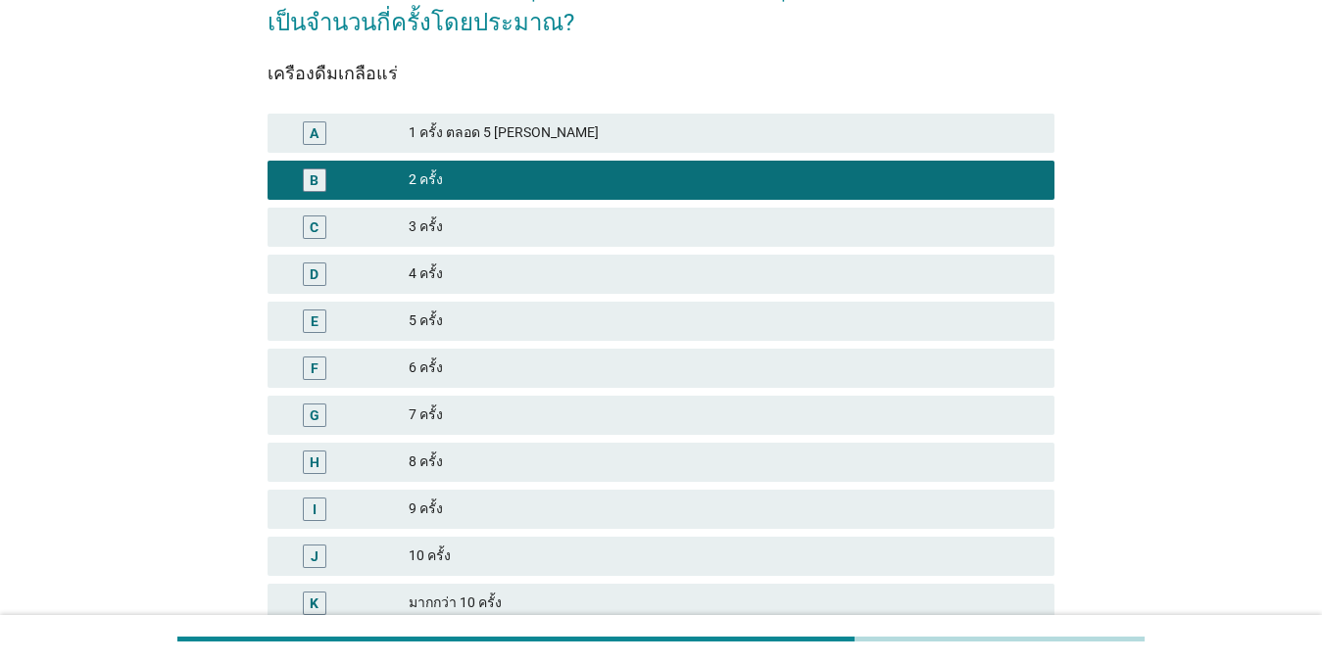
scroll to position [310, 0]
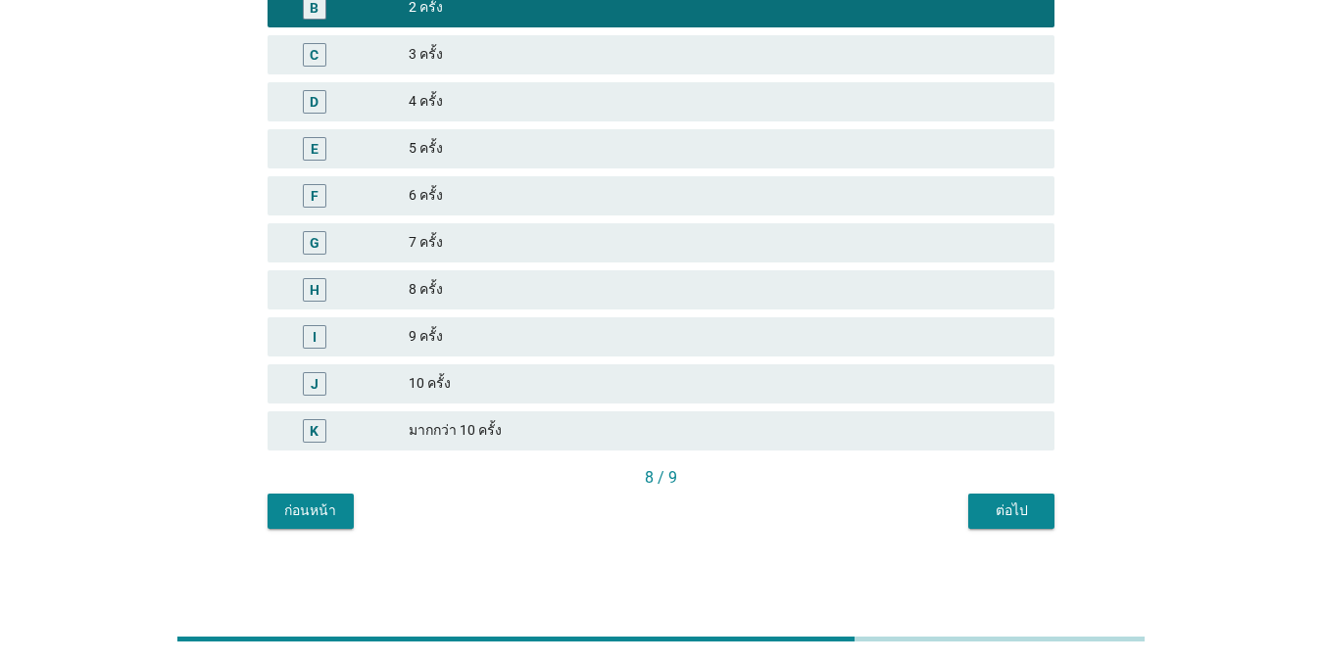
click at [1017, 494] on button "ต่อไป" at bounding box center [1011, 511] width 86 height 35
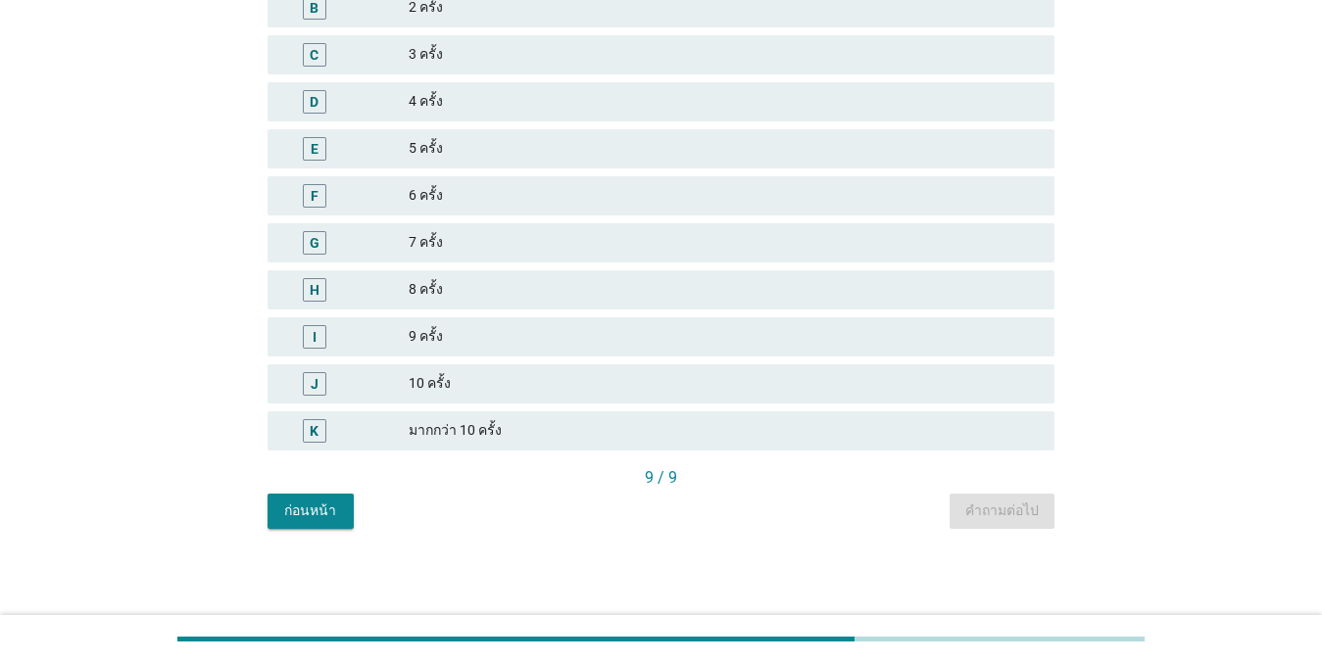
scroll to position [0, 0]
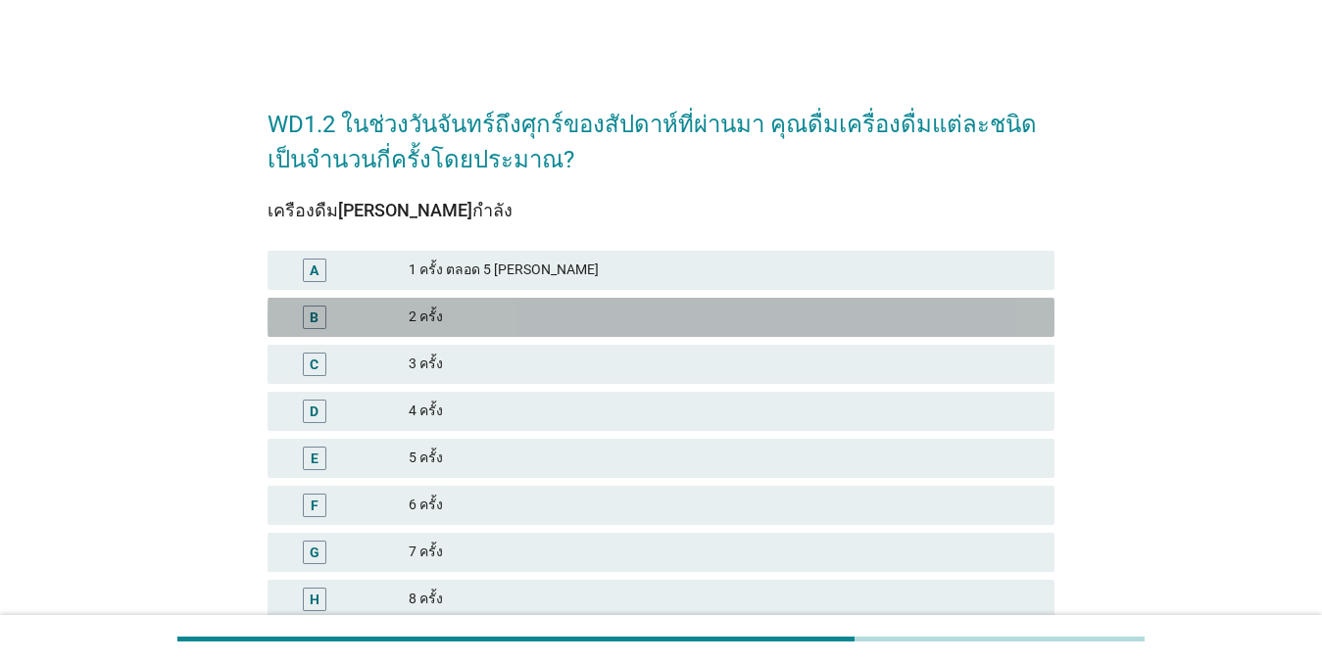
click at [431, 322] on div "2 ครั้ง" at bounding box center [724, 318] width 630 height 24
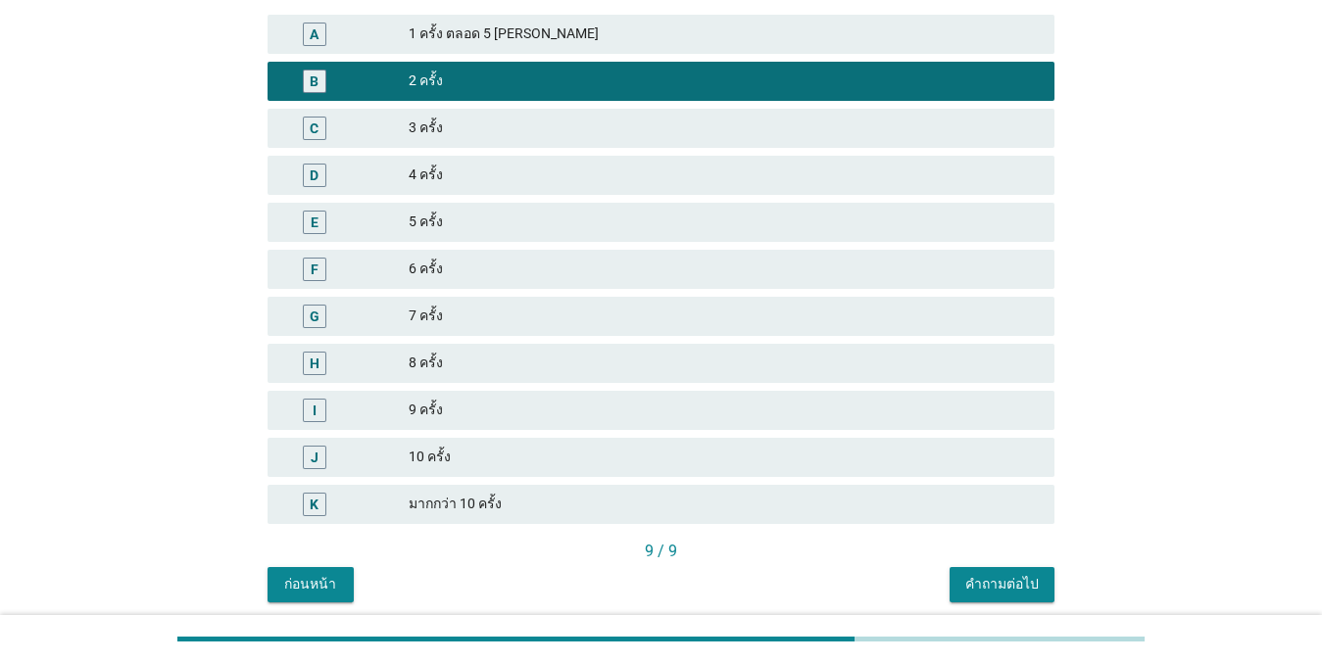
scroll to position [310, 0]
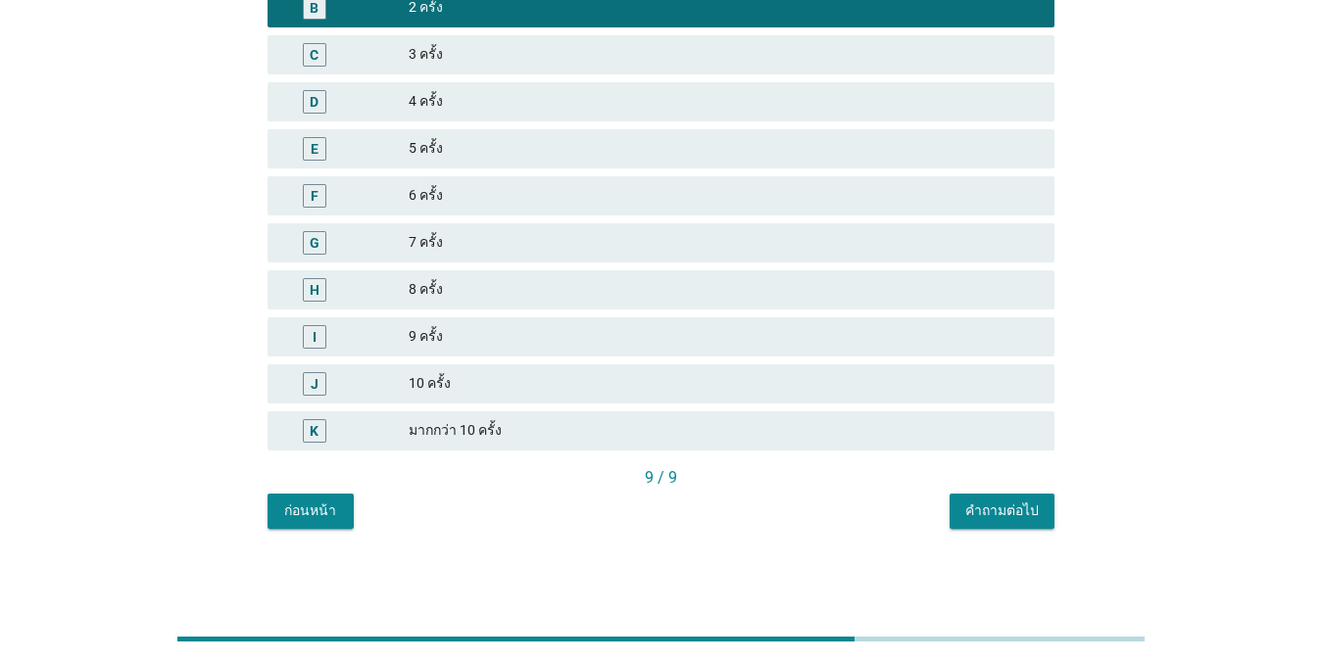
click at [1006, 524] on button "คำถามต่อไป" at bounding box center [1001, 511] width 105 height 35
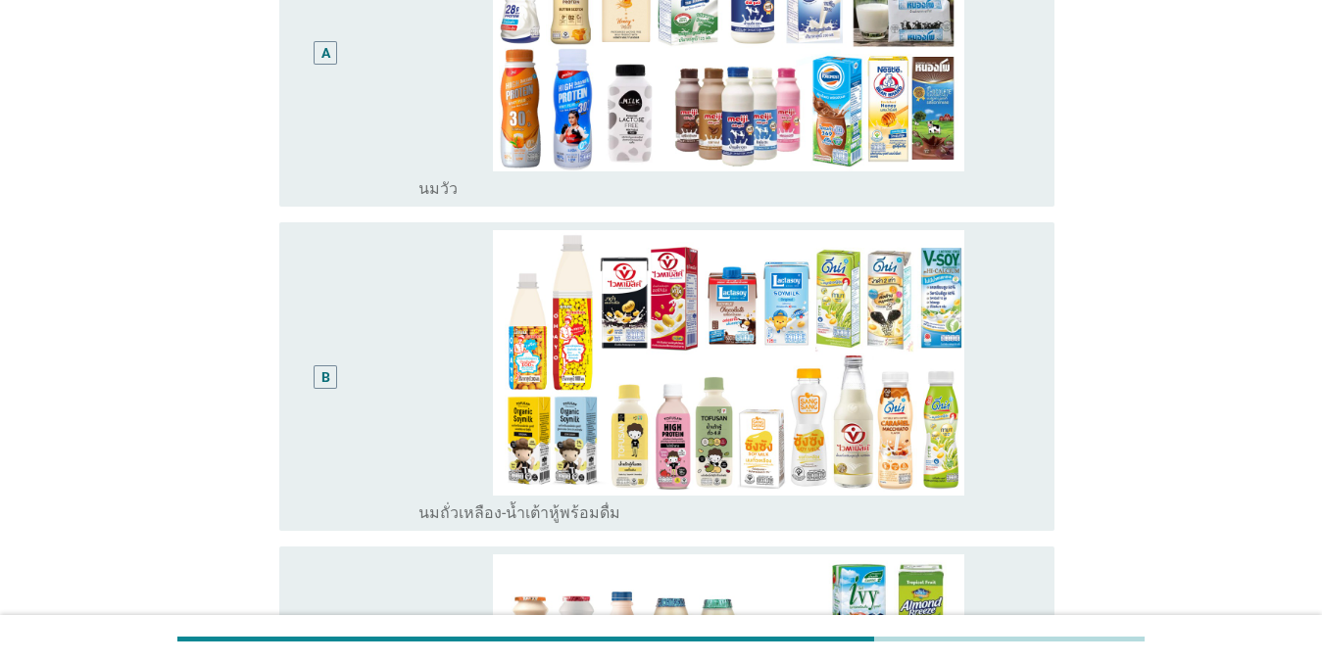
scroll to position [0, 0]
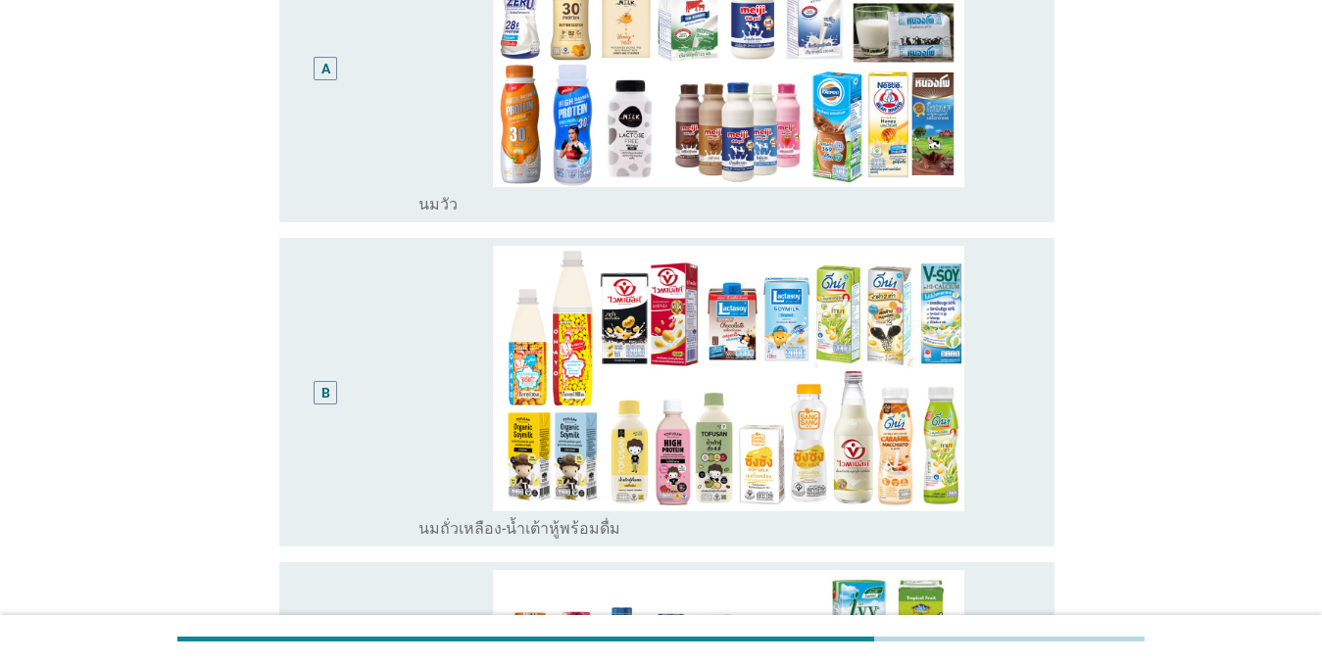
click at [341, 77] on div "A" at bounding box center [326, 69] width 62 height 293
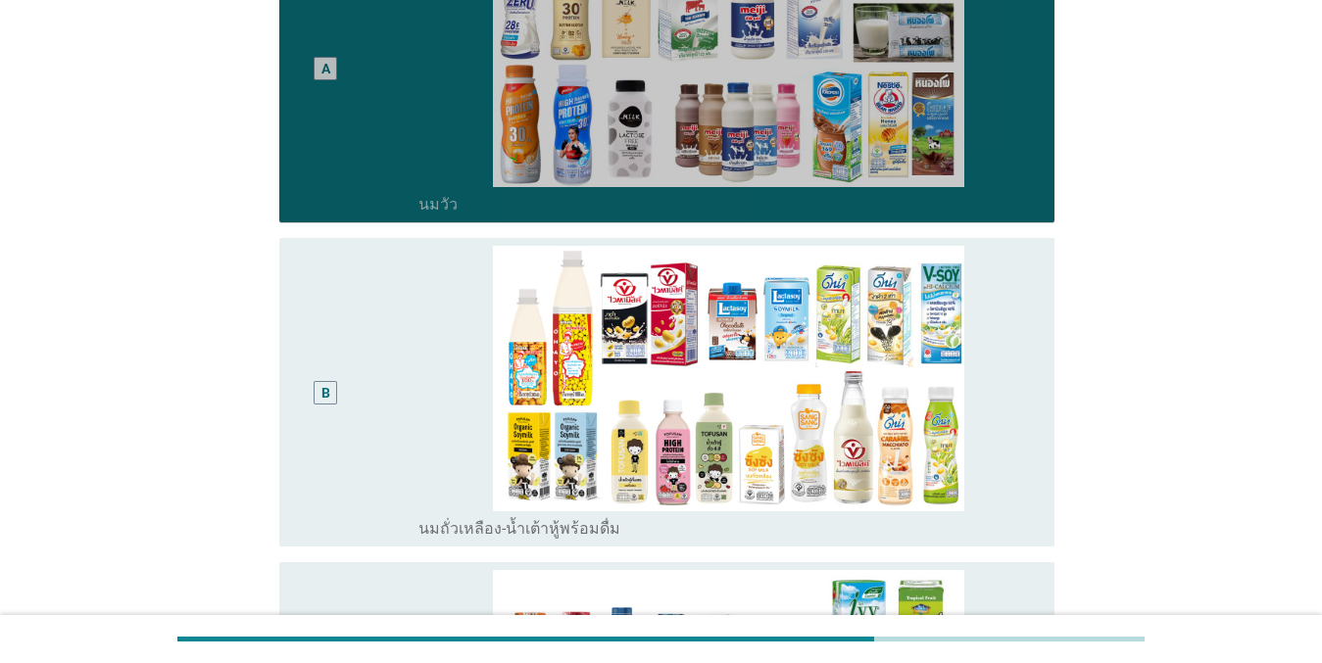
click at [349, 311] on div "B" at bounding box center [326, 392] width 62 height 293
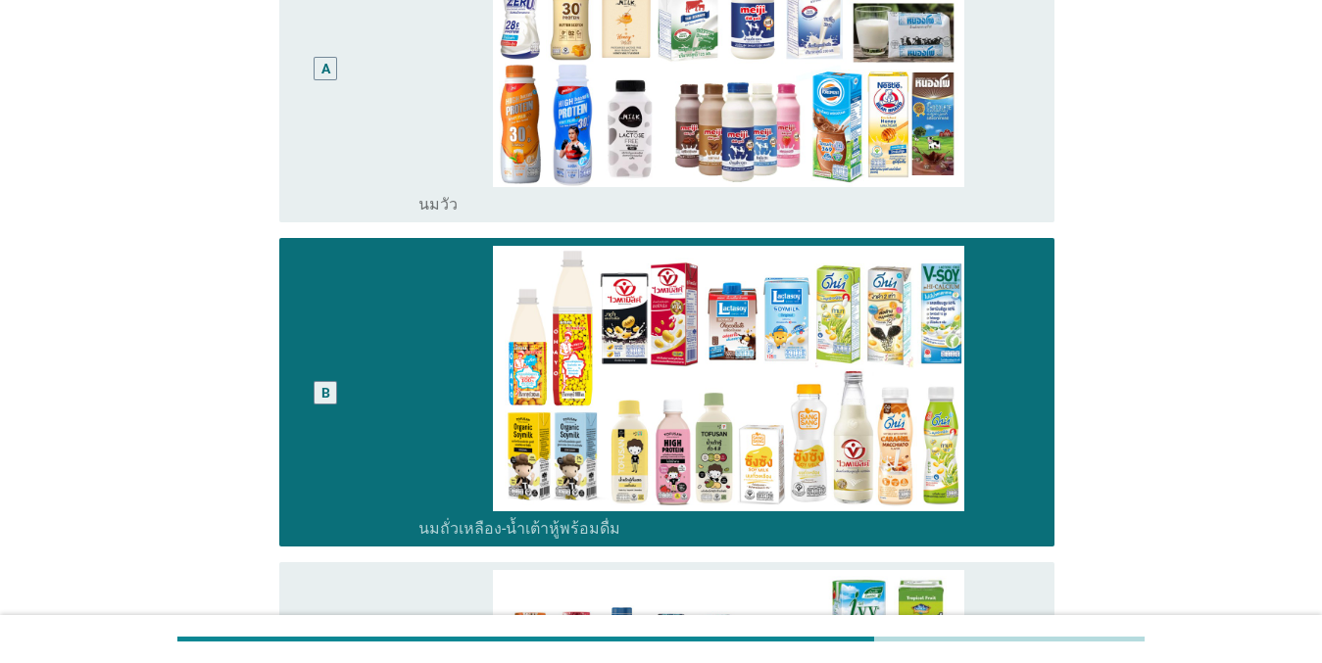
scroll to position [784, 0]
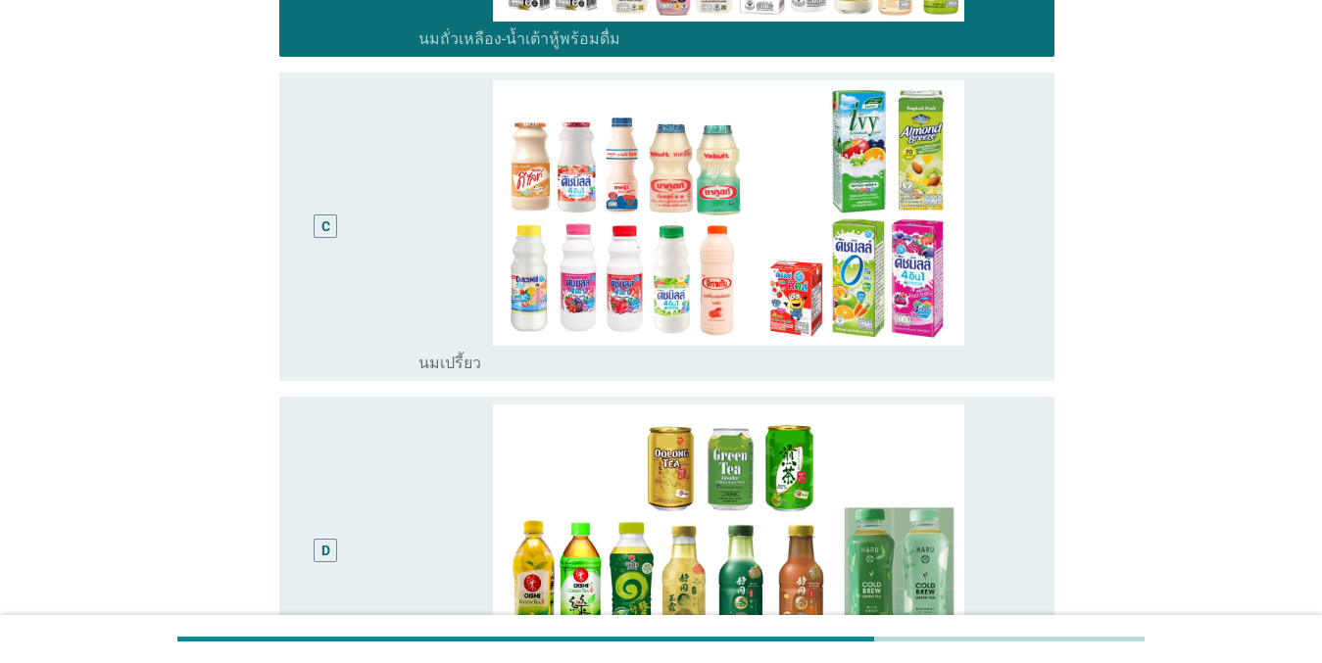
click at [351, 220] on div "C" at bounding box center [326, 226] width 62 height 293
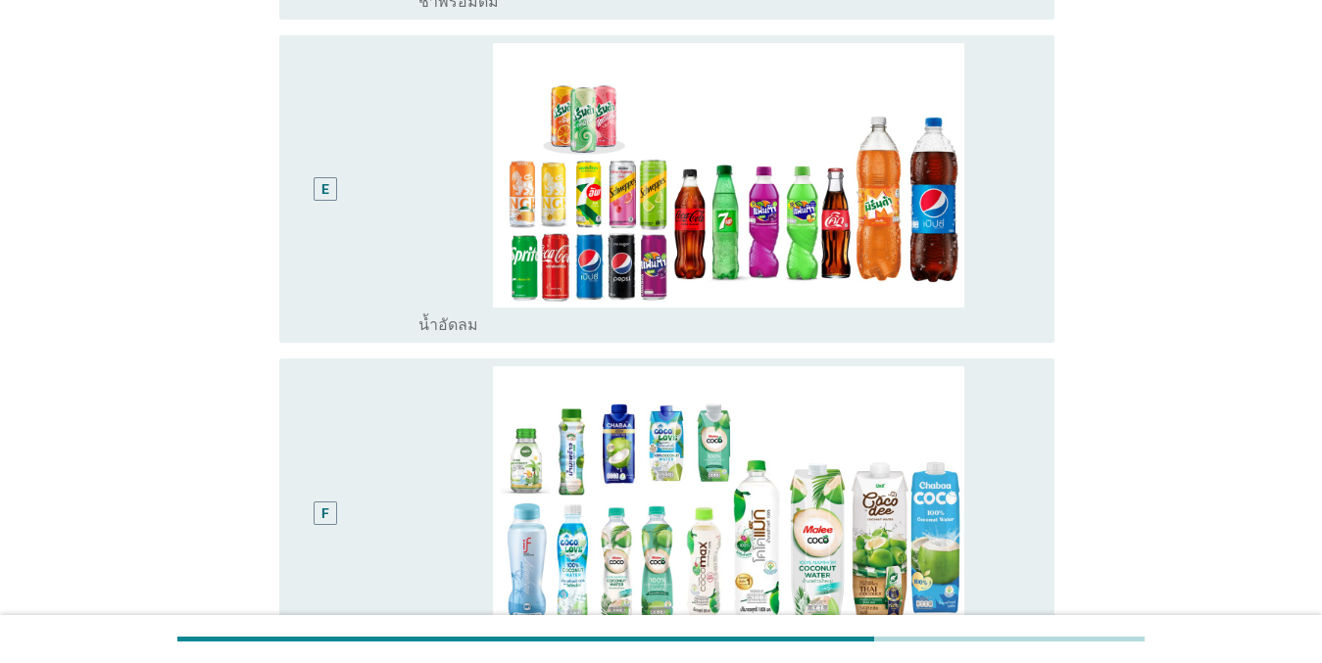
click at [402, 246] on div "E" at bounding box center [357, 189] width 124 height 293
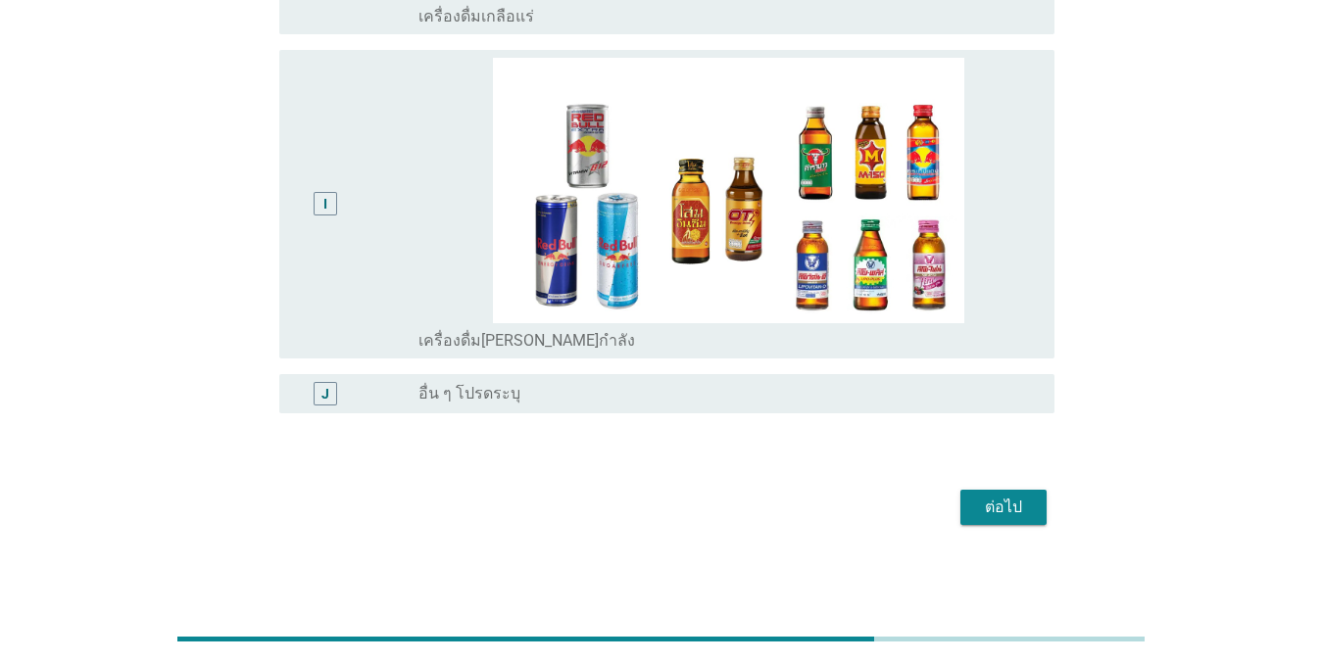
scroll to position [2753, 0]
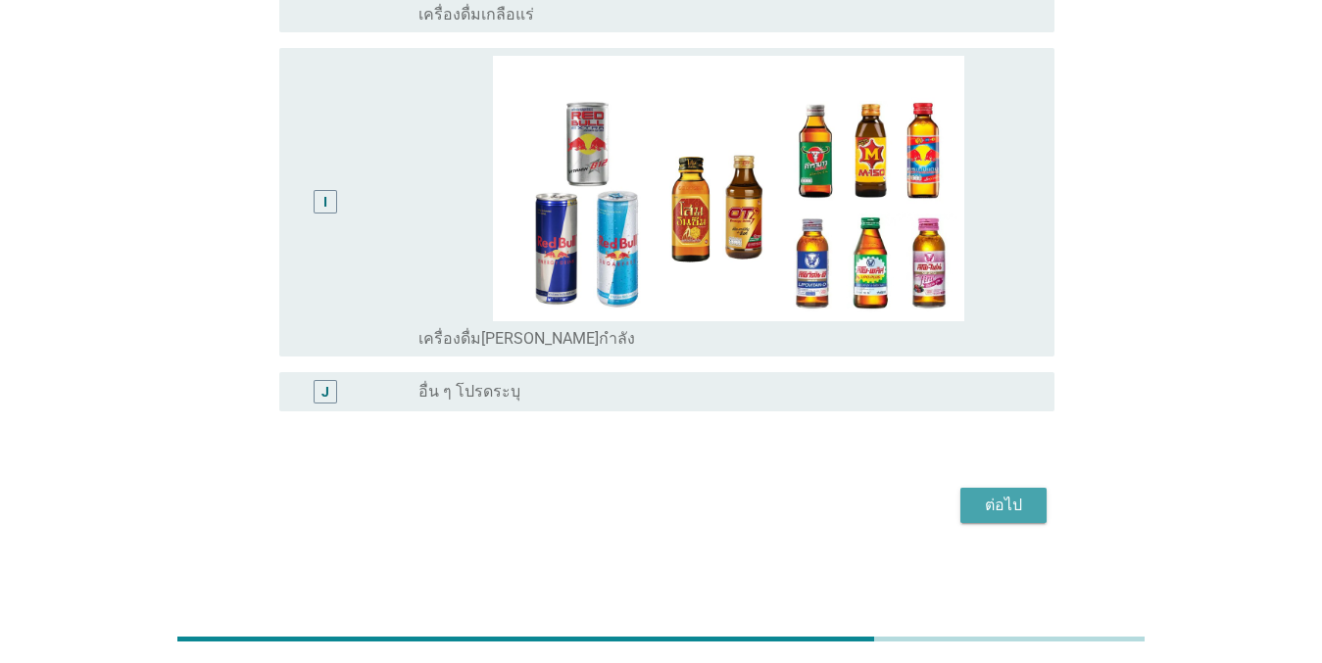
click at [1038, 511] on button "ต่อไป" at bounding box center [1003, 505] width 86 height 35
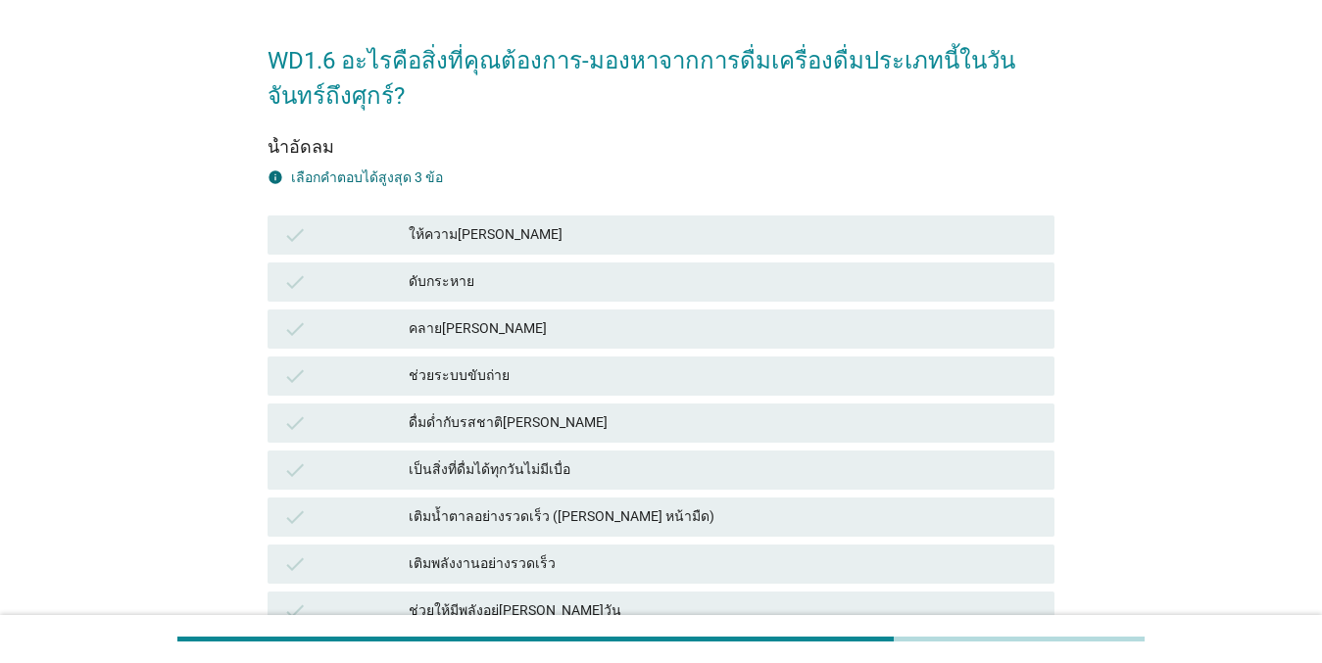
scroll to position [98, 0]
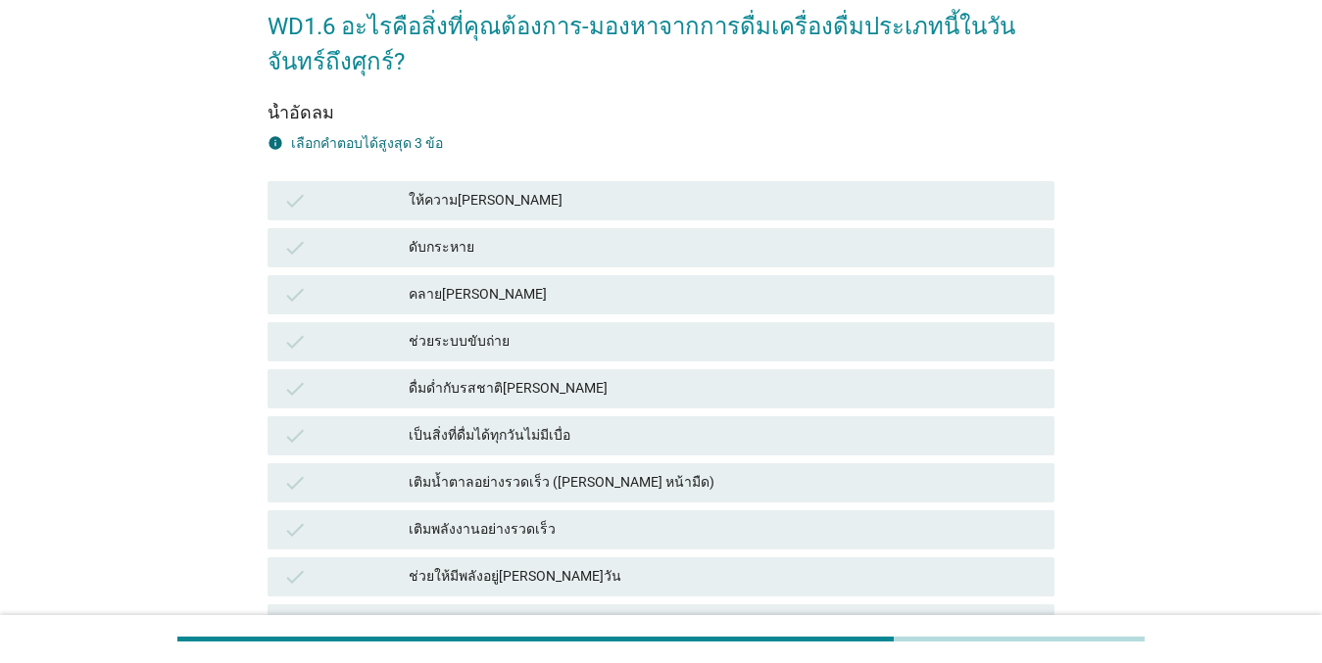
click at [484, 200] on div "ให้ความ[PERSON_NAME]" at bounding box center [724, 201] width 630 height 24
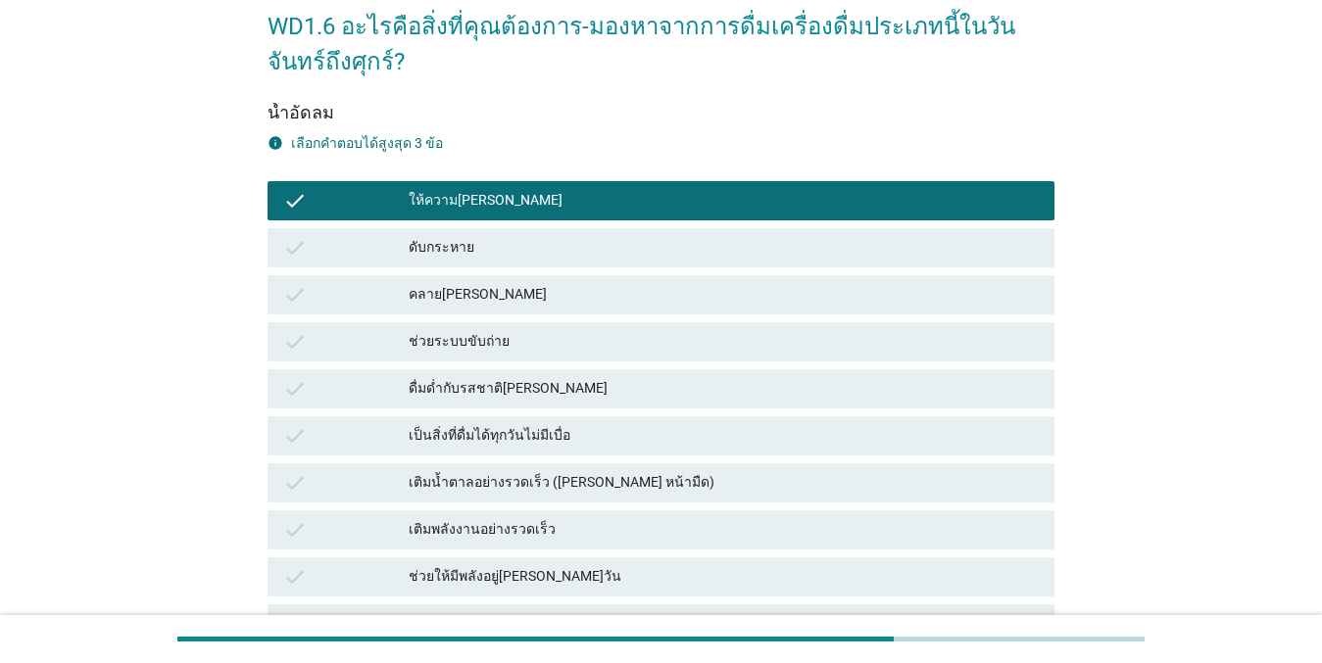
click at [491, 301] on div "คลาย[PERSON_NAME]" at bounding box center [724, 295] width 630 height 24
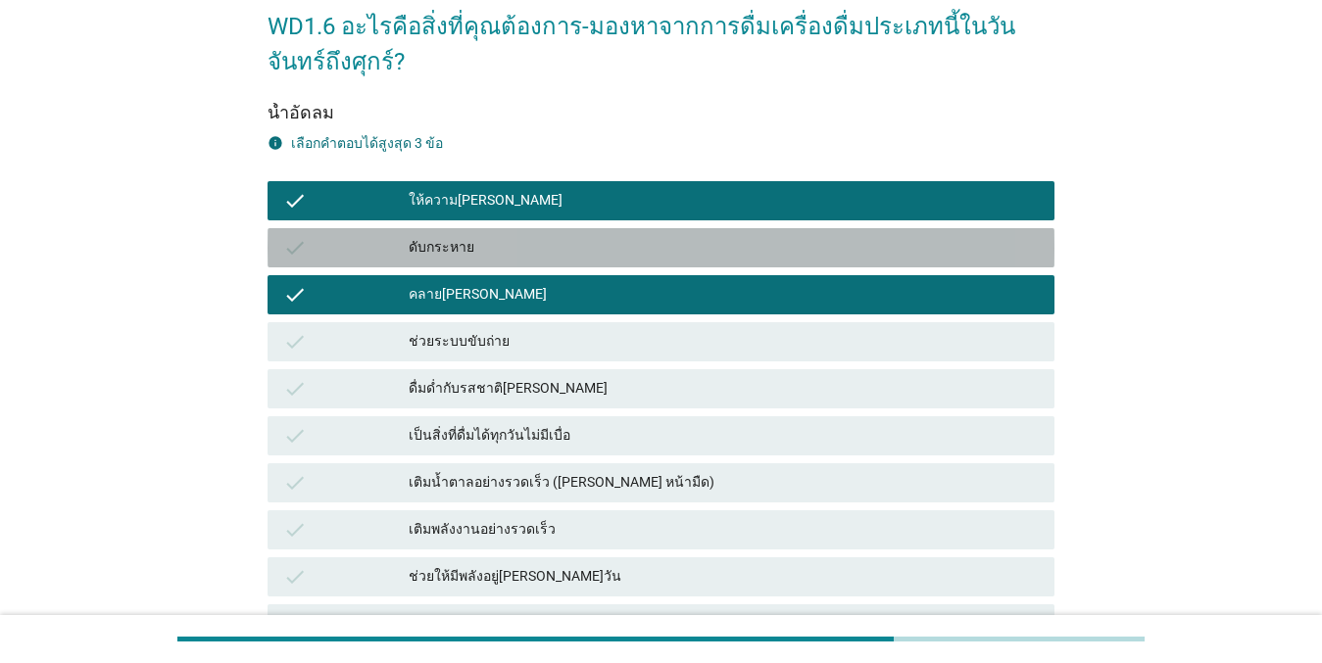
click at [516, 250] on div "ดับกระหาย" at bounding box center [724, 248] width 630 height 24
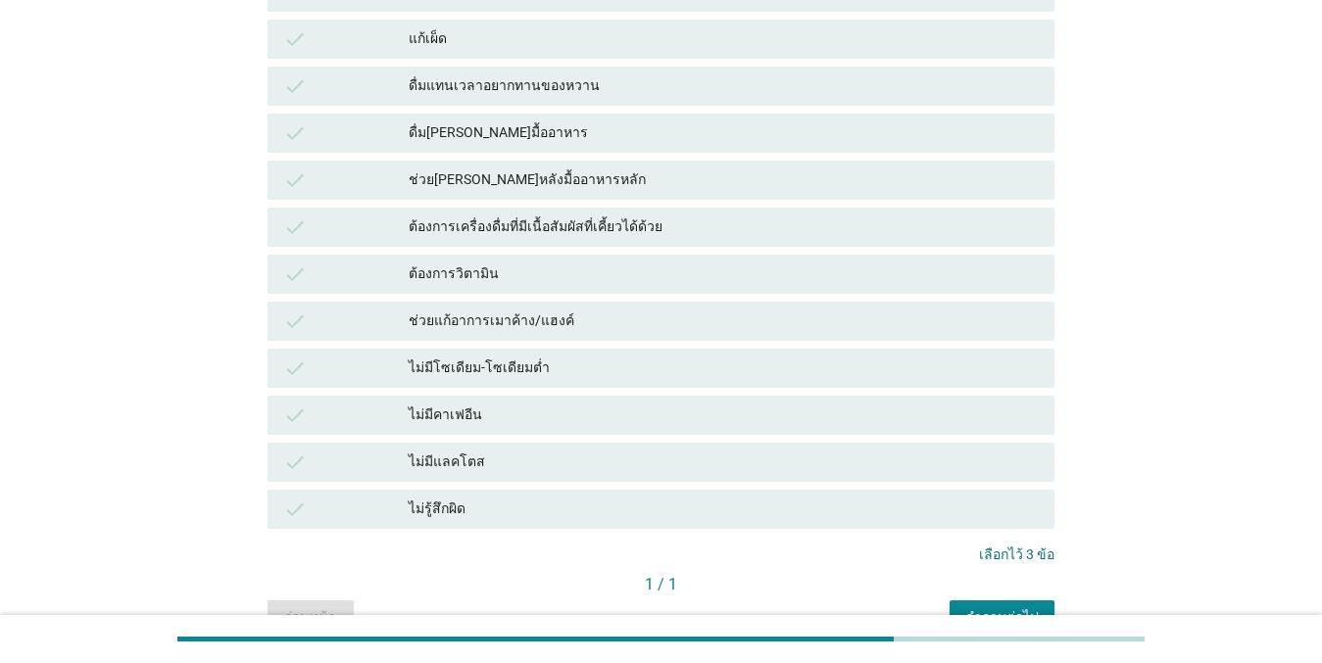
scroll to position [1401, 0]
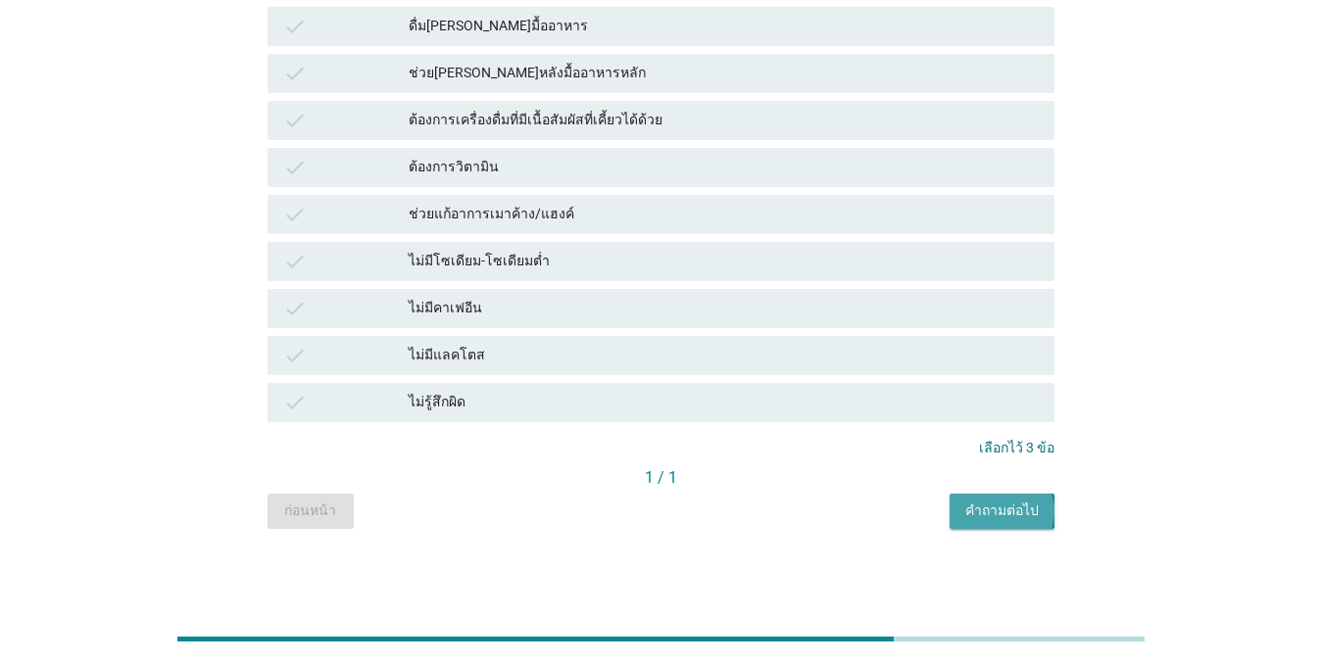
click at [990, 522] on button "คำถามต่อไป" at bounding box center [1001, 511] width 105 height 35
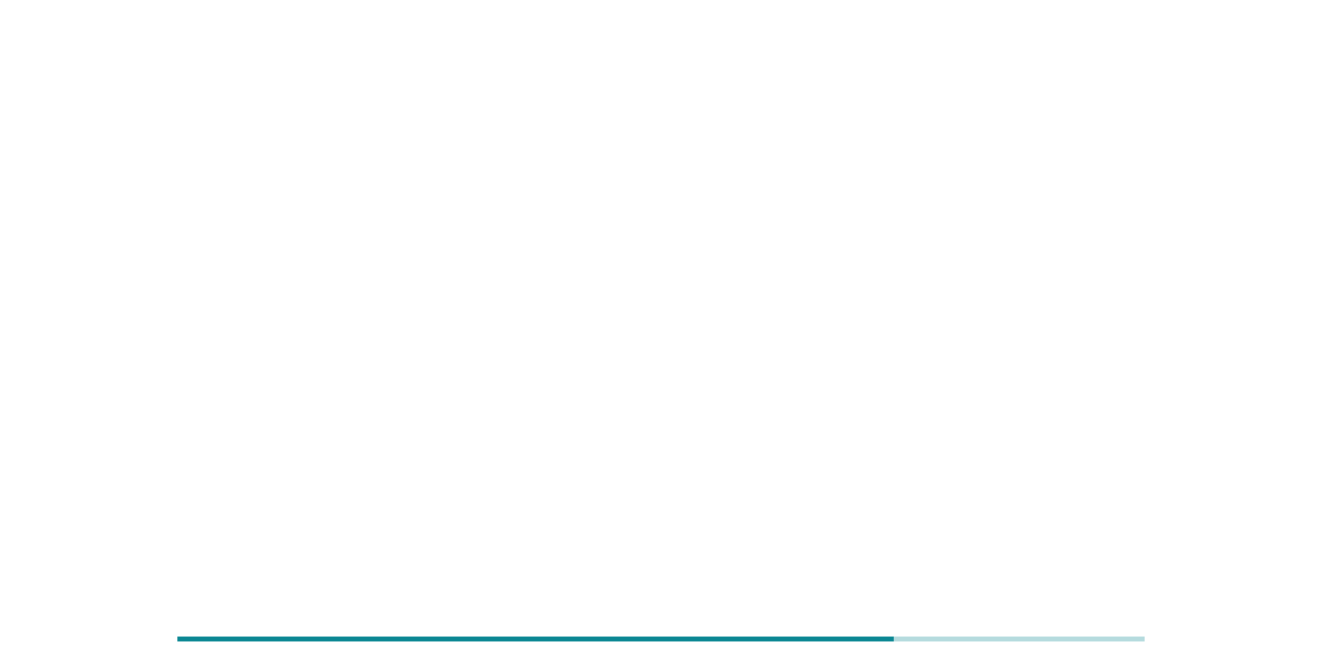
scroll to position [0, 0]
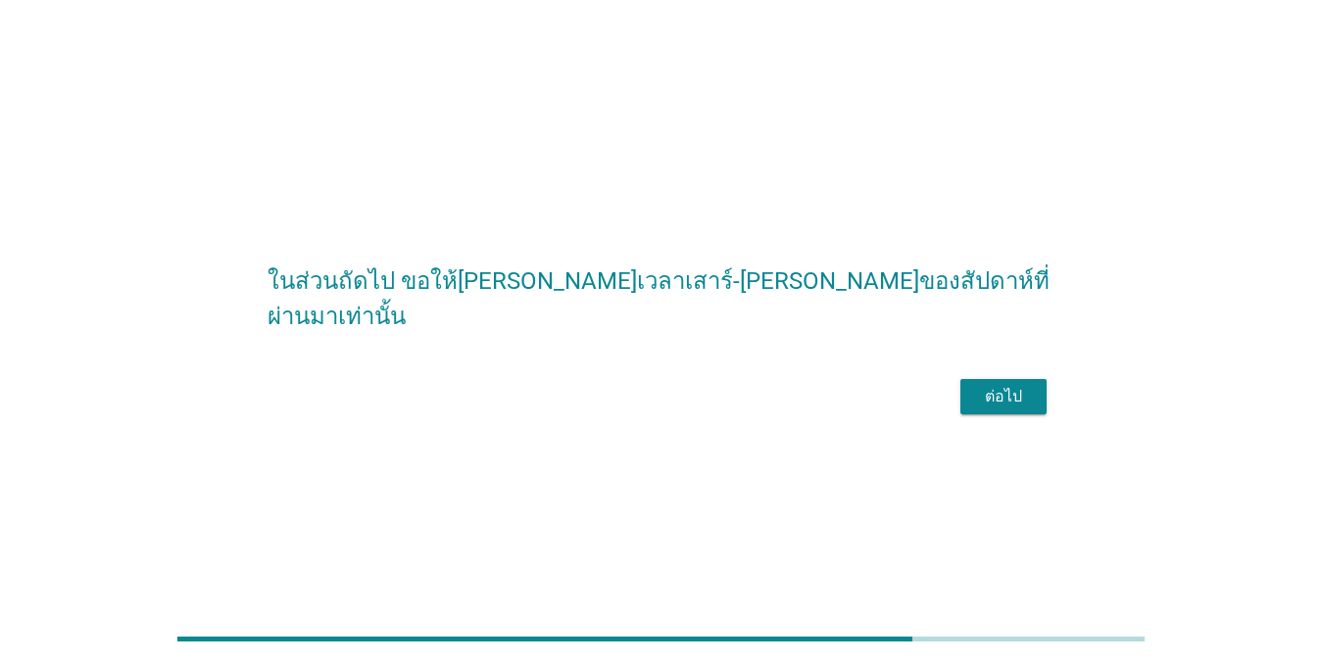
click at [1043, 414] on button "ต่อไป" at bounding box center [1003, 396] width 86 height 35
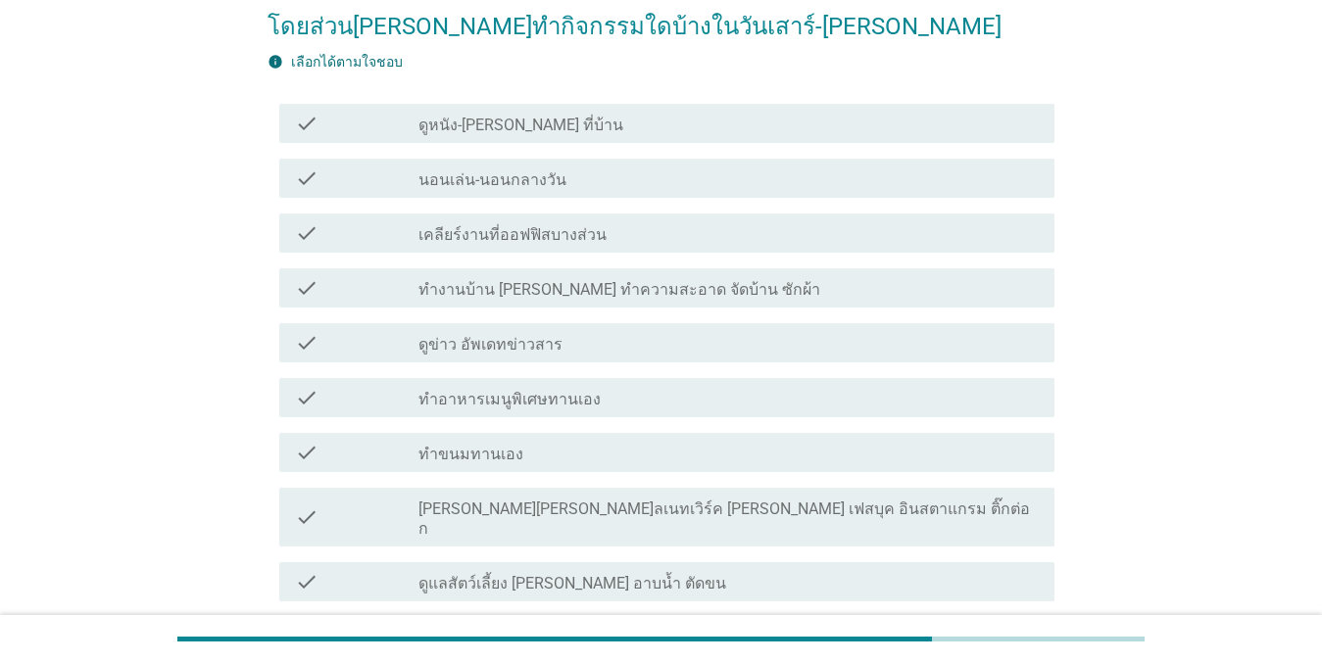
click at [563, 130] on div "check_box_outline_blank ดูหนัง-[PERSON_NAME] ที่บ้าน" at bounding box center [728, 124] width 620 height 24
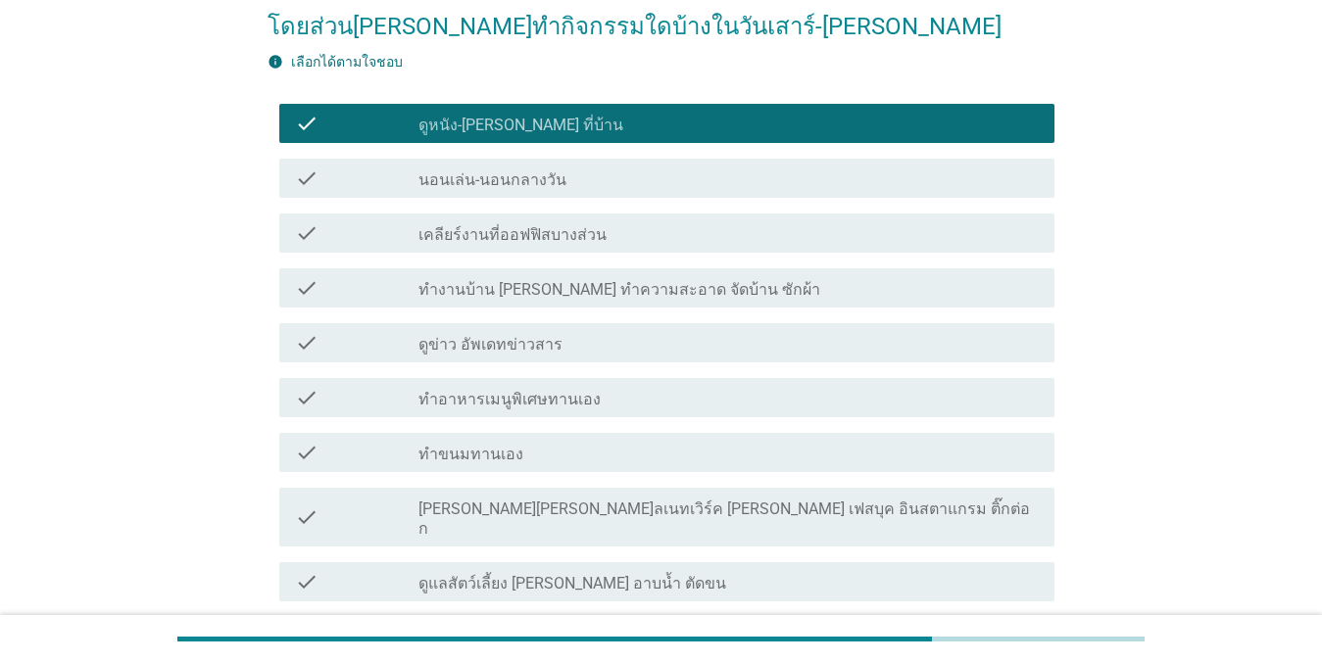
click at [566, 174] on div "check_box_outline_blank นอนเล่น-นอนกลางวัน" at bounding box center [728, 179] width 620 height 24
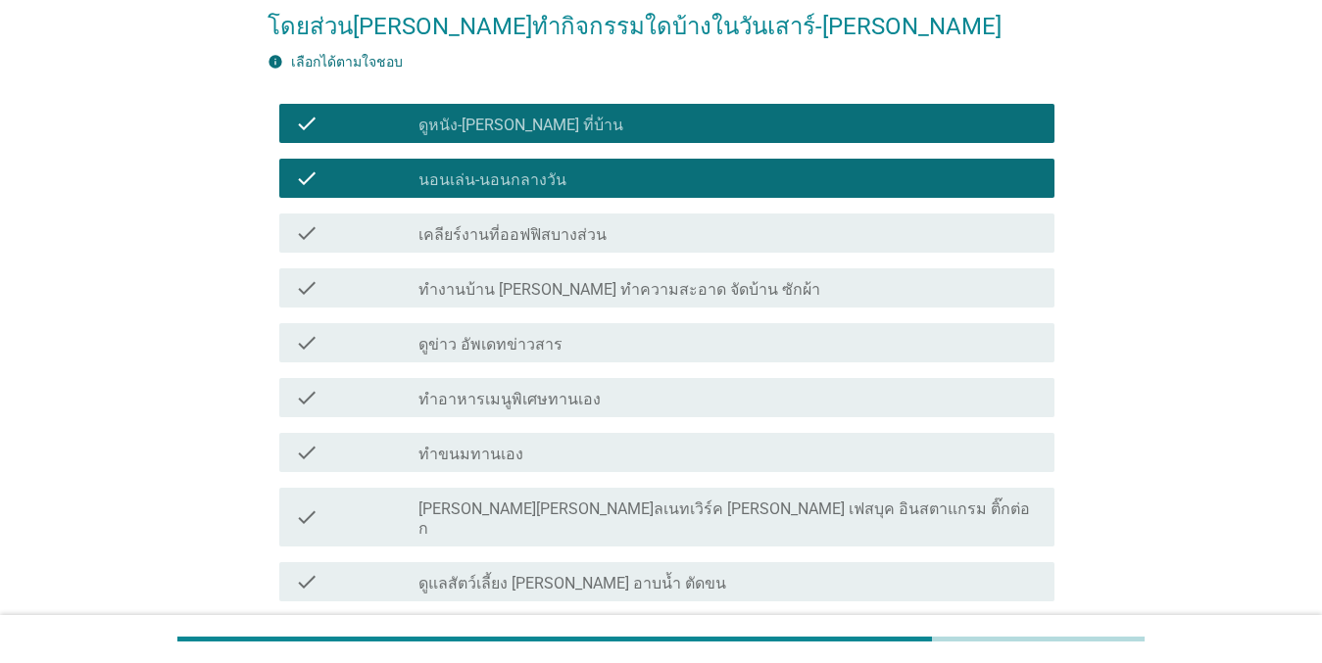
click at [572, 277] on div "check_box_outline_blank ทำงานบ้าน [PERSON_NAME] ทำความสะอาด จัดบ้าน ซักผ้า" at bounding box center [728, 288] width 620 height 24
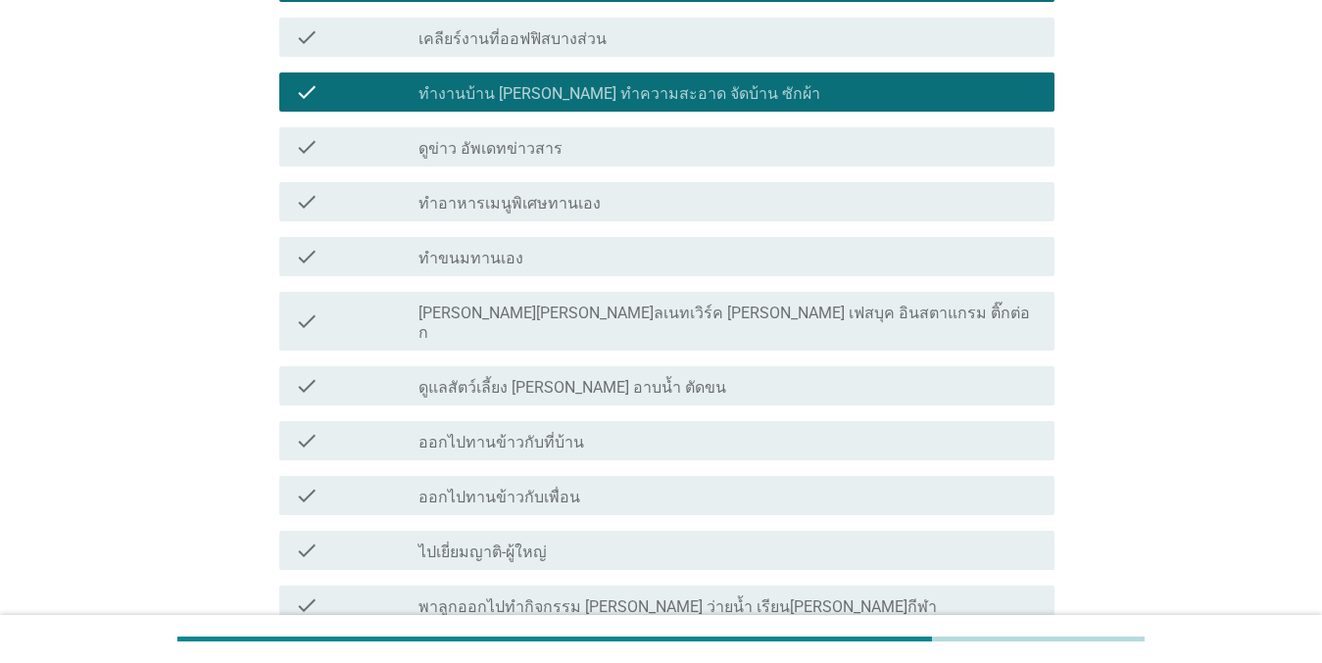
click at [565, 174] on div "check check_box_outline_blank ทำอาหารเมนูพิเศษทานเอง" at bounding box center [660, 201] width 787 height 55
click at [563, 195] on label "ทำอาหารเมนูพิเศษทานเอง" at bounding box center [509, 204] width 182 height 20
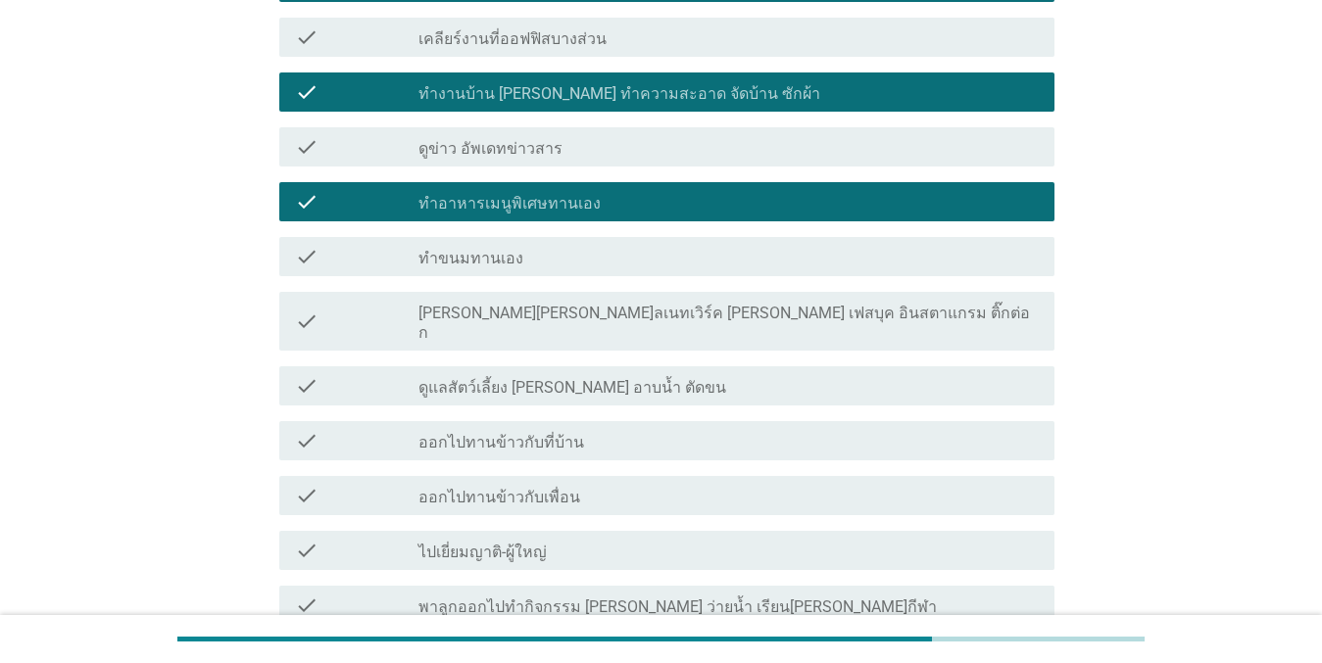
click at [558, 141] on div "check_box_outline_blank ดูข่าว อัพเดทข่าวสาร" at bounding box center [728, 147] width 620 height 24
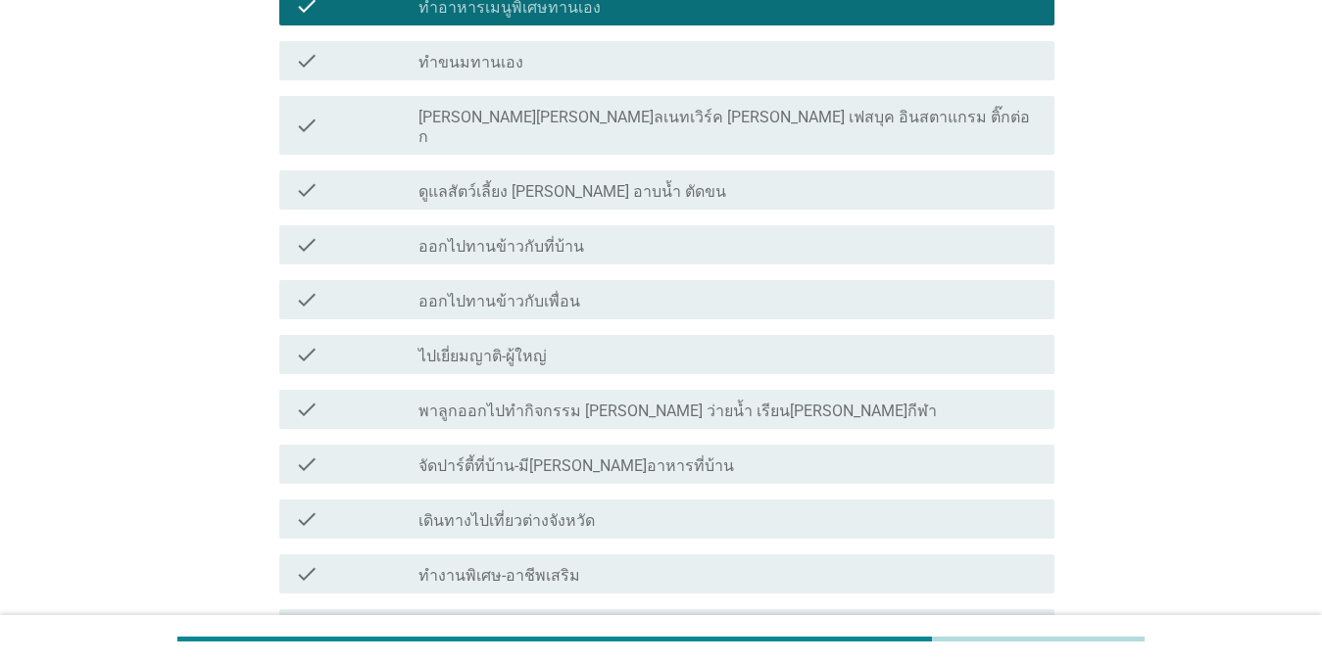
click at [559, 163] on div "check check_box_outline_blank ดูแลสัตว์เลี้ยง [PERSON_NAME] อาบน้ำ ตัดขน" at bounding box center [660, 190] width 787 height 55
click at [565, 126] on label "[PERSON_NAME][PERSON_NAME]ลเนทเวิร์ค [PERSON_NAME] เฟสบุค อินสตาแกรม ติ๊กต่อก" at bounding box center [728, 127] width 620 height 39
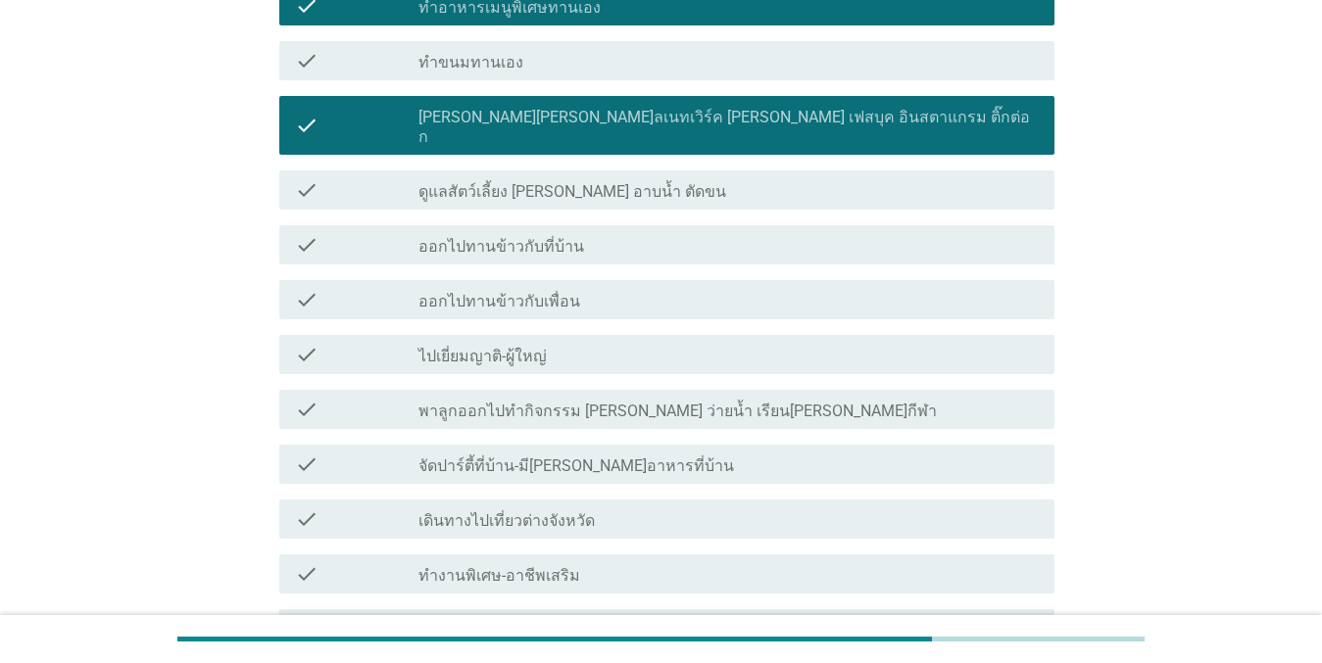
click at [591, 234] on div "check_box_outline_blank ออกไปทานข้าวกับที่บ้าน" at bounding box center [728, 245] width 620 height 24
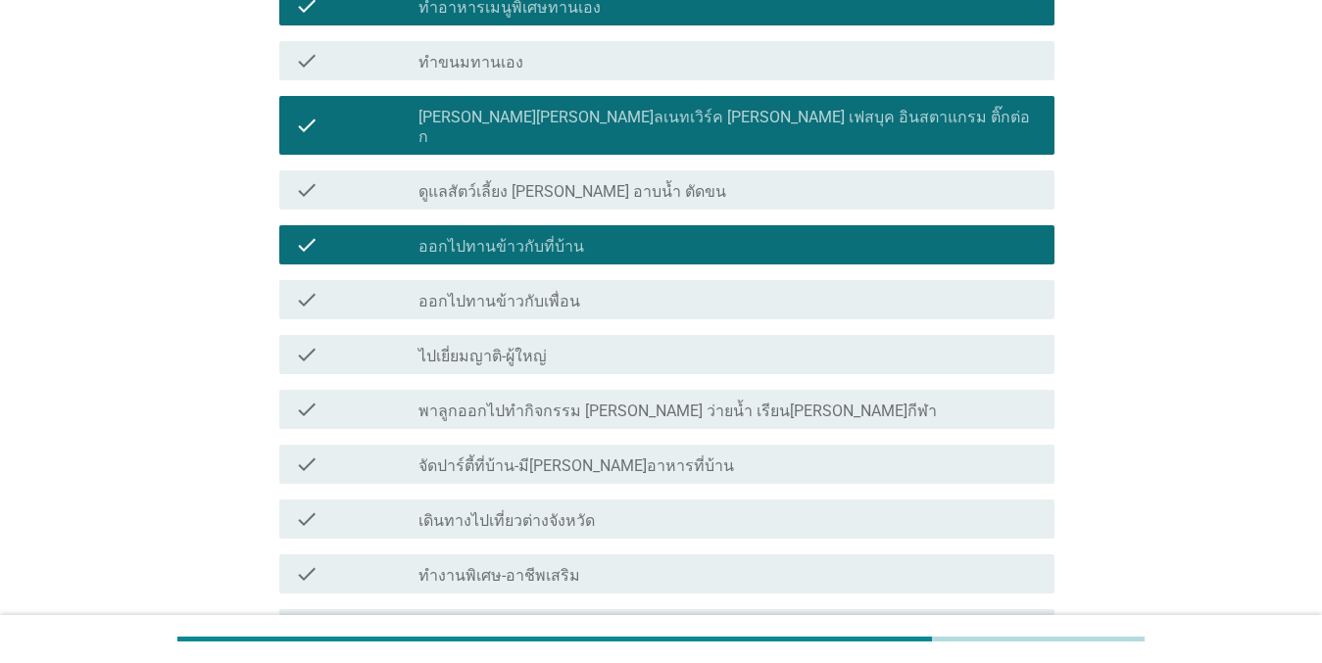
click at [578, 288] on div "check_box_outline_blank ออกไปทานข้าวกับเพื่อน" at bounding box center [728, 300] width 620 height 24
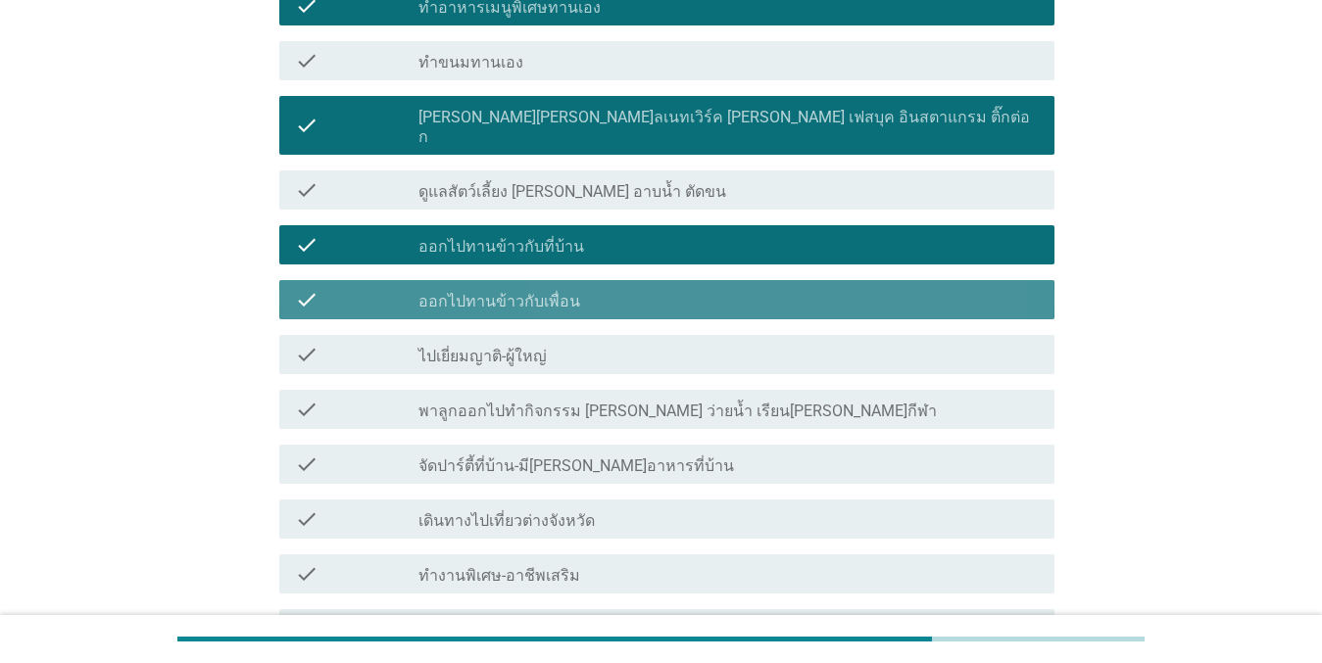
click at [557, 335] on div "check check_box_outline_blank ไปเยี่ยมญาติ-ผู้ใหญ่" at bounding box center [666, 354] width 775 height 39
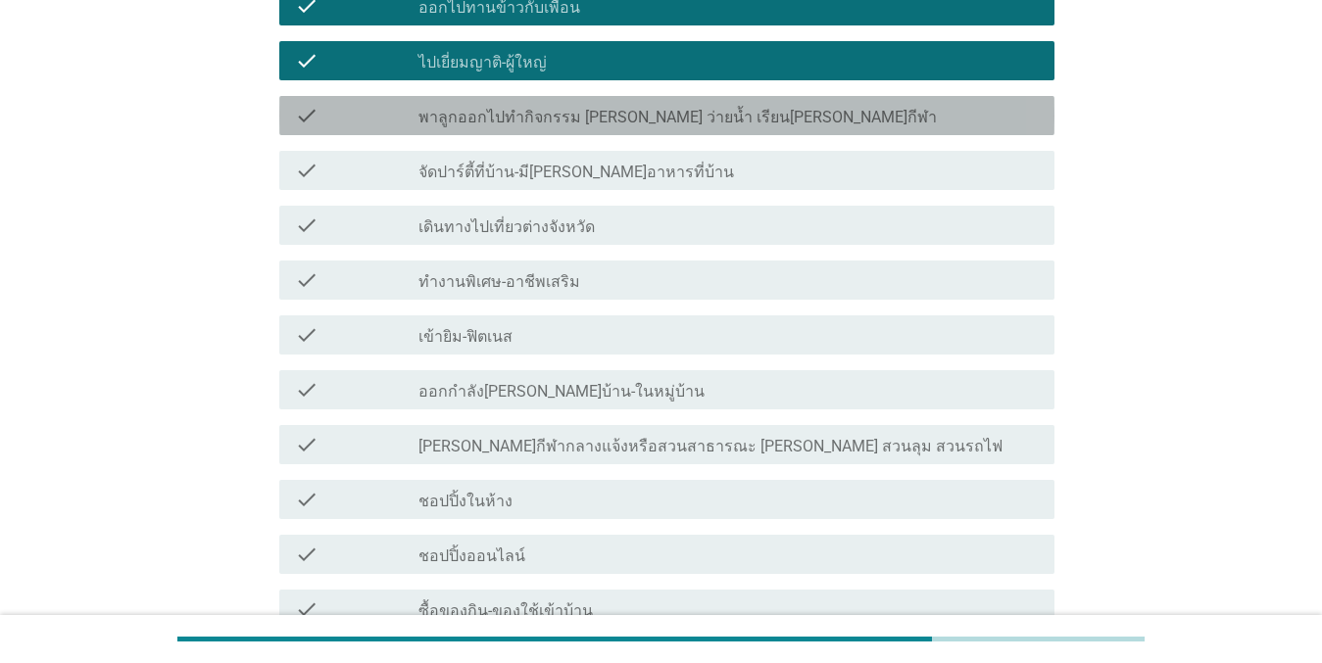
click at [593, 108] on label "พาลูกออกไปทำกิจกรรม [PERSON_NAME] ว่ายน้ำ เรียน[PERSON_NAME]กีฬา" at bounding box center [677, 118] width 518 height 20
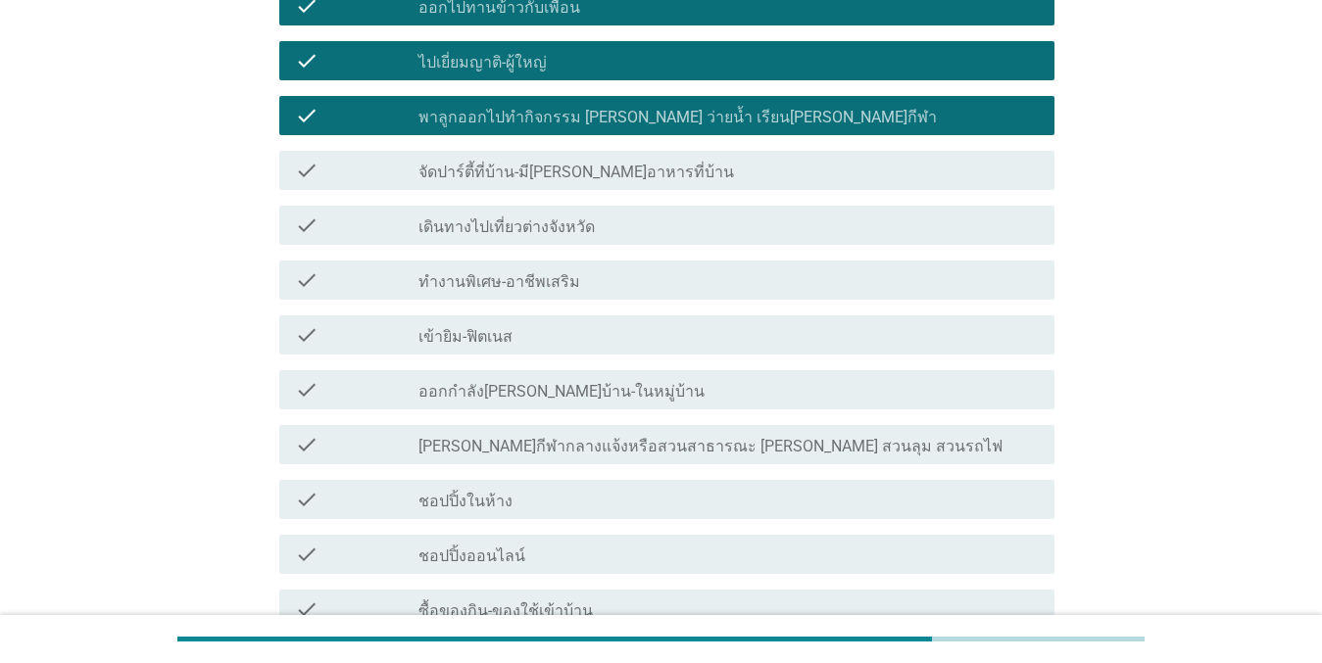
click at [590, 151] on div "check check_box_outline_blank จัดปาร์ตี้ที่บ้าน-มี[PERSON_NAME]อาหารที่บ้าน" at bounding box center [666, 170] width 775 height 39
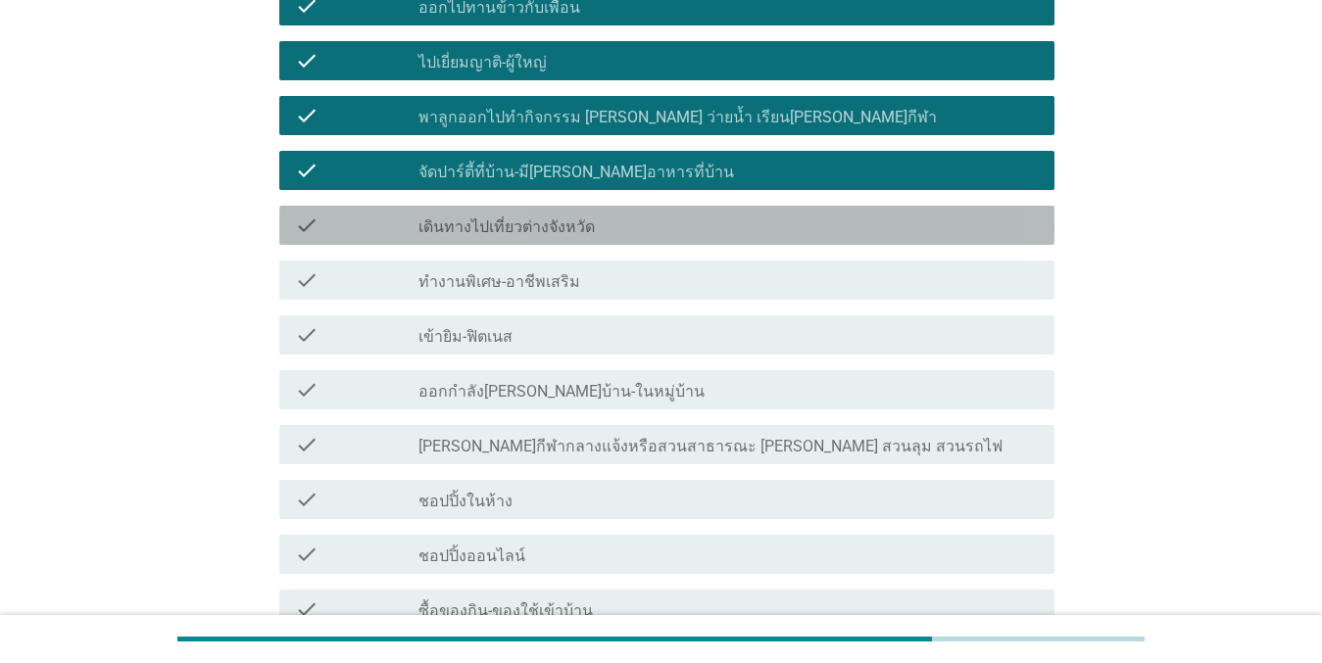
click at [570, 217] on label "เดินทางไปเที่ยวต่างจังหวัด" at bounding box center [506, 227] width 176 height 20
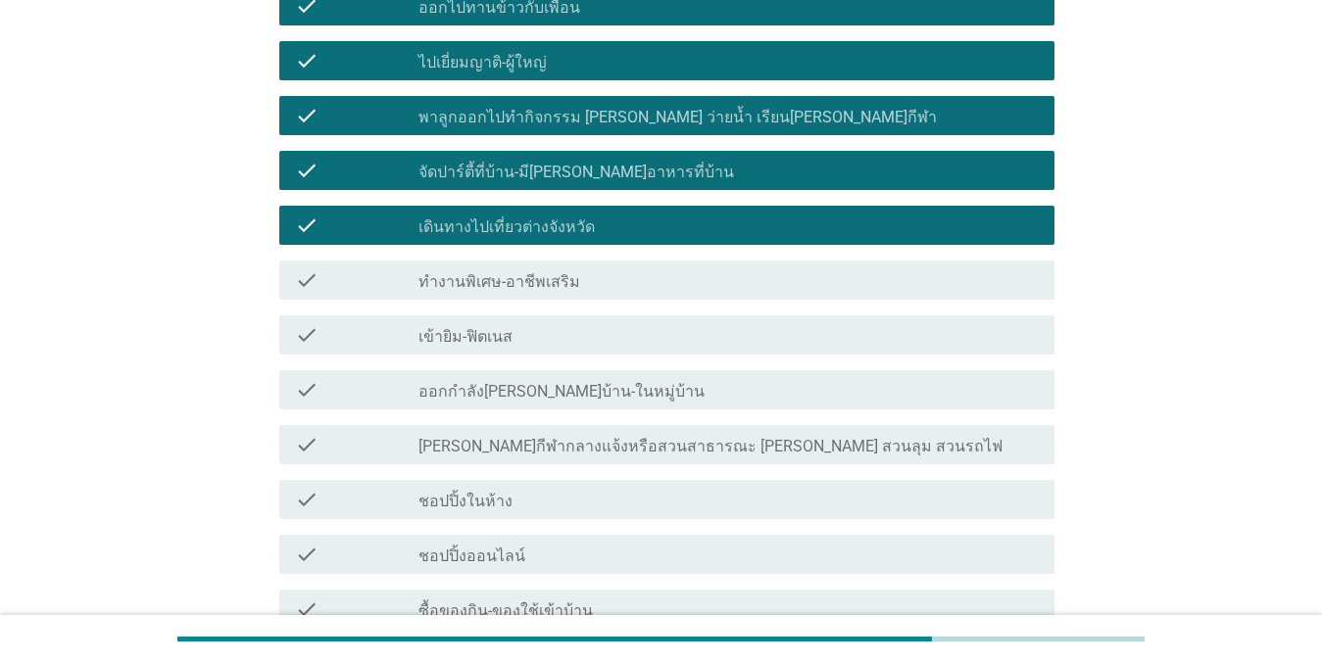
click at [557, 275] on div "check check_box_outline_blank ทำงานพิเศษ-อาชีพเสริม" at bounding box center [666, 280] width 775 height 39
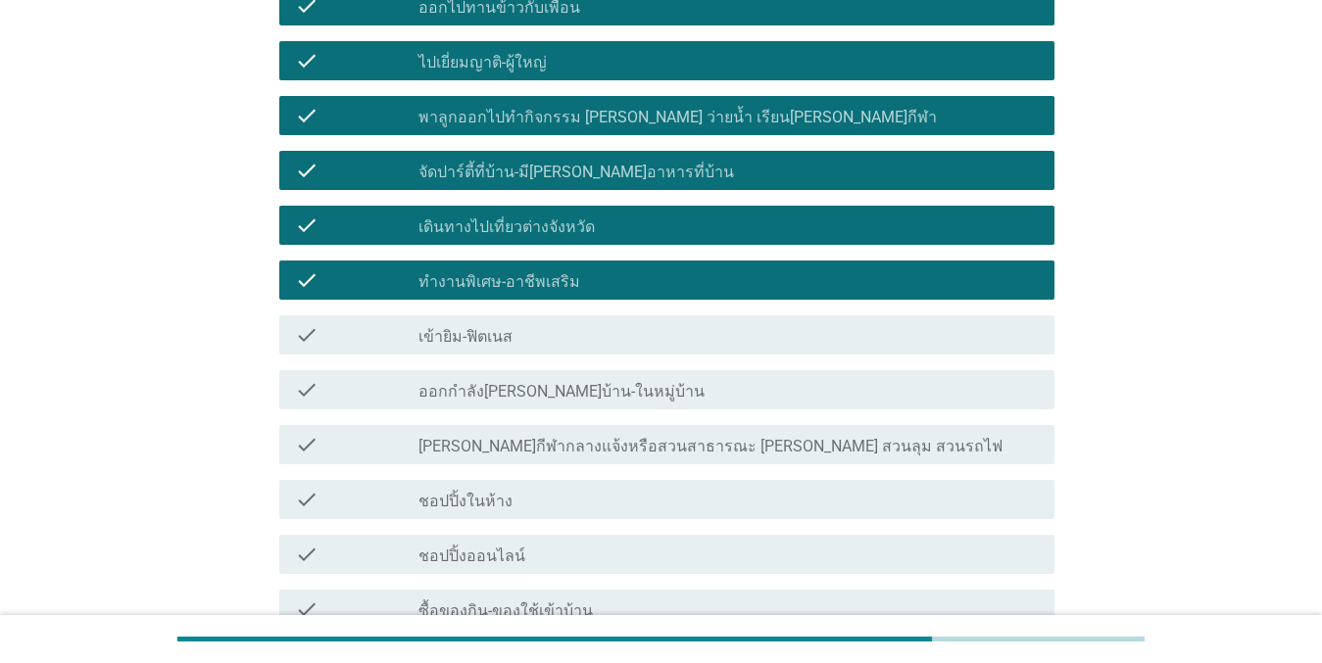
click at [518, 272] on label "ทำงานพิเศษ-อาชีพเสริม" at bounding box center [499, 282] width 162 height 20
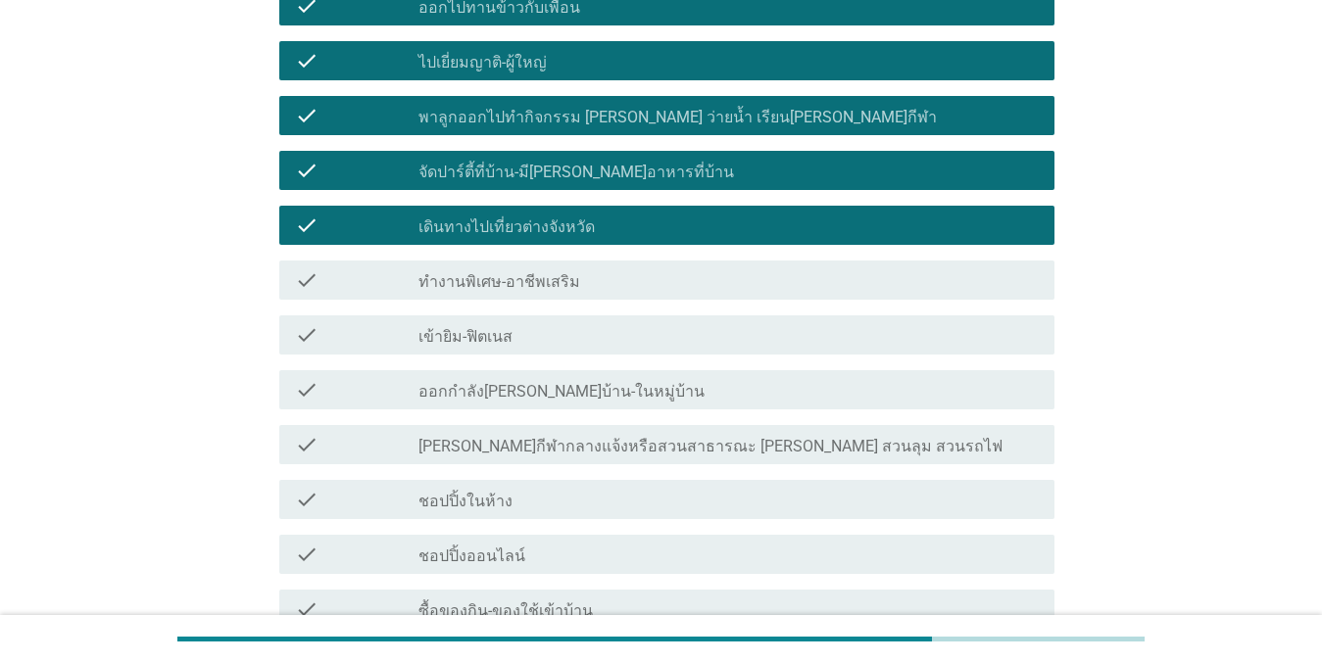
click at [522, 236] on div "check check_box_outline_blank ดูหนัง-[PERSON_NAME] ที่บ้าน check check_box_outl…" at bounding box center [660, 78] width 787 height 1336
click at [524, 268] on div "check_box ทำงานพิเศษ-อาชีพเสริม" at bounding box center [728, 280] width 620 height 24
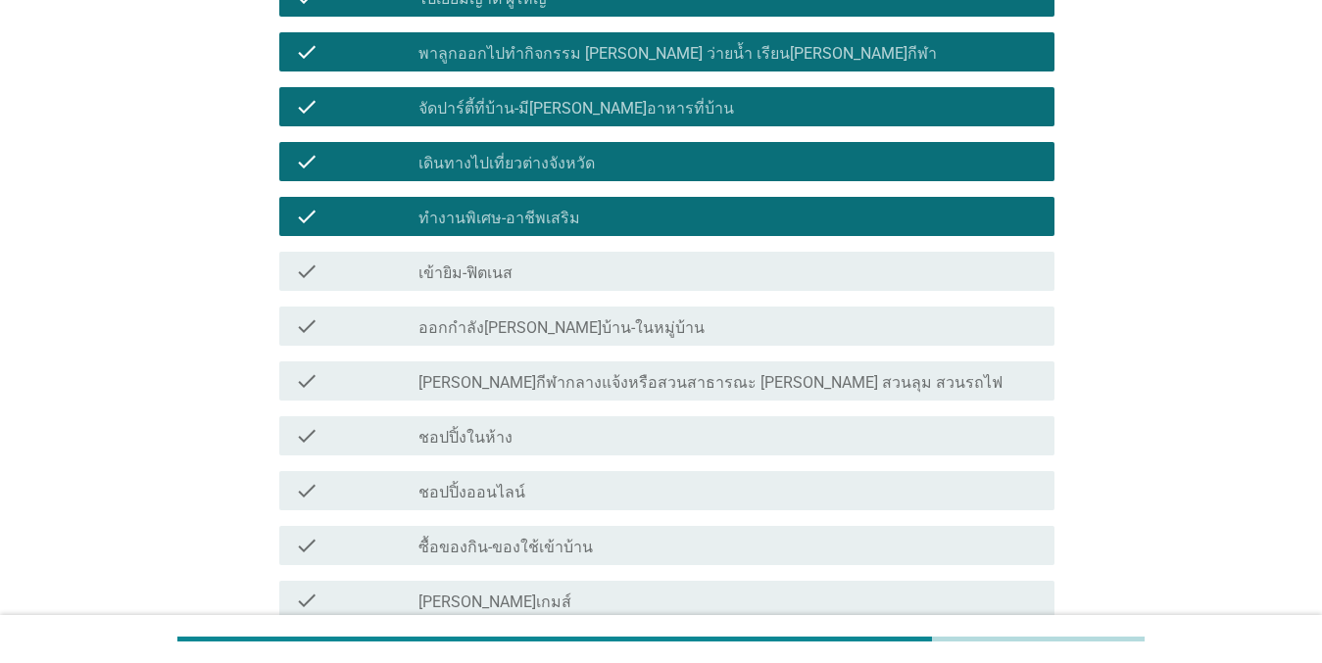
scroll to position [882, 0]
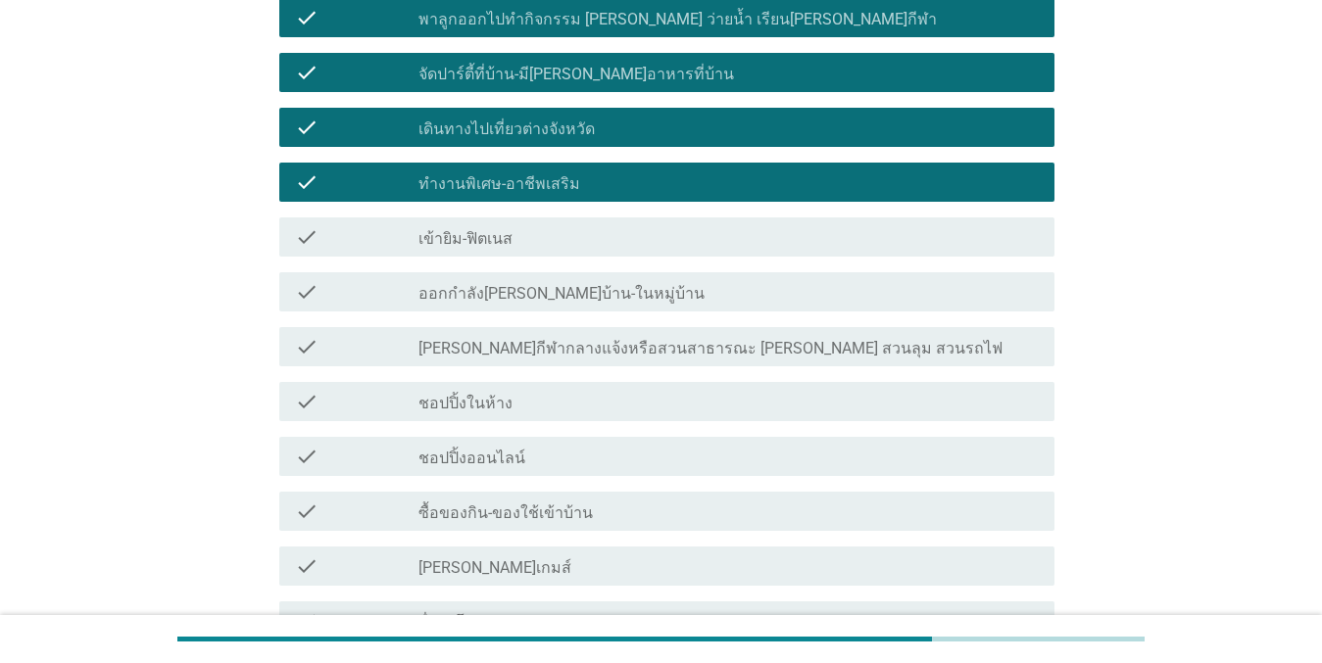
click at [532, 265] on div "check check_box_outline_blank ออกกำลัง[PERSON_NAME]บ้าน-ในหมู่บ้าน" at bounding box center [660, 292] width 787 height 55
click at [540, 319] on div "check check_box_outline_blank [PERSON_NAME]กีฬากลางแจ้งหรือสวนสาธารณะ [PERSON_N…" at bounding box center [660, 346] width 787 height 55
click at [537, 284] on label "ออกกำลัง[PERSON_NAME]บ้าน-ในหมู่บ้าน" at bounding box center [561, 294] width 286 height 20
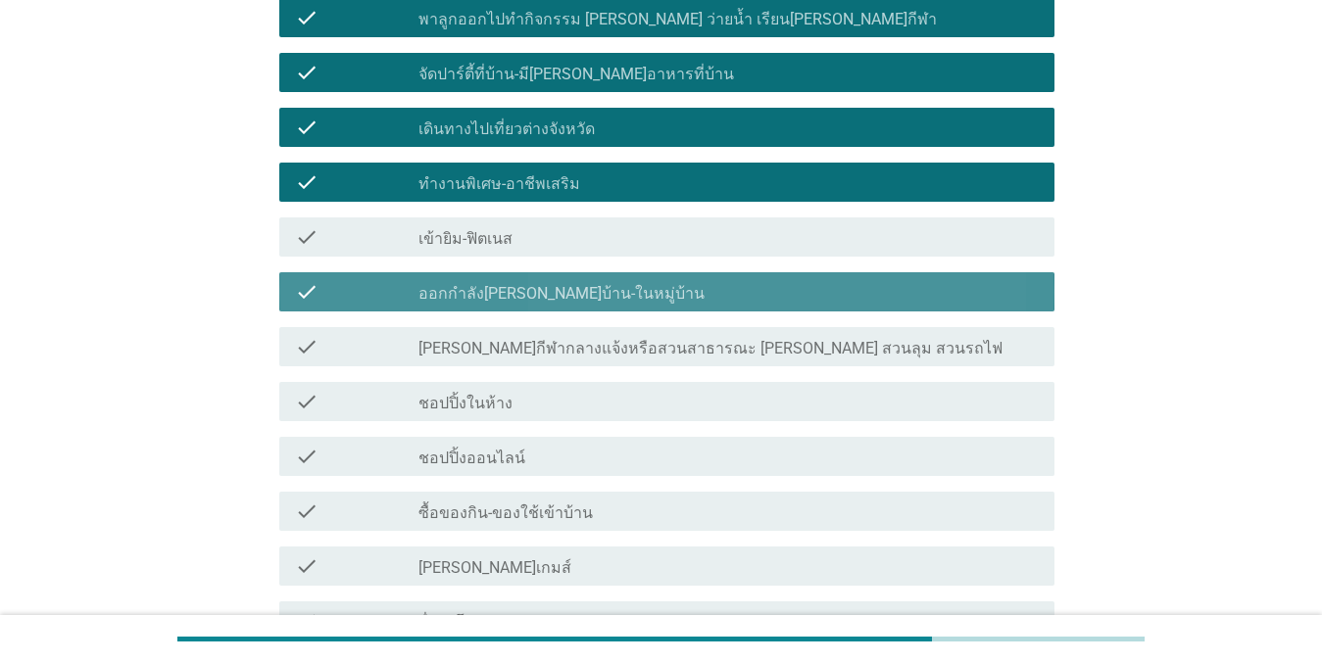
click at [529, 335] on div "check_box_outline_blank [PERSON_NAME]กีฬากลางแจ้งหรือสวนสาธารณะ [PERSON_NAME] ส…" at bounding box center [728, 347] width 620 height 24
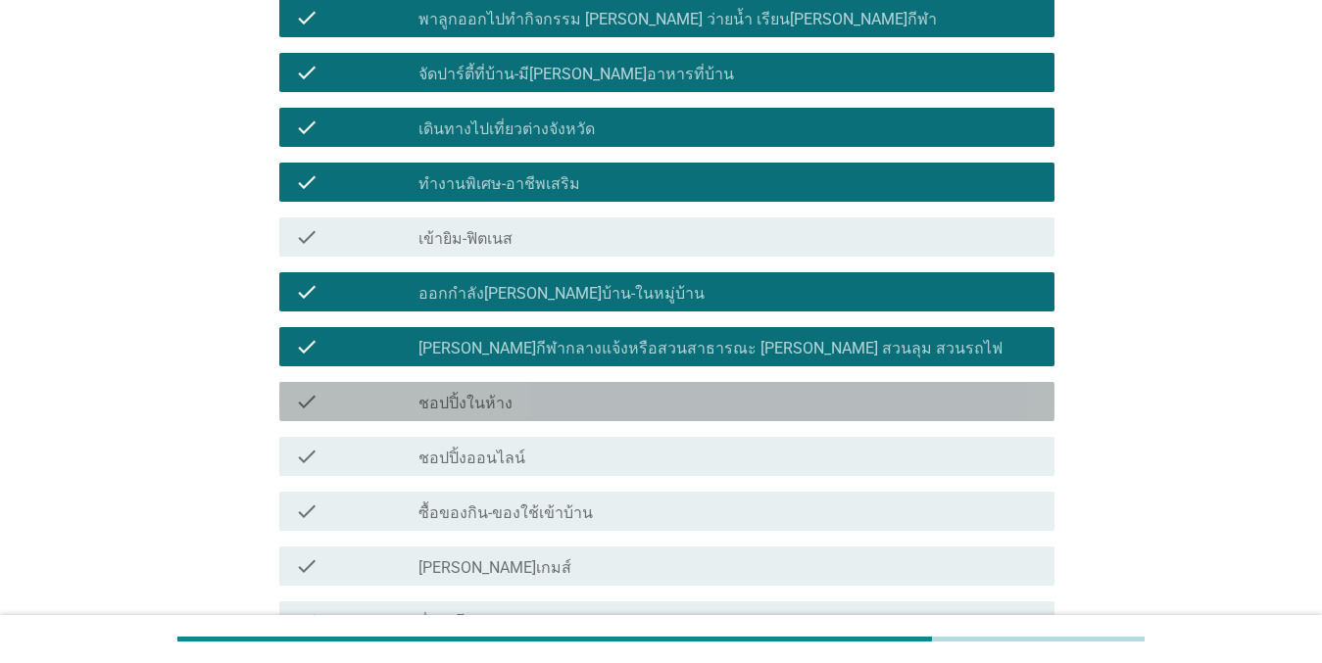
click at [509, 396] on div "check check_box_outline_blank ชอปปิ้งในห้าง" at bounding box center [666, 401] width 775 height 39
click at [507, 449] on label "ชอปปิ้งออนไลน์" at bounding box center [471, 459] width 107 height 20
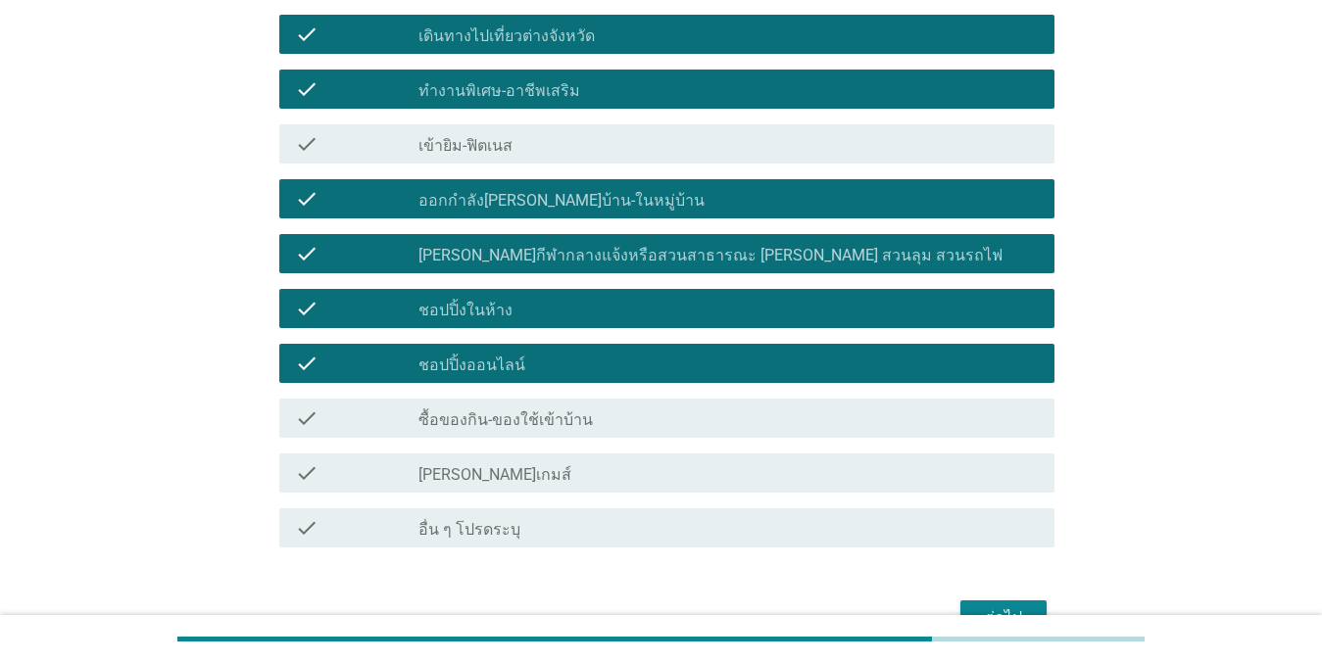
scroll to position [1068, 0]
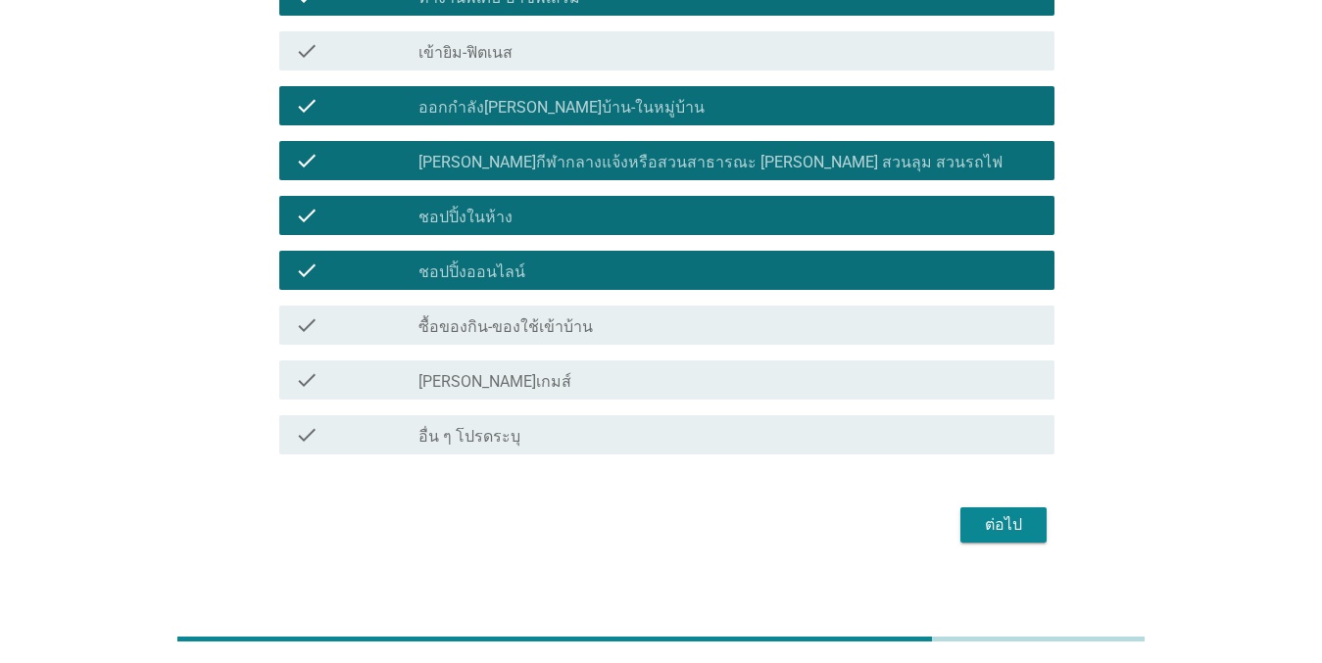
click at [521, 317] on label "ซื้อของกิน-ของใช้เข้าบ้าน" at bounding box center [505, 327] width 174 height 20
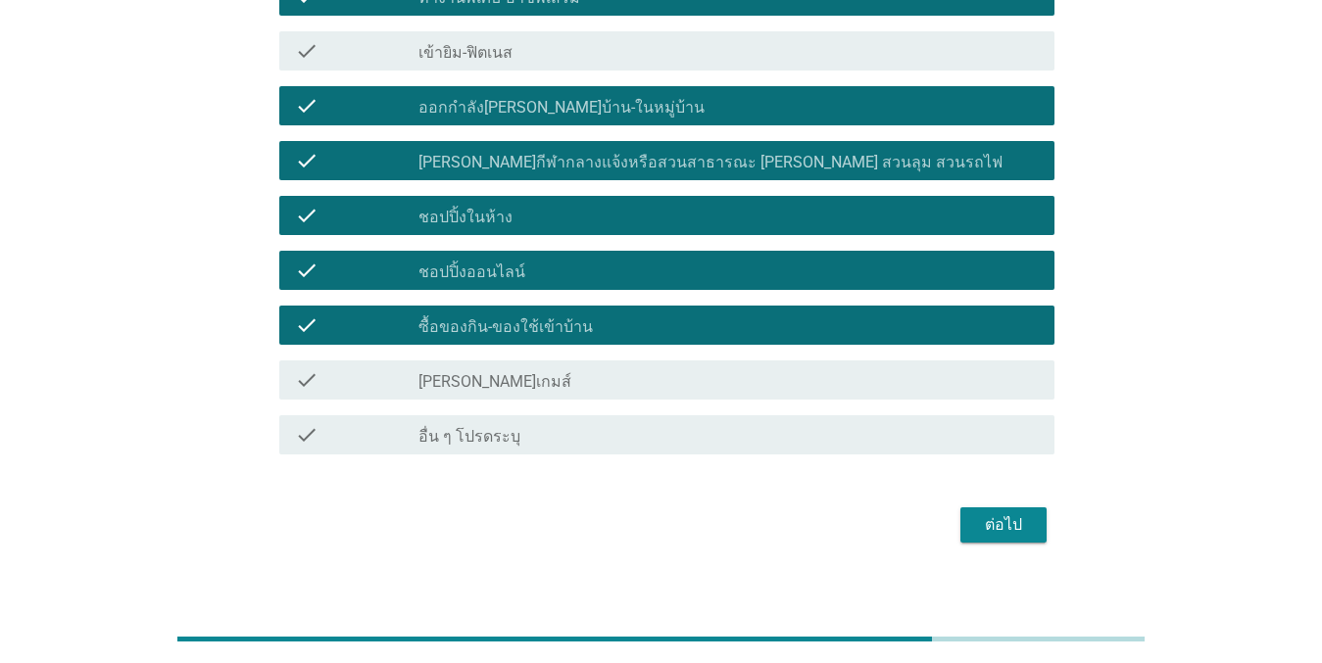
click at [526, 361] on div "check check_box_outline_blank [PERSON_NAME]เกมส์" at bounding box center [666, 380] width 775 height 39
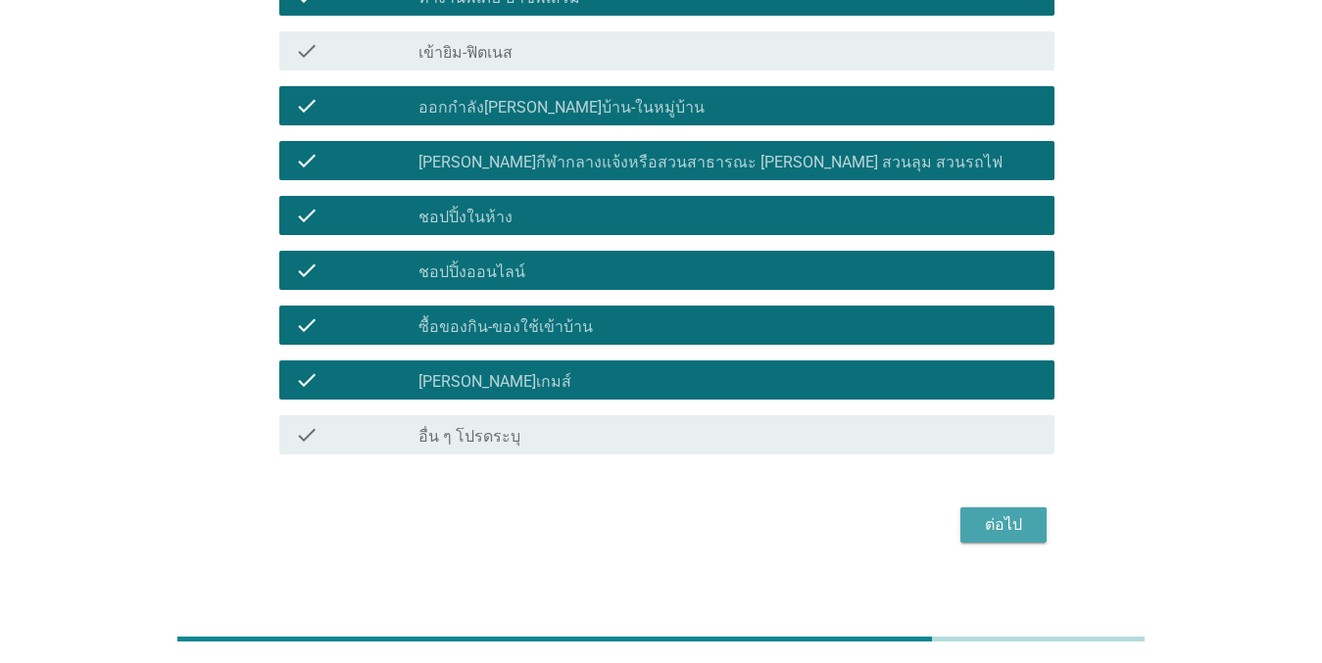
click at [1019, 515] on div "ต่อไป" at bounding box center [1003, 525] width 55 height 24
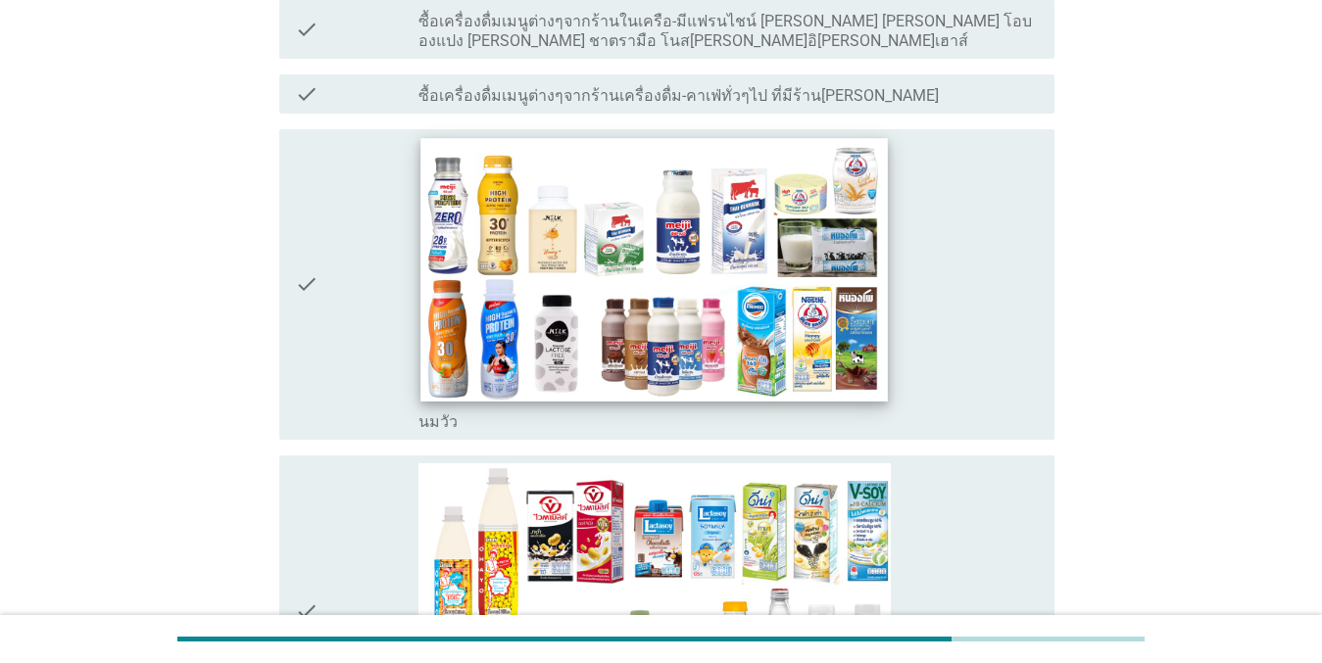
scroll to position [882, 0]
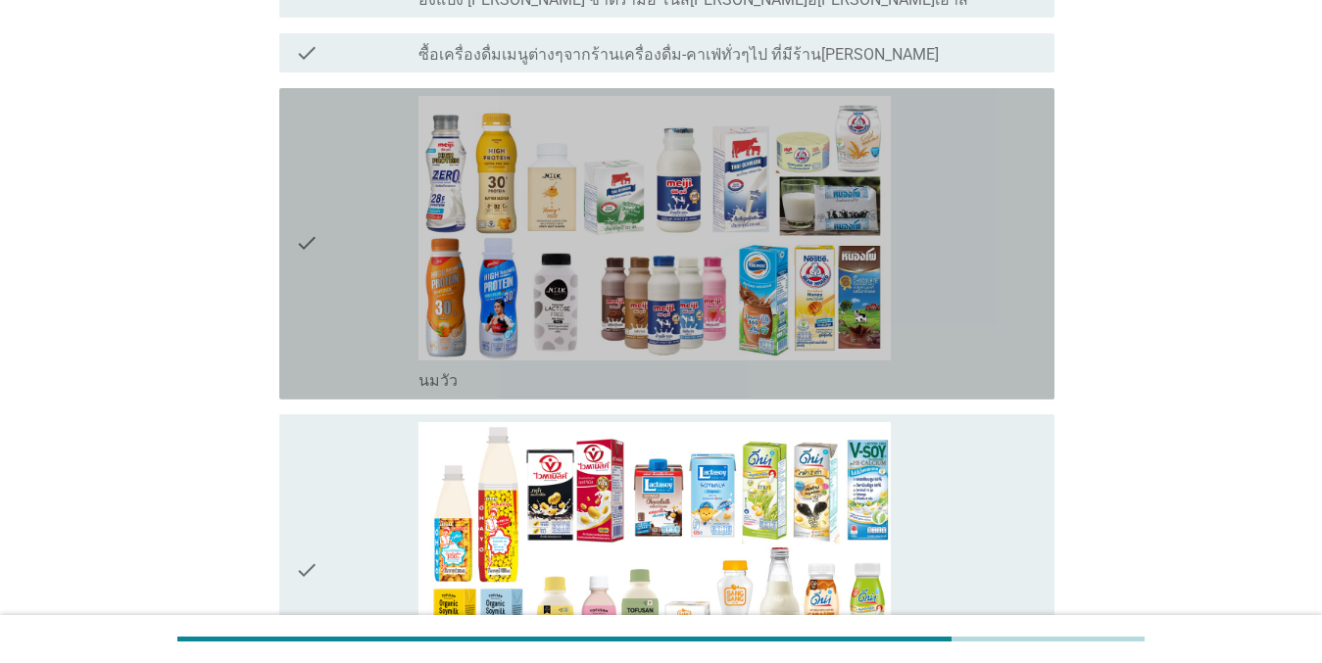
click at [367, 226] on div "check" at bounding box center [357, 244] width 124 height 296
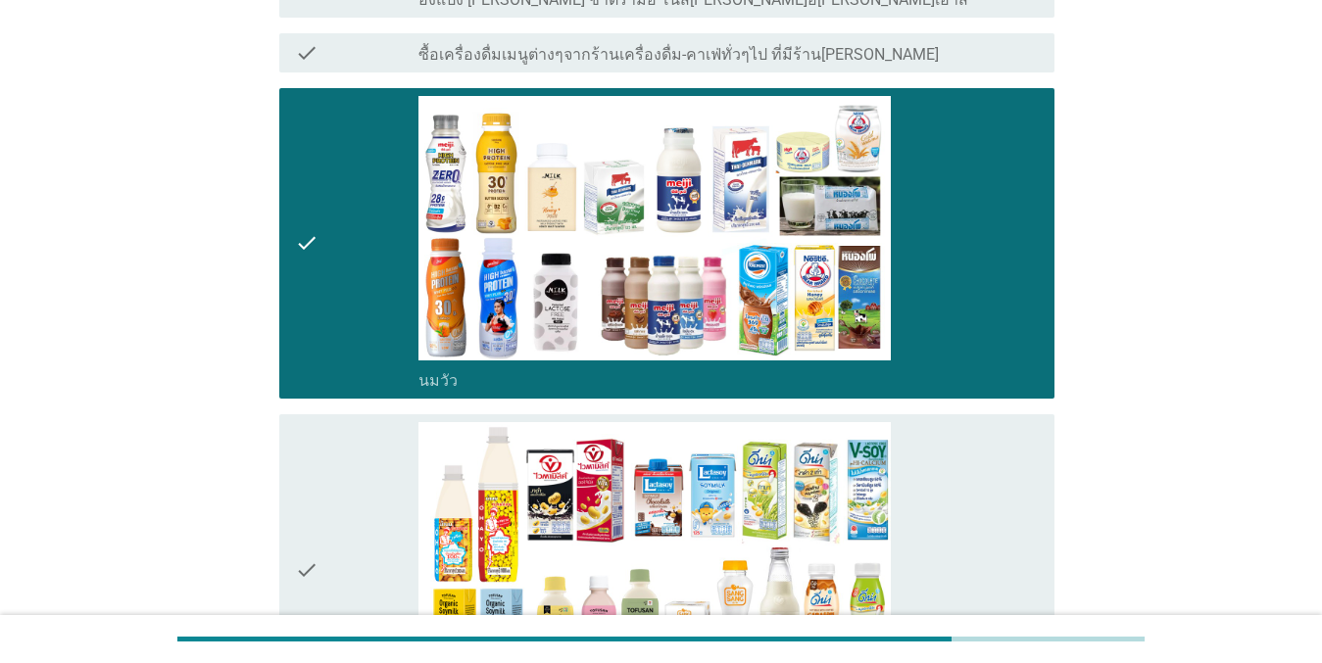
click at [334, 422] on div "check" at bounding box center [357, 570] width 124 height 296
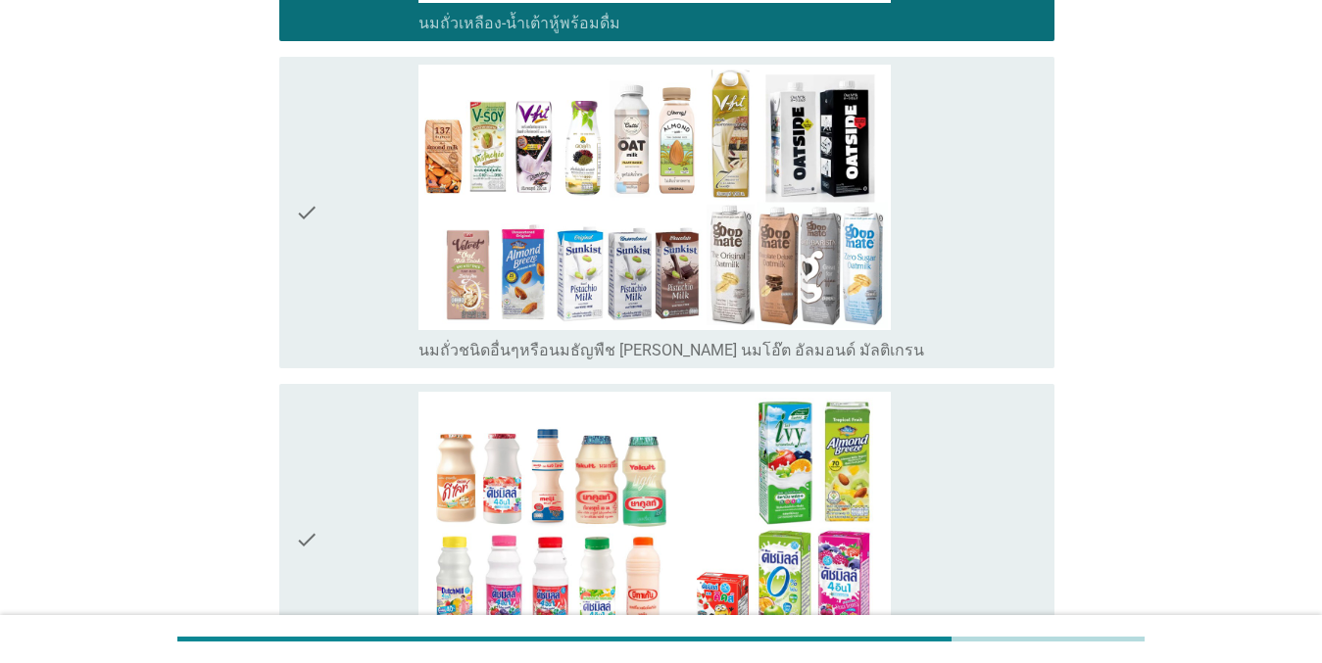
scroll to position [1567, 0]
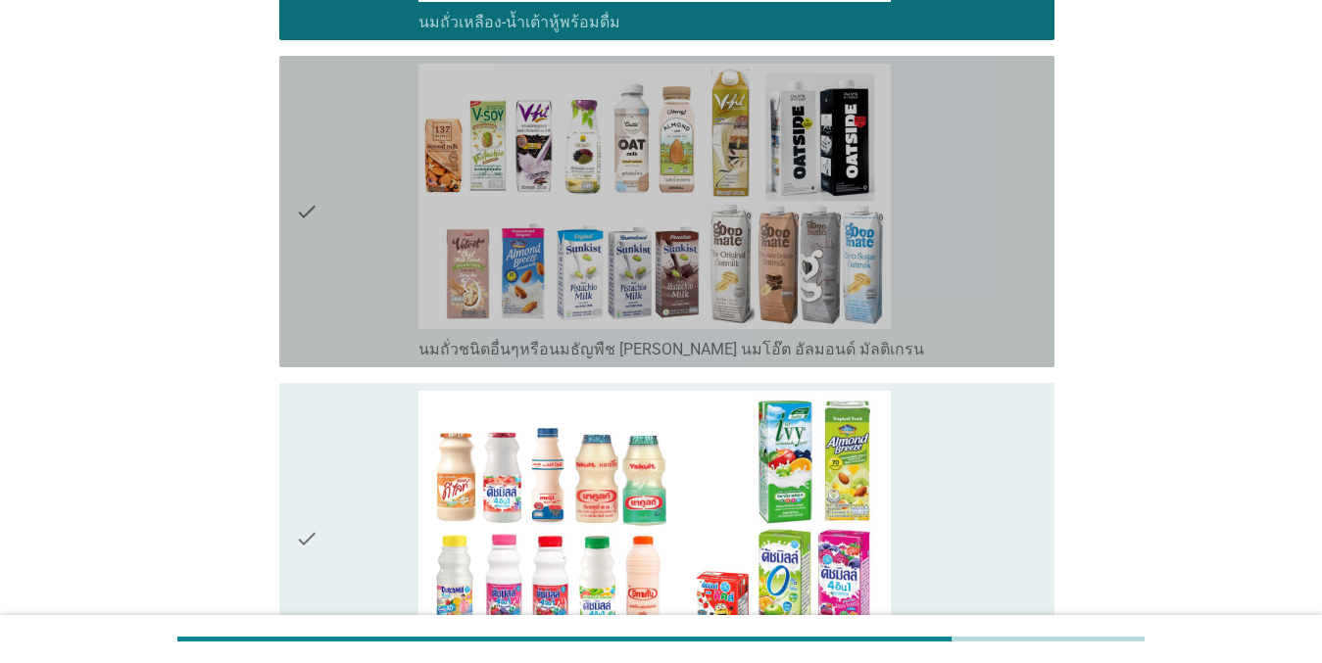
click at [339, 147] on div "check" at bounding box center [357, 212] width 124 height 296
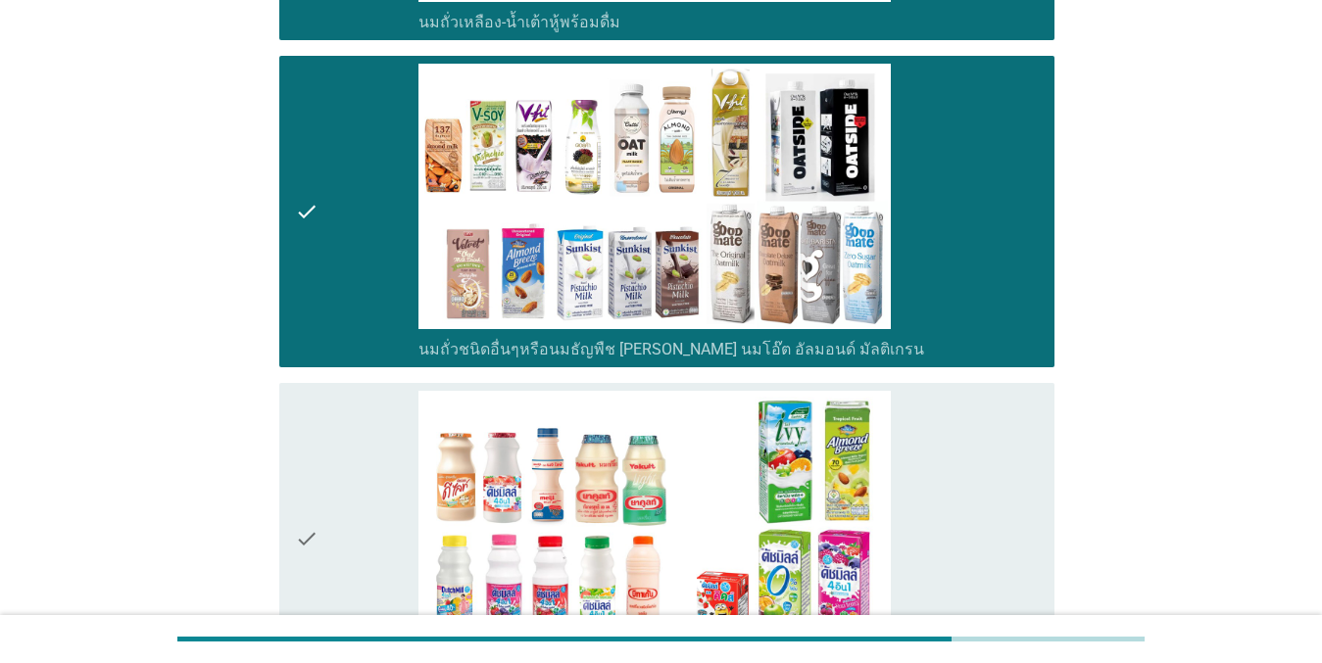
click at [339, 147] on div "check" at bounding box center [357, 212] width 124 height 296
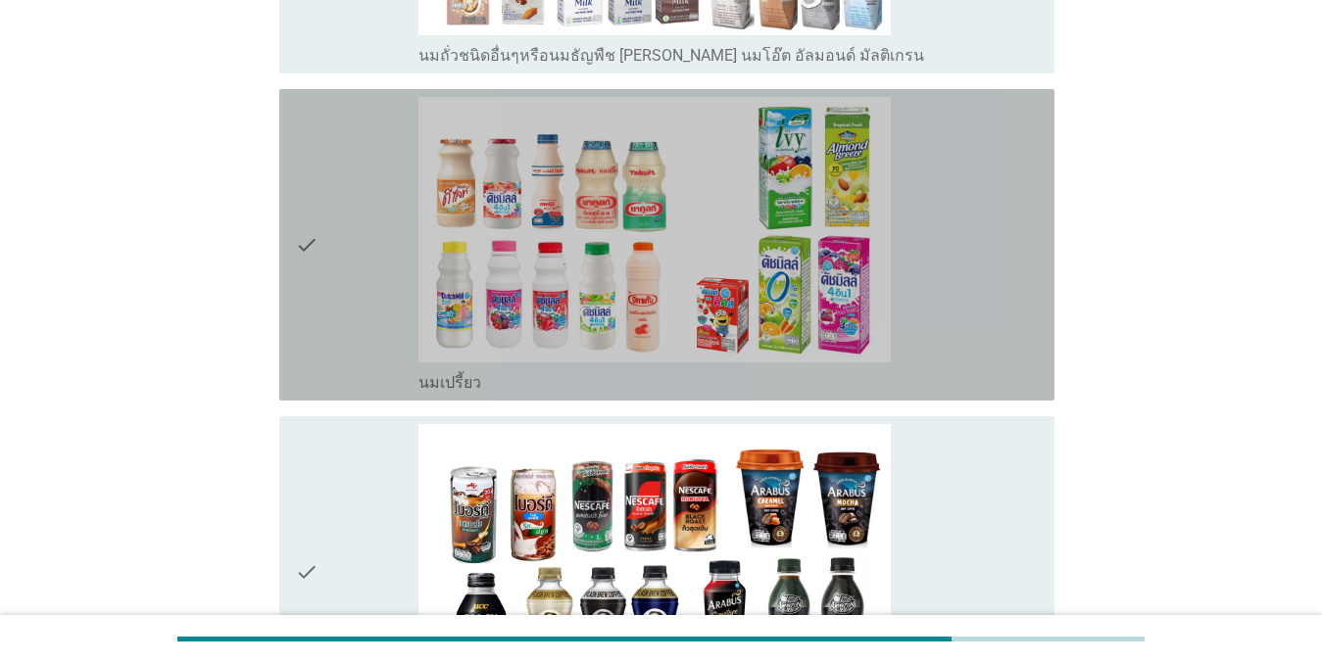
click at [353, 199] on div "check" at bounding box center [357, 245] width 124 height 296
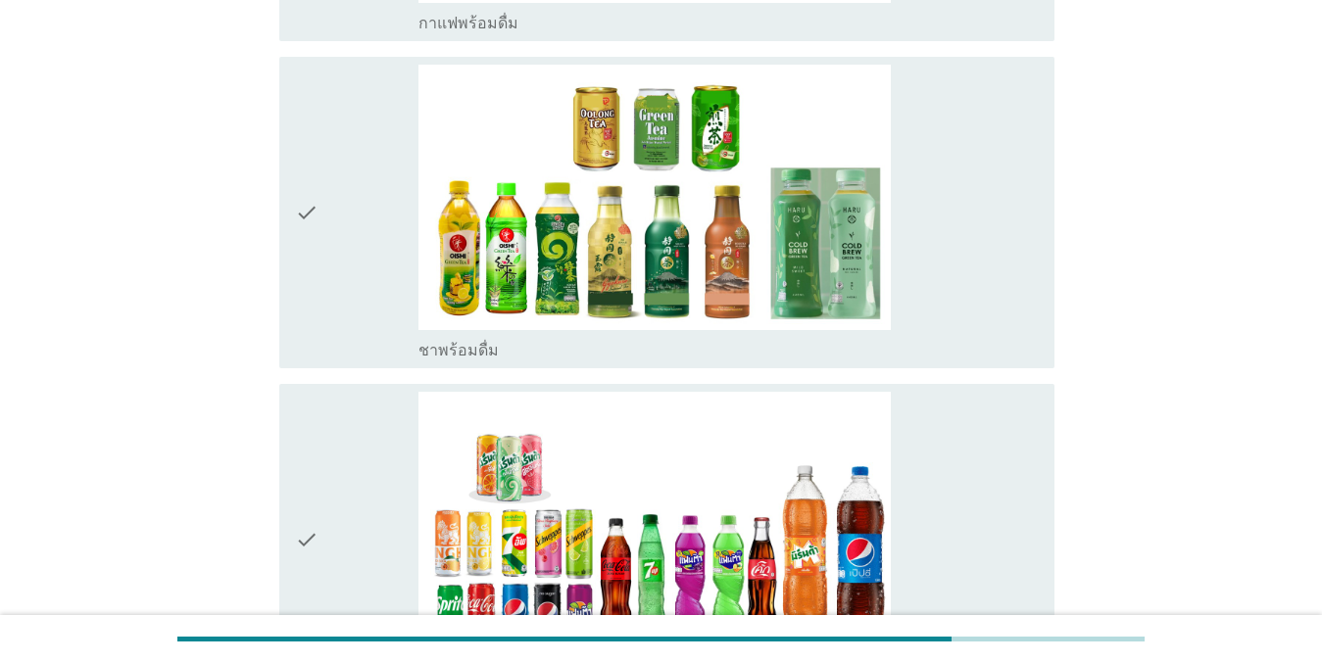
click at [345, 209] on div "check" at bounding box center [357, 213] width 124 height 296
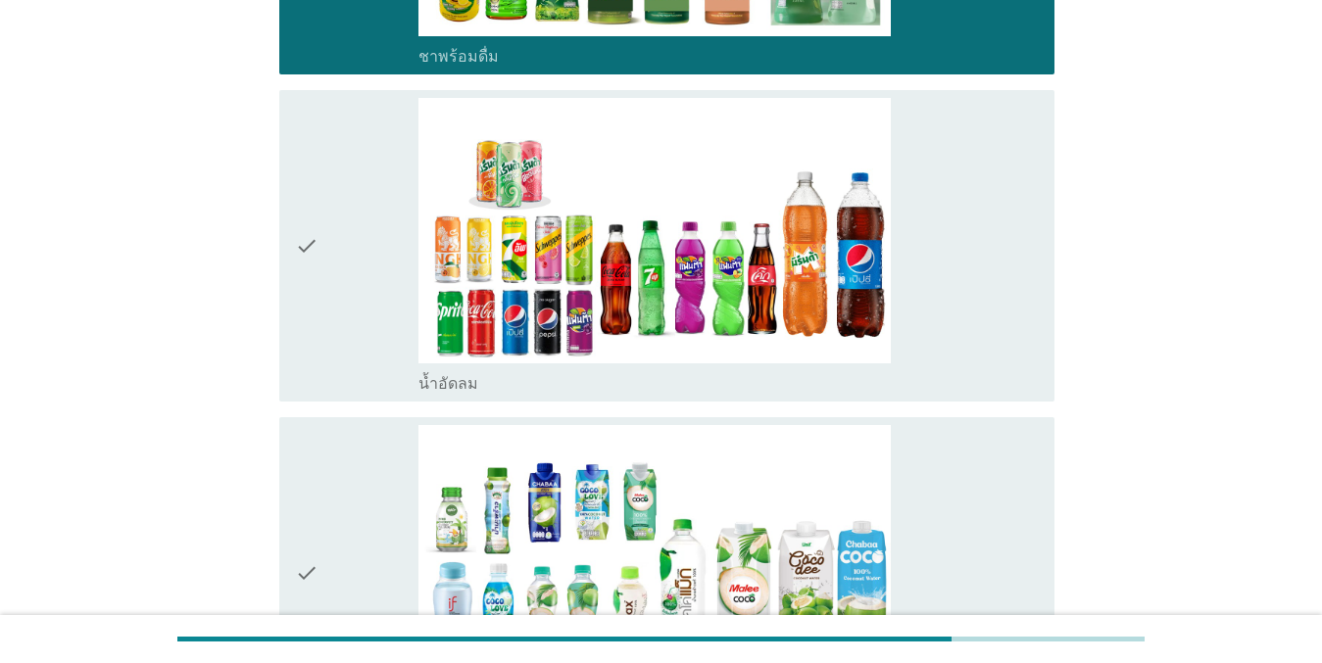
click at [351, 173] on div "check" at bounding box center [357, 246] width 124 height 296
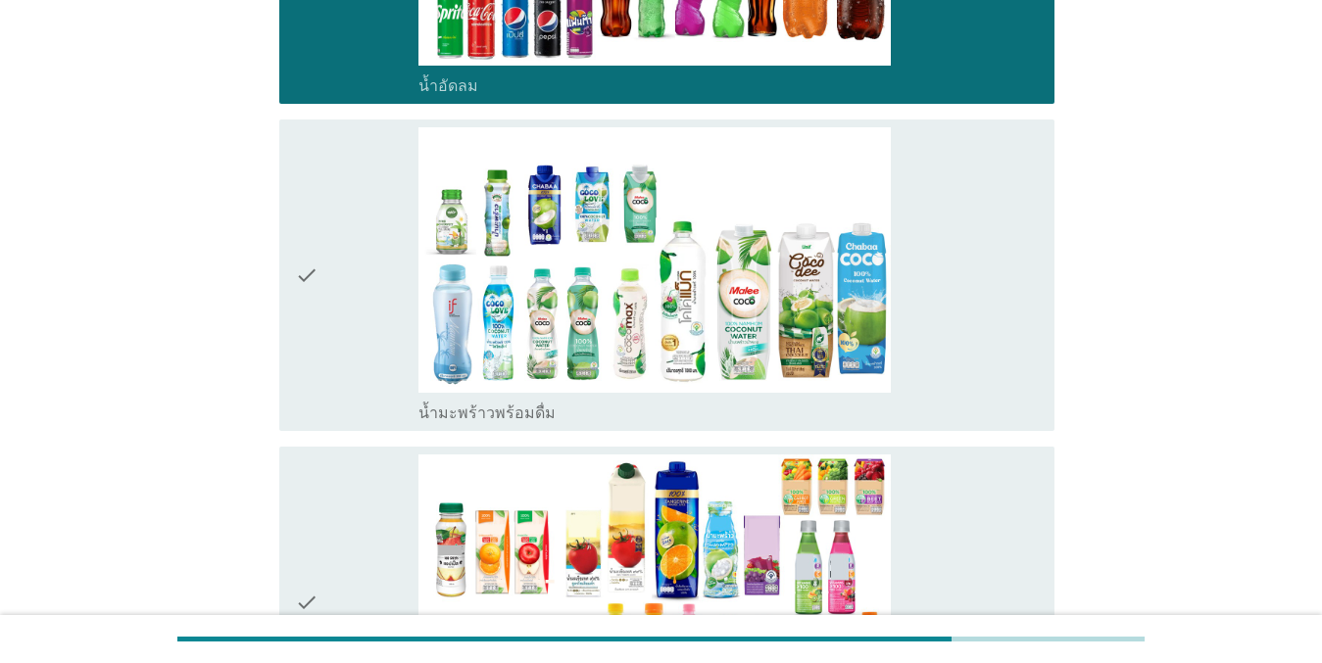
scroll to position [3135, 0]
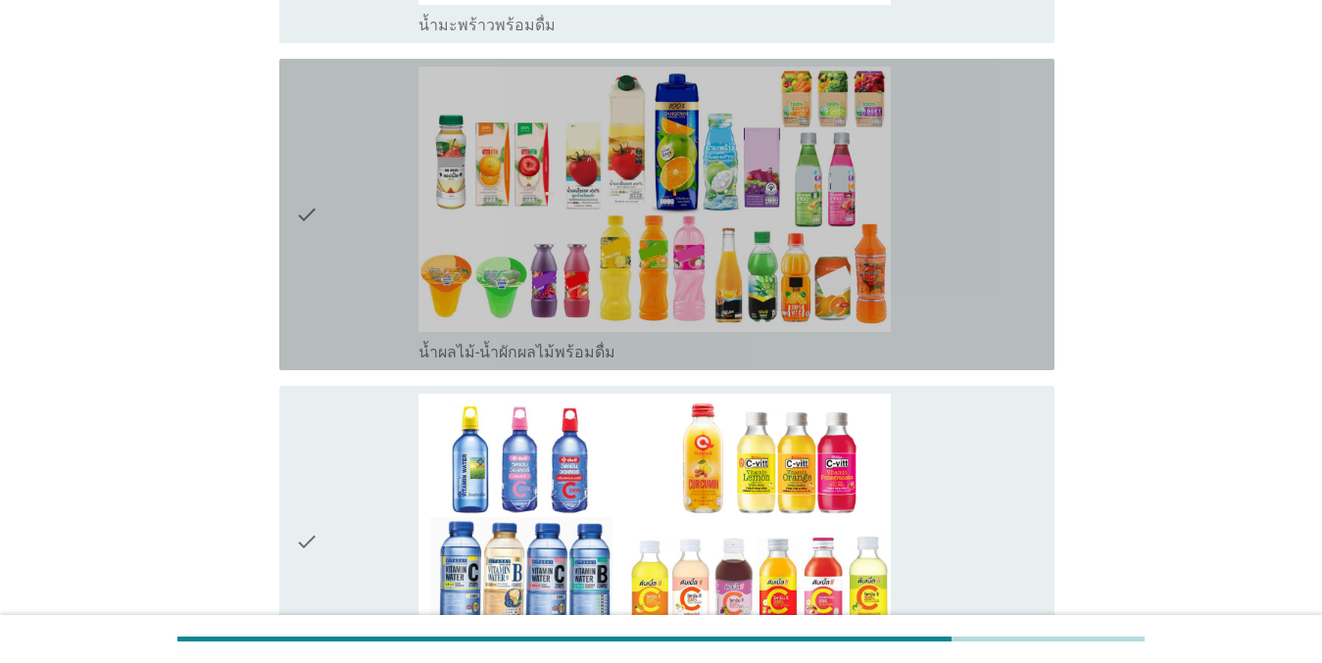
click at [331, 189] on div "check" at bounding box center [357, 215] width 124 height 296
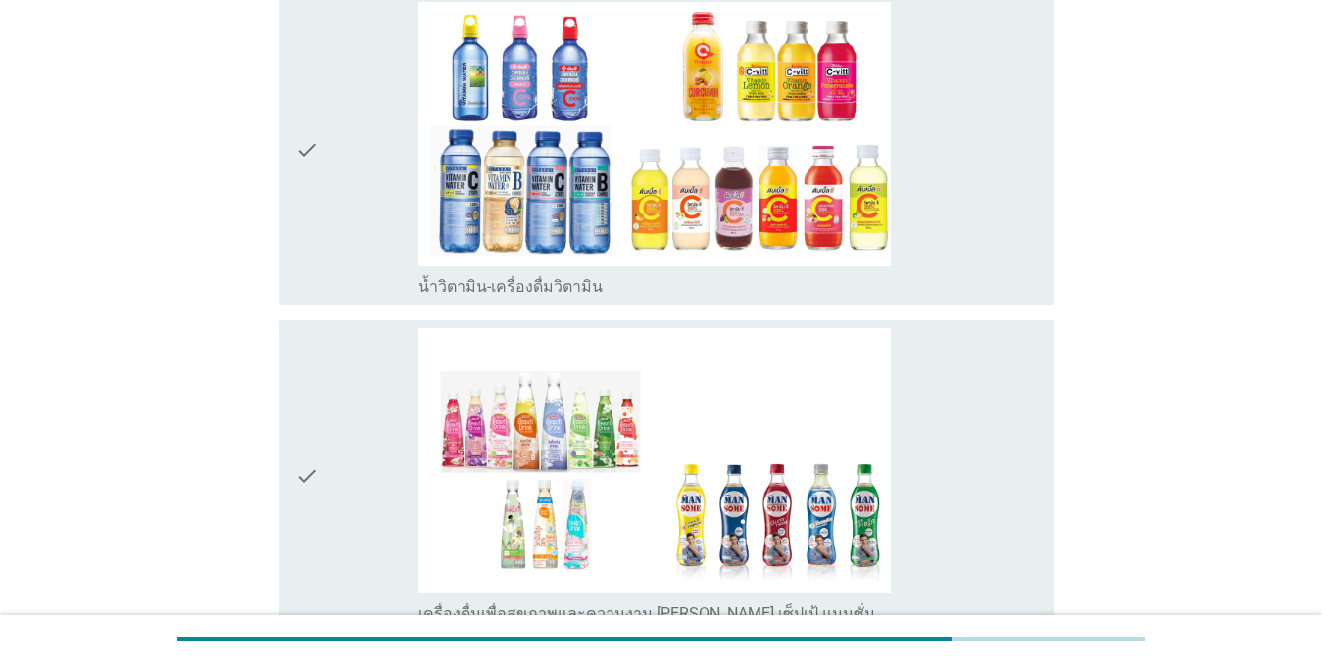
click at [341, 172] on div "check" at bounding box center [357, 150] width 124 height 296
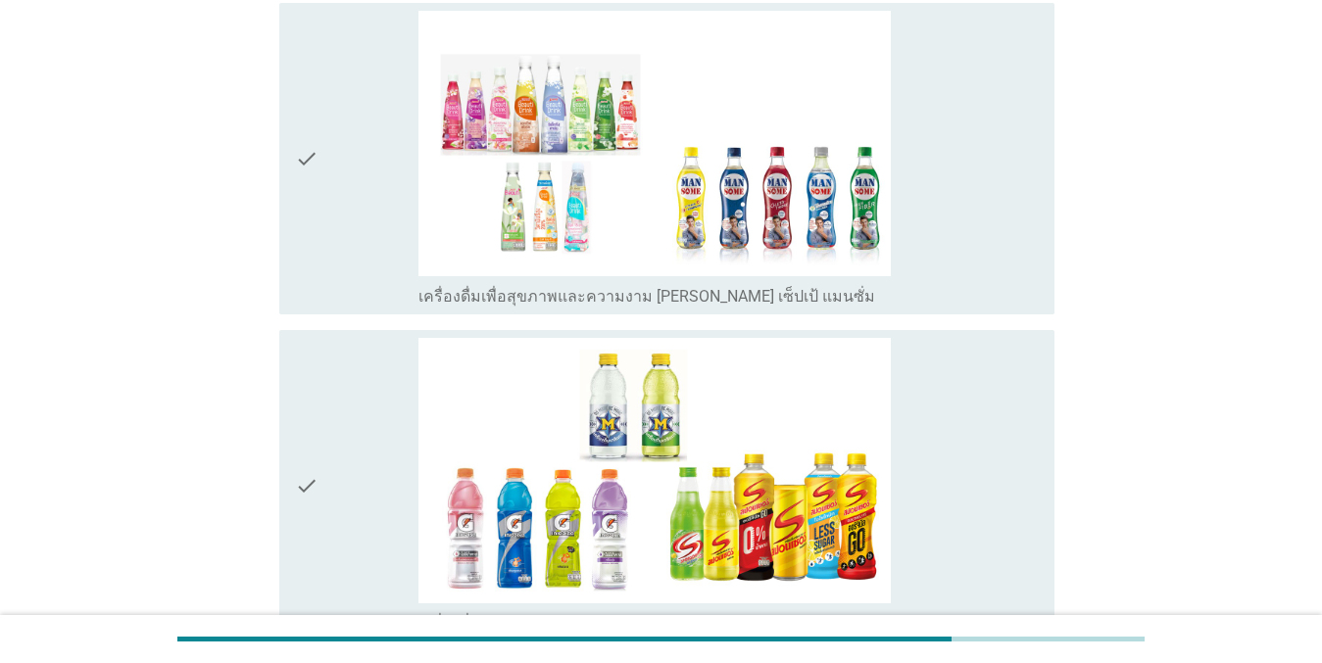
scroll to position [4311, 0]
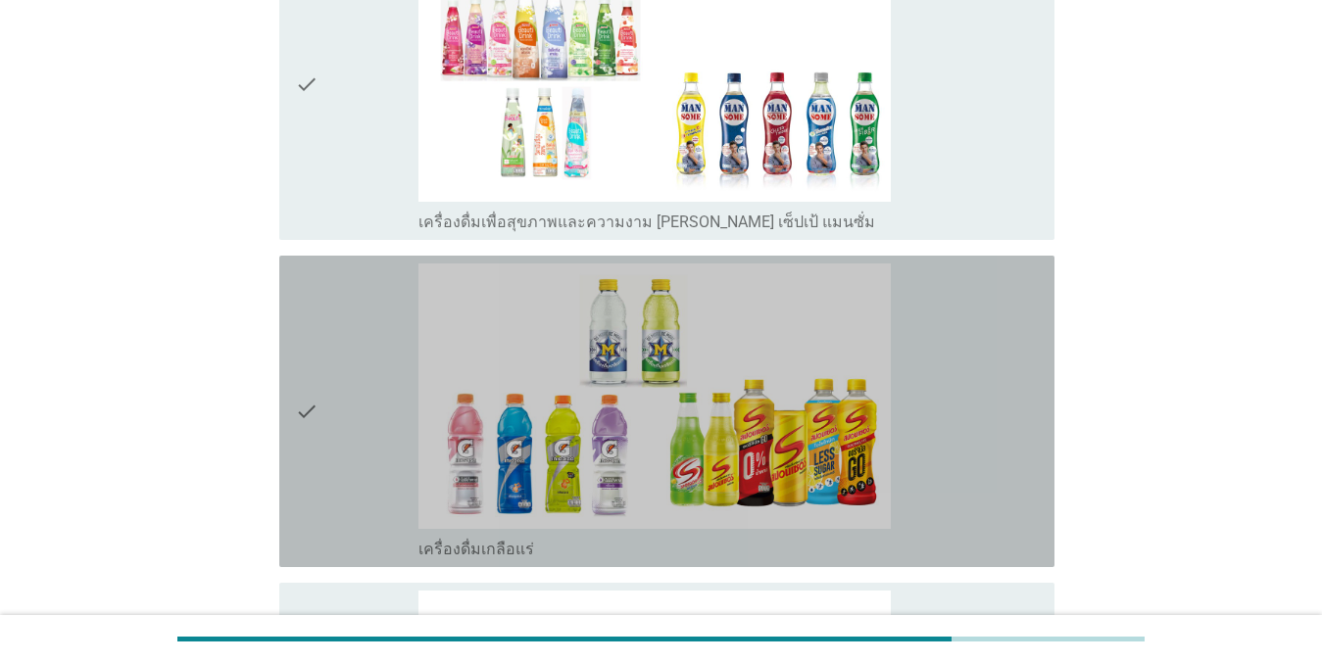
click at [337, 301] on div "check" at bounding box center [357, 412] width 124 height 296
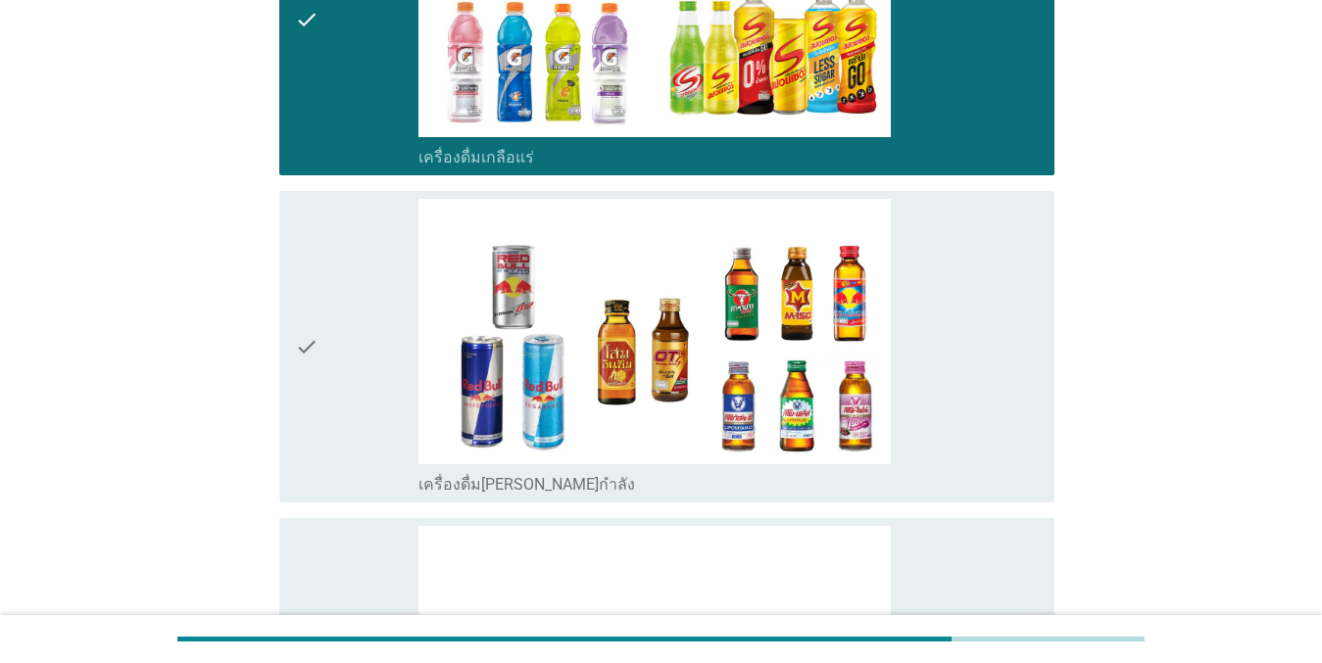
click at [345, 348] on div "check" at bounding box center [357, 347] width 124 height 296
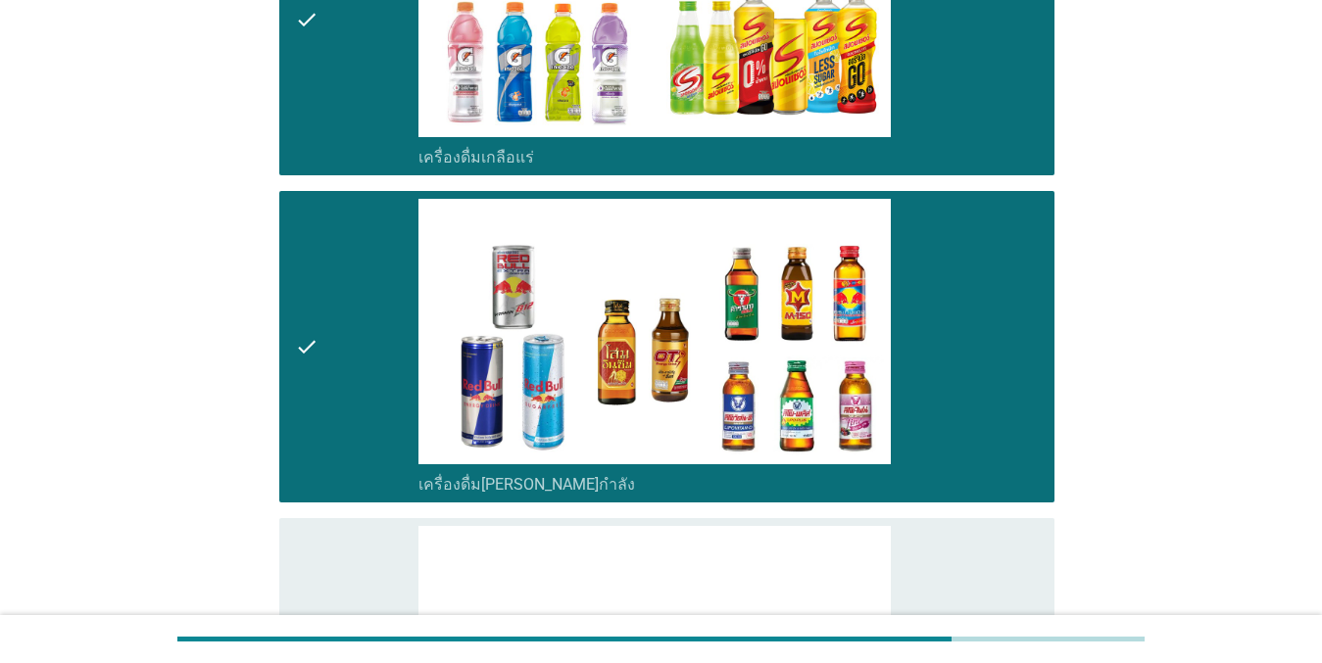
scroll to position [5094, 0]
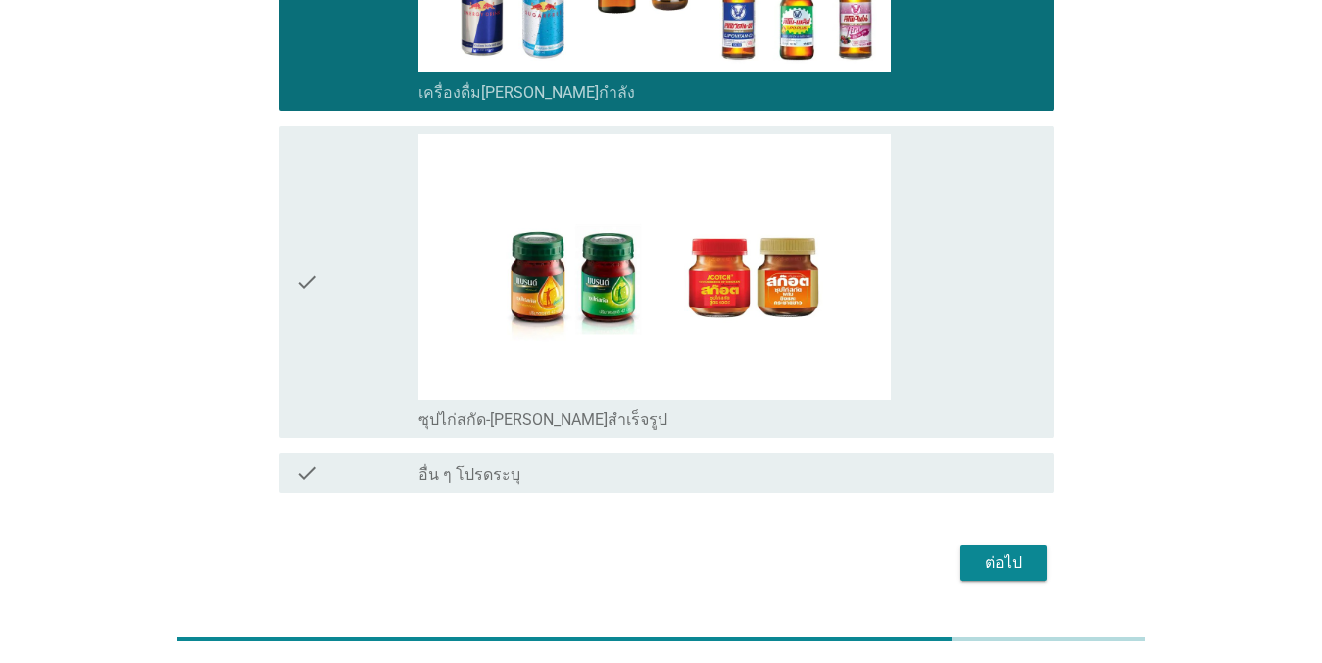
click at [1028, 552] on div "ต่อไป" at bounding box center [1003, 564] width 55 height 24
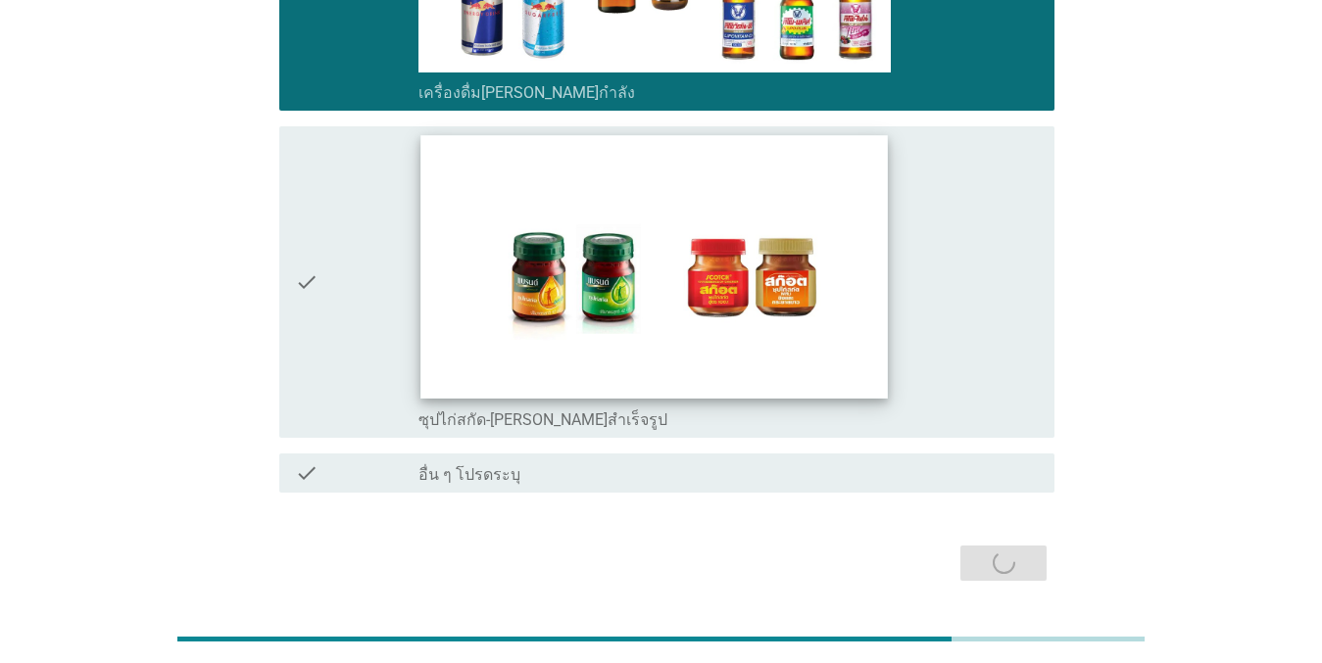
scroll to position [0, 0]
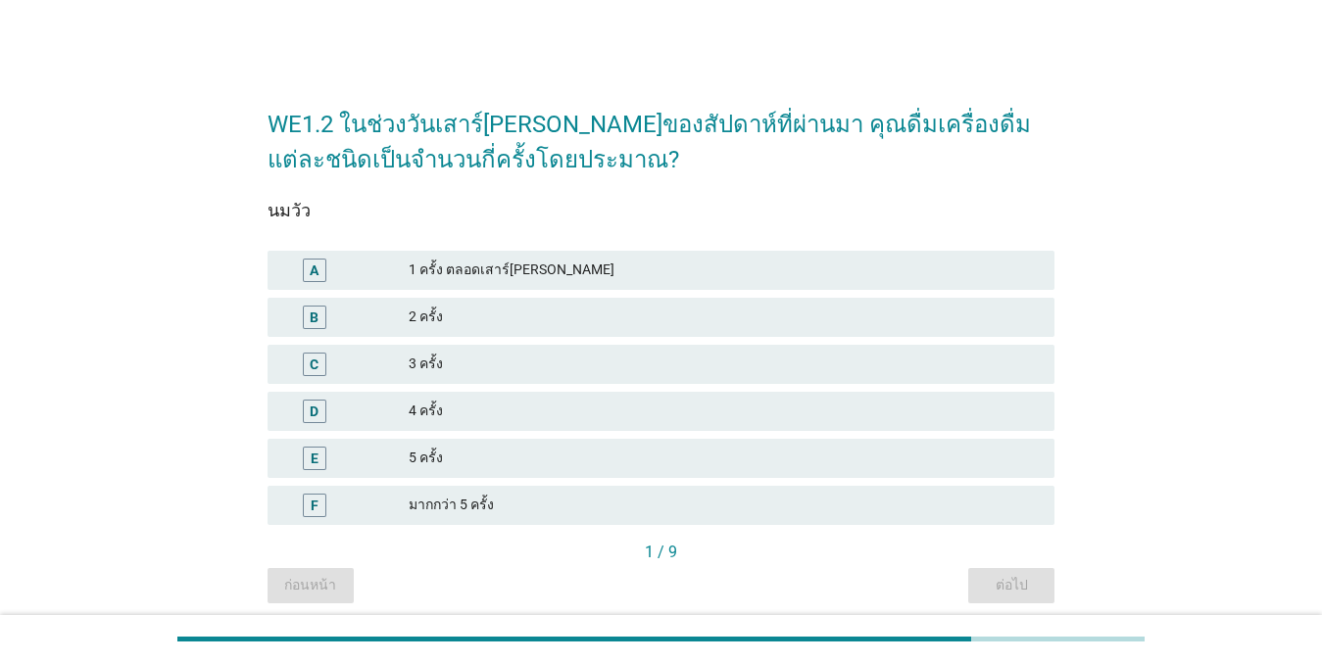
click at [431, 320] on div "2 ครั้ง" at bounding box center [724, 318] width 630 height 24
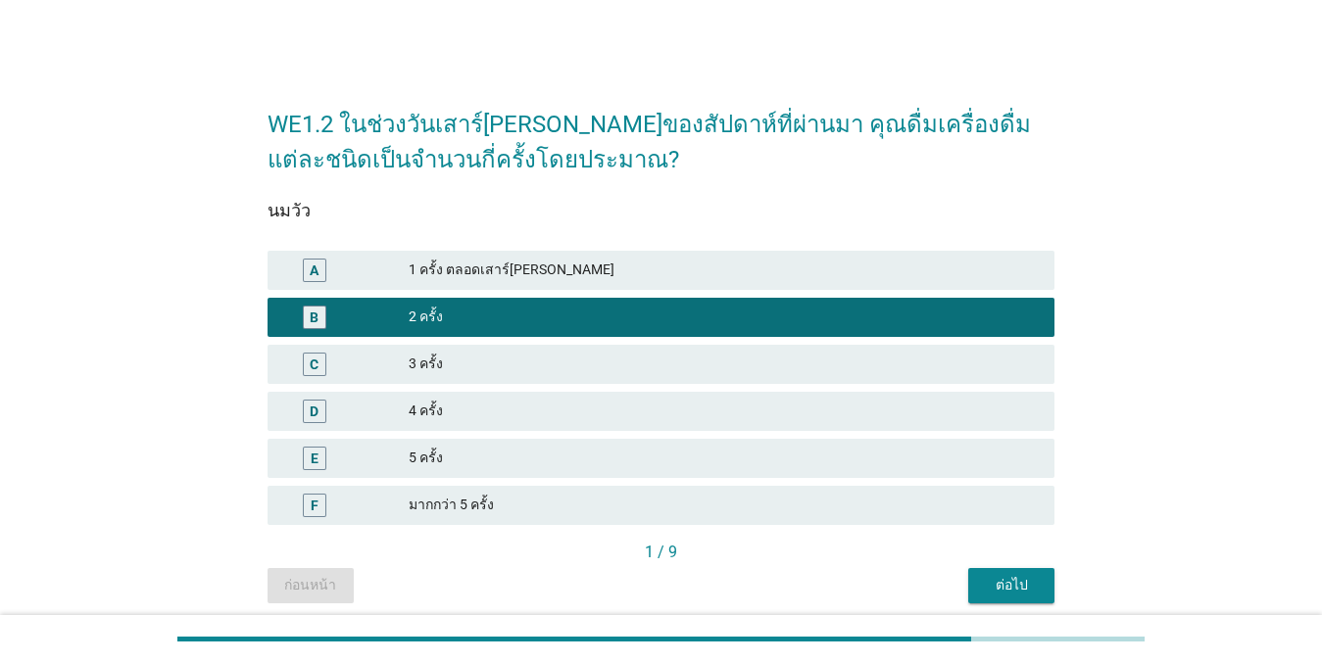
scroll to position [74, 0]
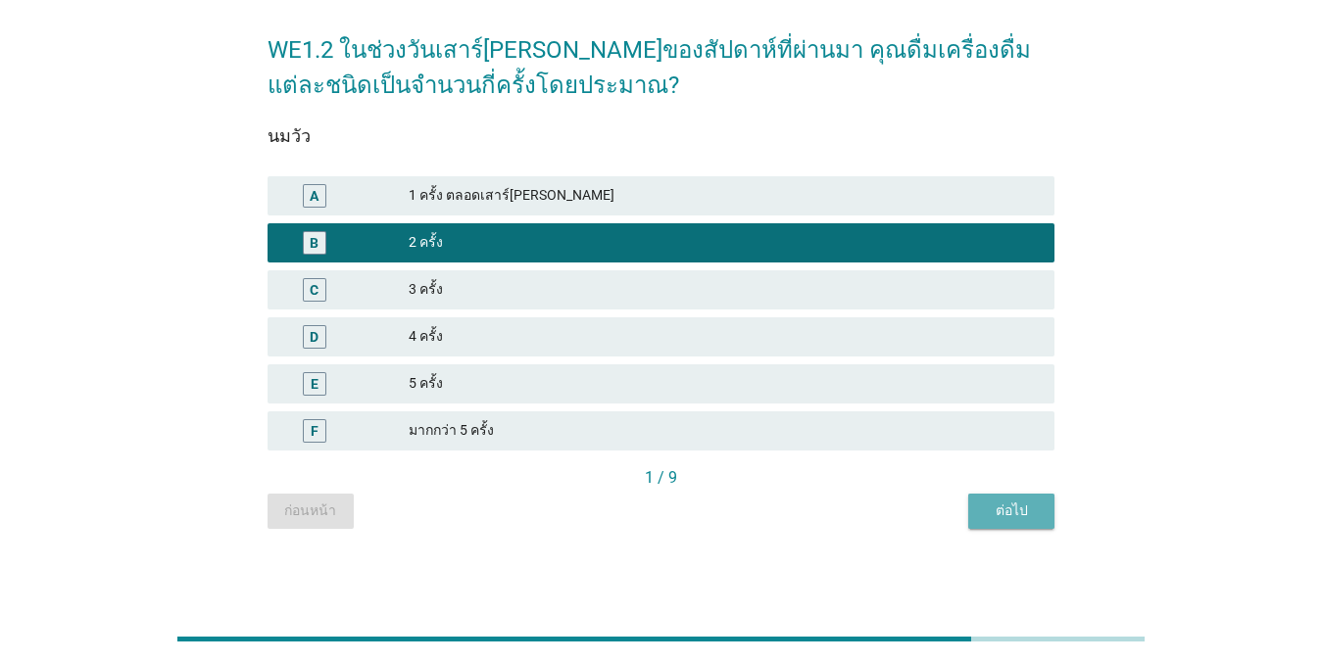
click at [983, 507] on button "ต่อไป" at bounding box center [1011, 511] width 86 height 35
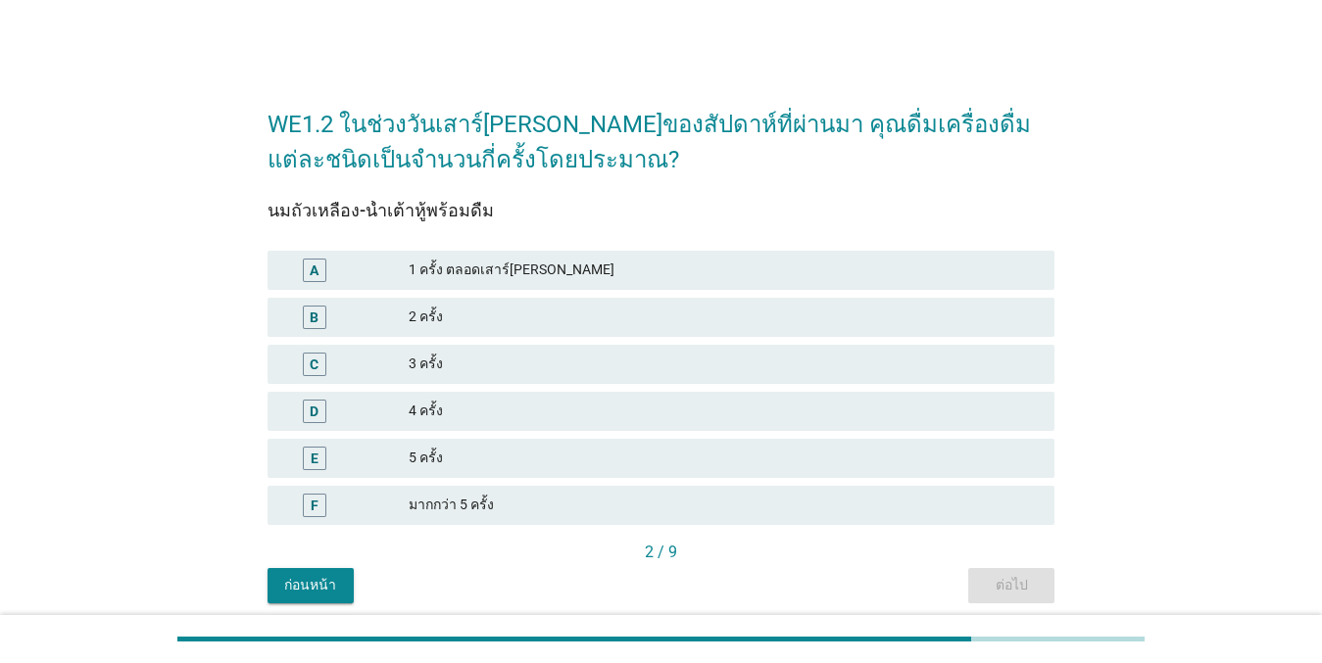
click at [577, 308] on div "2 ครั้ง" at bounding box center [724, 318] width 630 height 24
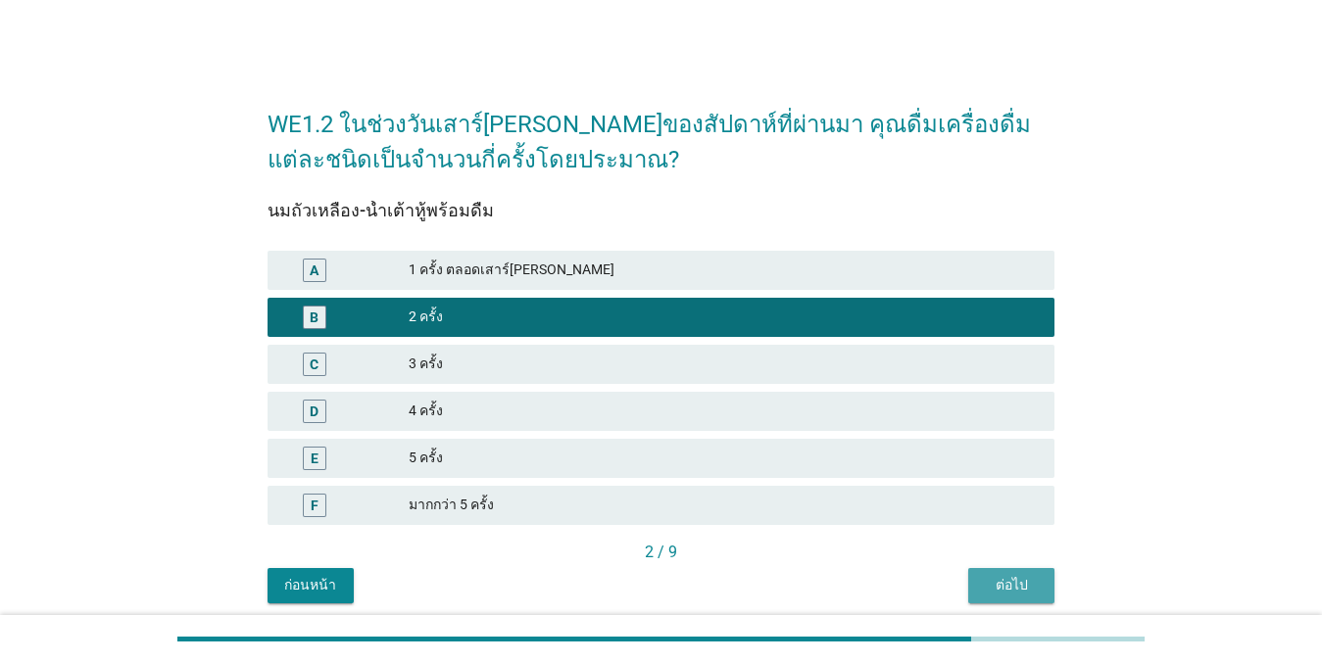
click at [1048, 583] on button "ต่อไป" at bounding box center [1011, 585] width 86 height 35
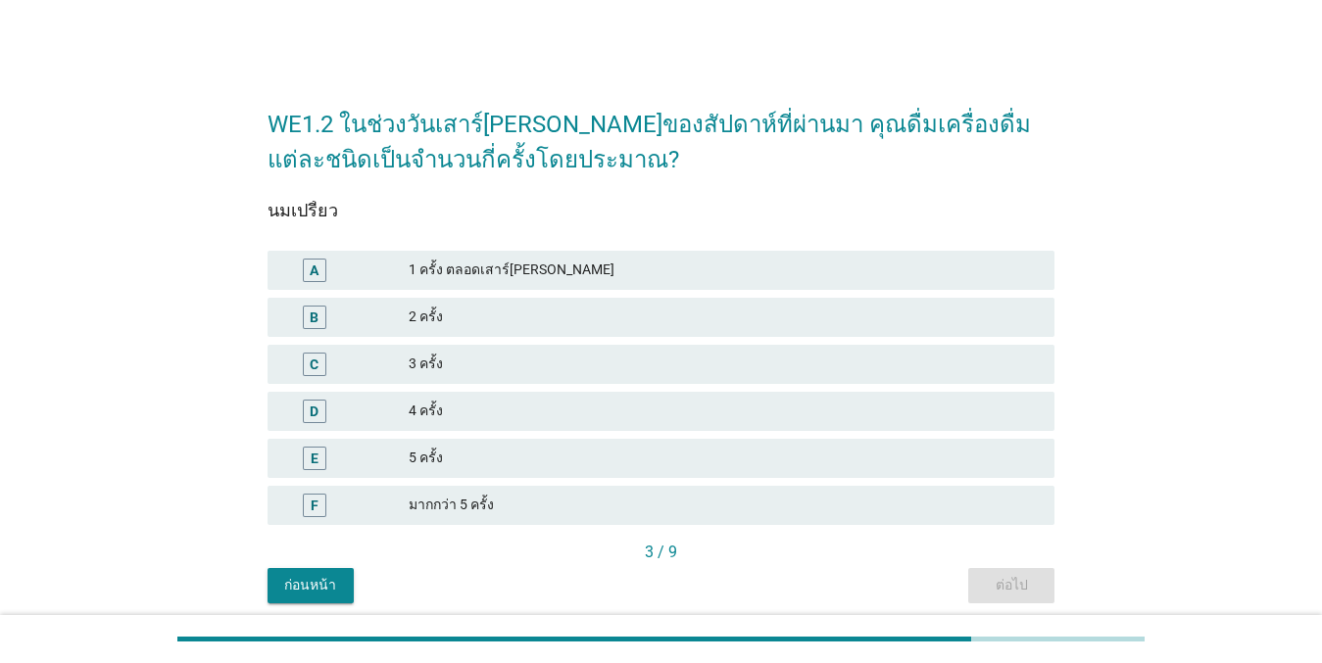
click at [601, 295] on div "B 2 ครั้ง" at bounding box center [661, 317] width 795 height 47
click at [642, 329] on div "B 2 ครั้ง" at bounding box center [660, 317] width 787 height 39
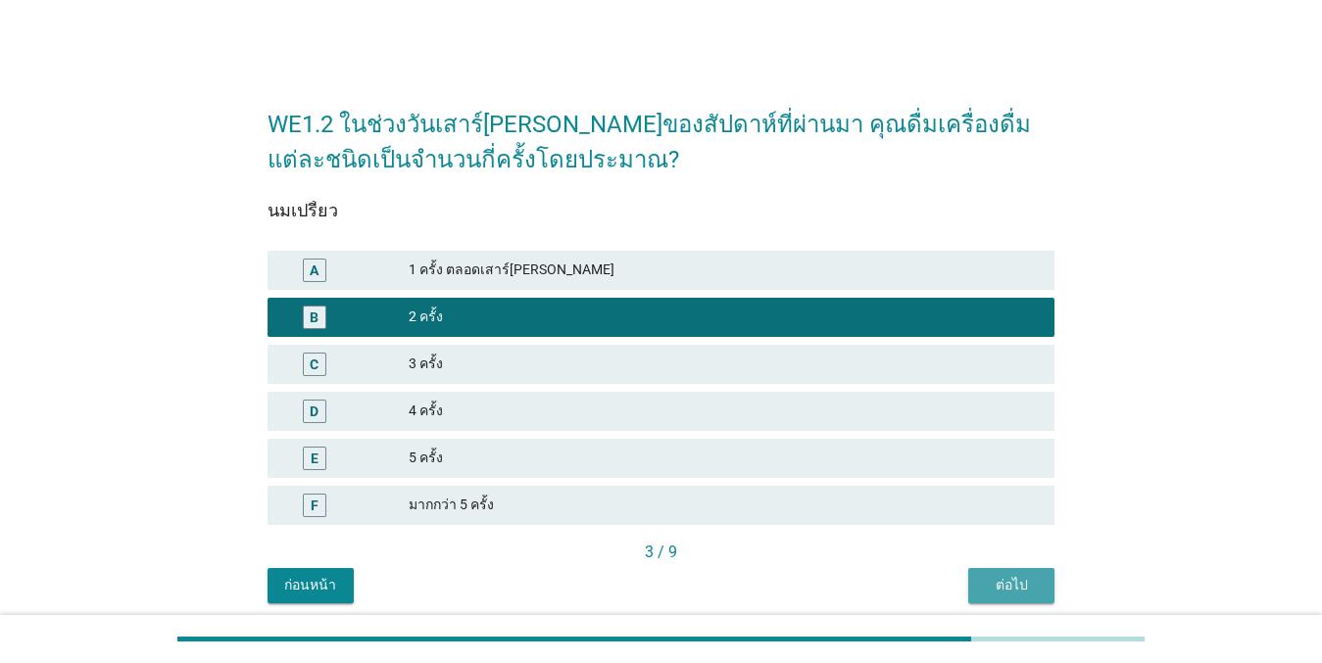
click at [1014, 577] on div "ต่อไป" at bounding box center [1011, 585] width 55 height 21
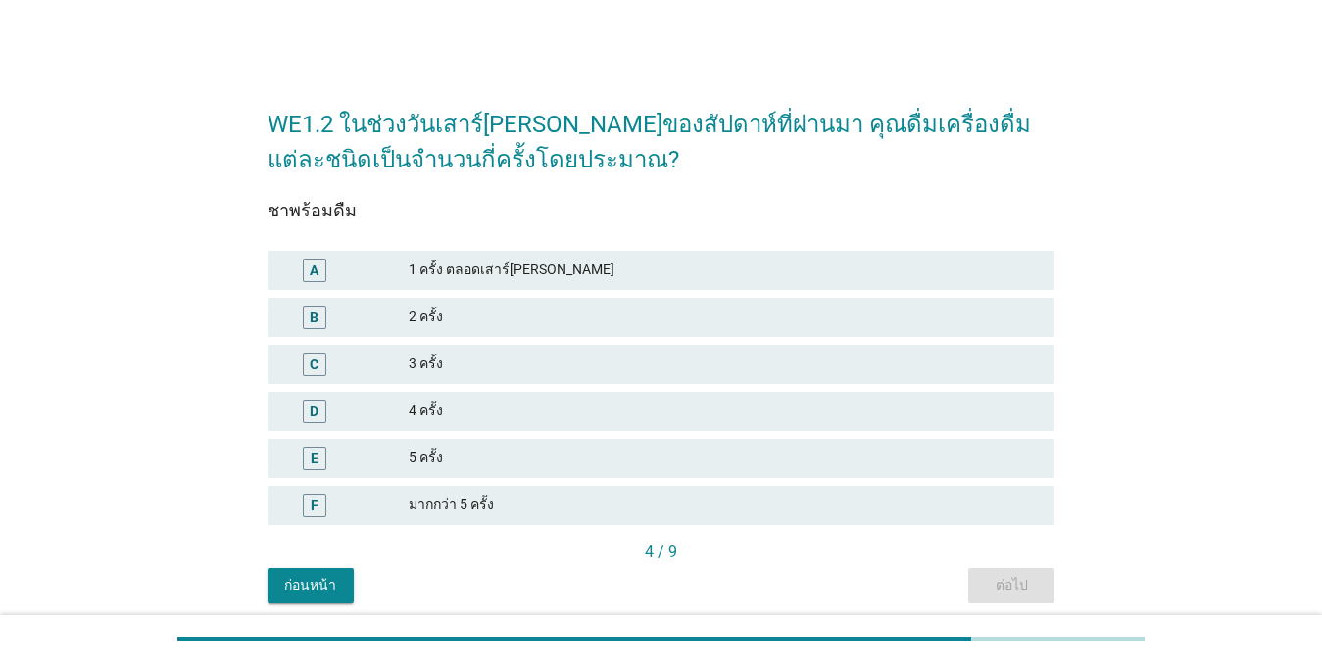
click at [462, 319] on div "2 ครั้ง" at bounding box center [724, 318] width 630 height 24
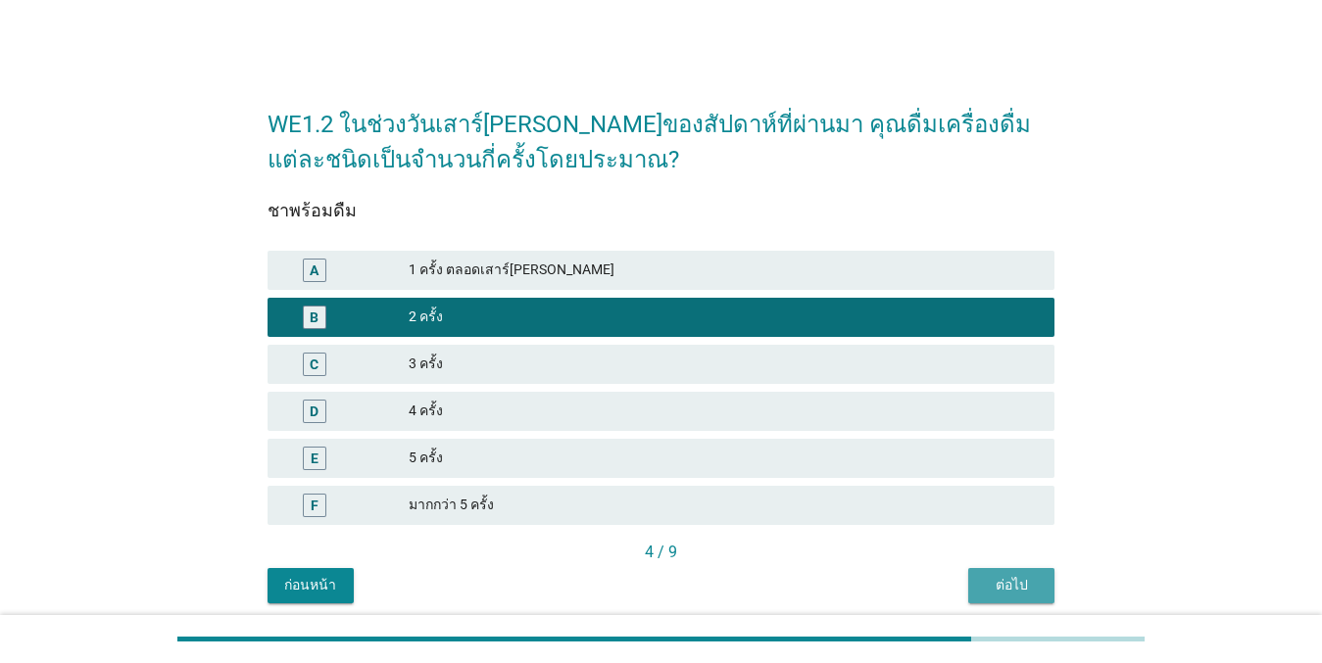
click at [987, 590] on div "ต่อไป" at bounding box center [1011, 585] width 55 height 21
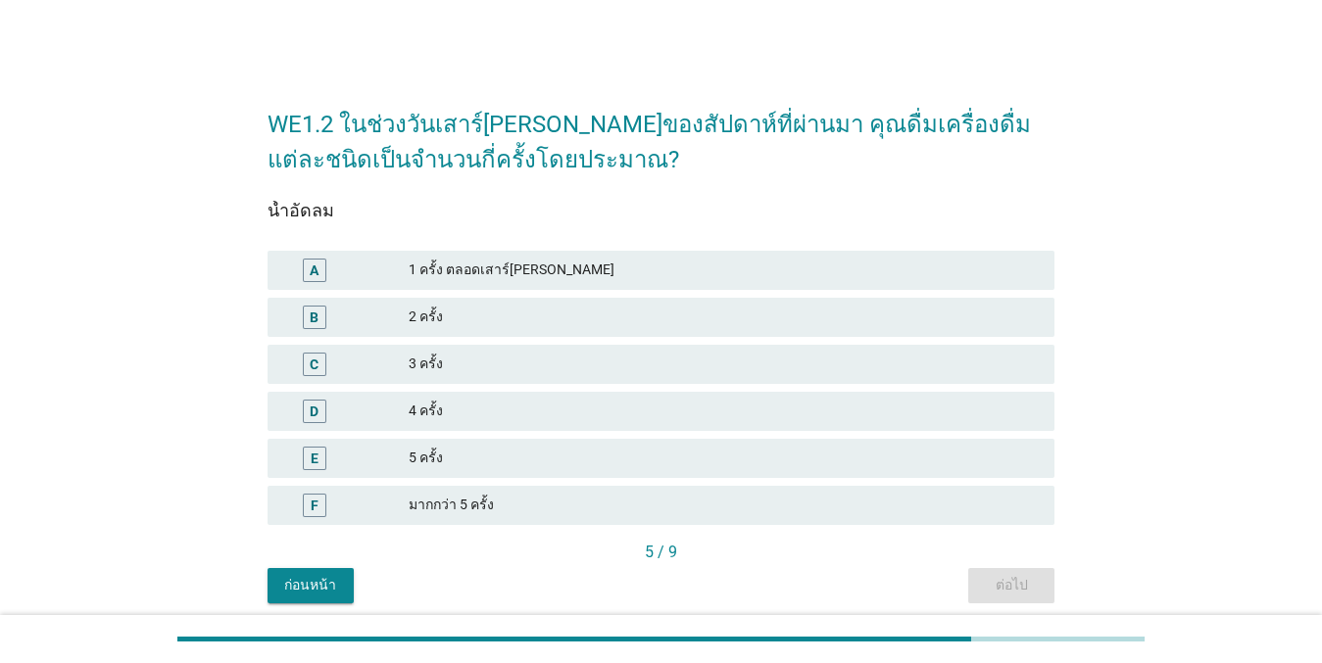
click at [547, 317] on div "2 ครั้ง" at bounding box center [724, 318] width 630 height 24
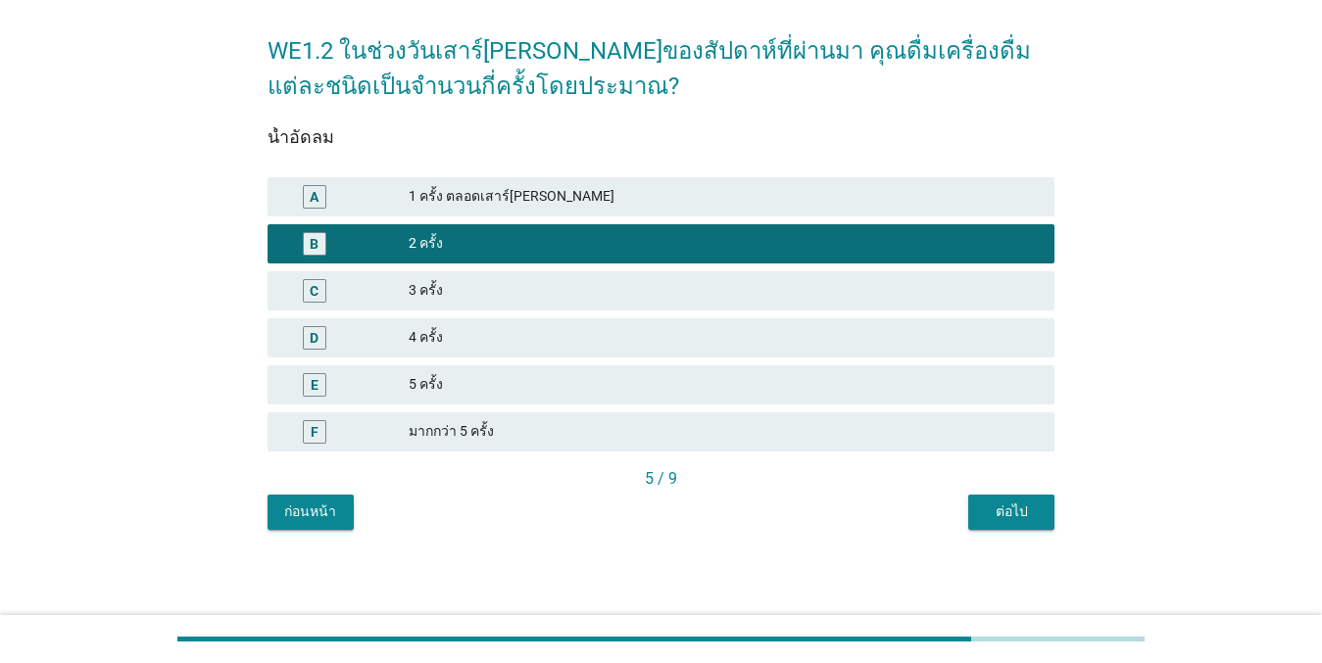
scroll to position [74, 0]
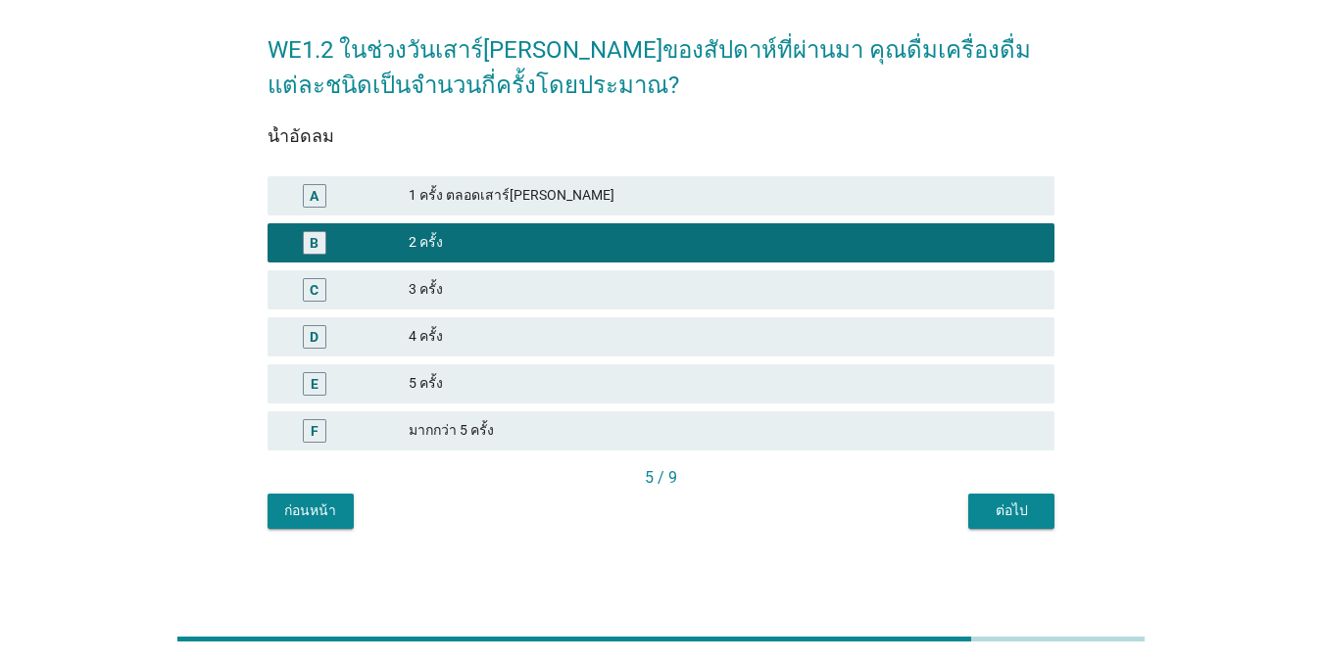
click at [1007, 507] on div "ต่อไป" at bounding box center [1011, 511] width 55 height 21
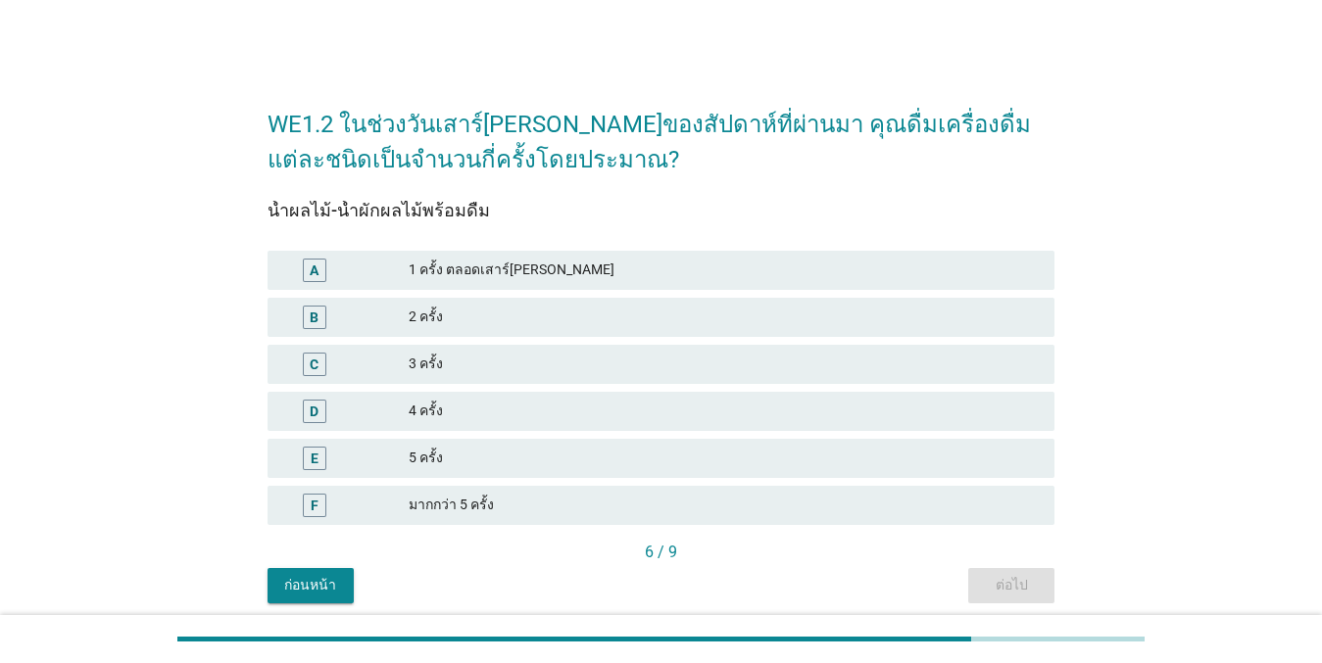
click at [597, 316] on div "2 ครั้ง" at bounding box center [724, 318] width 630 height 24
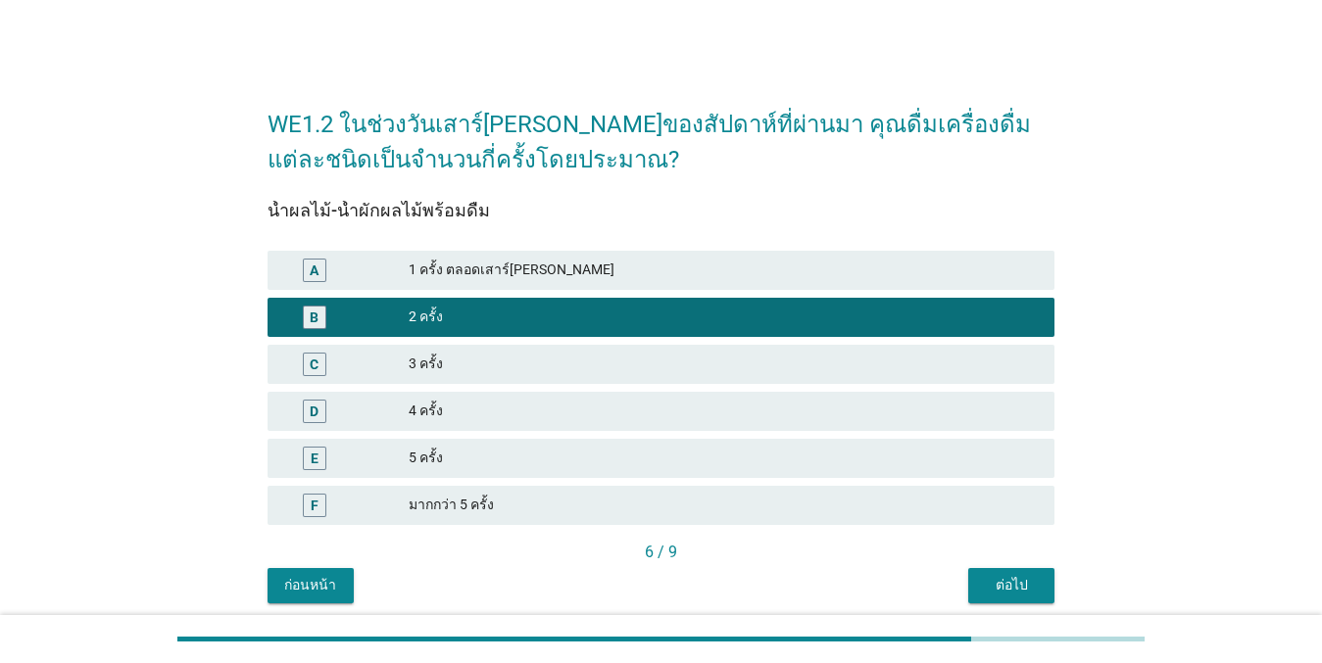
scroll to position [74, 0]
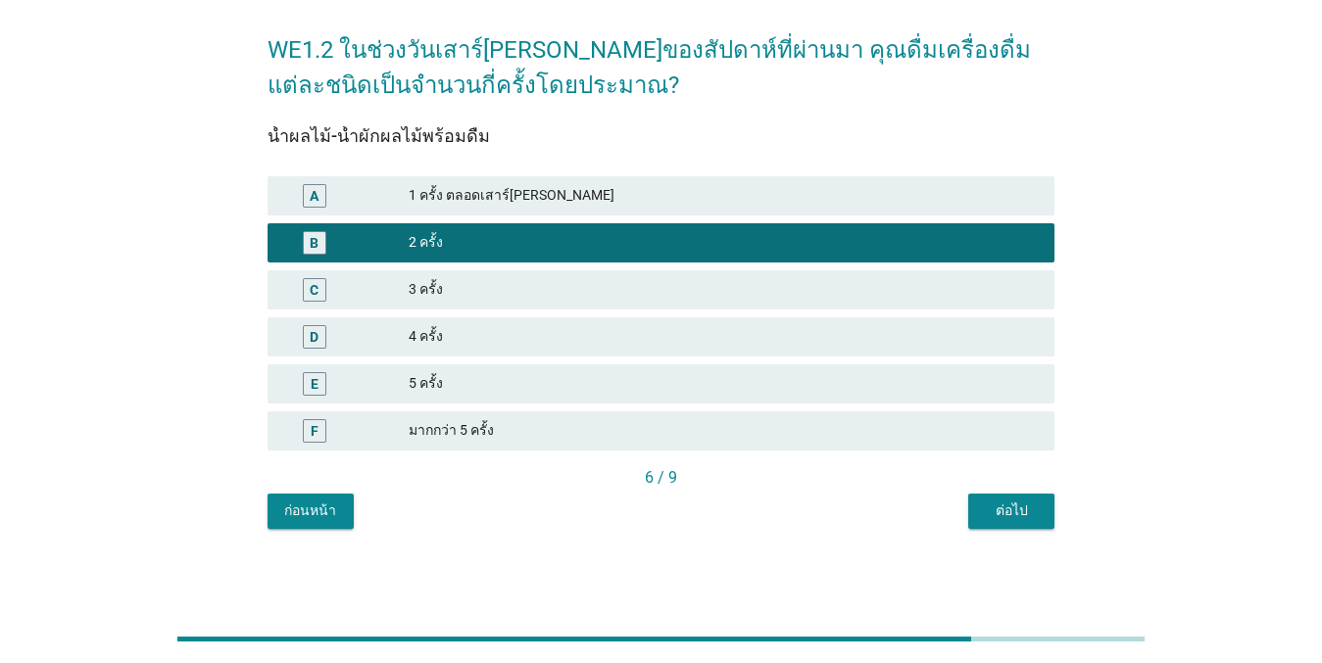
click at [1010, 496] on button "ต่อไป" at bounding box center [1011, 511] width 86 height 35
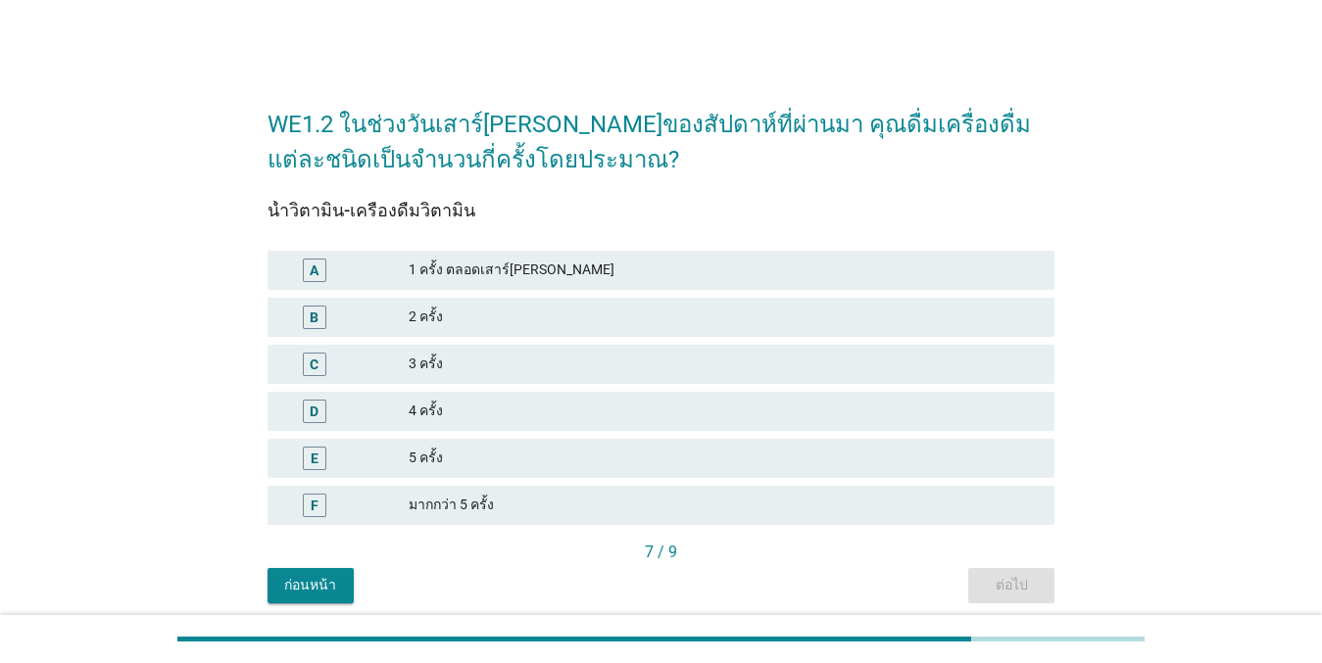
click at [569, 286] on div "A 1 ครั้ง ตลอดเสาร์[PERSON_NAME]" at bounding box center [660, 270] width 787 height 39
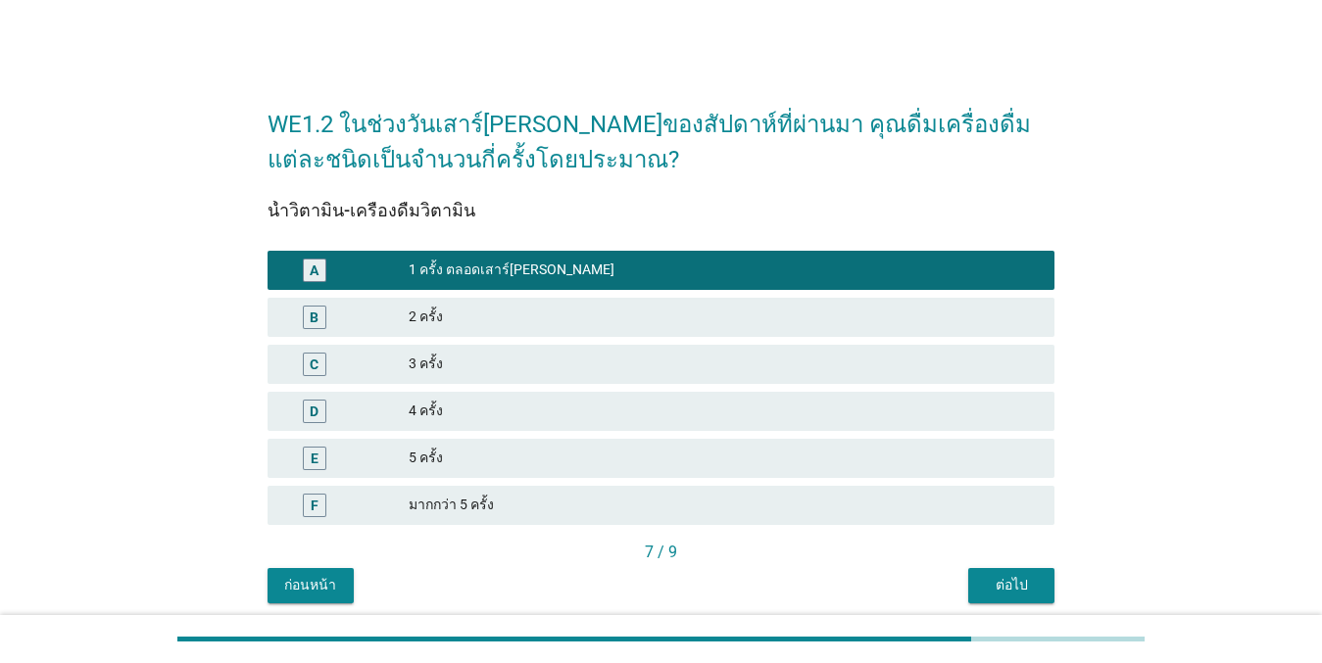
click at [576, 313] on div "2 ครั้ง" at bounding box center [724, 318] width 630 height 24
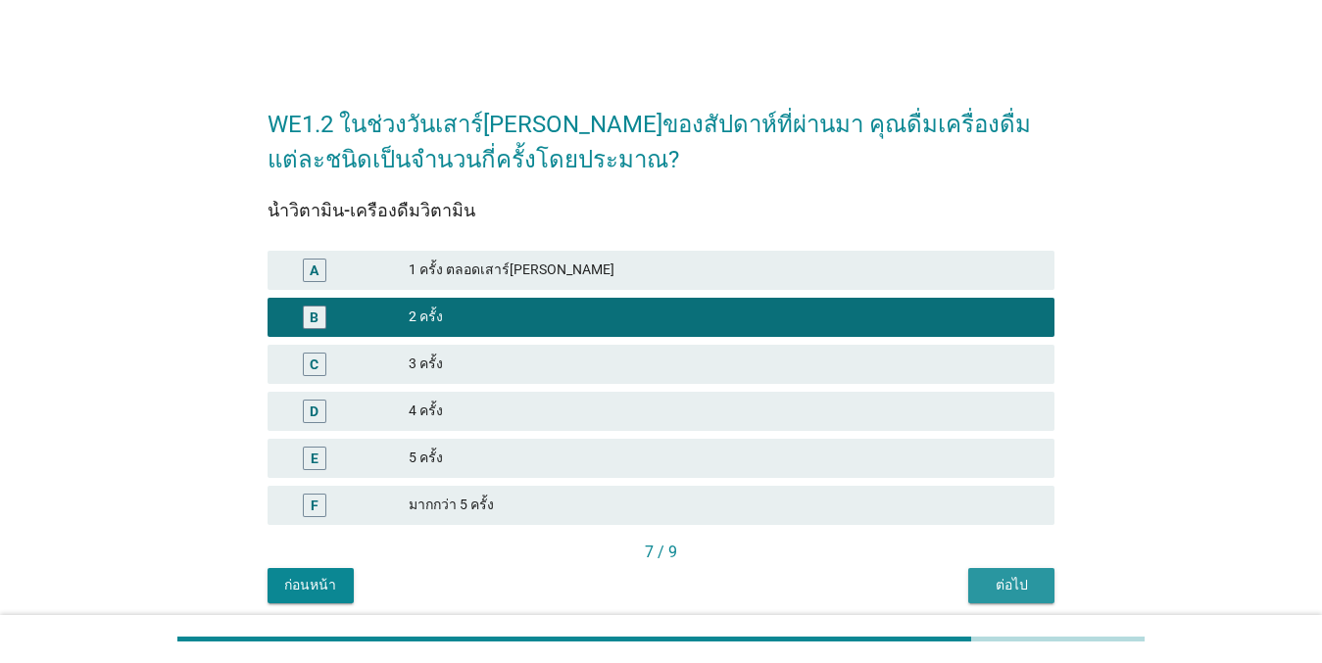
click at [1010, 579] on div "ต่อไป" at bounding box center [1011, 585] width 55 height 21
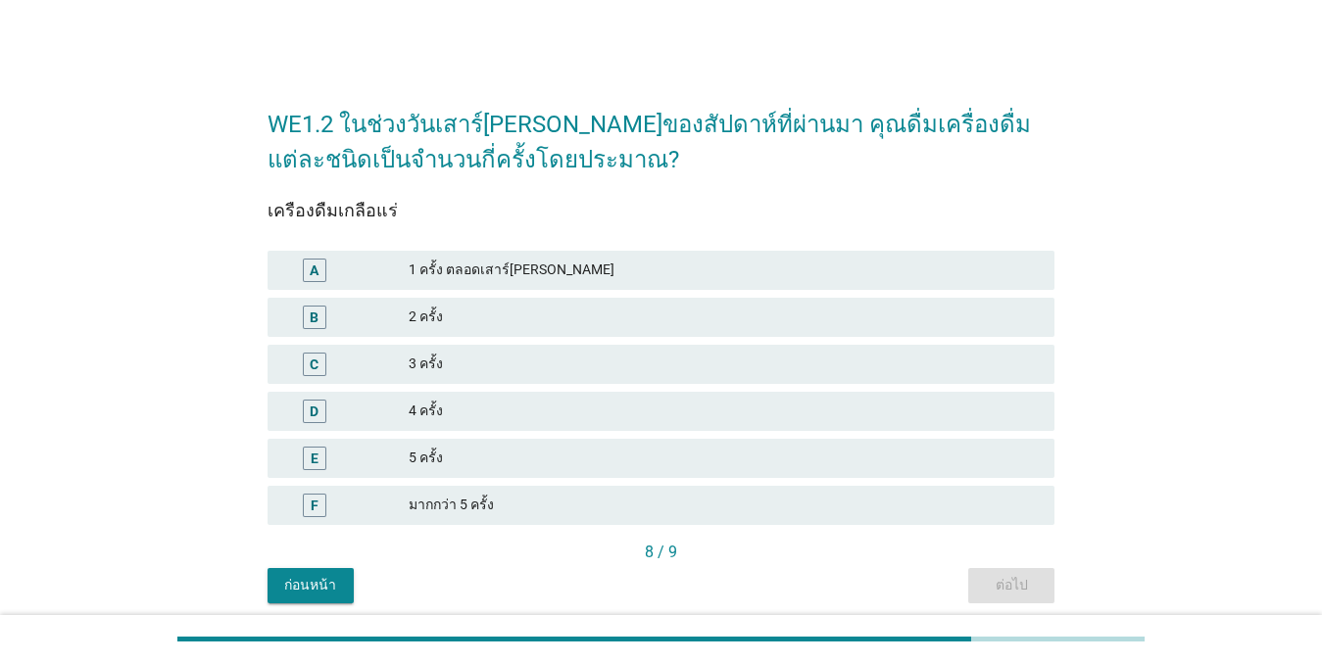
click at [627, 334] on div "B 2 ครั้ง" at bounding box center [660, 317] width 787 height 39
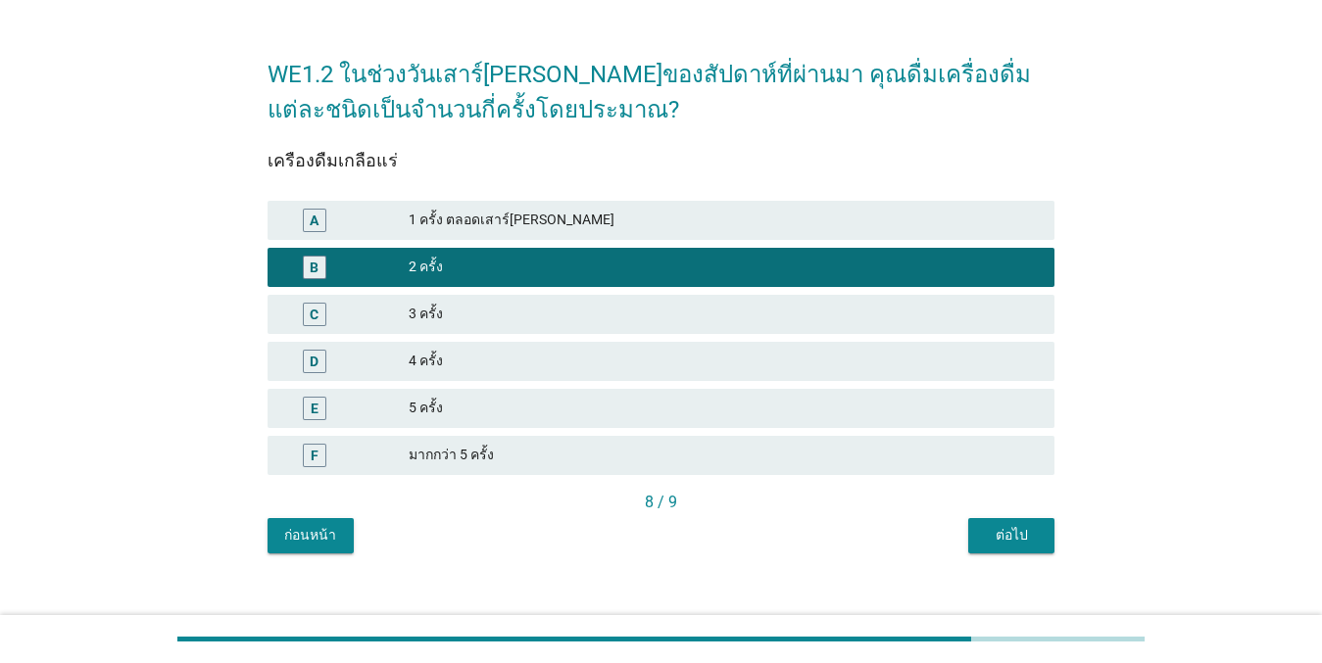
scroll to position [74, 0]
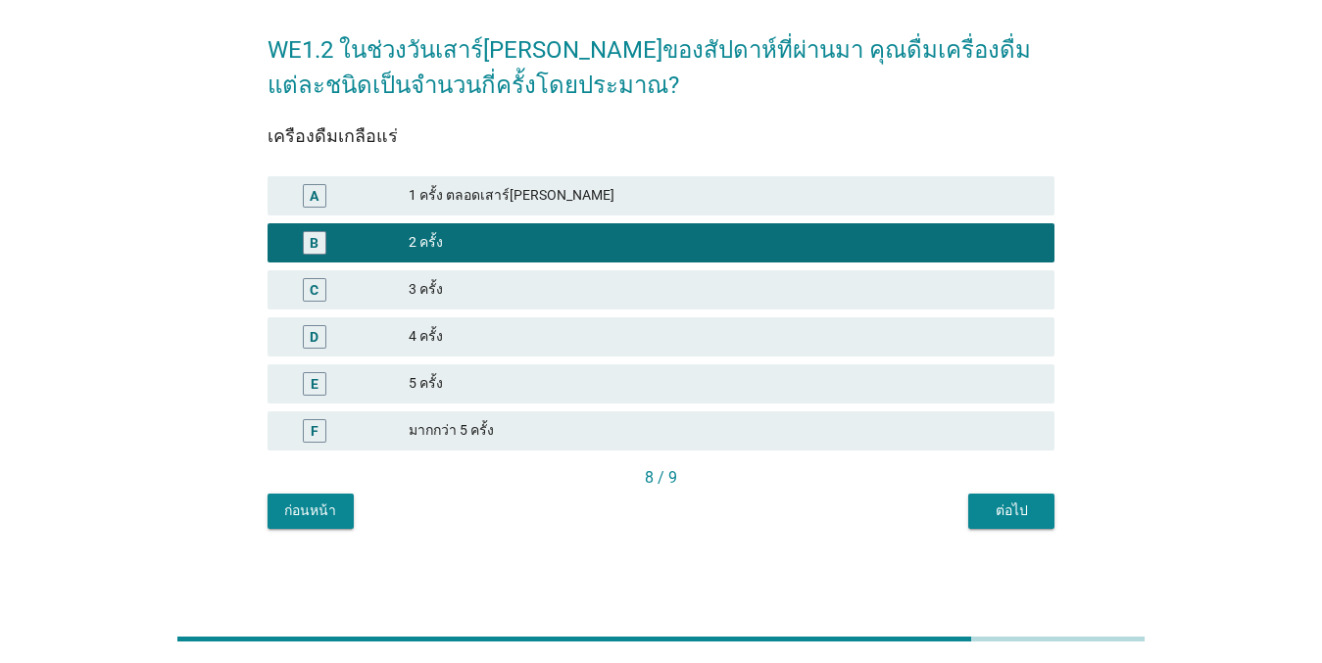
click at [972, 512] on button "ต่อไป" at bounding box center [1011, 511] width 86 height 35
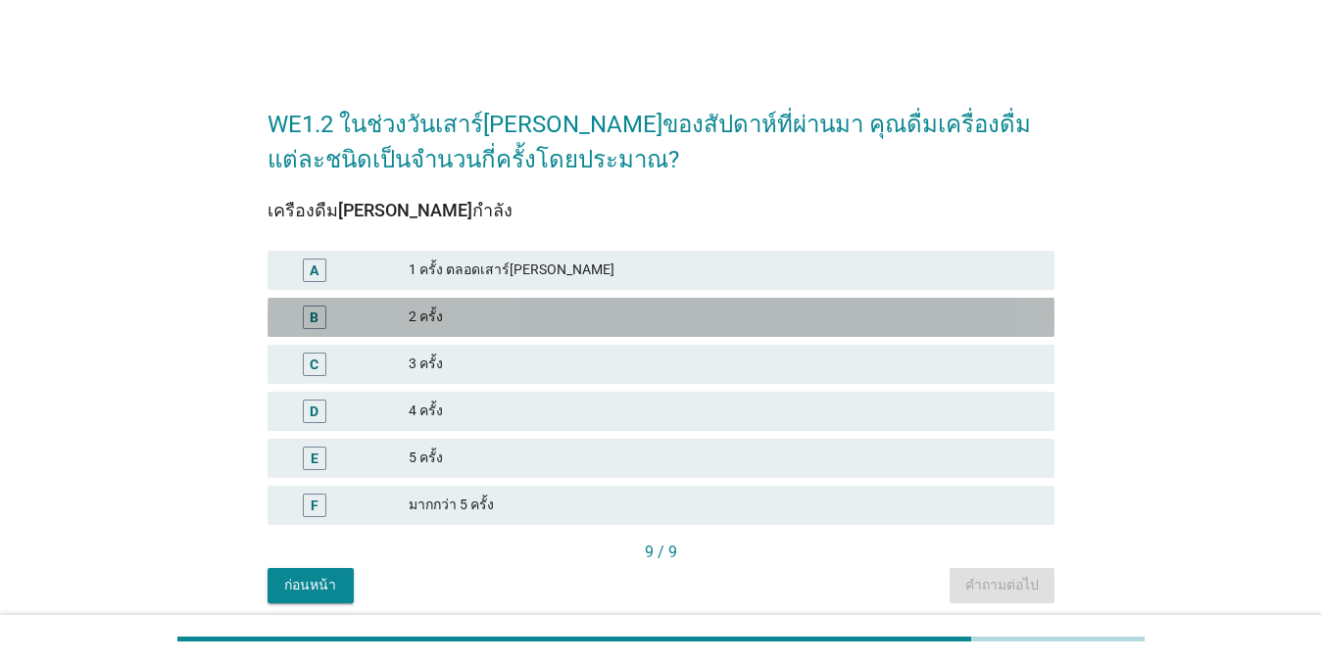
click at [435, 307] on div "2 ครั้ง" at bounding box center [724, 318] width 630 height 24
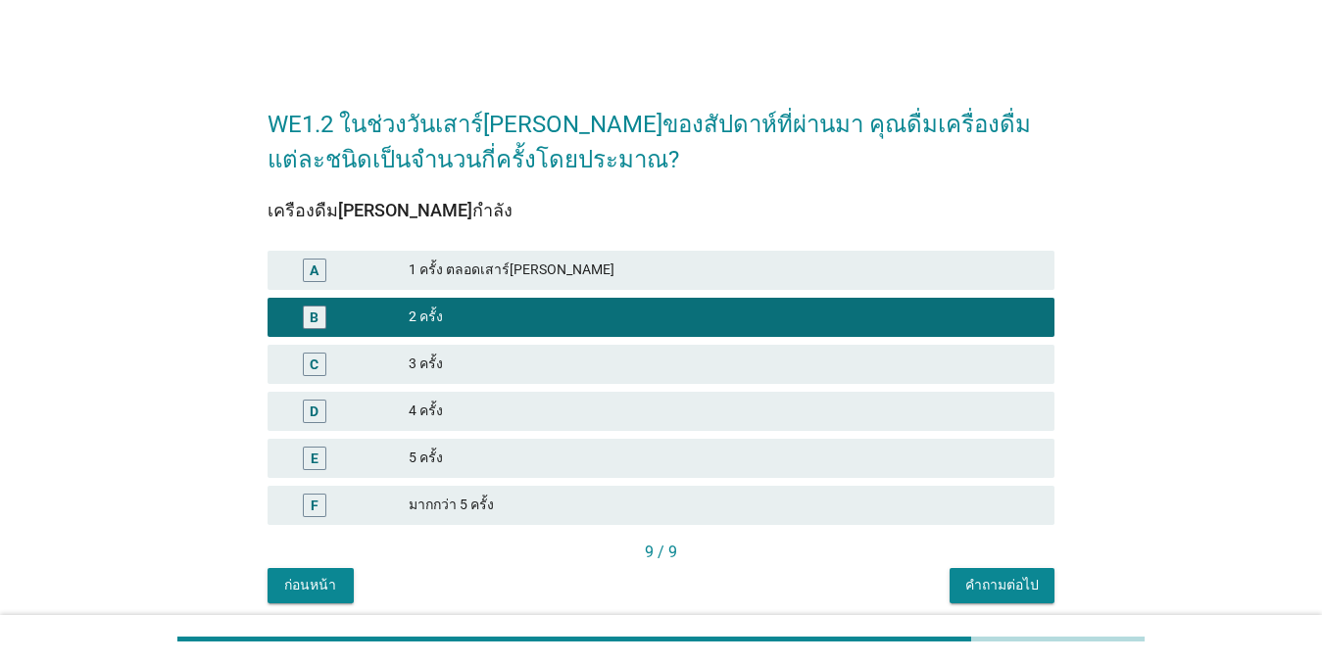
click at [1025, 581] on div "คำถามต่อไป" at bounding box center [1001, 585] width 73 height 21
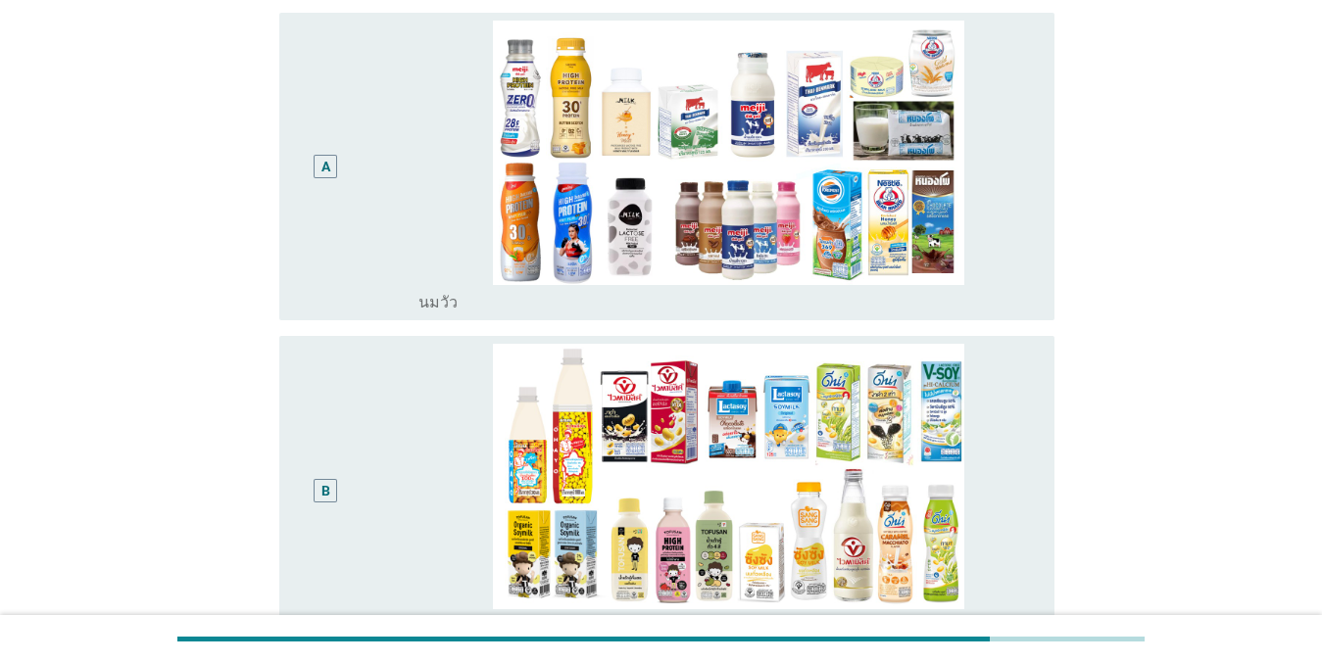
click at [306, 170] on div "A" at bounding box center [326, 167] width 62 height 293
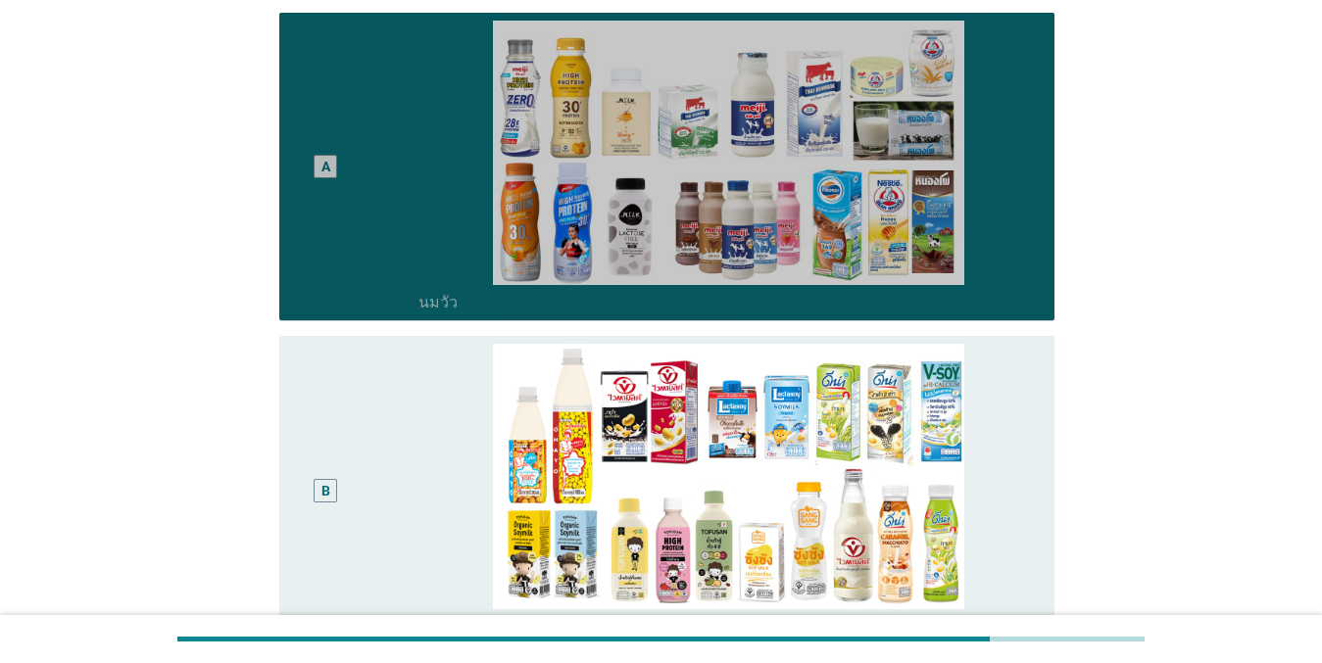
click at [339, 507] on div "B" at bounding box center [326, 490] width 62 height 293
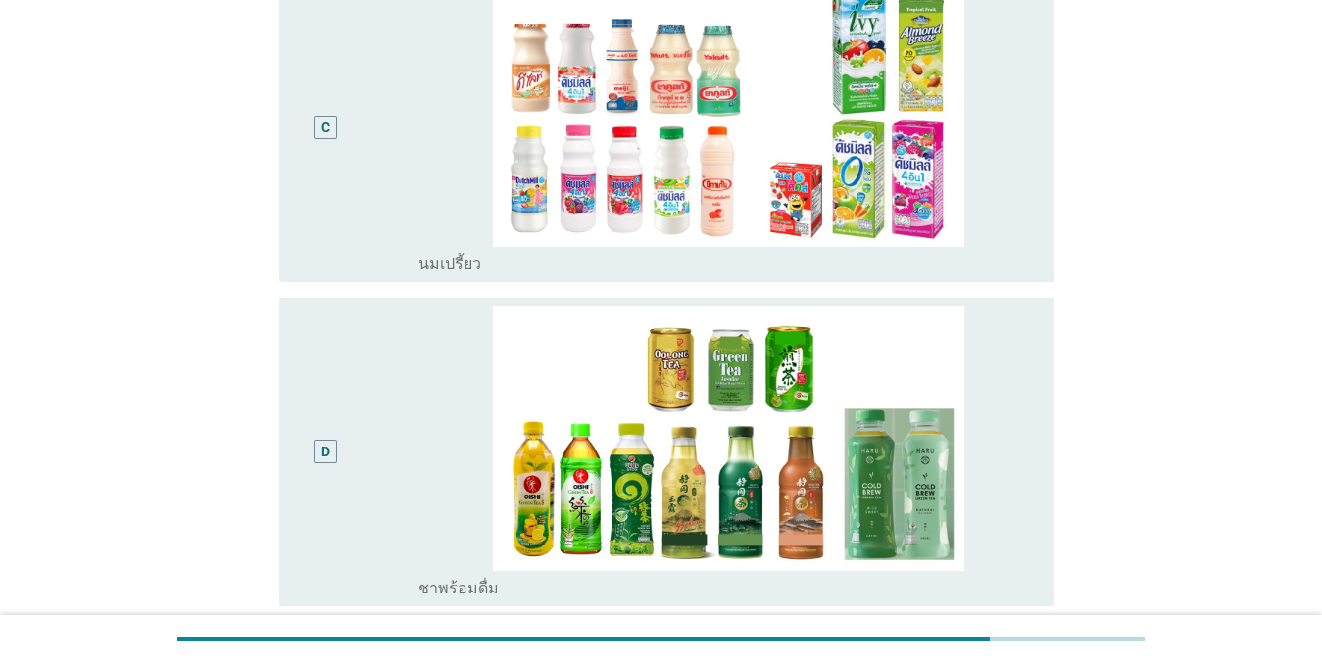
scroll to position [1274, 0]
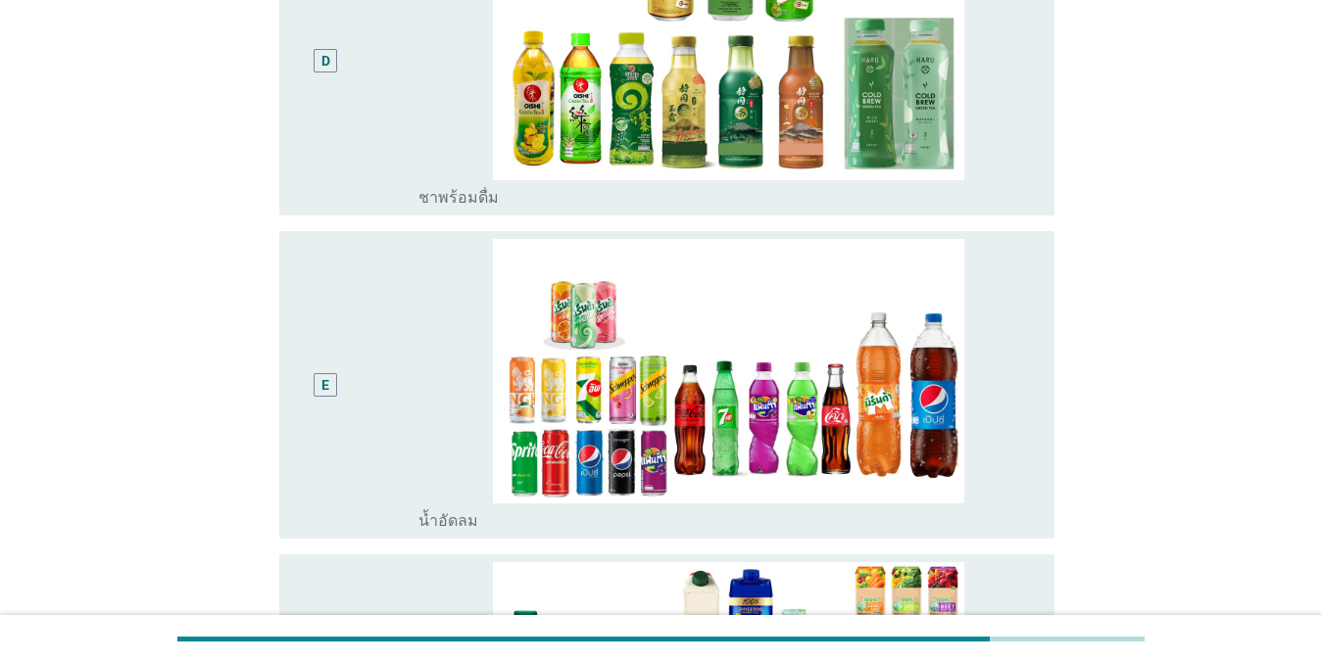
click at [356, 312] on div "E" at bounding box center [326, 385] width 62 height 293
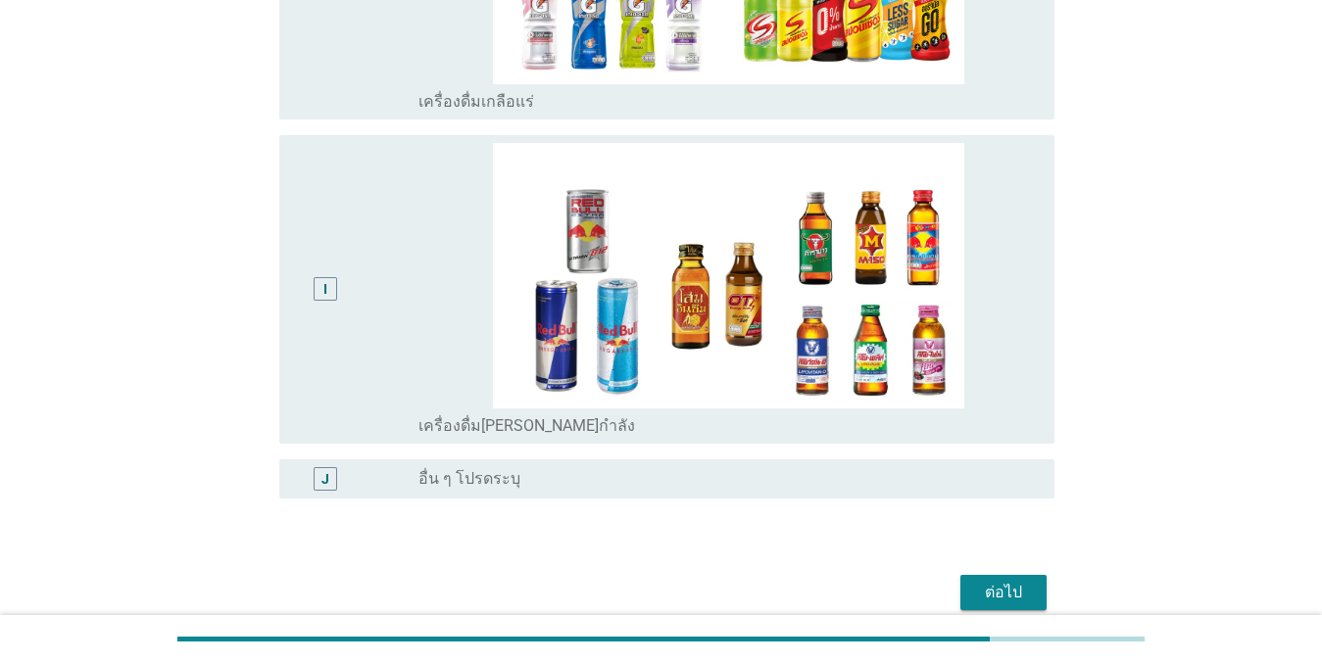
scroll to position [2753, 0]
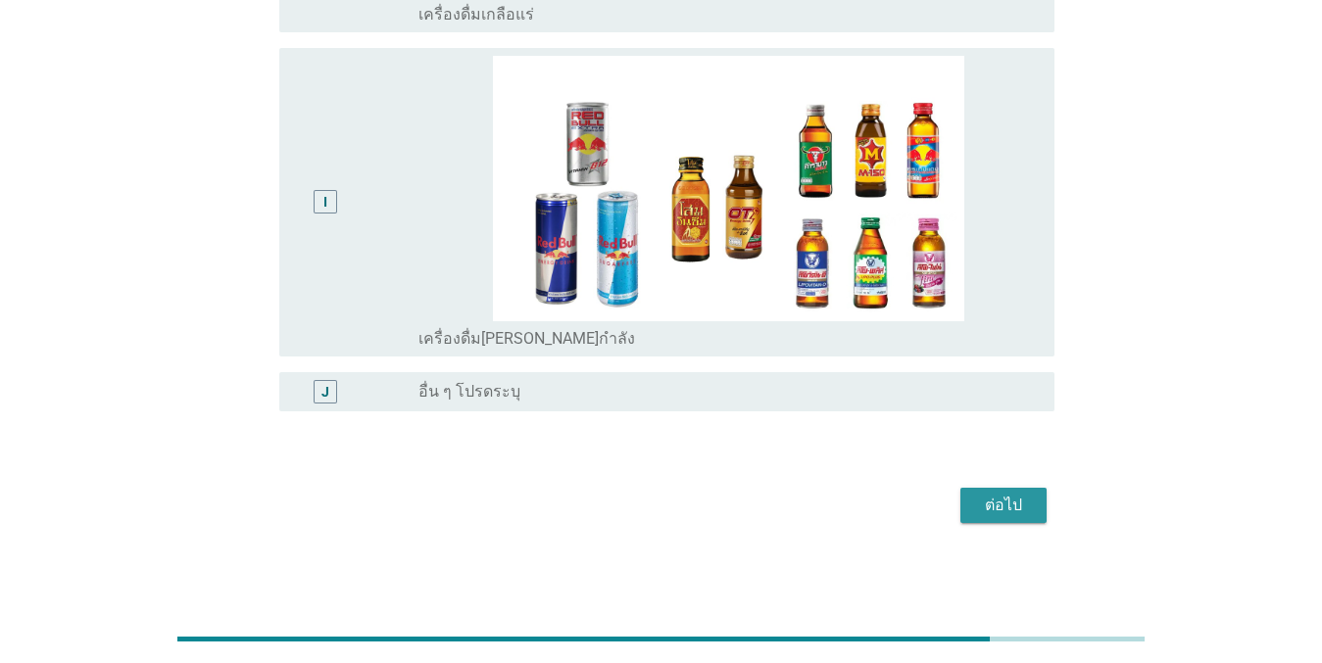
click at [1013, 506] on div "ต่อไป" at bounding box center [1003, 506] width 55 height 24
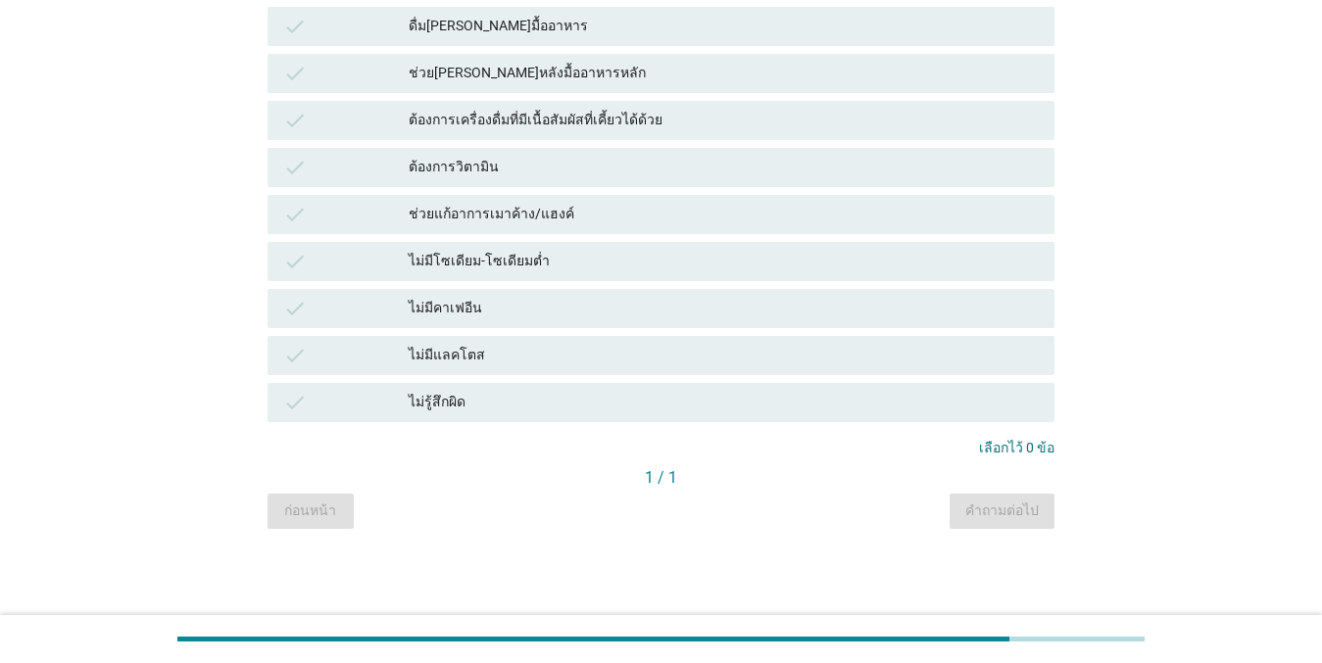
scroll to position [0, 0]
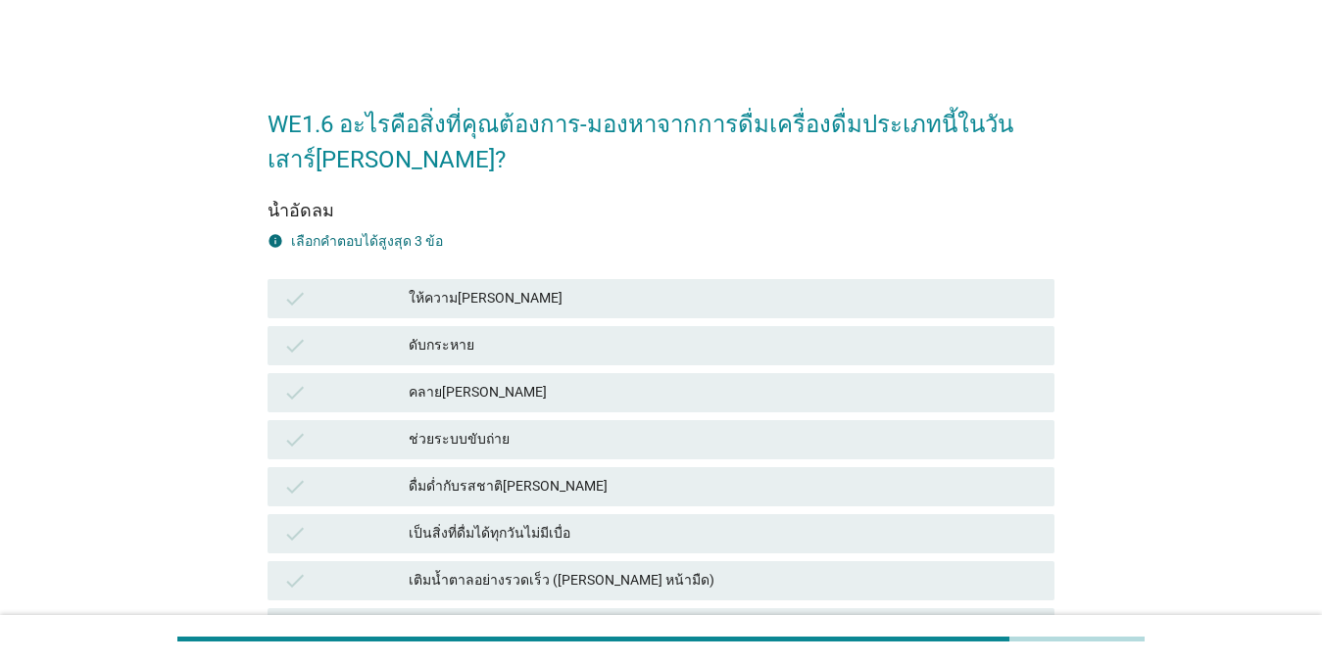
click at [472, 288] on div "ให้ความ[PERSON_NAME]" at bounding box center [724, 299] width 630 height 24
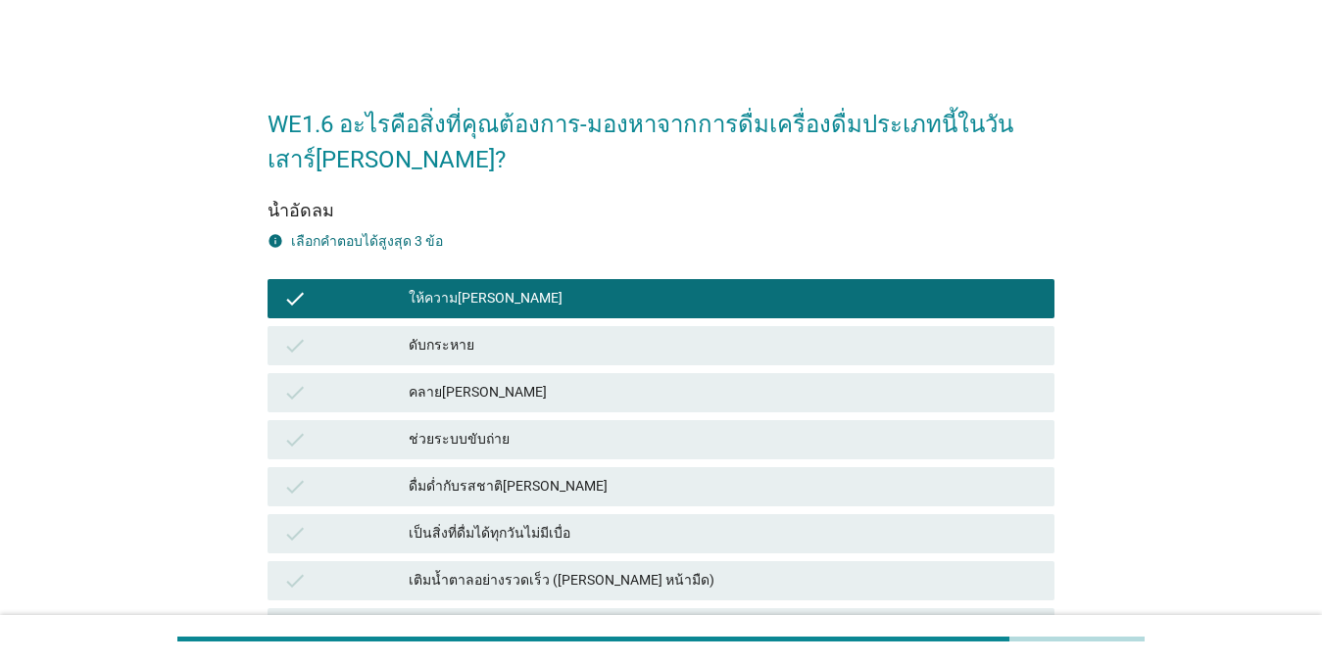
click at [481, 335] on div "ดับกระหาย" at bounding box center [724, 346] width 630 height 24
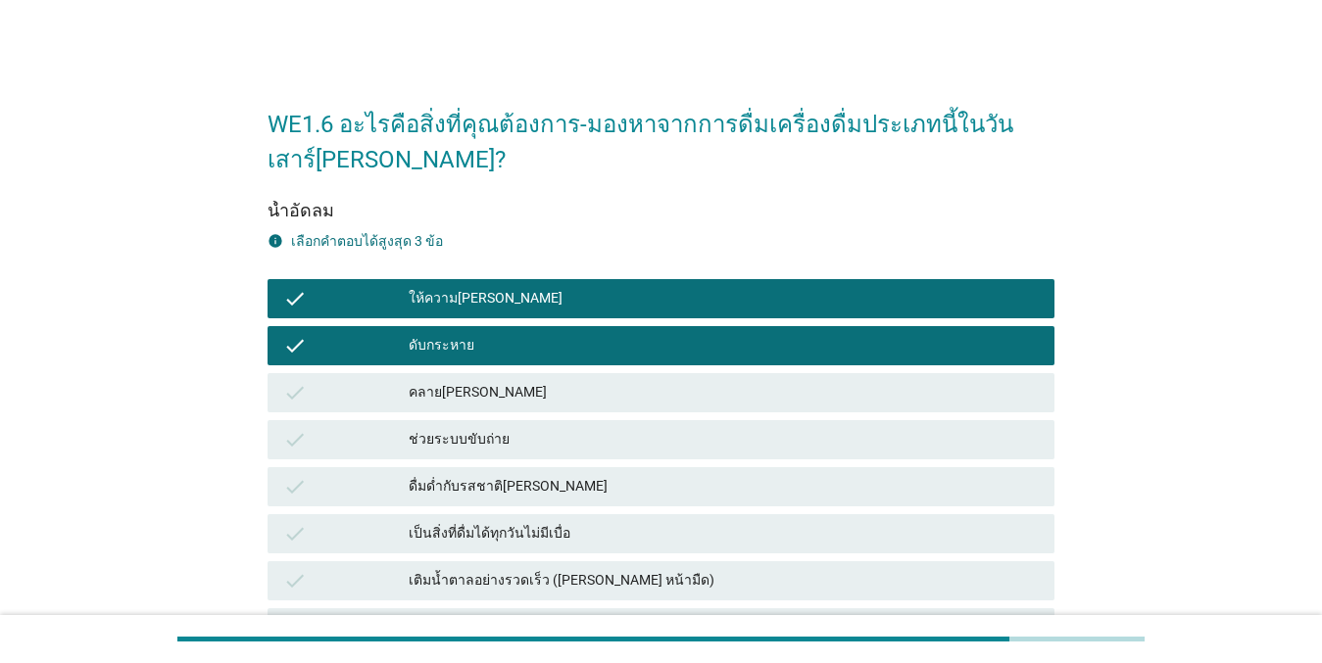
drag, startPoint x: 485, startPoint y: 407, endPoint x: 659, endPoint y: 449, distance: 179.4
click at [485, 406] on div "check คลาย[PERSON_NAME]" at bounding box center [660, 392] width 787 height 39
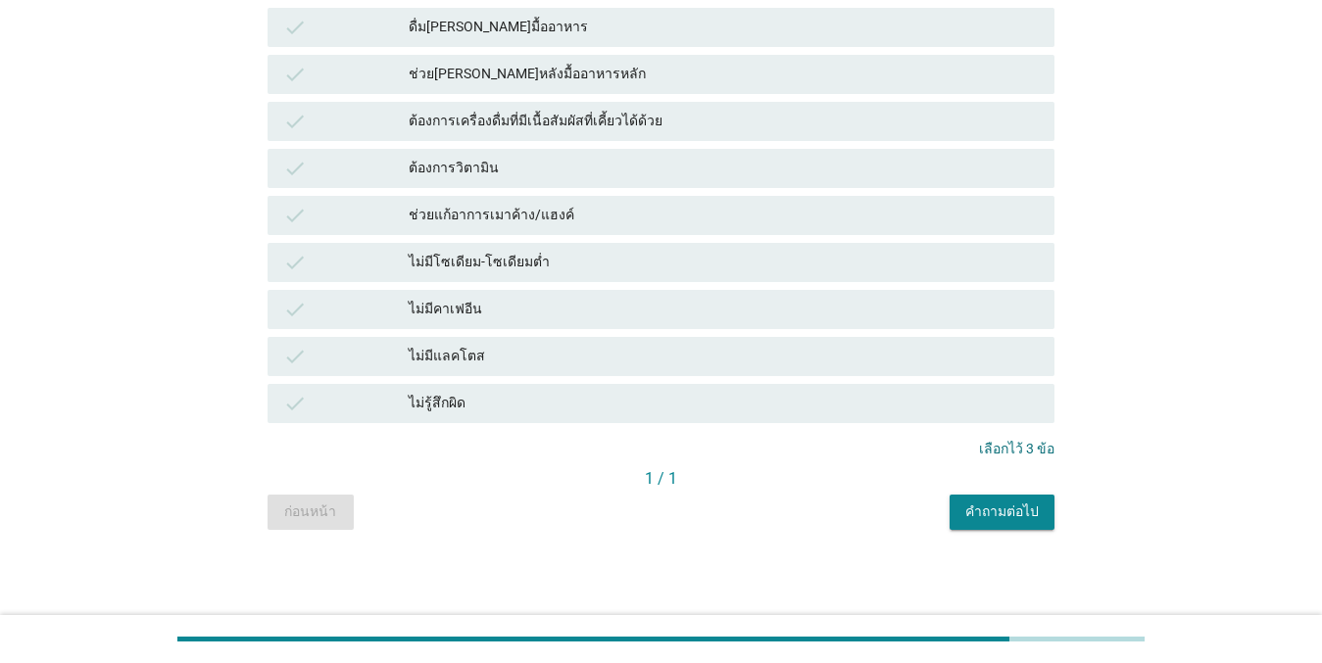
scroll to position [1401, 0]
click at [1007, 516] on div "คำถามต่อไป" at bounding box center [1001, 511] width 73 height 21
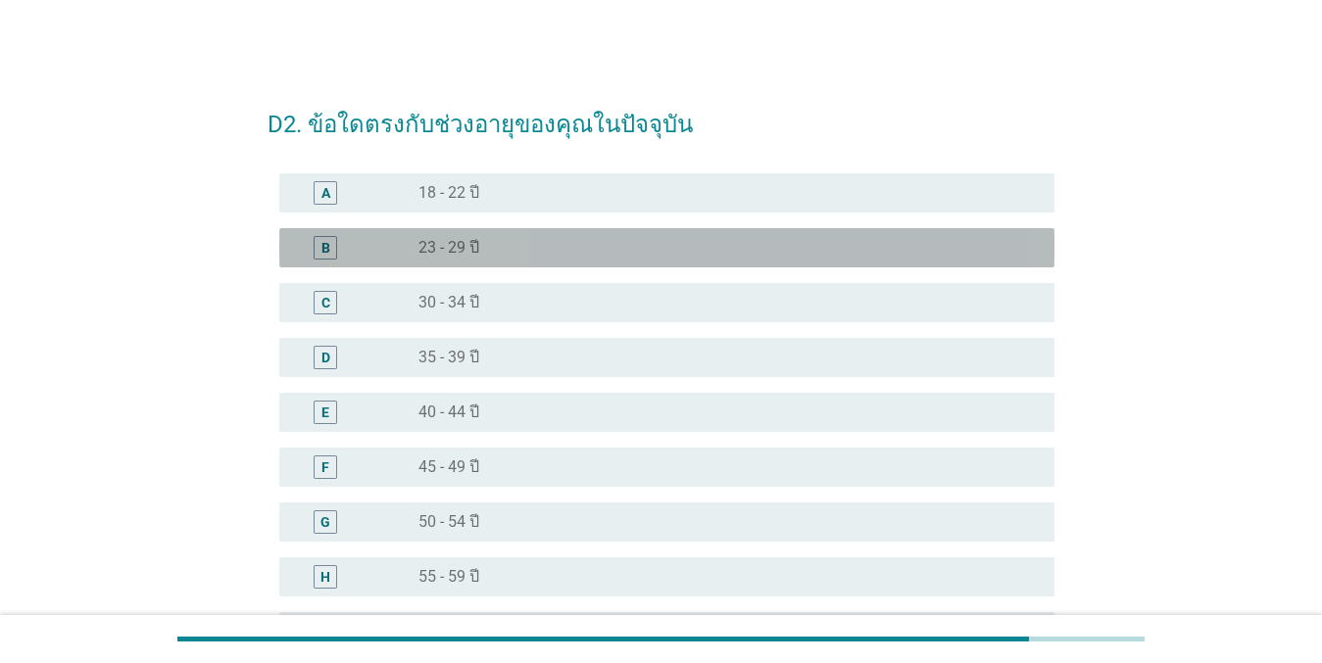
click at [488, 260] on div "B radio_button_unchecked 23 - 29 ปี" at bounding box center [666, 247] width 775 height 39
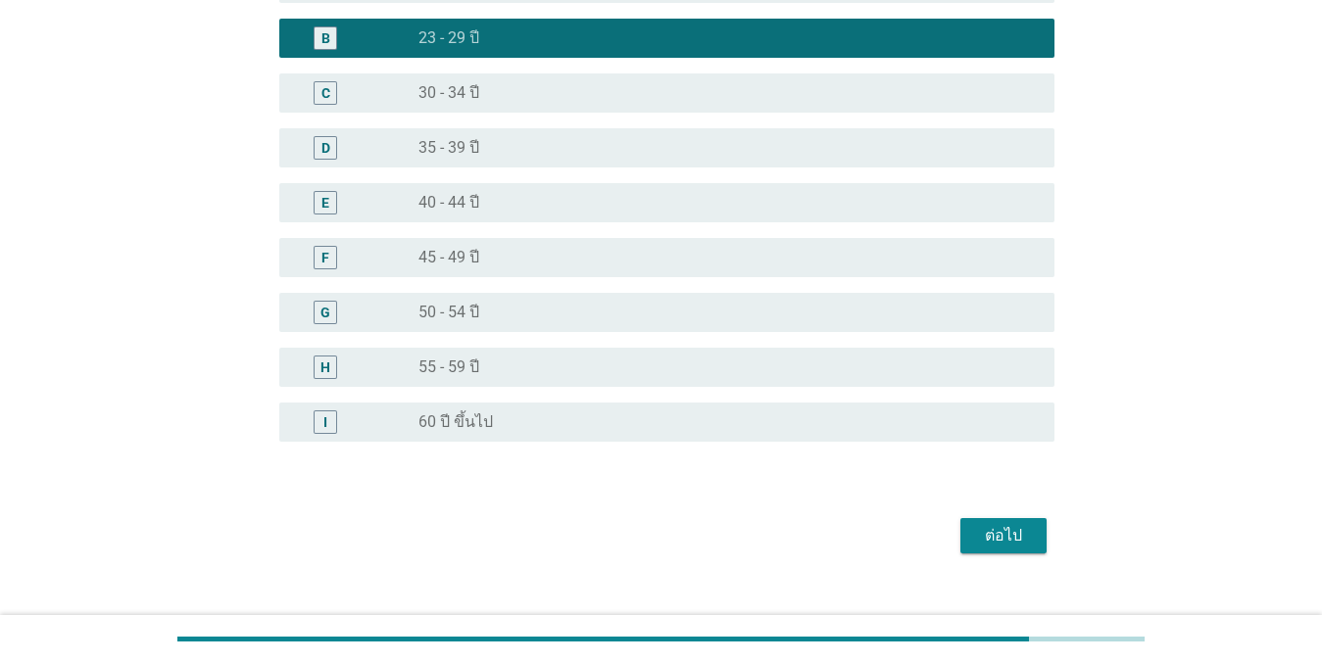
scroll to position [240, 0]
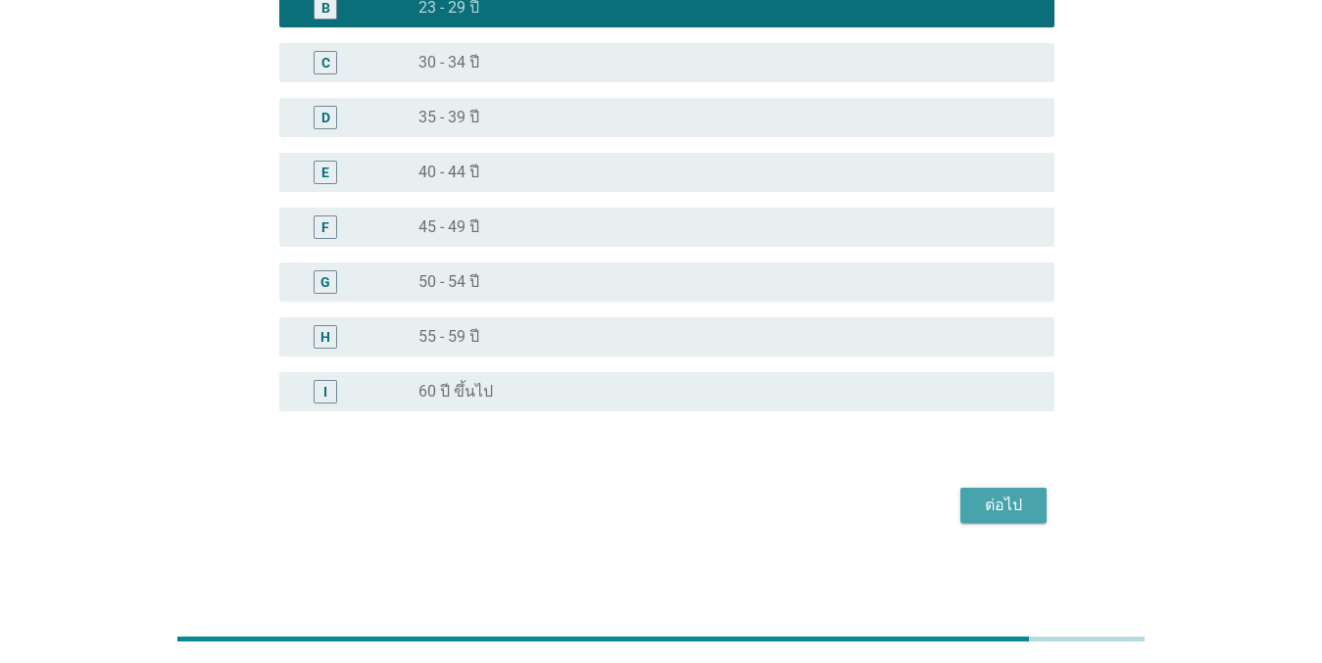
click at [1009, 500] on div "ต่อไป" at bounding box center [1003, 506] width 55 height 24
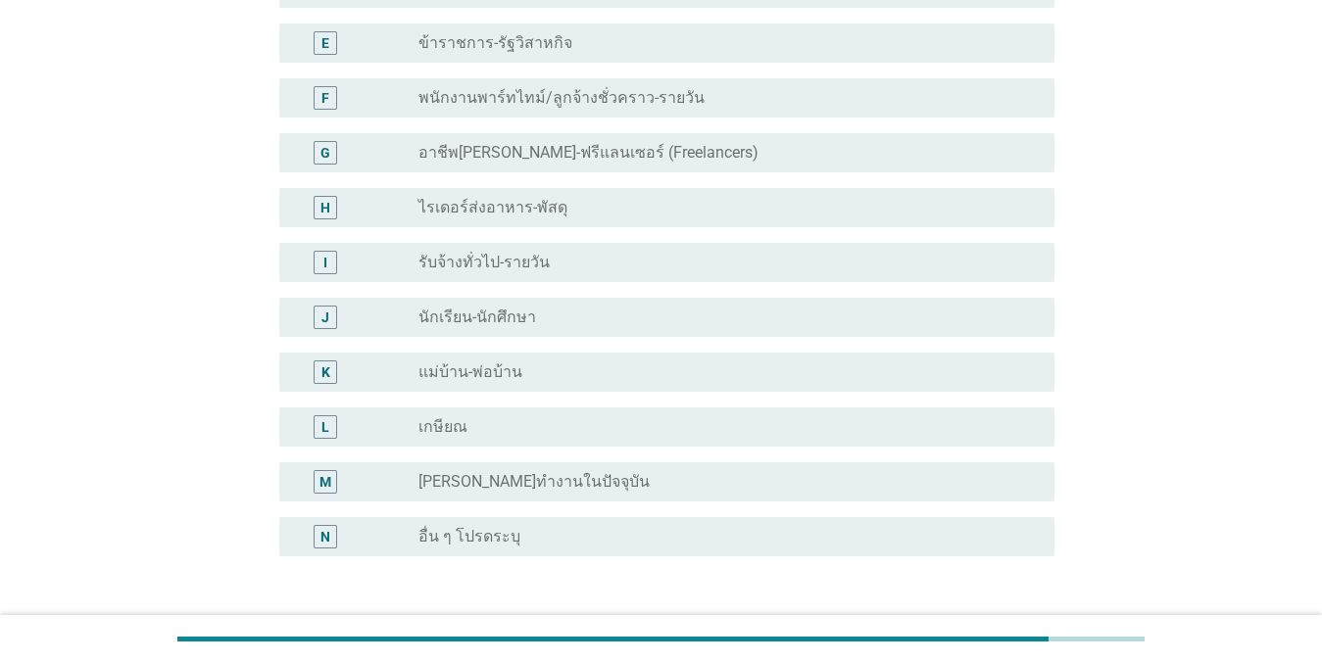
scroll to position [392, 0]
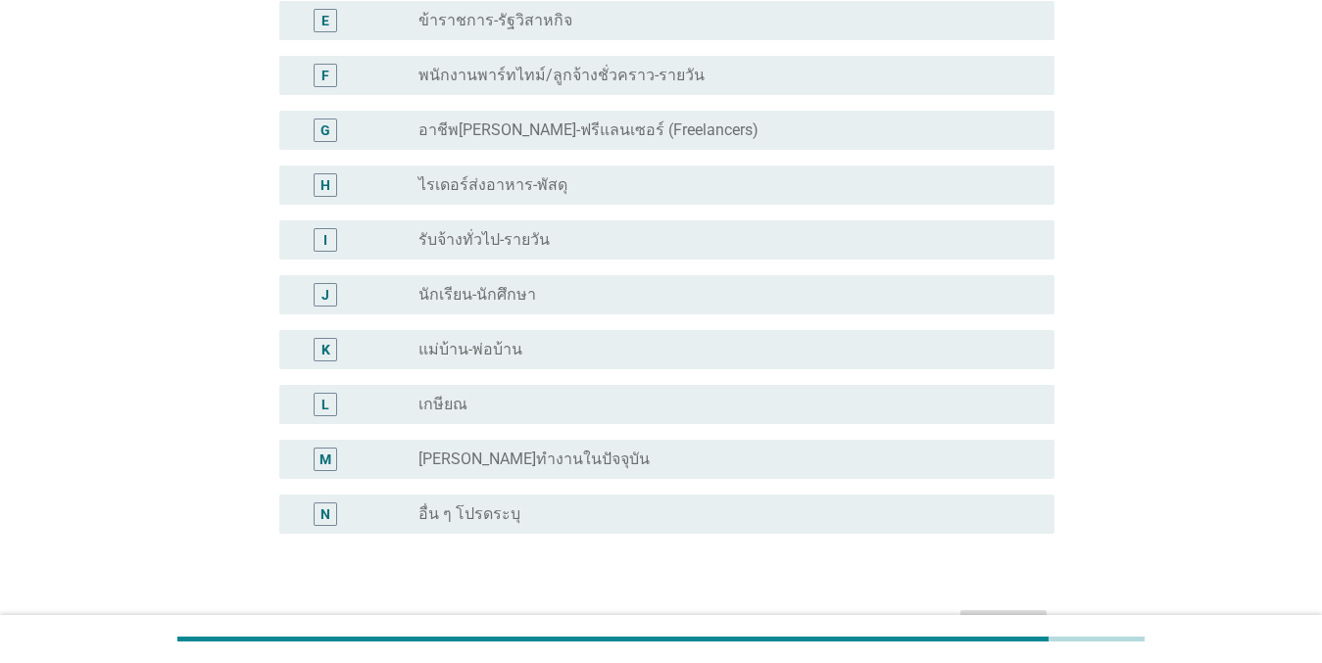
click at [529, 445] on div "M radio_button_unchecked [PERSON_NAME]ทำงานในปัจจุบัน" at bounding box center [666, 459] width 775 height 39
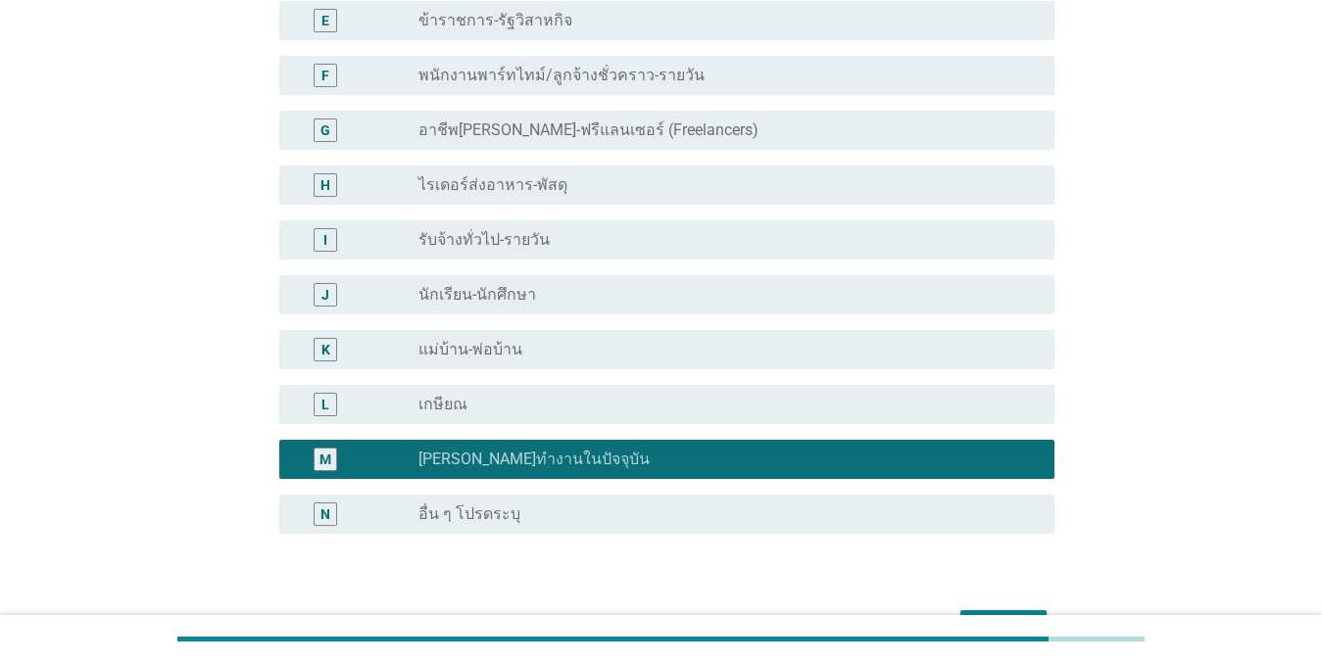
scroll to position [514, 0]
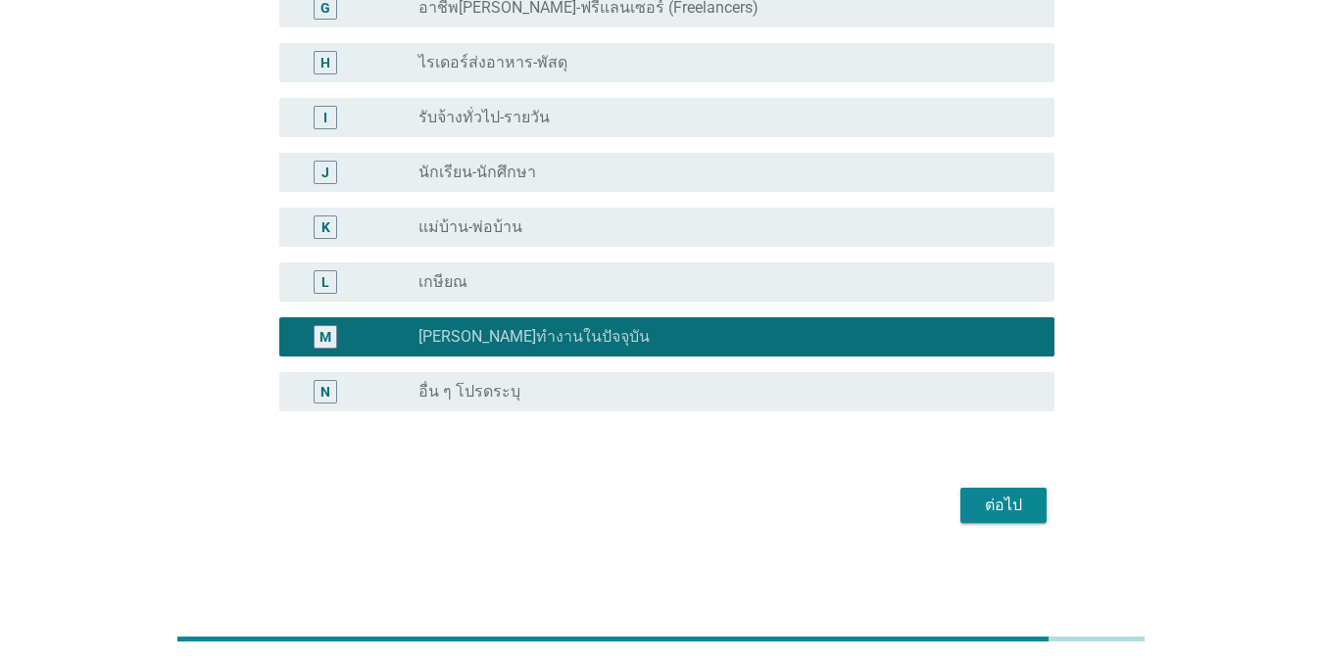
click at [972, 494] on button "ต่อไป" at bounding box center [1003, 505] width 86 height 35
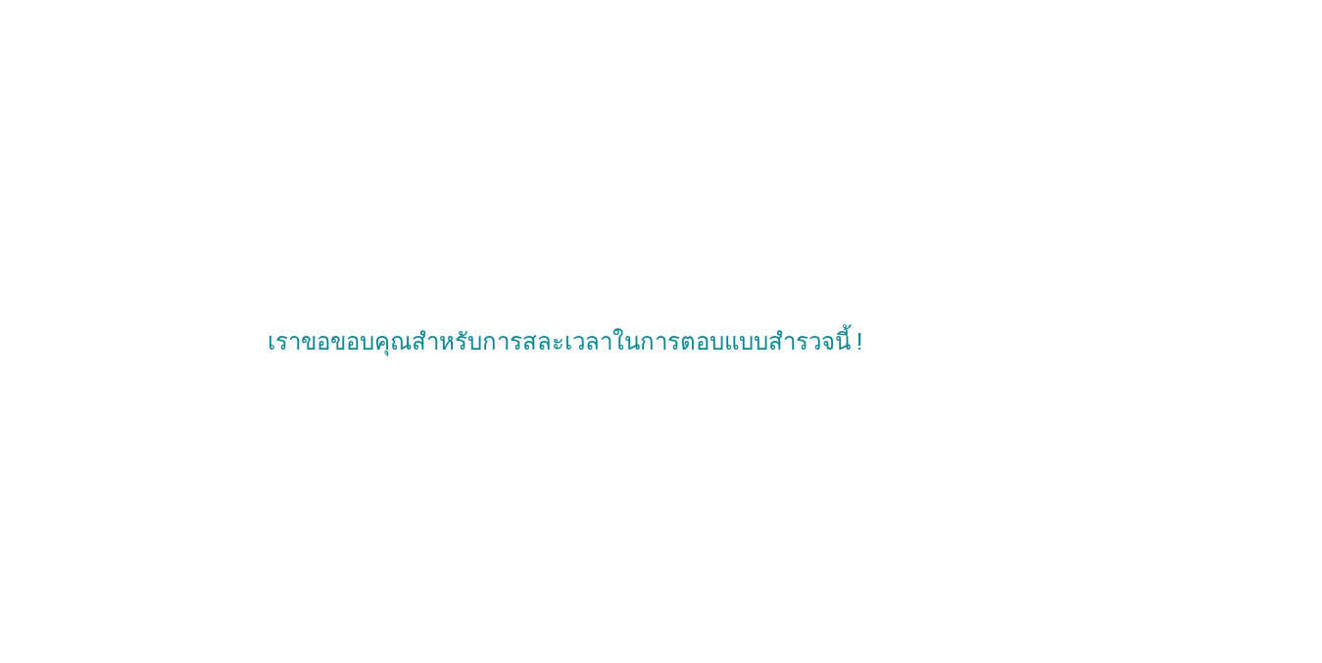
scroll to position [0, 0]
